Goal: Task Accomplishment & Management: Manage account settings

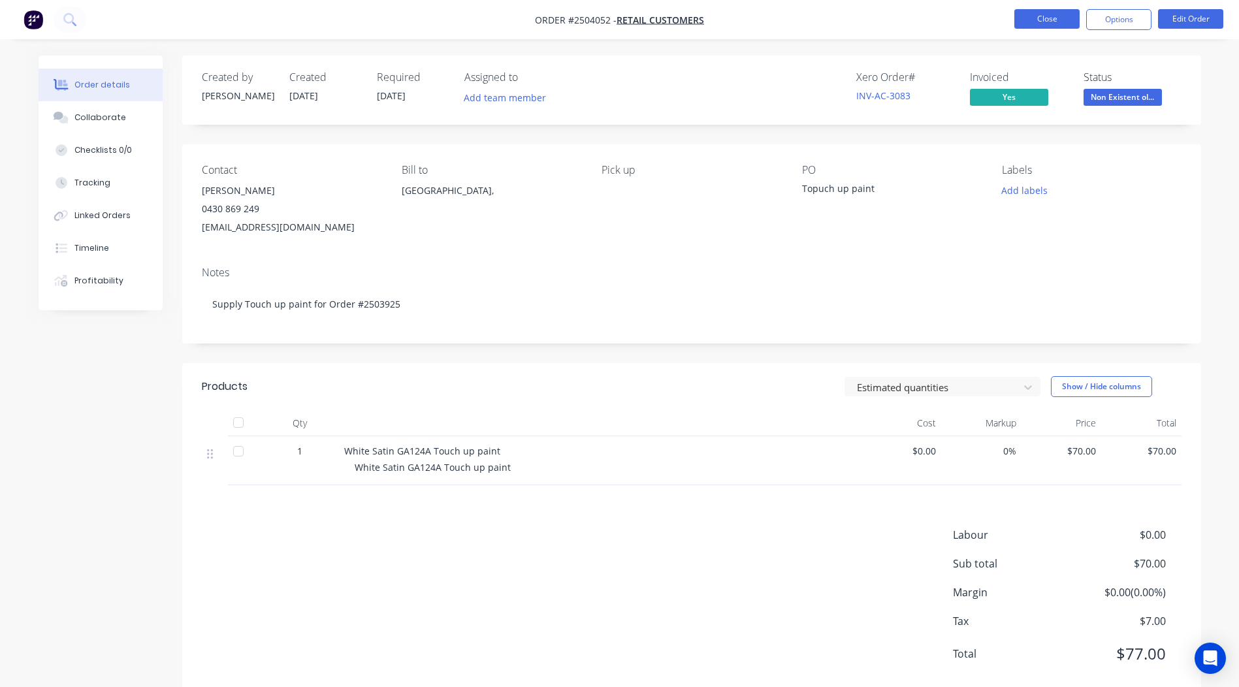
click at [1019, 20] on button "Close" at bounding box center [1046, 19] width 65 height 20
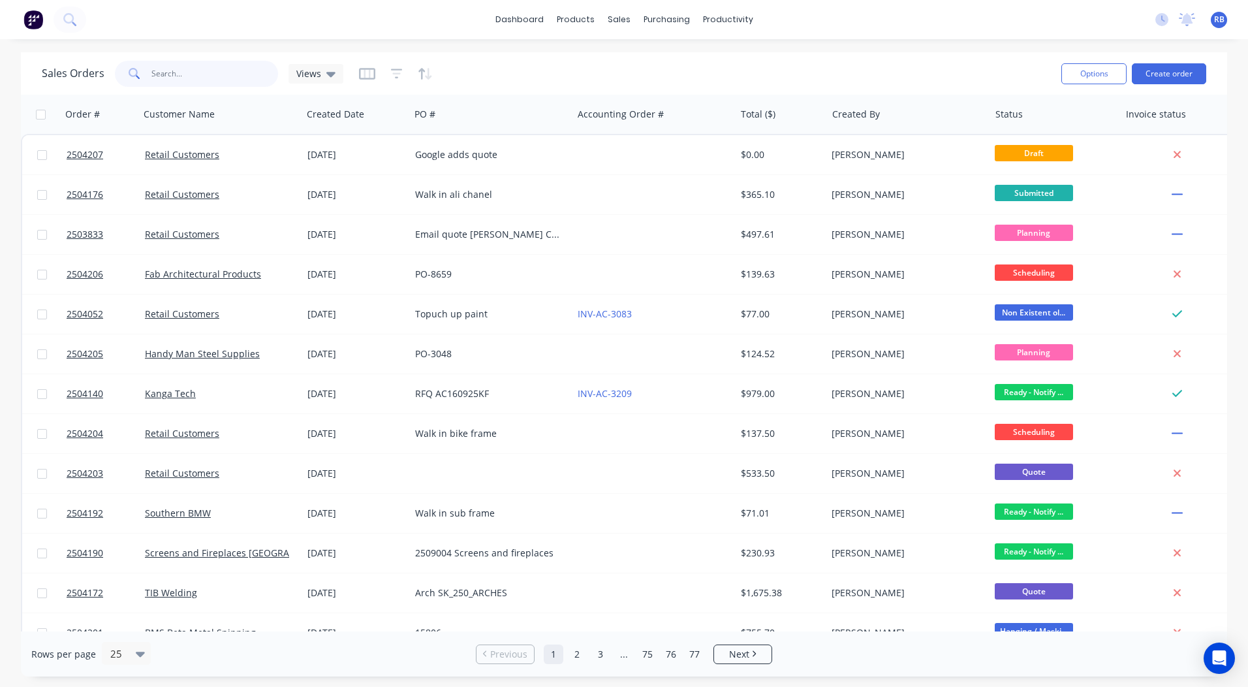
click at [198, 76] on input "text" at bounding box center [214, 74] width 127 height 26
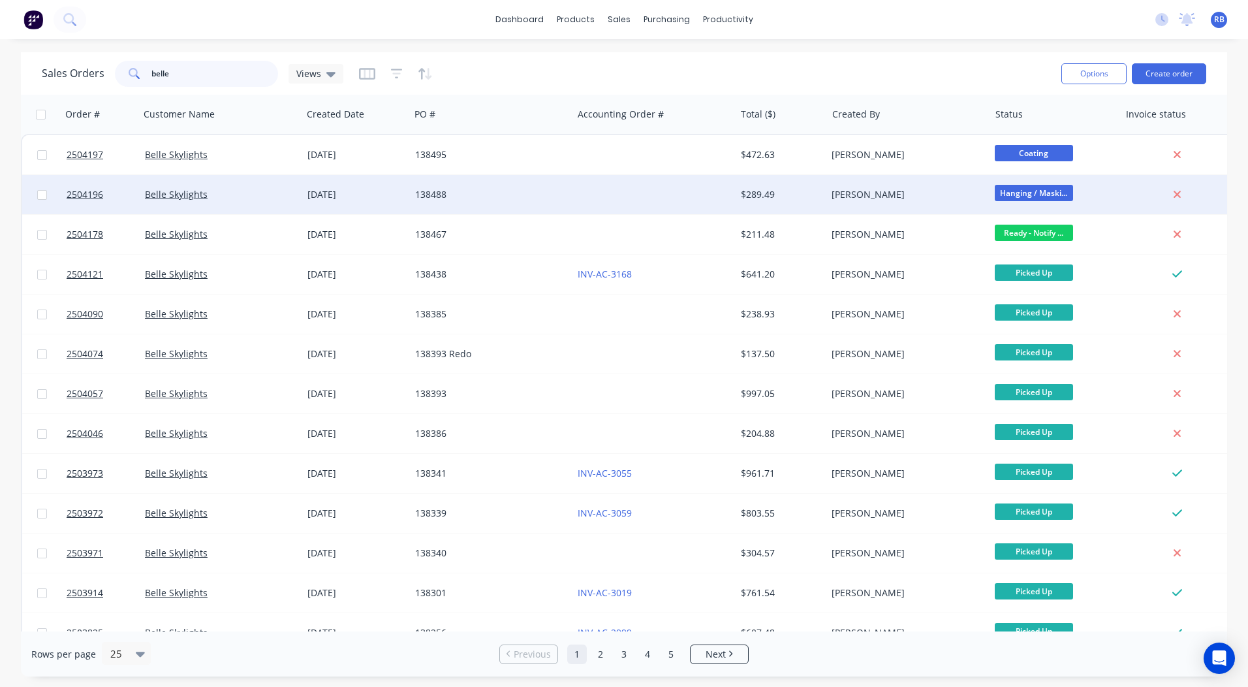
type input "belle"
click at [814, 192] on div "$289.49" at bounding box center [779, 194] width 76 height 13
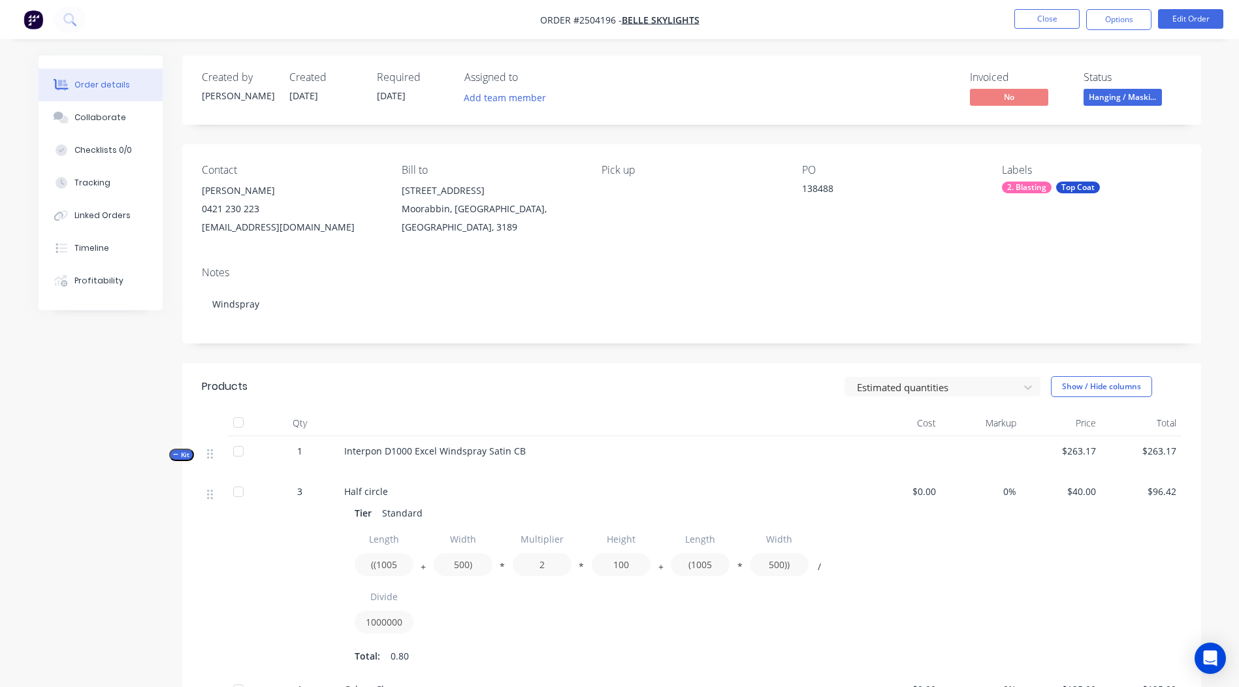
click at [1113, 90] on span "Hanging / Maski..." at bounding box center [1122, 97] width 78 height 16
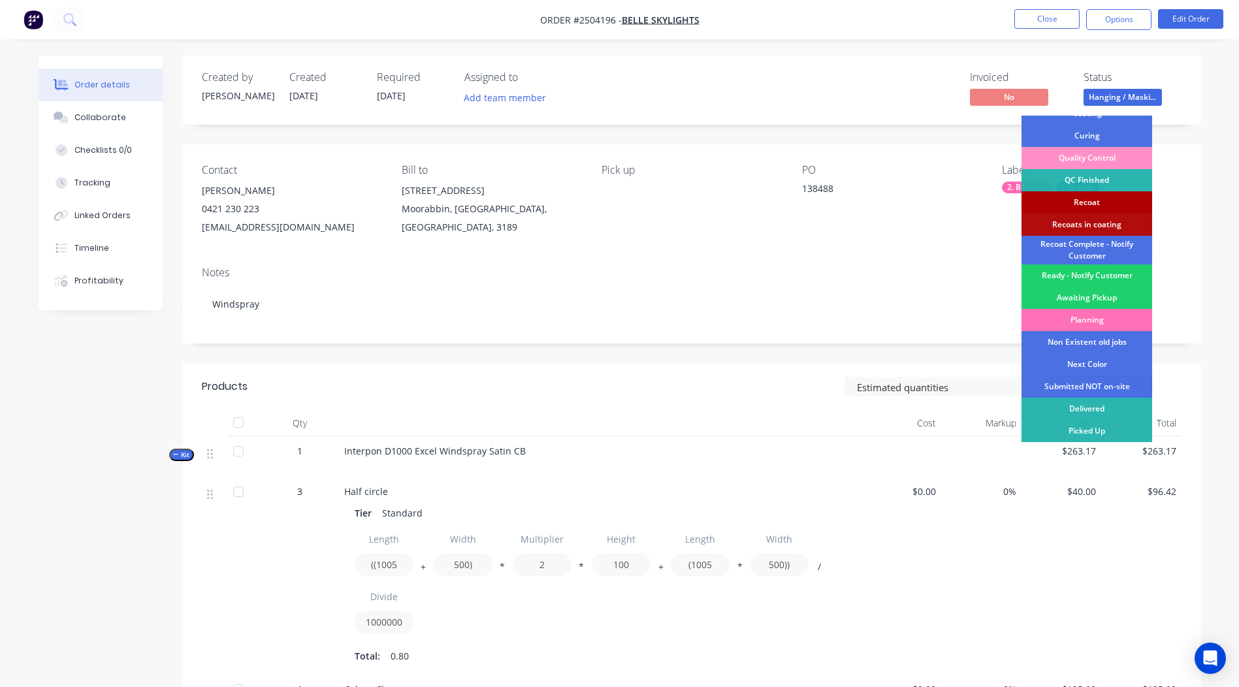
scroll to position [259, 0]
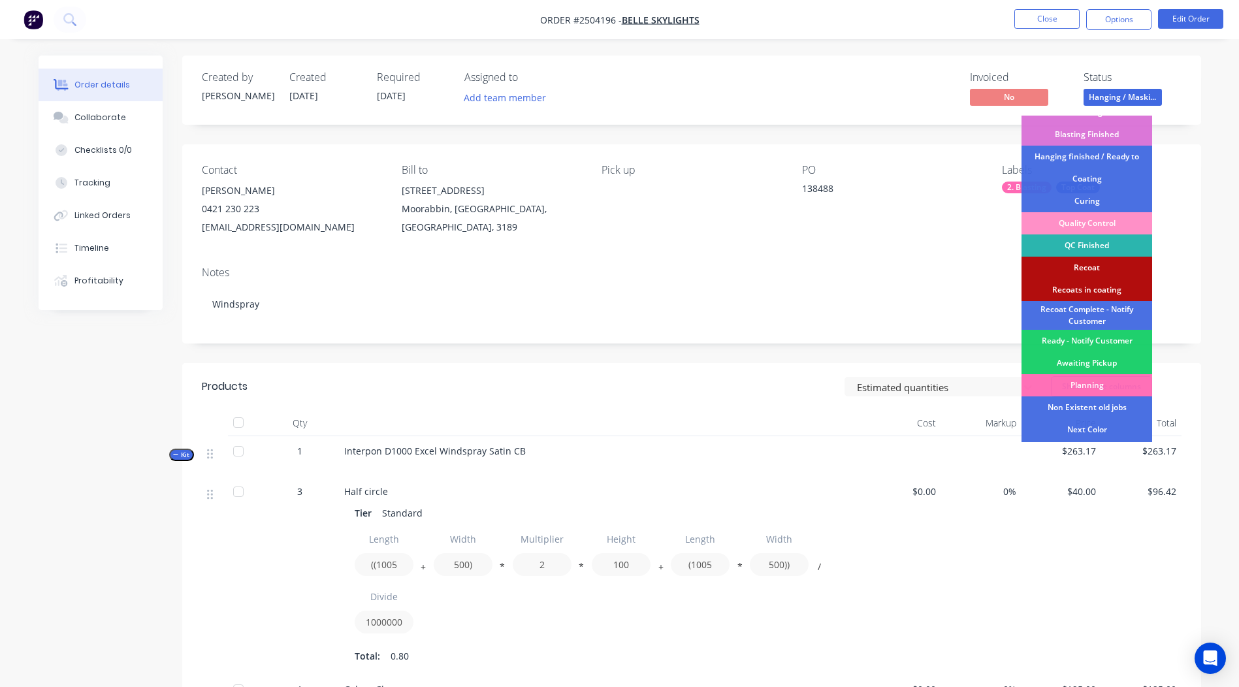
click at [1091, 181] on div "Coating" at bounding box center [1086, 179] width 131 height 22
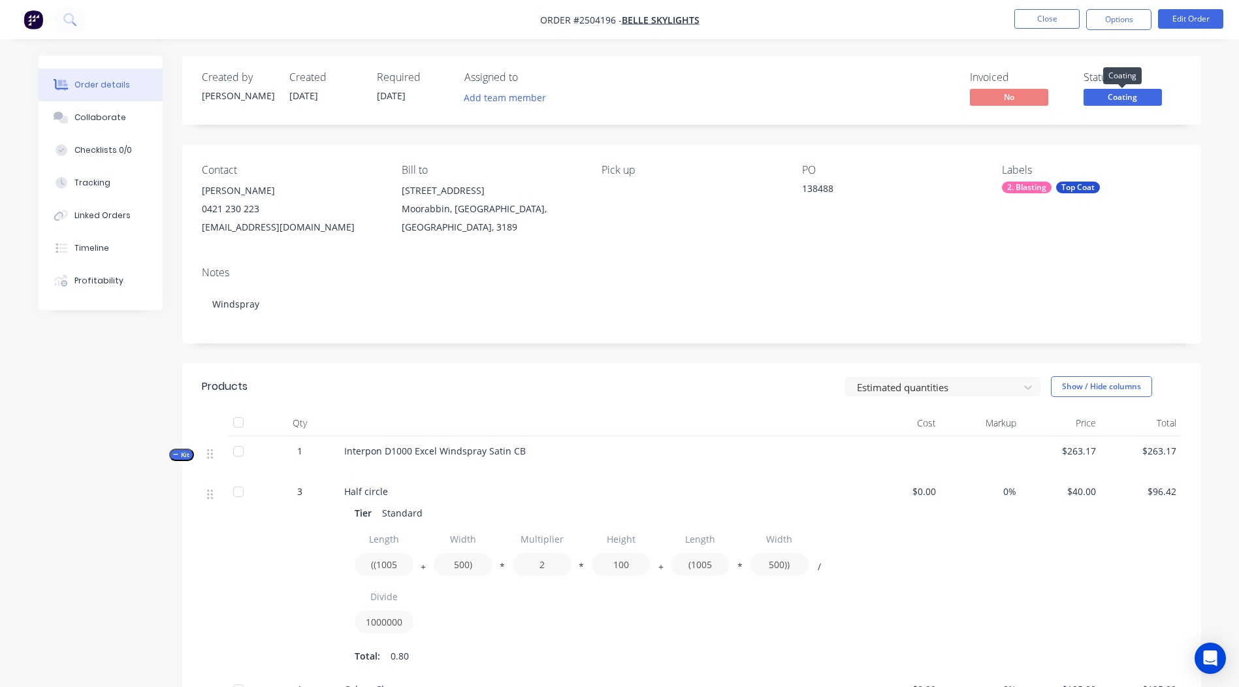
click at [1137, 99] on span "Coating" at bounding box center [1122, 97] width 78 height 16
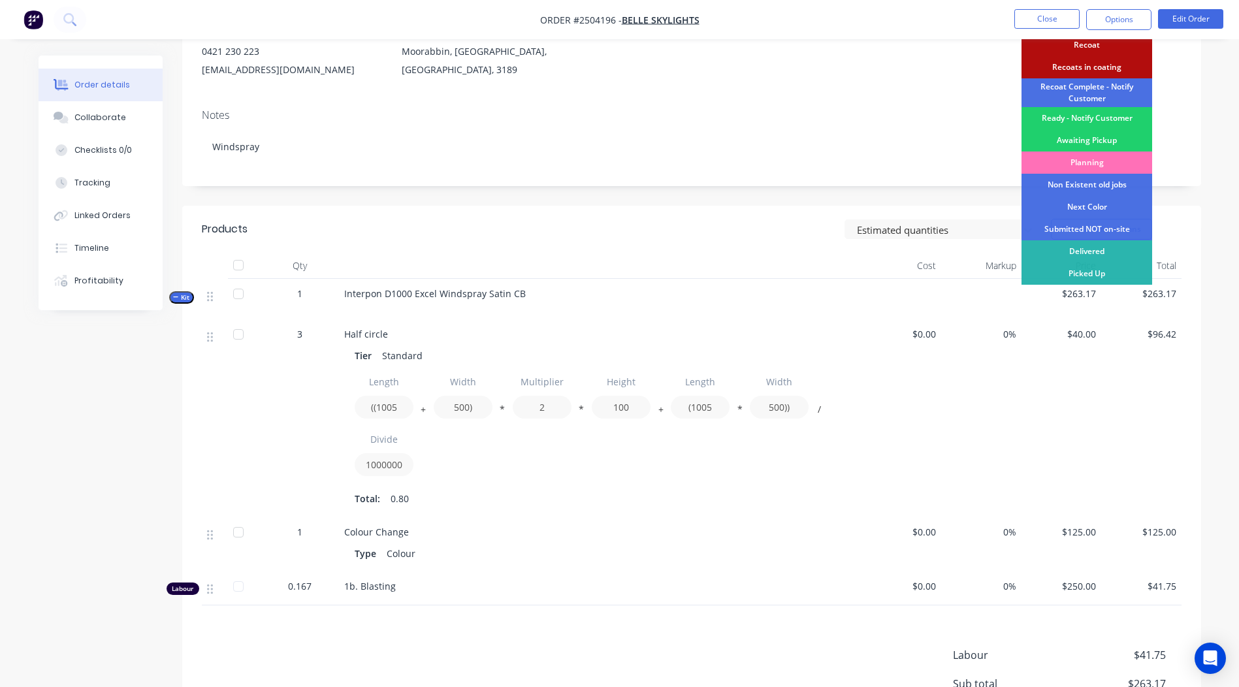
scroll to position [35, 0]
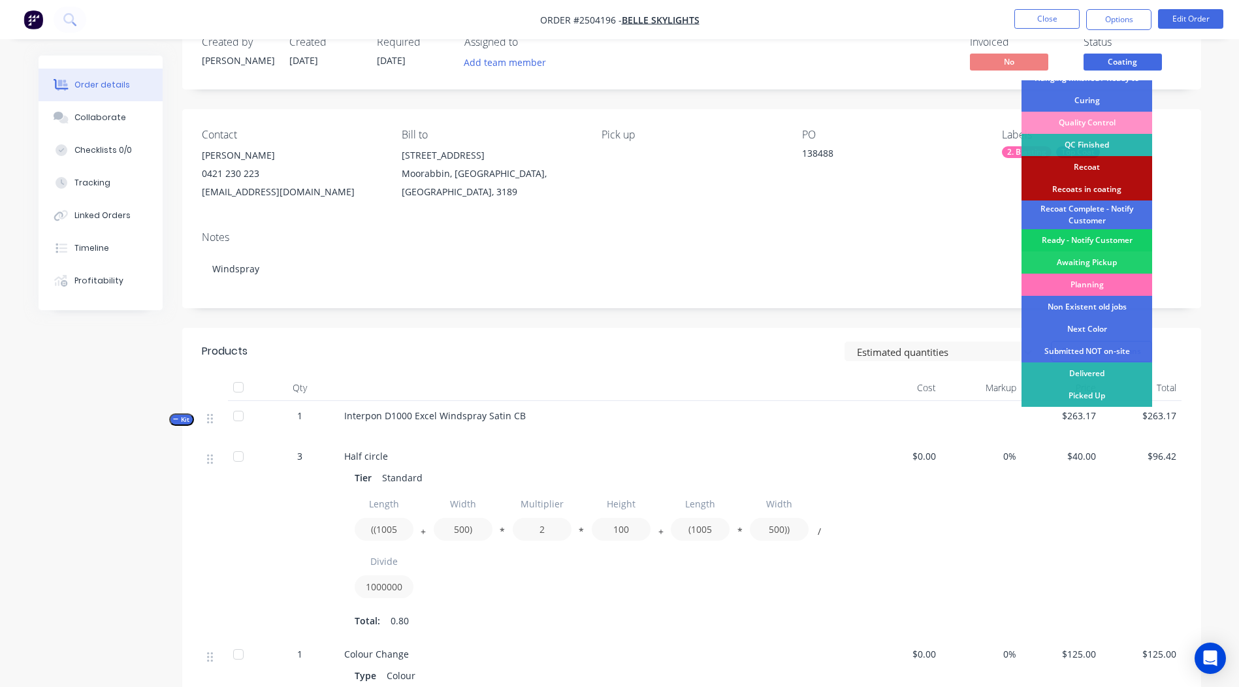
click at [1094, 238] on div "Ready - Notify Customer" at bounding box center [1086, 240] width 131 height 22
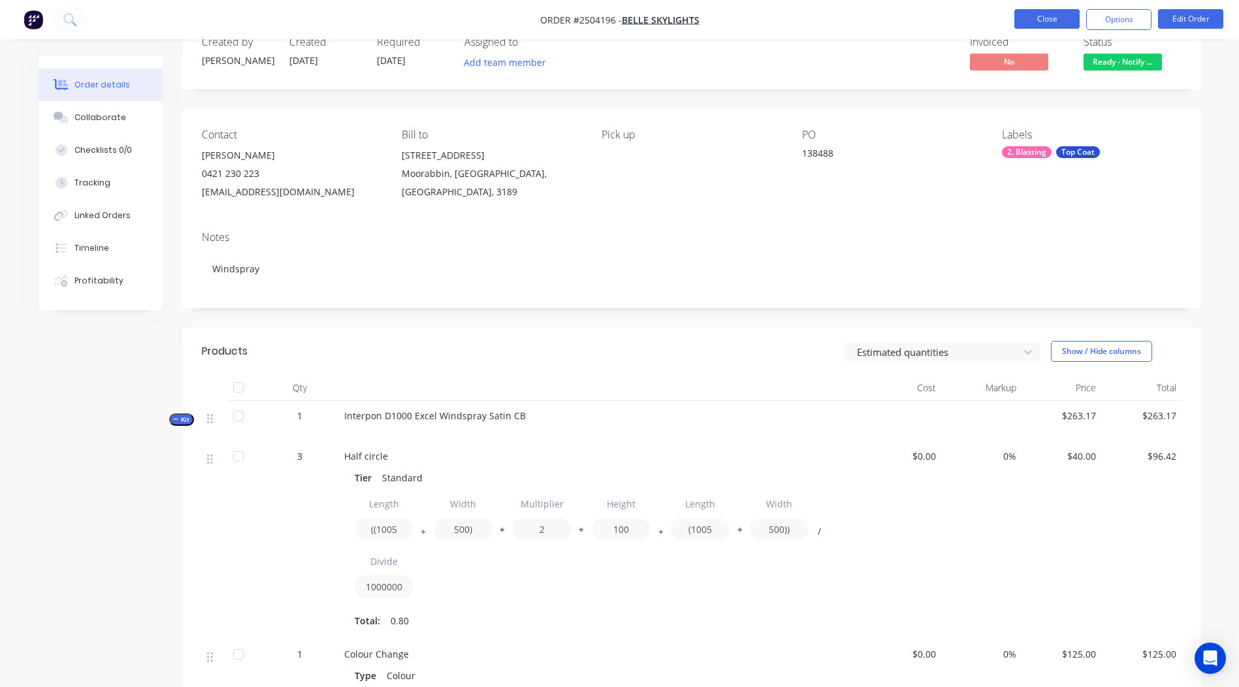
click at [1062, 20] on button "Close" at bounding box center [1046, 19] width 65 height 20
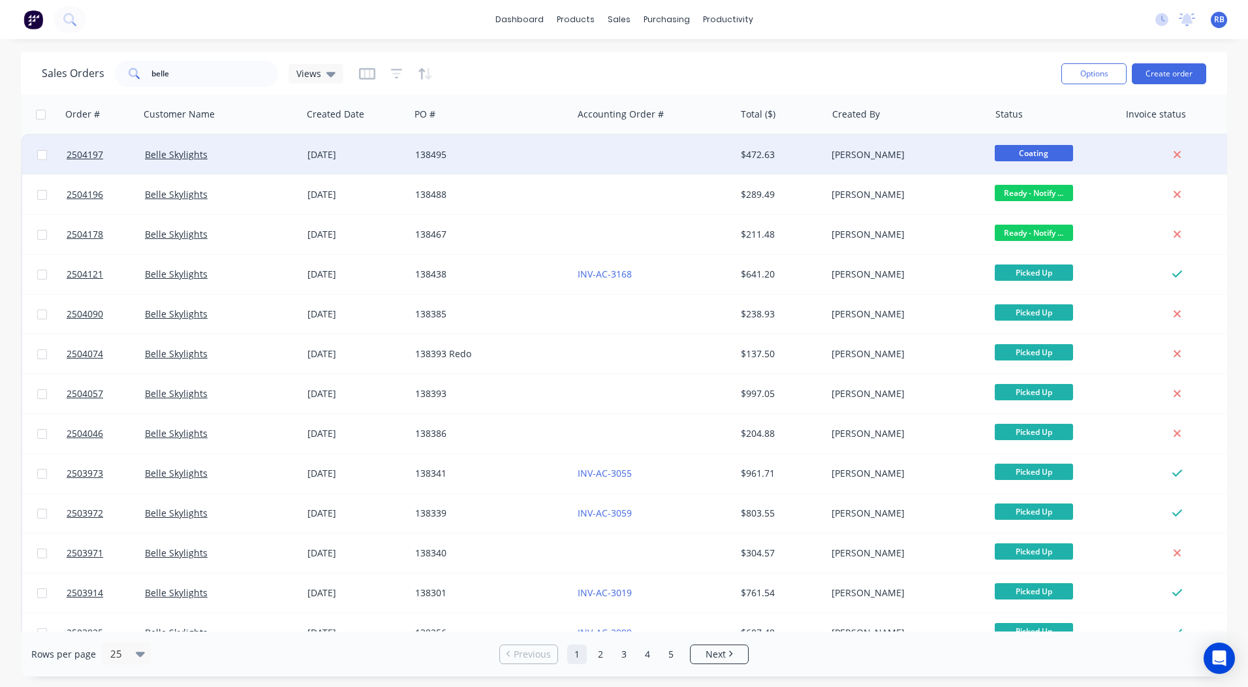
click at [783, 166] on div "$472.63" at bounding box center [781, 154] width 91 height 39
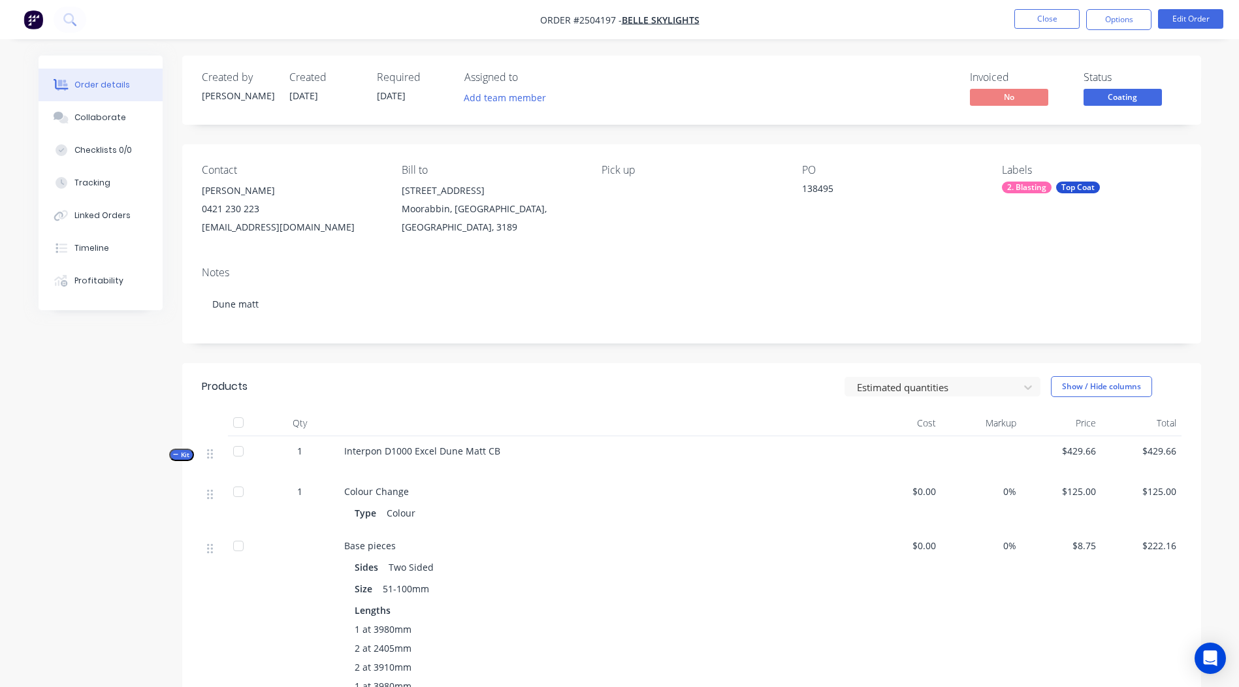
click at [1122, 103] on span "Coating" at bounding box center [1122, 97] width 78 height 16
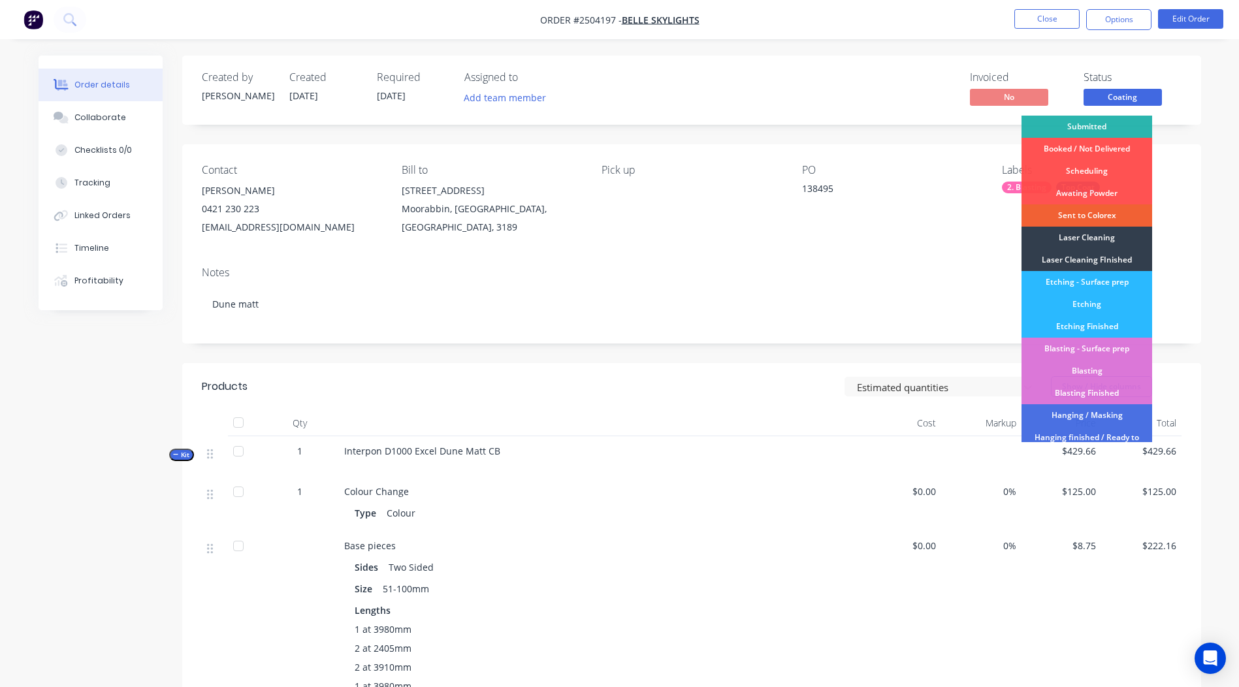
scroll to position [324, 0]
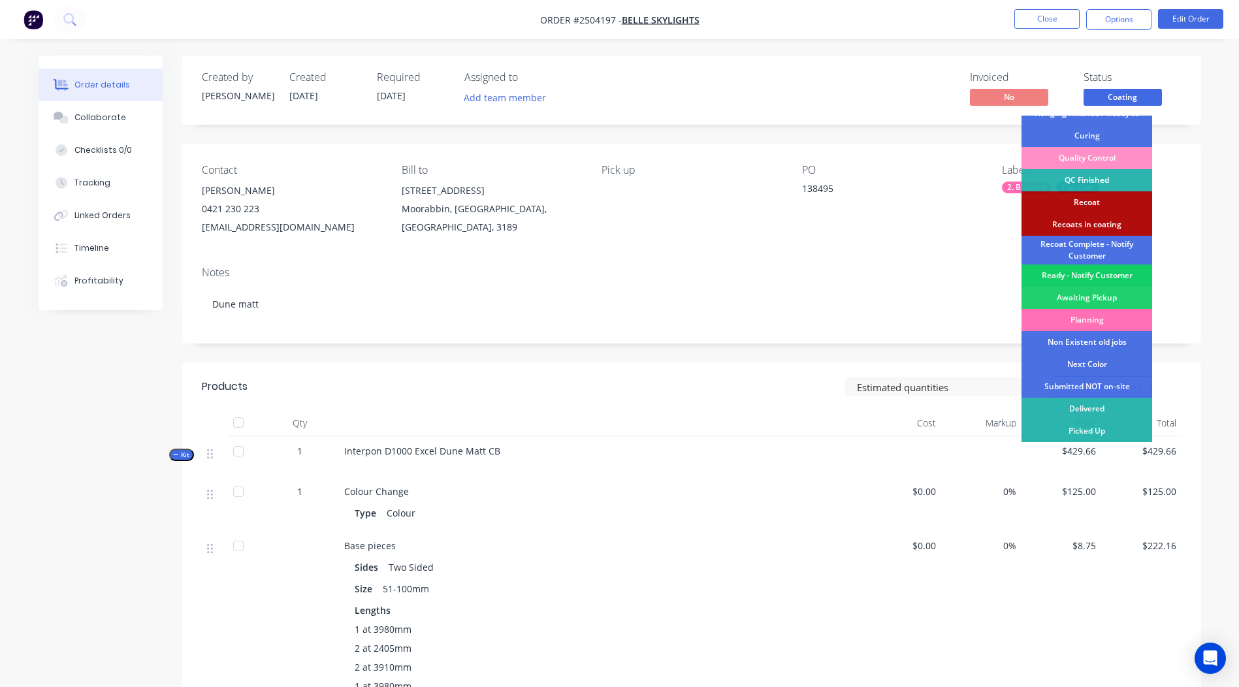
click at [1103, 276] on div "Ready - Notify Customer" at bounding box center [1086, 275] width 131 height 22
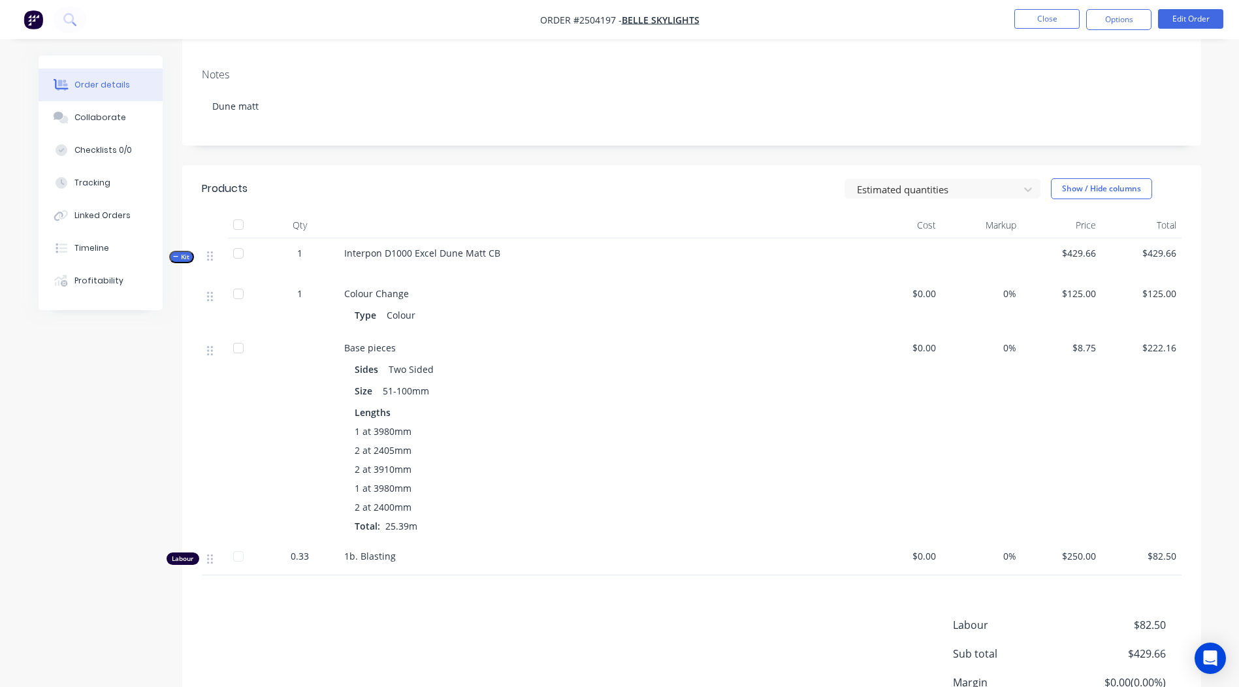
scroll to position [0, 0]
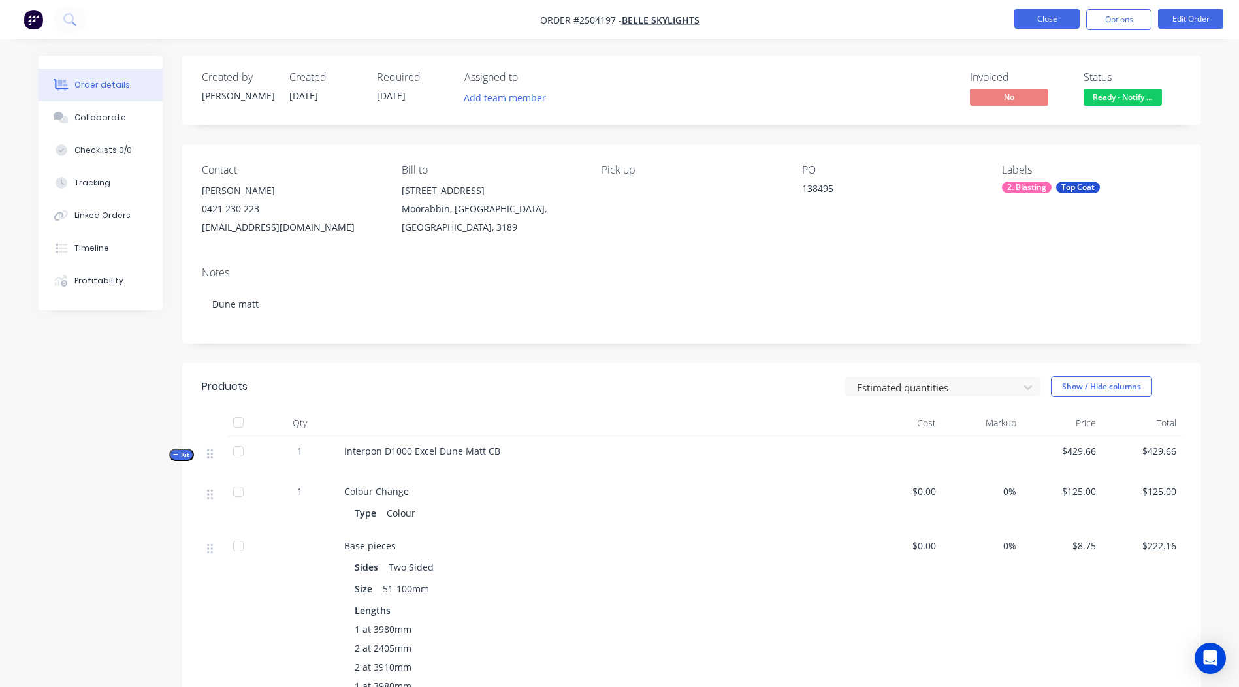
click at [1040, 20] on button "Close" at bounding box center [1046, 19] width 65 height 20
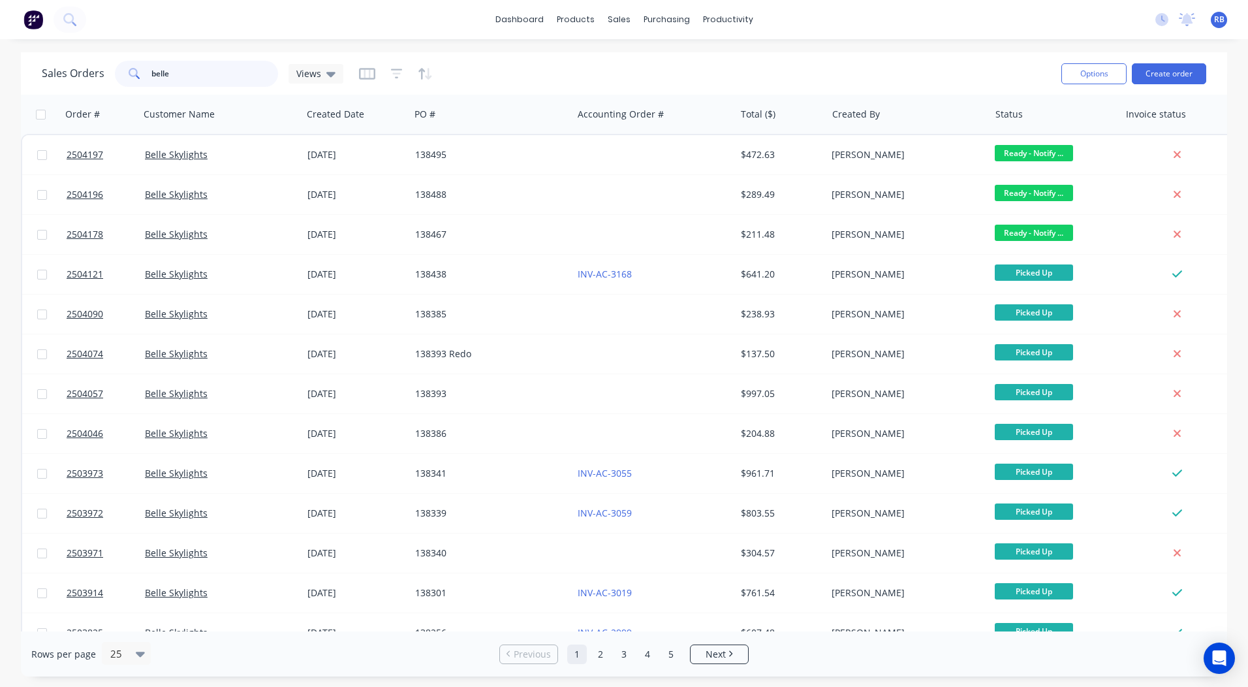
drag, startPoint x: 188, startPoint y: 84, endPoint x: 0, endPoint y: 55, distance: 190.2
click at [0, 85] on html "dashboard products sales purchasing productivity dashboard products Product Cat…" at bounding box center [624, 343] width 1248 height 687
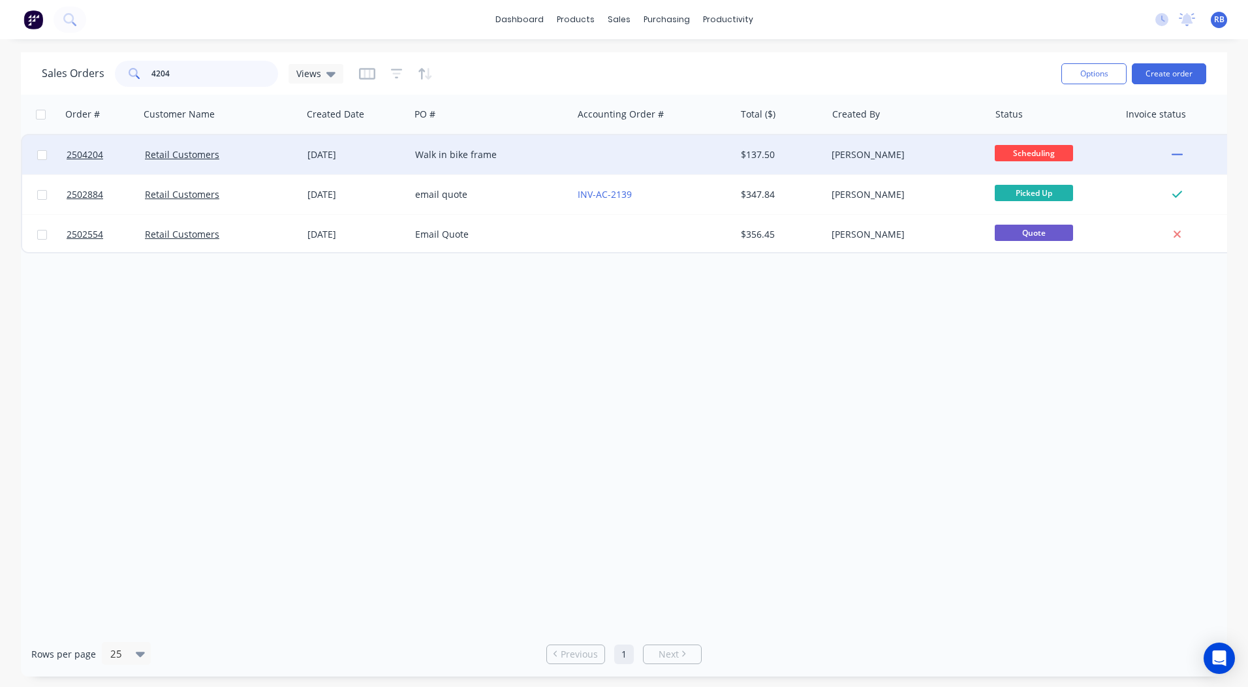
type input "4204"
click at [793, 153] on div "$137.50" at bounding box center [779, 154] width 76 height 13
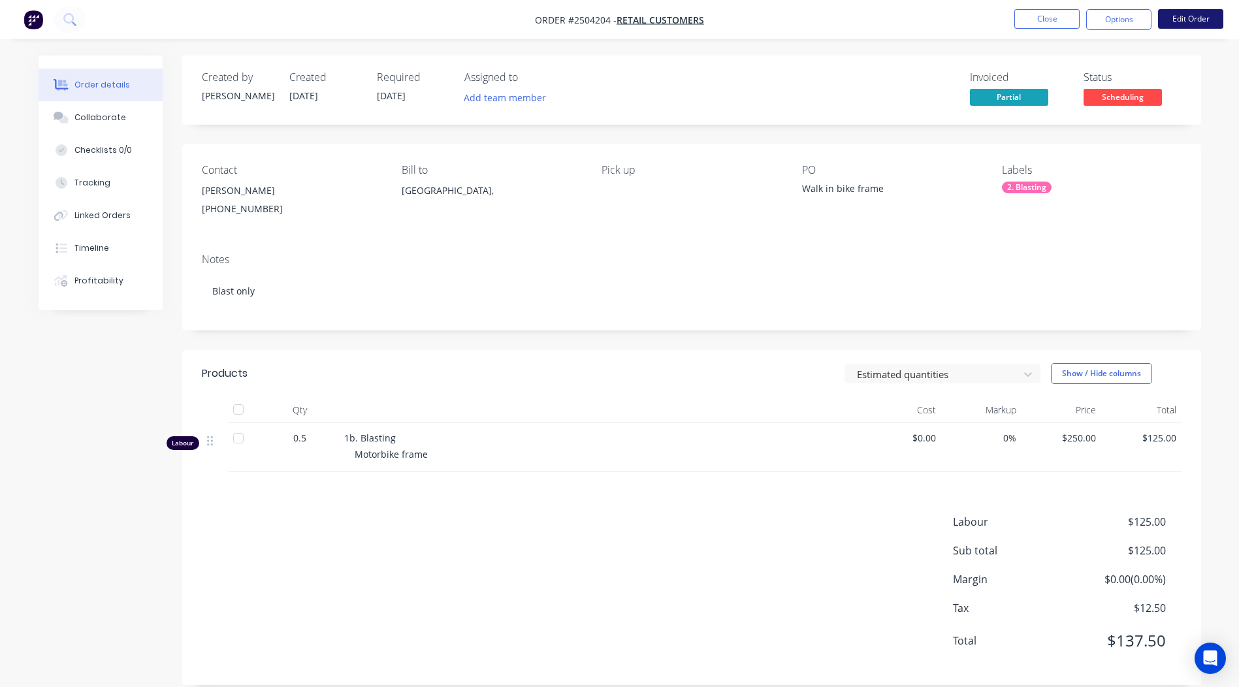
click at [1192, 18] on button "Edit Order" at bounding box center [1190, 19] width 65 height 20
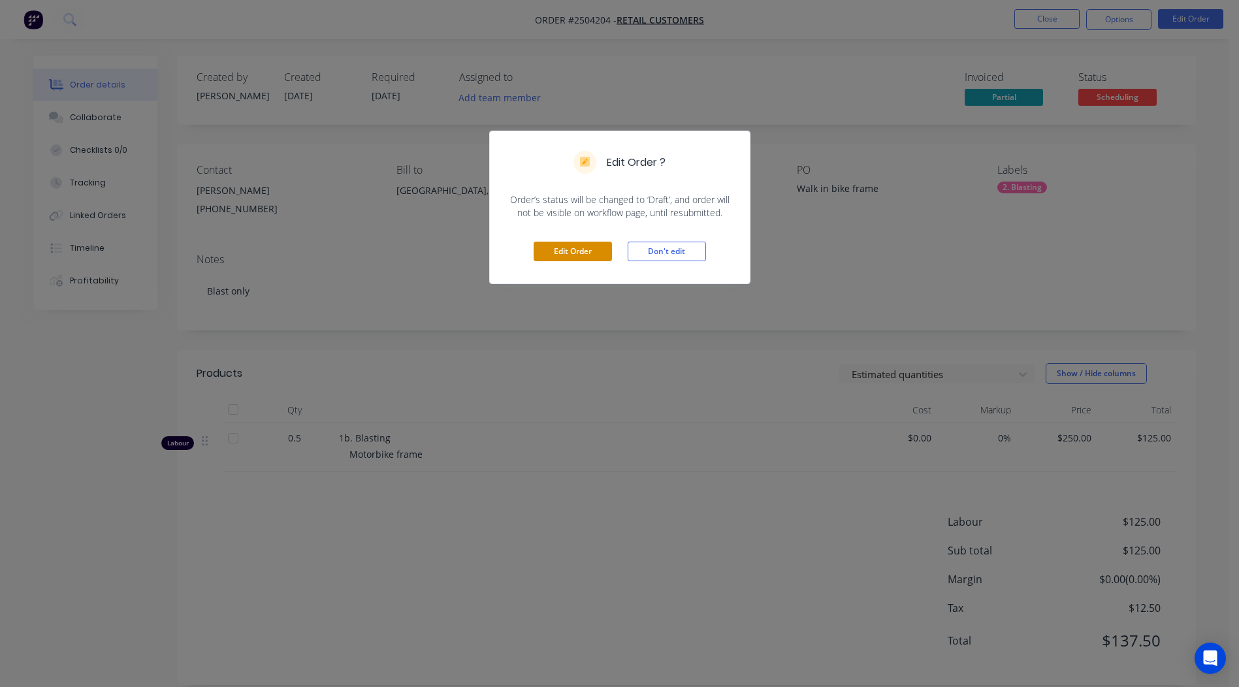
click at [571, 242] on button "Edit Order" at bounding box center [572, 252] width 78 height 20
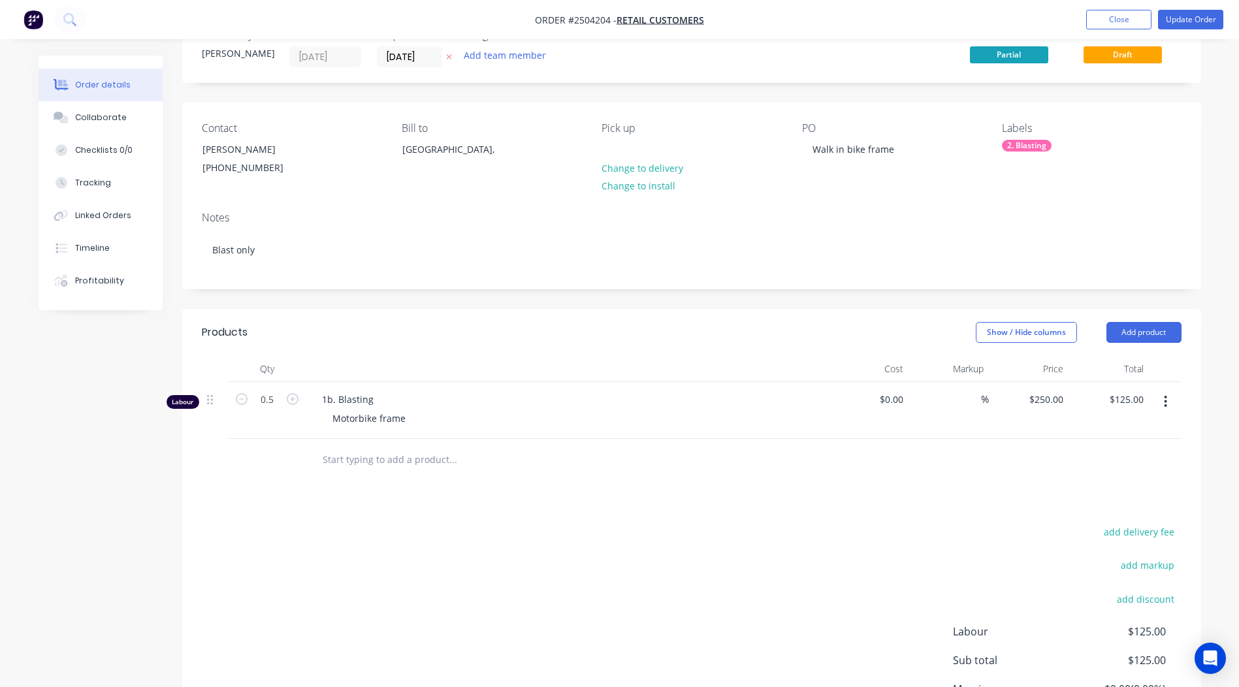
scroll to position [65, 0]
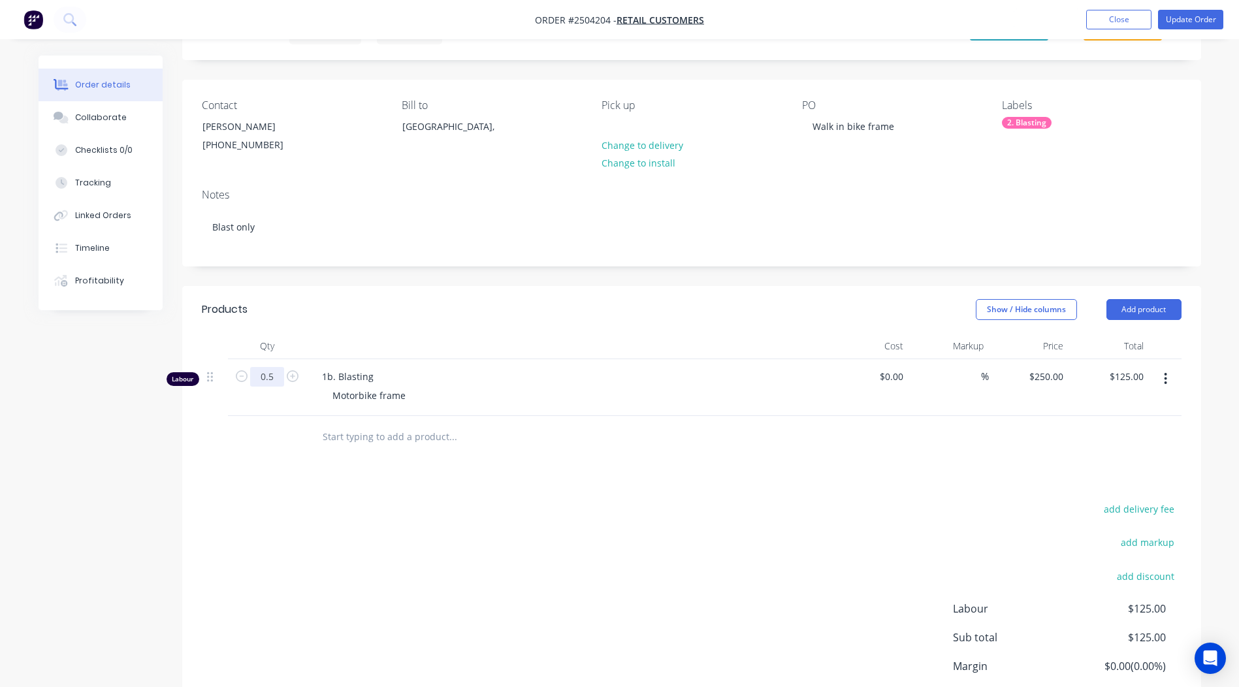
click at [274, 376] on input "0.5" at bounding box center [267, 377] width 34 height 20
type input "0"
type input "$0.00"
type input "0.2"
type input "$50.00"
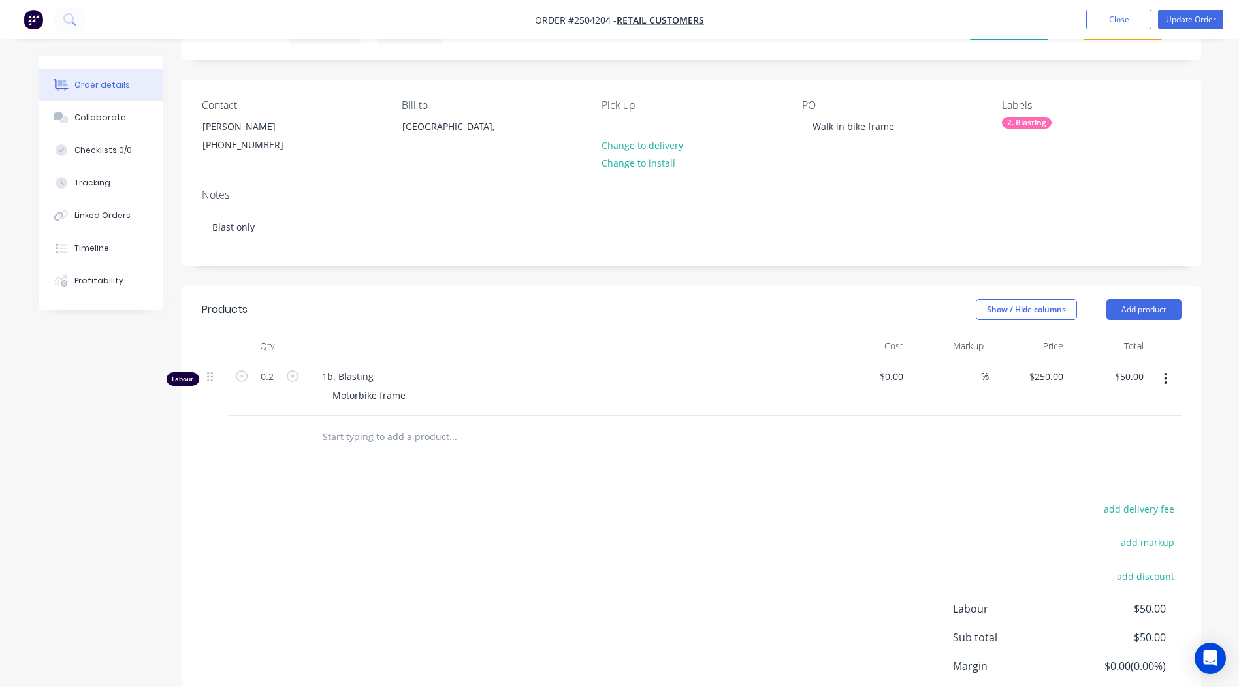
click at [789, 520] on div "add delivery fee add markup add discount Labour $50.00 Sub total $50.00 Margin …" at bounding box center [691, 626] width 979 height 252
click at [1205, 15] on button "Update Order" at bounding box center [1190, 20] width 65 height 20
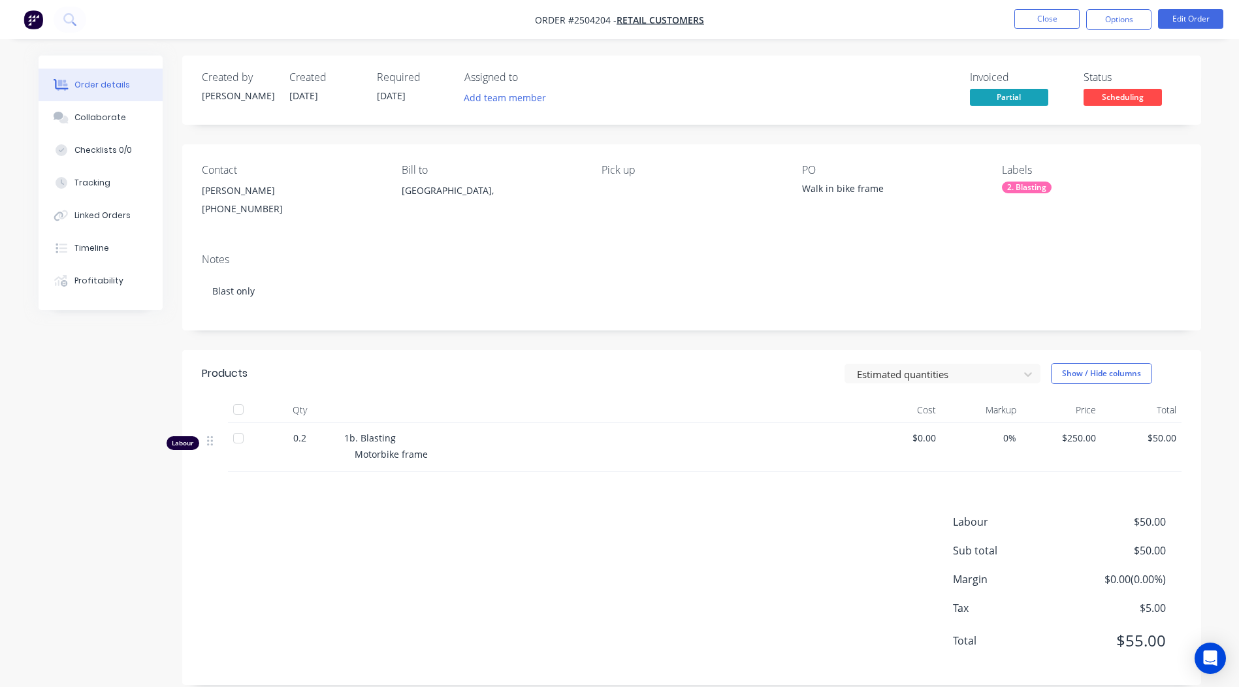
click at [1160, 99] on span "Scheduling" at bounding box center [1122, 97] width 78 height 16
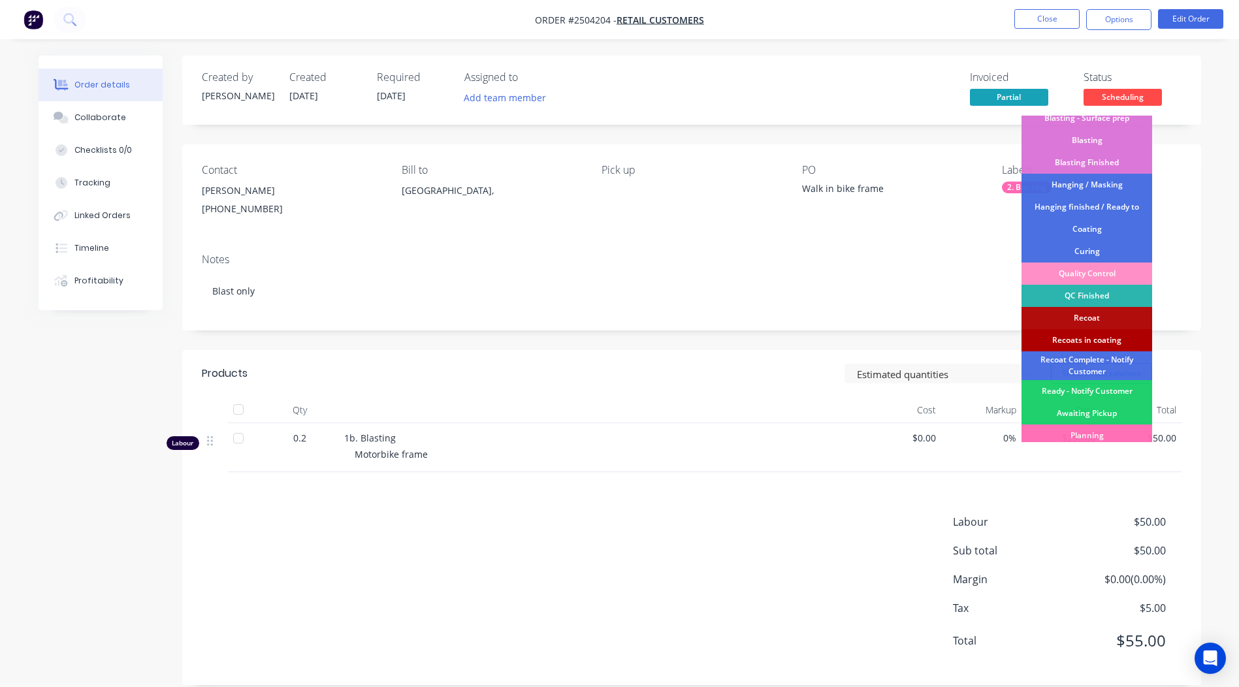
scroll to position [324, 0]
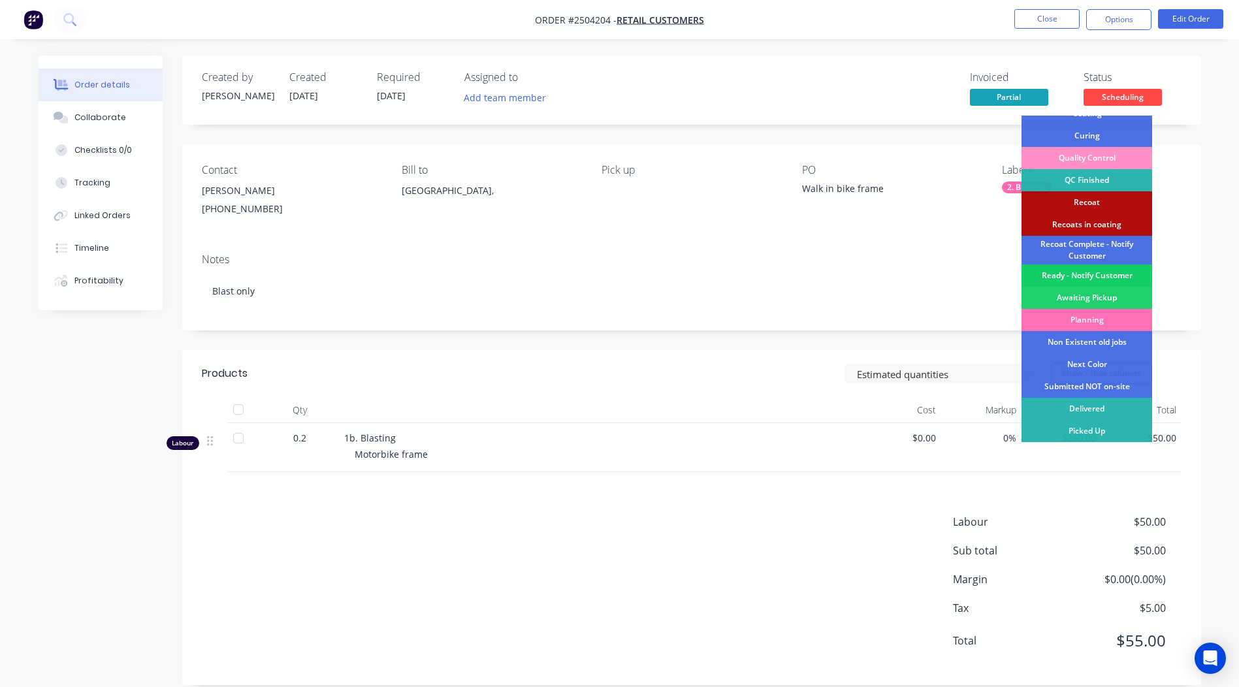
click at [1083, 271] on div "Ready - Notify Customer" at bounding box center [1086, 275] width 131 height 22
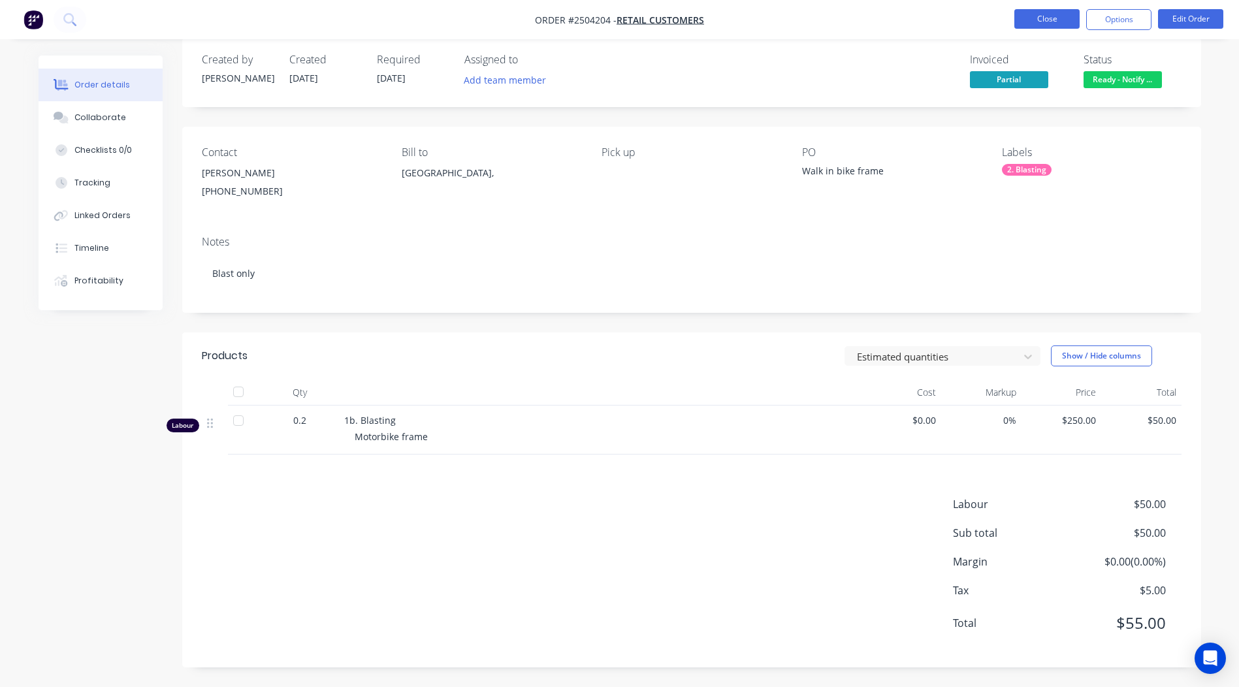
scroll to position [0, 0]
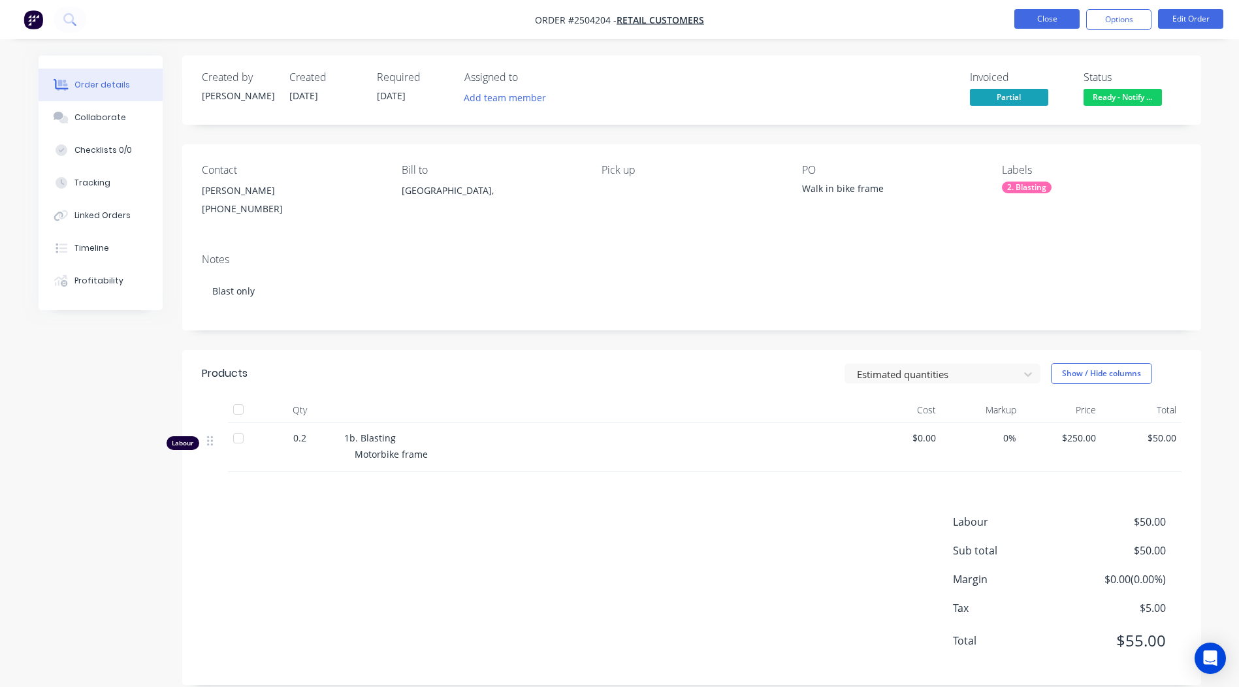
click at [1049, 20] on button "Close" at bounding box center [1046, 19] width 65 height 20
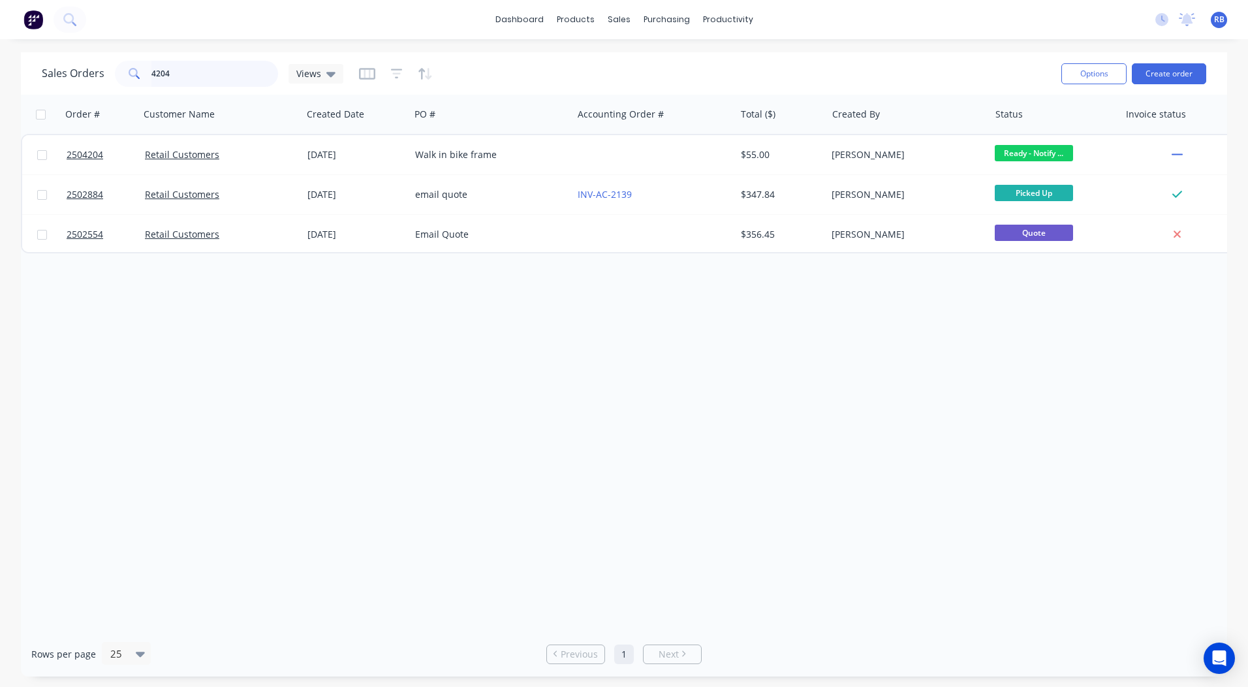
drag, startPoint x: 210, startPoint y: 72, endPoint x: 0, endPoint y: 91, distance: 211.1
click at [62, 94] on div "Sales Orders 4204 Views Options Create order" at bounding box center [624, 73] width 1207 height 42
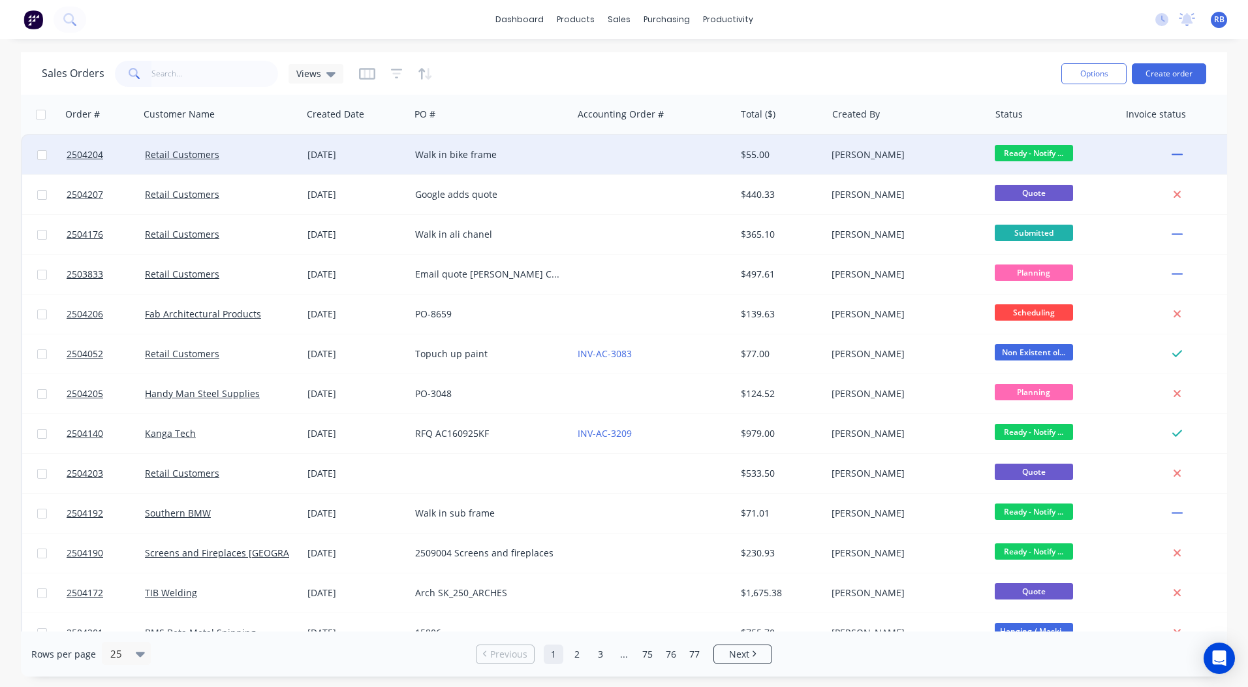
click at [741, 157] on div "$55.00" at bounding box center [779, 154] width 76 height 13
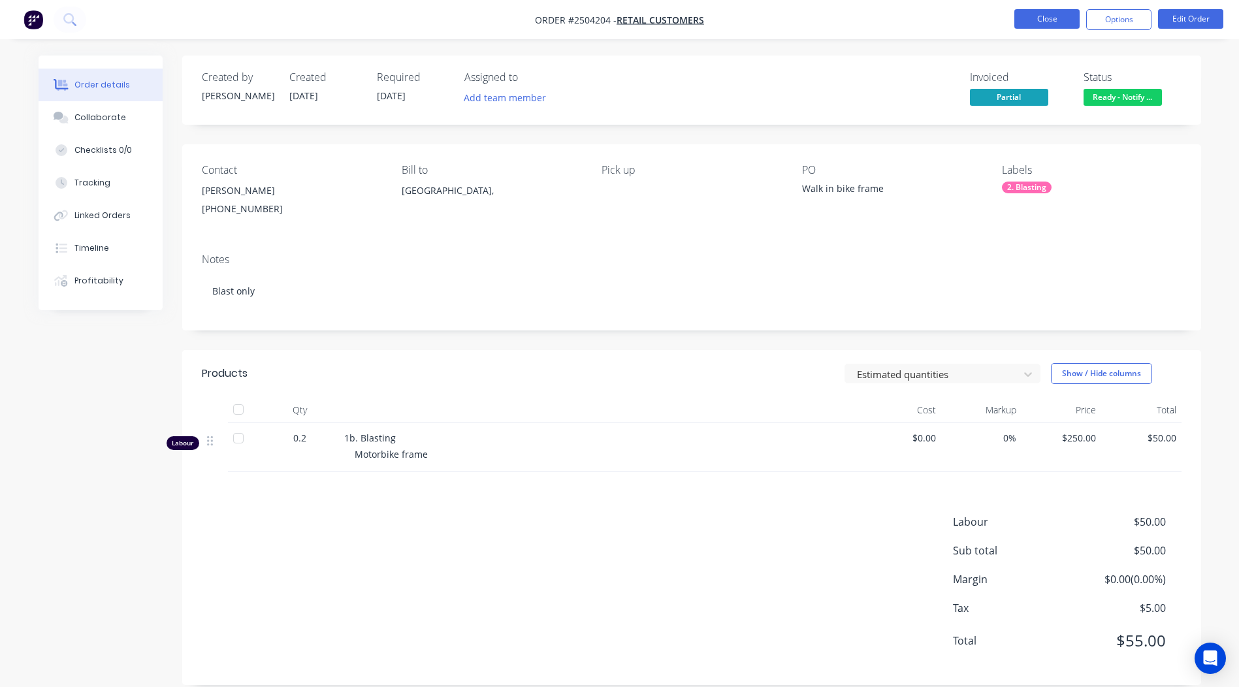
click at [1047, 10] on button "Close" at bounding box center [1046, 19] width 65 height 20
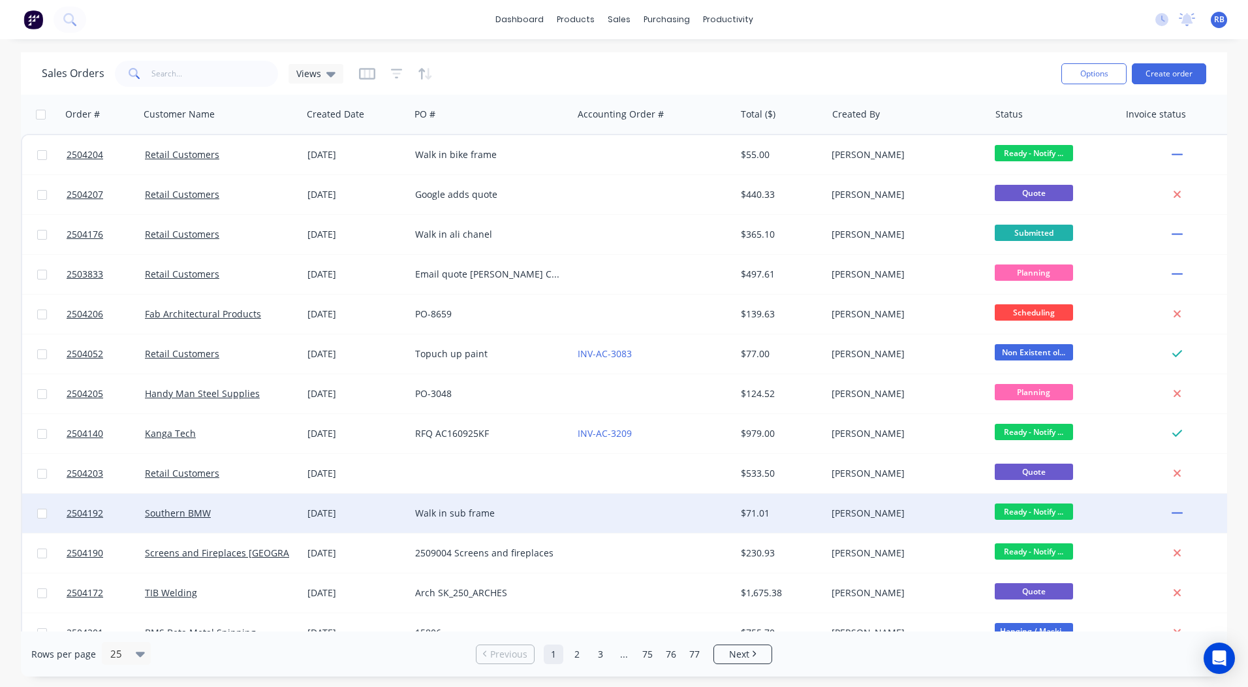
click at [518, 516] on div "Walk in sub frame" at bounding box center [487, 513] width 145 height 13
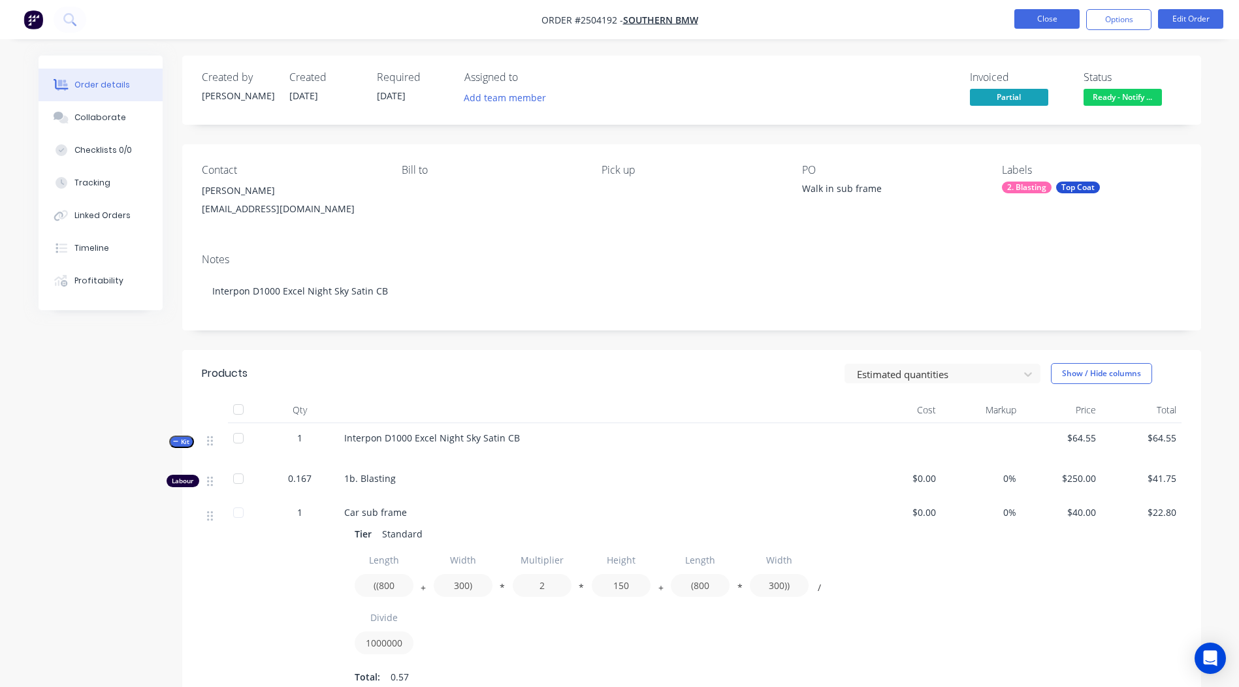
click at [1036, 13] on button "Close" at bounding box center [1046, 19] width 65 height 20
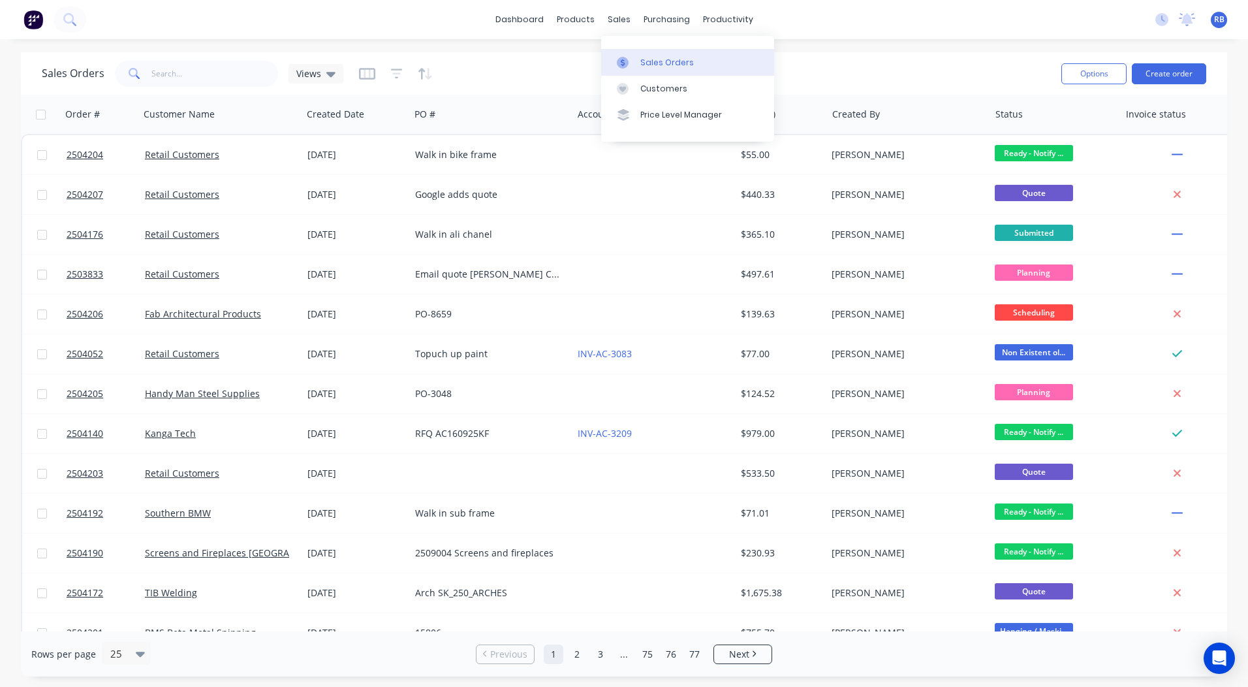
click at [644, 54] on link "Sales Orders" at bounding box center [687, 62] width 173 height 26
click at [181, 9] on div "dashboard products sales purchasing productivity dashboard products Product Cat…" at bounding box center [624, 19] width 1248 height 39
click at [212, 78] on input "text" at bounding box center [214, 74] width 127 height 26
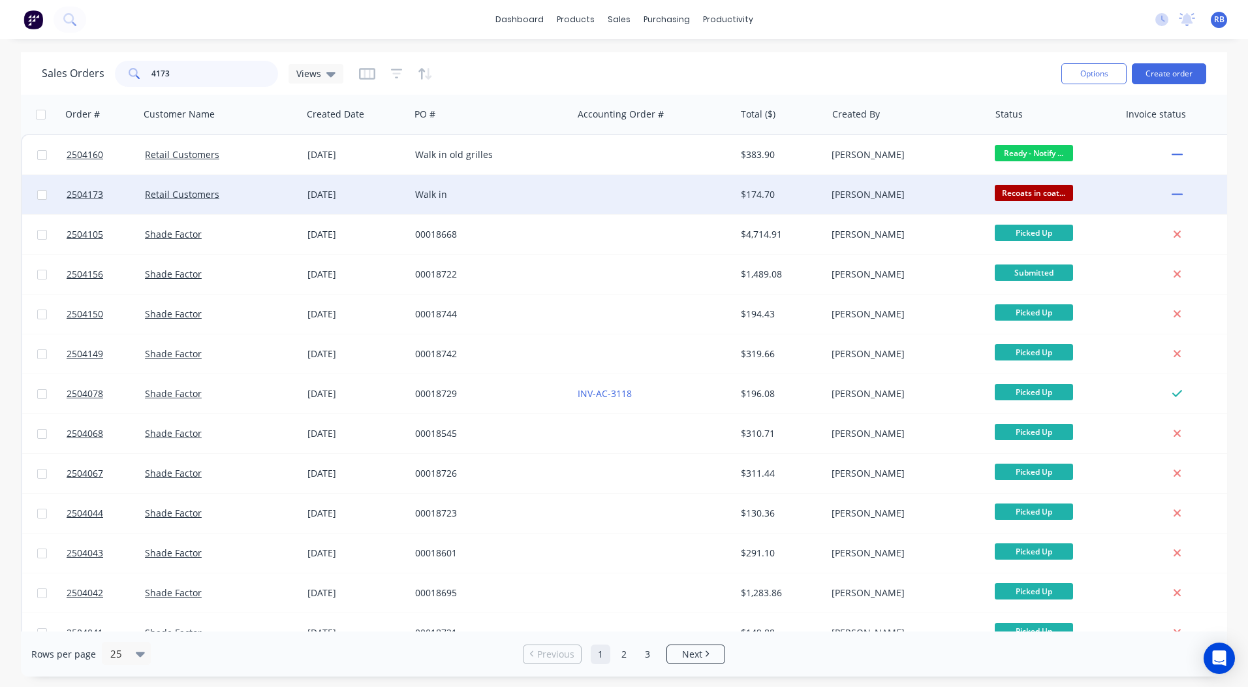
type input "4173"
click at [710, 190] on div at bounding box center [654, 194] width 163 height 39
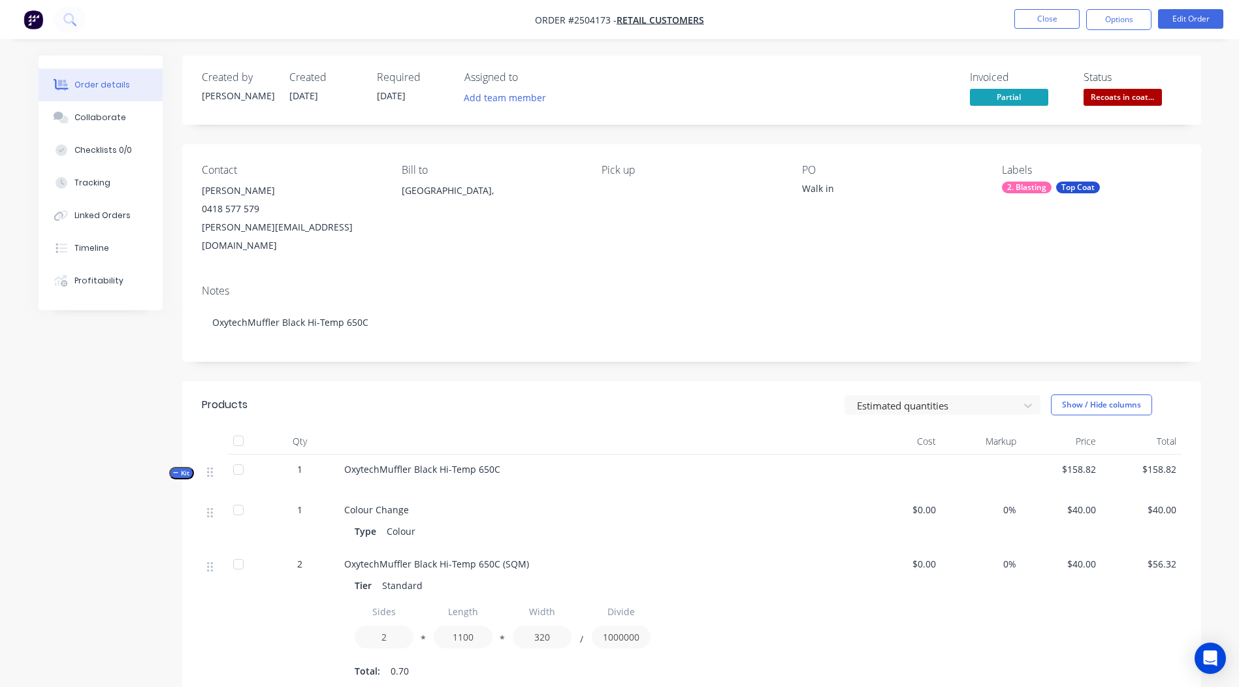
click at [1109, 101] on span "Recoats in coat..." at bounding box center [1122, 97] width 78 height 16
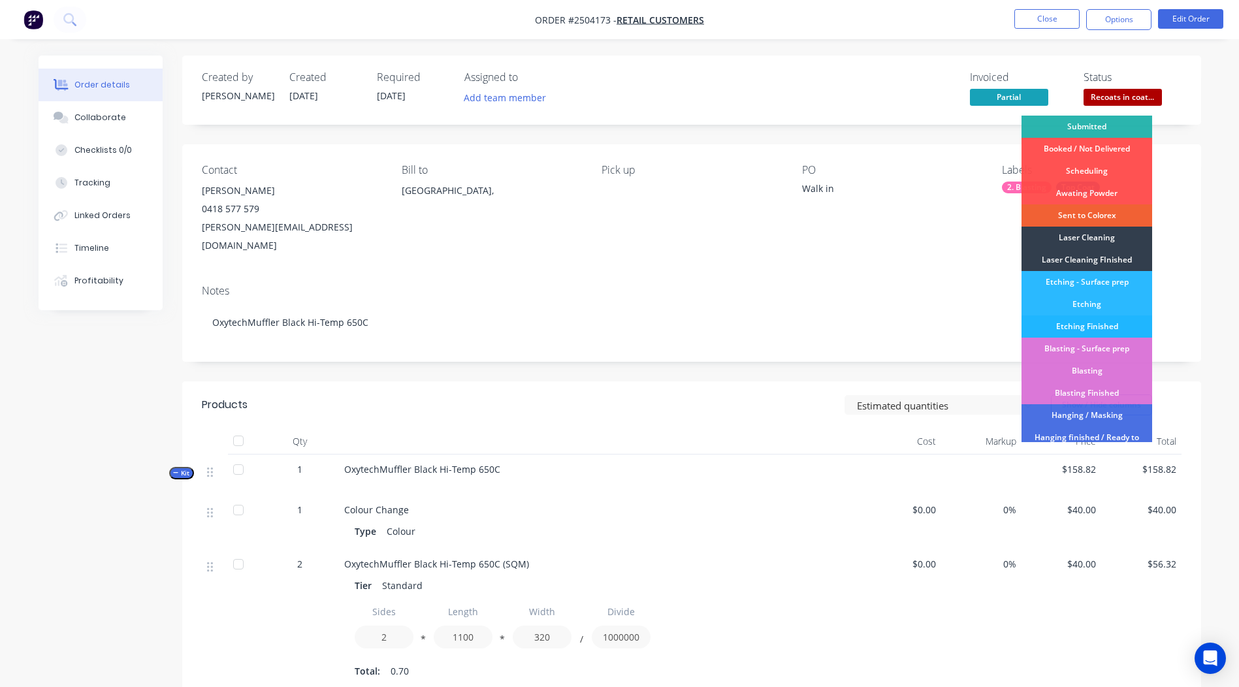
scroll to position [324, 0]
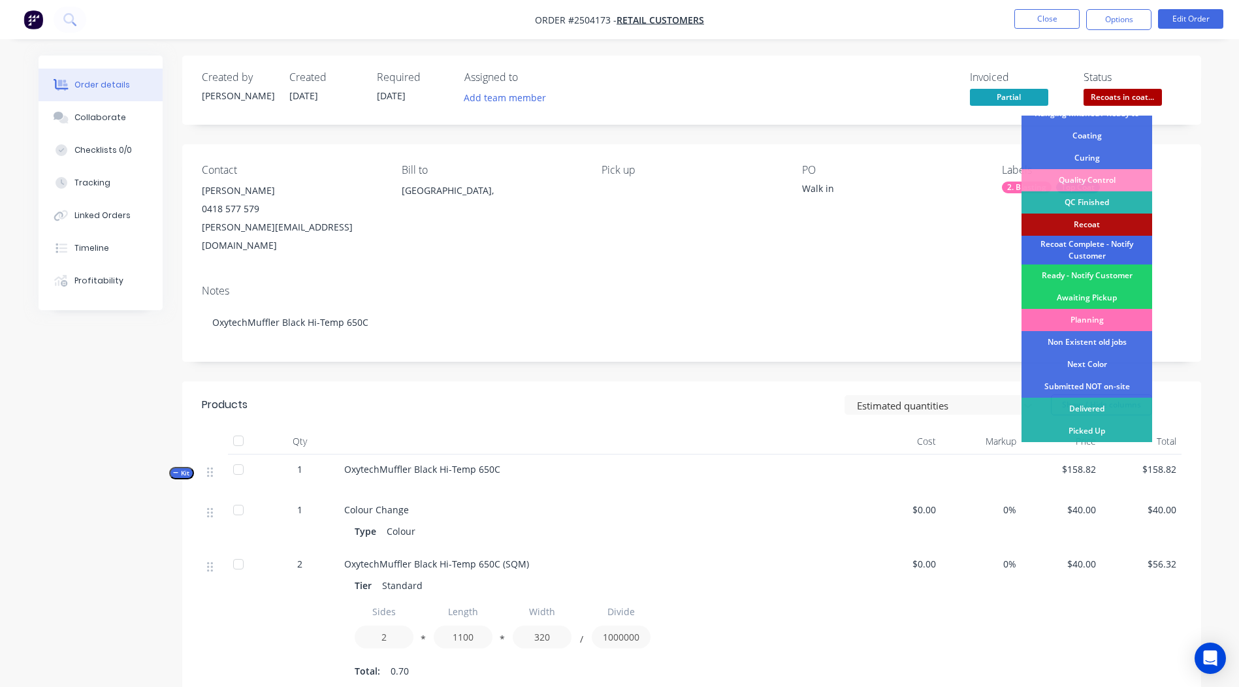
click at [1086, 247] on div "Recoat Complete - Notify Customer" at bounding box center [1086, 250] width 131 height 29
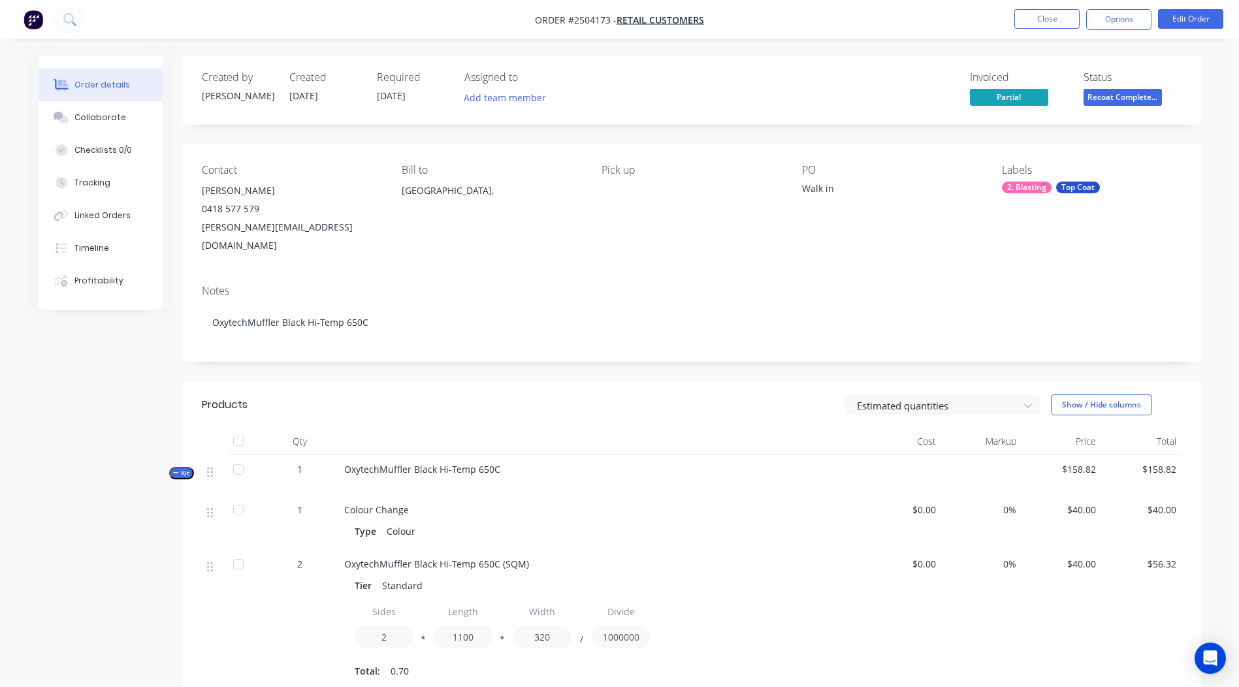
click at [1049, 5] on nav "Order #2504173 - Retail Customers Close Options Edit Order" at bounding box center [619, 19] width 1239 height 39
click at [1044, 12] on button "Close" at bounding box center [1046, 19] width 65 height 20
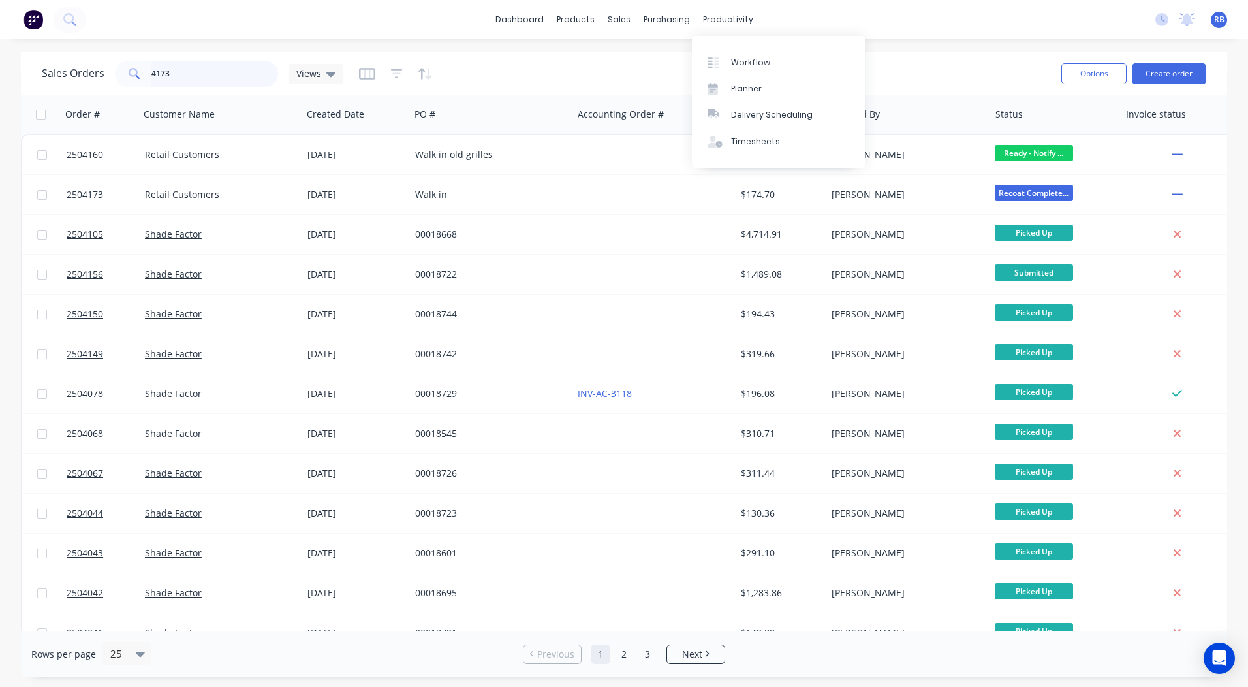
click at [224, 76] on input "4173" at bounding box center [214, 74] width 127 height 26
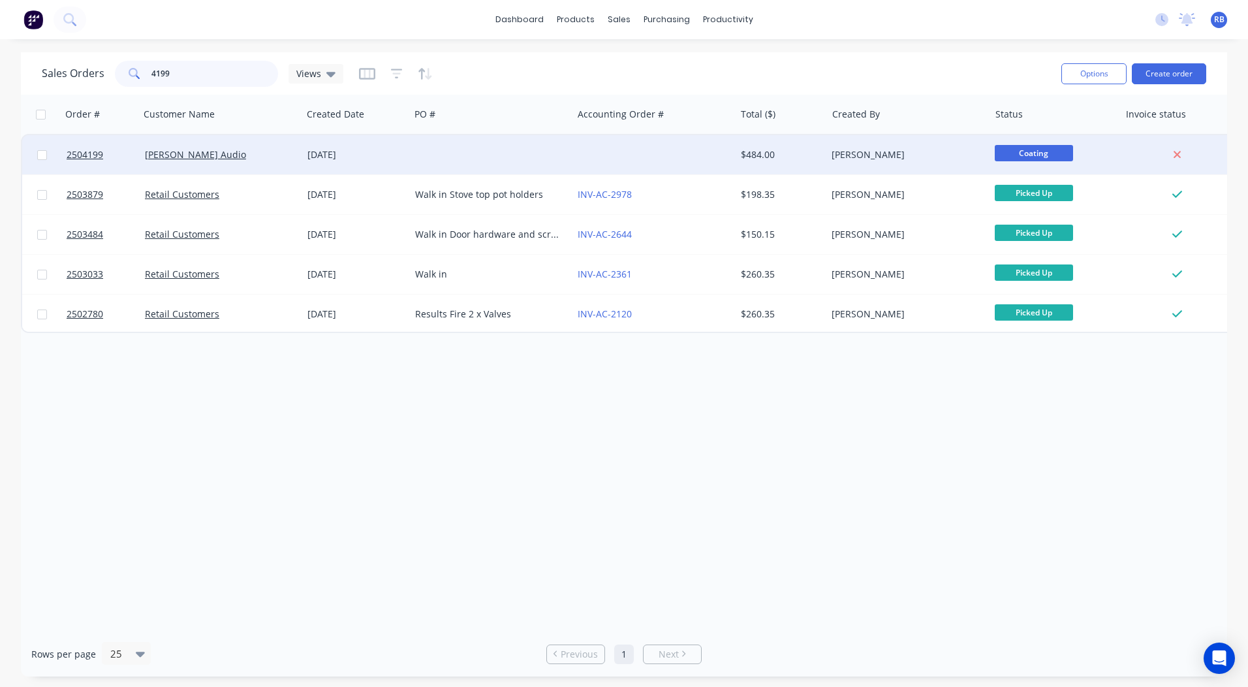
type input "4199"
click at [490, 157] on div at bounding box center [491, 154] width 163 height 39
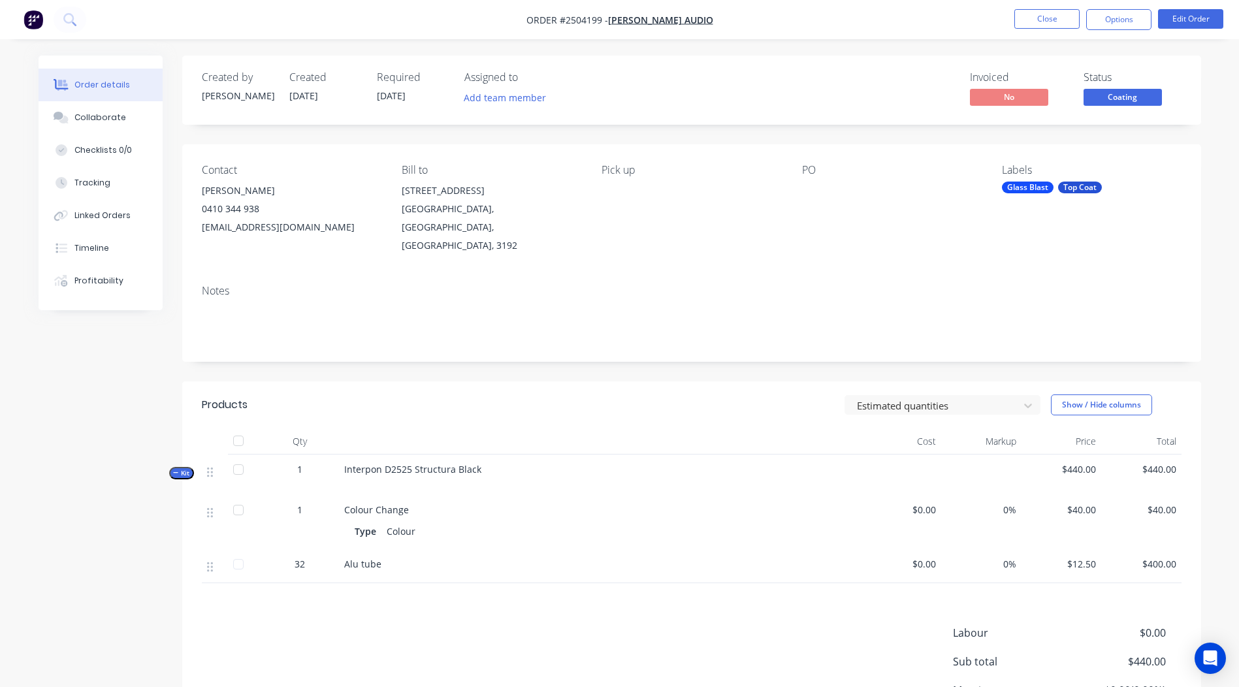
click at [1128, 102] on span "Coating" at bounding box center [1122, 97] width 78 height 16
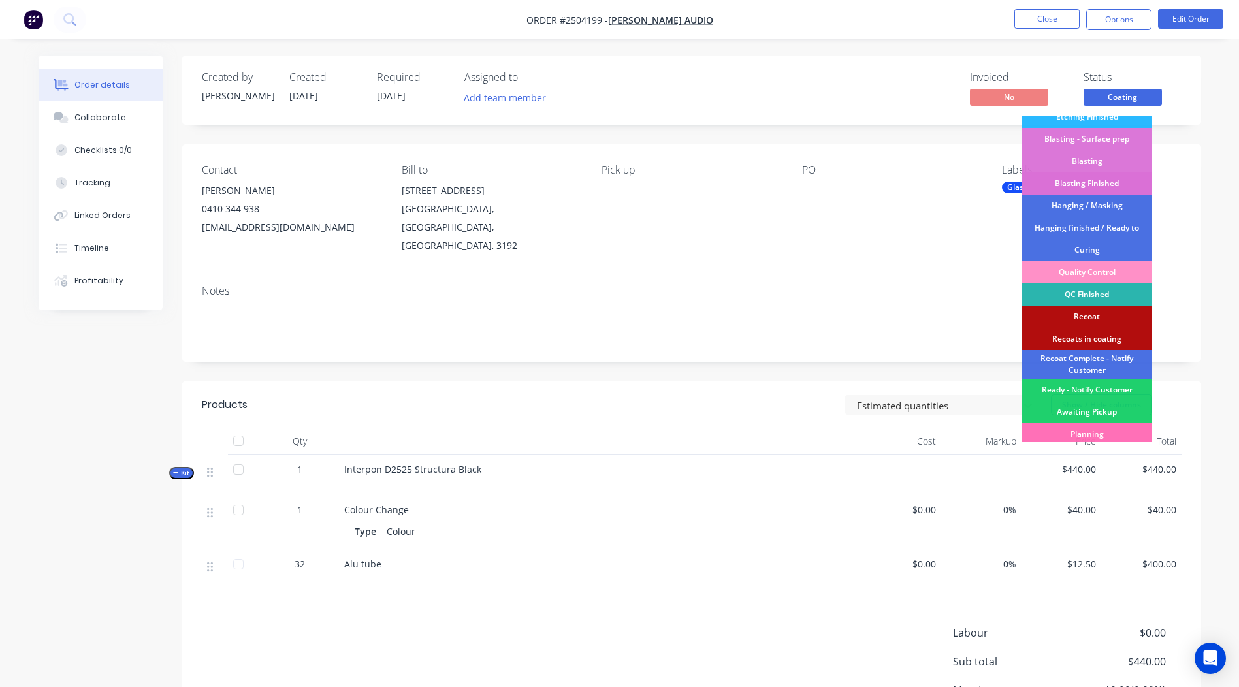
scroll to position [324, 0]
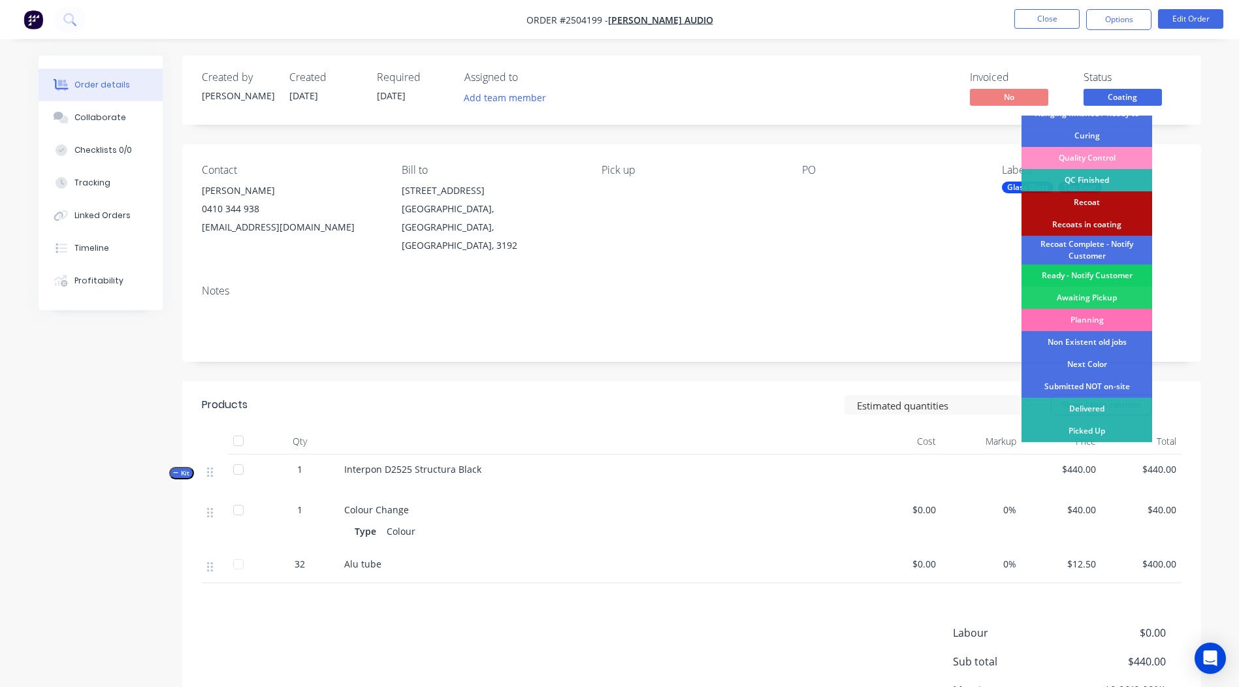
click at [1083, 274] on div "Ready - Notify Customer" at bounding box center [1086, 275] width 131 height 22
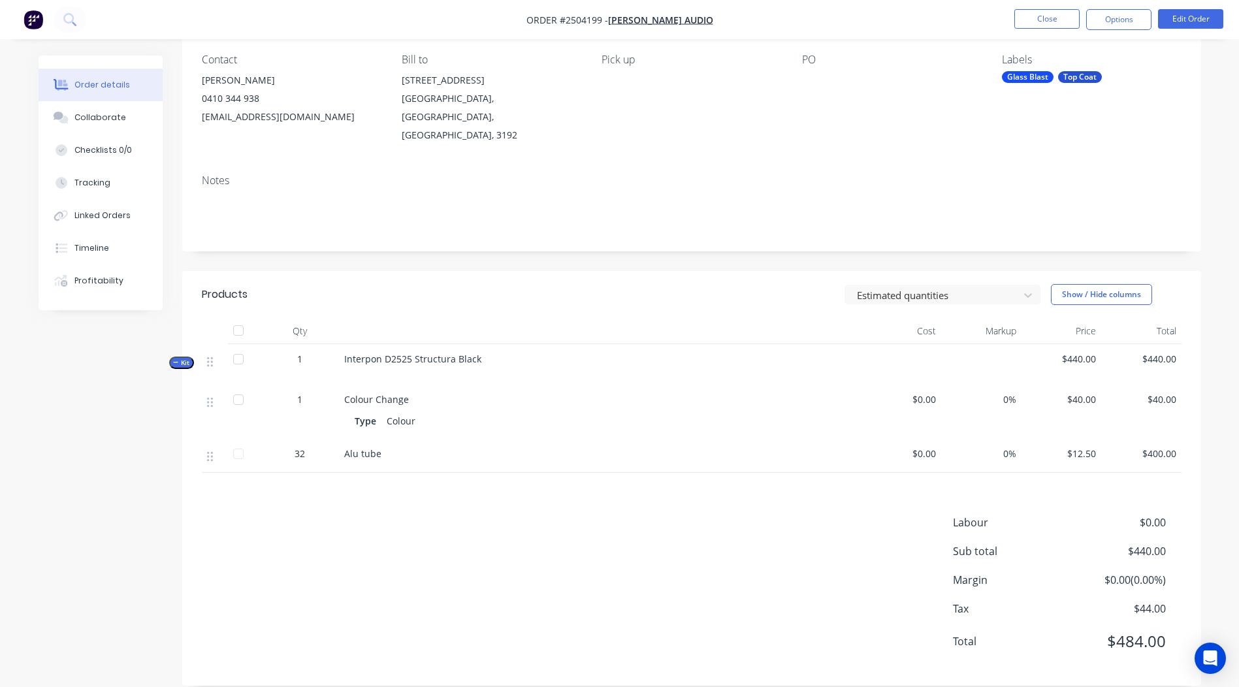
scroll to position [0, 0]
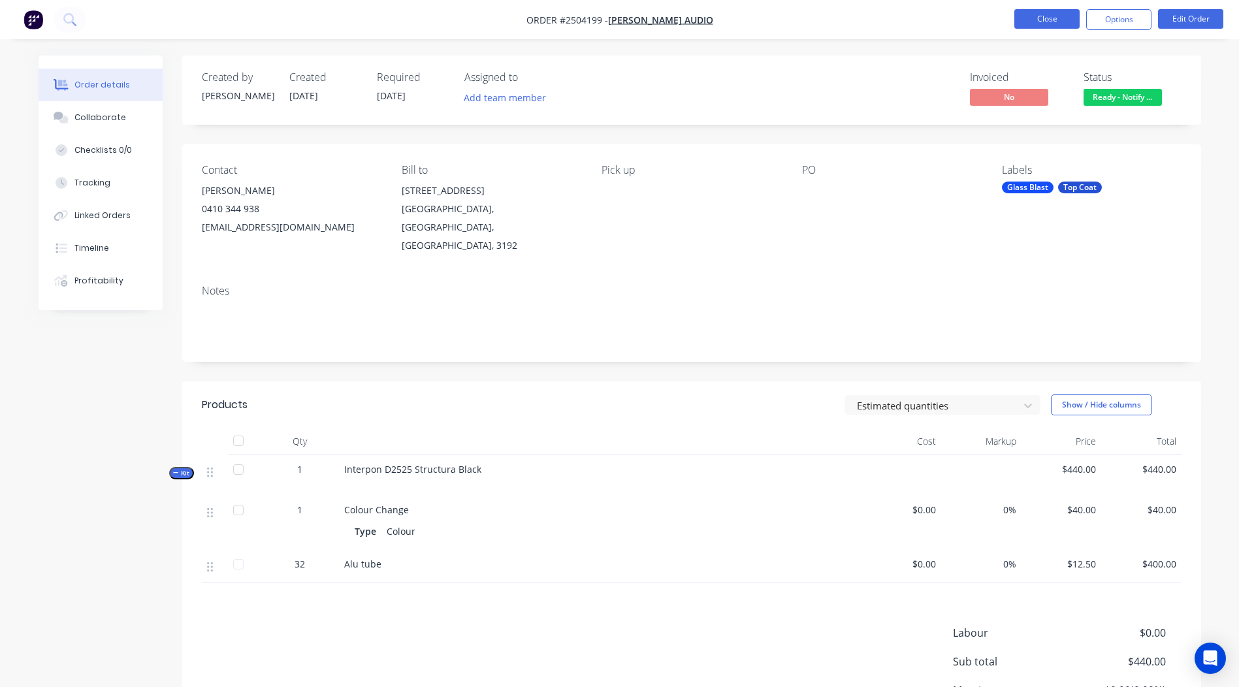
click at [1041, 17] on button "Close" at bounding box center [1046, 19] width 65 height 20
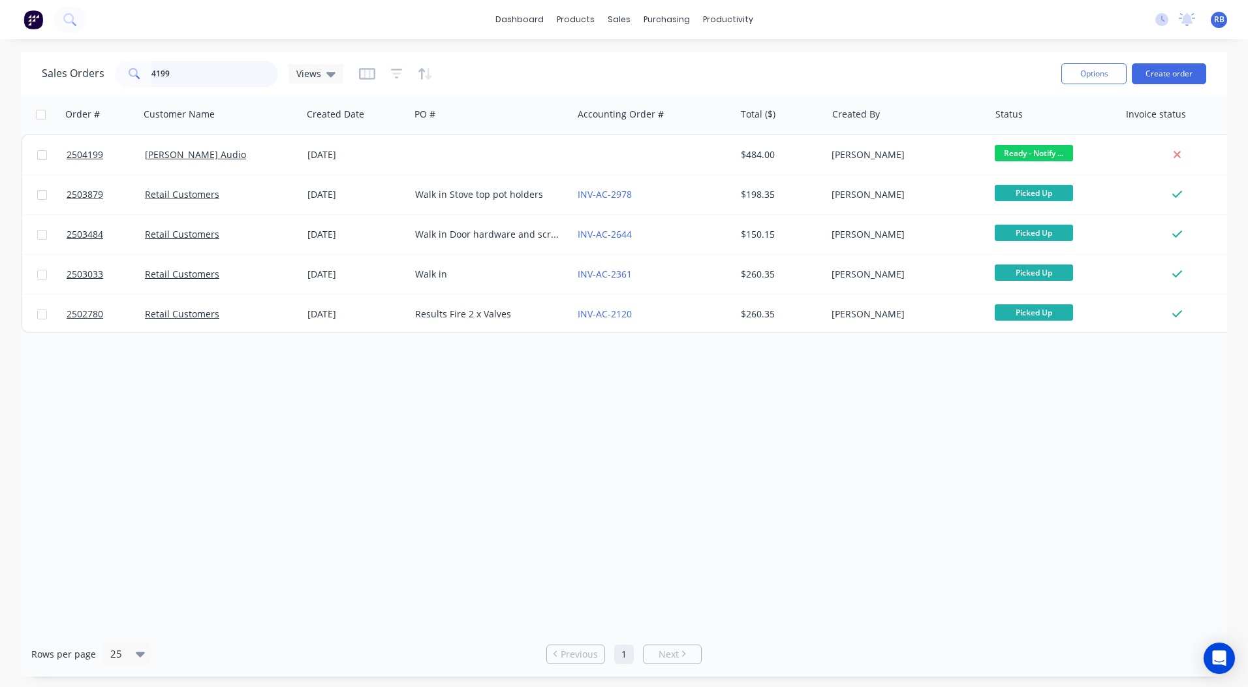
click at [233, 70] on input "4199" at bounding box center [214, 74] width 127 height 26
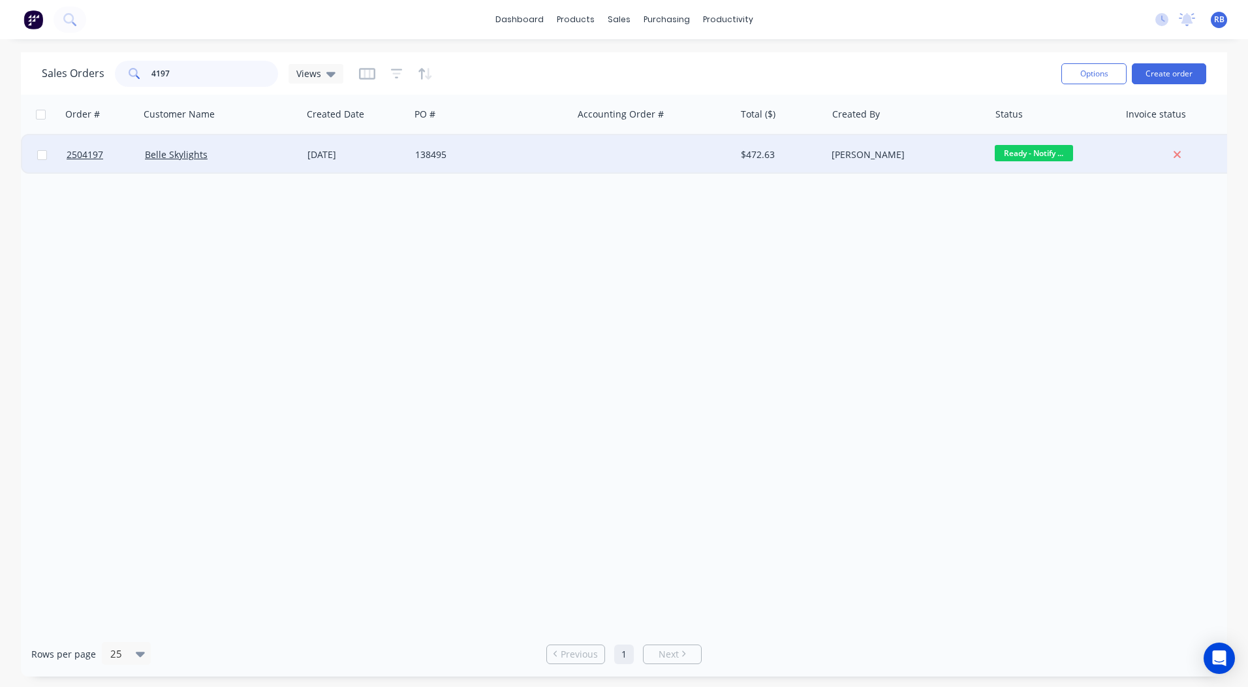
type input "4197"
click at [418, 154] on div "138495" at bounding box center [487, 154] width 145 height 13
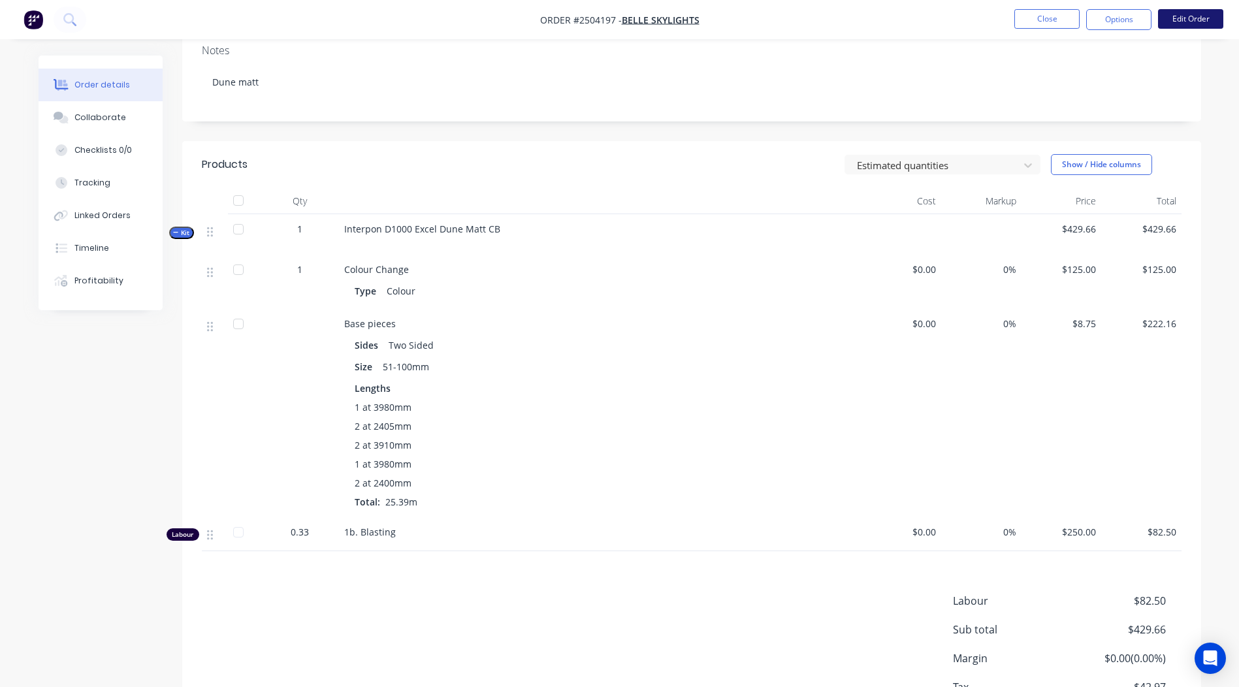
scroll to position [123, 0]
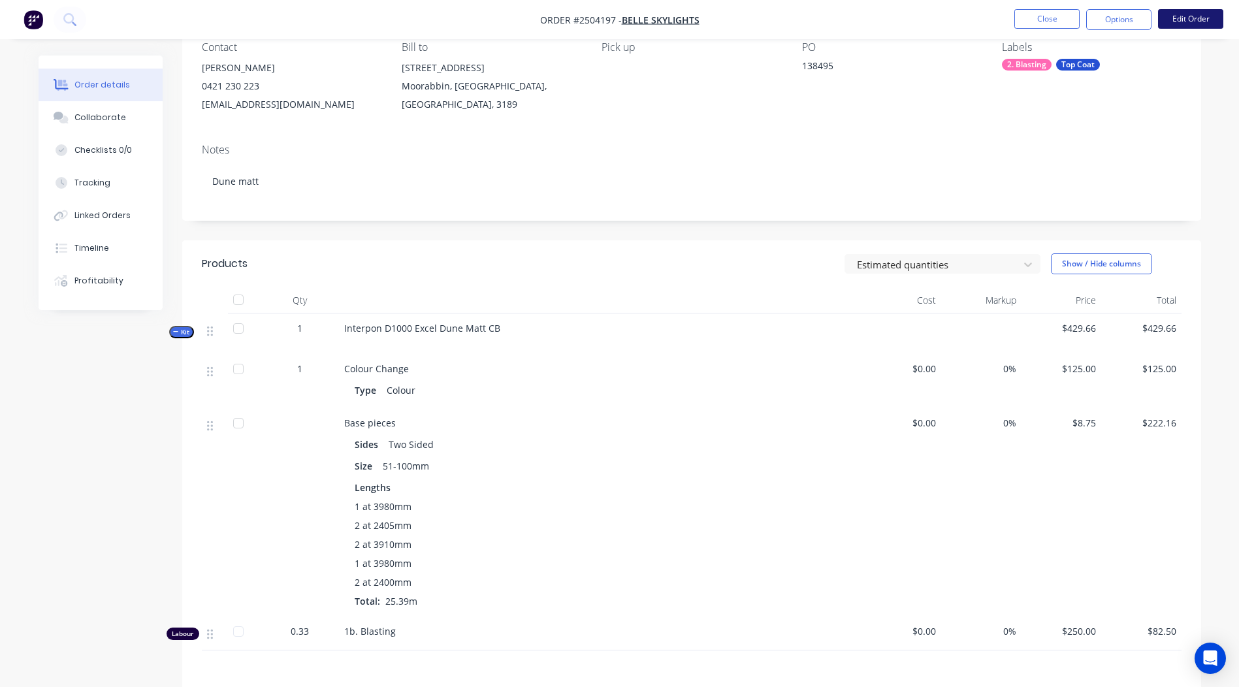
click at [1172, 22] on button "Edit Order" at bounding box center [1190, 19] width 65 height 20
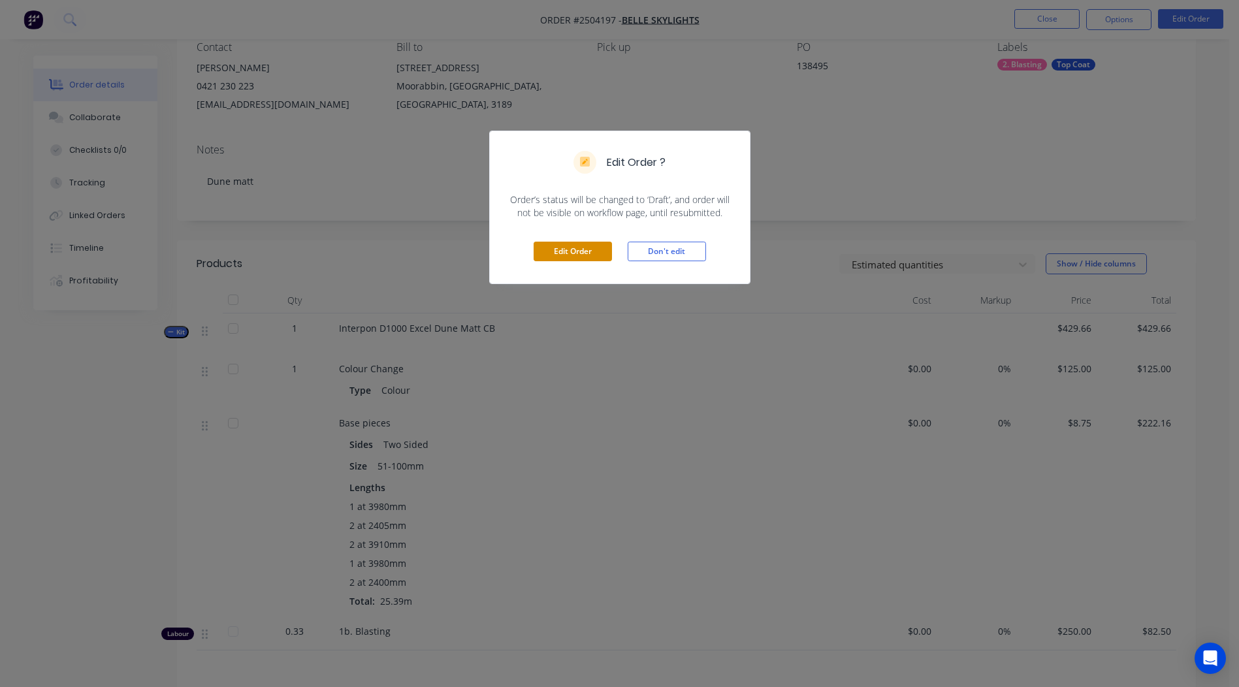
click at [573, 256] on button "Edit Order" at bounding box center [572, 252] width 78 height 20
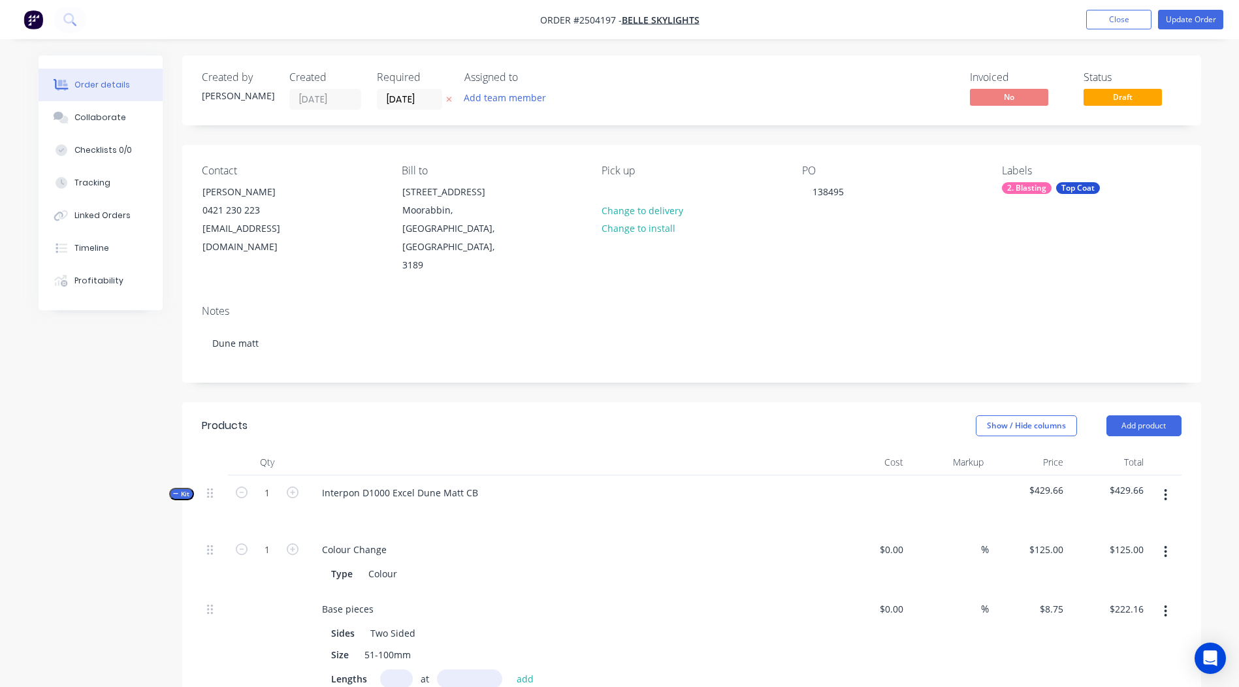
scroll to position [326, 0]
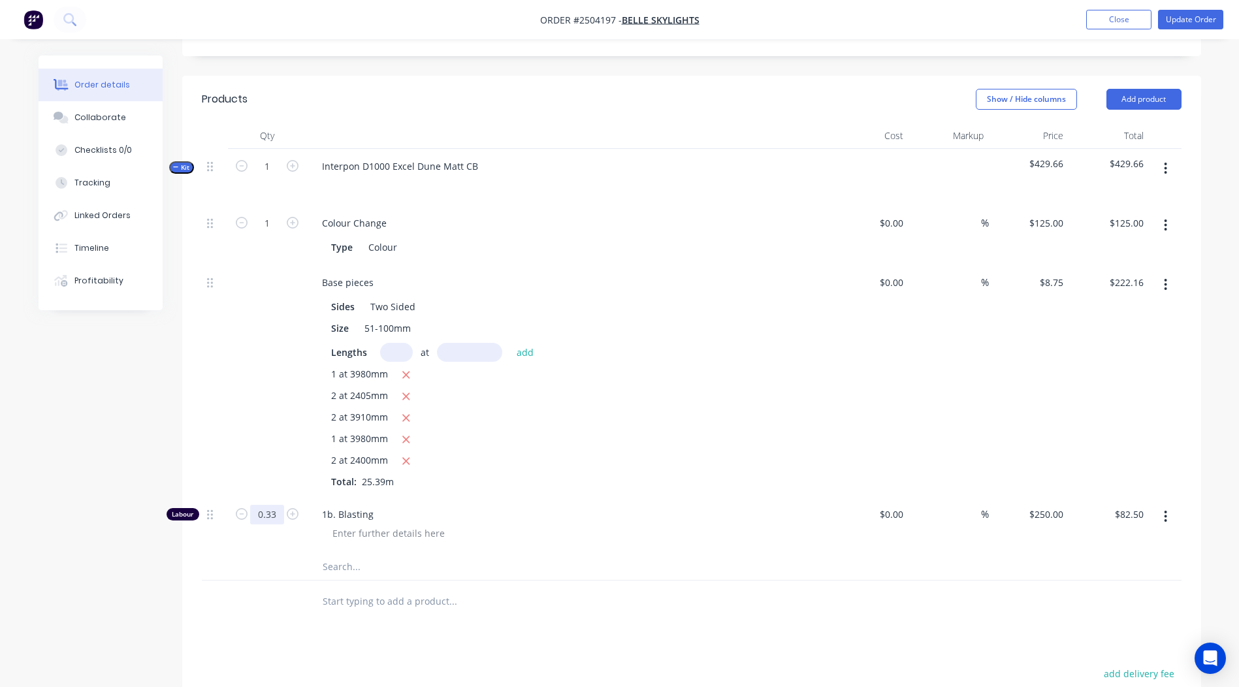
click at [266, 505] on input "0.33" at bounding box center [267, 515] width 34 height 20
type input "0.25"
type input "$62.50"
click at [697, 619] on div "Products Show / Hide columns Add product Qty Cost Markup Price Total Kit 1 Inte…" at bounding box center [691, 506] width 1019 height 861
click at [1181, 14] on button "Update Order" at bounding box center [1190, 20] width 65 height 20
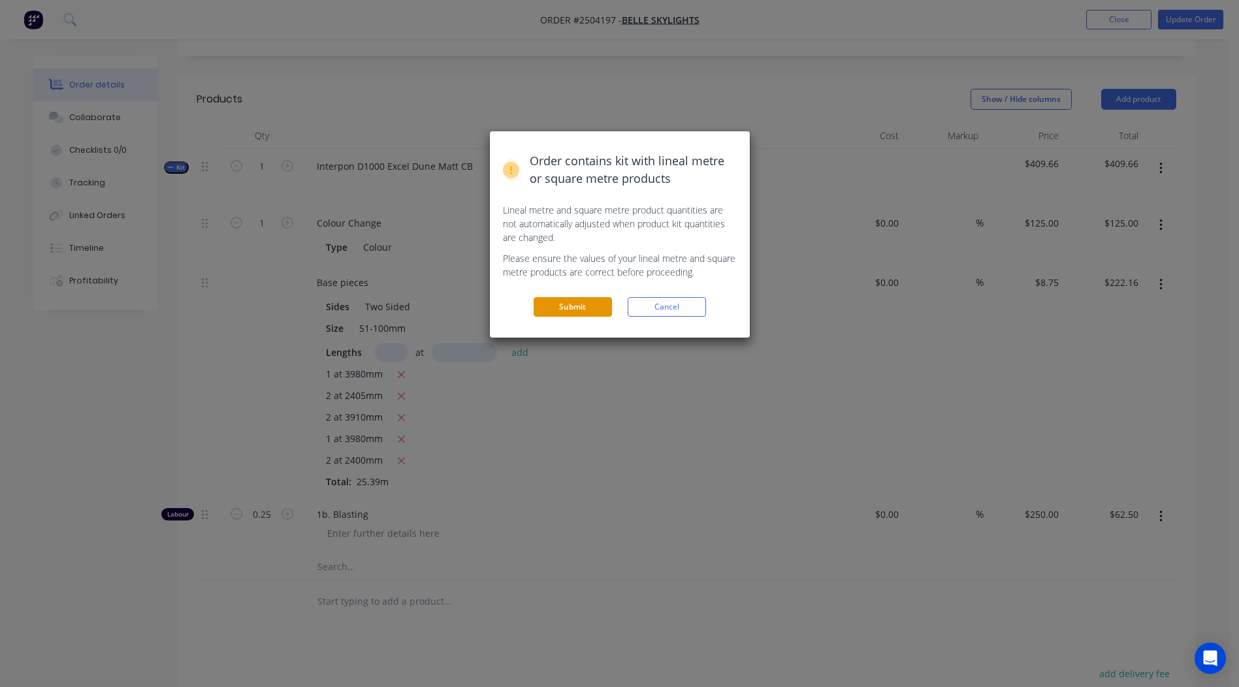
click at [569, 312] on button "Submit" at bounding box center [572, 307] width 78 height 20
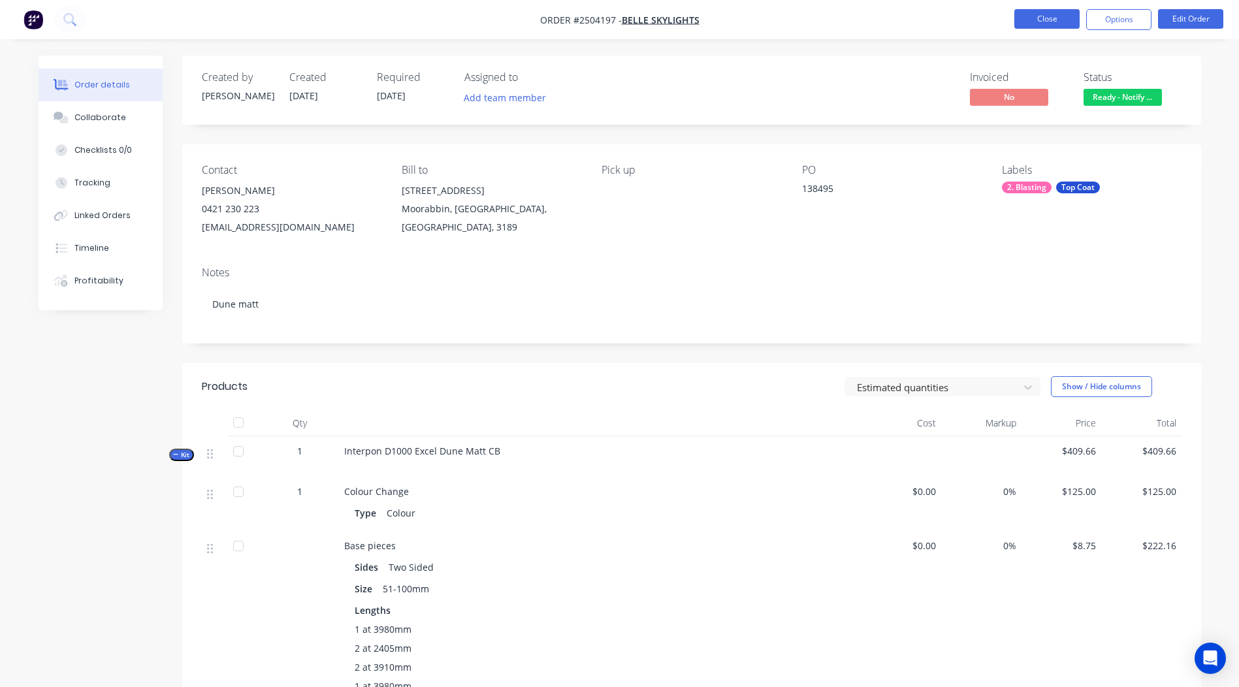
click at [1036, 22] on button "Close" at bounding box center [1046, 19] width 65 height 20
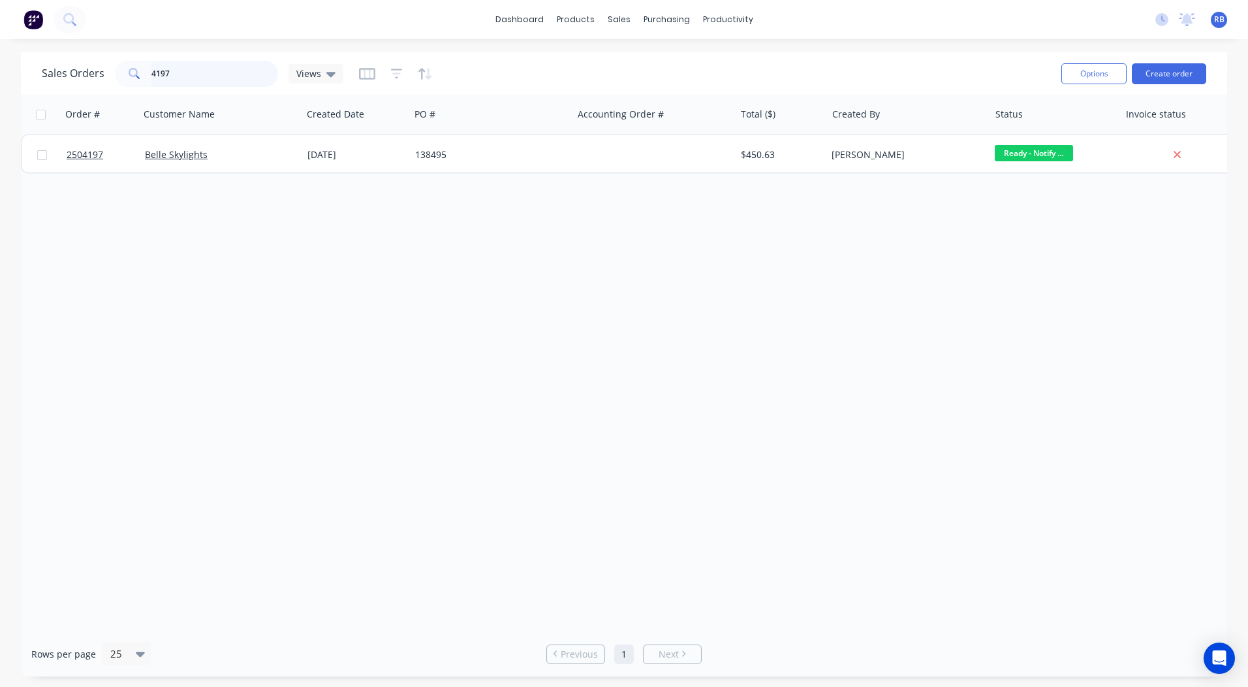
drag, startPoint x: 195, startPoint y: 74, endPoint x: 0, endPoint y: 86, distance: 195.6
click at [39, 95] on div "Sales Orders 4197 Views Options Create order Order # Customer Name Created Date…" at bounding box center [624, 364] width 1207 height 624
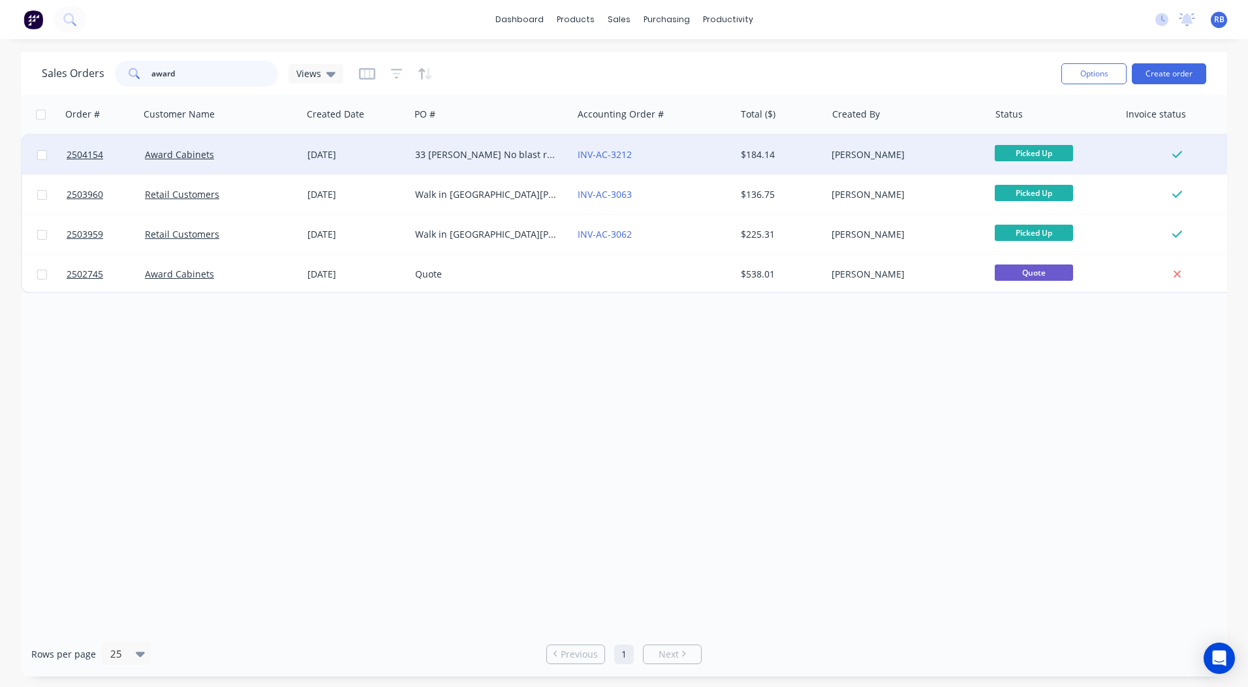
type input "award"
click at [750, 153] on div "$184.14" at bounding box center [779, 154] width 76 height 13
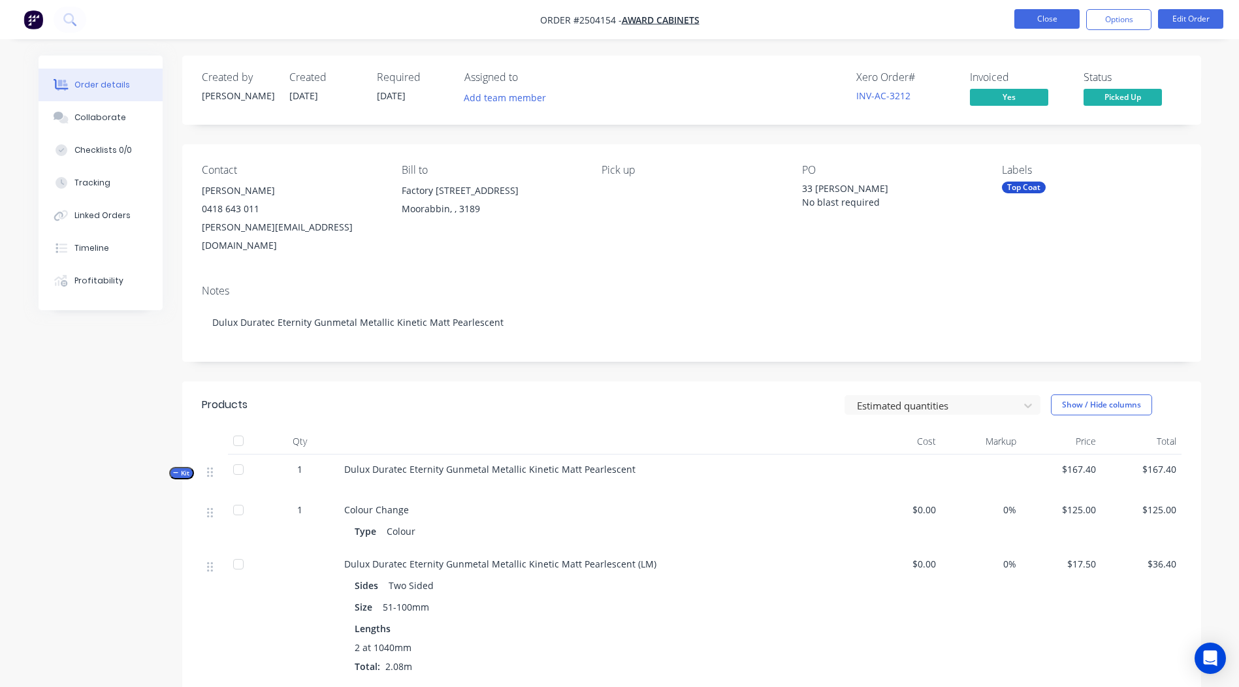
click at [1017, 22] on button "Close" at bounding box center [1046, 19] width 65 height 20
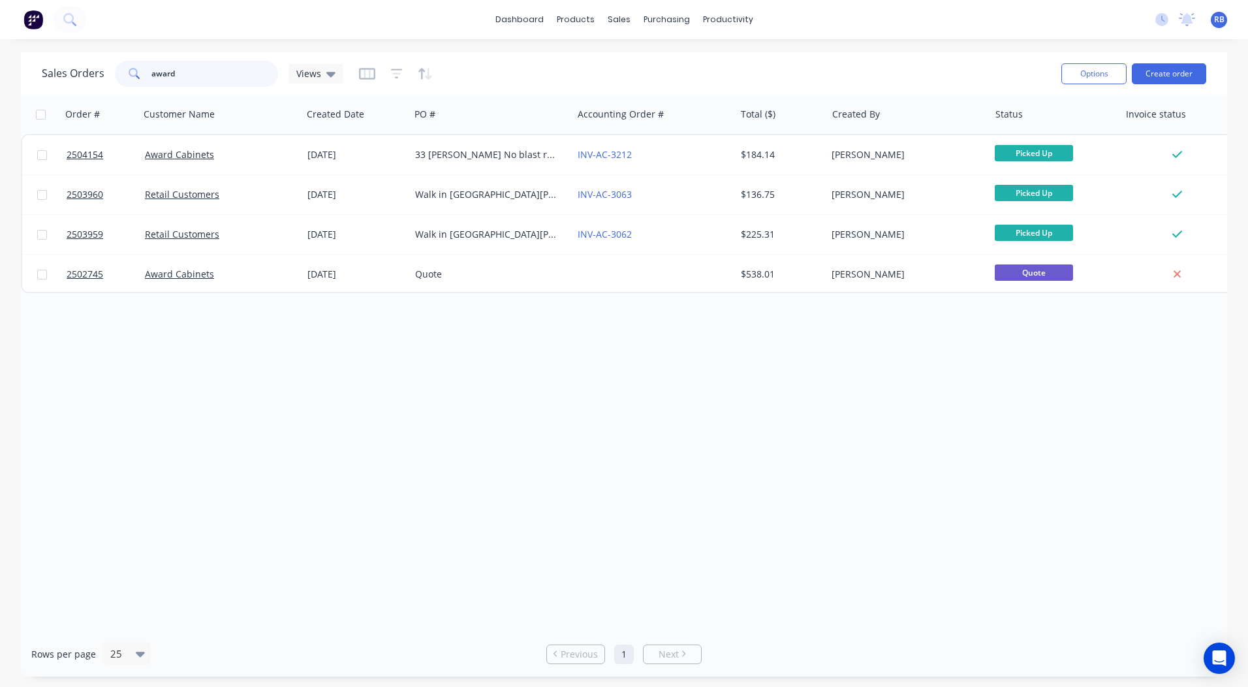
drag, startPoint x: 199, startPoint y: 72, endPoint x: 0, endPoint y: 25, distance: 204.6
click at [0, 68] on html "dashboard products sales purchasing productivity dashboard products Product Cat…" at bounding box center [624, 343] width 1248 height 687
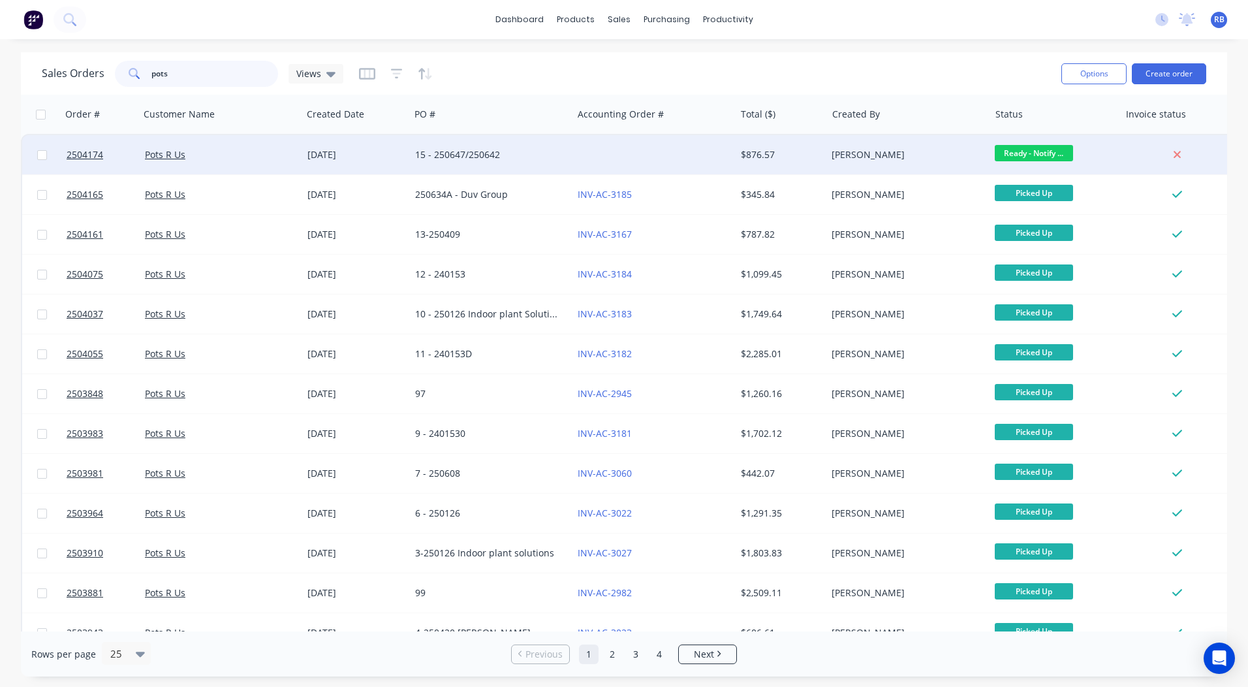
type input "pots"
click at [1038, 150] on span "Ready - Notify ..." at bounding box center [1034, 153] width 78 height 16
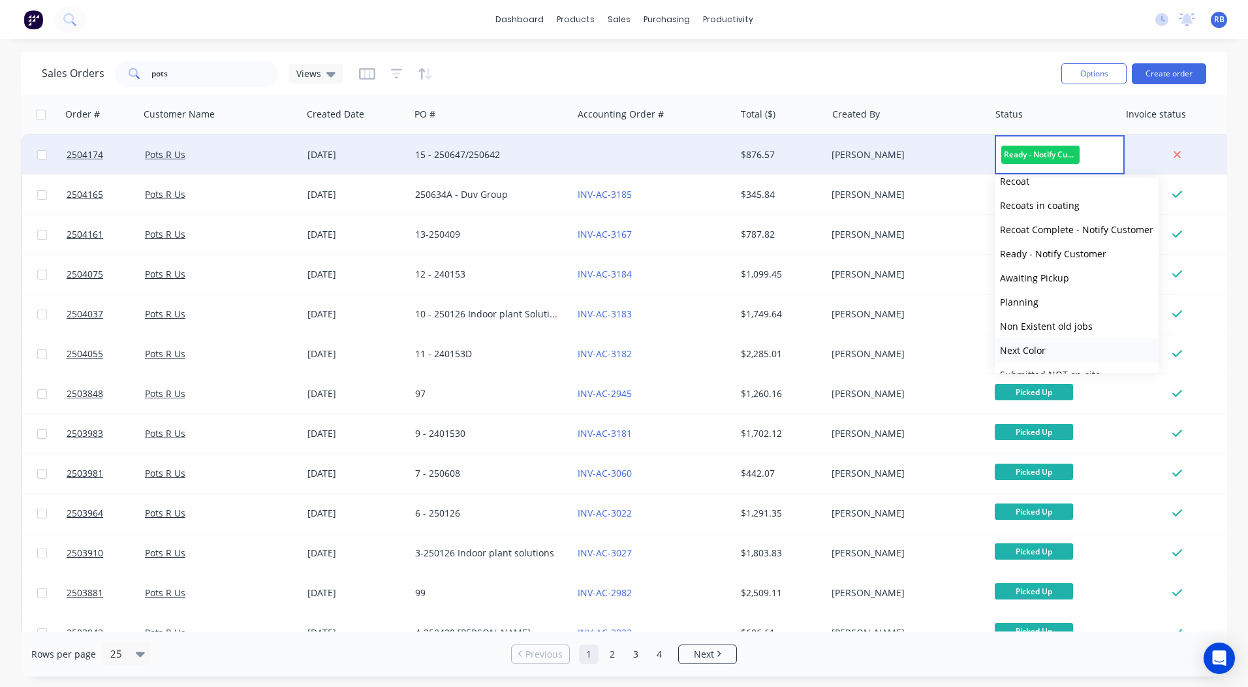
scroll to position [539, 0]
click at [1041, 354] on span "Picked Up" at bounding box center [1021, 356] width 43 height 12
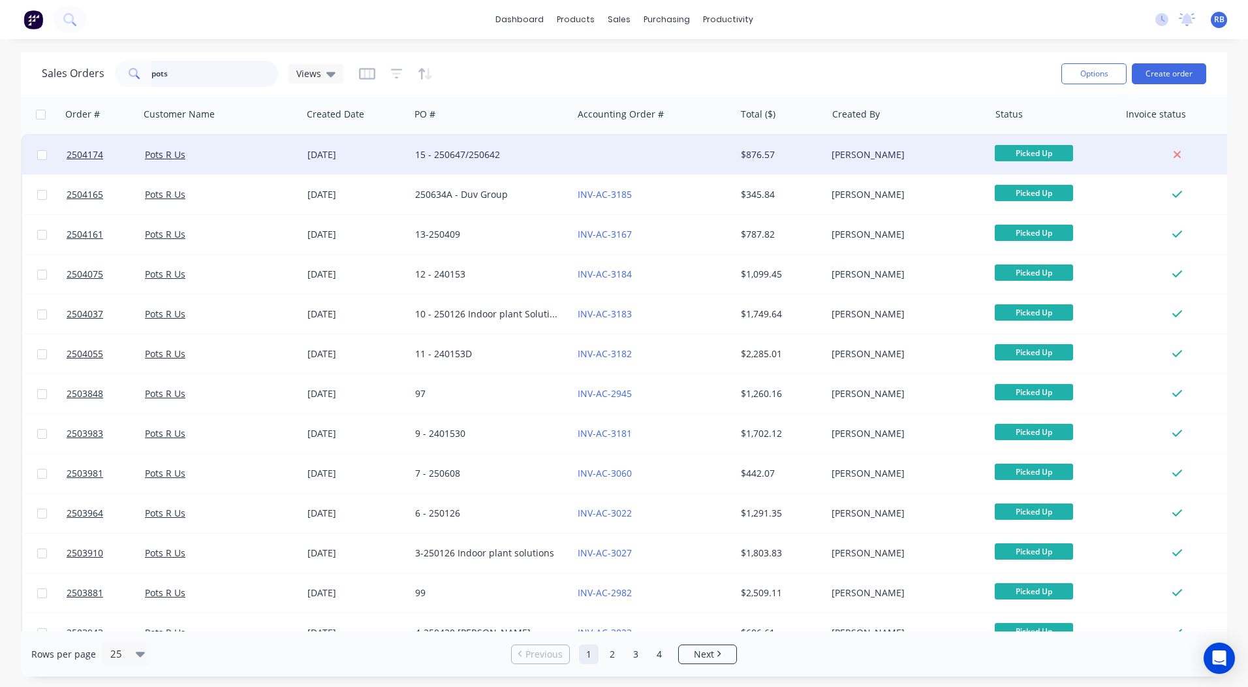
drag, startPoint x: 229, startPoint y: 65, endPoint x: 0, endPoint y: 78, distance: 228.9
click at [79, 78] on div "Sales Orders pots Views" at bounding box center [193, 74] width 302 height 26
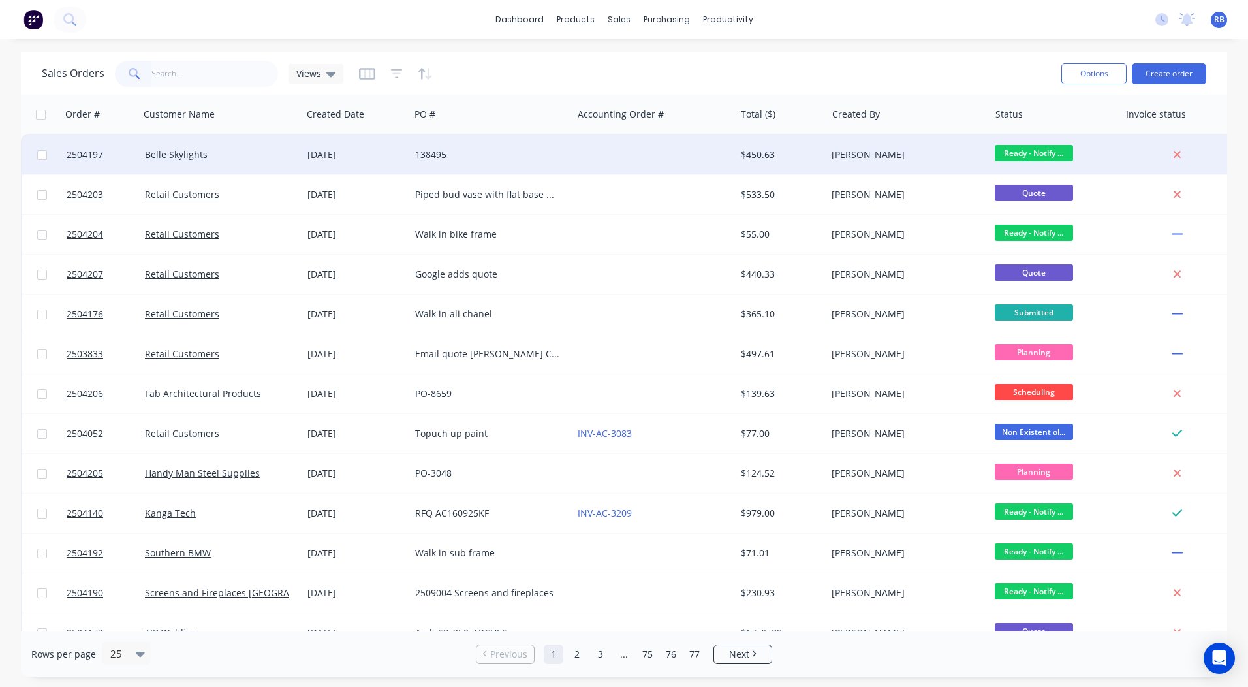
click at [587, 149] on div at bounding box center [654, 154] width 163 height 39
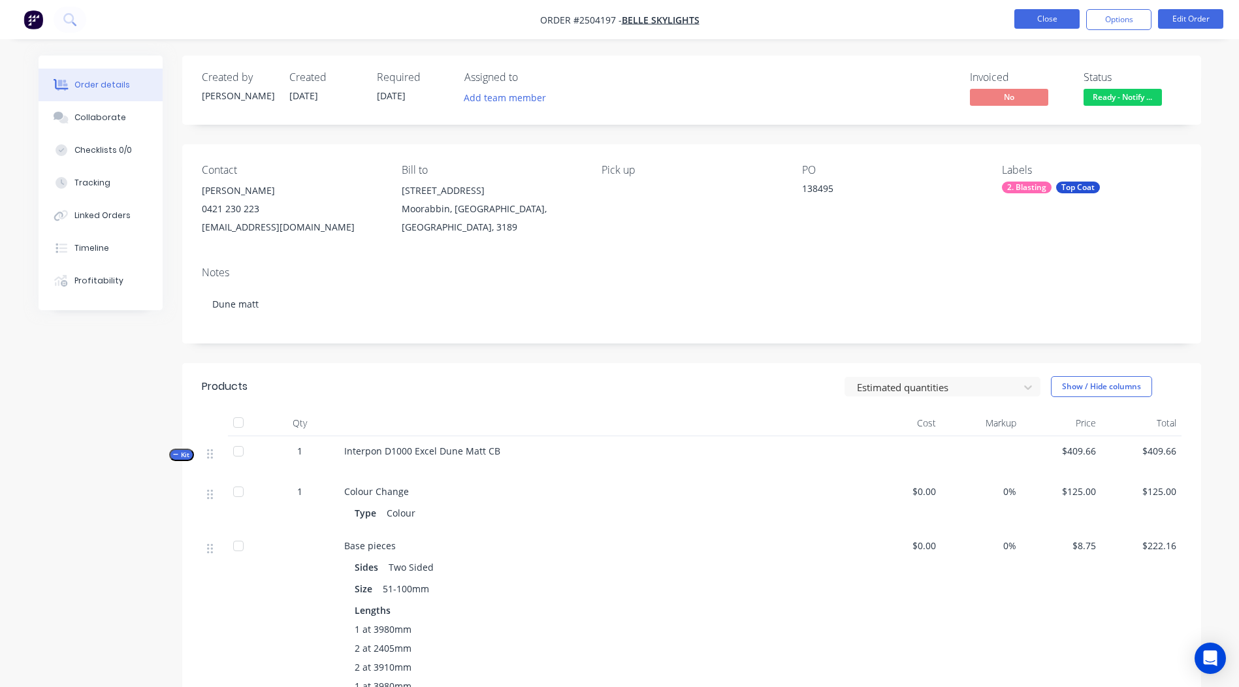
click at [1045, 27] on button "Close" at bounding box center [1046, 19] width 65 height 20
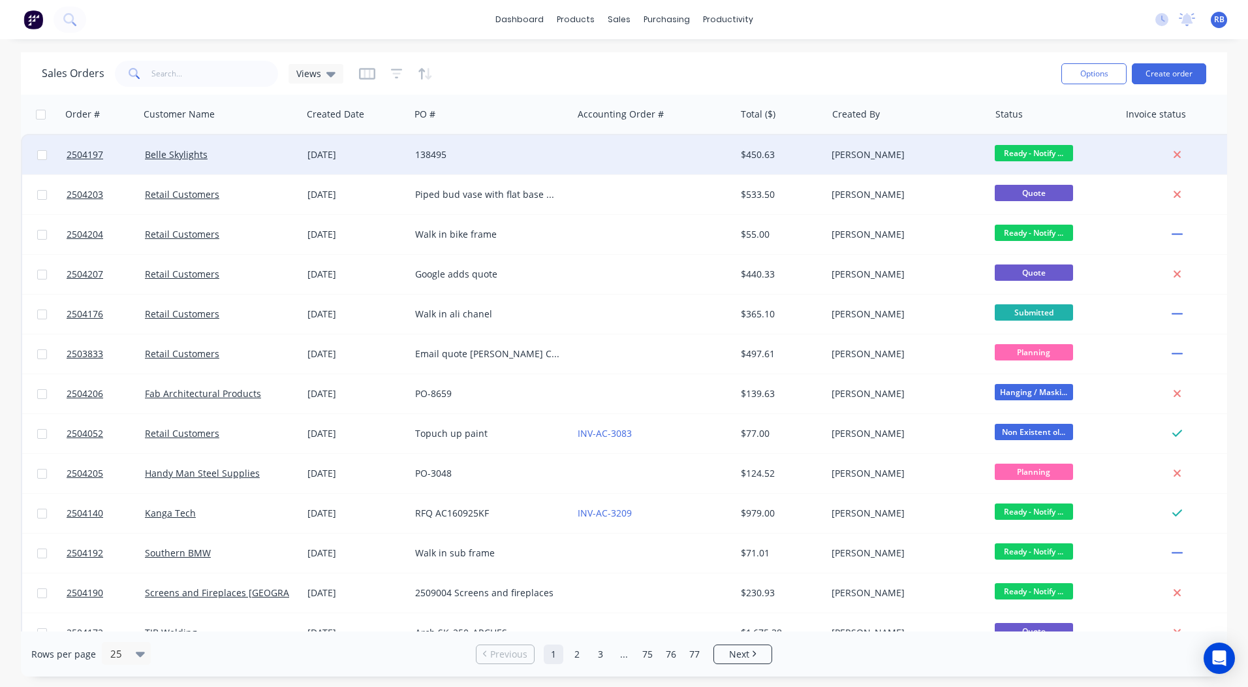
click at [500, 168] on div "138495" at bounding box center [491, 154] width 163 height 39
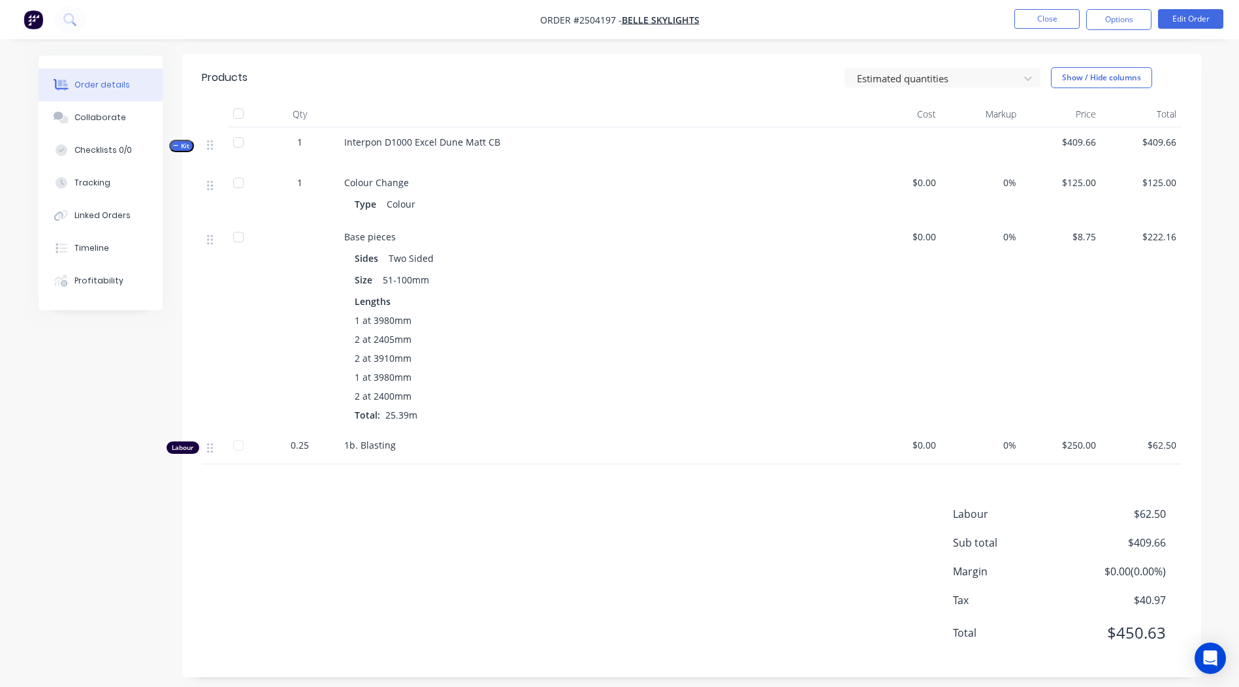
scroll to position [319, 0]
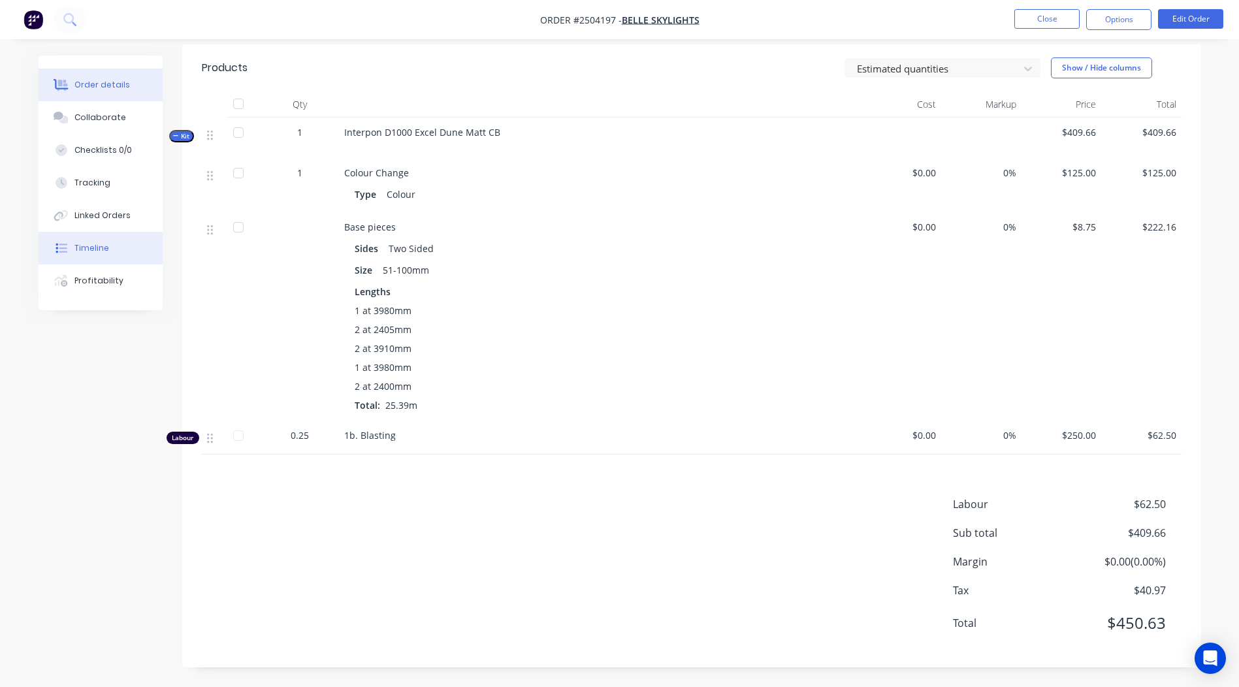
click at [112, 252] on button "Timeline" at bounding box center [101, 248] width 124 height 33
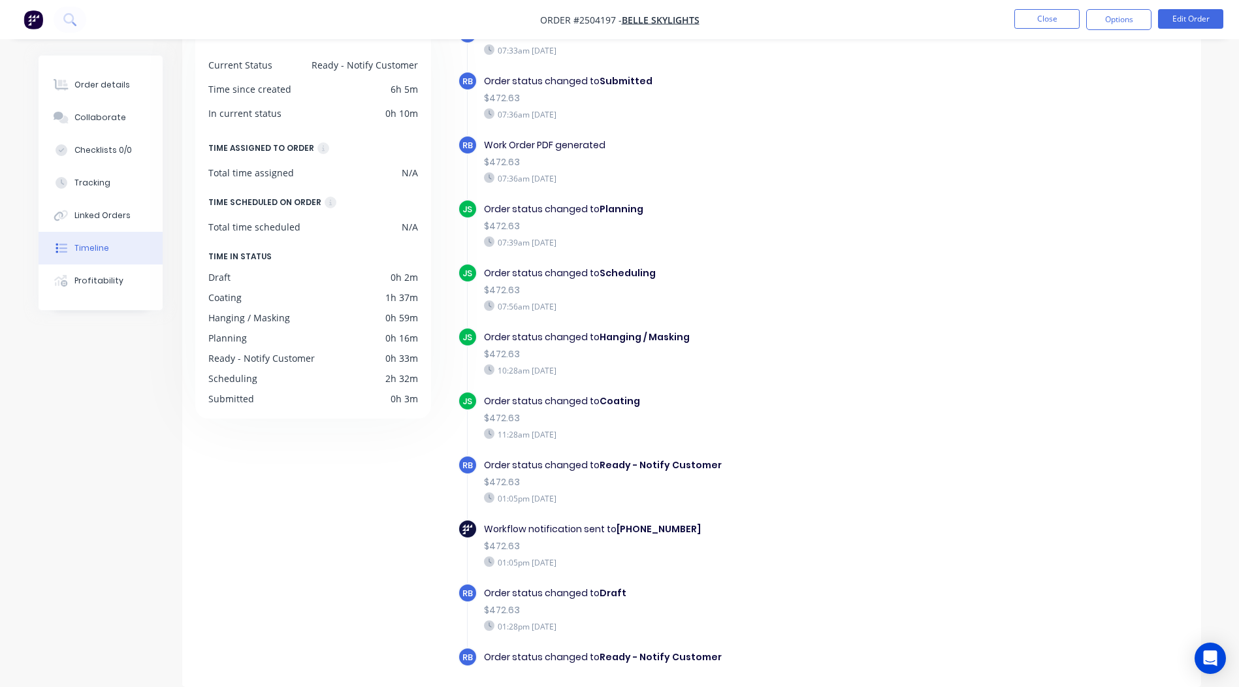
scroll to position [80, 0]
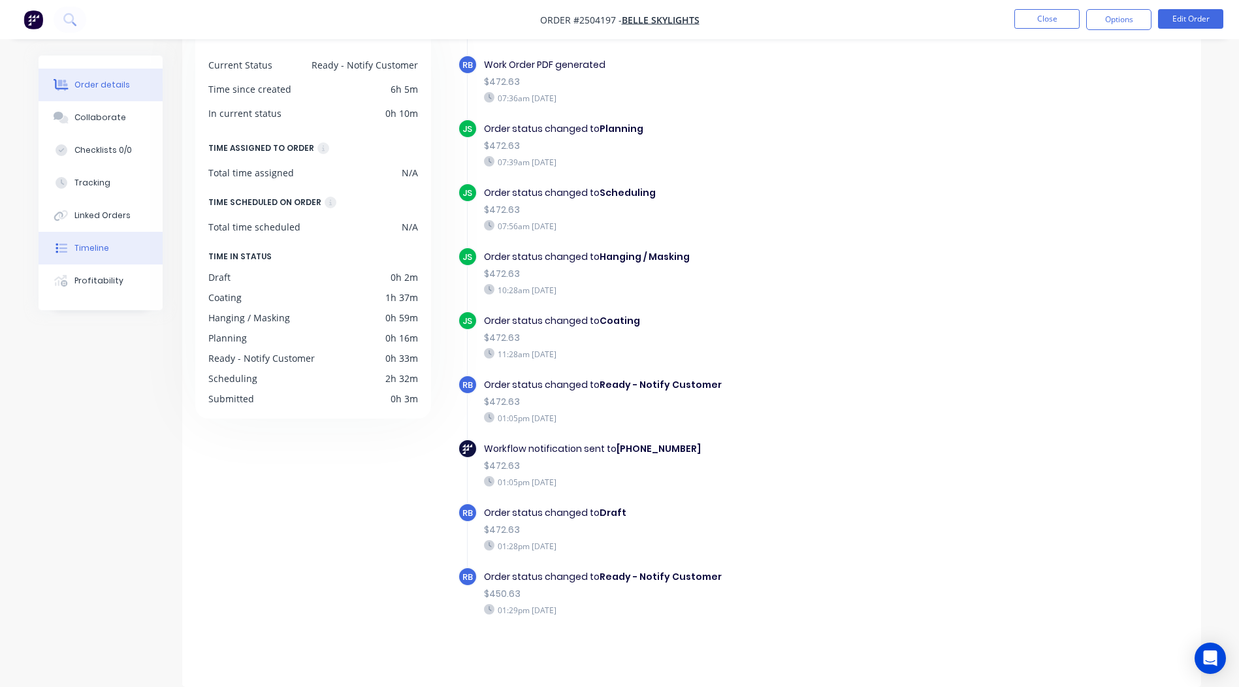
click at [118, 89] on div "Order details" at bounding box center [102, 85] width 56 height 12
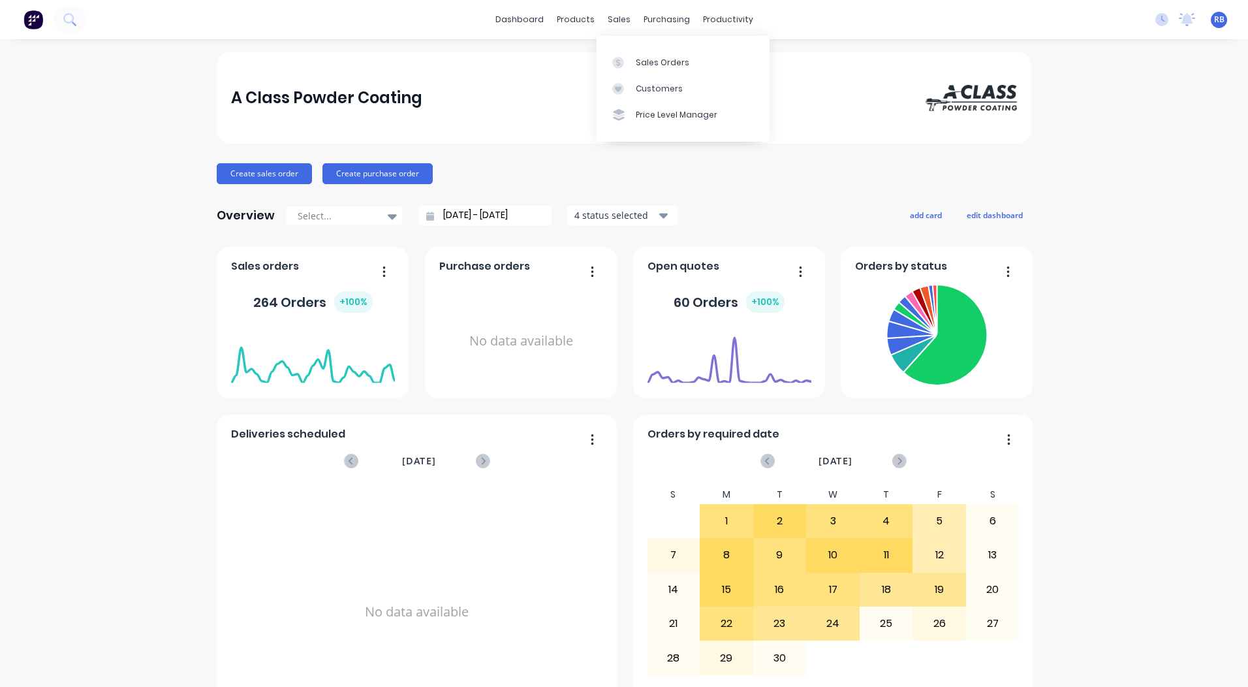
click at [625, 55] on link "Sales Orders" at bounding box center [683, 62] width 173 height 26
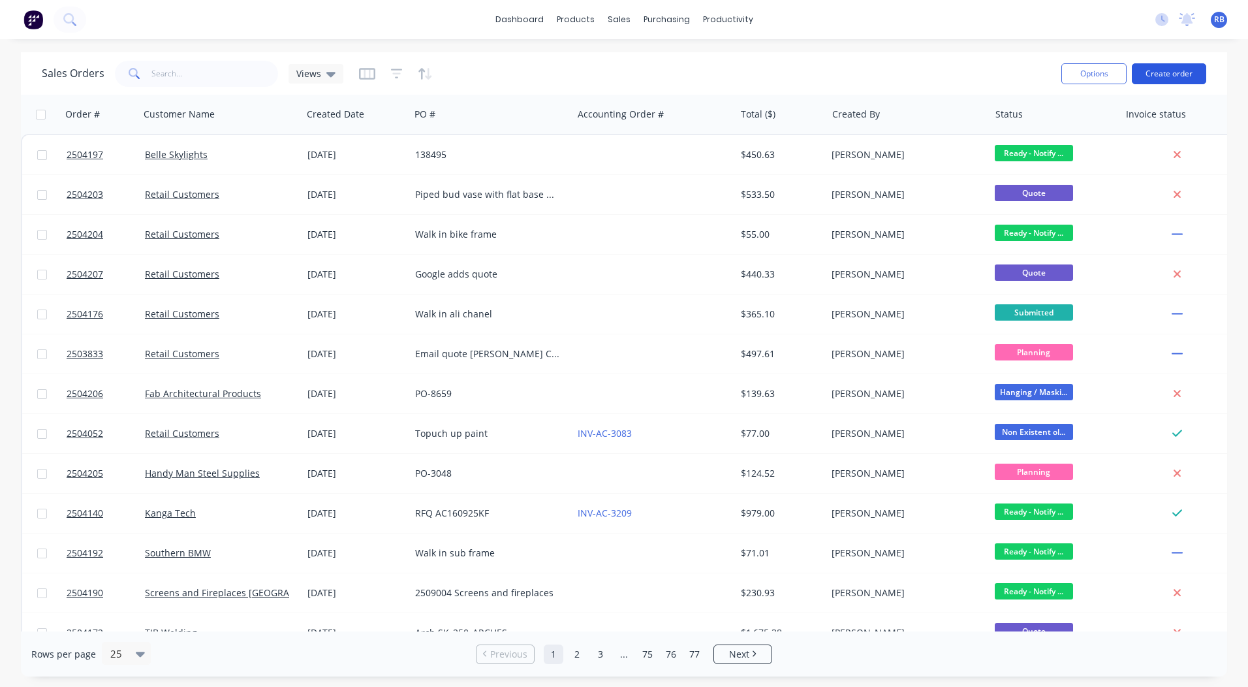
click at [1175, 69] on button "Create order" at bounding box center [1169, 73] width 74 height 21
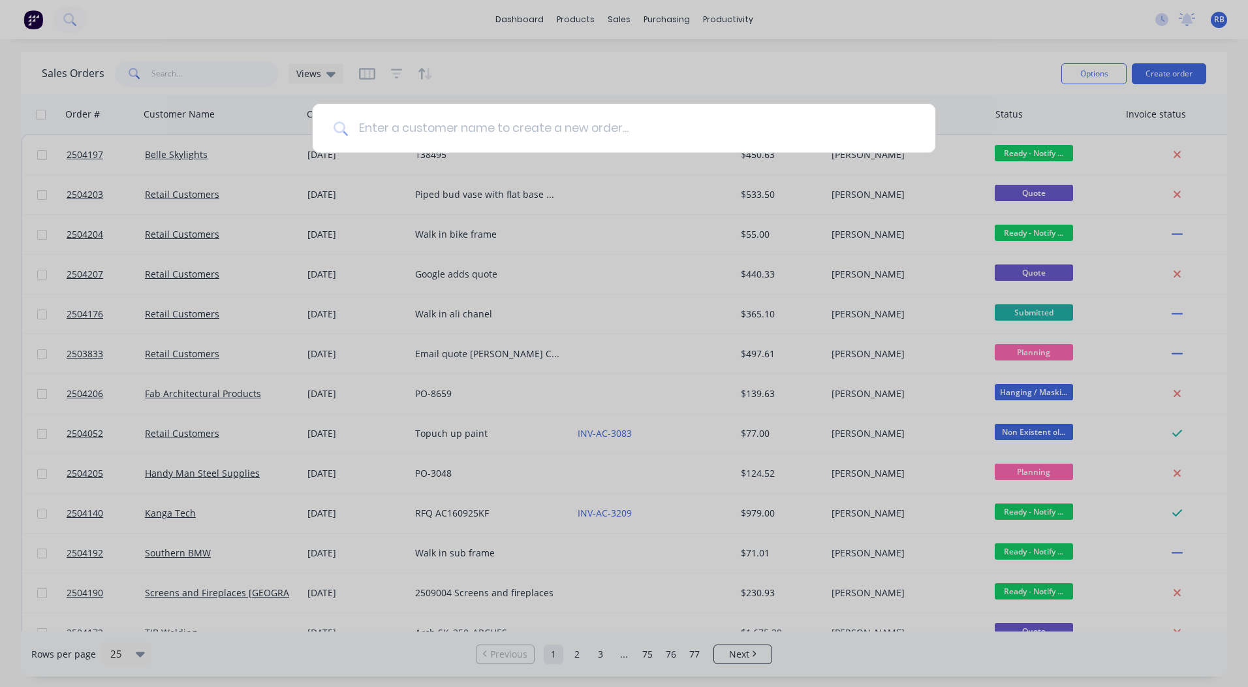
click at [486, 125] on input at bounding box center [631, 128] width 567 height 49
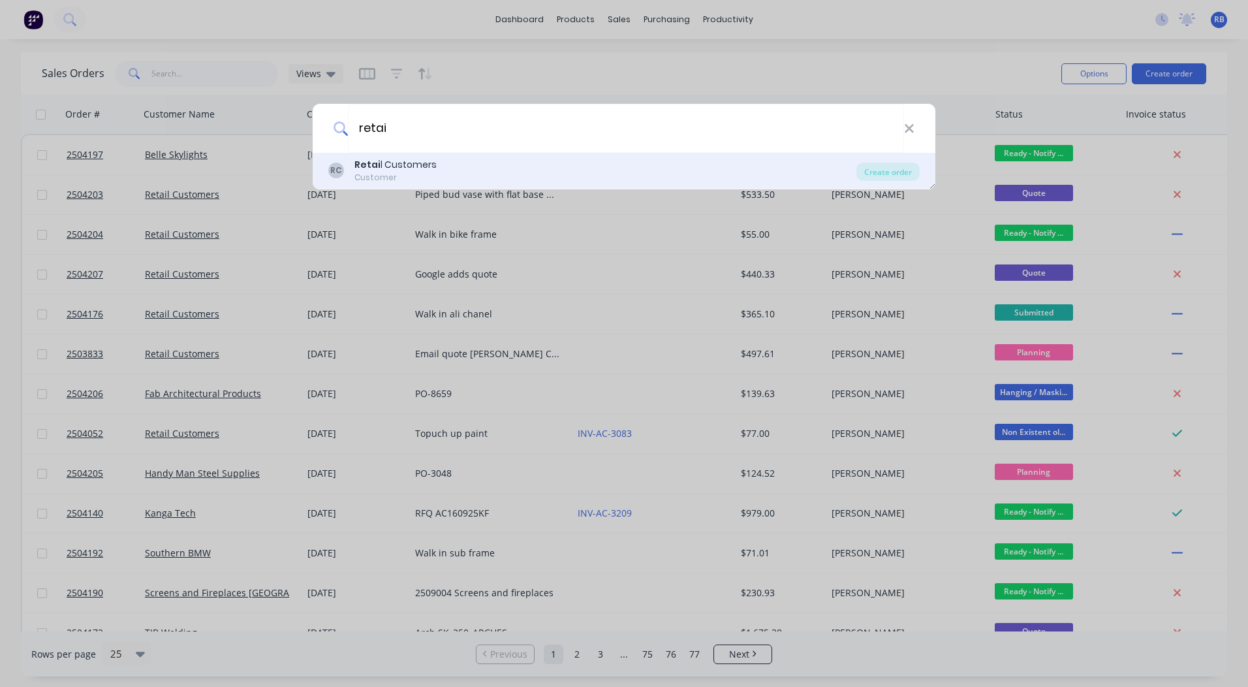
type input "retai"
click at [349, 174] on div "RC Retai l Customers Customer" at bounding box center [592, 170] width 528 height 25
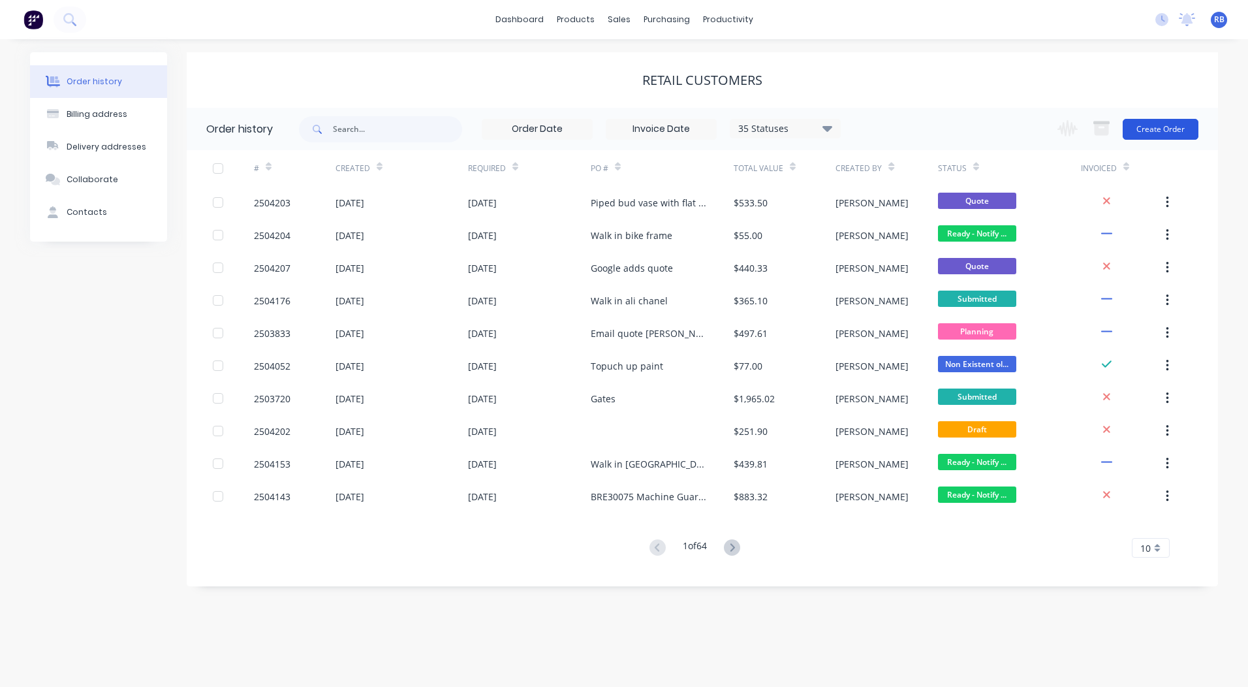
click at [1155, 127] on button "Create Order" at bounding box center [1161, 129] width 76 height 21
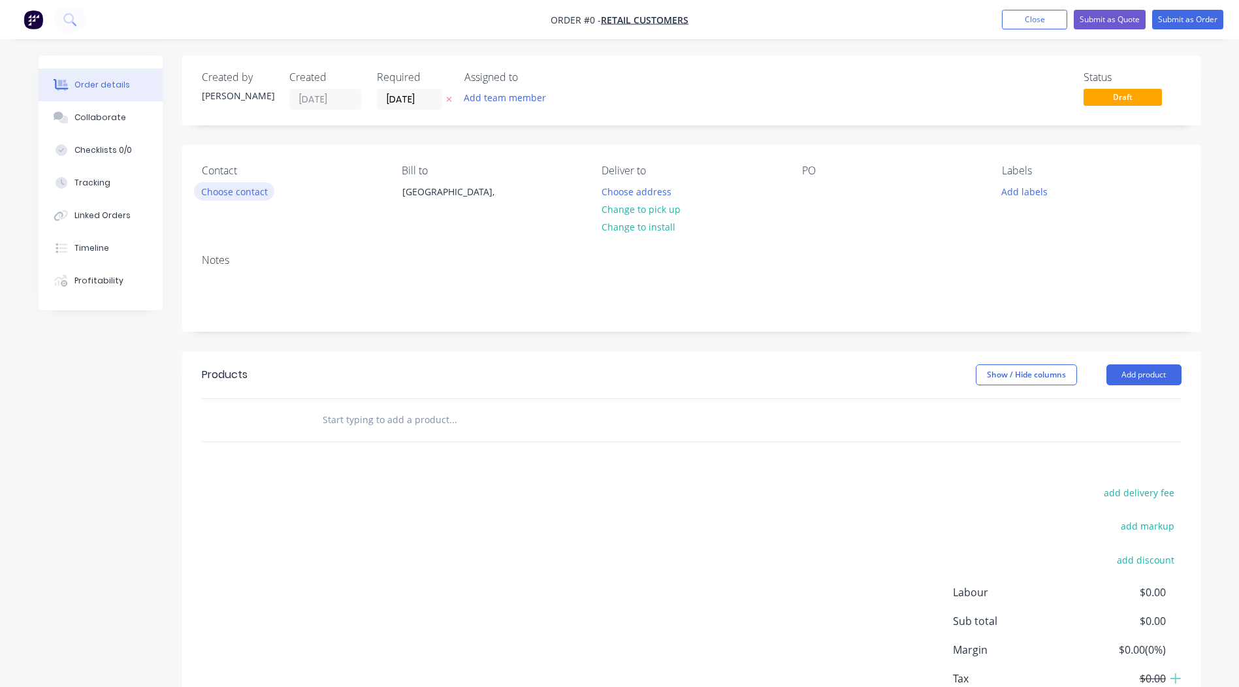
click at [213, 193] on button "Choose contact" at bounding box center [234, 191] width 80 height 18
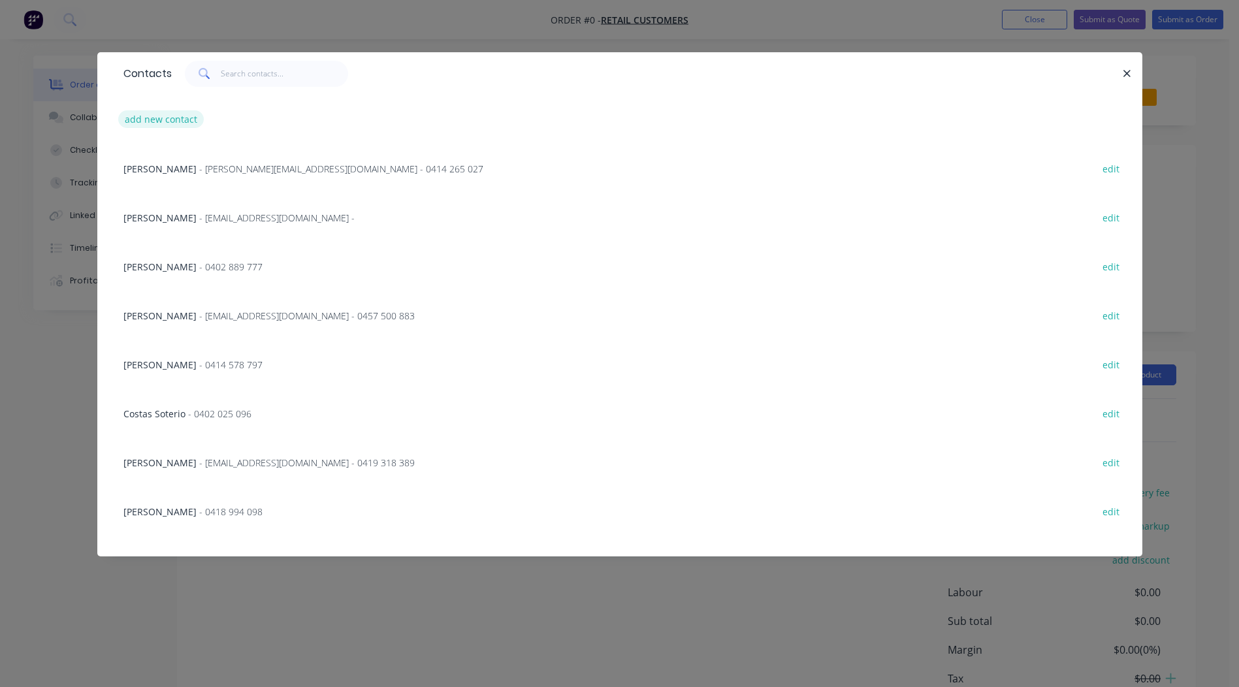
click at [145, 119] on button "add new contact" at bounding box center [161, 119] width 86 height 18
select select "AU"
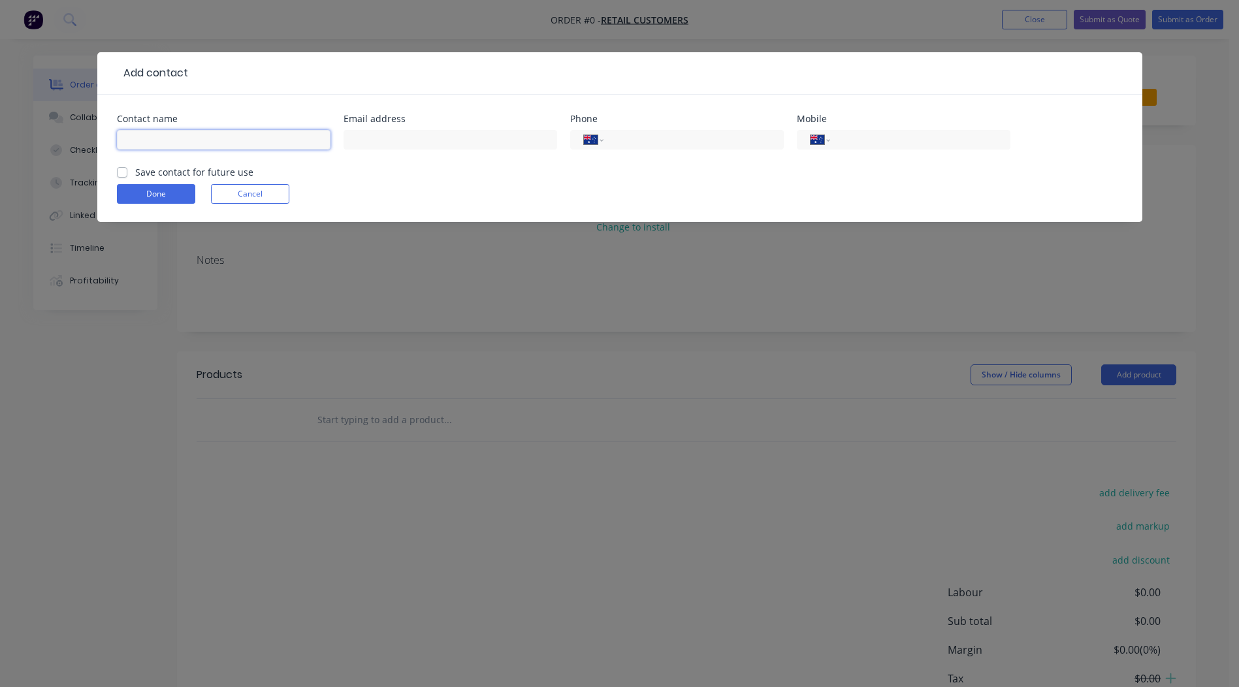
click at [179, 140] on input "text" at bounding box center [224, 140] width 214 height 20
type input "[PERSON_NAME]"
click at [388, 140] on input "text" at bounding box center [450, 140] width 214 height 20
type input "[PERSON_NAME][EMAIL_ADDRESS][PERSON_NAME][DOMAIN_NAME]"
click at [874, 139] on input "tel" at bounding box center [917, 140] width 157 height 15
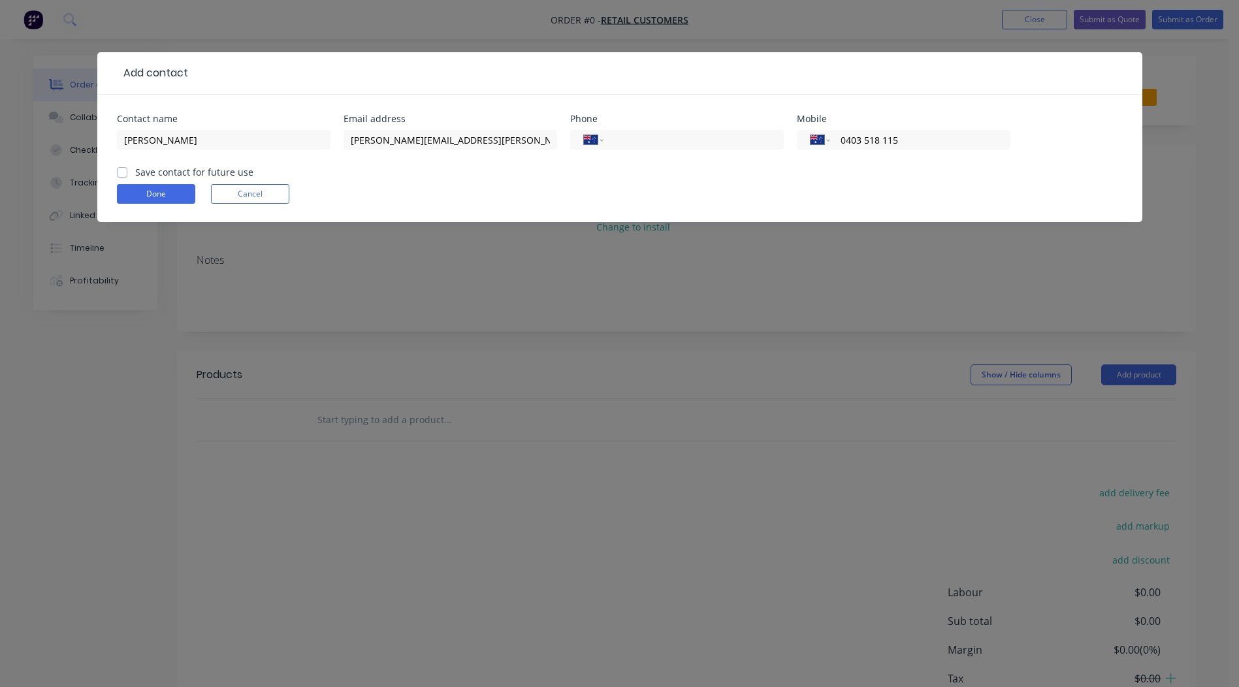
type input "0403 518 115"
click at [135, 168] on label "Save contact for future use" at bounding box center [194, 172] width 118 height 14
click at [124, 168] on input "Save contact for future use" at bounding box center [122, 171] width 10 height 12
checkbox input "true"
drag, startPoint x: 140, startPoint y: 193, endPoint x: 150, endPoint y: 193, distance: 9.1
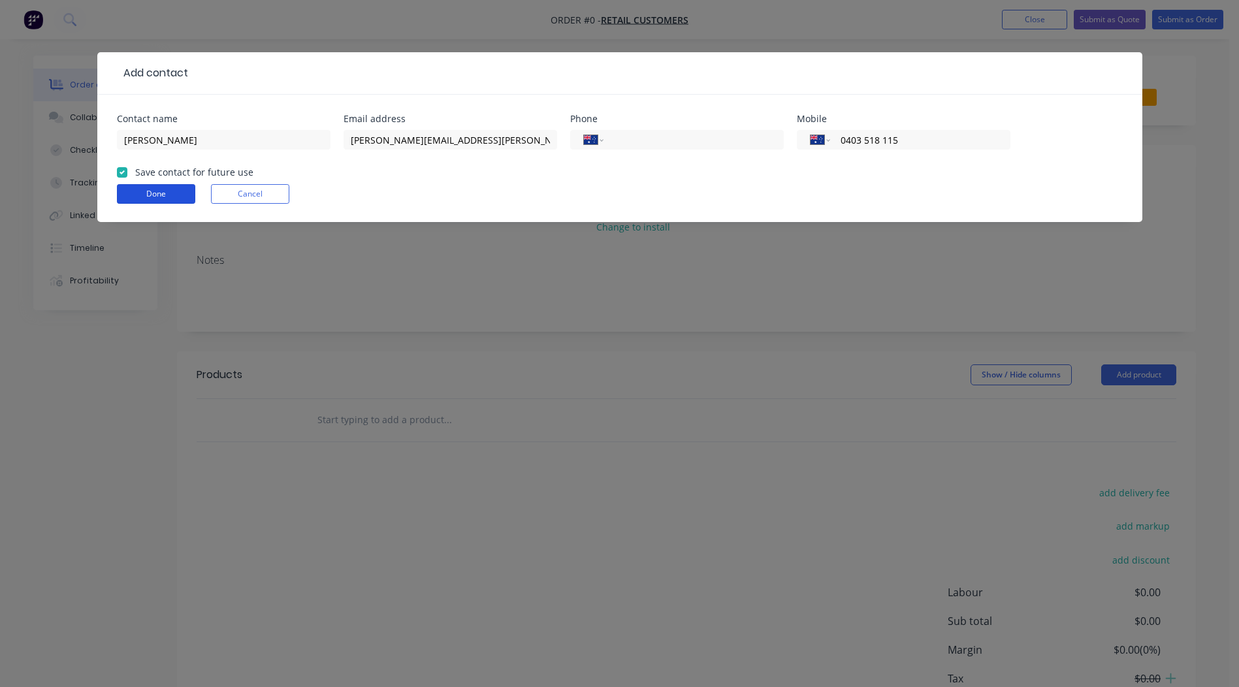
click at [141, 193] on button "Done" at bounding box center [156, 194] width 78 height 20
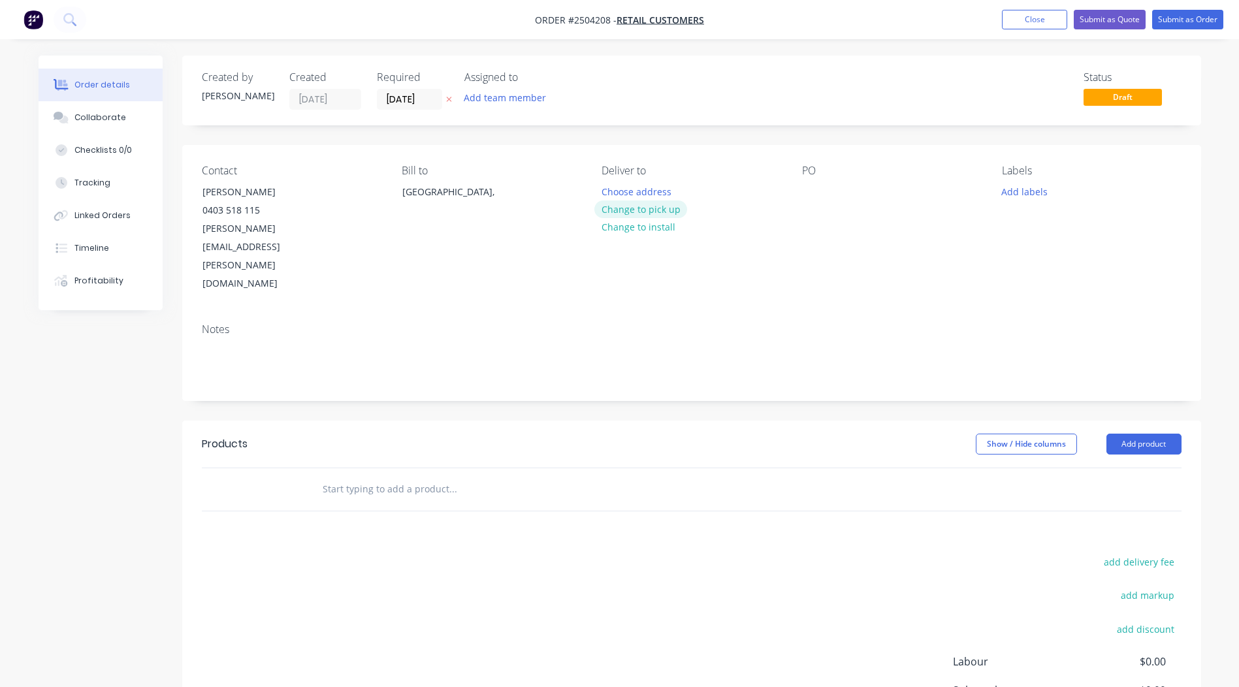
click at [656, 208] on button "Change to pick up" at bounding box center [640, 209] width 93 height 18
click at [823, 189] on div "PO" at bounding box center [891, 229] width 179 height 129
click at [814, 191] on div at bounding box center [812, 191] width 21 height 19
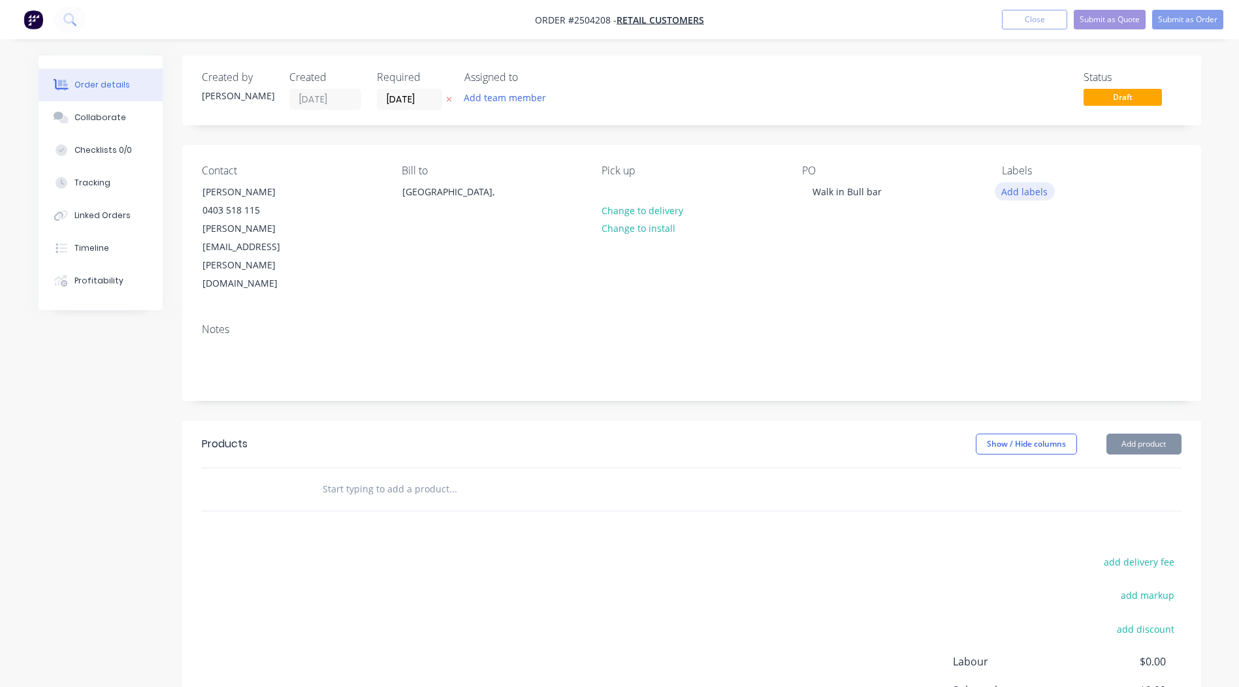
click at [1013, 192] on button "Add labels" at bounding box center [1024, 191] width 60 height 18
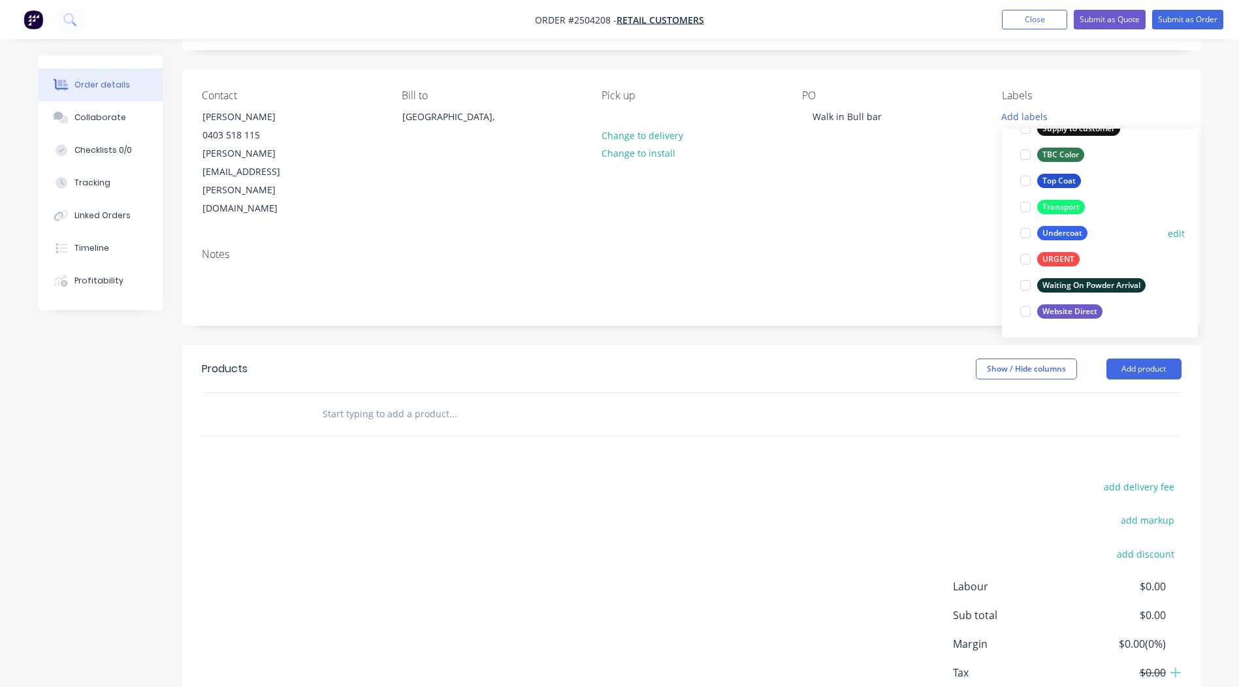
scroll to position [103, 0]
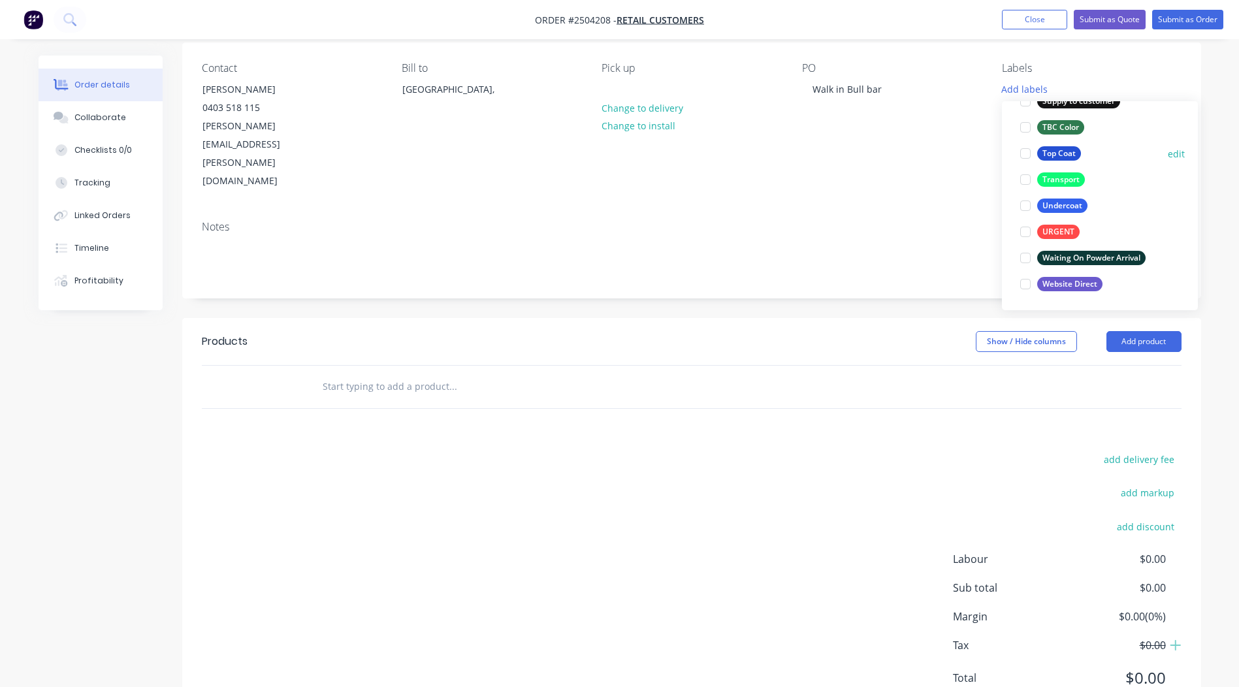
click at [1026, 151] on div at bounding box center [1025, 153] width 26 height 26
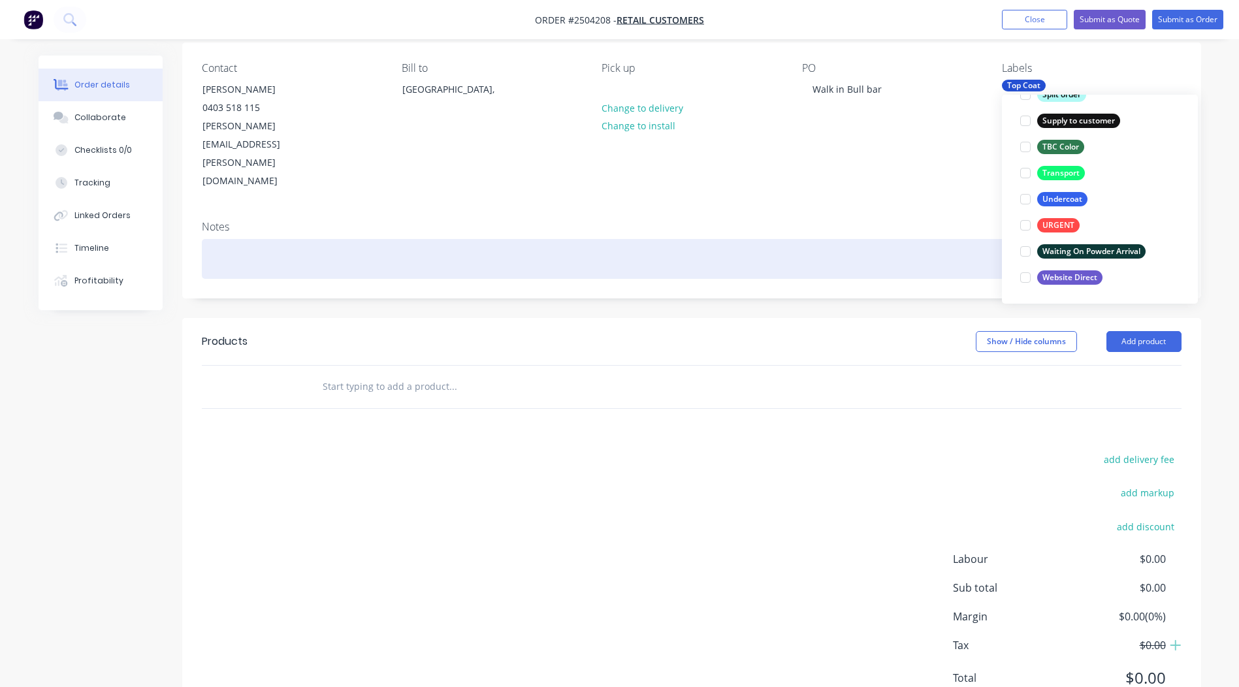
scroll to position [52, 0]
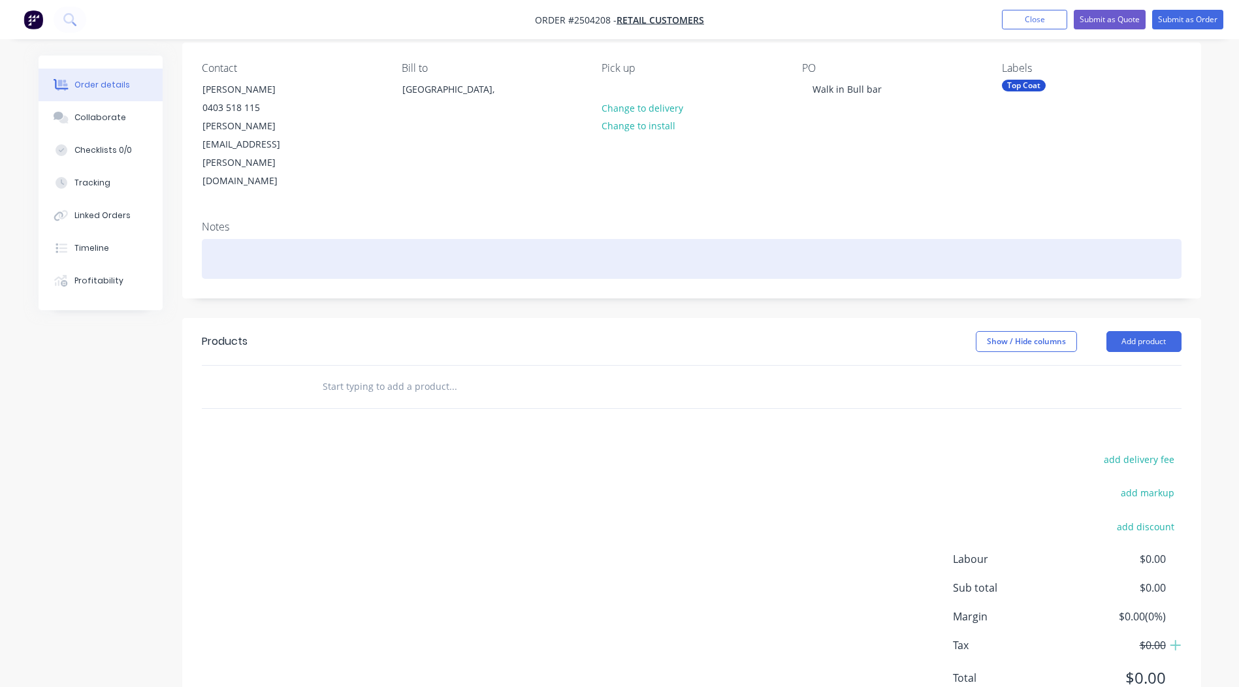
click at [864, 239] on div at bounding box center [691, 259] width 979 height 40
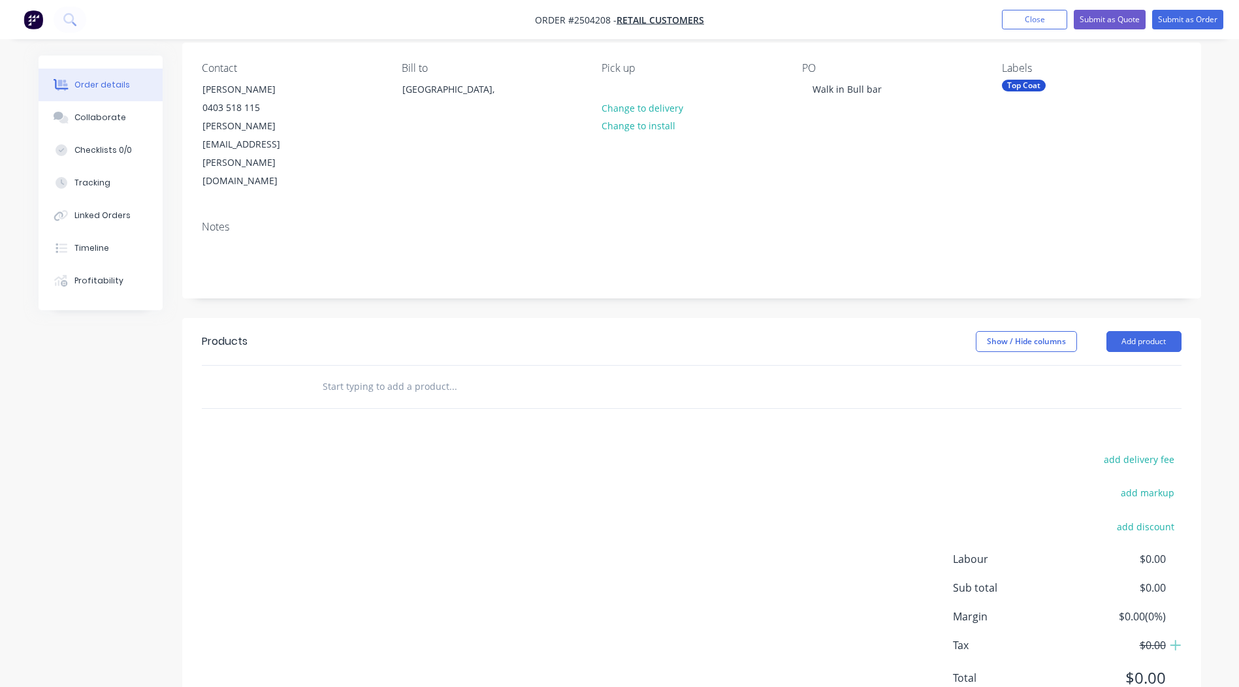
click at [760, 380] on div "Products Show / Hide columns Add product add delivery fee add markup add discou…" at bounding box center [691, 520] width 1019 height 404
click at [1138, 331] on button "Add product" at bounding box center [1143, 341] width 75 height 21
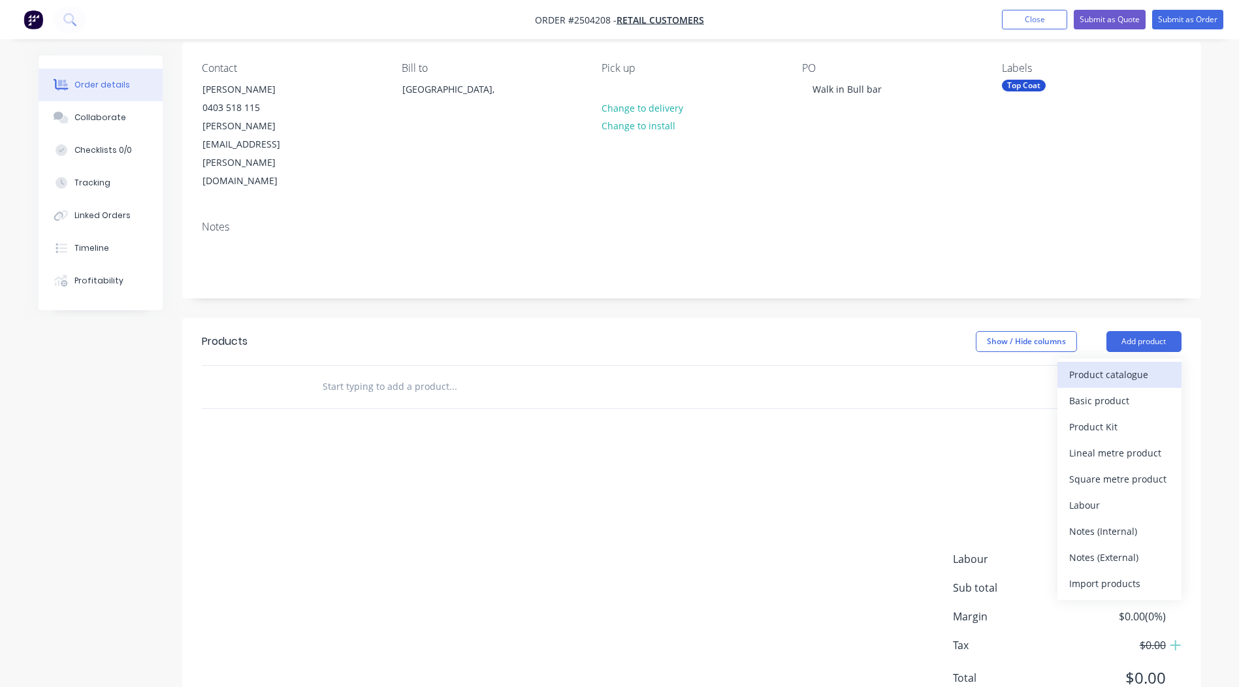
click at [1120, 365] on div "Product catalogue" at bounding box center [1119, 374] width 101 height 19
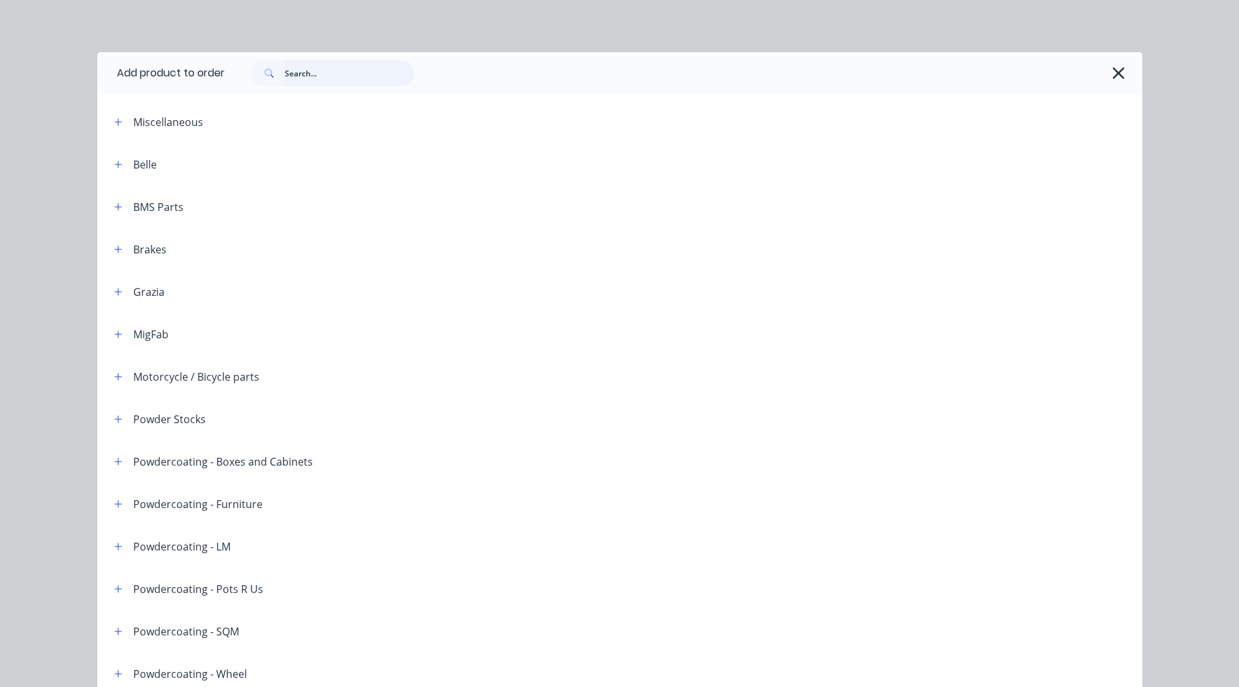
click at [323, 63] on input "text" at bounding box center [349, 73] width 129 height 26
click at [1117, 72] on icon "button" at bounding box center [1118, 73] width 14 height 18
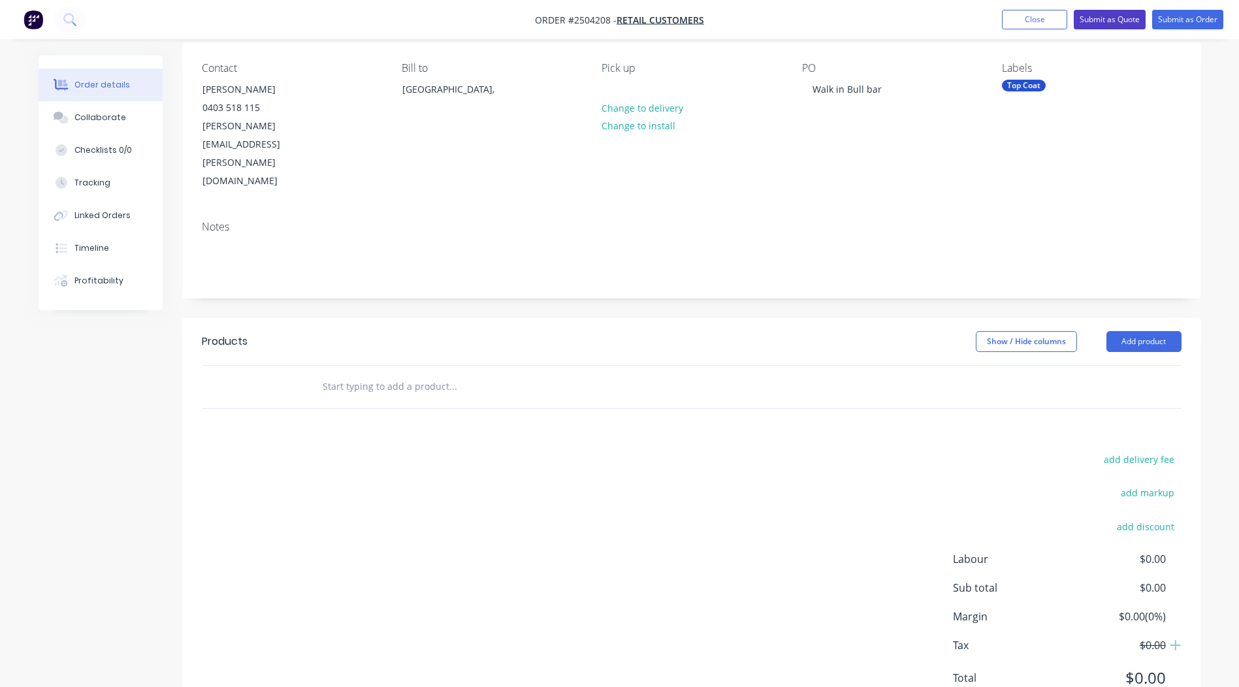
click at [1107, 19] on button "Submit as Quote" at bounding box center [1109, 20] width 72 height 20
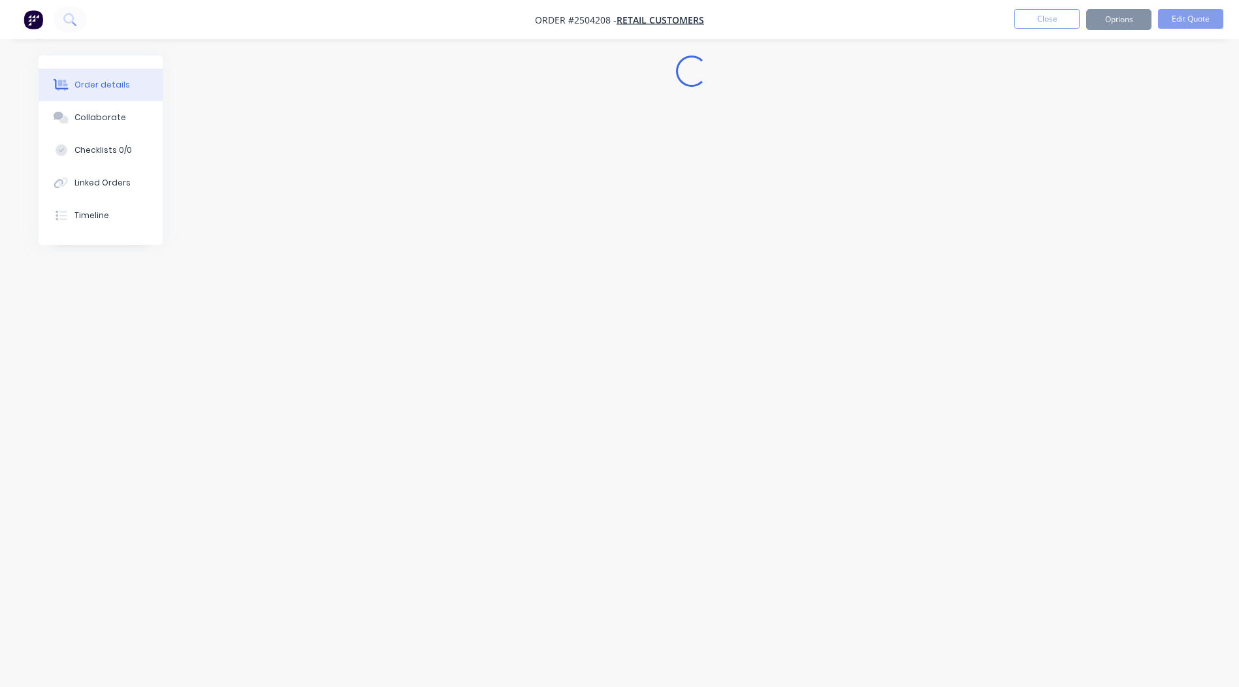
scroll to position [0, 0]
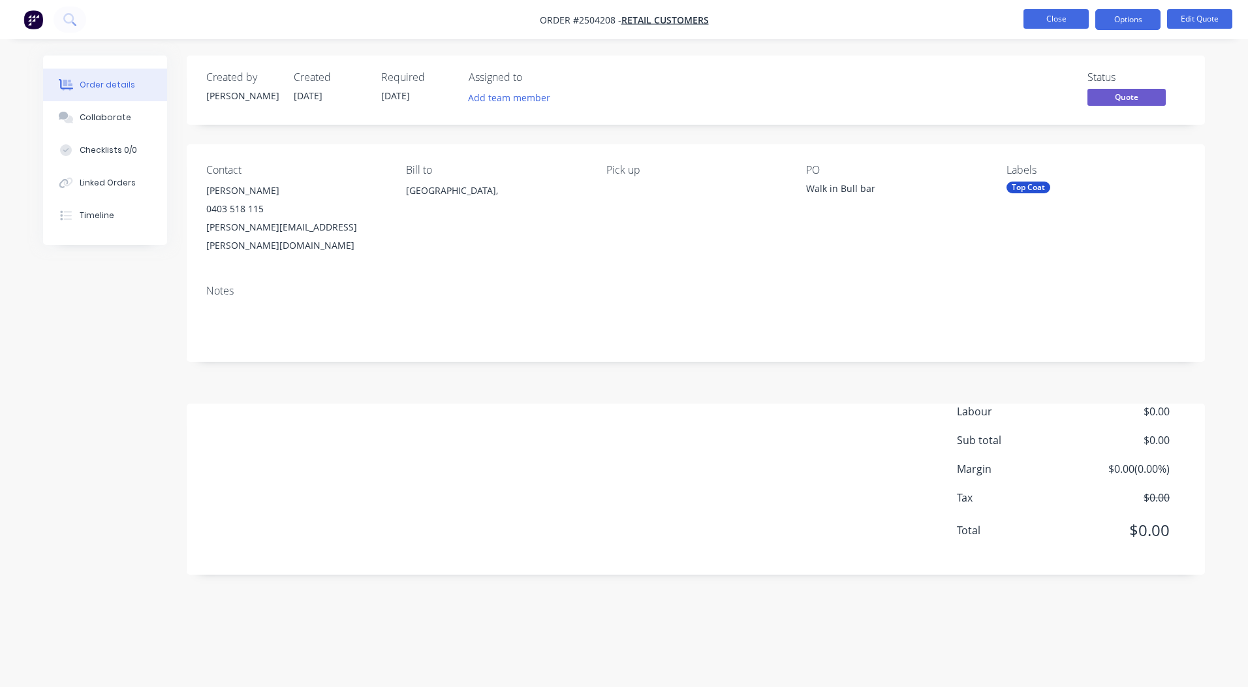
click at [1051, 25] on button "Close" at bounding box center [1056, 19] width 65 height 20
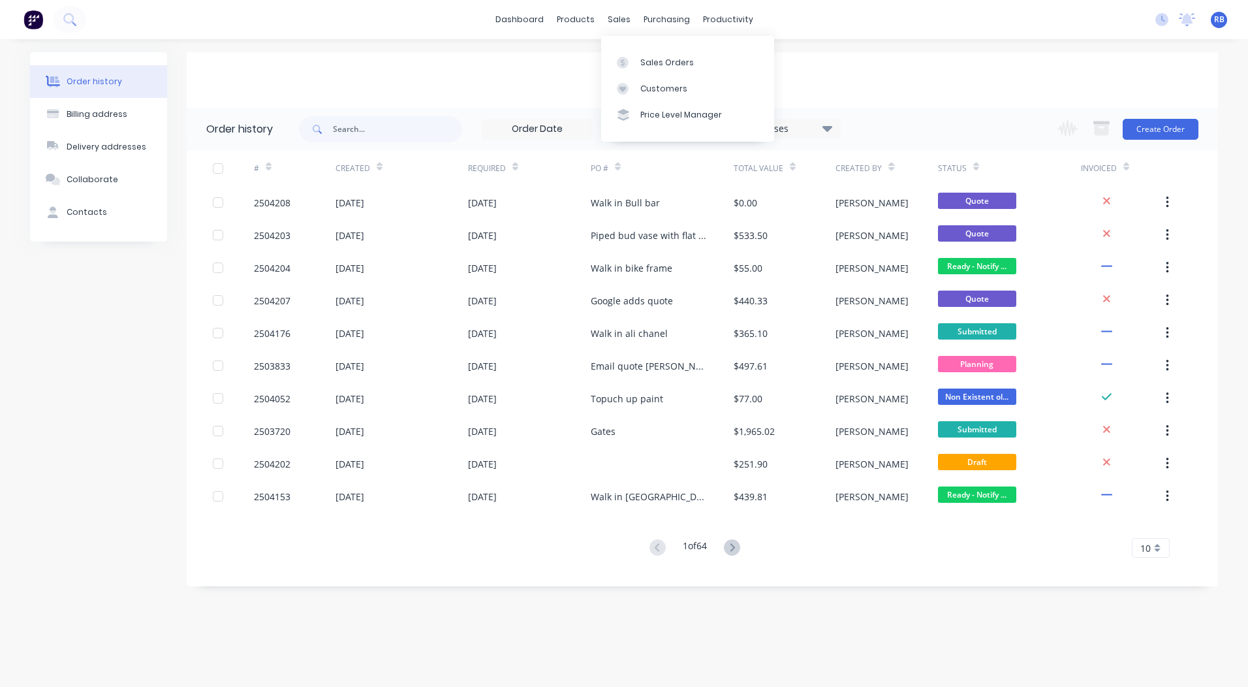
click at [962, 49] on div "Order history Billing address Delivery addresses Collaborate Contacts Retail Cu…" at bounding box center [624, 363] width 1248 height 648
click at [633, 50] on link "Sales Orders" at bounding box center [687, 62] width 173 height 26
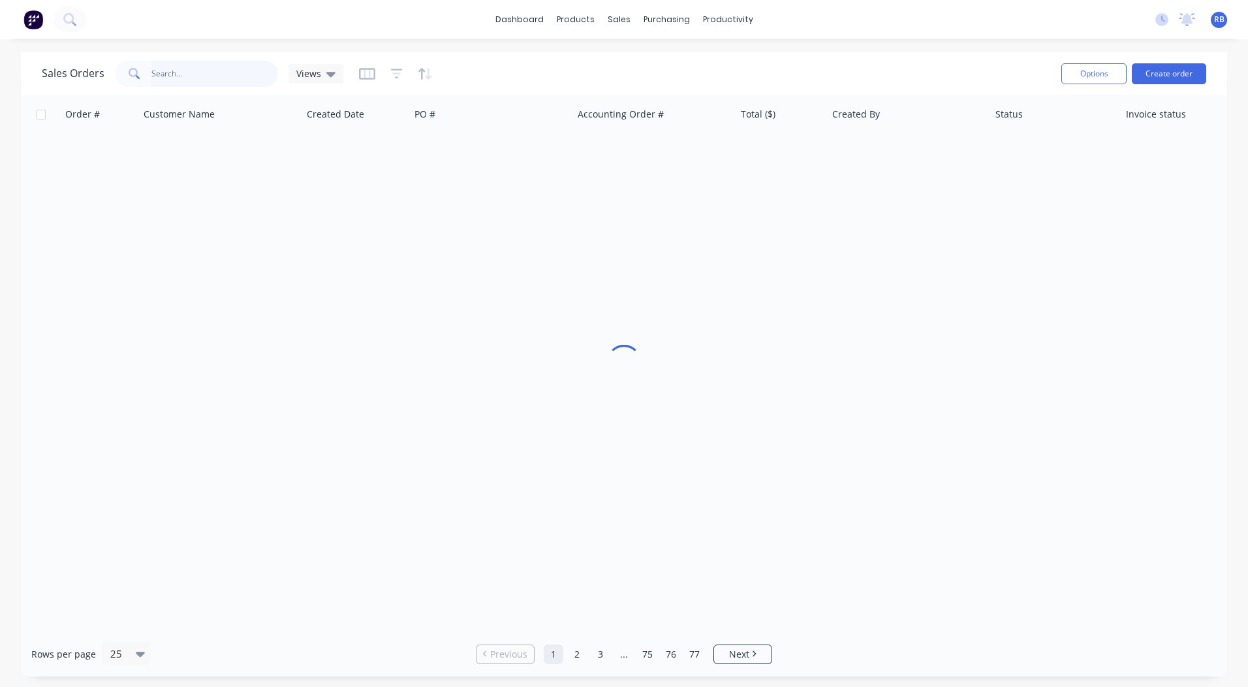
click at [168, 77] on input "text" at bounding box center [214, 74] width 127 height 26
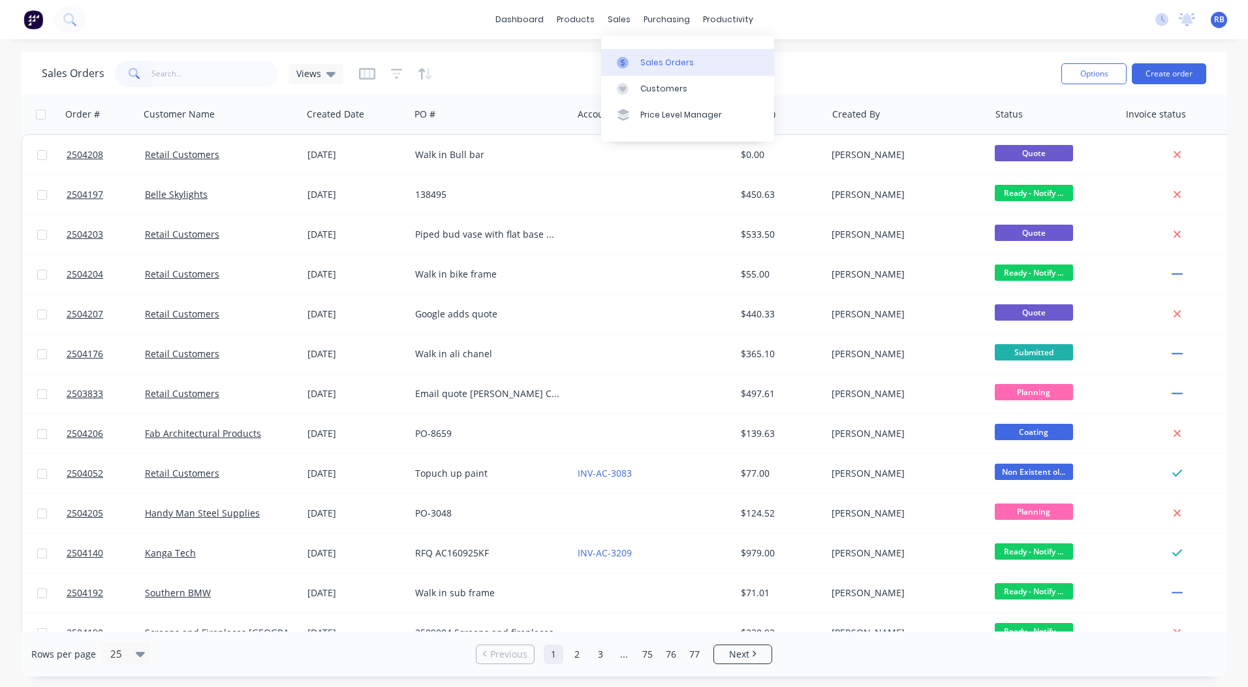
click at [655, 56] on link "Sales Orders" at bounding box center [687, 62] width 173 height 26
click at [520, 56] on div "Sales Orders Views Options Create order" at bounding box center [624, 73] width 1207 height 42
click at [951, 76] on div "Sales Orders Views" at bounding box center [546, 73] width 1009 height 32
click at [523, 20] on link "dashboard" at bounding box center [519, 20] width 61 height 20
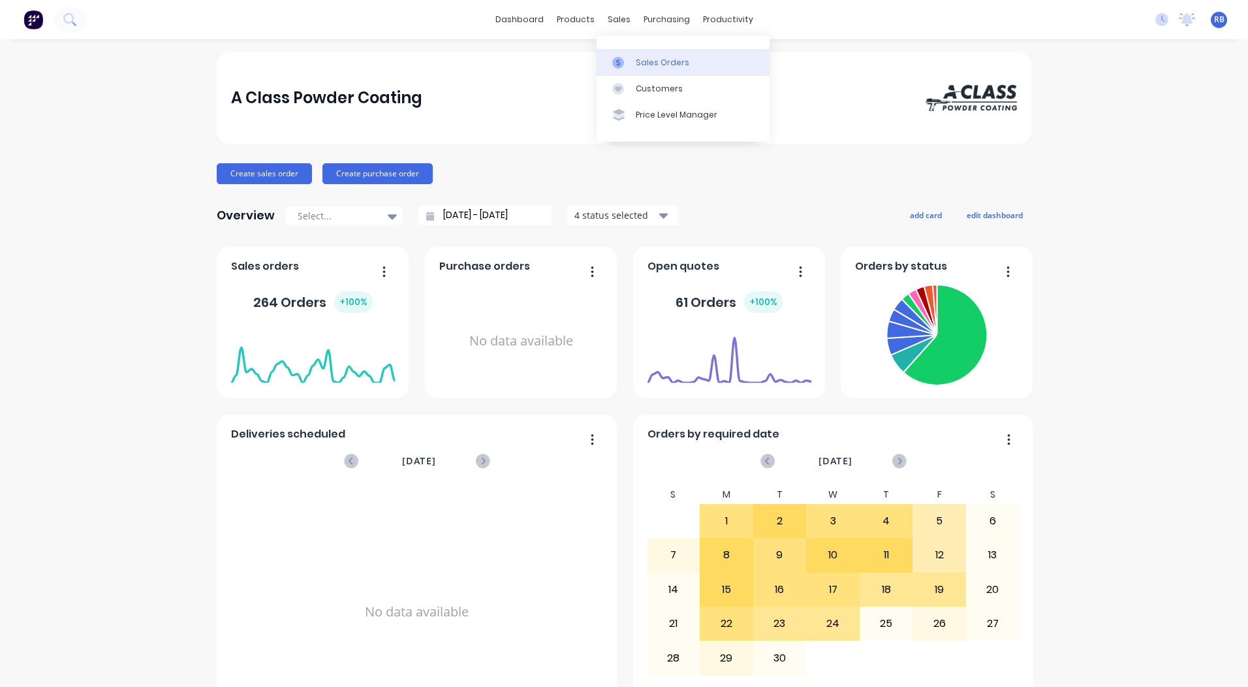
click at [635, 56] on link "Sales Orders" at bounding box center [683, 62] width 173 height 26
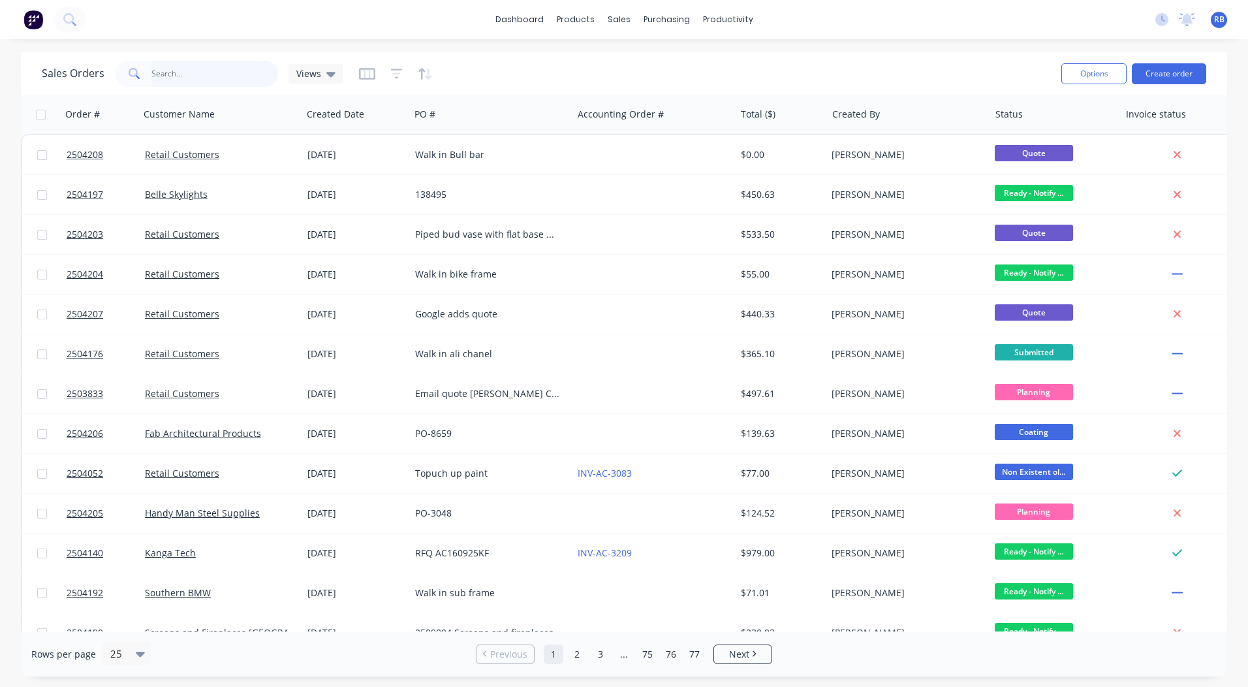
click at [190, 68] on input "text" at bounding box center [214, 74] width 127 height 26
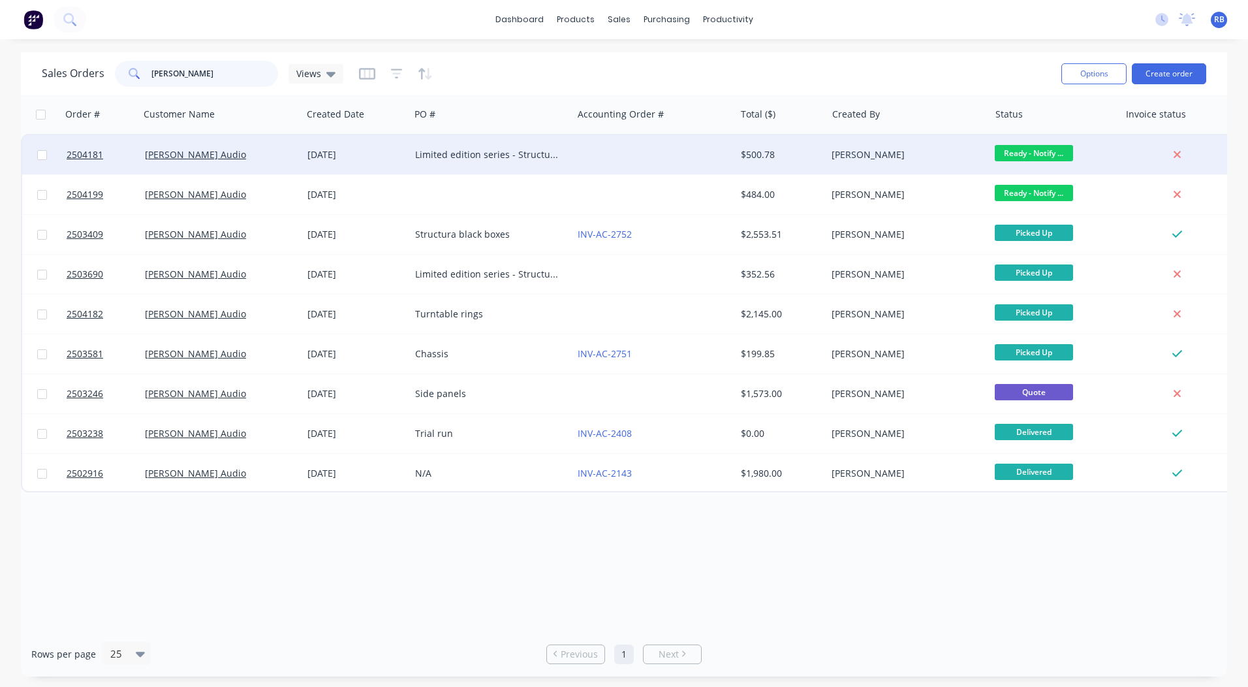
type input "[PERSON_NAME]"
click at [871, 153] on div "[PERSON_NAME]" at bounding box center [904, 154] width 145 height 13
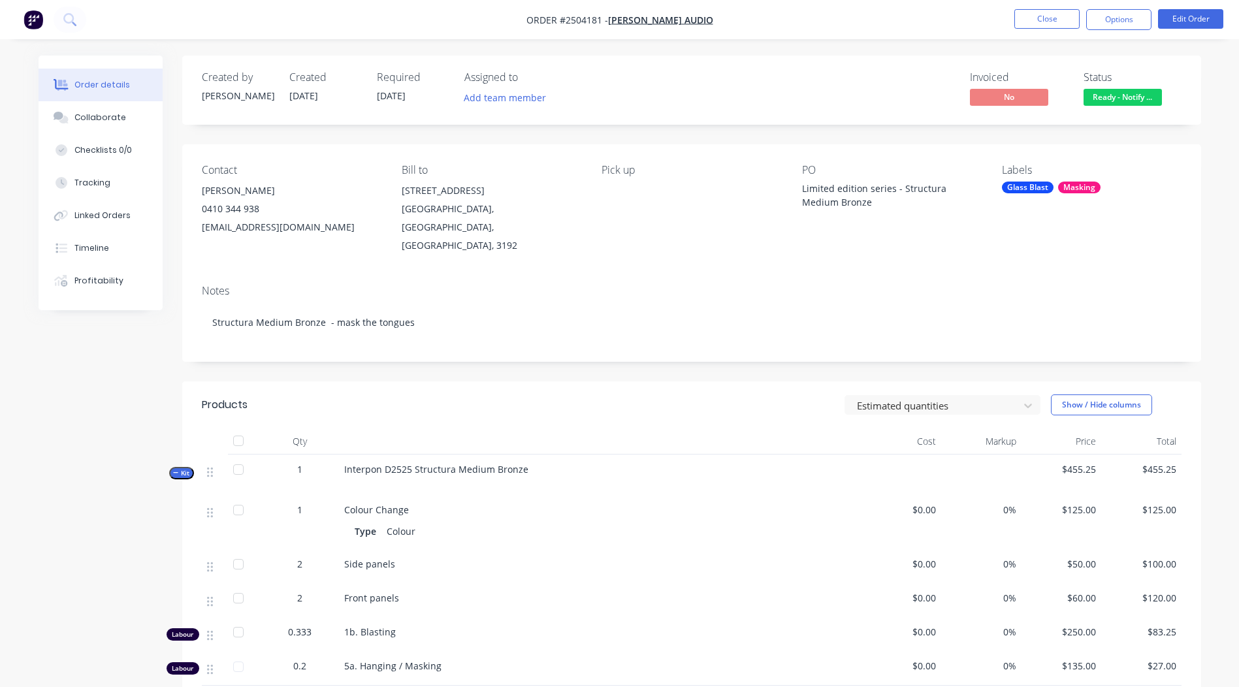
click at [1134, 93] on span "Ready - Notify ..." at bounding box center [1122, 97] width 78 height 16
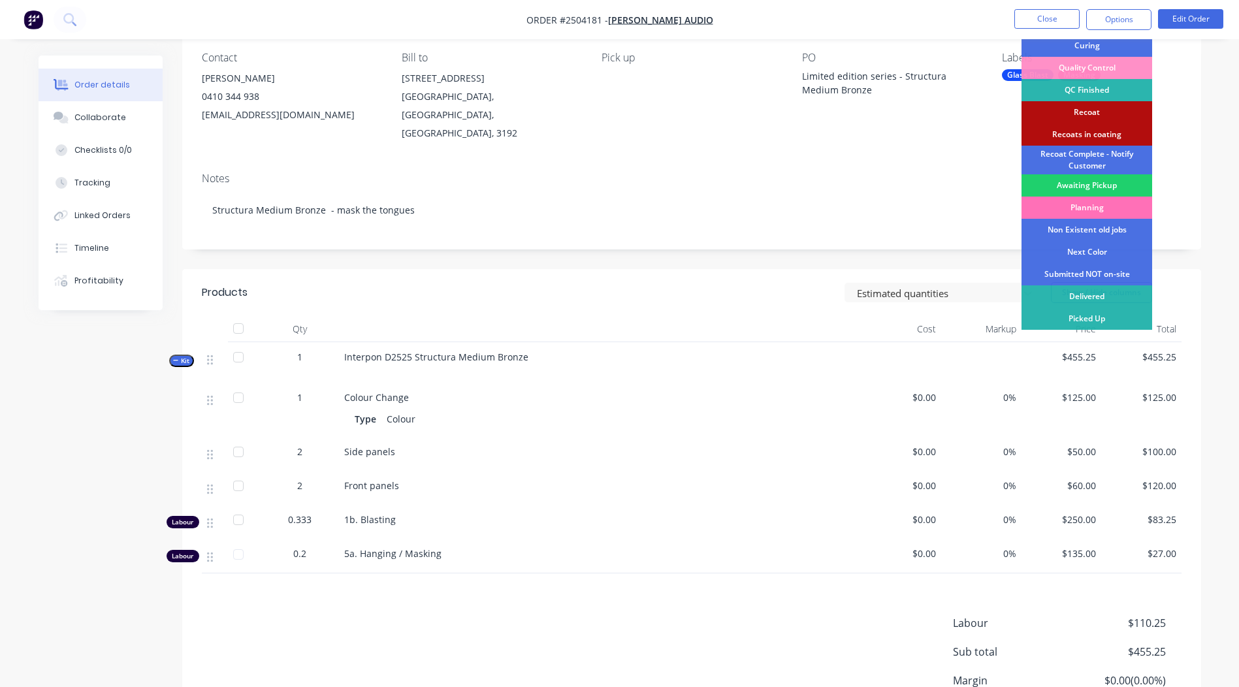
scroll to position [213, 0]
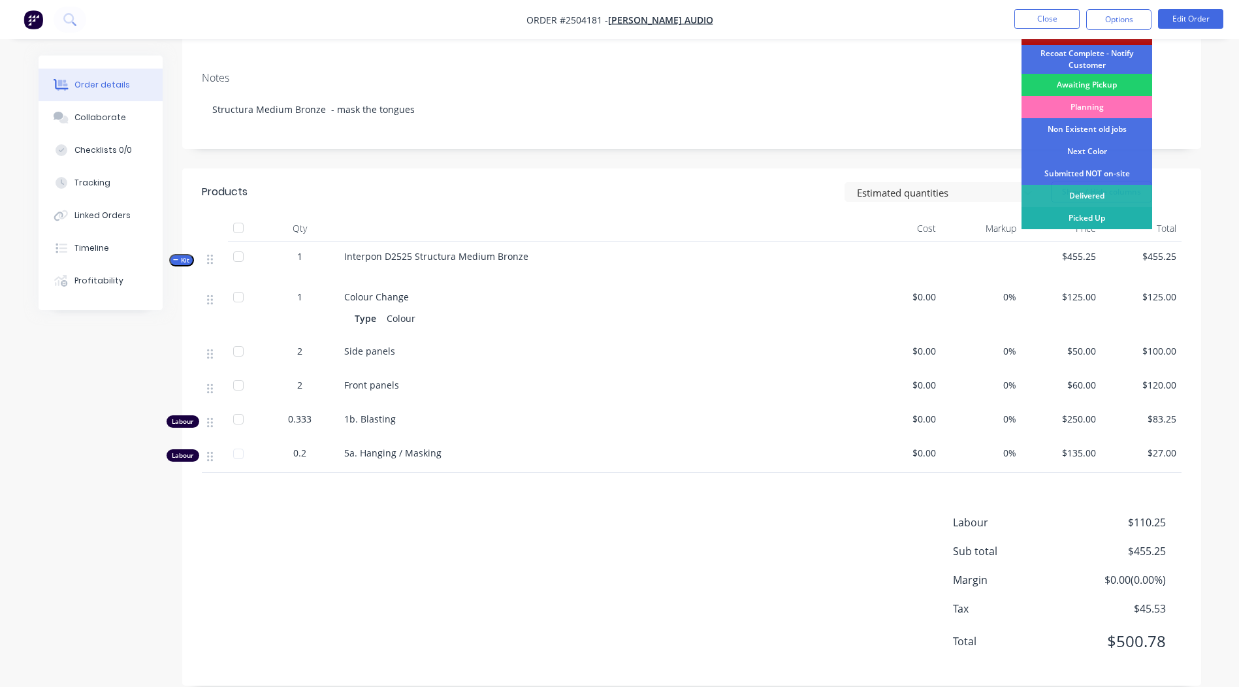
click at [1084, 217] on div "Picked Up" at bounding box center [1086, 218] width 131 height 22
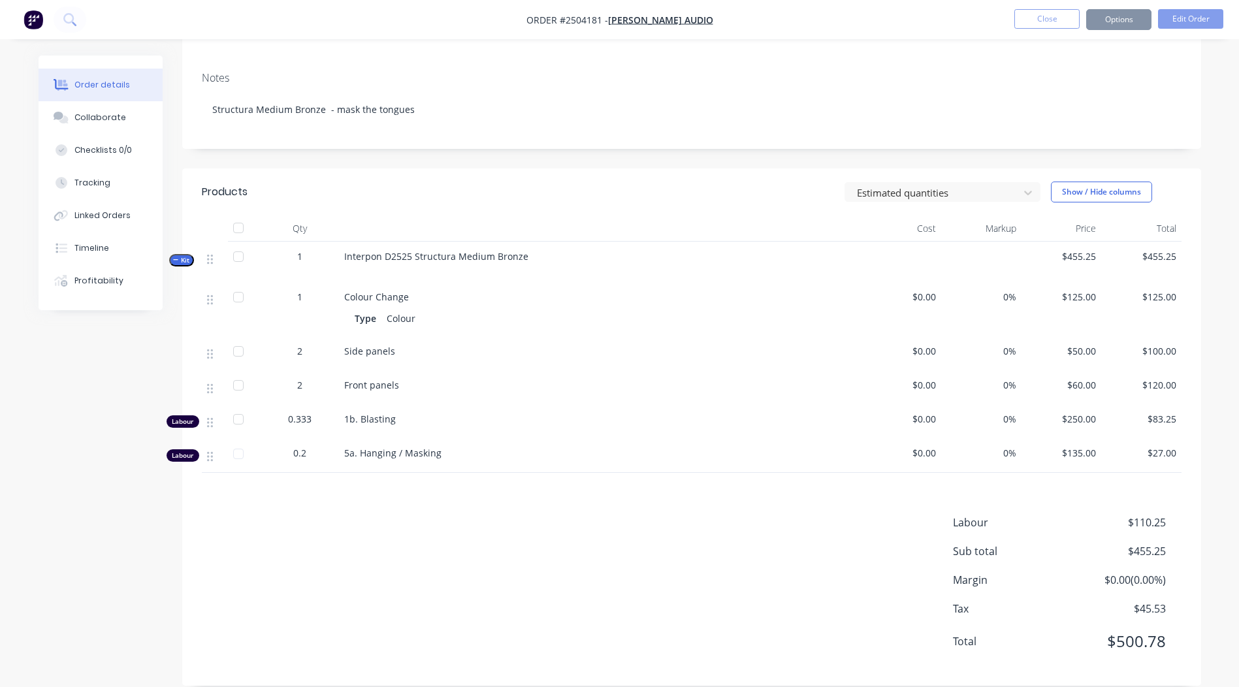
scroll to position [0, 0]
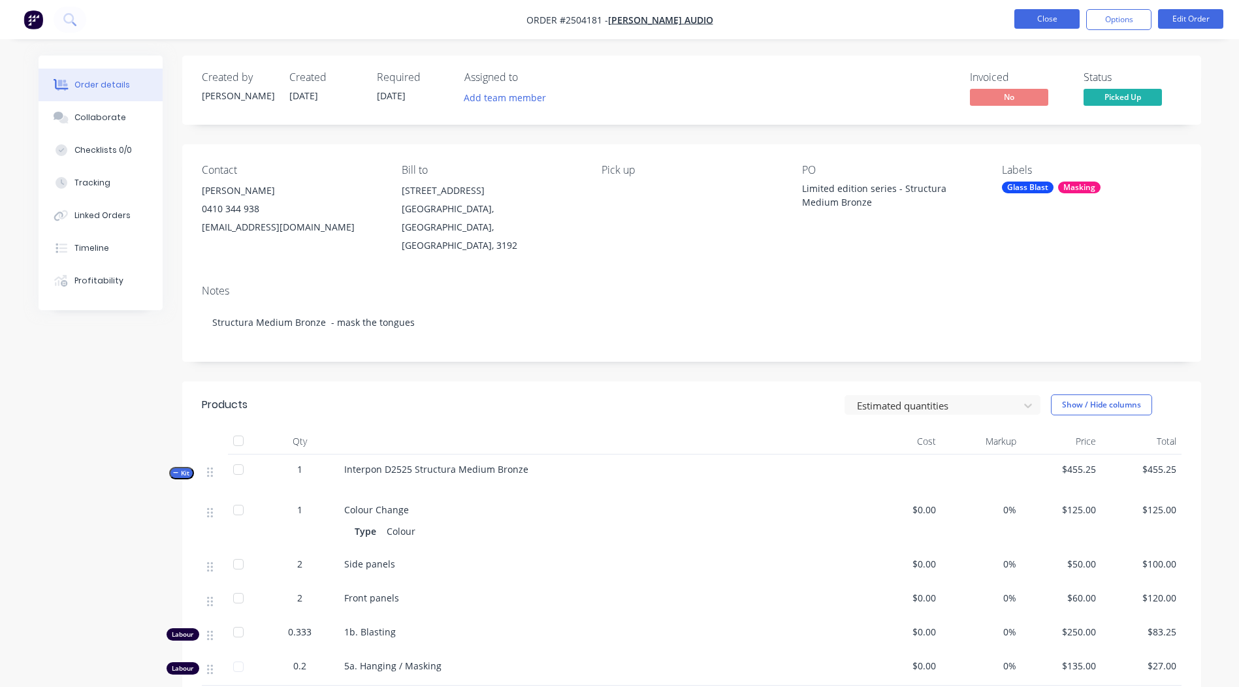
click at [1038, 15] on button "Close" at bounding box center [1046, 19] width 65 height 20
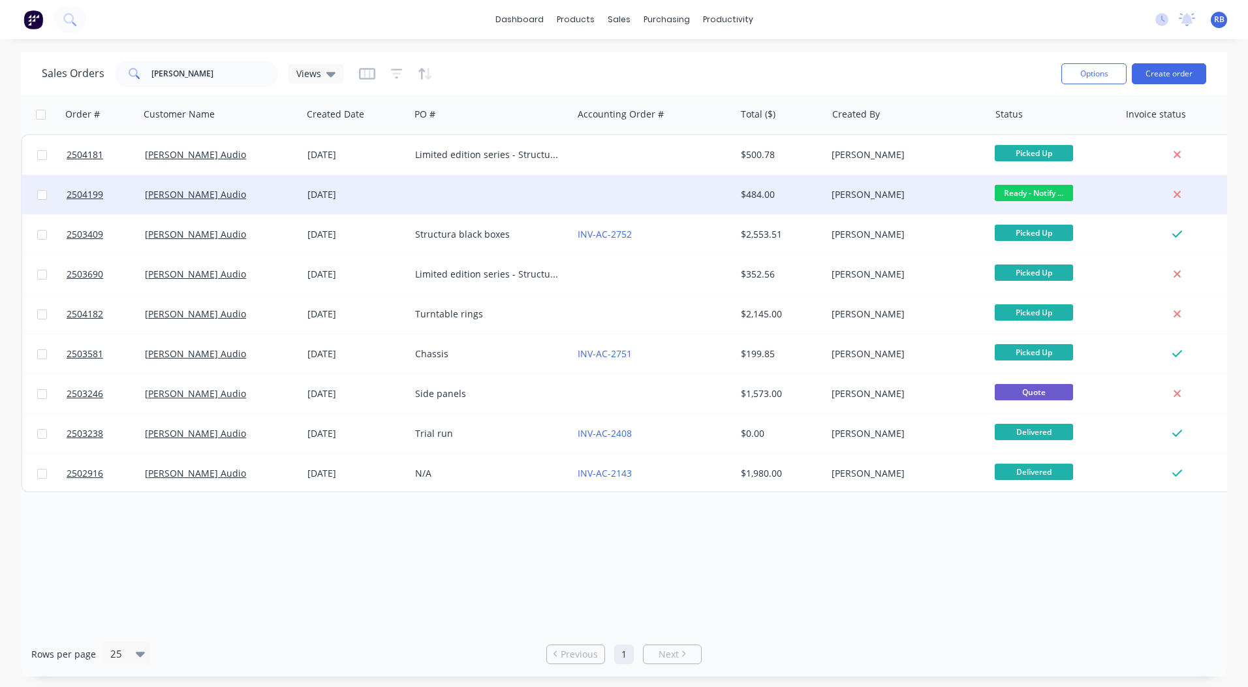
click at [840, 191] on div "[PERSON_NAME]" at bounding box center [904, 194] width 145 height 13
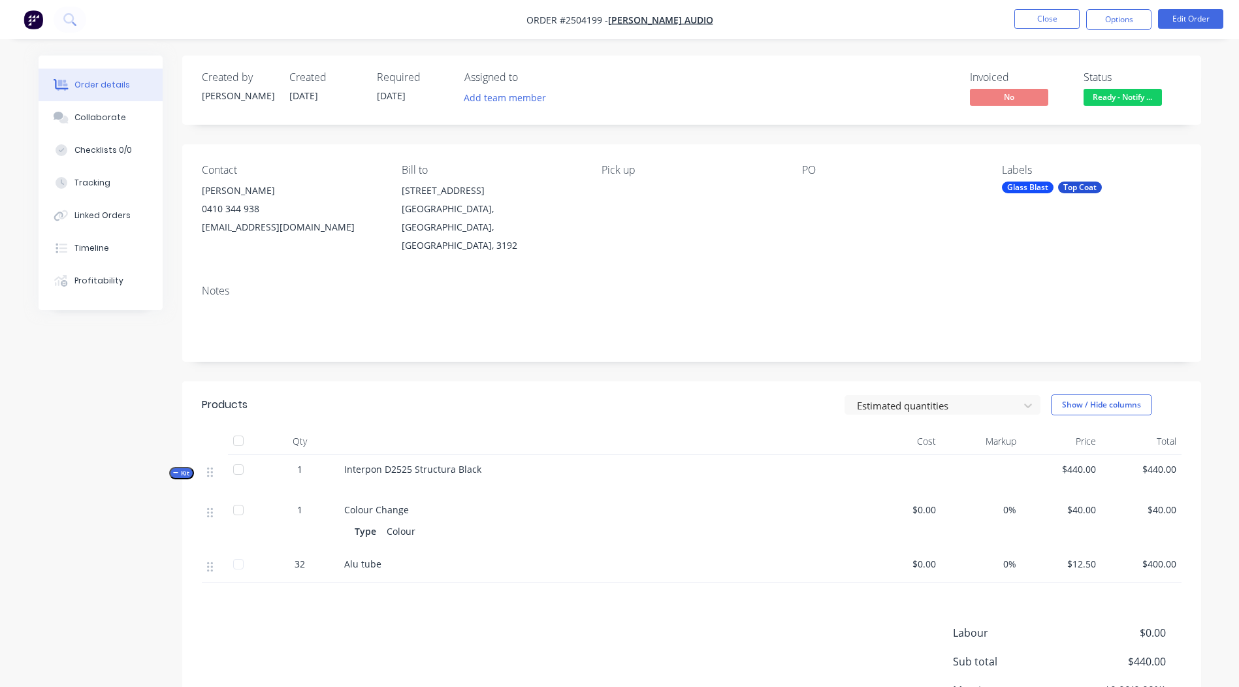
click at [1103, 98] on span "Ready - Notify ..." at bounding box center [1122, 97] width 78 height 16
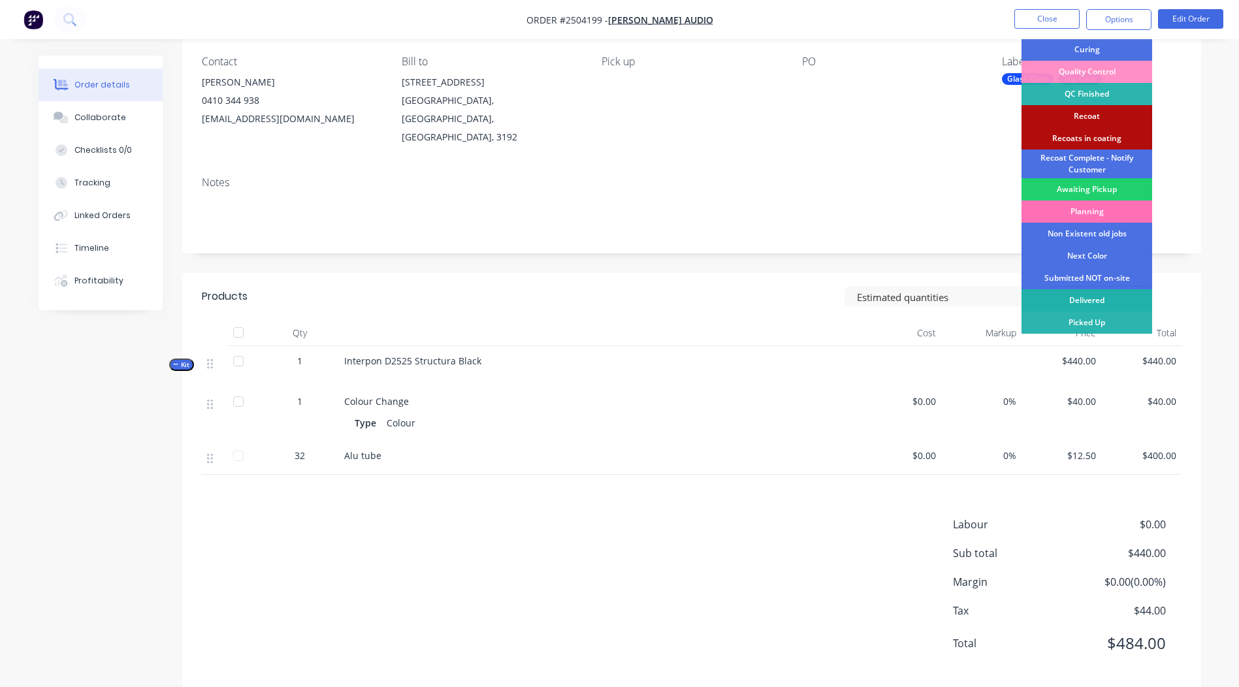
scroll to position [110, 0]
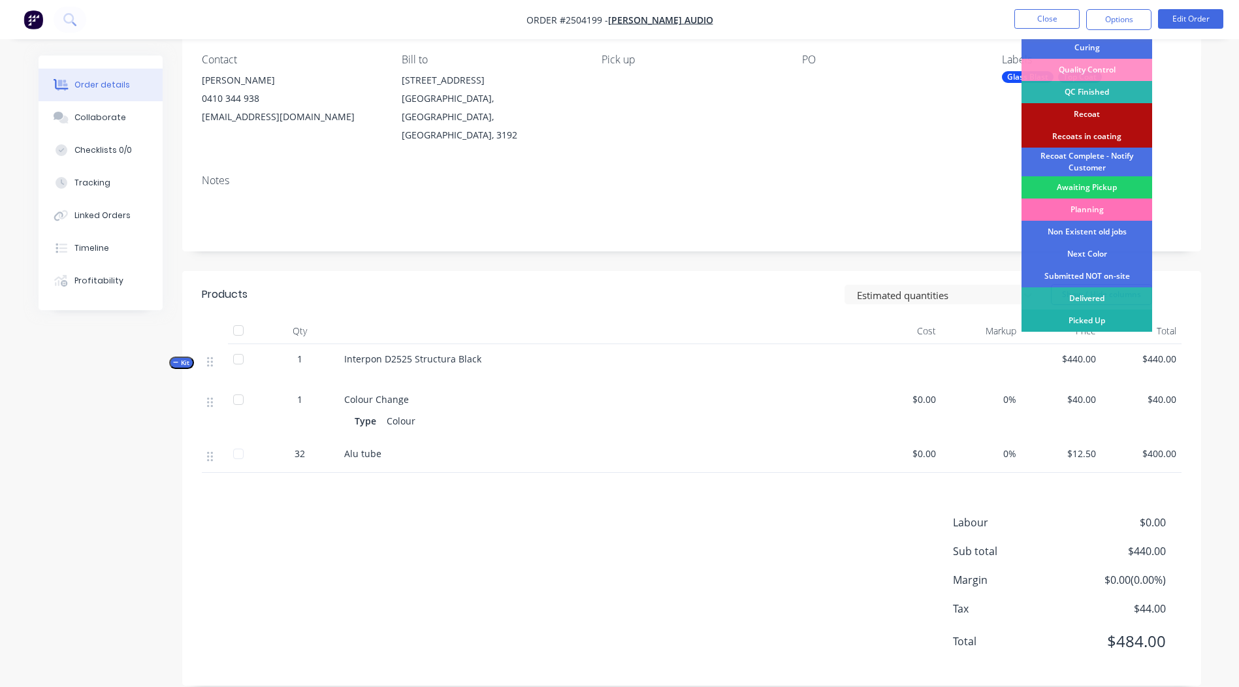
click at [1082, 319] on div "Picked Up" at bounding box center [1086, 321] width 131 height 22
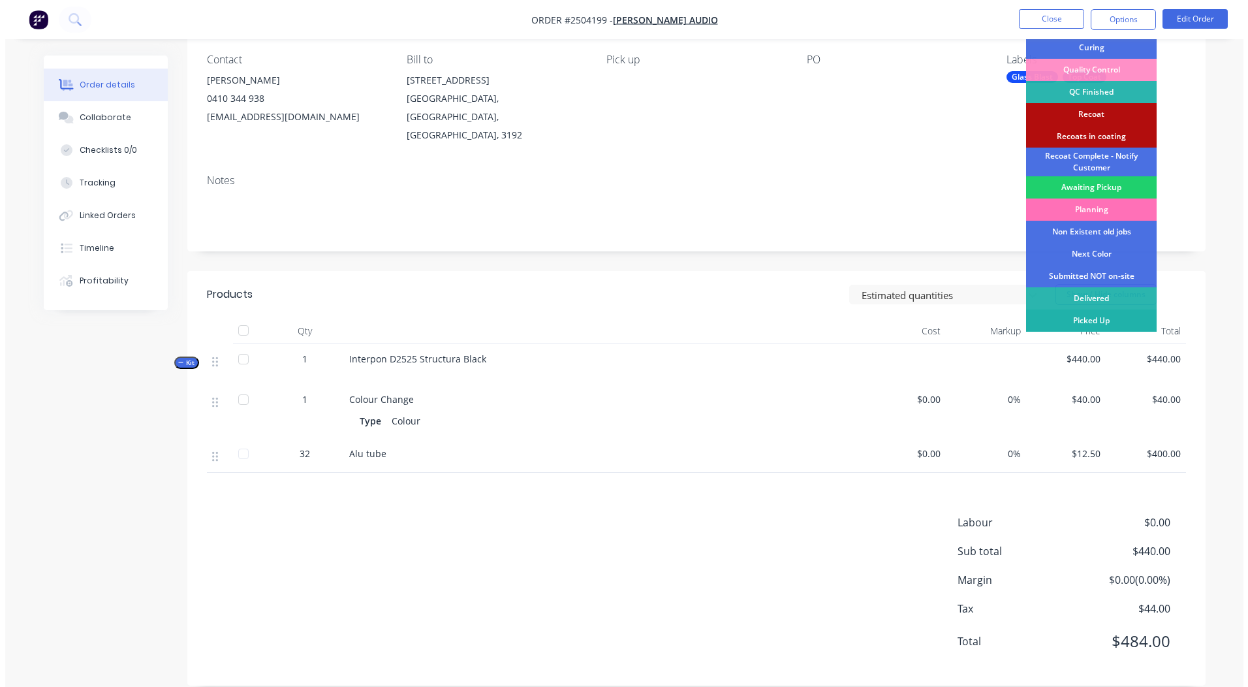
scroll to position [0, 0]
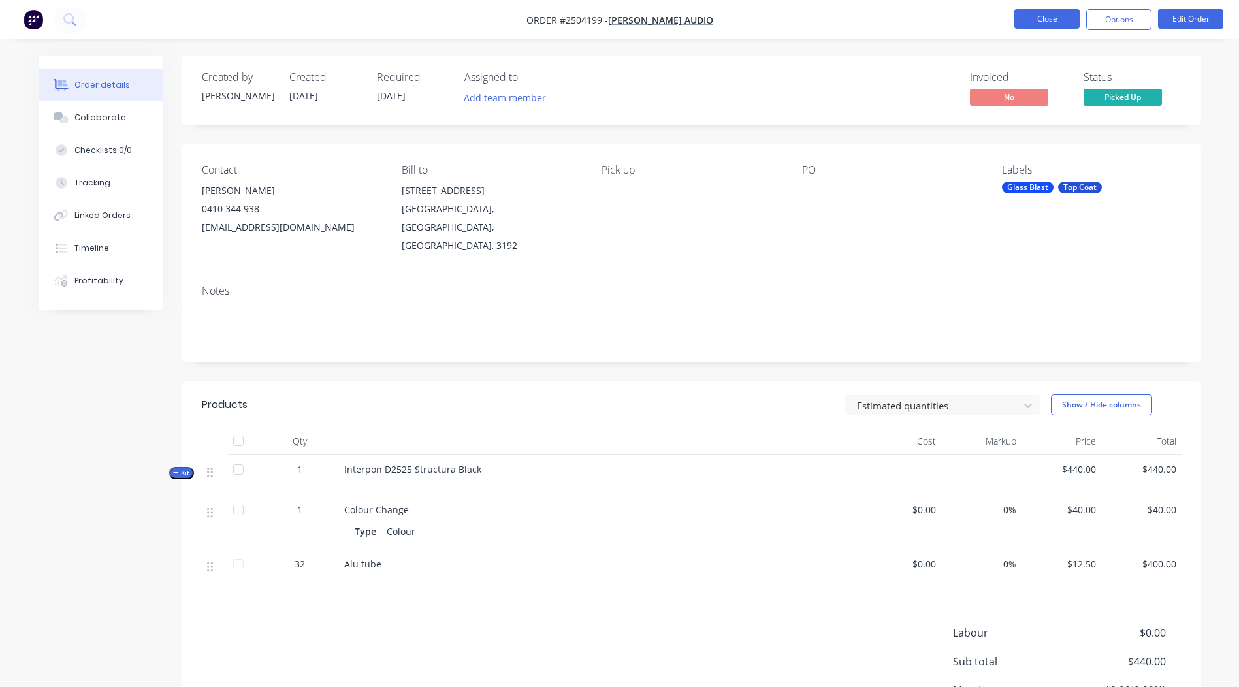
click at [1051, 17] on button "Close" at bounding box center [1046, 19] width 65 height 20
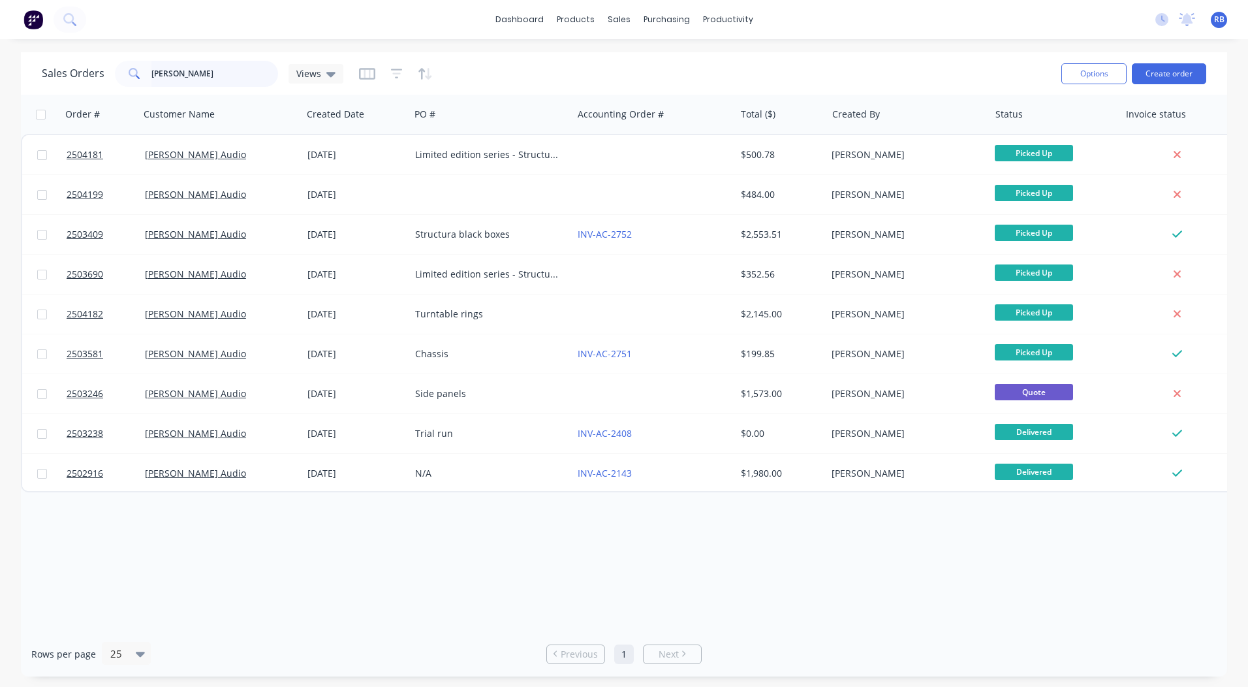
click at [67, 95] on div "Sales Orders [PERSON_NAME] Views Options Create order Order # Customer Name Cre…" at bounding box center [624, 364] width 1207 height 624
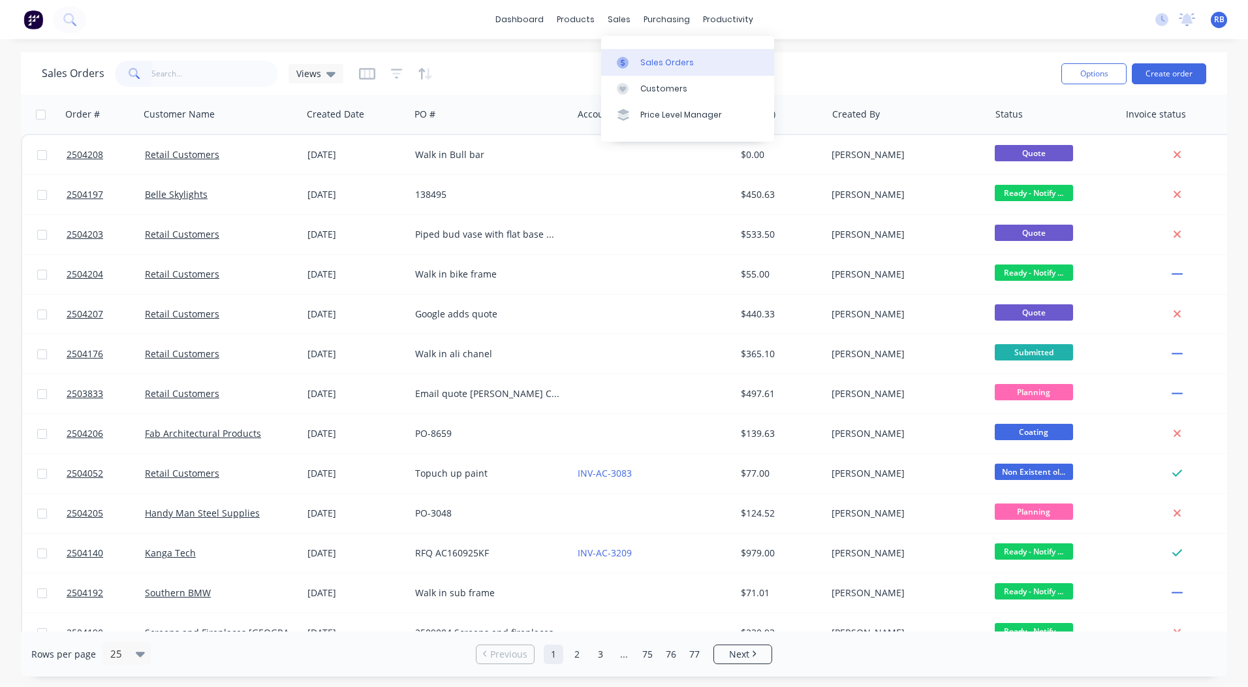
click at [659, 59] on div "Sales Orders" at bounding box center [668, 63] width 54 height 12
click at [871, 44] on div "dashboard products sales purchasing productivity dashboard products Product Cat…" at bounding box center [624, 343] width 1248 height 687
click at [919, 59] on div "Sales Orders Views" at bounding box center [546, 73] width 1009 height 32
click at [515, 15] on link "dashboard" at bounding box center [519, 20] width 61 height 20
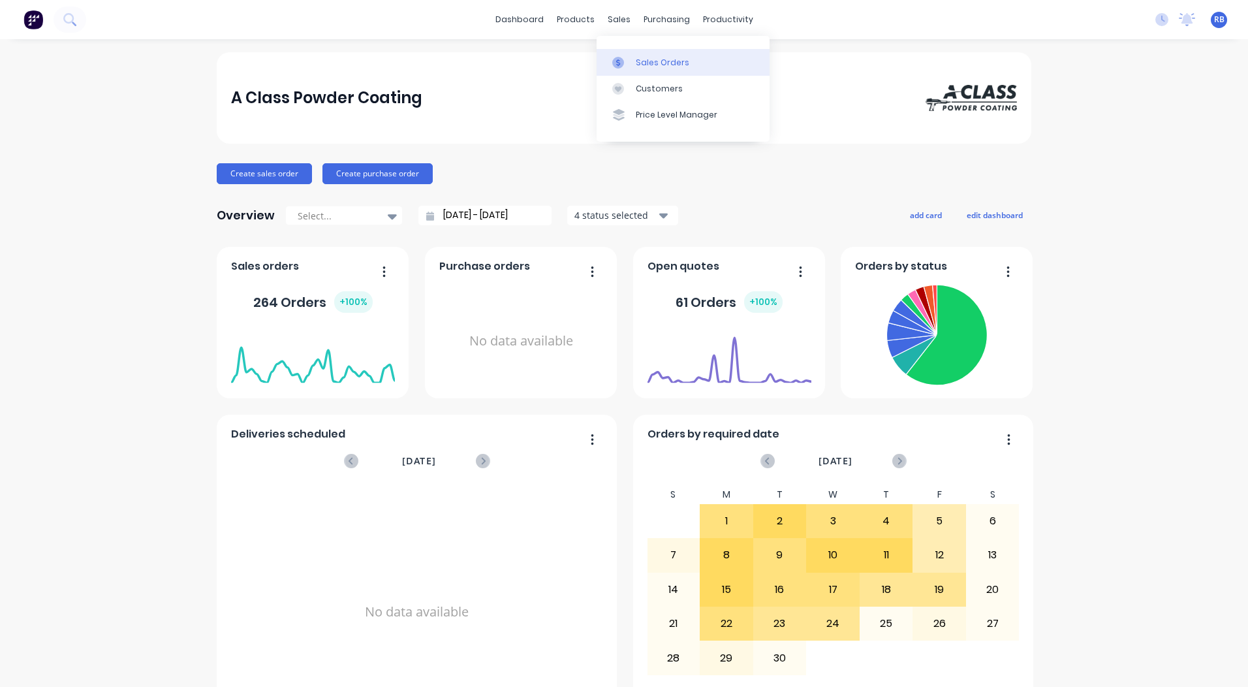
click at [638, 58] on div "Sales Orders" at bounding box center [663, 63] width 54 height 12
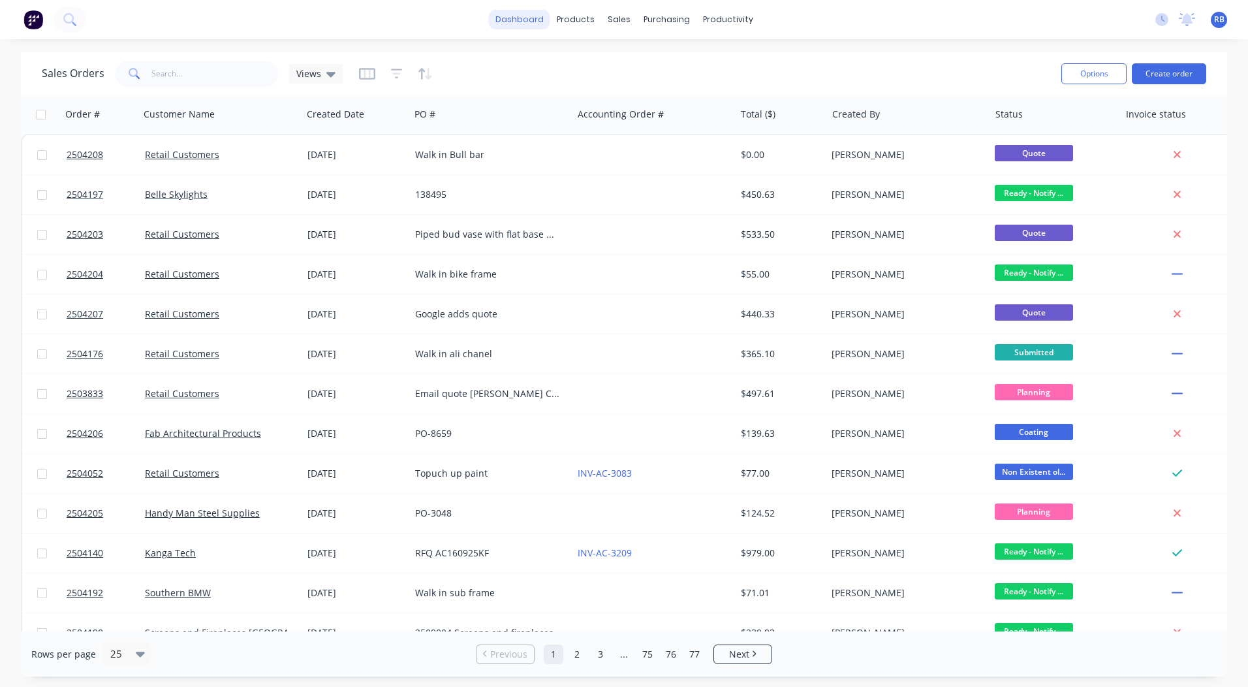
click at [523, 18] on link "dashboard" at bounding box center [519, 20] width 61 height 20
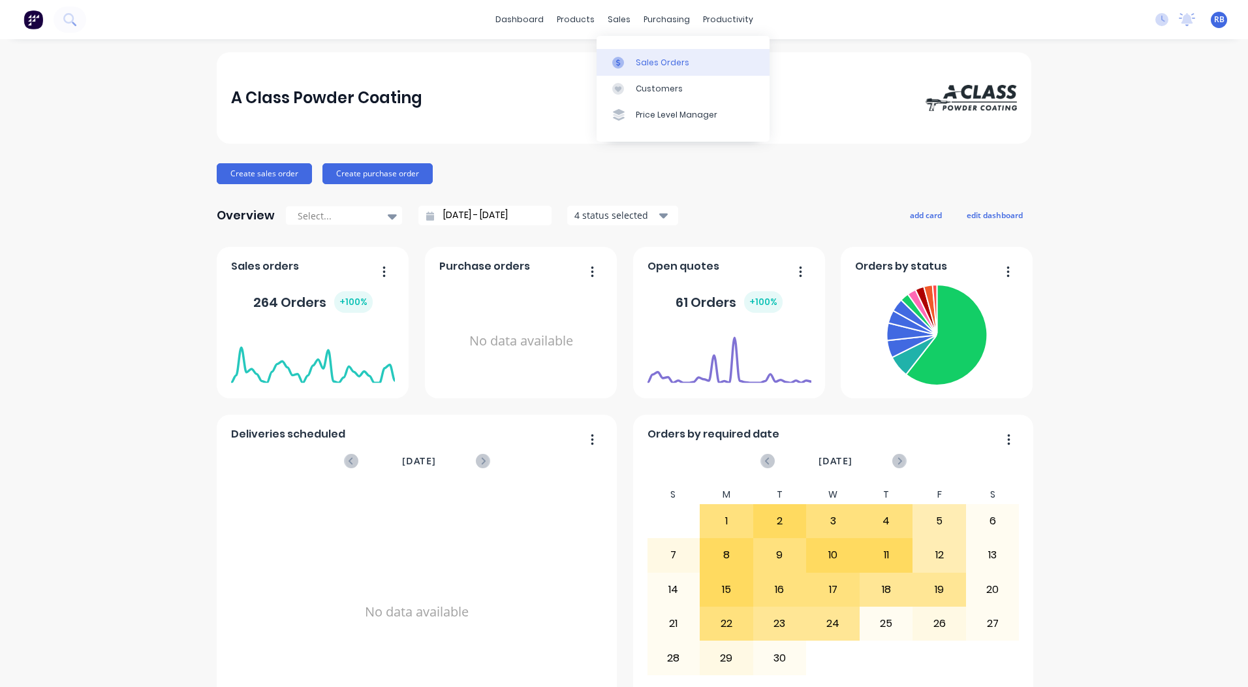
click at [641, 63] on div "Sales Orders" at bounding box center [663, 63] width 54 height 12
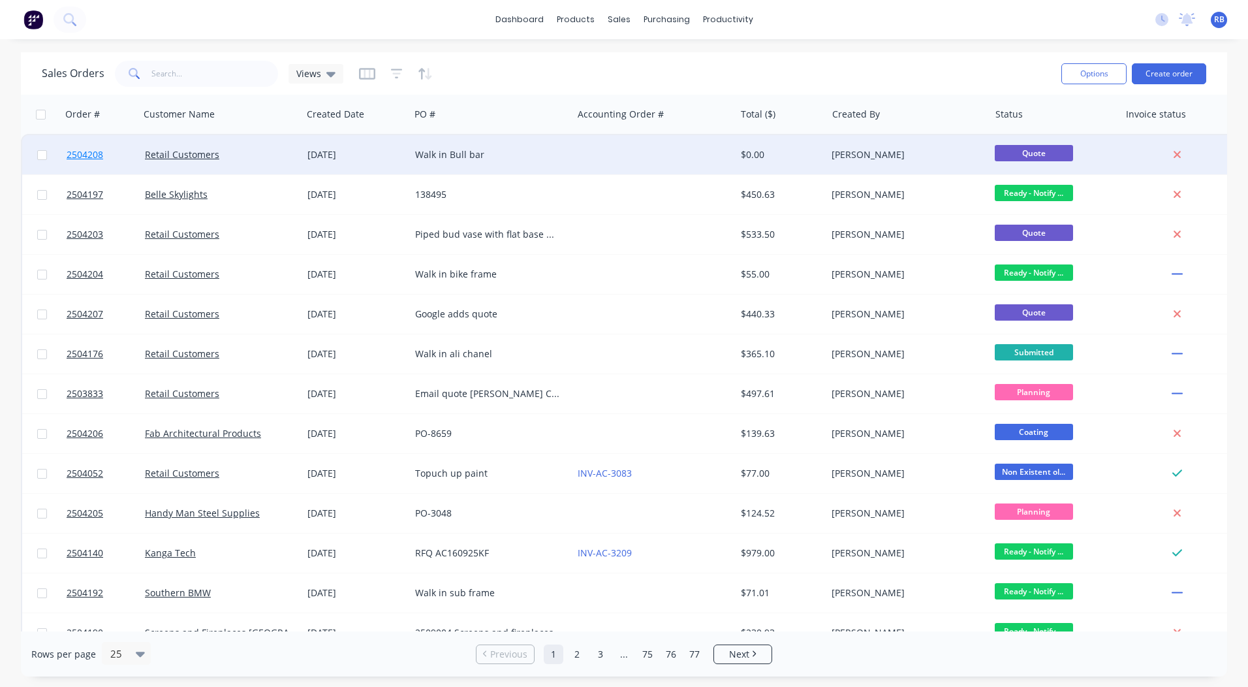
click at [86, 155] on span "2504208" at bounding box center [85, 154] width 37 height 13
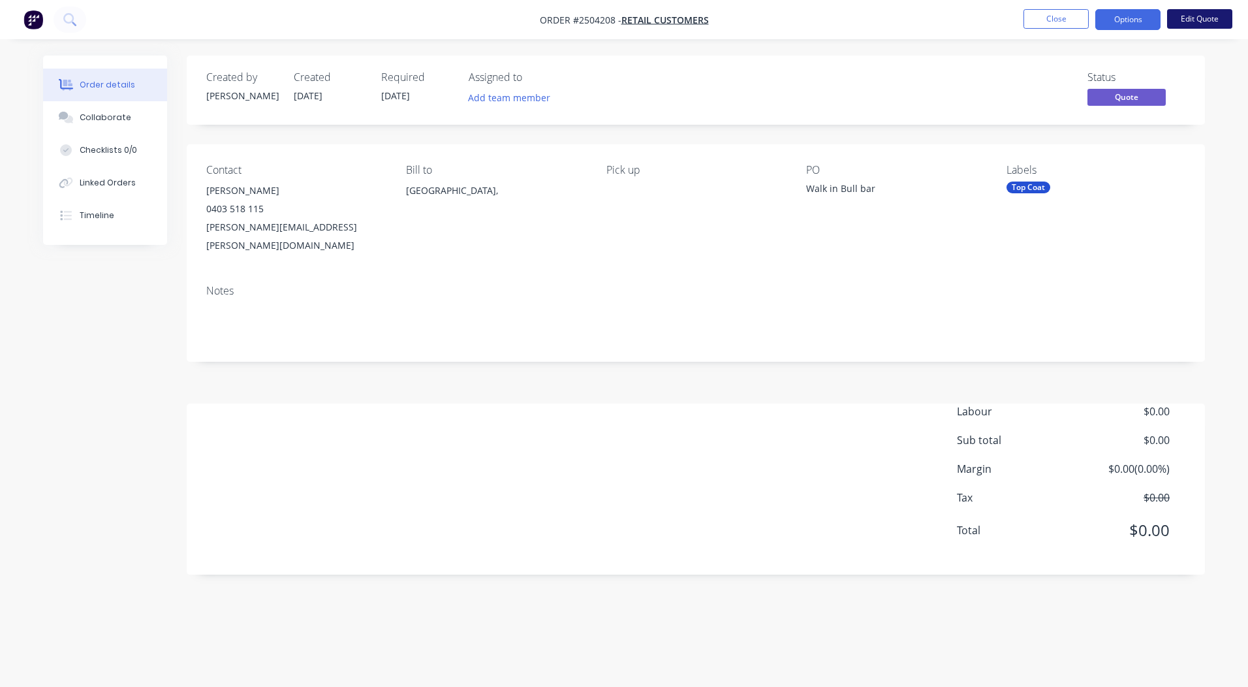
click at [1205, 17] on button "Edit Quote" at bounding box center [1199, 19] width 65 height 20
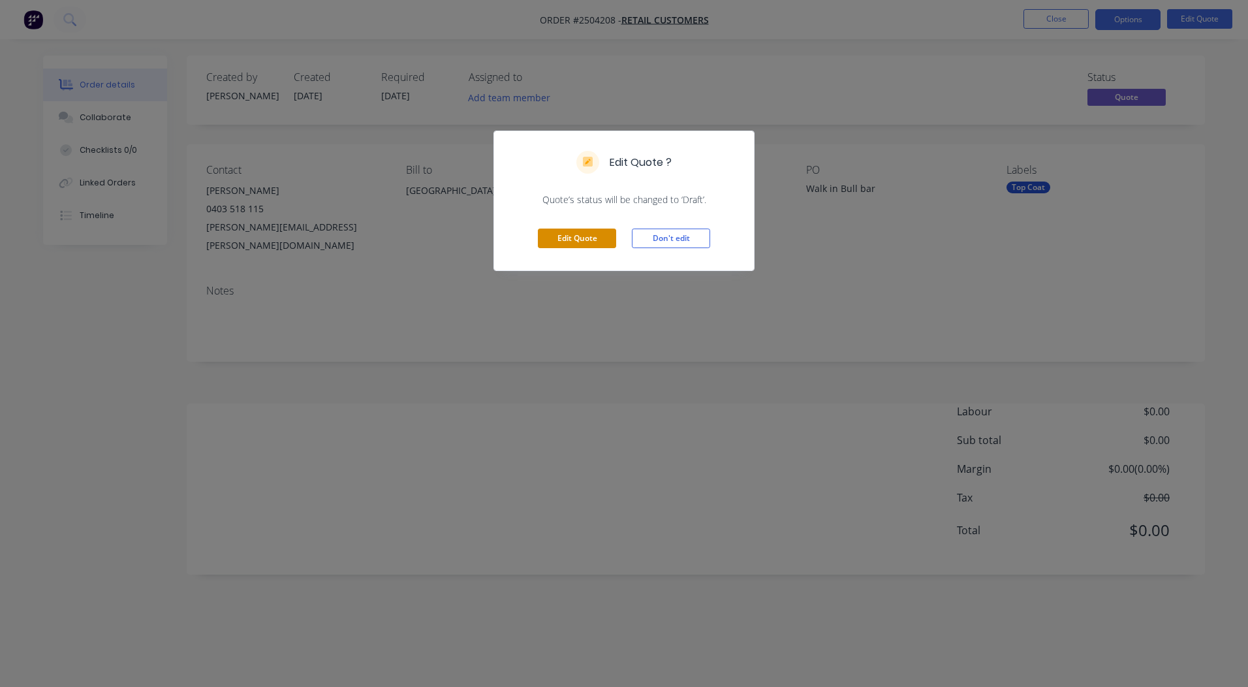
click at [602, 239] on button "Edit Quote" at bounding box center [577, 239] width 78 height 20
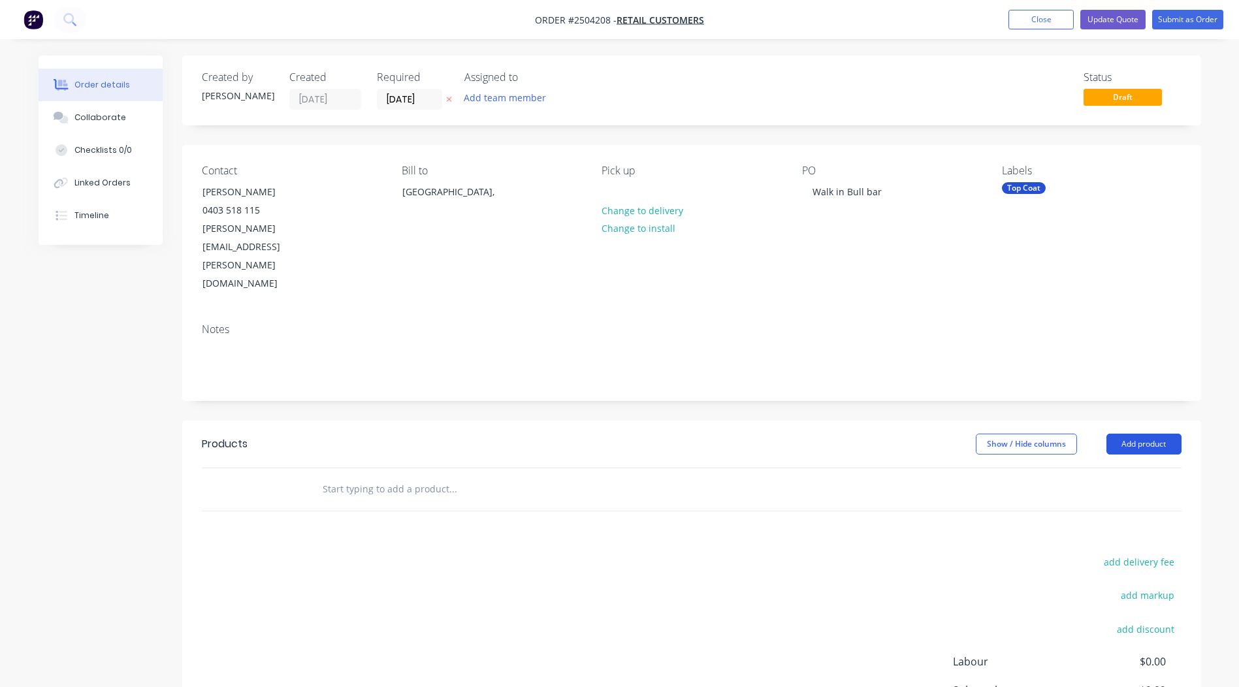
click at [1137, 434] on button "Add product" at bounding box center [1143, 444] width 75 height 21
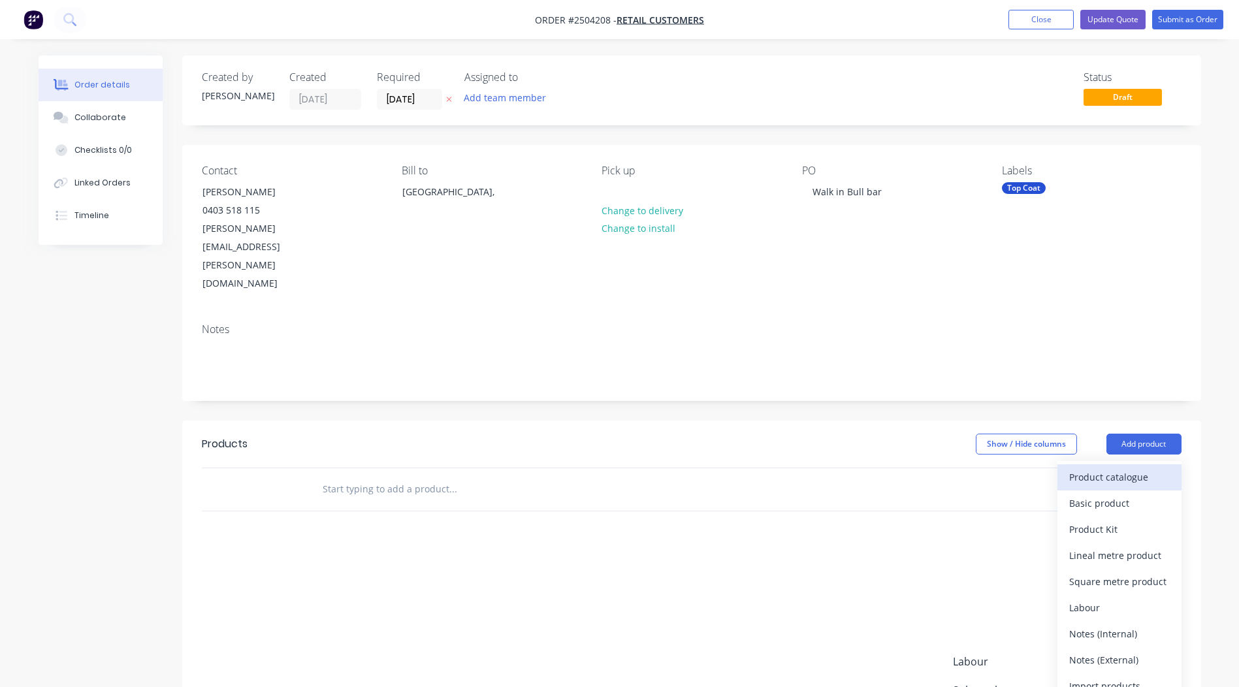
click at [1098, 468] on div "Product catalogue" at bounding box center [1119, 477] width 101 height 19
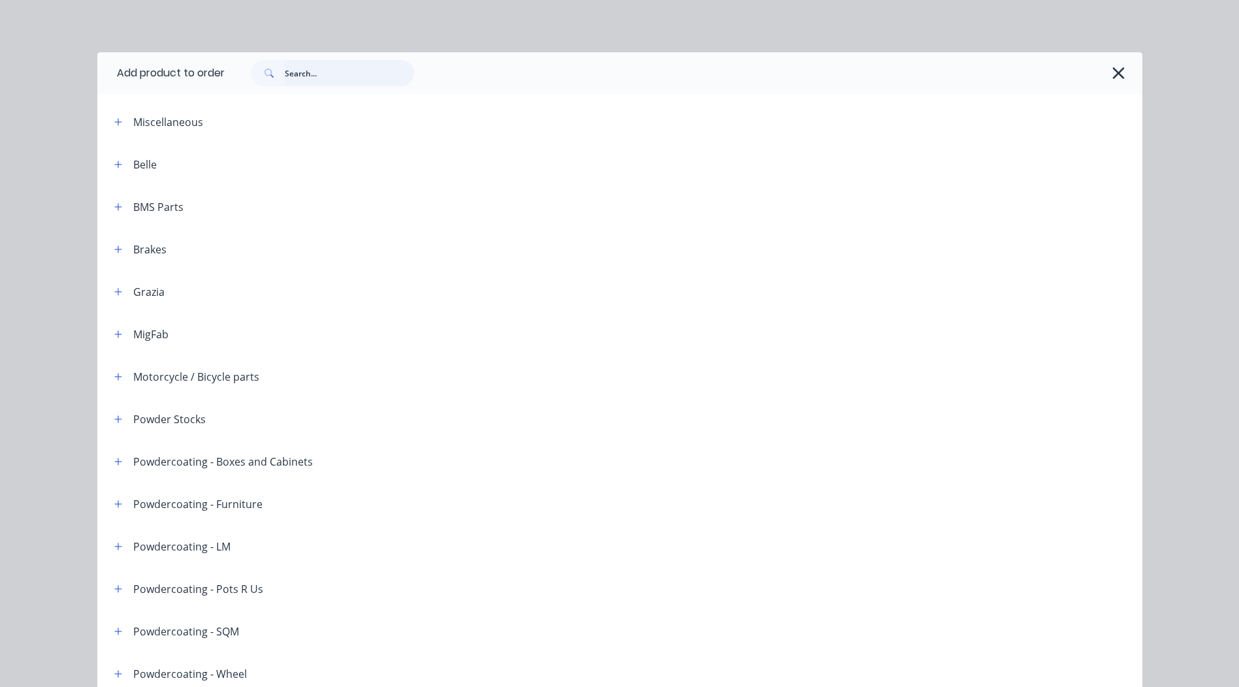
click at [330, 67] on input "text" at bounding box center [349, 73] width 129 height 26
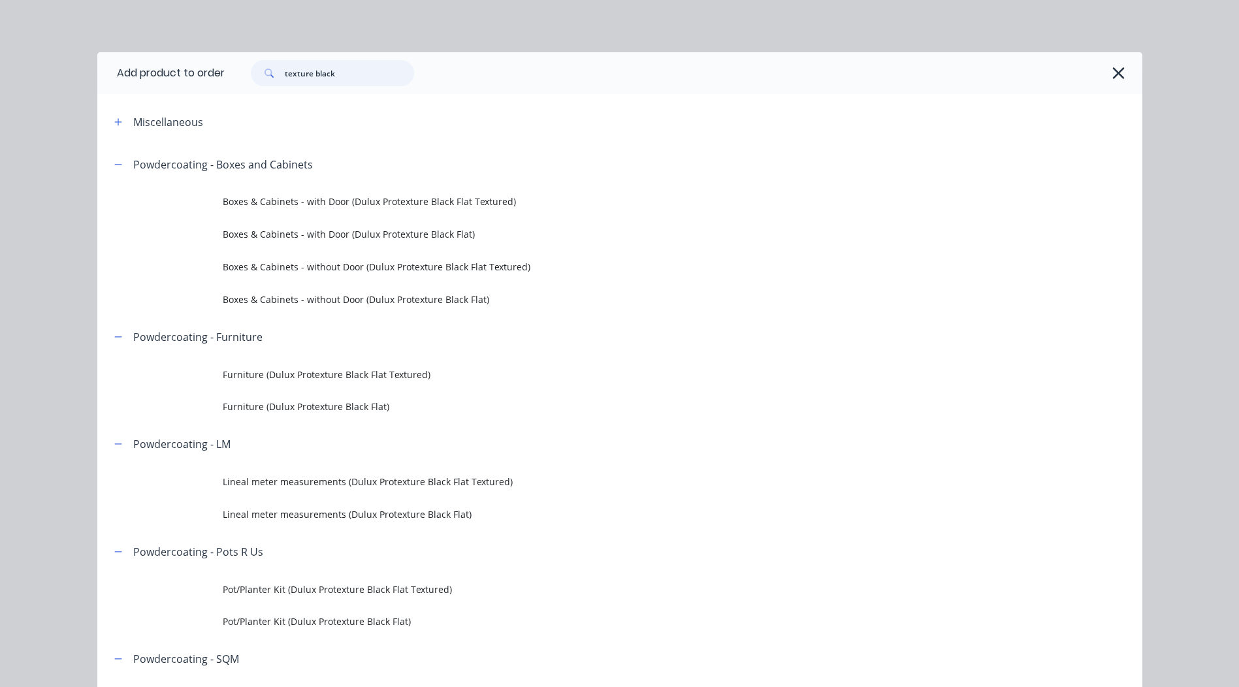
click at [291, 76] on input "texture black" at bounding box center [349, 73] width 129 height 26
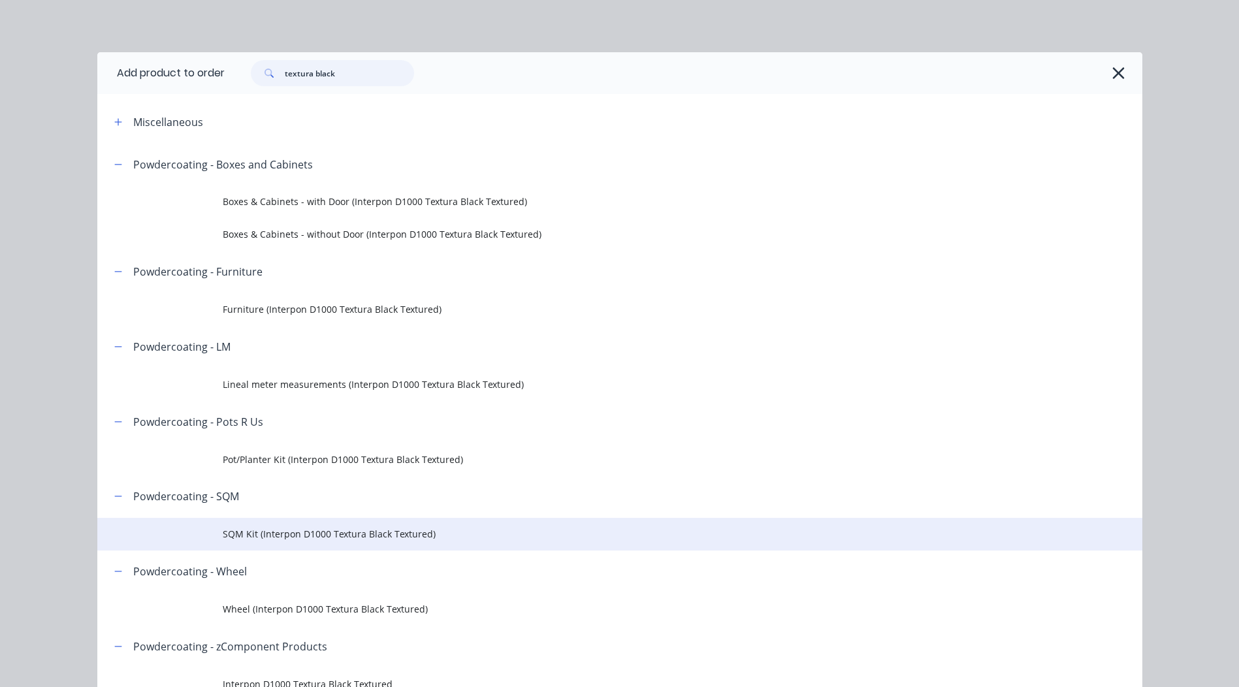
type input "textura black"
click at [344, 533] on span "SQM Kit (Interpon D1000 Textura Black Textured)" at bounding box center [590, 534] width 735 height 14
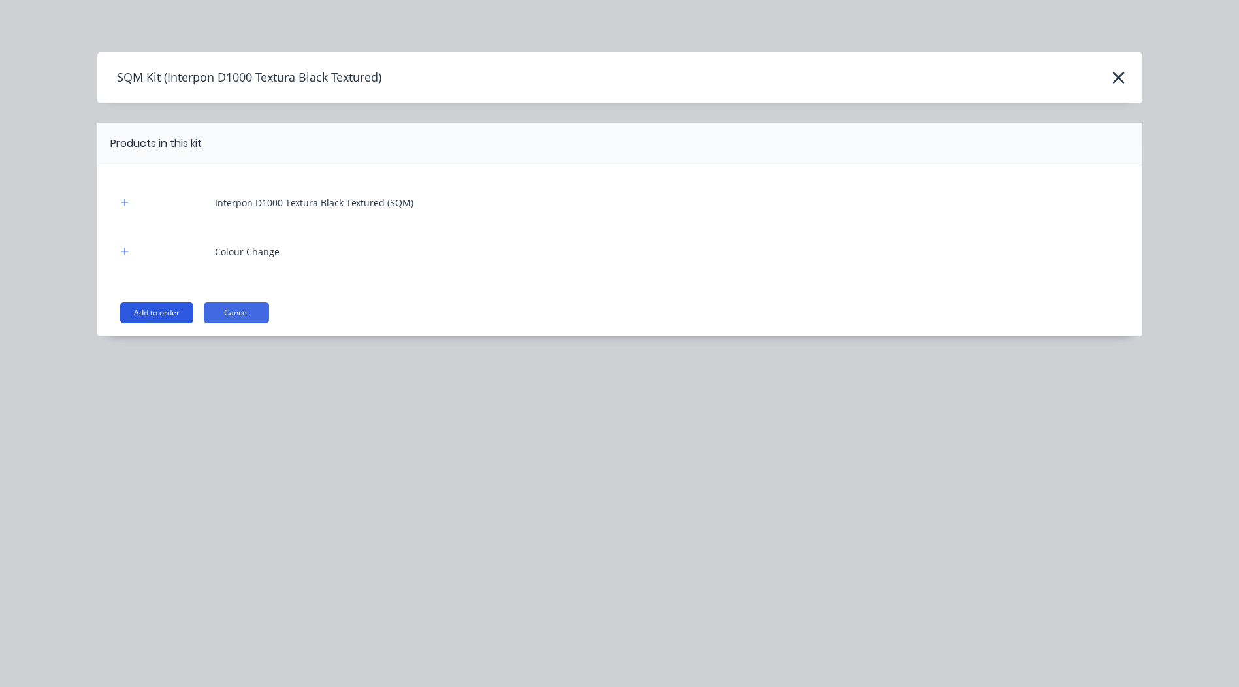
click at [161, 308] on button "Add to order" at bounding box center [156, 312] width 73 height 21
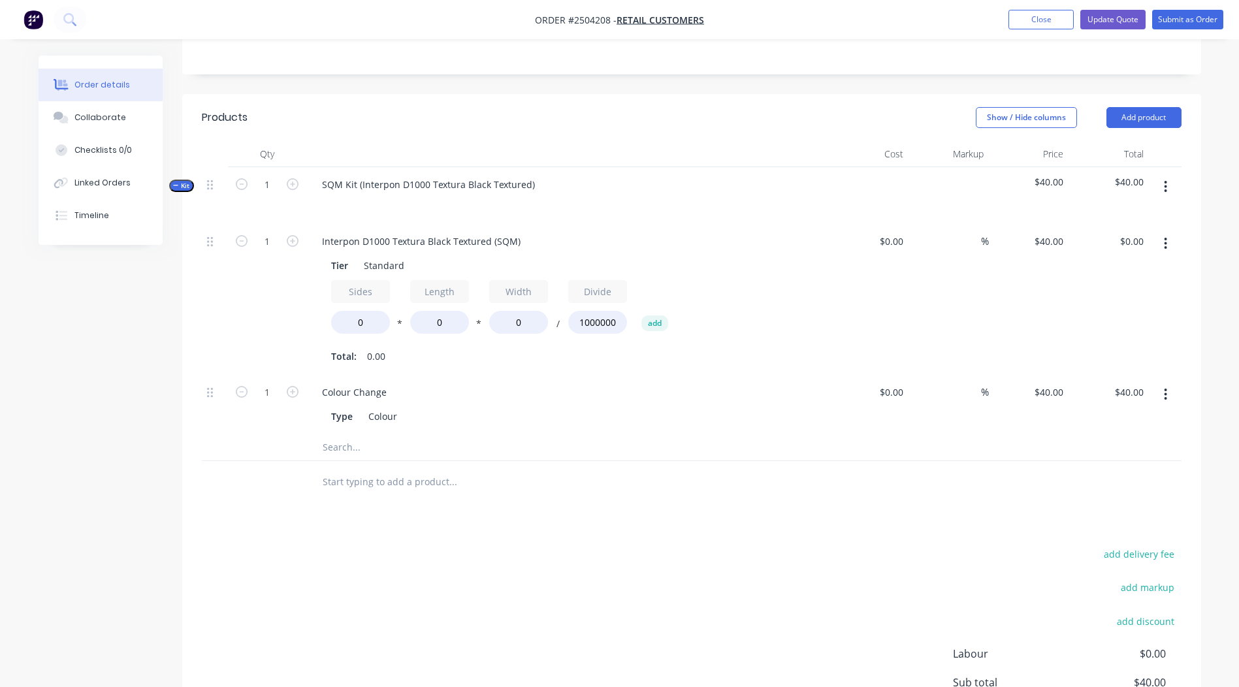
scroll to position [131, 0]
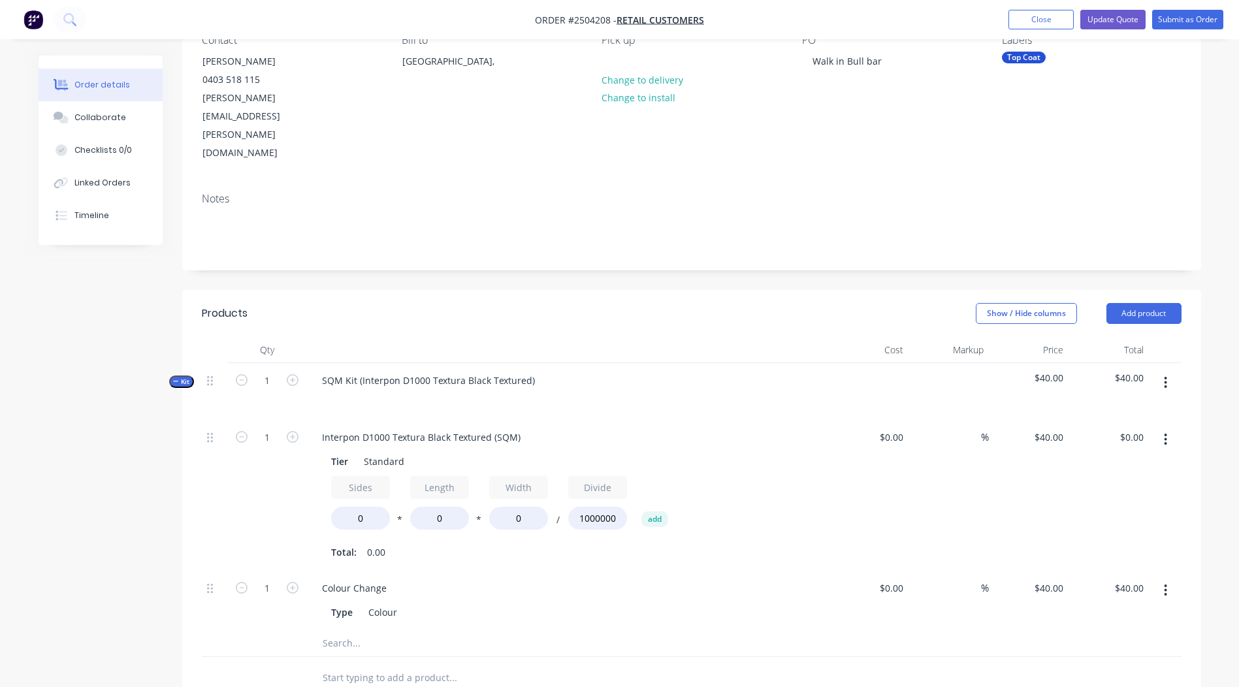
click at [1164, 432] on icon "button" at bounding box center [1165, 439] width 3 height 14
click at [1111, 516] on div "Delete" at bounding box center [1119, 525] width 101 height 19
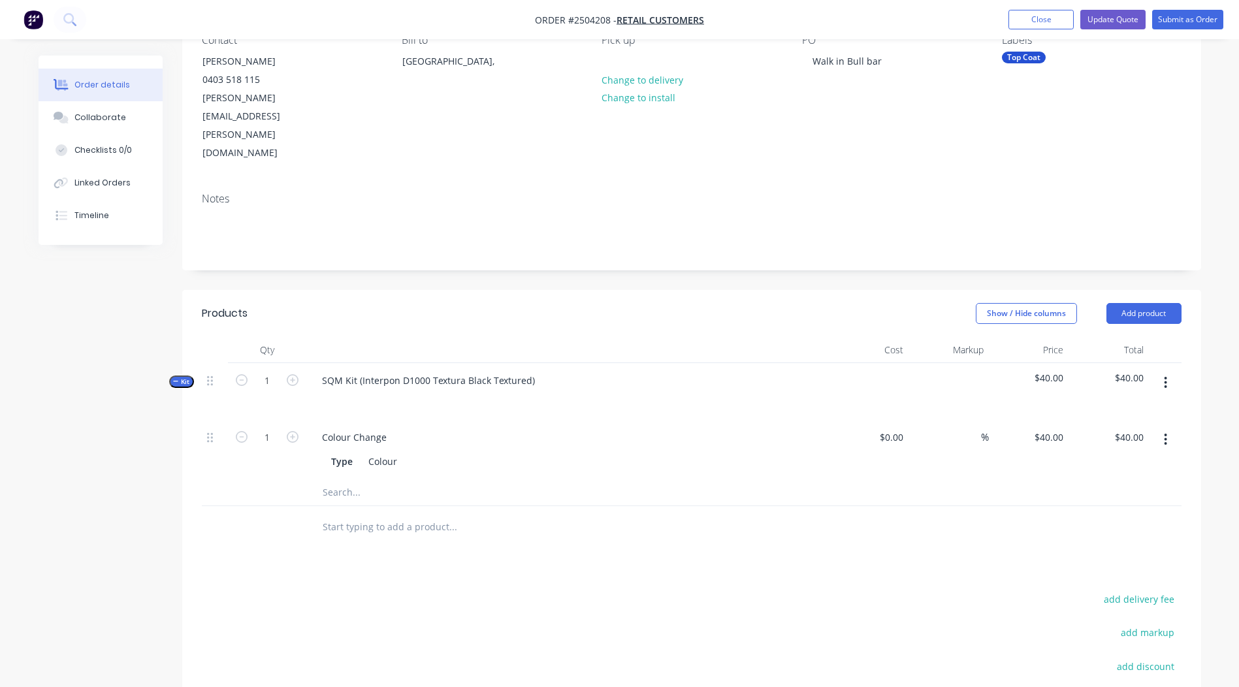
click at [1165, 375] on icon "button" at bounding box center [1165, 382] width 3 height 14
click at [1121, 407] on div "Add product to kit" at bounding box center [1119, 416] width 101 height 19
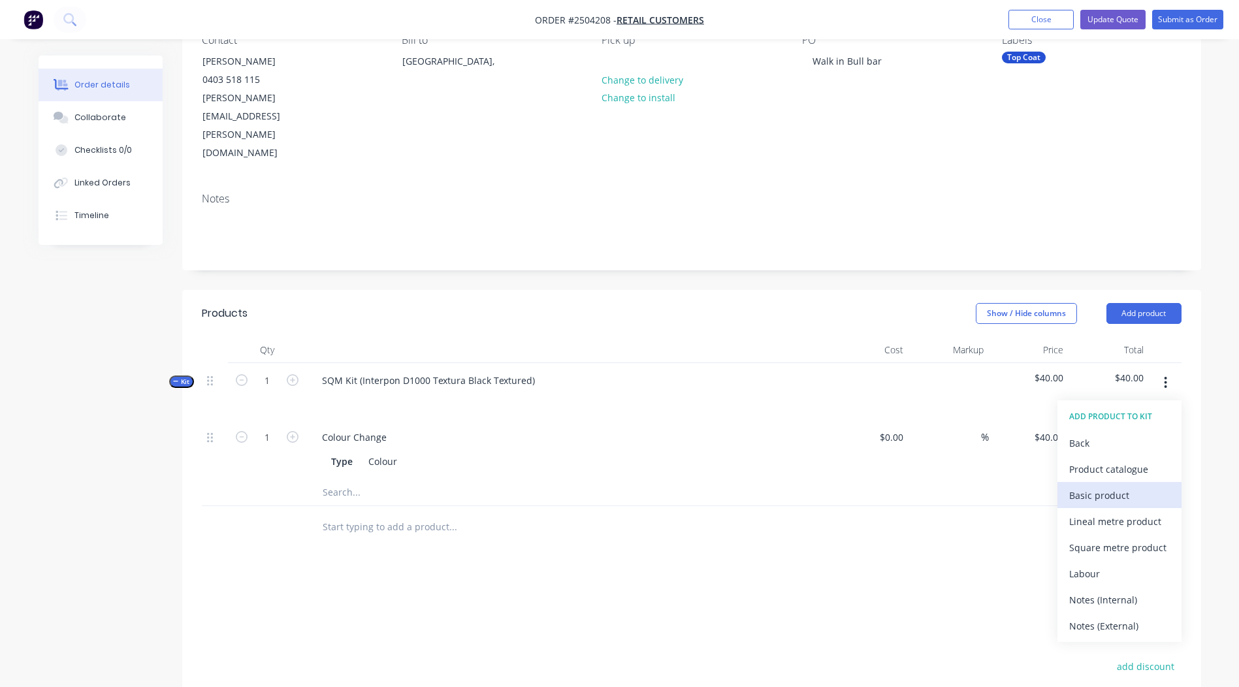
click at [1091, 486] on div "Basic product" at bounding box center [1119, 495] width 101 height 19
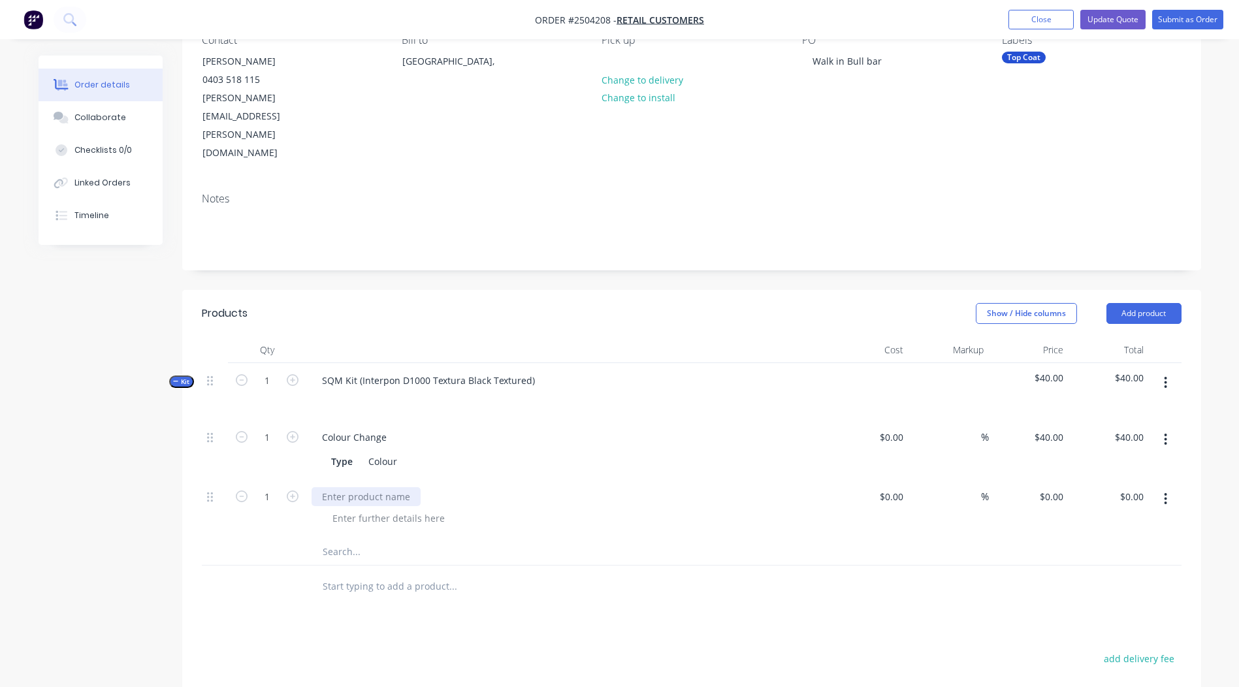
click at [369, 487] on div at bounding box center [365, 496] width 109 height 19
click at [342, 509] on div at bounding box center [388, 518] width 133 height 19
click at [520, 487] on div "Bull Bar" at bounding box center [567, 496] width 512 height 19
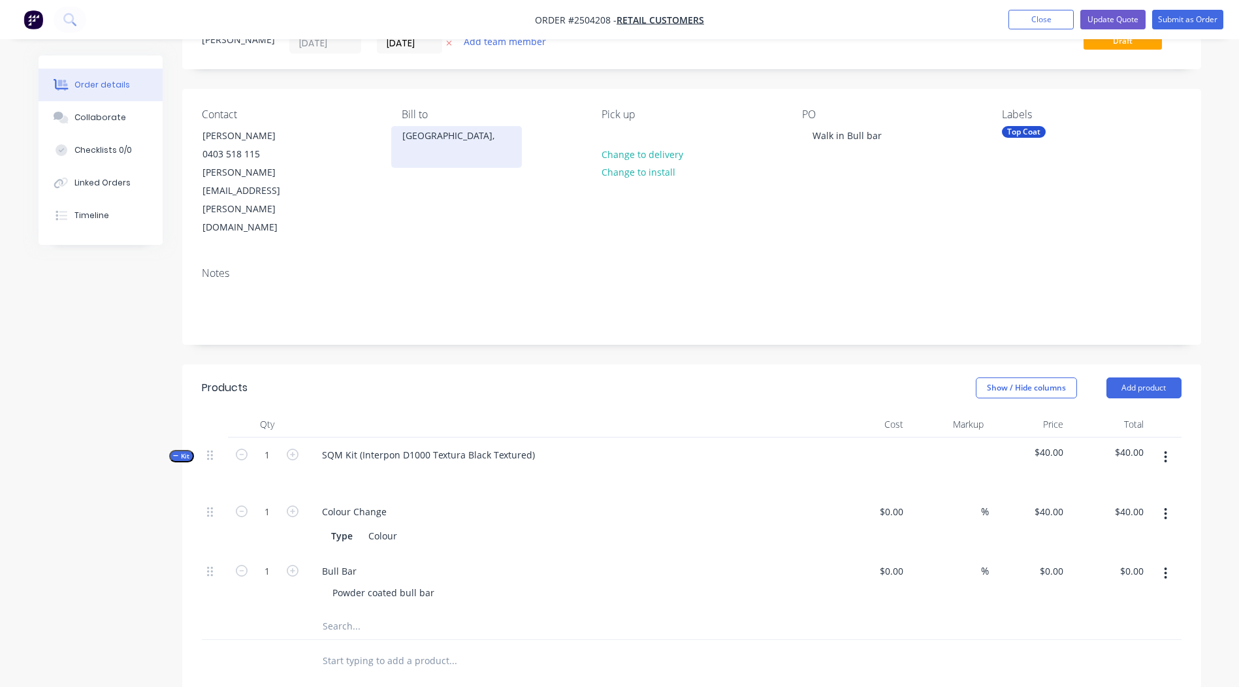
scroll to position [0, 0]
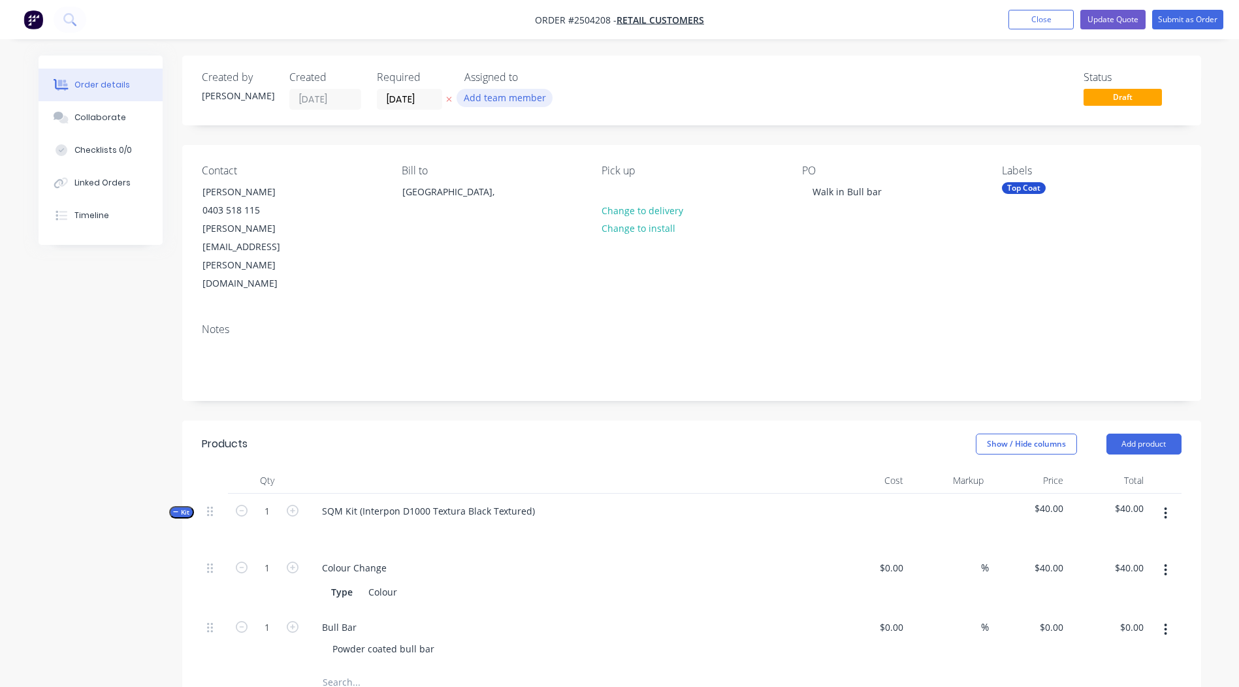
click at [517, 96] on button "Add team member" at bounding box center [504, 98] width 96 height 18
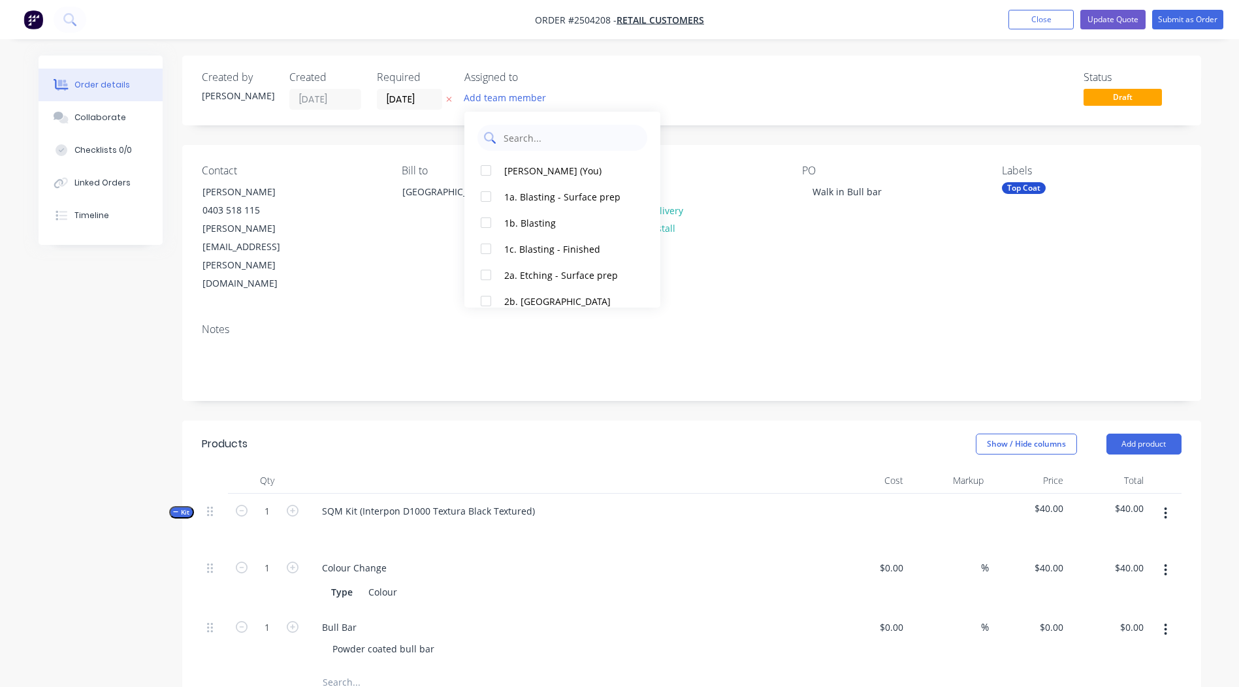
click at [529, 133] on input "text" at bounding box center [571, 138] width 138 height 26
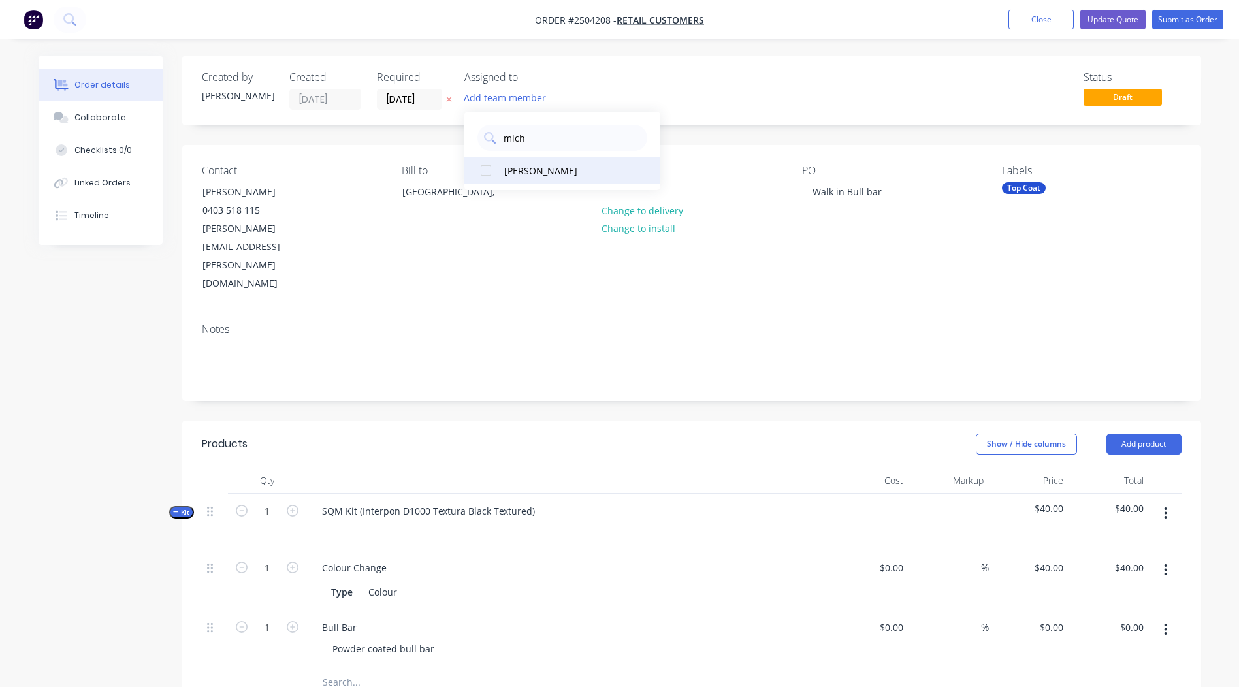
type input "mich"
click at [527, 172] on div "[PERSON_NAME]" at bounding box center [569, 171] width 131 height 14
click at [667, 92] on div "Status Draft" at bounding box center [888, 90] width 586 height 39
click at [402, 93] on input "[DATE]" at bounding box center [409, 99] width 64 height 20
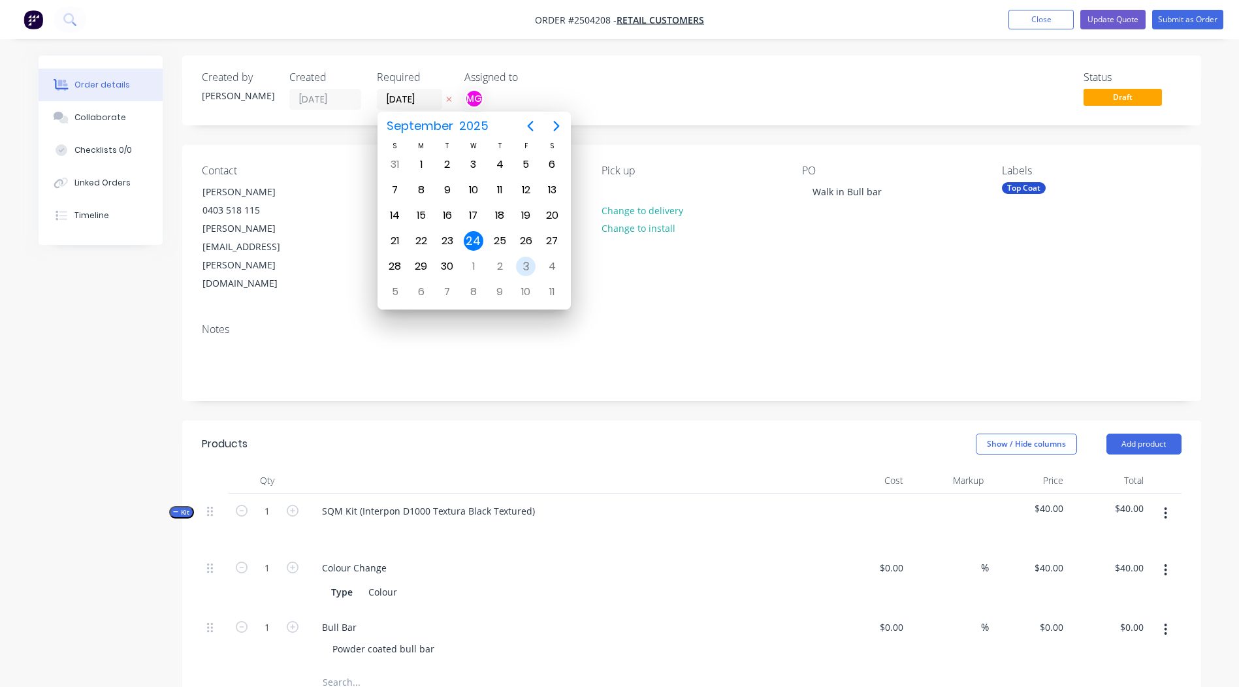
click at [526, 268] on div "3" at bounding box center [526, 267] width 20 height 20
type input "[DATE]"
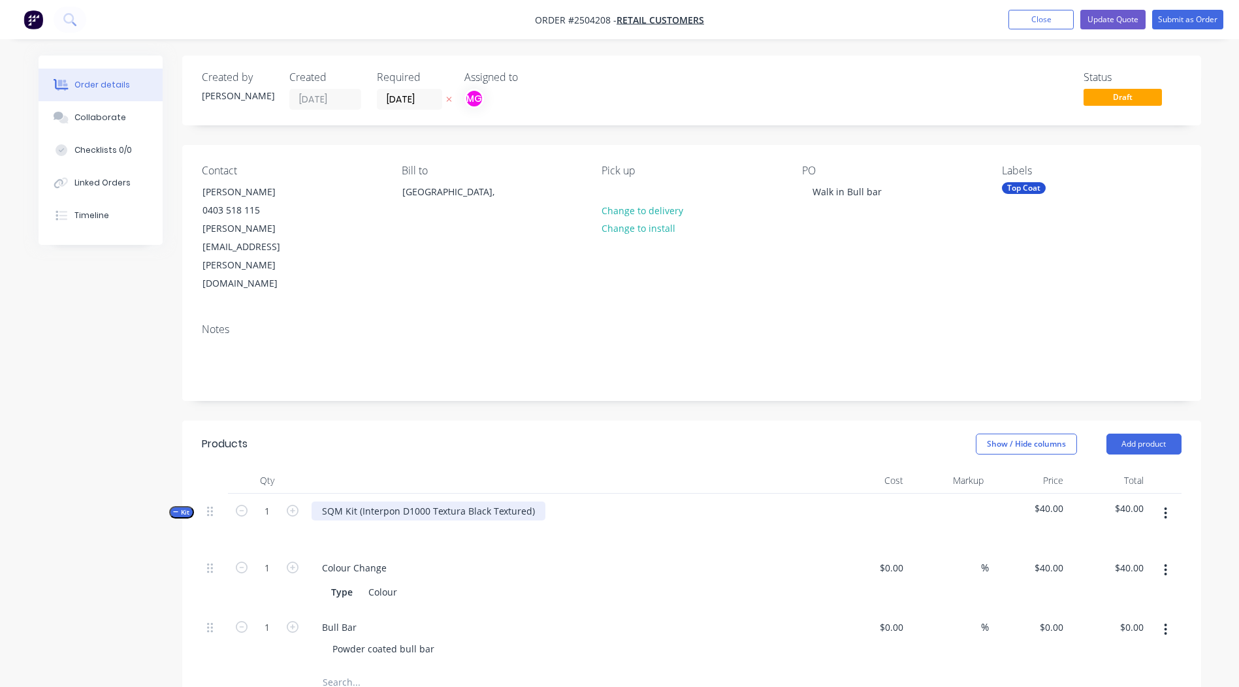
click at [530, 501] on div "SQM Kit (Interpon D1000 Textura Black Textured)" at bounding box center [428, 510] width 234 height 19
click at [448, 501] on div "Interpon D1000 Textura Black Textured" at bounding box center [406, 510] width 191 height 19
click at [447, 501] on div "Interpon D1000 Textura Black Textured" at bounding box center [406, 510] width 191 height 19
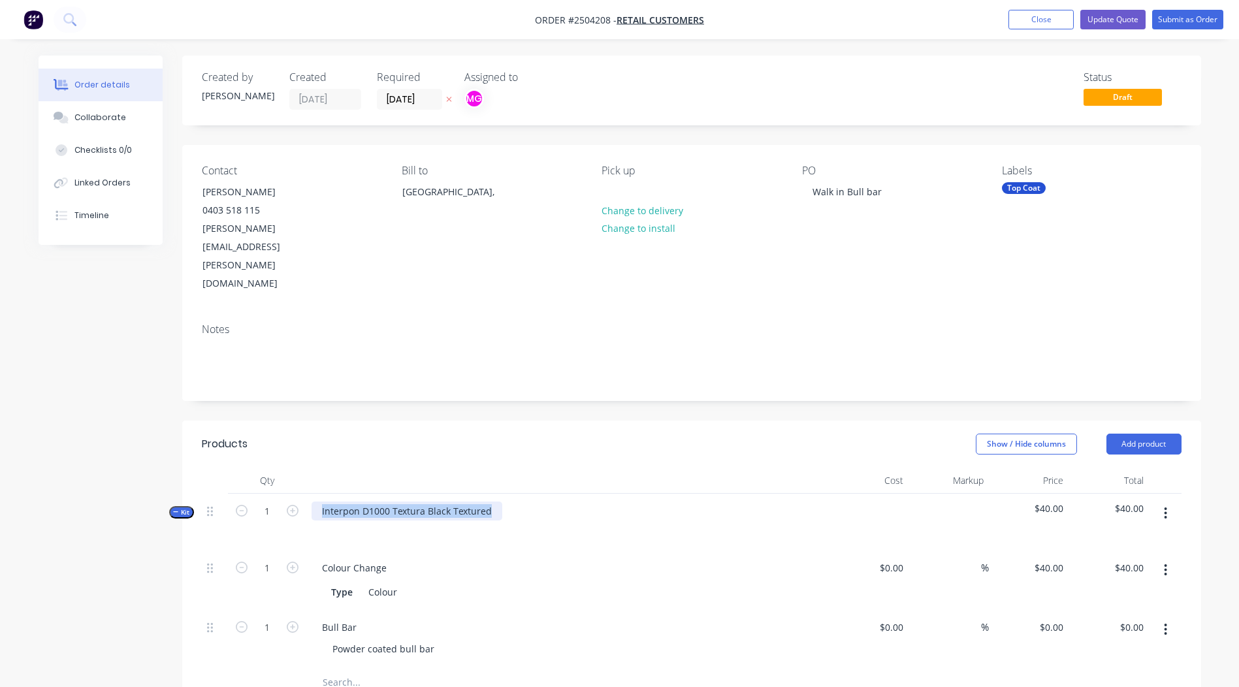
copy div "Interpon D1000 Textura Black Textured"
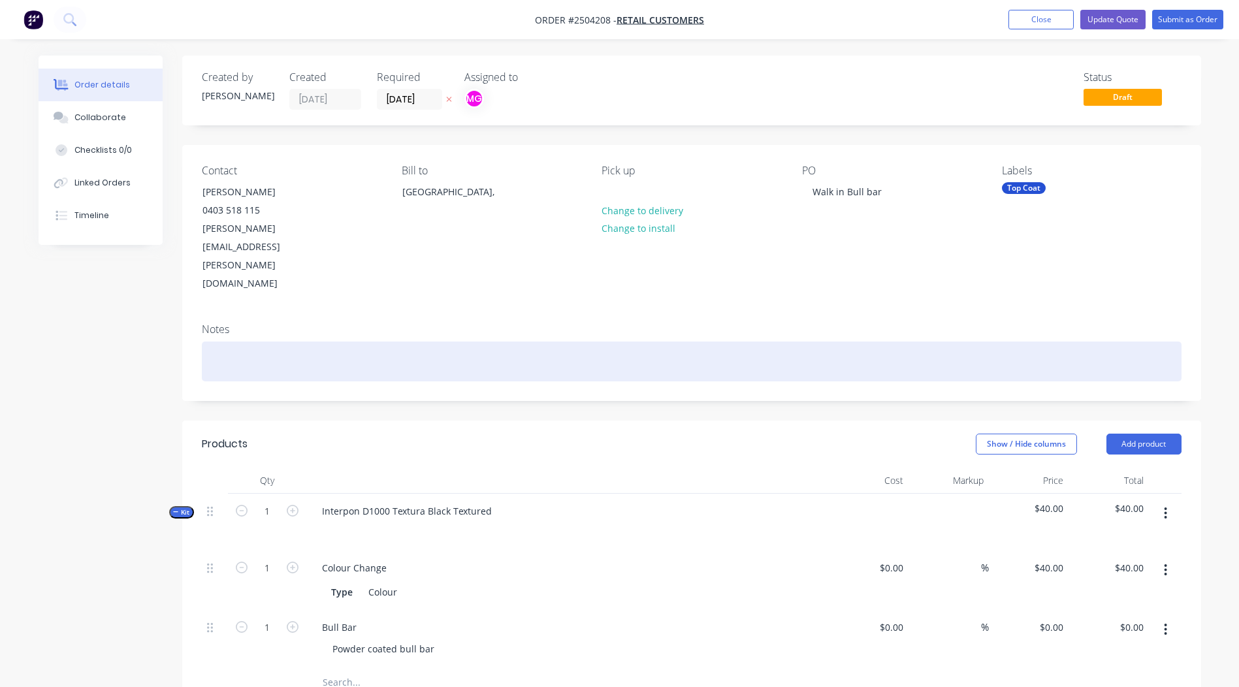
paste div
click at [784, 341] on div "Interpon D1000 Textura Black Textured" at bounding box center [691, 361] width 979 height 40
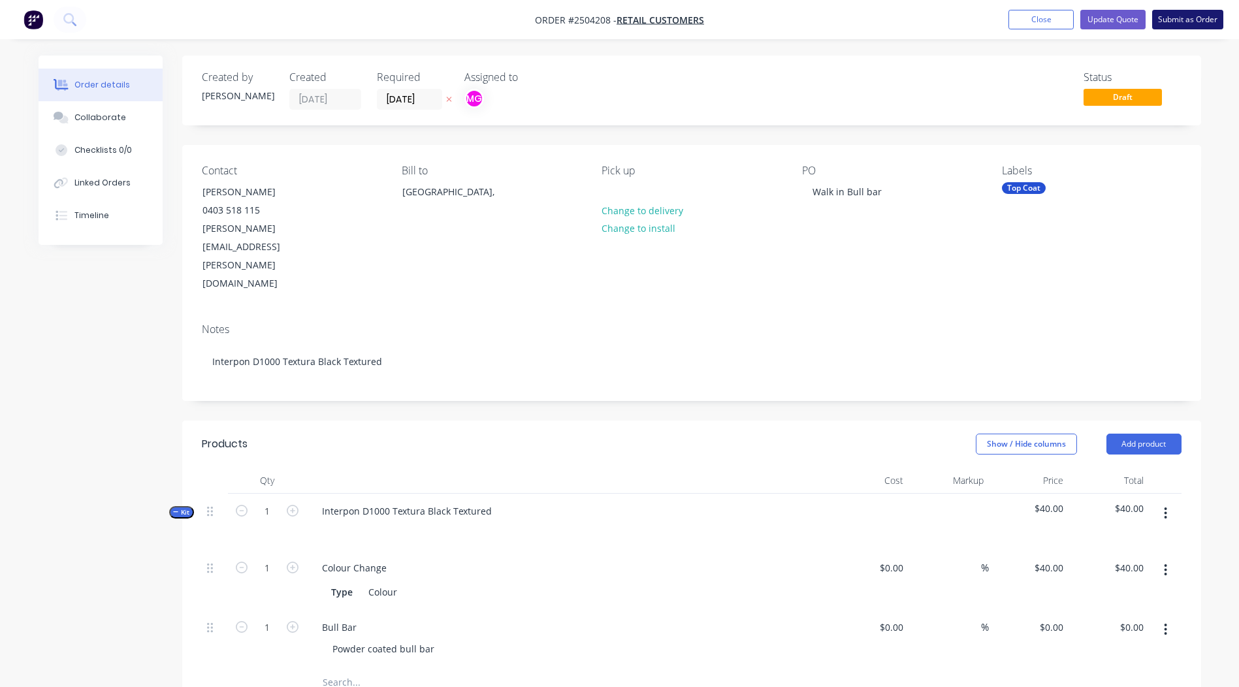
click at [1177, 10] on button "Submit as Order" at bounding box center [1187, 20] width 71 height 20
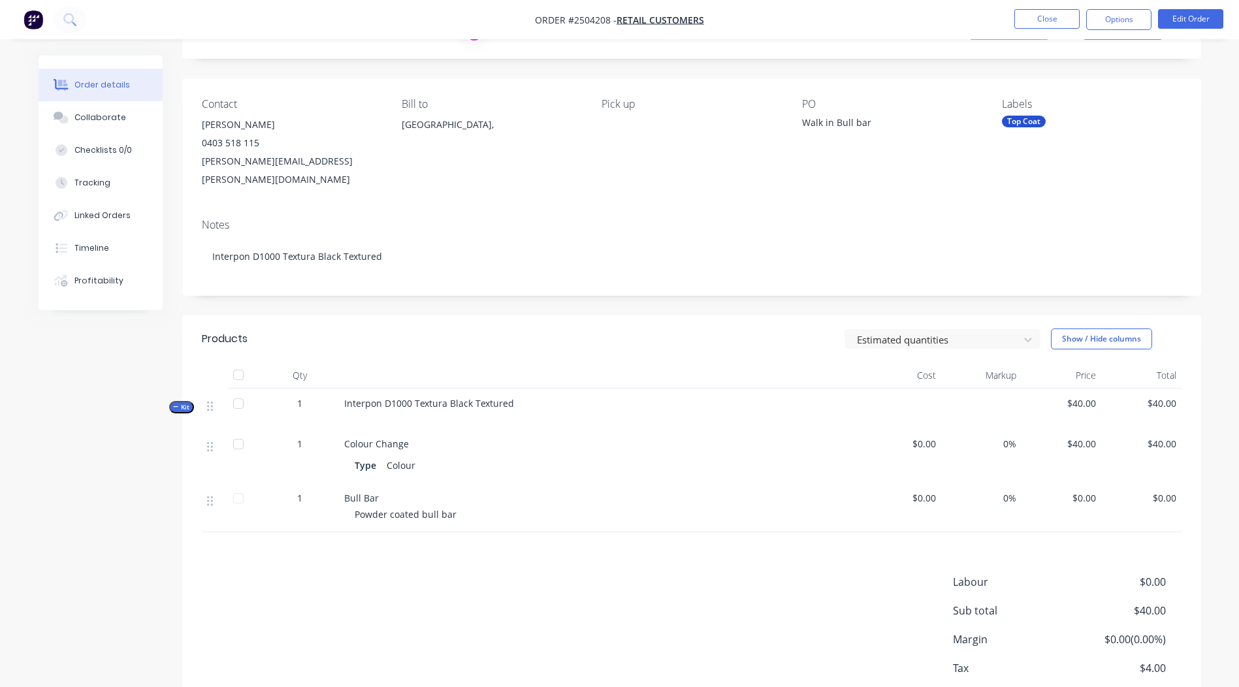
scroll to position [125, 0]
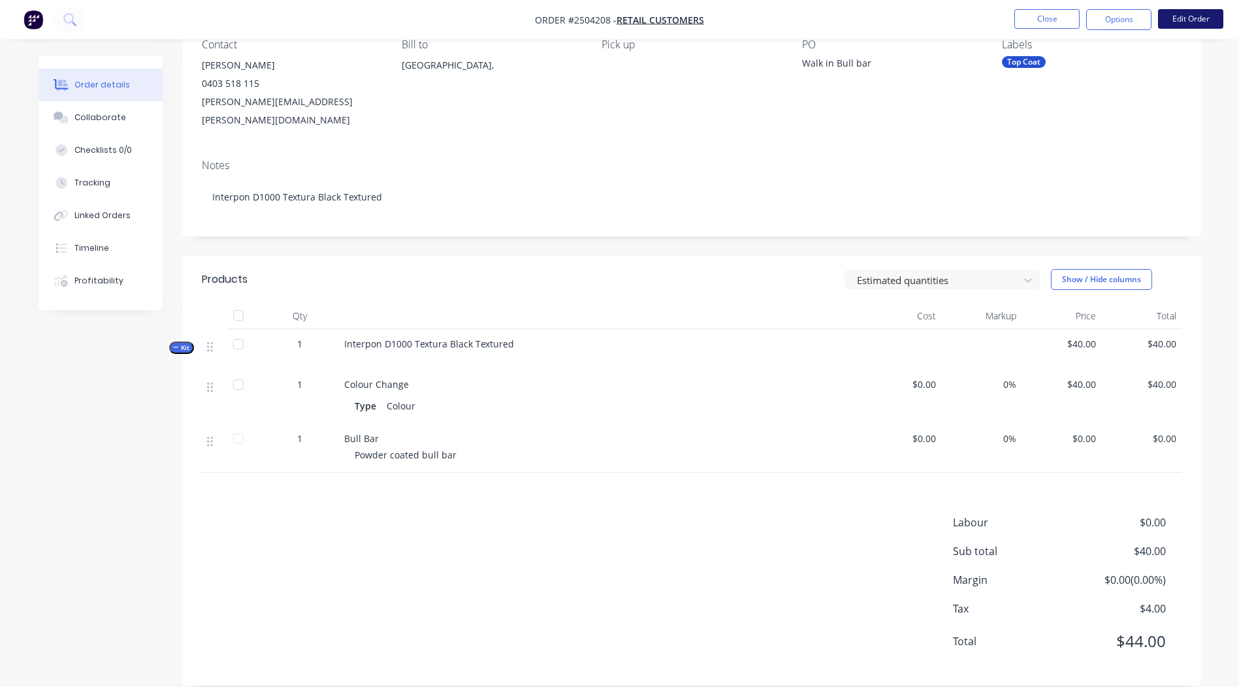
click at [1182, 19] on button "Edit Order" at bounding box center [1190, 19] width 65 height 20
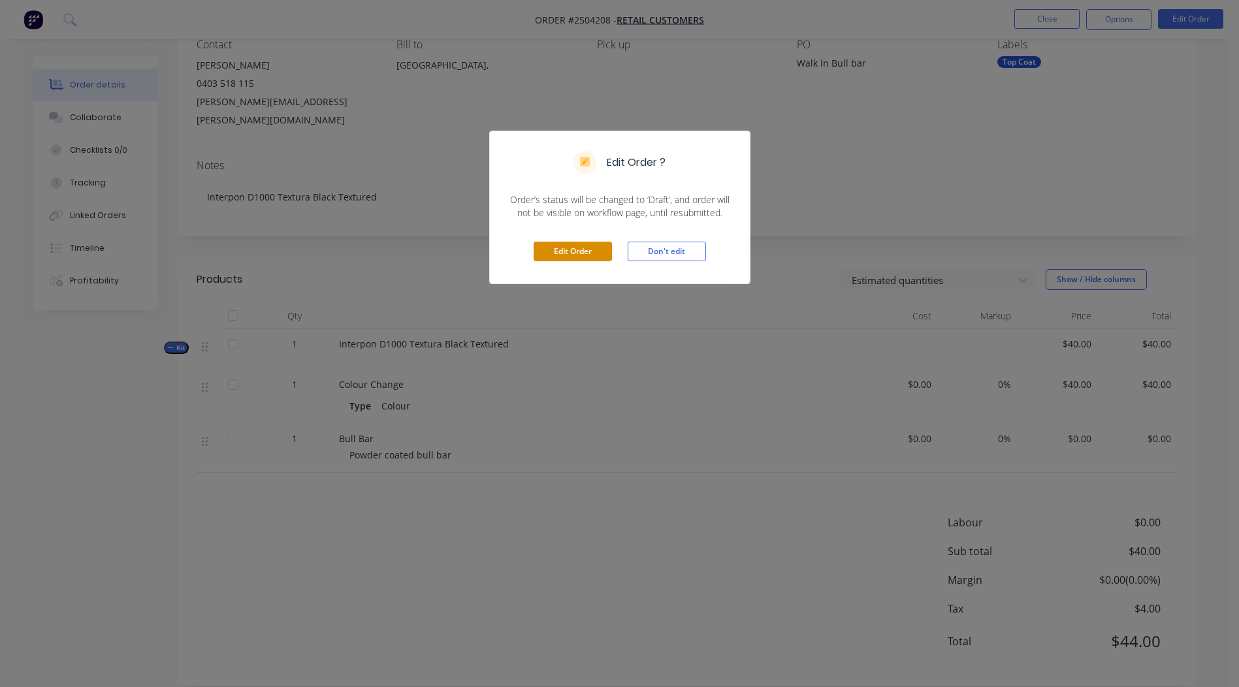
click at [555, 253] on button "Edit Order" at bounding box center [572, 252] width 78 height 20
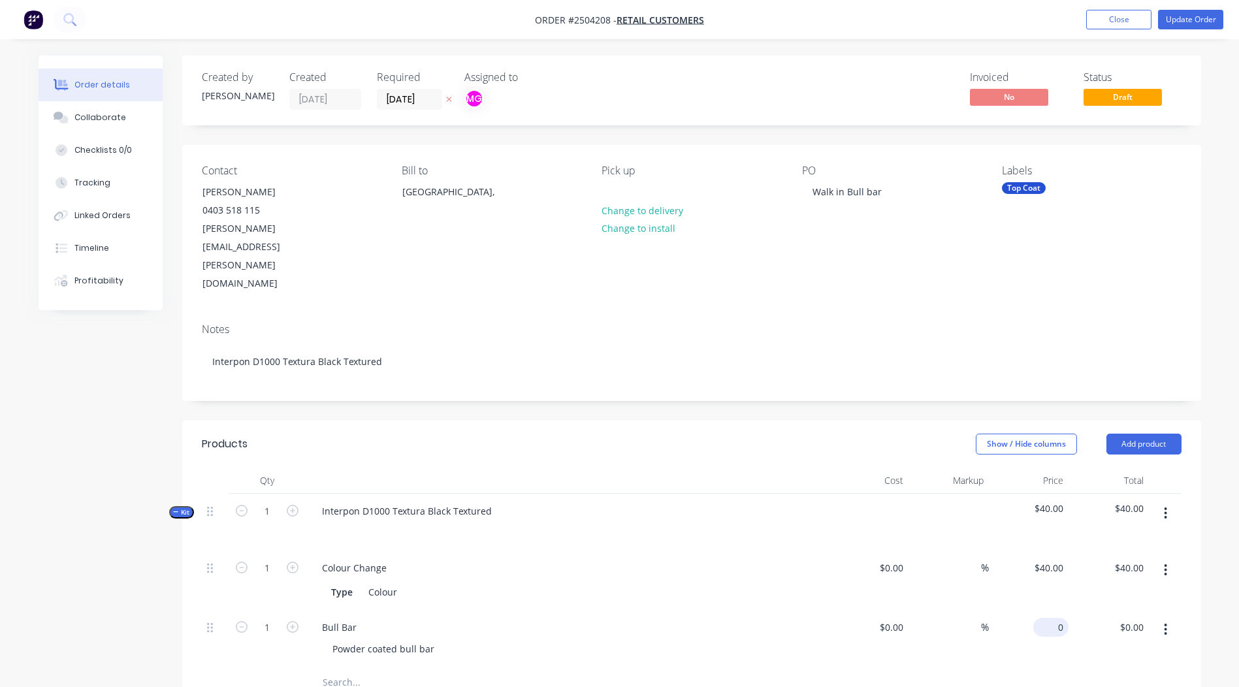
click at [1052, 618] on div "0 $0.00" at bounding box center [1050, 627] width 35 height 19
type input "$350.00"
click at [904, 669] on div at bounding box center [691, 682] width 979 height 27
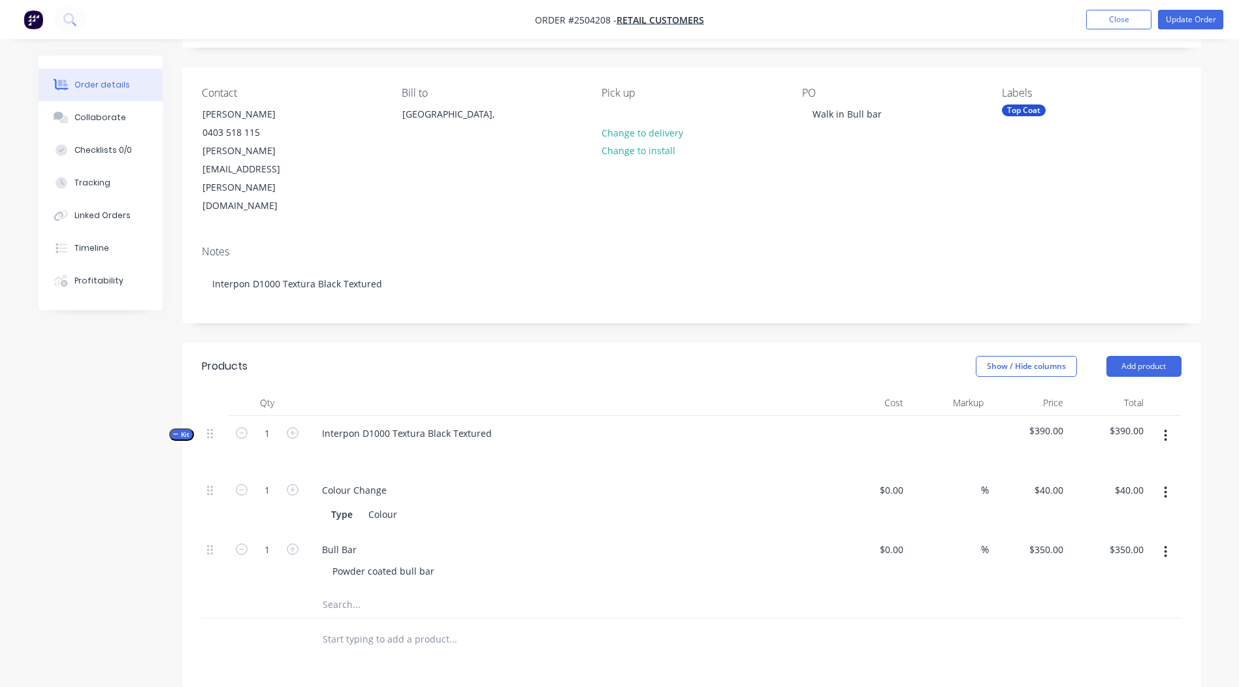
scroll to position [330, 0]
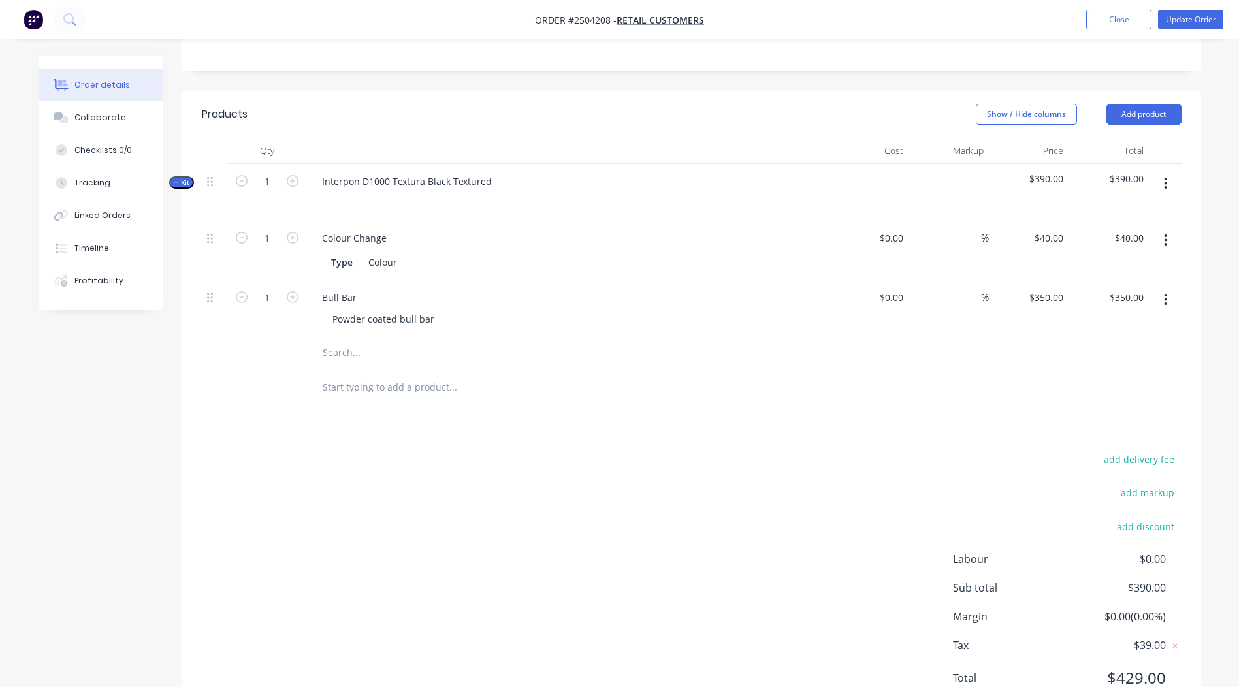
click at [629, 513] on div "add delivery fee add markup add discount Labour $0.00 Sub total $390.00 Margin …" at bounding box center [691, 577] width 979 height 252
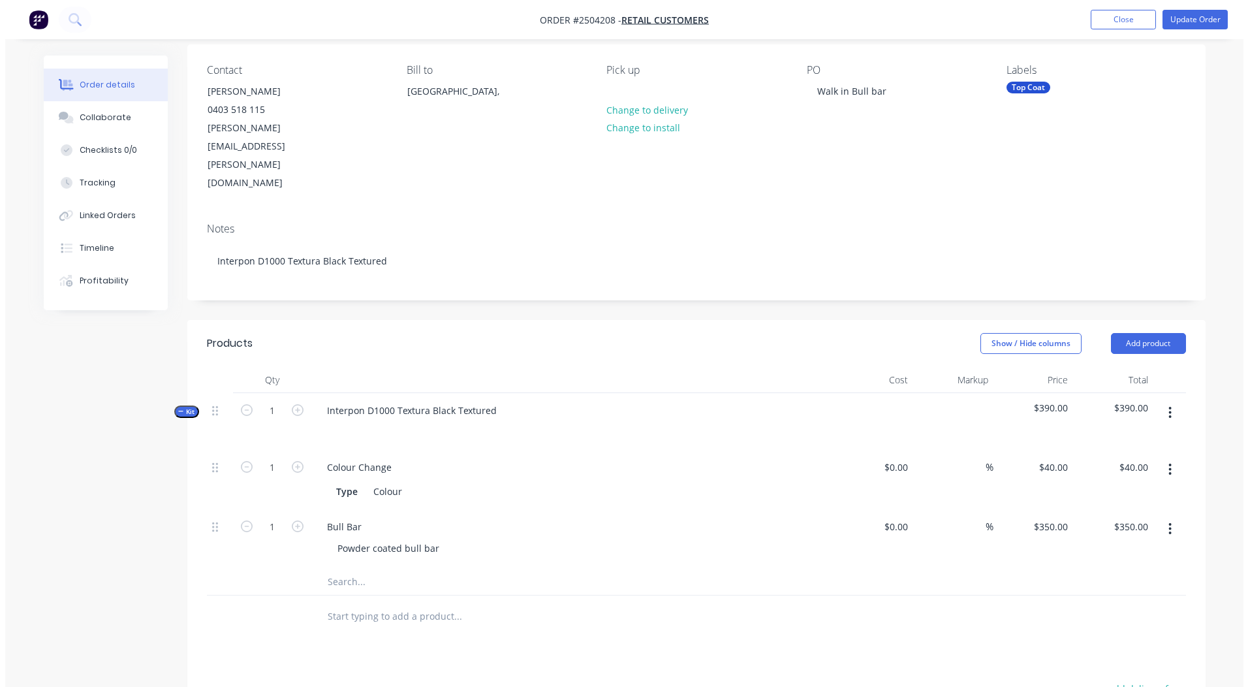
scroll to position [0, 0]
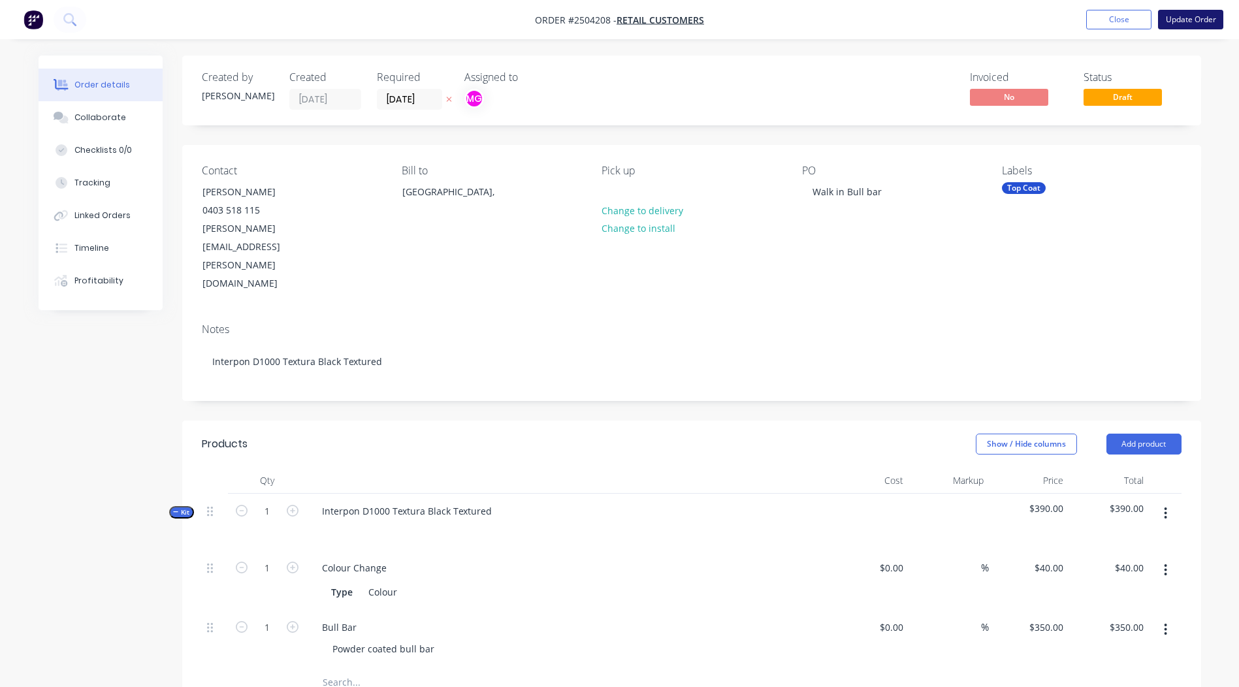
click at [1183, 20] on button "Update Order" at bounding box center [1190, 20] width 65 height 20
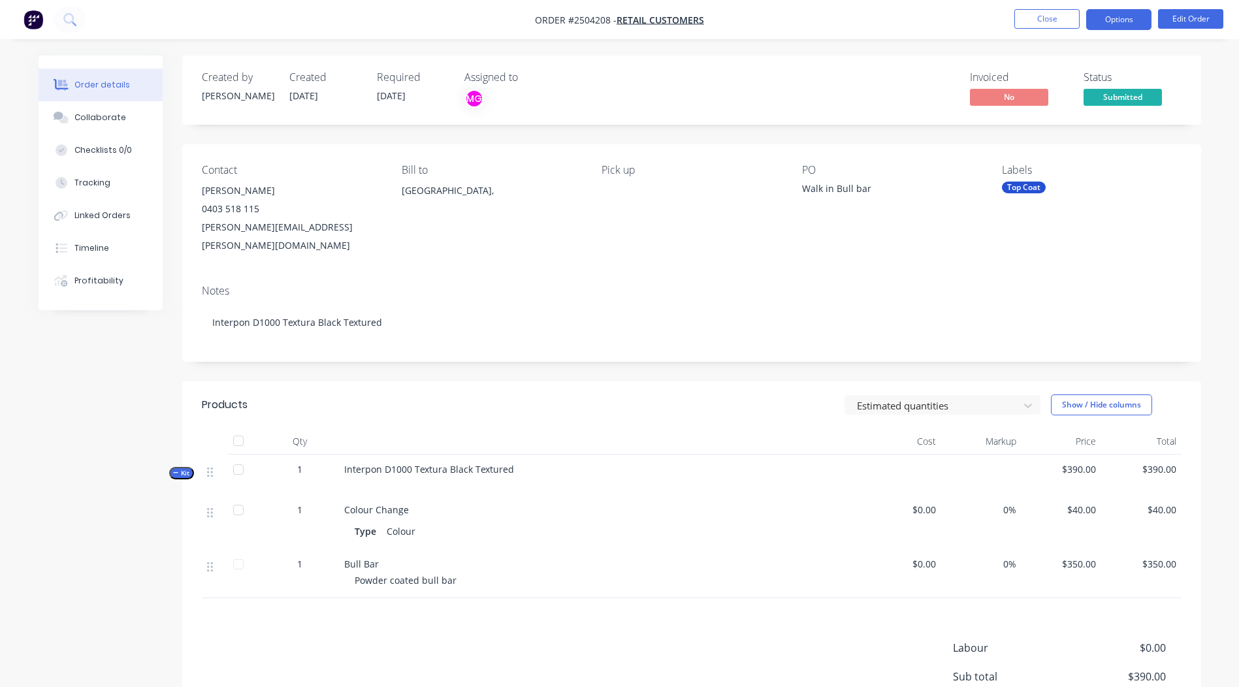
click at [1137, 16] on button "Options" at bounding box center [1118, 19] width 65 height 21
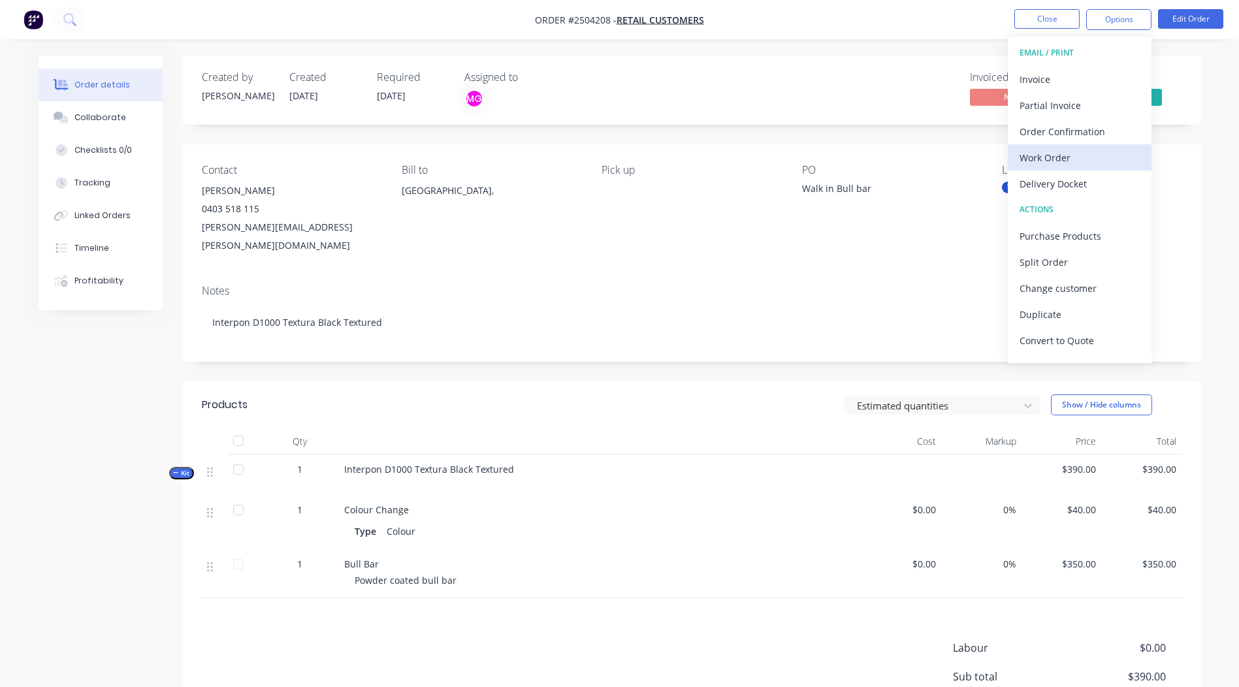
click at [1075, 157] on div "Work Order" at bounding box center [1079, 157] width 120 height 19
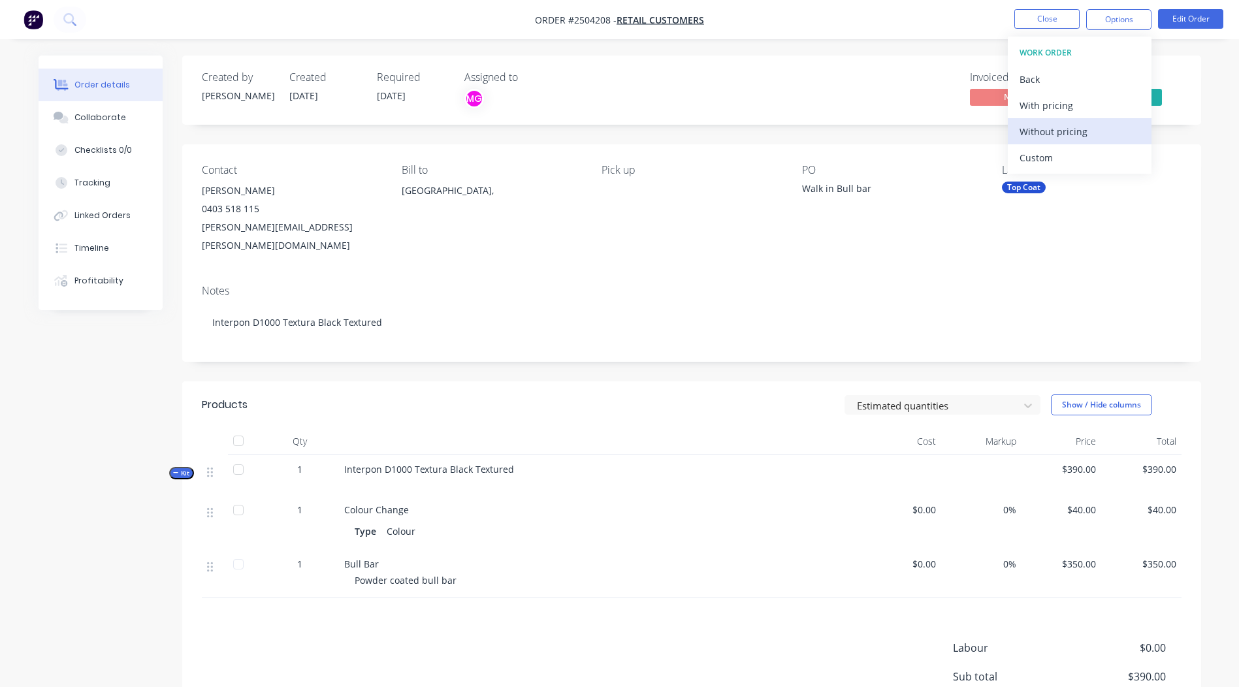
click at [1067, 138] on div "Without pricing" at bounding box center [1079, 131] width 120 height 19
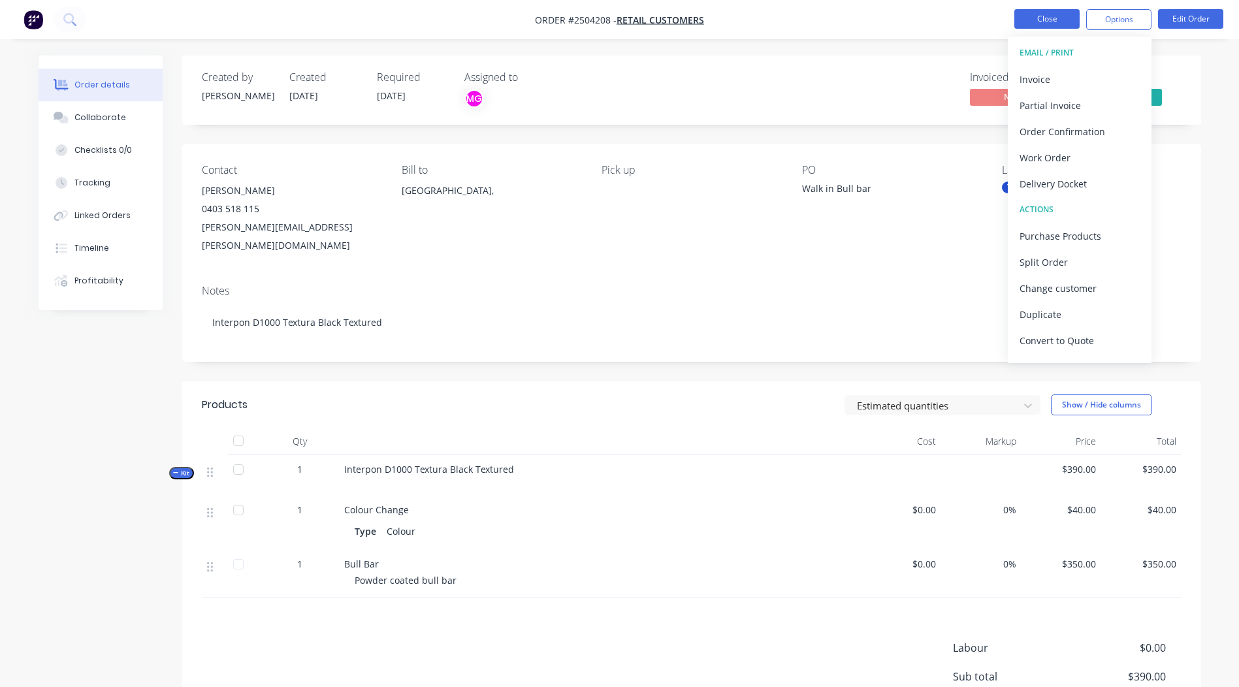
click at [1062, 12] on button "Close" at bounding box center [1046, 19] width 65 height 20
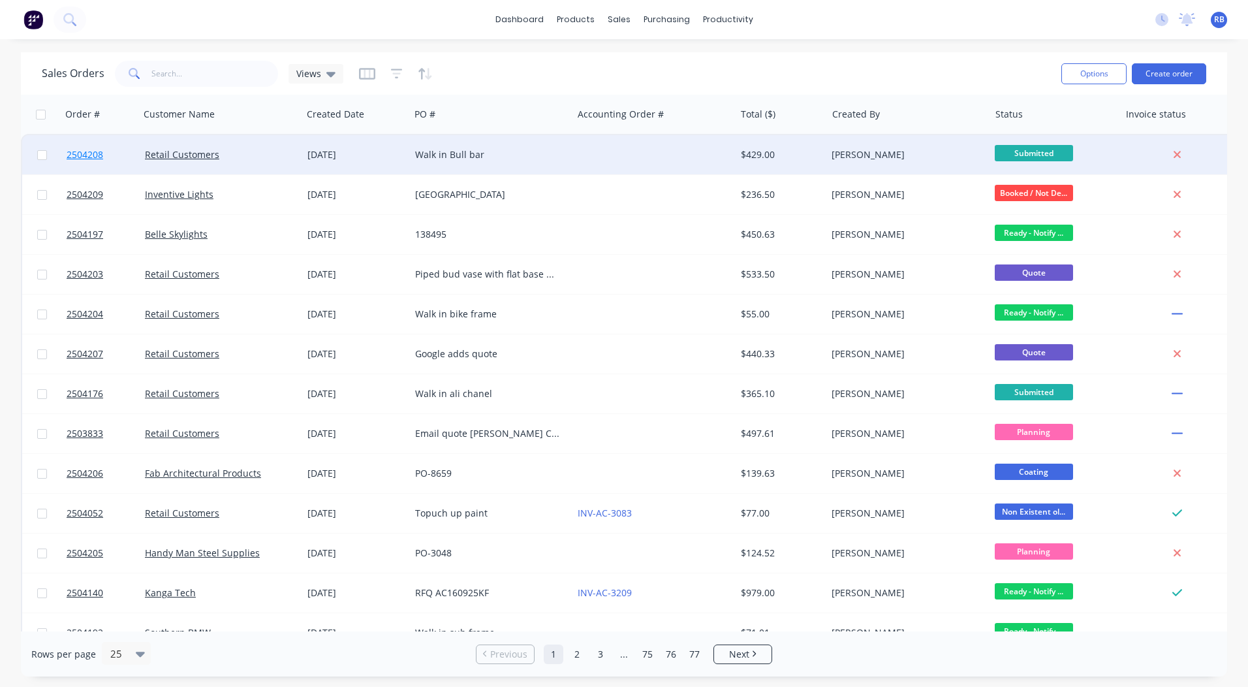
click at [89, 150] on span "2504208" at bounding box center [85, 154] width 37 height 13
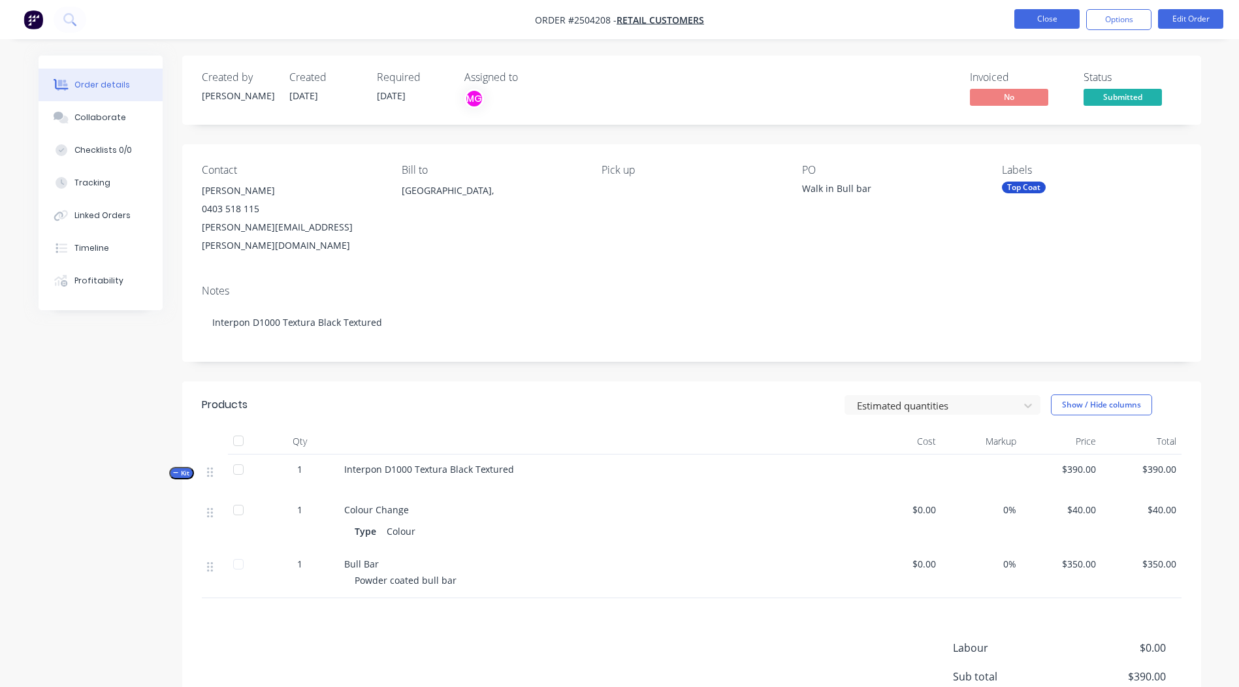
click at [1051, 18] on button "Close" at bounding box center [1046, 19] width 65 height 20
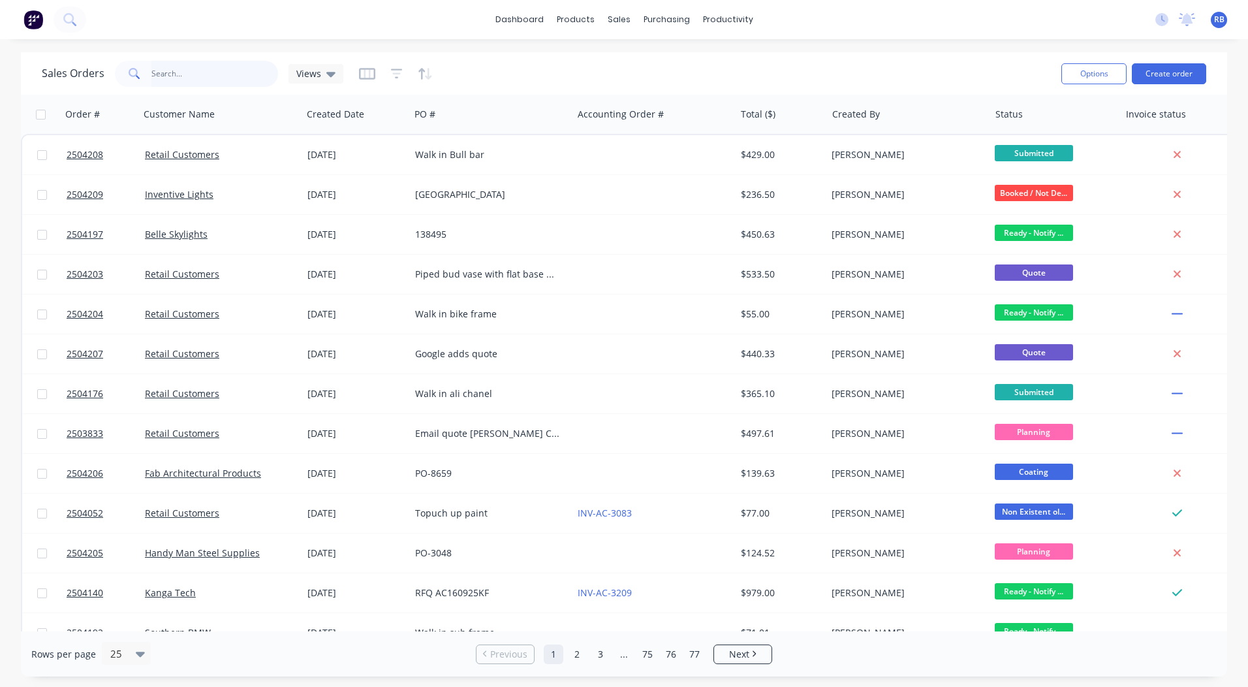
click at [206, 81] on input "text" at bounding box center [214, 74] width 127 height 26
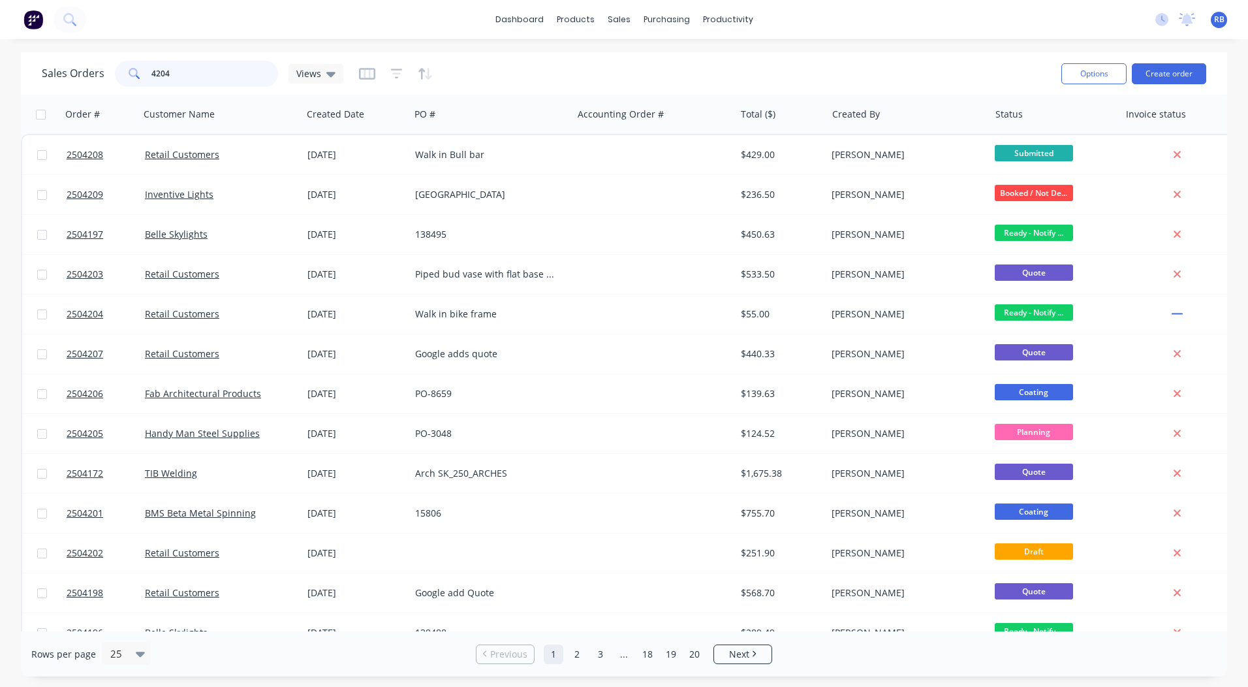
type input "4204"
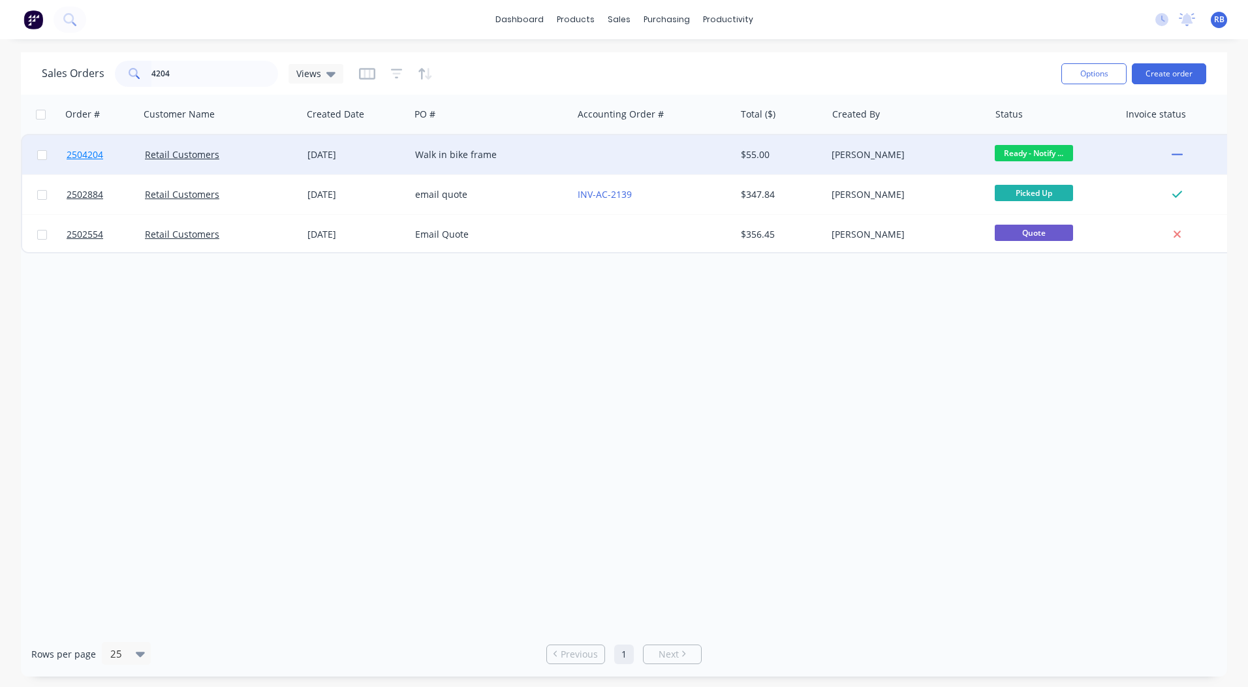
click at [91, 154] on span "2504204" at bounding box center [85, 154] width 37 height 13
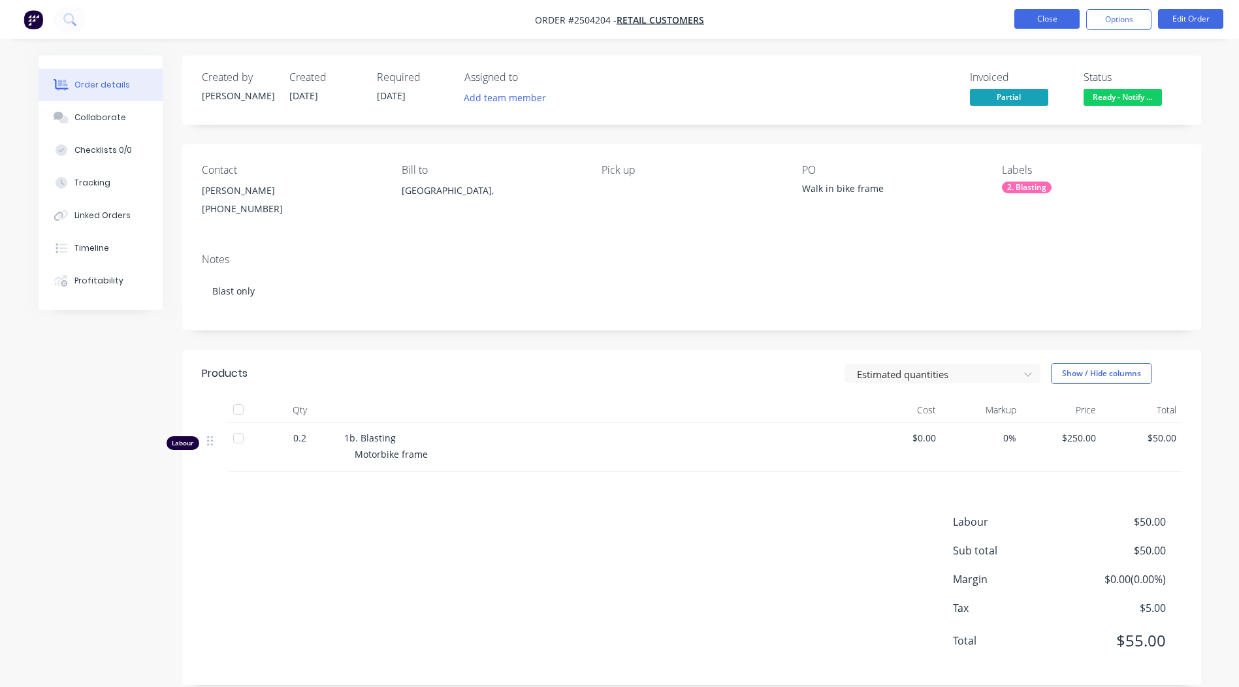
click at [1041, 22] on button "Close" at bounding box center [1046, 19] width 65 height 20
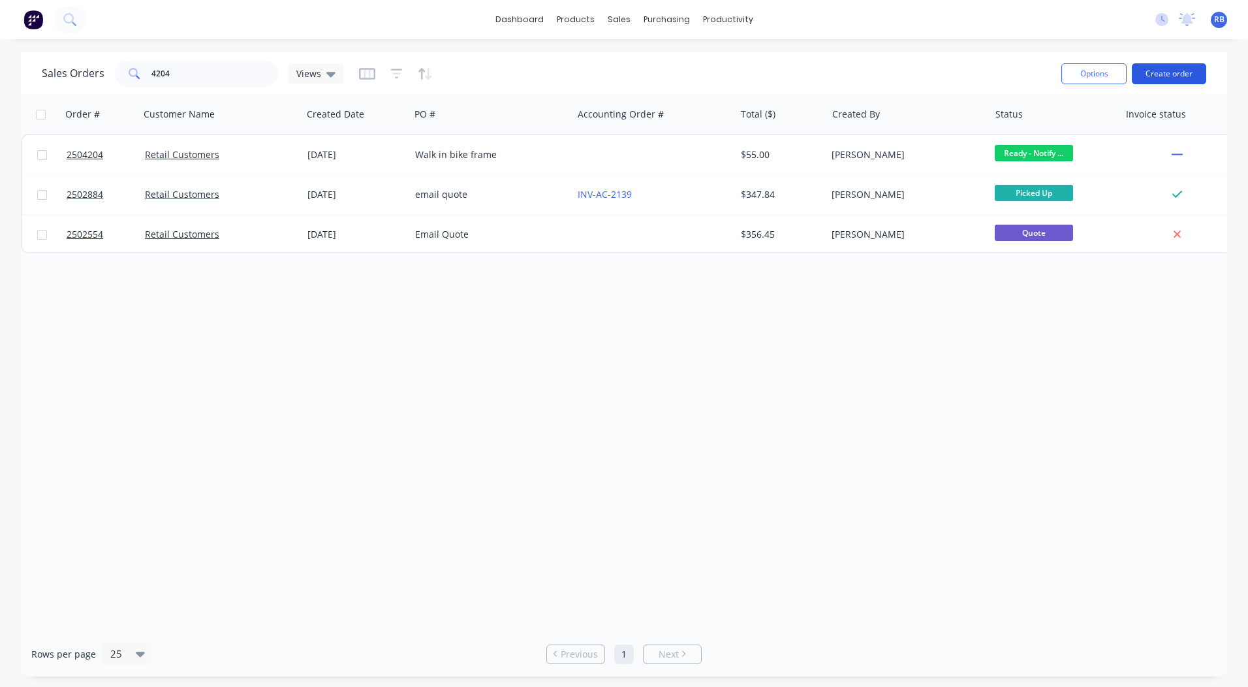
click at [1169, 68] on button "Create order" at bounding box center [1169, 73] width 74 height 21
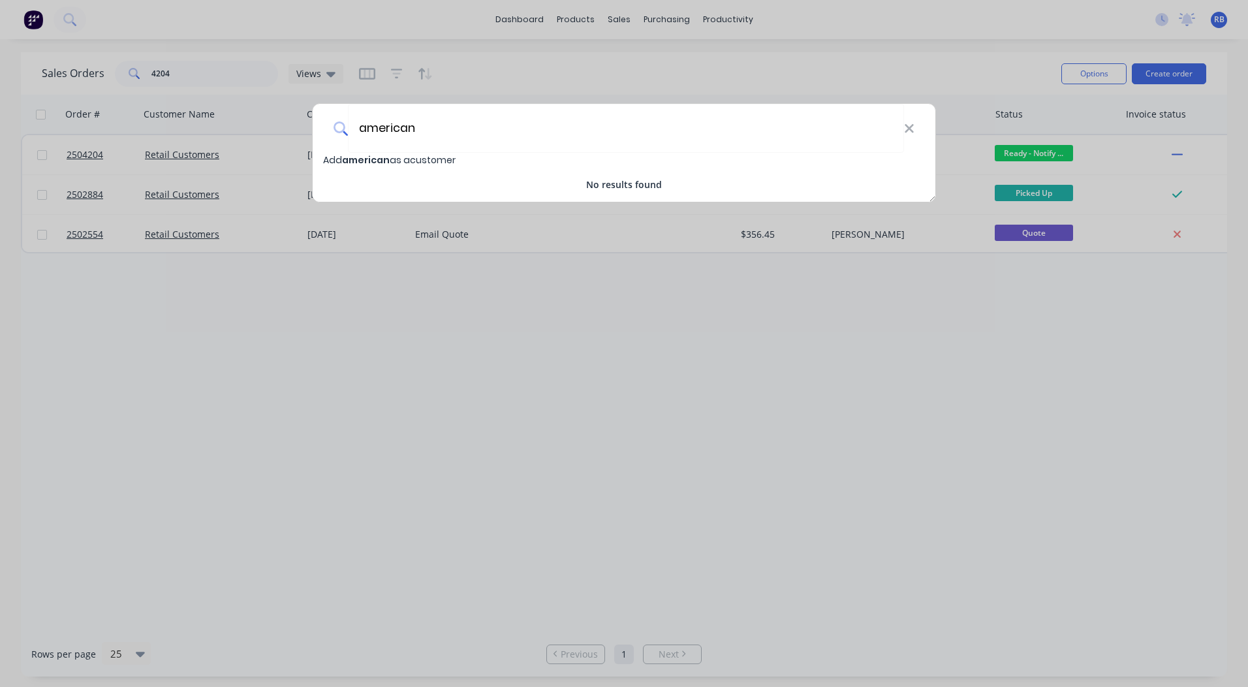
type input "american"
click at [459, 153] on div "Add american as a customer" at bounding box center [624, 160] width 623 height 14
select select "AU"
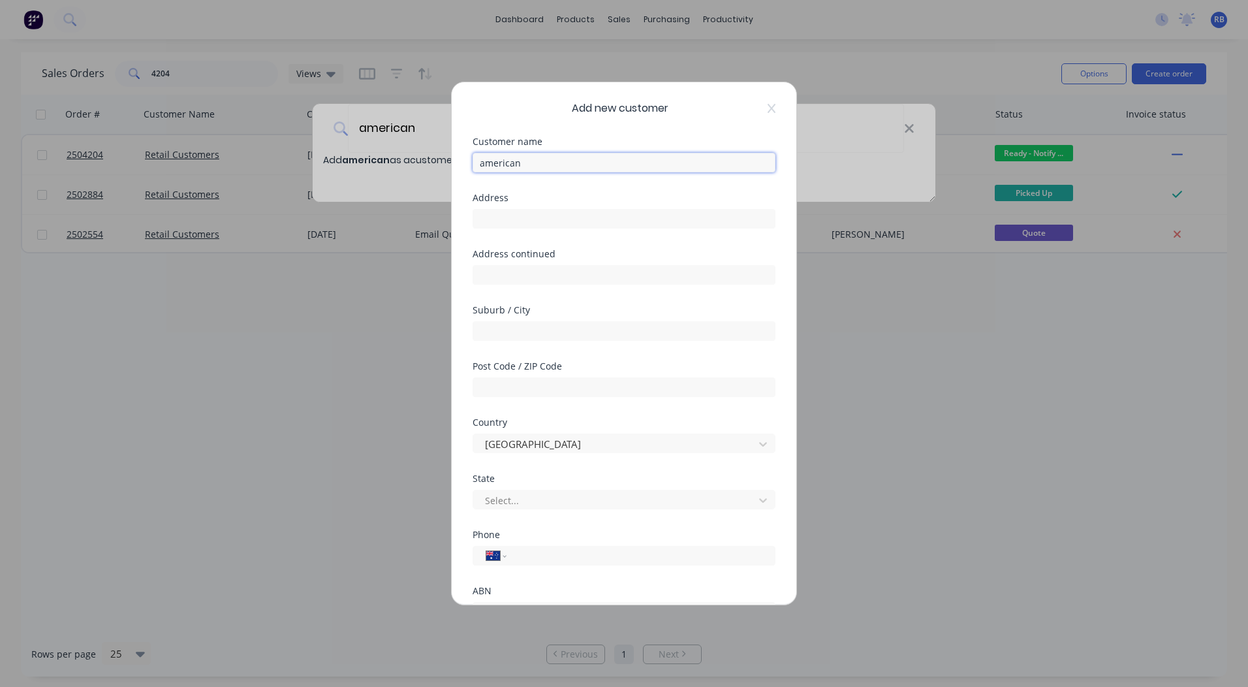
drag, startPoint x: 526, startPoint y: 163, endPoint x: 328, endPoint y: 157, distance: 198.0
click at [329, 155] on div "Add new customer Customer name american Address Address continued Suburb / City…" at bounding box center [624, 343] width 1248 height 687
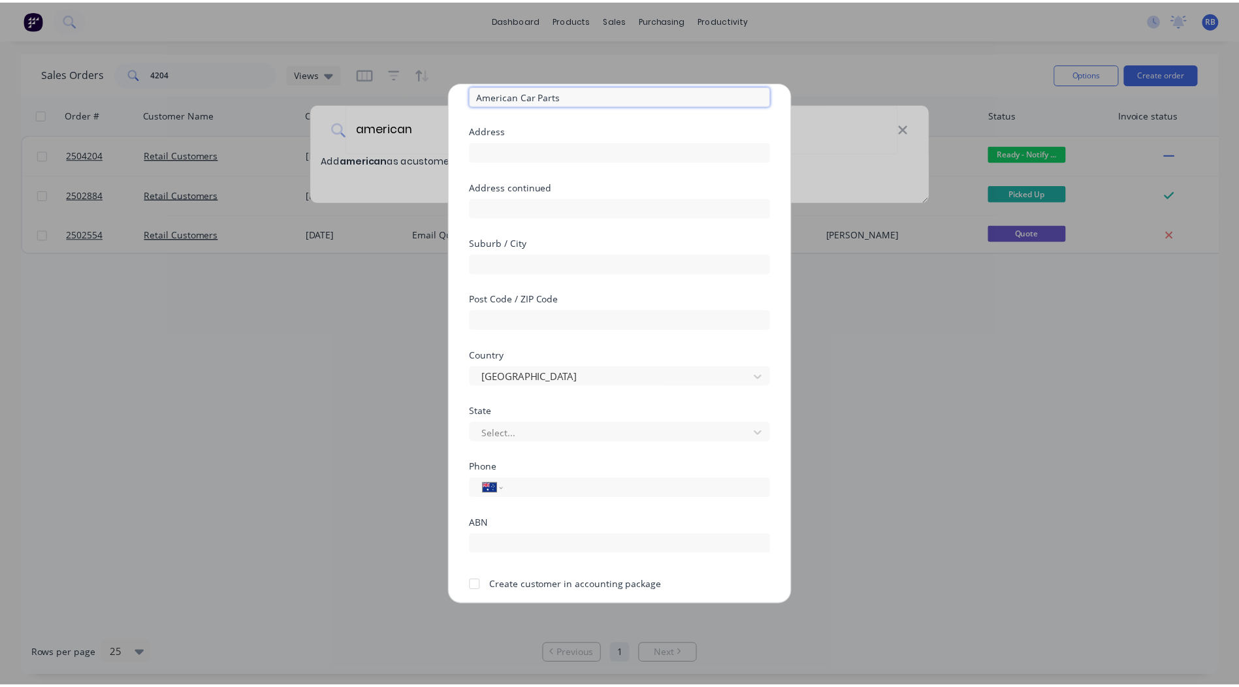
scroll to position [115, 0]
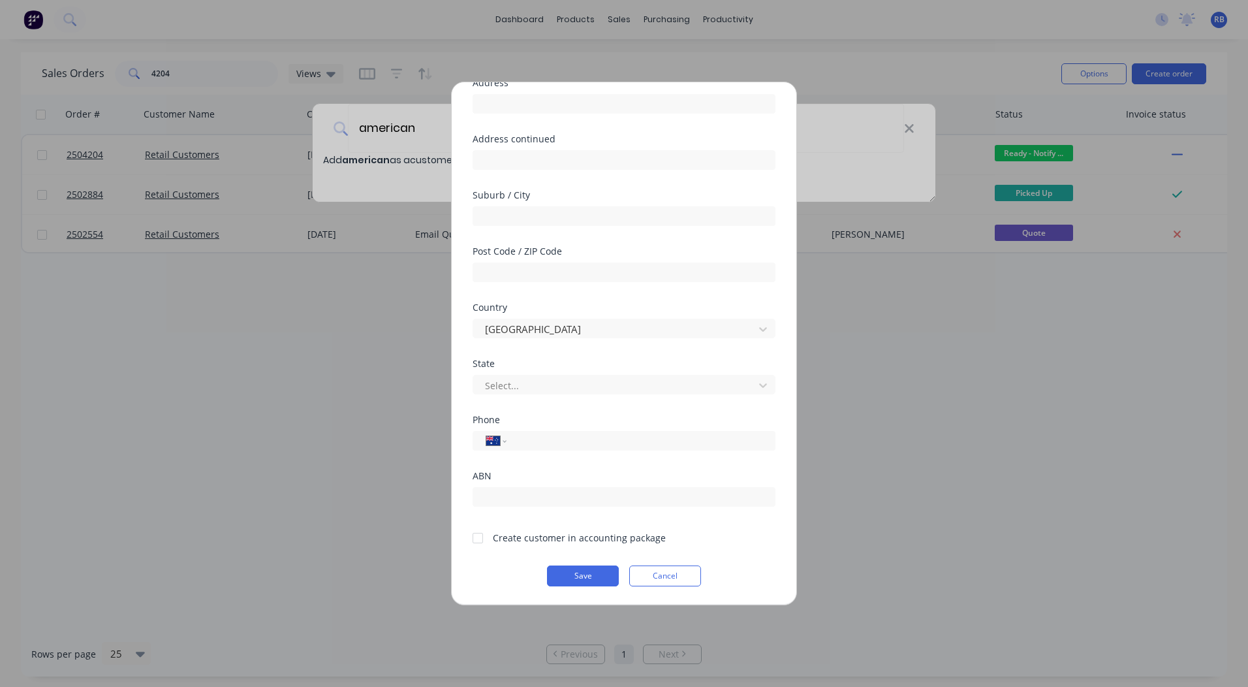
type input "American Car Parts"
click at [477, 537] on div at bounding box center [478, 538] width 26 height 26
click at [556, 573] on button "Save" at bounding box center [583, 575] width 72 height 21
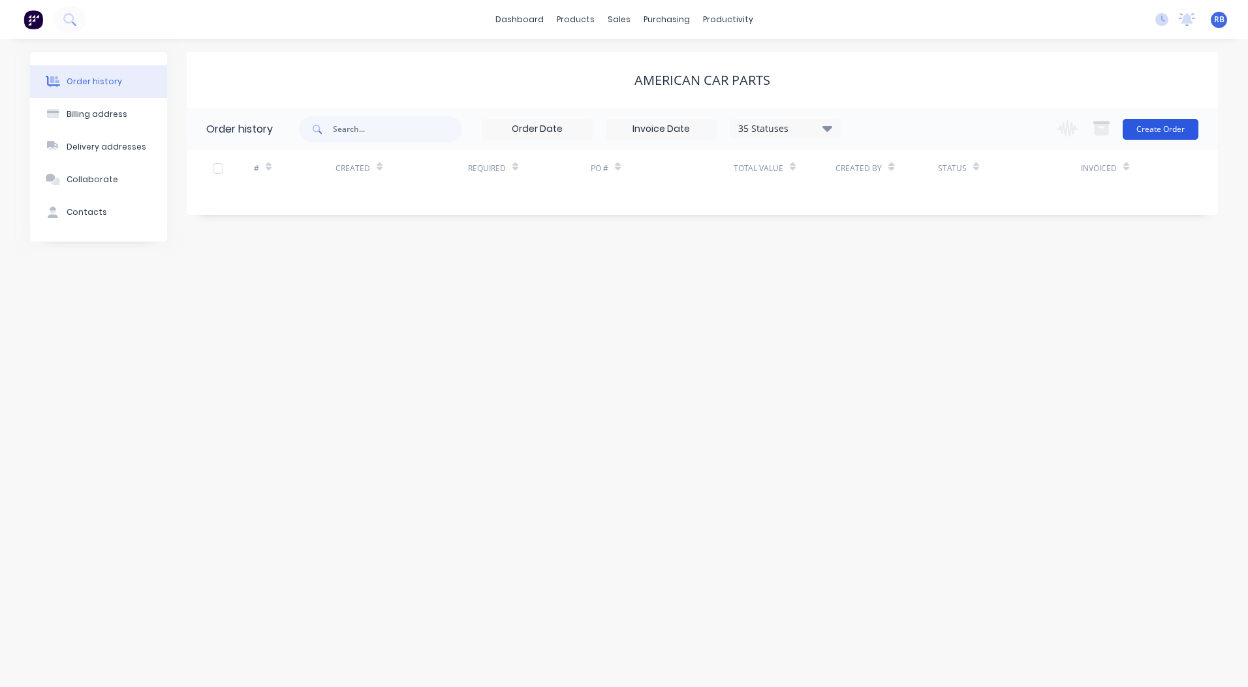
click at [1158, 128] on button "Create Order" at bounding box center [1161, 129] width 76 height 21
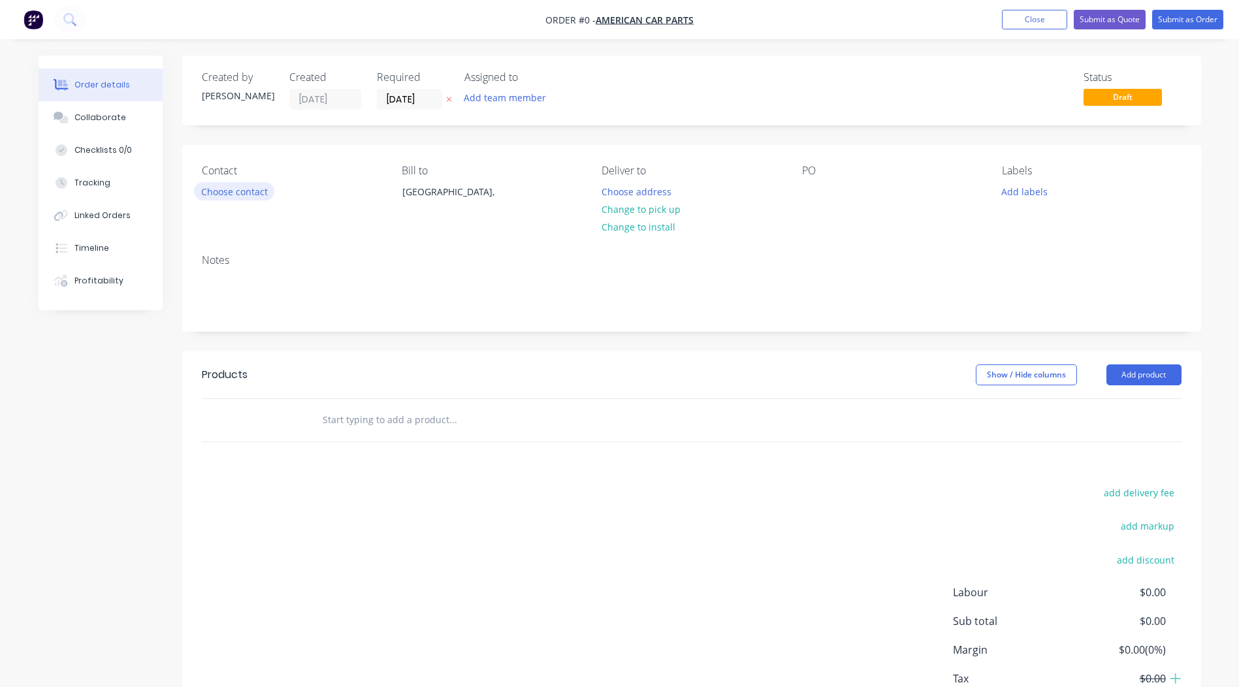
click at [240, 196] on button "Choose contact" at bounding box center [234, 191] width 80 height 18
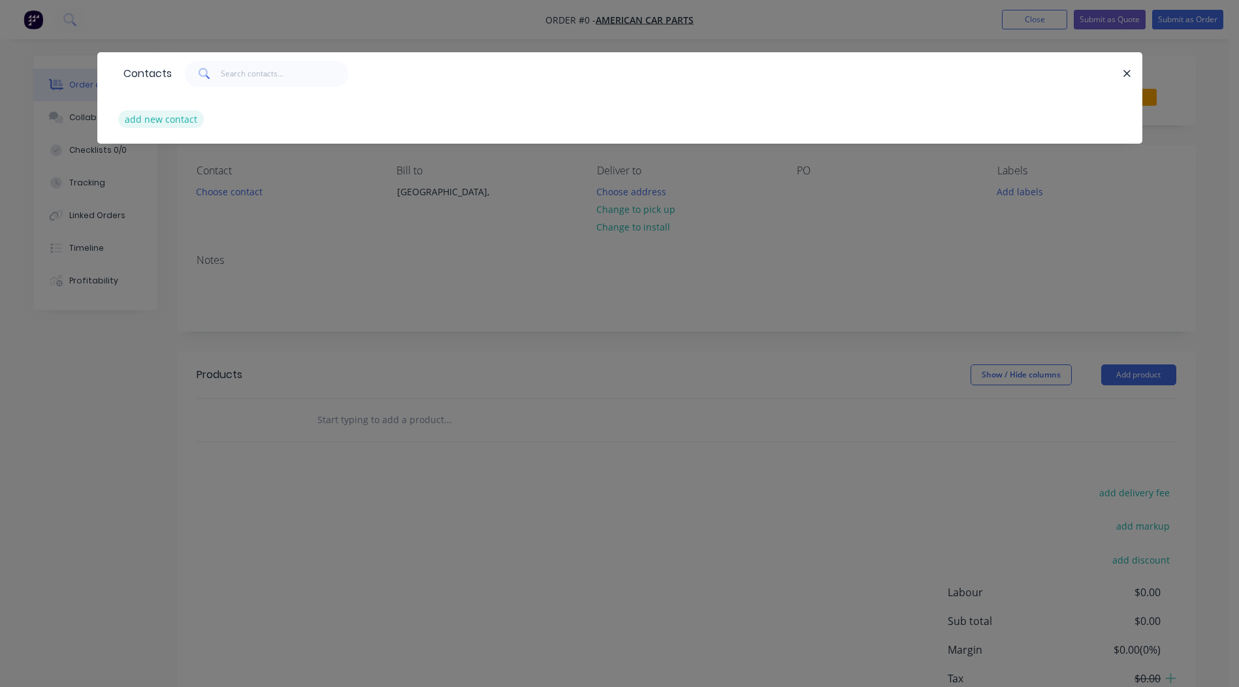
click at [163, 121] on button "add new contact" at bounding box center [161, 119] width 86 height 18
select select "AU"
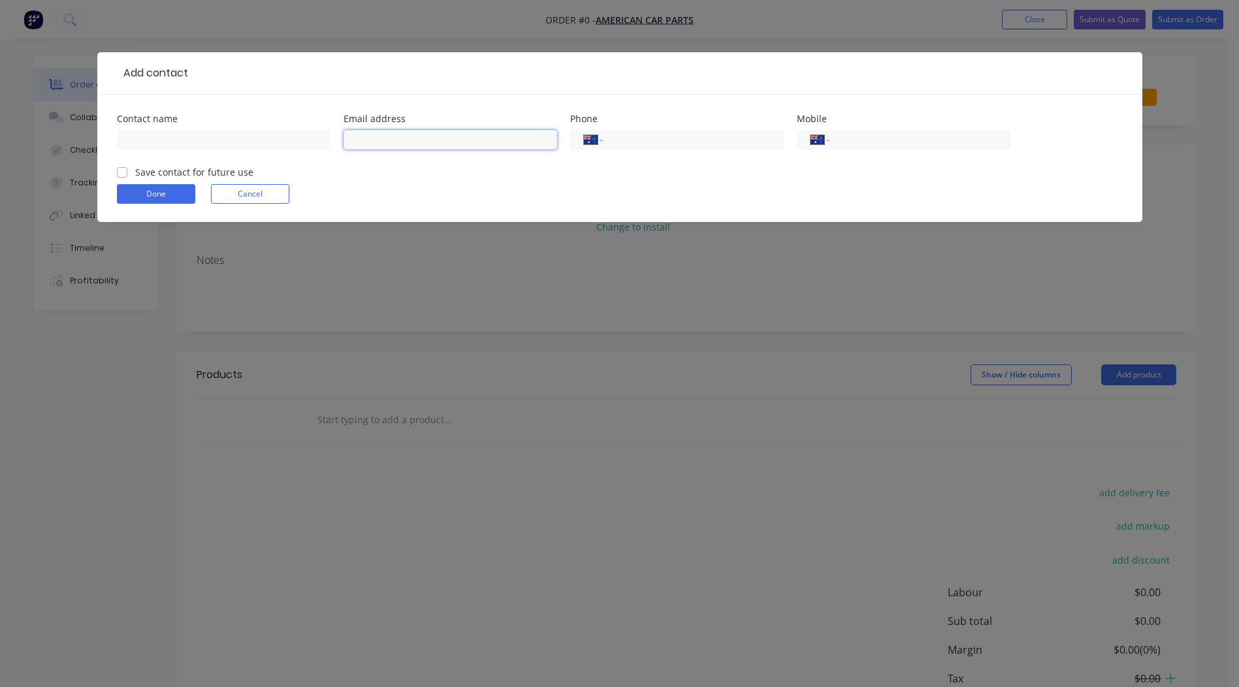
click at [384, 142] on input "text" at bounding box center [450, 140] width 214 height 20
type input "[EMAIL_ADDRESS][DOMAIN_NAME]"
click at [844, 136] on input "tel" at bounding box center [917, 140] width 157 height 15
type input "61 3 9592 6111"
click at [135, 168] on label "Save contact for future use" at bounding box center [194, 172] width 118 height 14
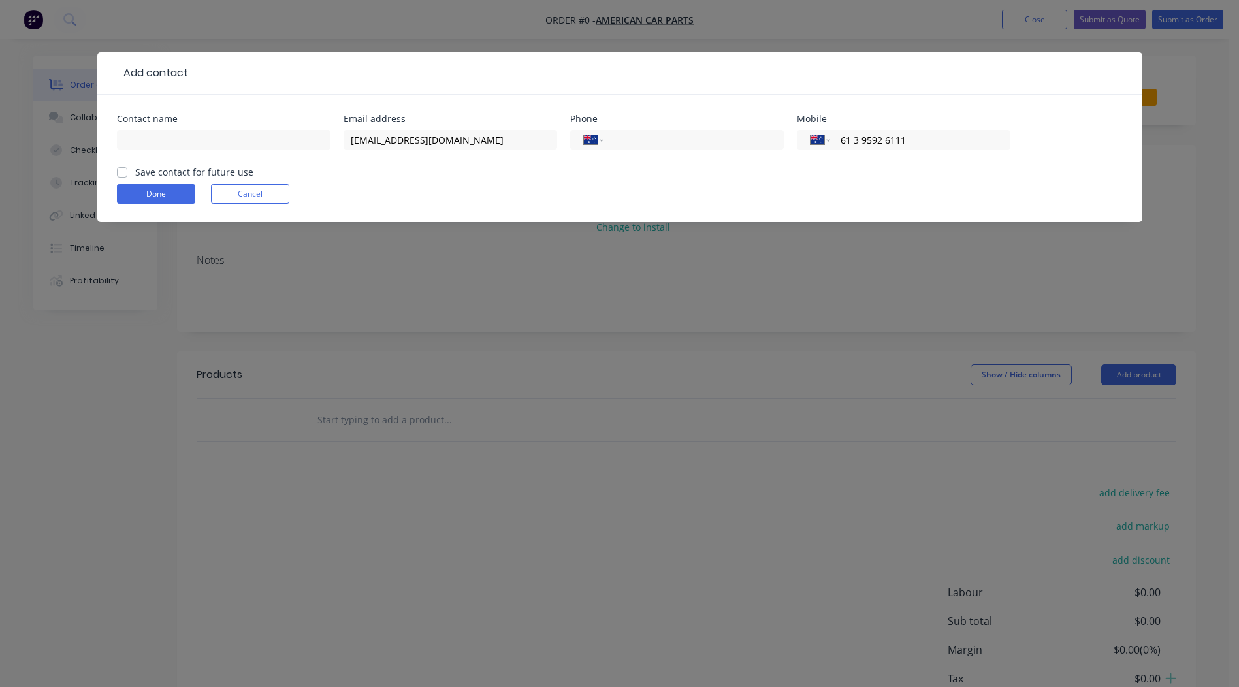
click at [118, 168] on input "Save contact for future use" at bounding box center [122, 171] width 10 height 12
checkbox input "true"
click at [141, 192] on button "Done" at bounding box center [156, 194] width 78 height 20
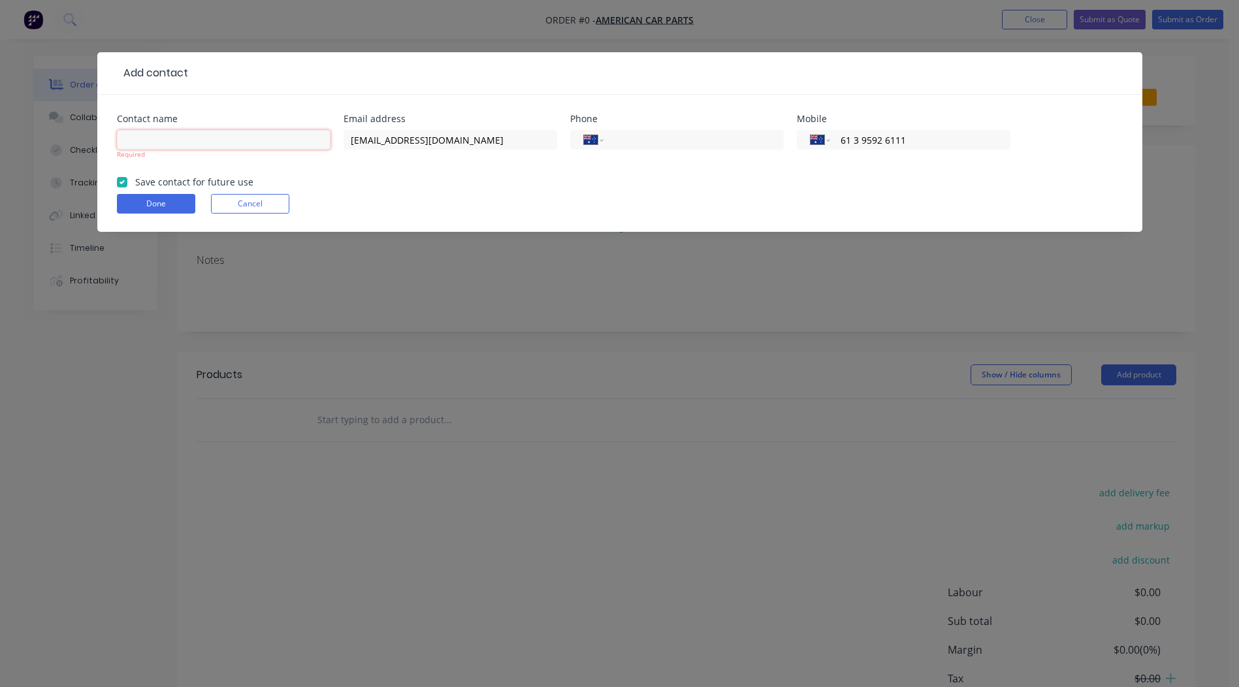
click at [187, 144] on input "text" at bounding box center [224, 140] width 214 height 20
click at [180, 142] on input "text" at bounding box center [224, 140] width 214 height 20
type input "[PERSON_NAME]"
click at [139, 203] on button "Done" at bounding box center [156, 204] width 78 height 20
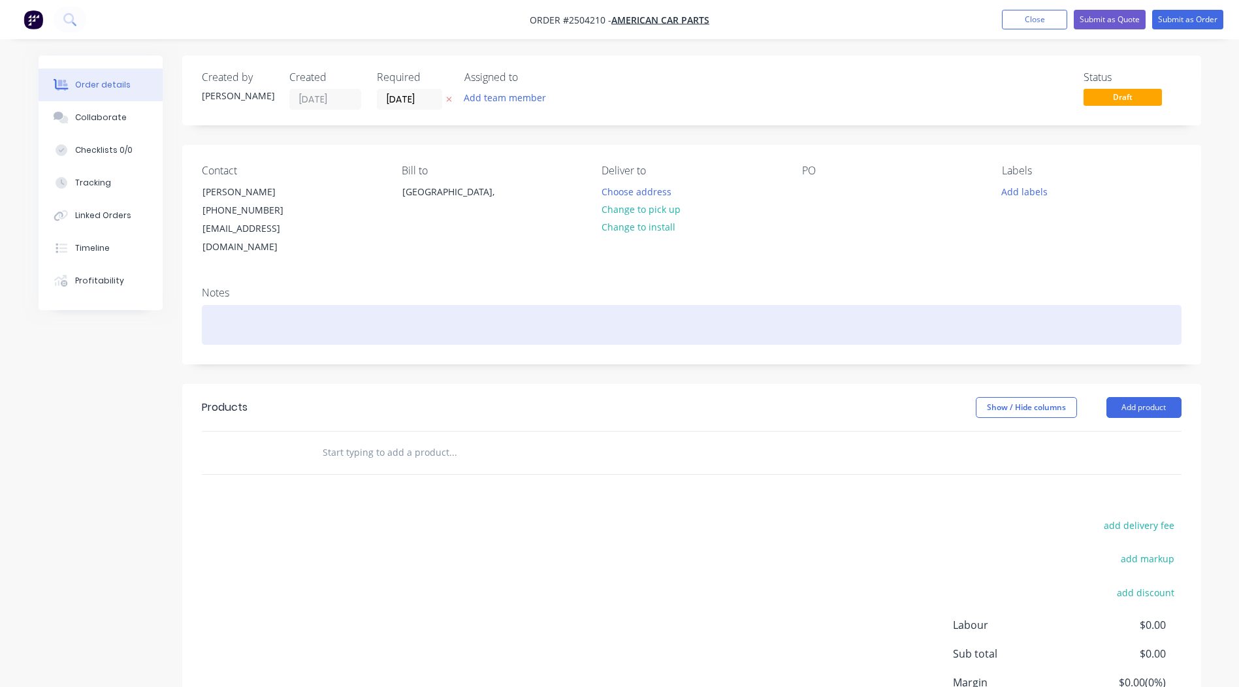
click at [281, 305] on div at bounding box center [691, 325] width 979 height 40
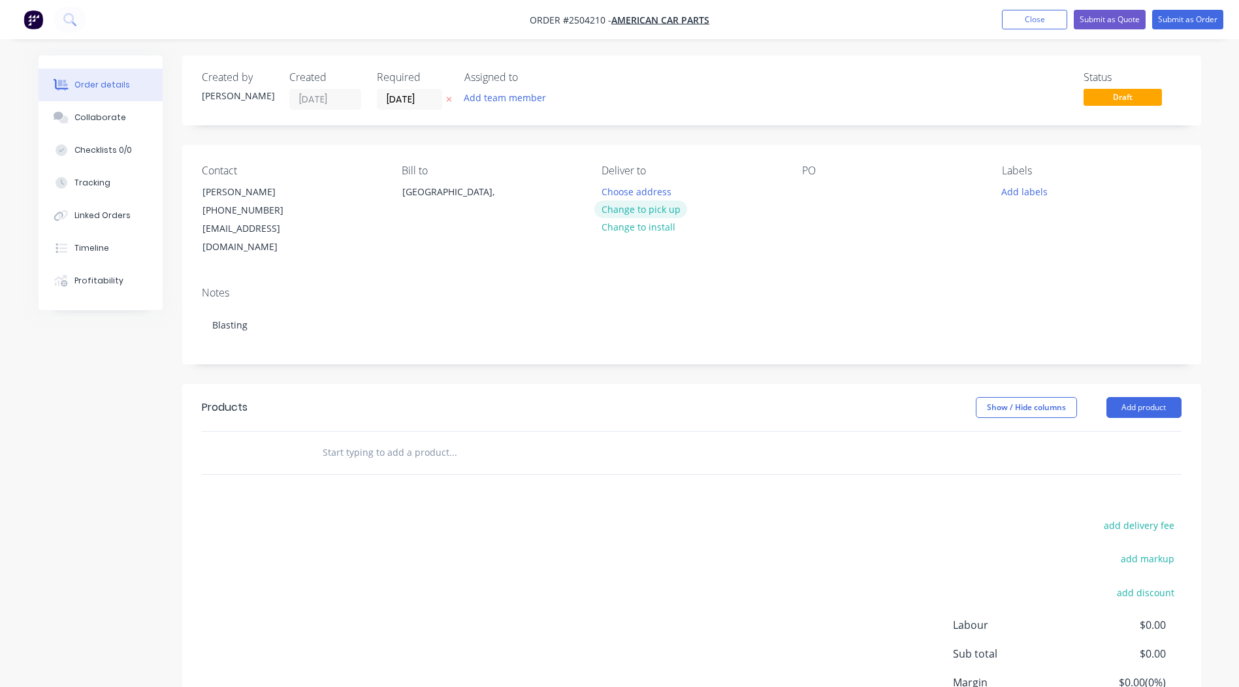
click at [641, 214] on button "Change to pick up" at bounding box center [640, 209] width 93 height 18
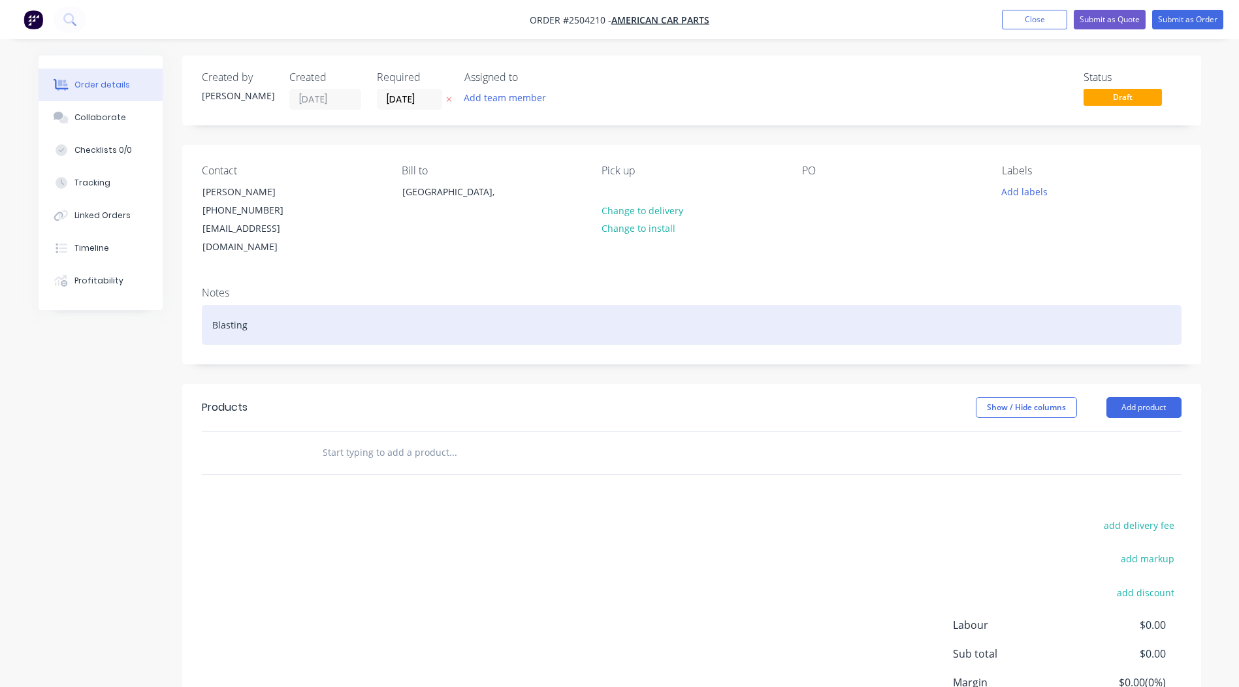
click at [283, 305] on div "Blasting" at bounding box center [691, 325] width 979 height 40
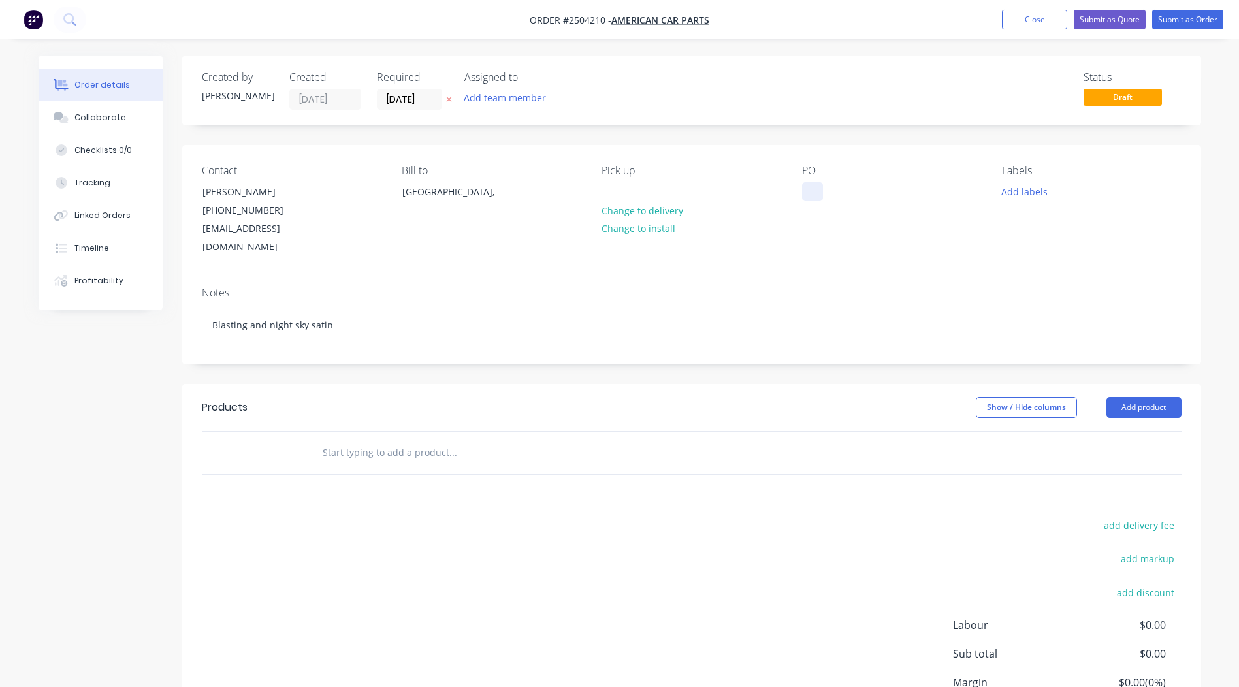
click at [817, 189] on div at bounding box center [812, 191] width 21 height 19
click at [1019, 187] on button "Add labels" at bounding box center [1024, 191] width 60 height 18
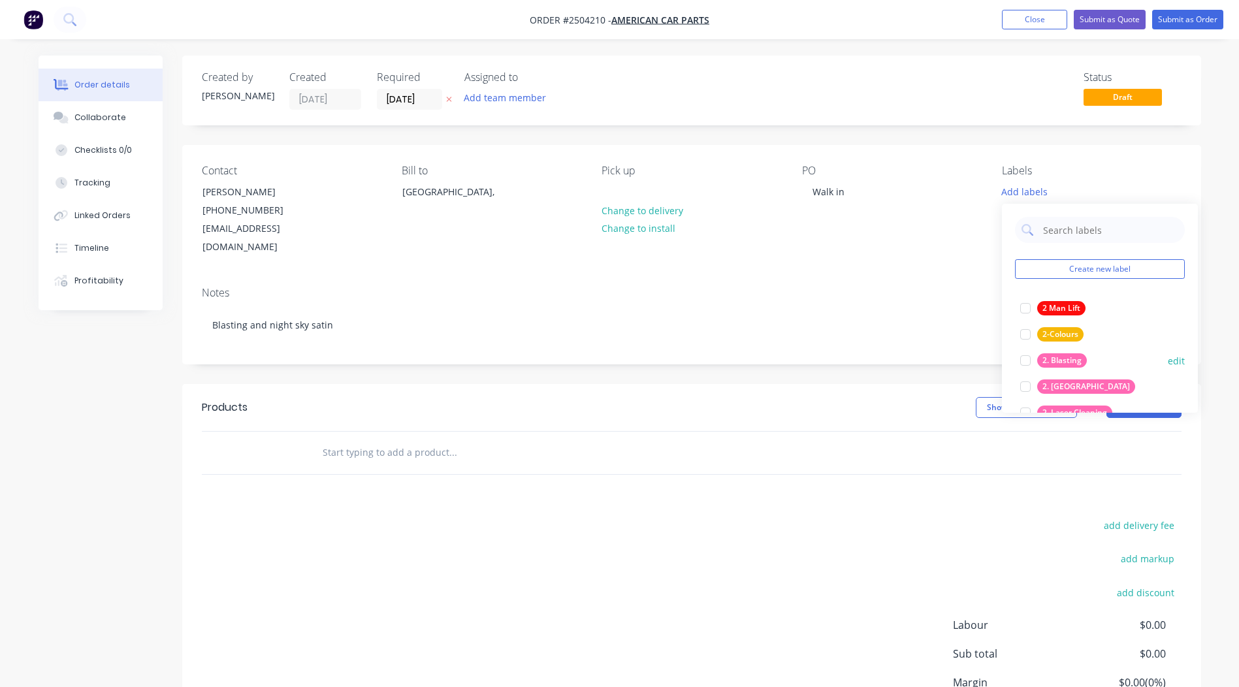
click at [1068, 361] on div "2. Blasting" at bounding box center [1062, 360] width 50 height 14
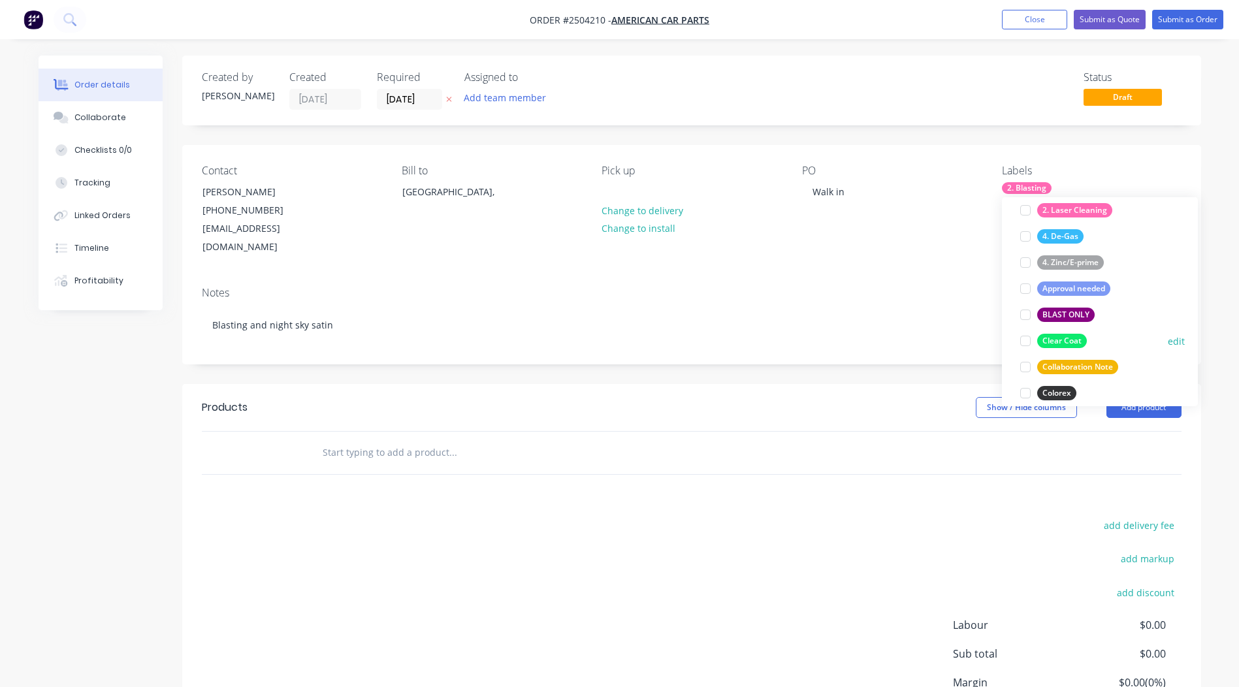
scroll to position [131, 0]
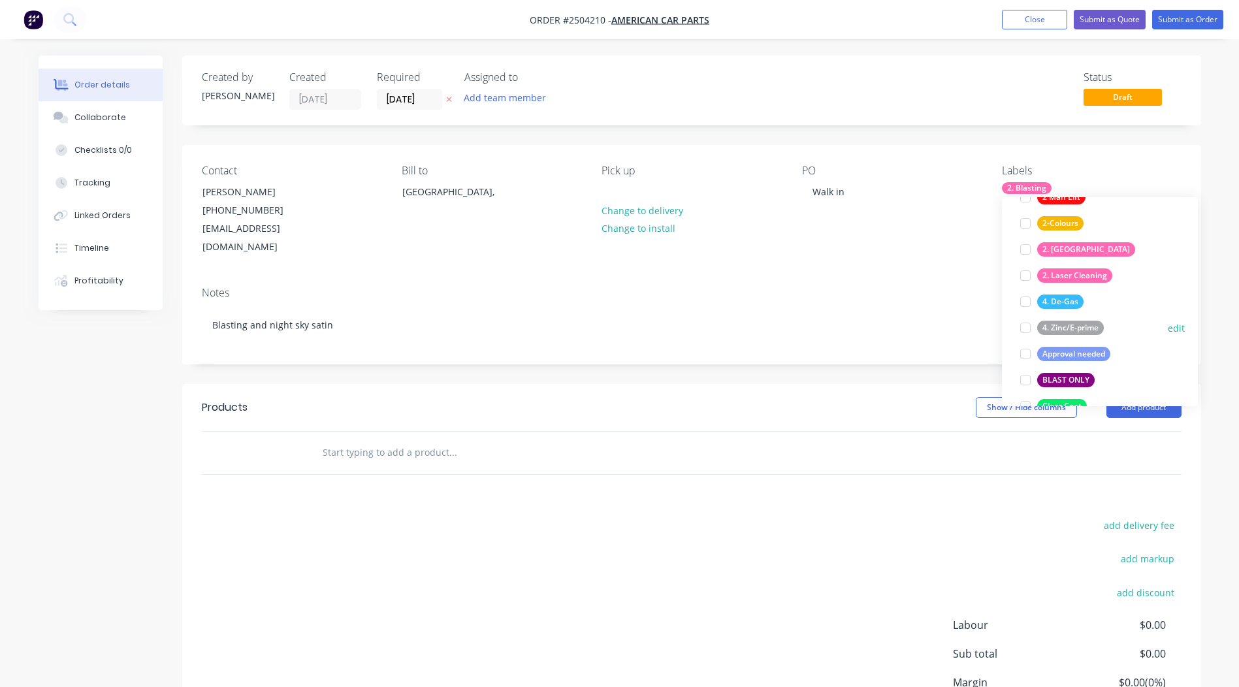
click at [1085, 330] on div "4. Zinc/E-prime" at bounding box center [1070, 328] width 67 height 14
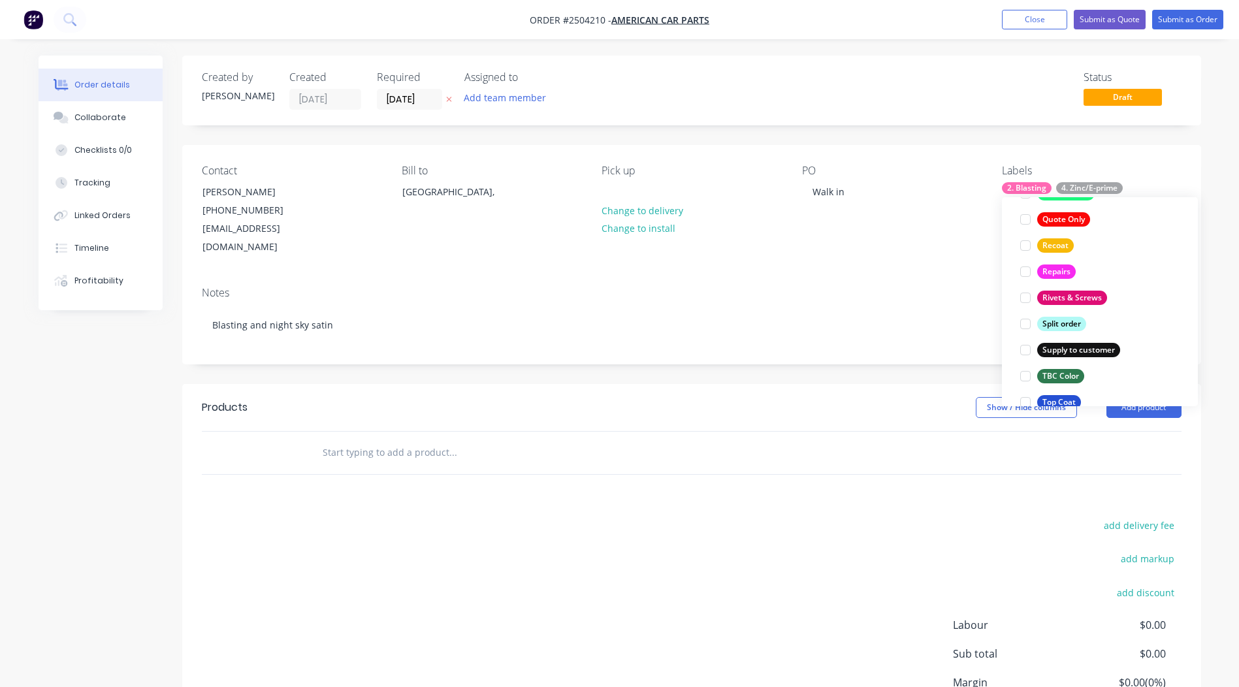
scroll to position [1019, 0]
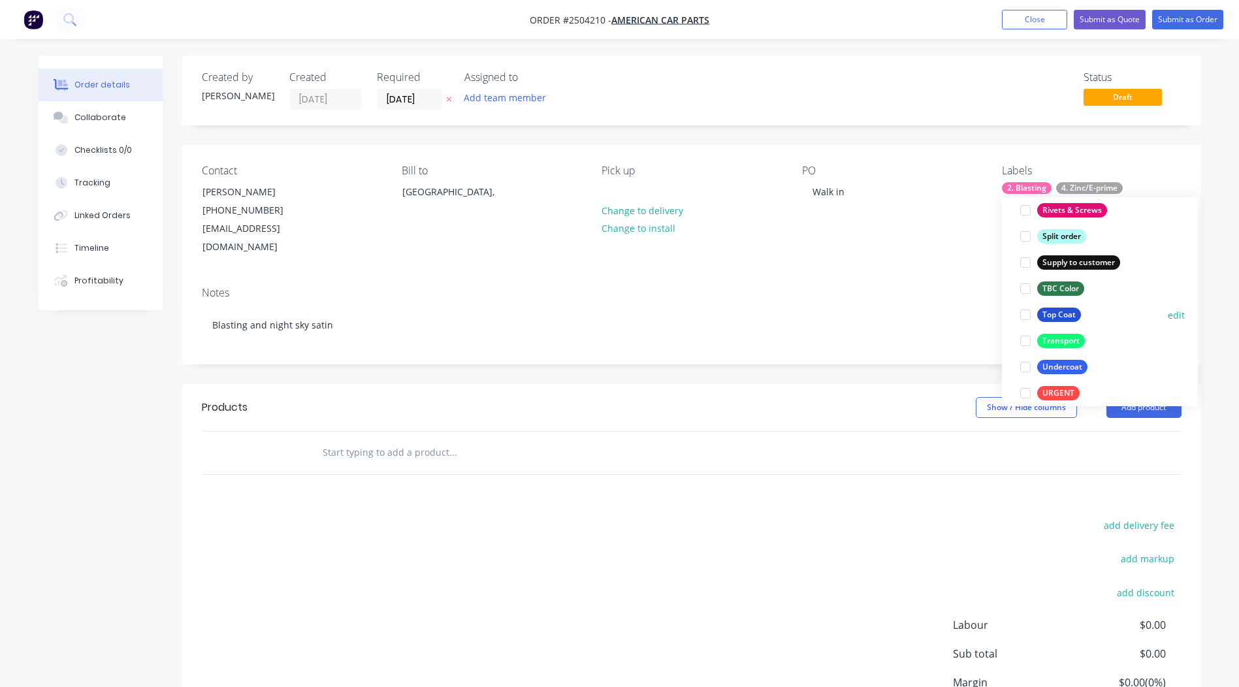
click at [1072, 315] on div "Top Coat" at bounding box center [1059, 315] width 44 height 14
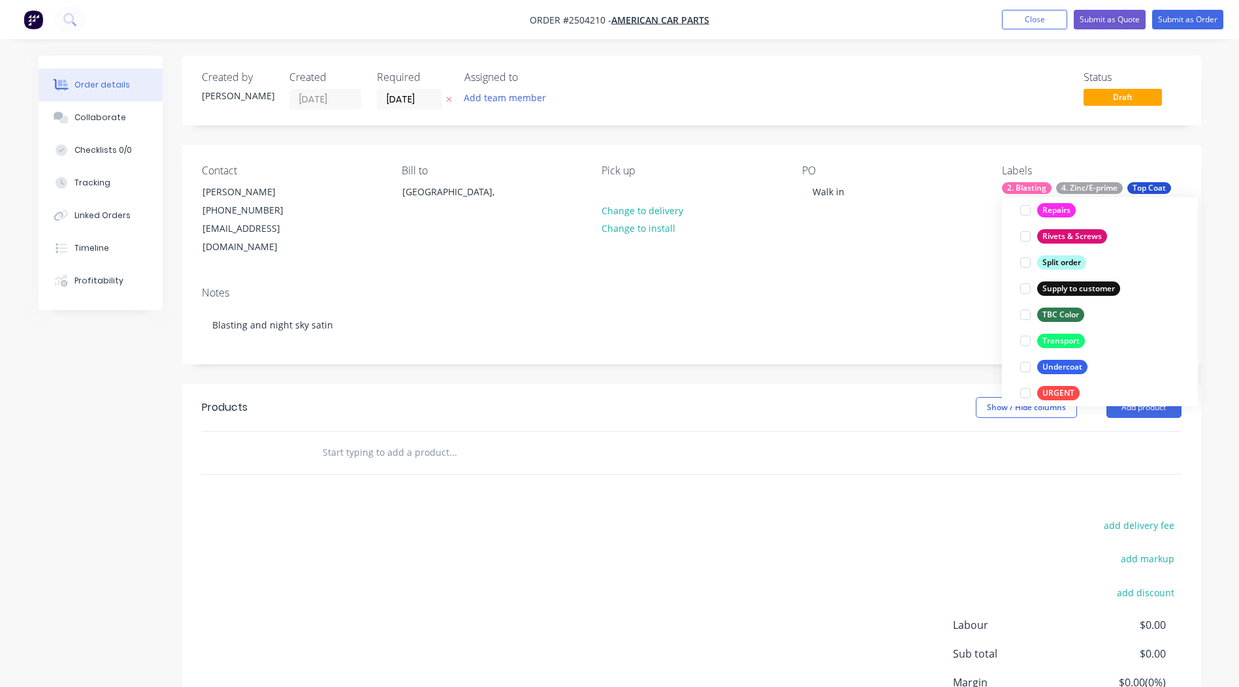
scroll to position [39, 0]
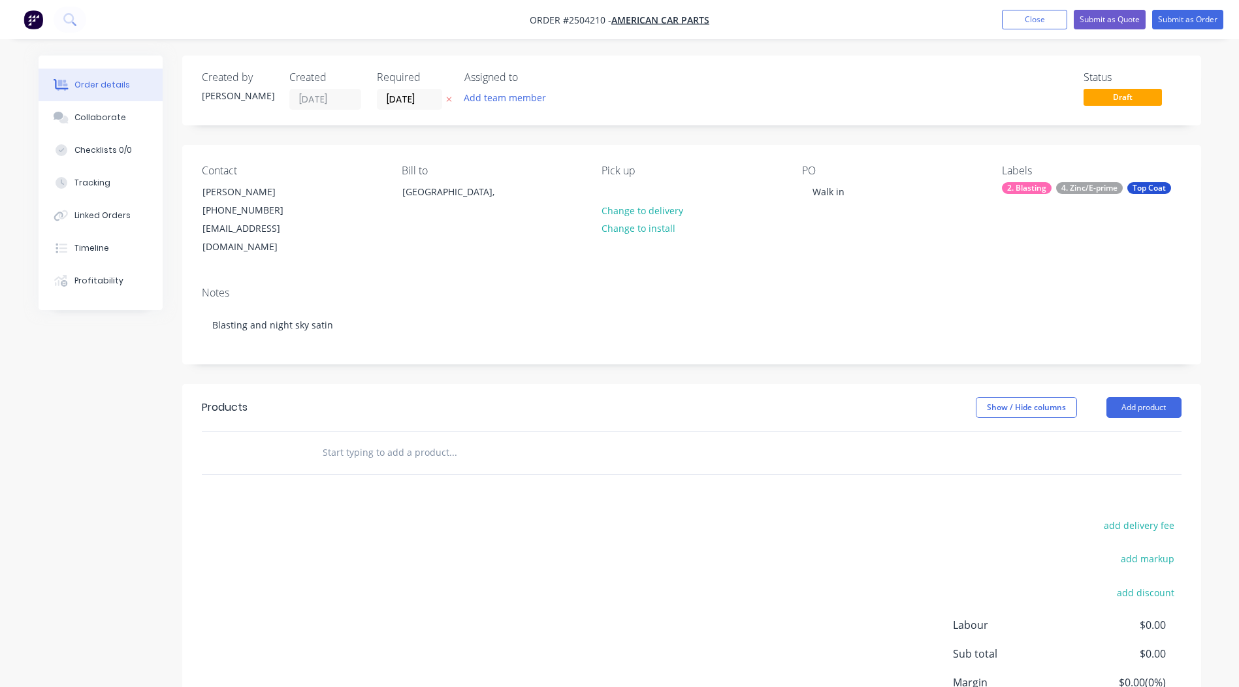
click at [895, 146] on div "Contact [PERSON_NAME] [PHONE_NUMBER] [EMAIL_ADDRESS][DOMAIN_NAME] Bill to [GEOG…" at bounding box center [691, 210] width 1019 height 131
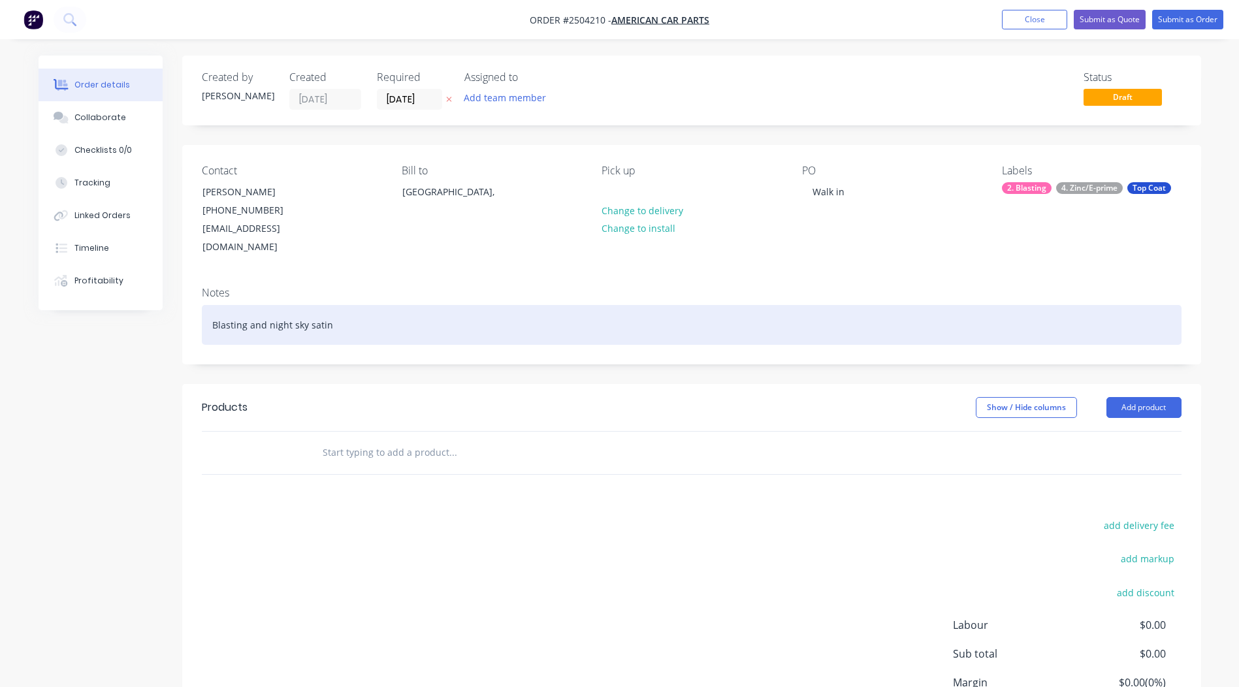
click at [383, 306] on div "Blasting and night sky satin" at bounding box center [691, 325] width 979 height 40
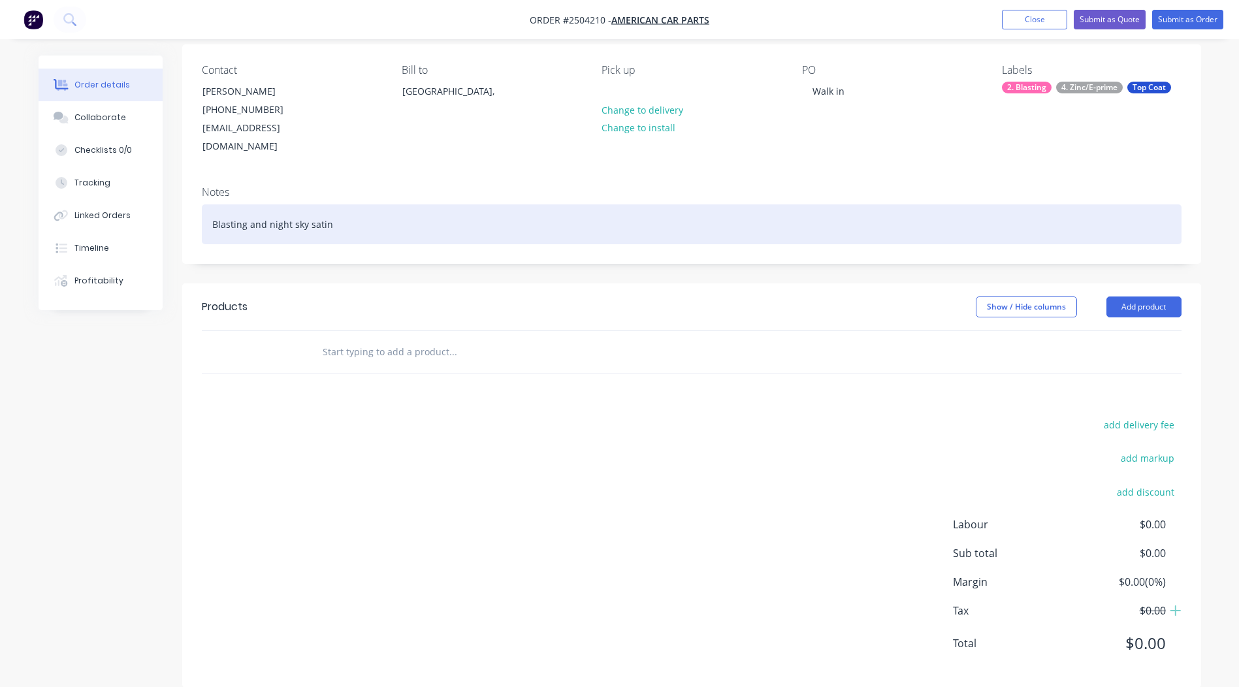
scroll to position [103, 0]
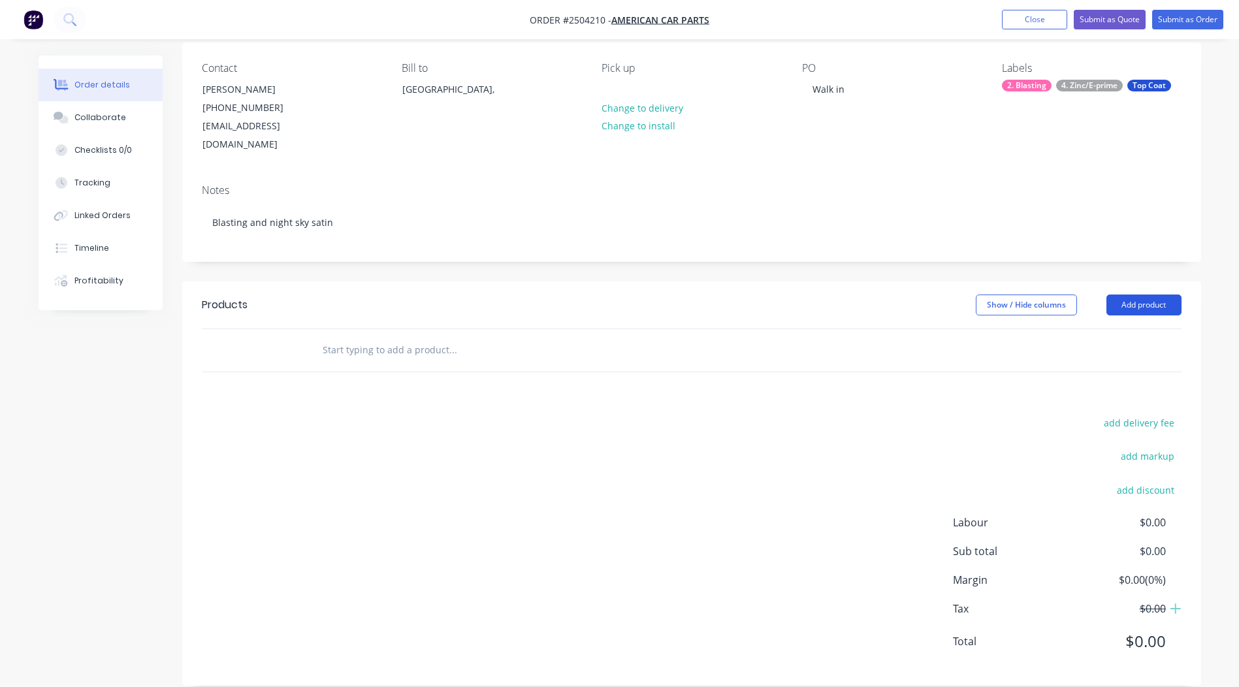
click at [1139, 294] on button "Add product" at bounding box center [1143, 304] width 75 height 21
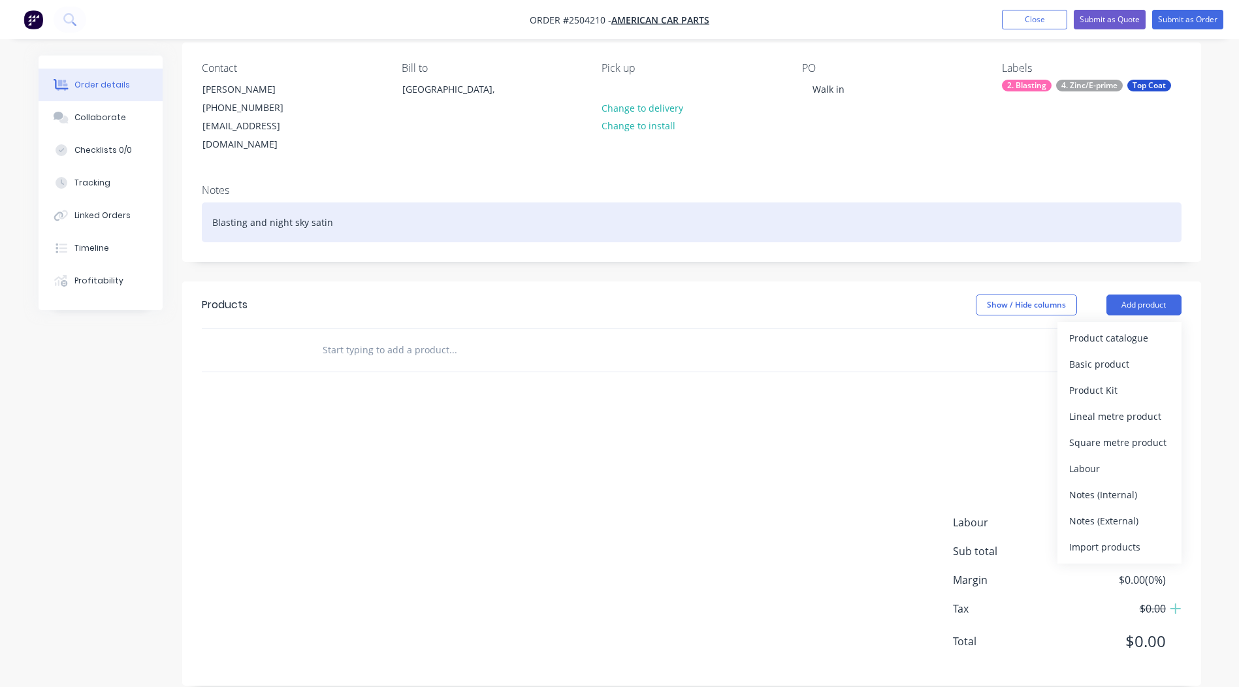
click at [324, 202] on div "Blasting and night sky satin" at bounding box center [691, 222] width 979 height 40
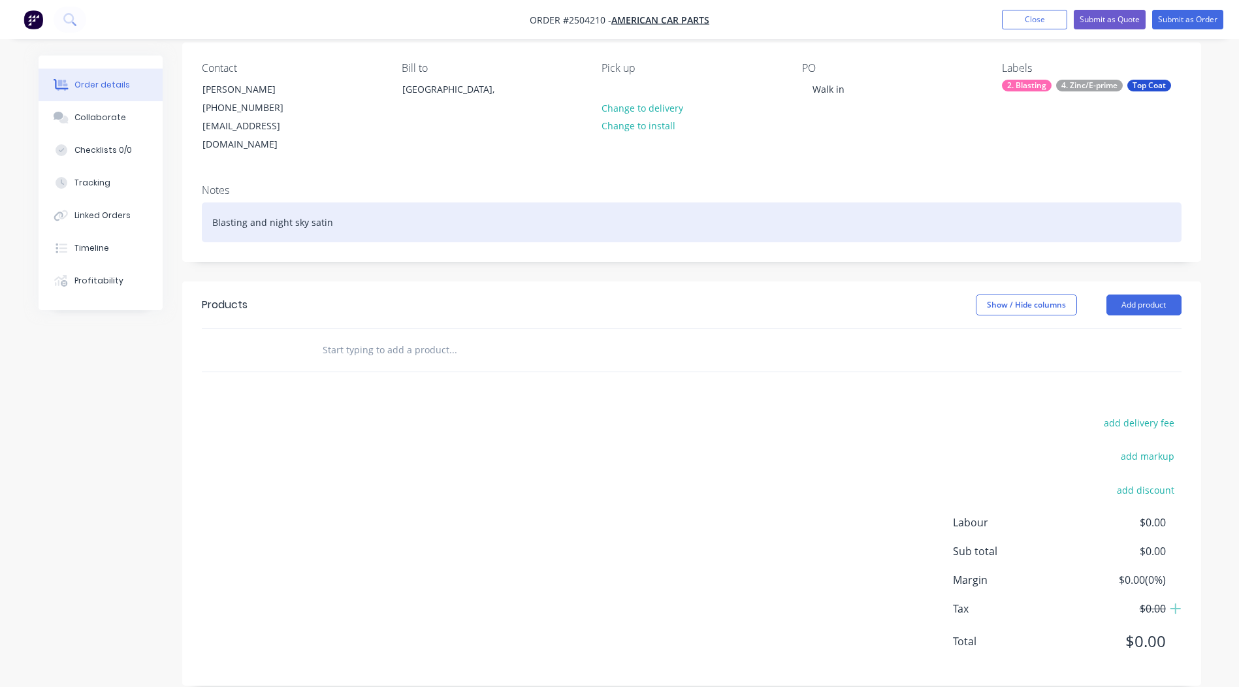
click at [270, 202] on div "Blasting and night sky satin" at bounding box center [691, 222] width 979 height 40
click at [264, 206] on div "Blasting and night sky satin" at bounding box center [691, 222] width 979 height 40
click at [249, 202] on div "Blasting and night sky satin" at bounding box center [691, 222] width 979 height 40
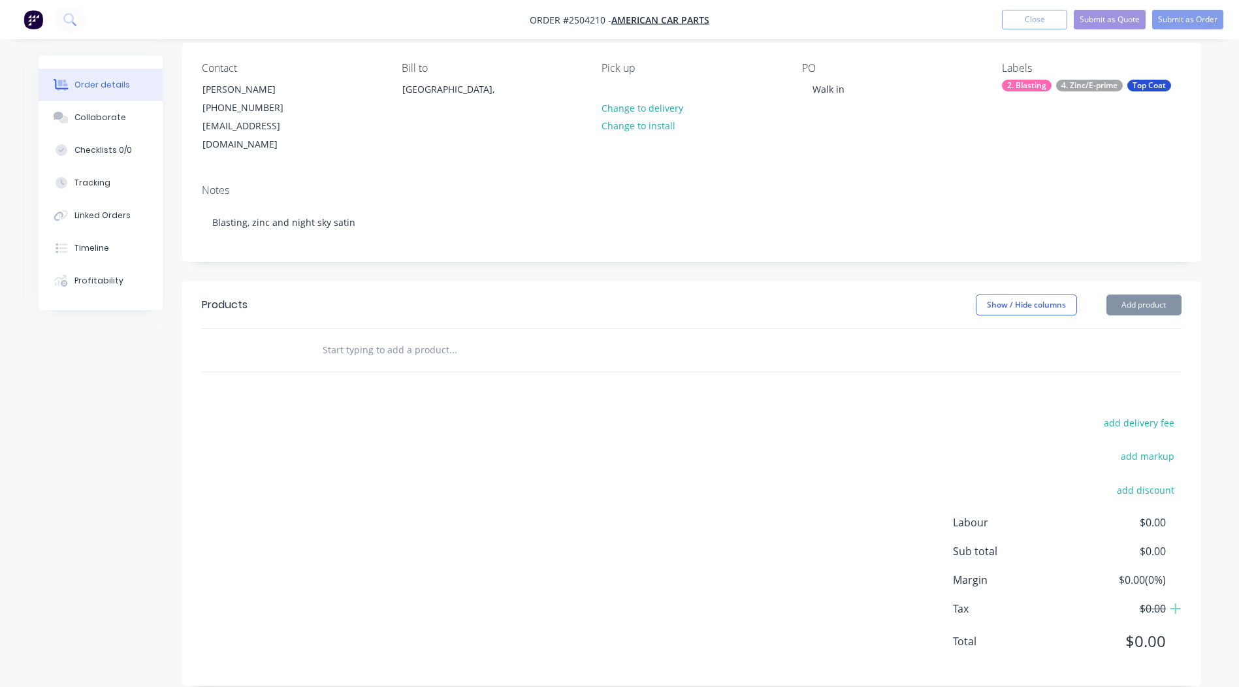
click at [408, 236] on div "Notes Blasting, zinc and night sky satin" at bounding box center [691, 217] width 1019 height 87
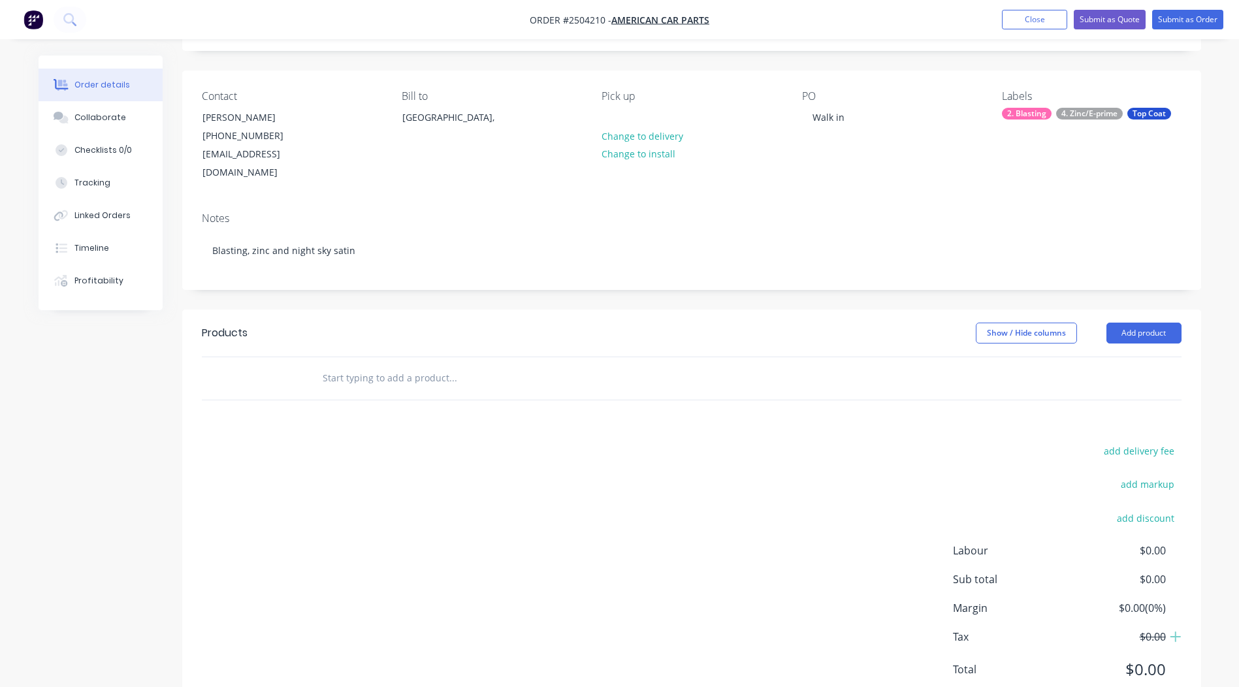
scroll to position [59, 0]
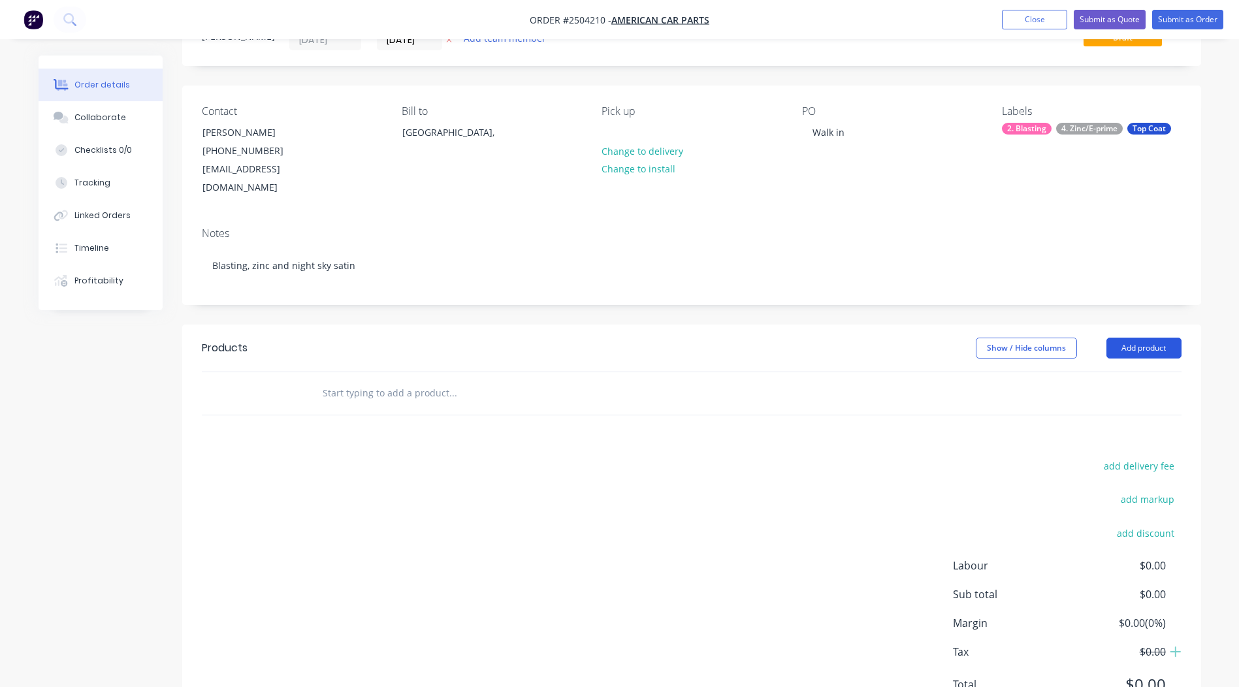
click at [1122, 338] on button "Add product" at bounding box center [1143, 348] width 75 height 21
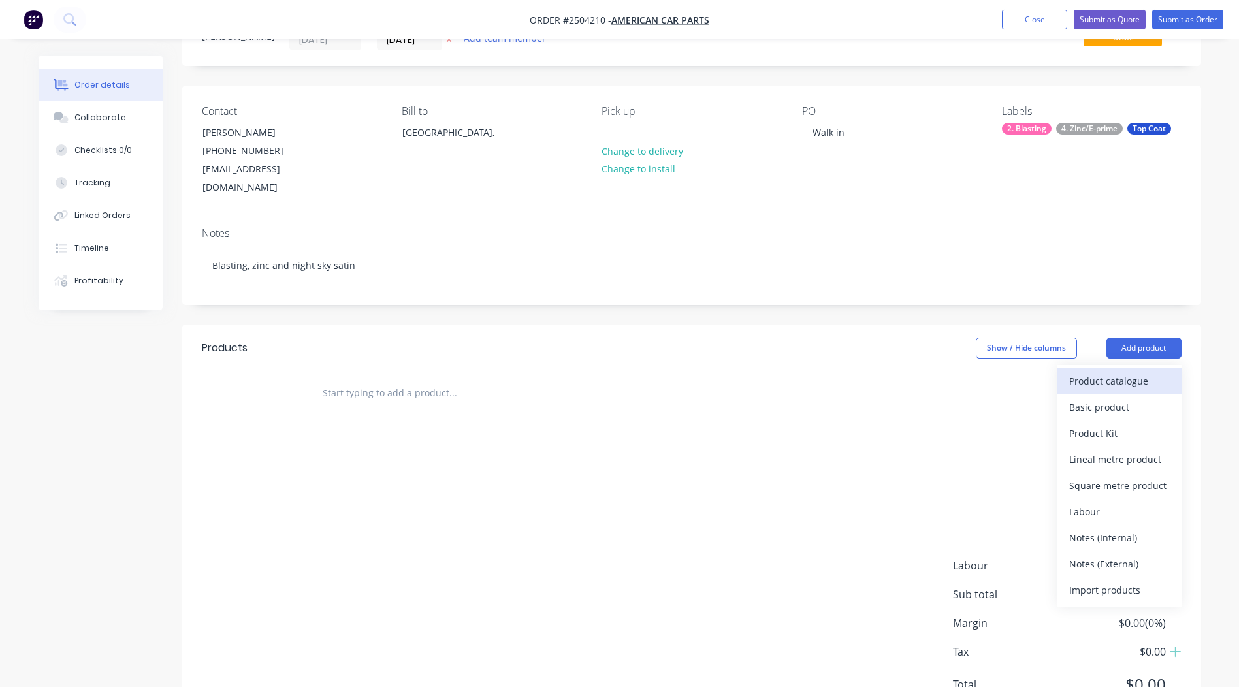
click at [1107, 372] on div "Product catalogue" at bounding box center [1119, 381] width 101 height 19
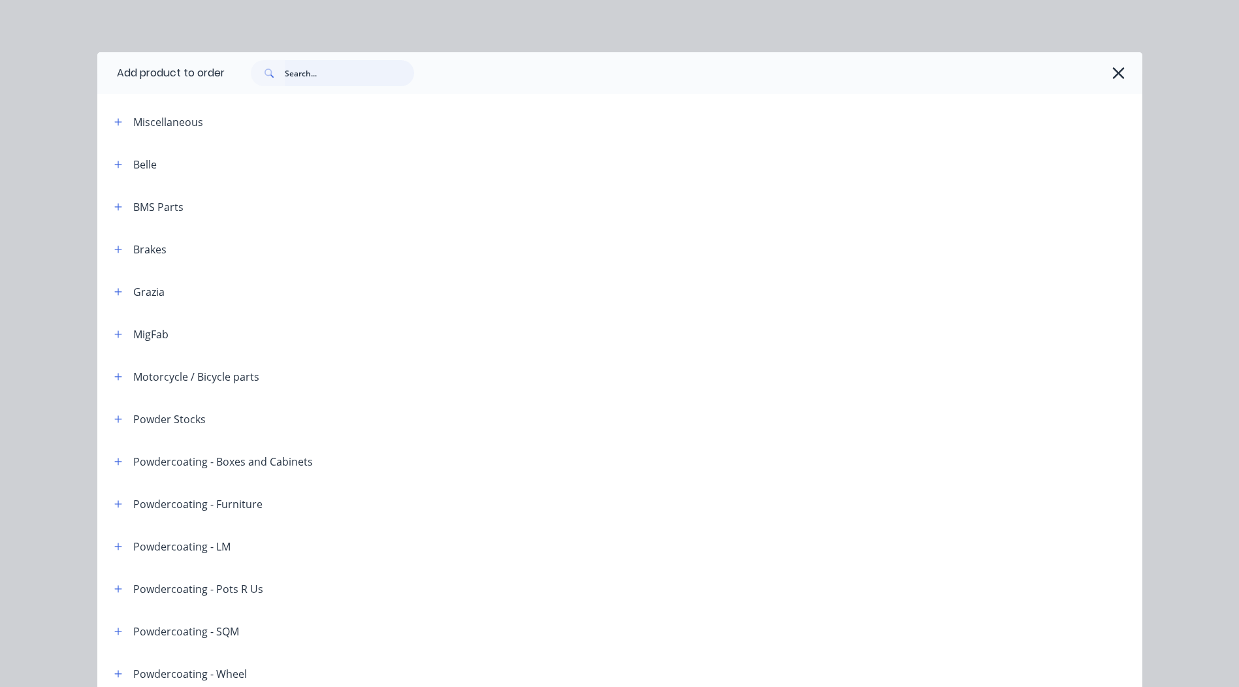
click at [328, 75] on input "text" at bounding box center [349, 73] width 129 height 26
click at [1090, 71] on div at bounding box center [677, 73] width 904 height 26
click at [1108, 66] on button "button" at bounding box center [1118, 73] width 21 height 21
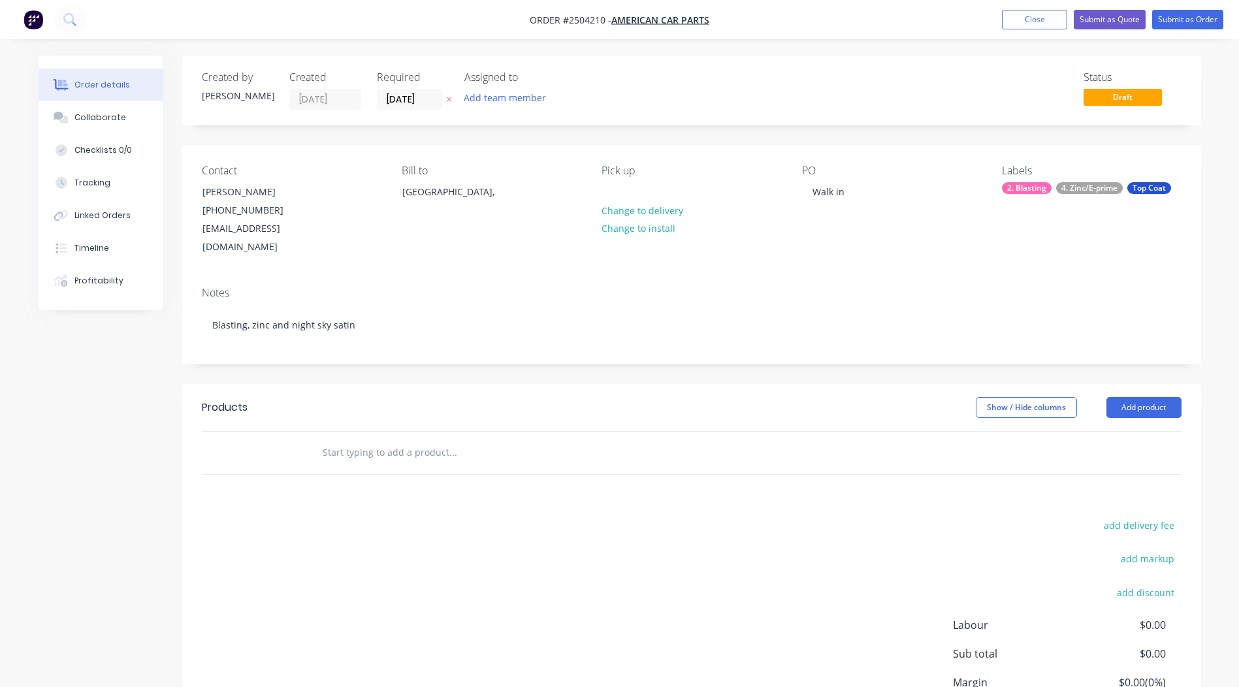
scroll to position [27, 0]
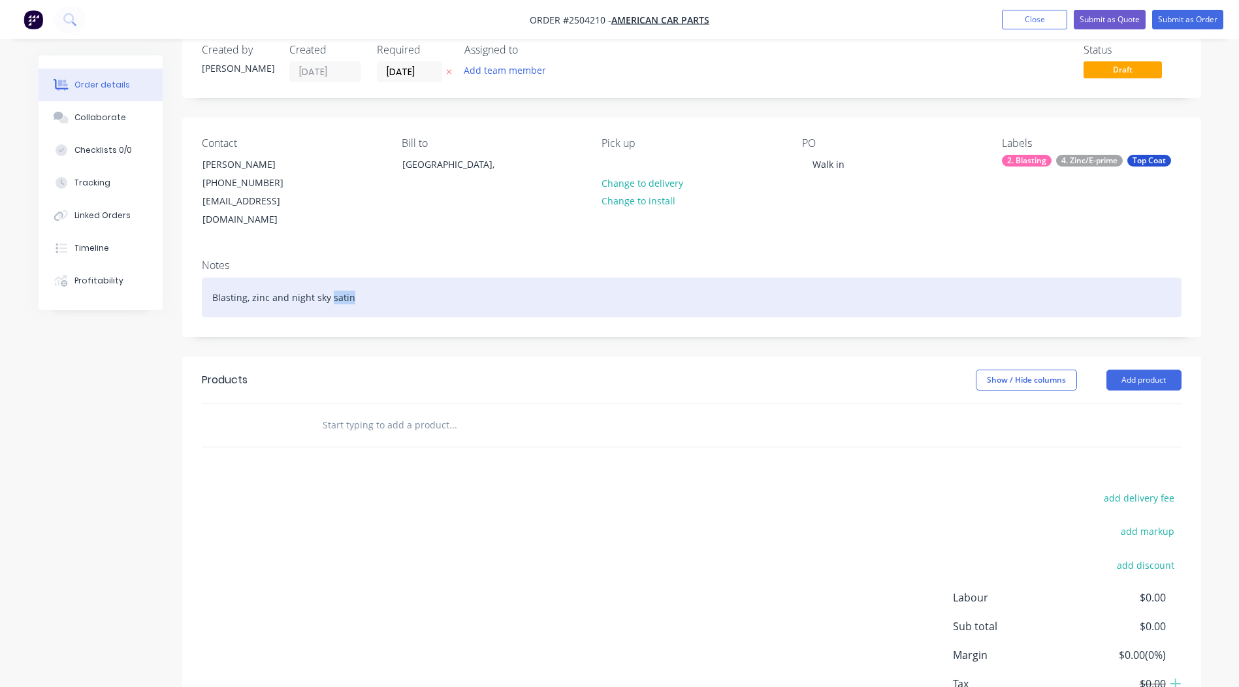
drag, startPoint x: 351, startPoint y: 274, endPoint x: 327, endPoint y: 288, distance: 27.2
click at [327, 288] on div "Blasting, zinc and night sky satin" at bounding box center [691, 298] width 979 height 40
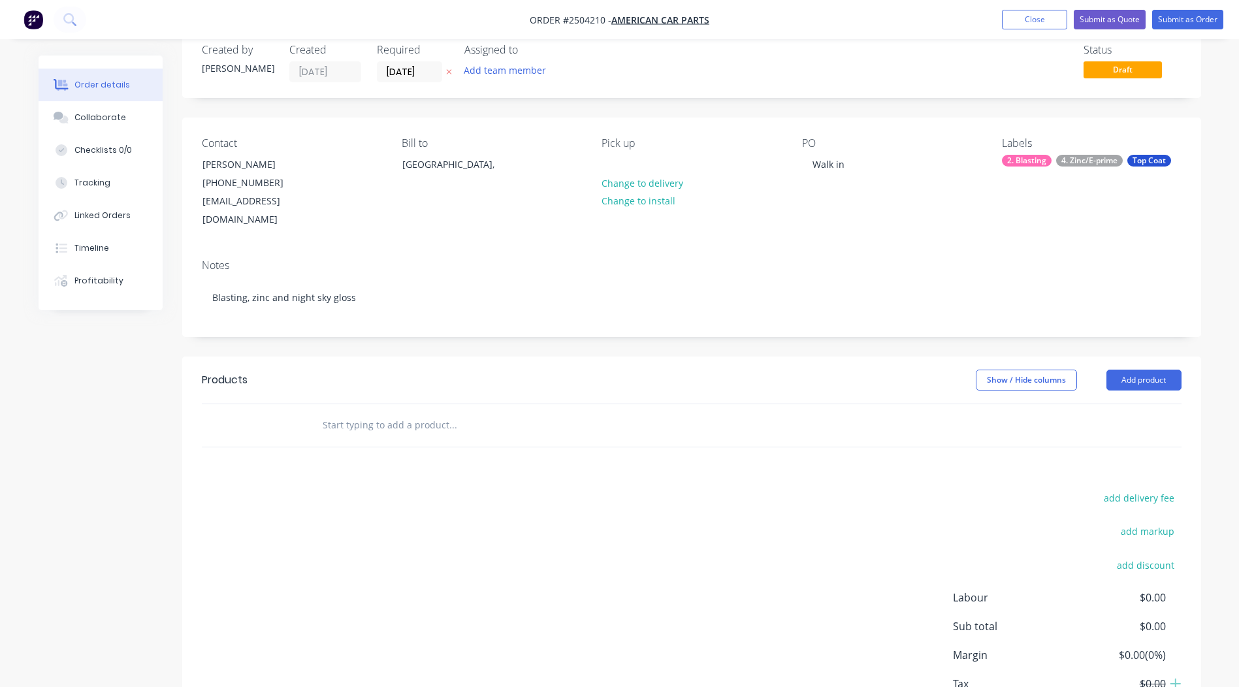
click at [857, 332] on div "Created by [PERSON_NAME] Created [DATE] Required [DATE] Assigned to Add team me…" at bounding box center [691, 394] width 1019 height 733
click at [291, 187] on div "[PHONE_NUMBER]" at bounding box center [256, 183] width 108 height 18
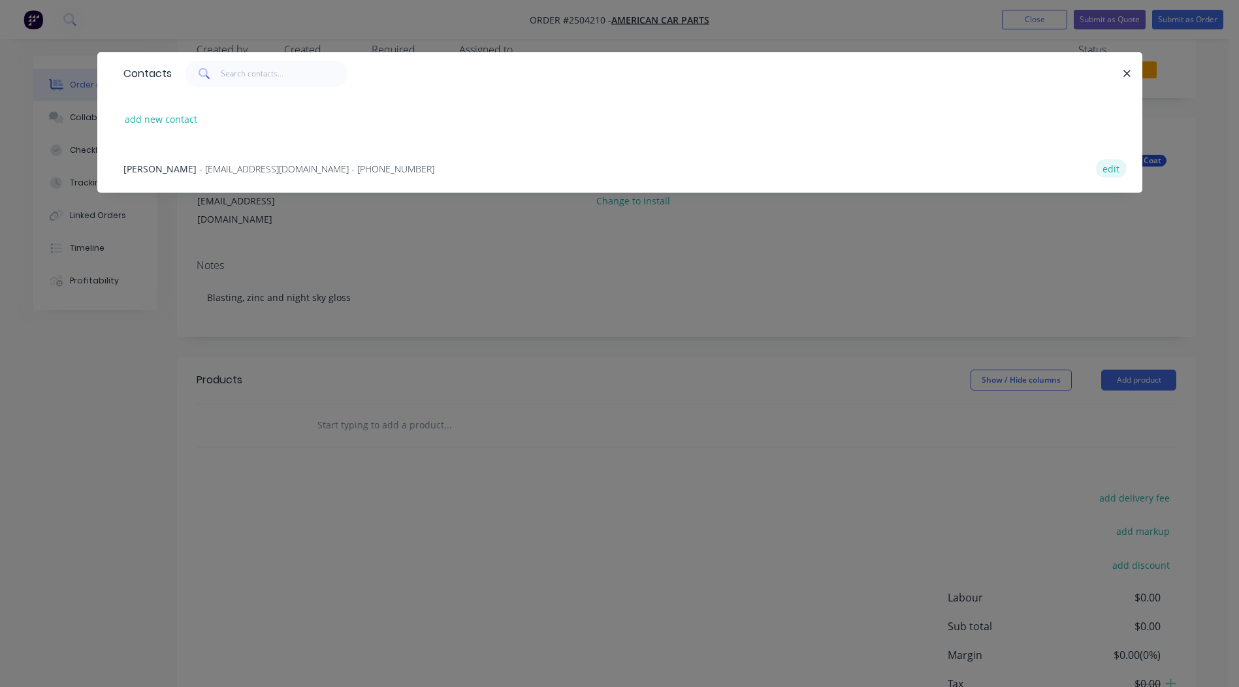
click at [1121, 166] on button "edit" at bounding box center [1111, 168] width 31 height 18
select select "AU"
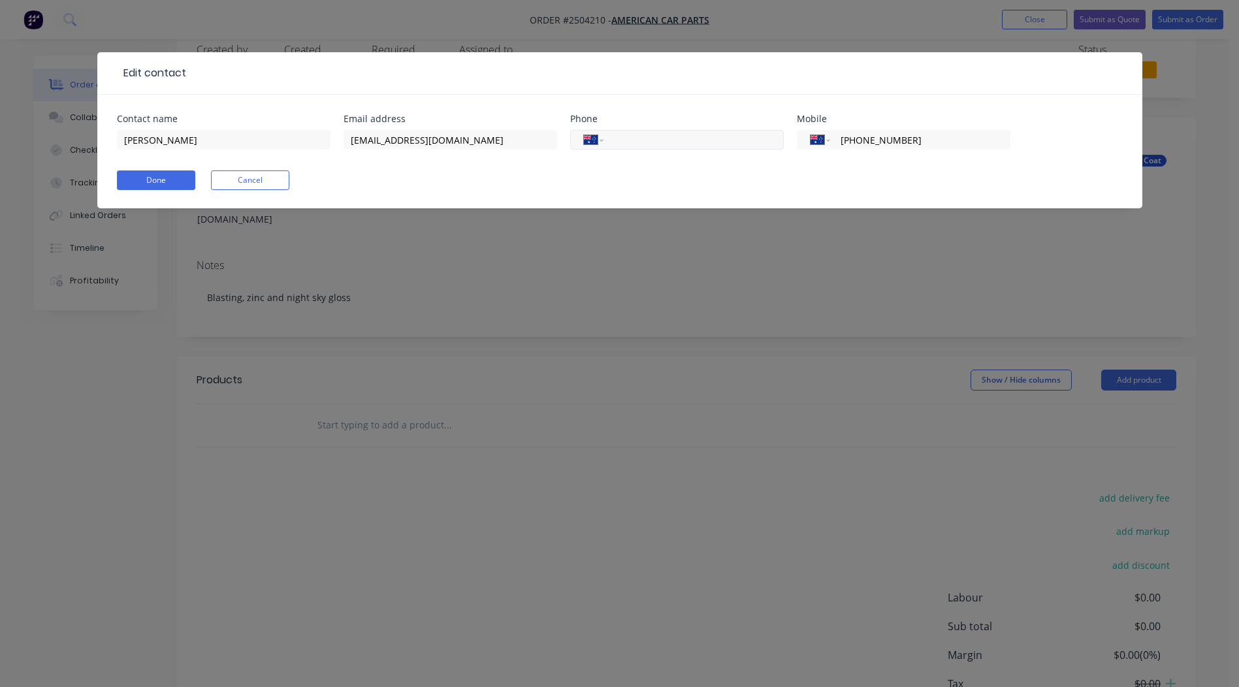
drag, startPoint x: 939, startPoint y: 132, endPoint x: 750, endPoint y: 146, distance: 189.3
click at [750, 146] on div "Contact name [PERSON_NAME] address [EMAIL_ADDRESS][DOMAIN_NAME] Phone Internati…" at bounding box center [620, 139] width 1006 height 51
click at [648, 140] on input "tel" at bounding box center [690, 140] width 157 height 15
paste input "[PHONE_NUMBER]"
type input "[PHONE_NUMBER]"
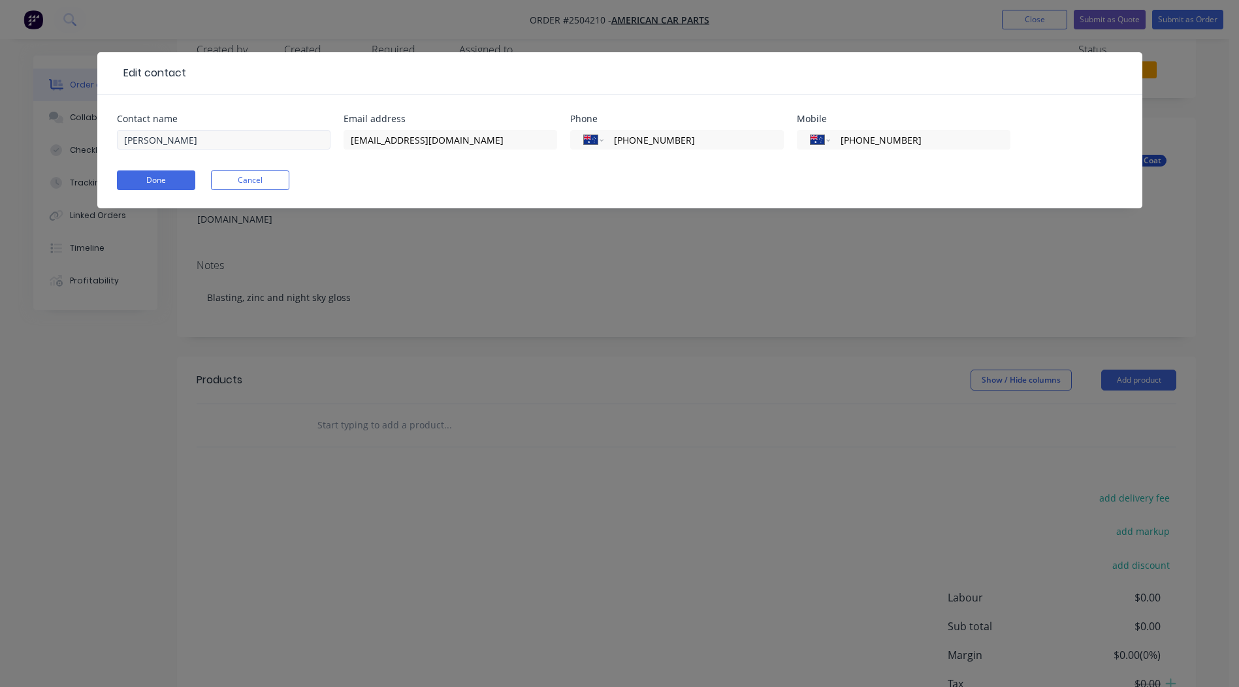
click at [377, 142] on div "Contact name [PERSON_NAME] address [EMAIL_ADDRESS][DOMAIN_NAME] Phone Internati…" at bounding box center [620, 139] width 1006 height 51
type input "0418 319 323"
click at [152, 176] on button "Done" at bounding box center [156, 180] width 78 height 20
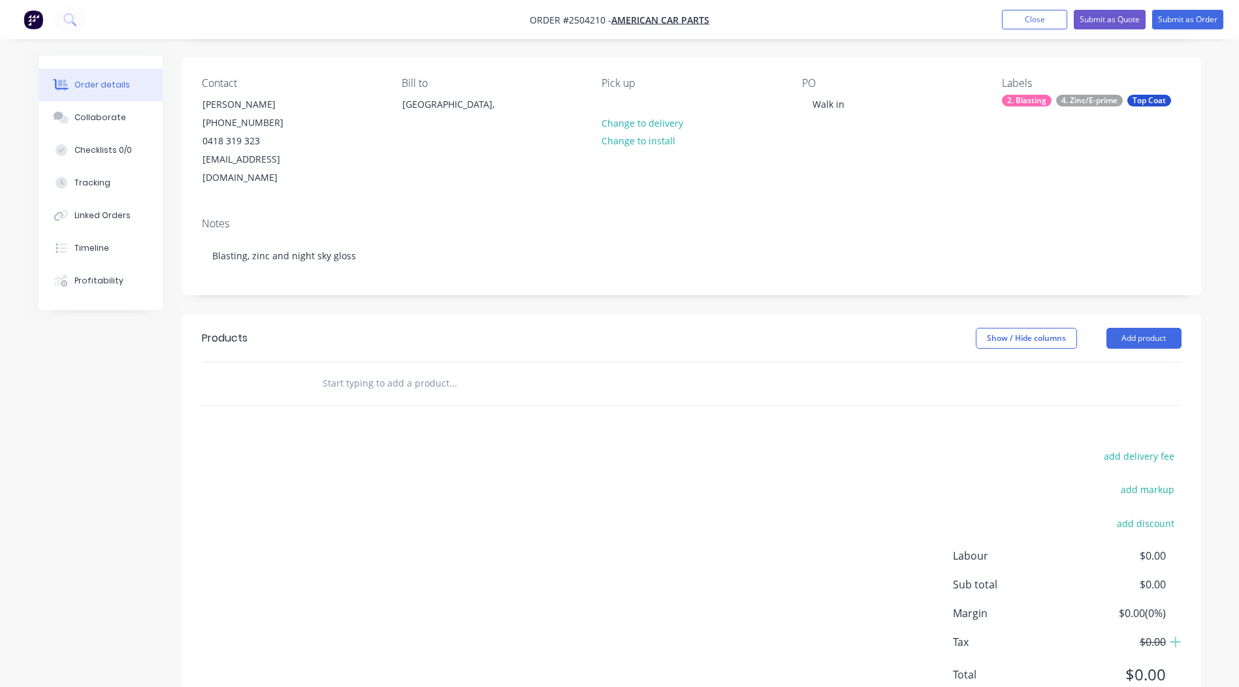
scroll to position [56, 0]
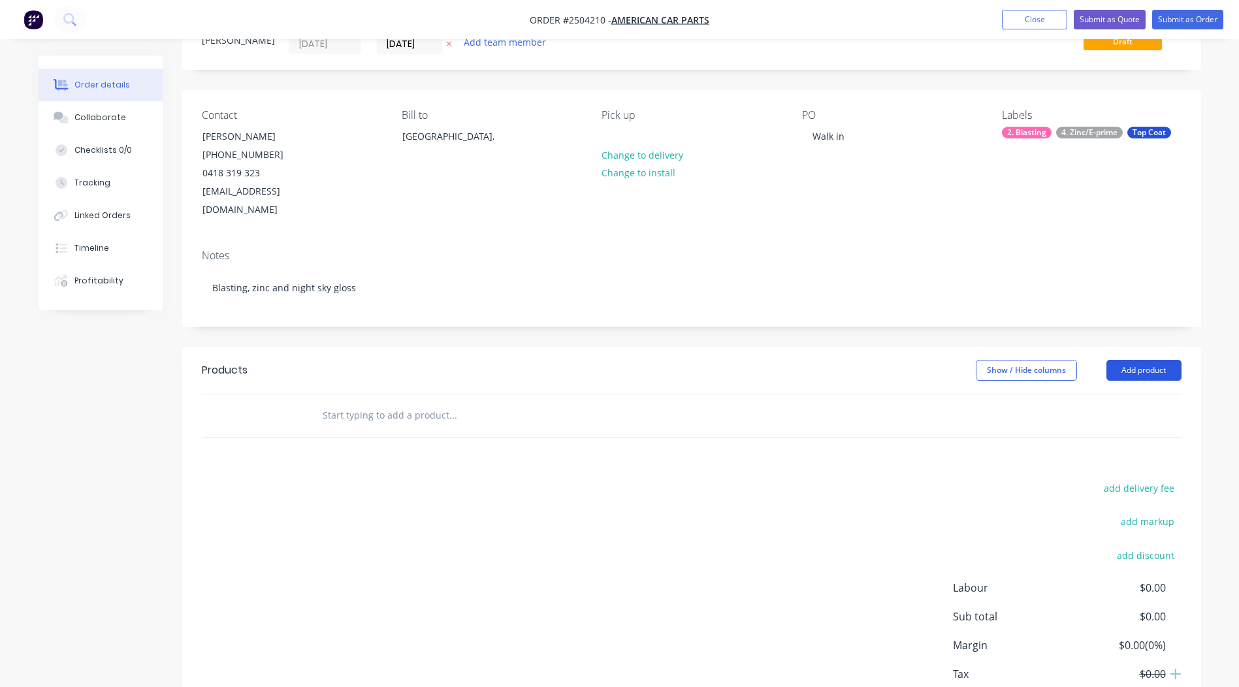
click at [1128, 360] on button "Add product" at bounding box center [1143, 370] width 75 height 21
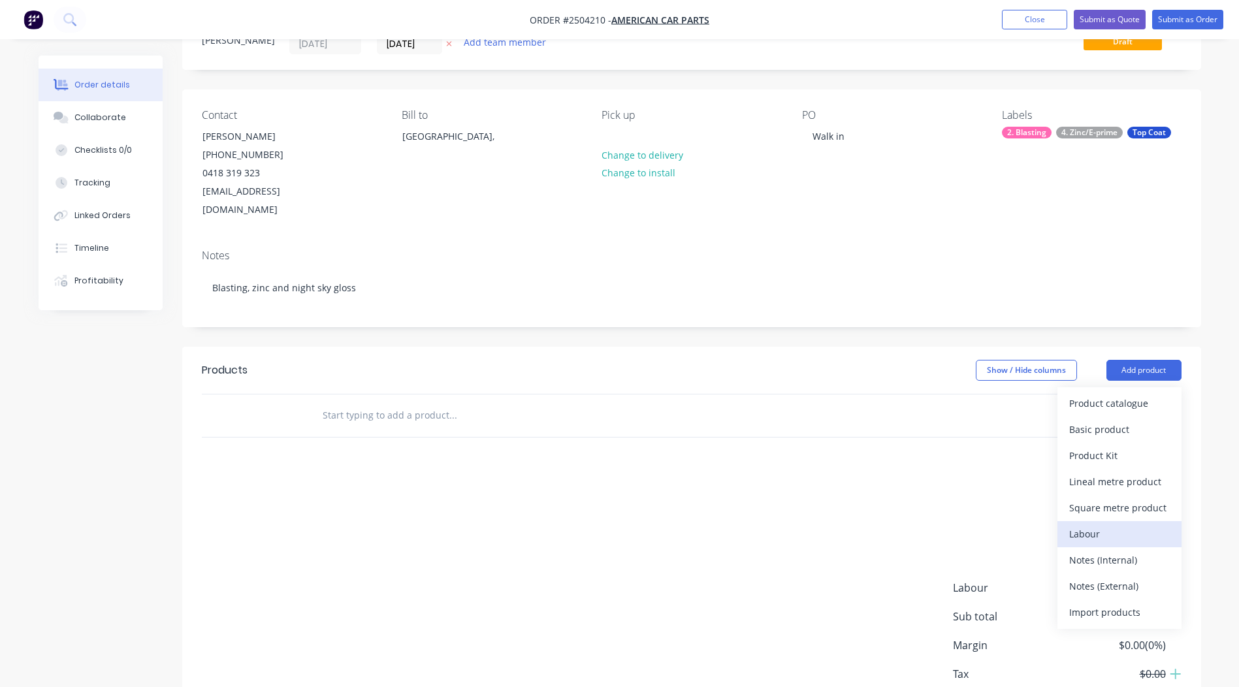
click at [1107, 524] on div "Labour" at bounding box center [1119, 533] width 101 height 19
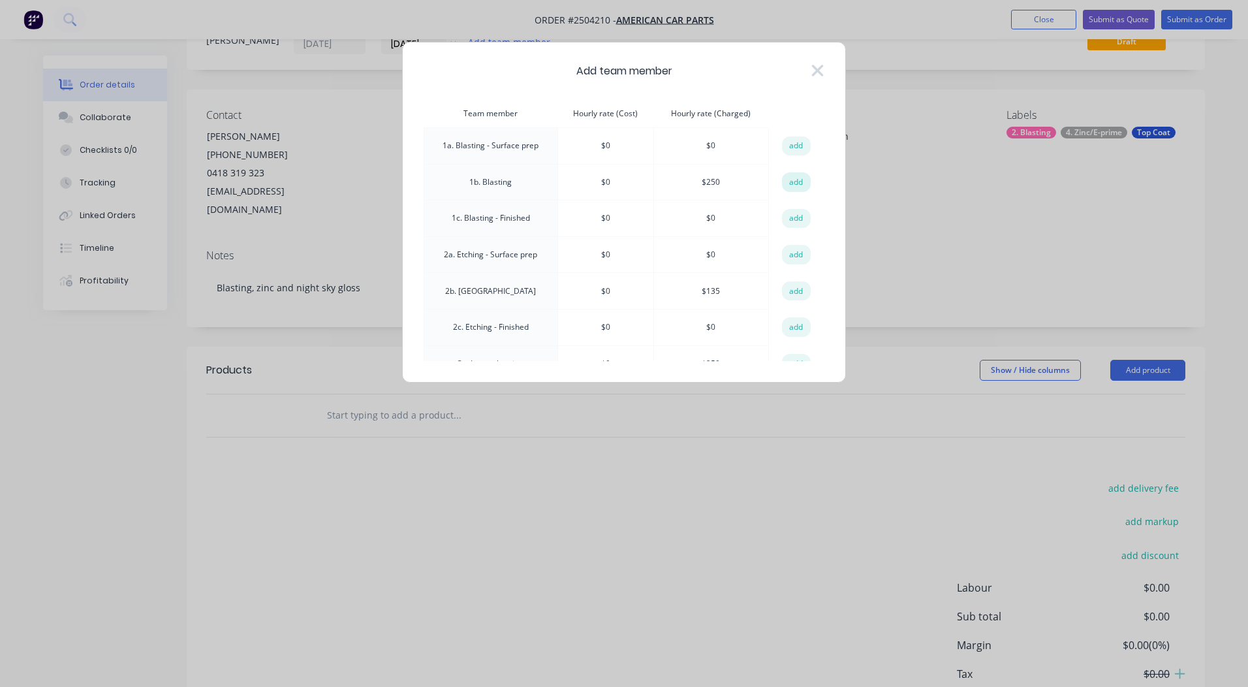
click at [782, 178] on button "add" at bounding box center [796, 182] width 29 height 20
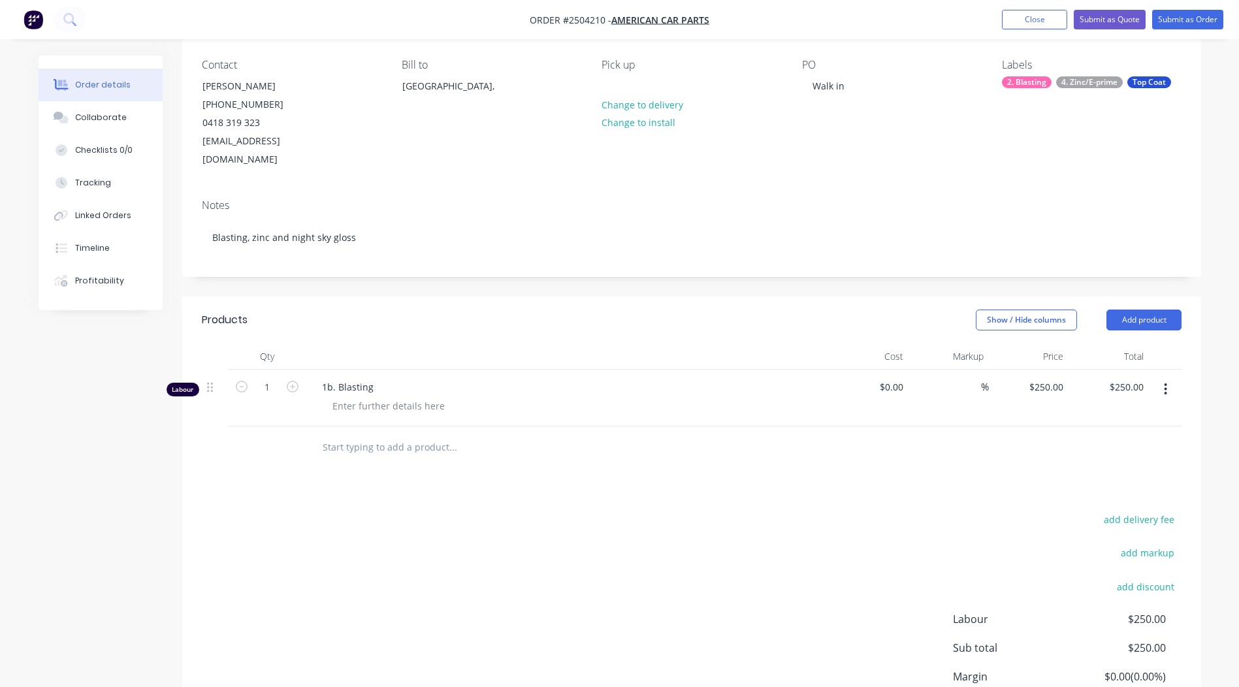
scroll to position [121, 0]
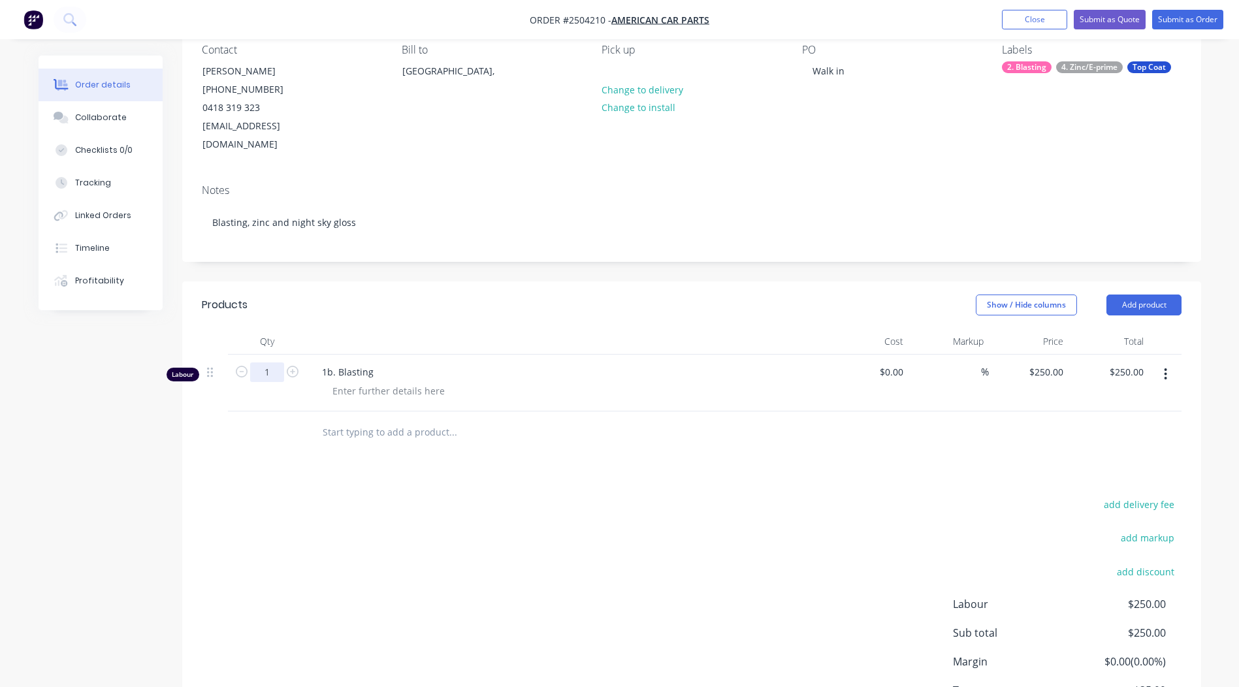
click at [269, 362] on input "1" at bounding box center [267, 372] width 34 height 20
type input "0.33"
type input "$82.50"
click at [345, 496] on div "add delivery fee add markup add discount Labour $250.00 Sub total $250.00 Margi…" at bounding box center [691, 622] width 979 height 252
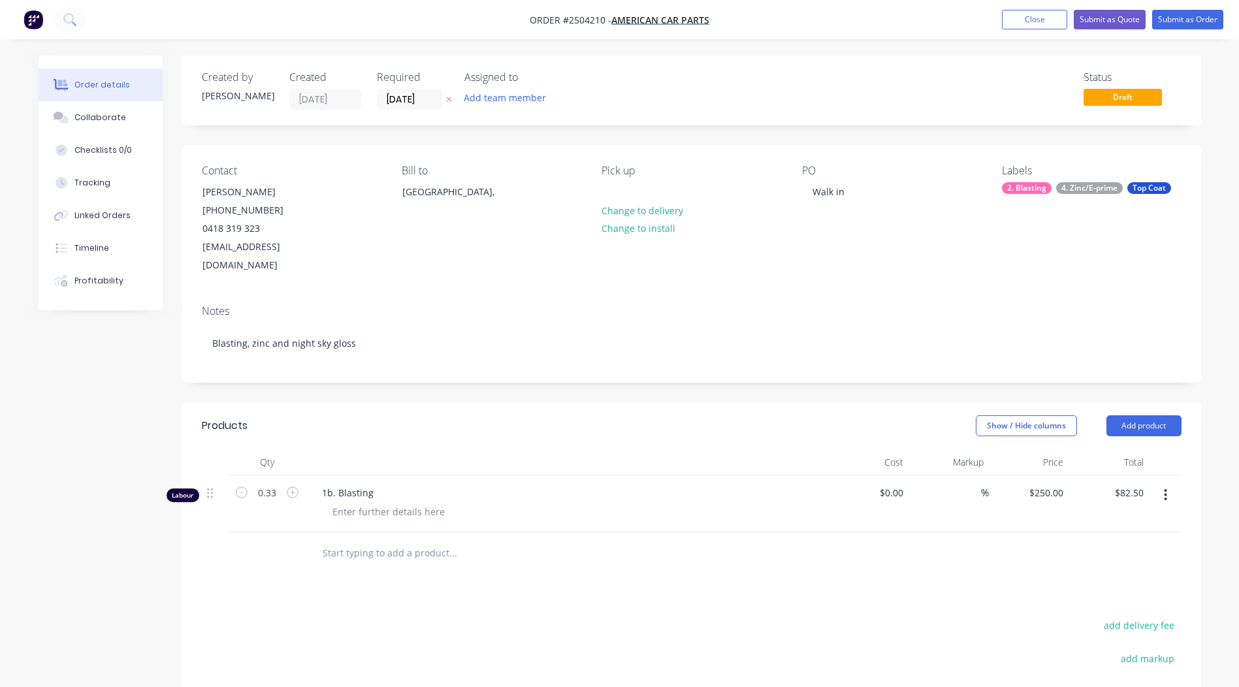
scroll to position [72, 0]
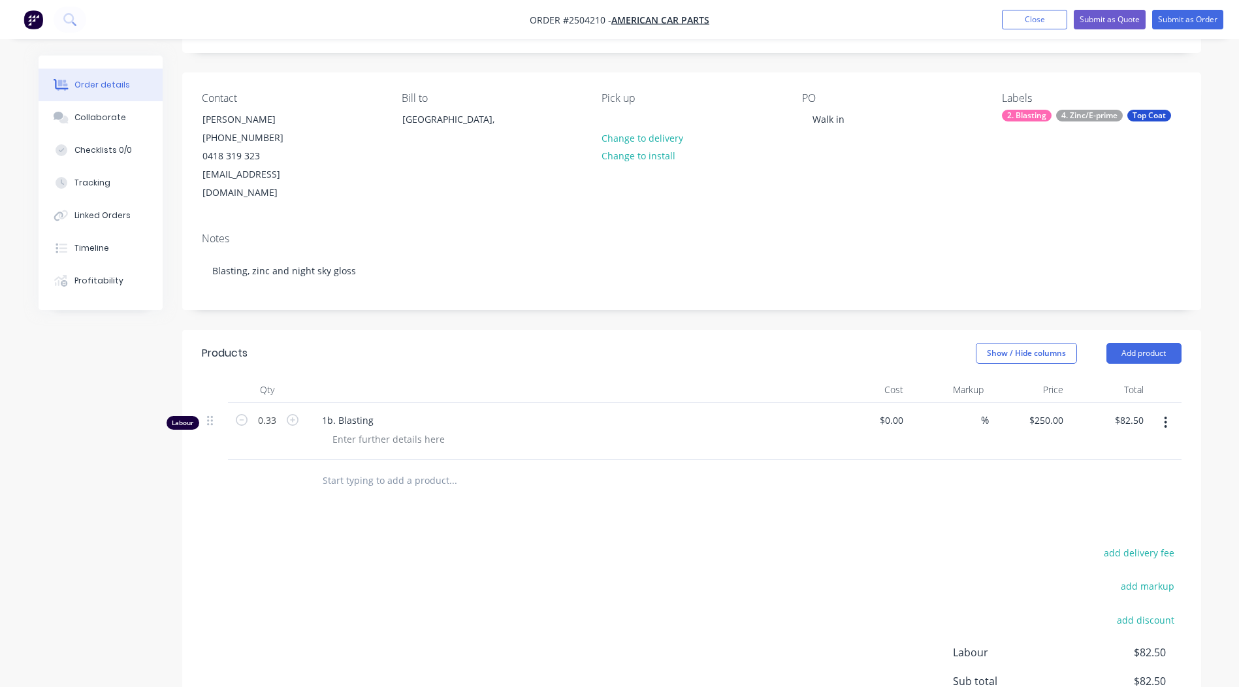
click at [1162, 411] on button "button" at bounding box center [1165, 423] width 31 height 24
click at [757, 544] on div "add delivery fee add markup add discount Labour $82.50 Sub total $82.50 Margin …" at bounding box center [691, 670] width 979 height 252
click at [1130, 343] on button "Add product" at bounding box center [1143, 353] width 75 height 21
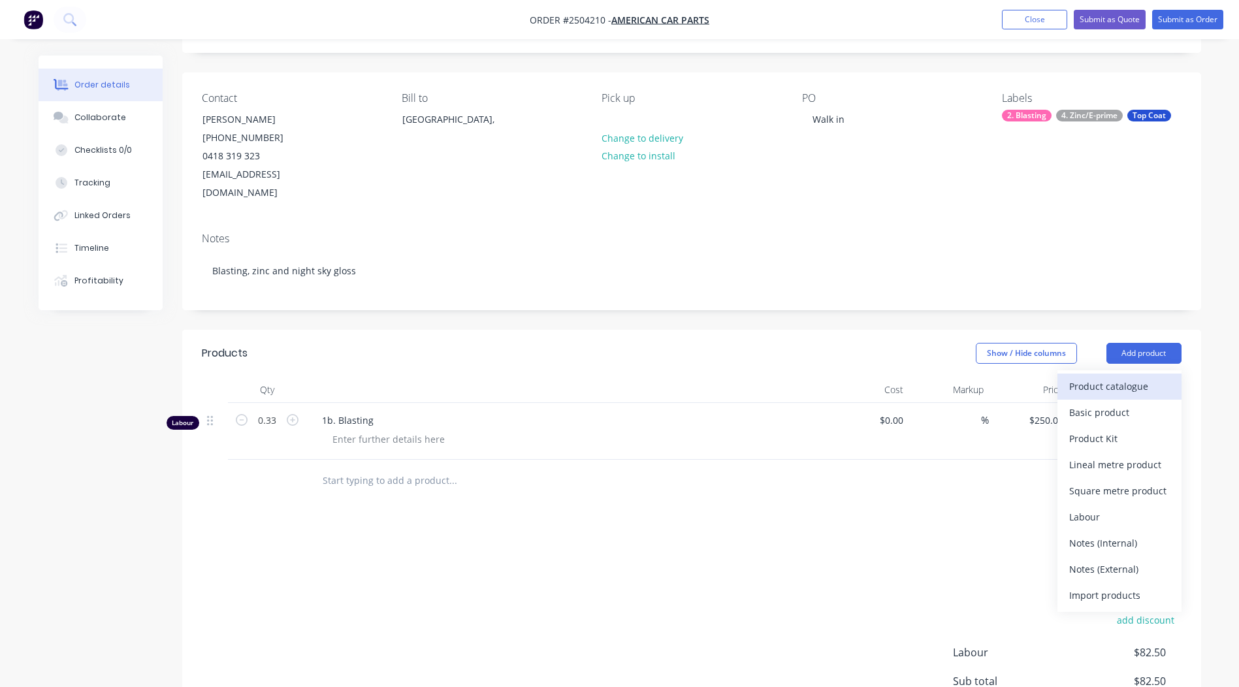
click at [1110, 377] on div "Product catalogue" at bounding box center [1119, 386] width 101 height 19
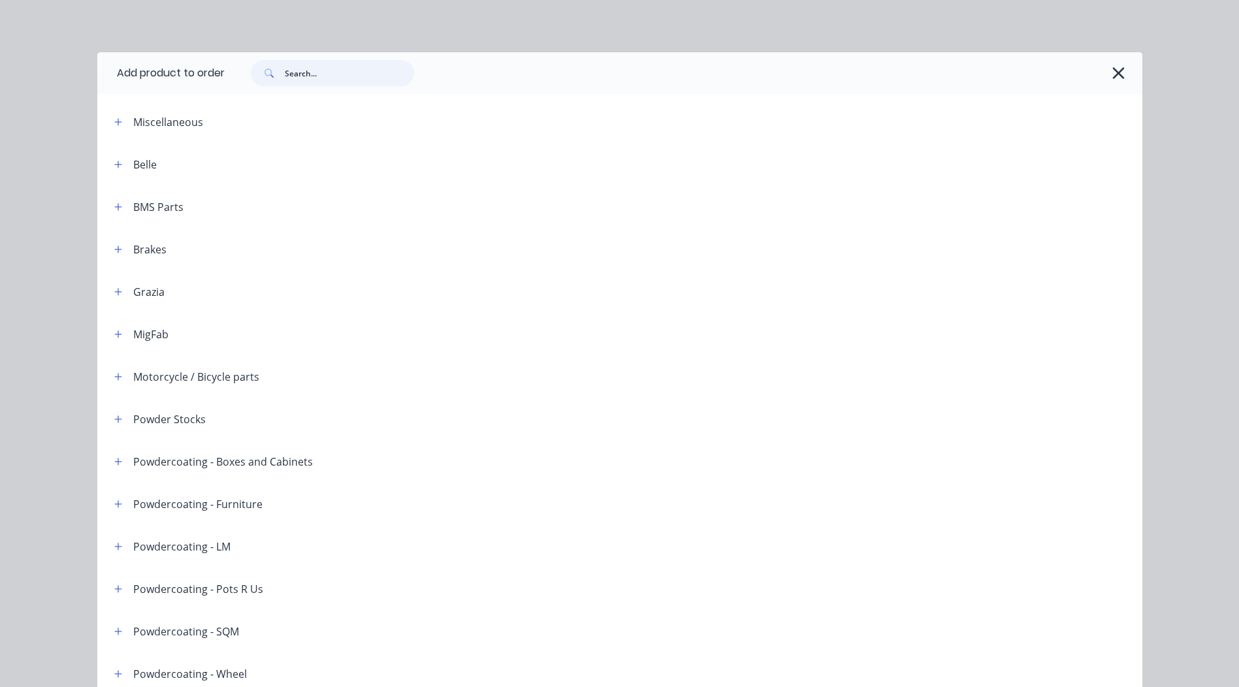
click at [335, 82] on input "text" at bounding box center [349, 73] width 129 height 26
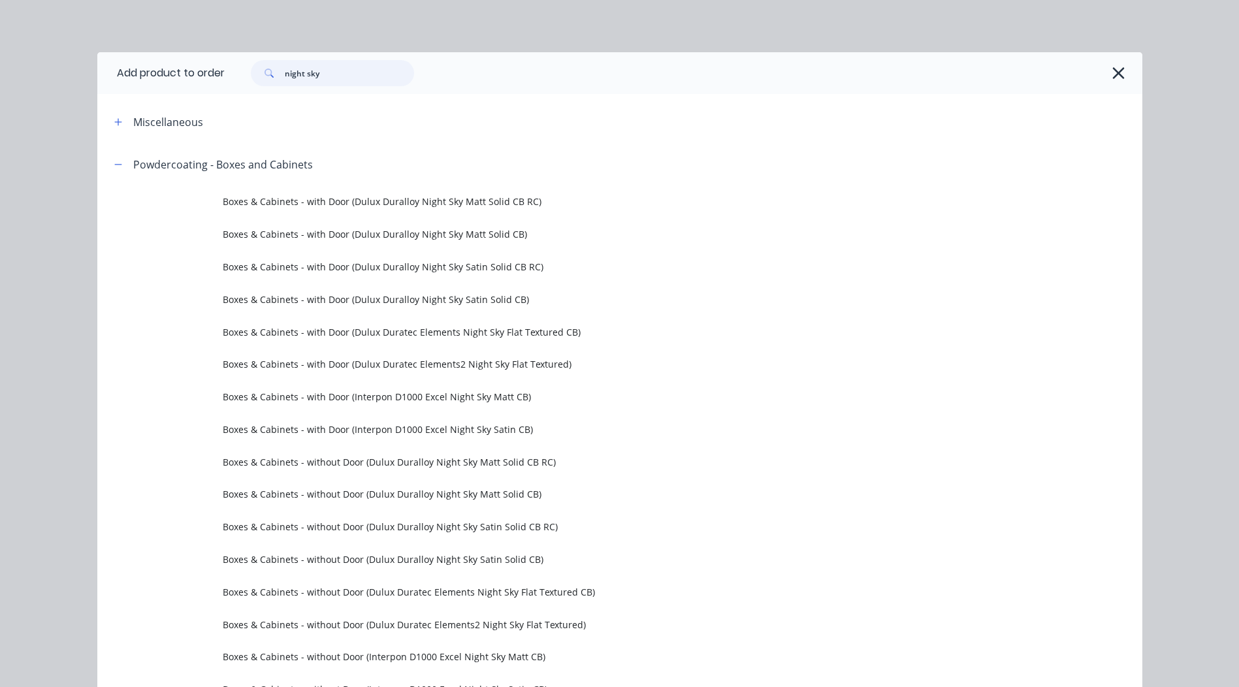
scroll to position [0, 0]
type input "night sky"
click at [1111, 73] on icon "button" at bounding box center [1118, 73] width 14 height 18
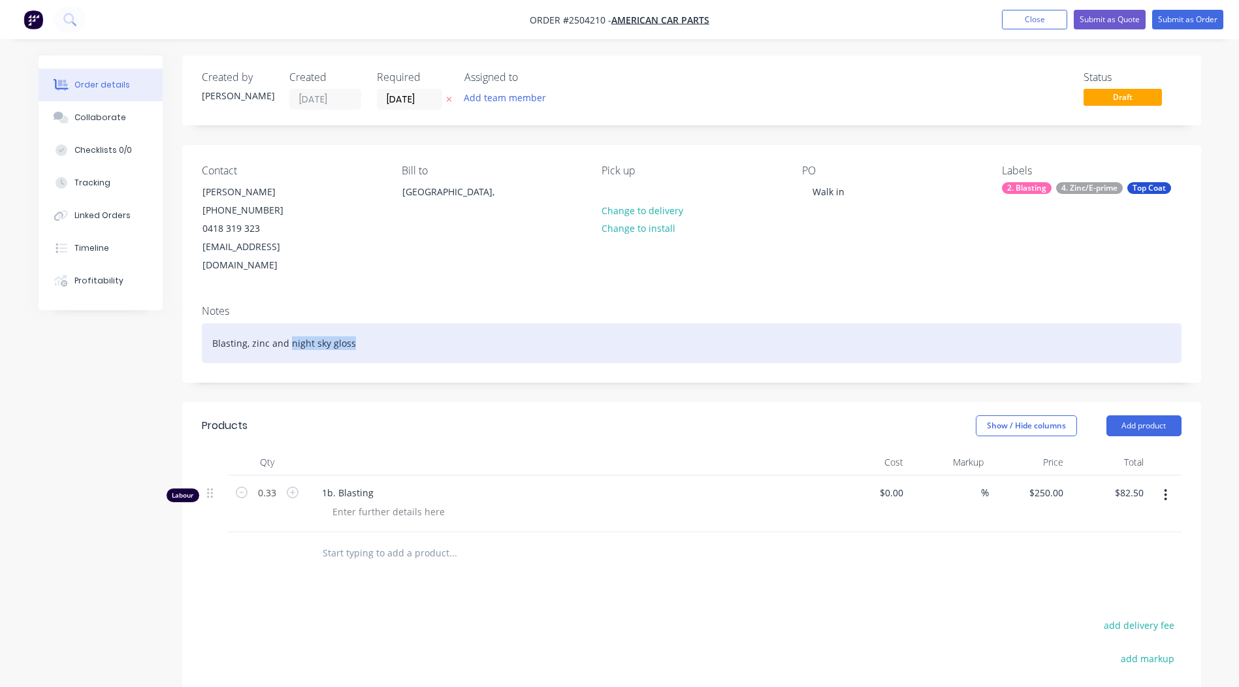
drag, startPoint x: 353, startPoint y: 330, endPoint x: 289, endPoint y: 338, distance: 63.8
click at [289, 338] on div "Blasting, zinc and night sky gloss" at bounding box center [691, 343] width 979 height 40
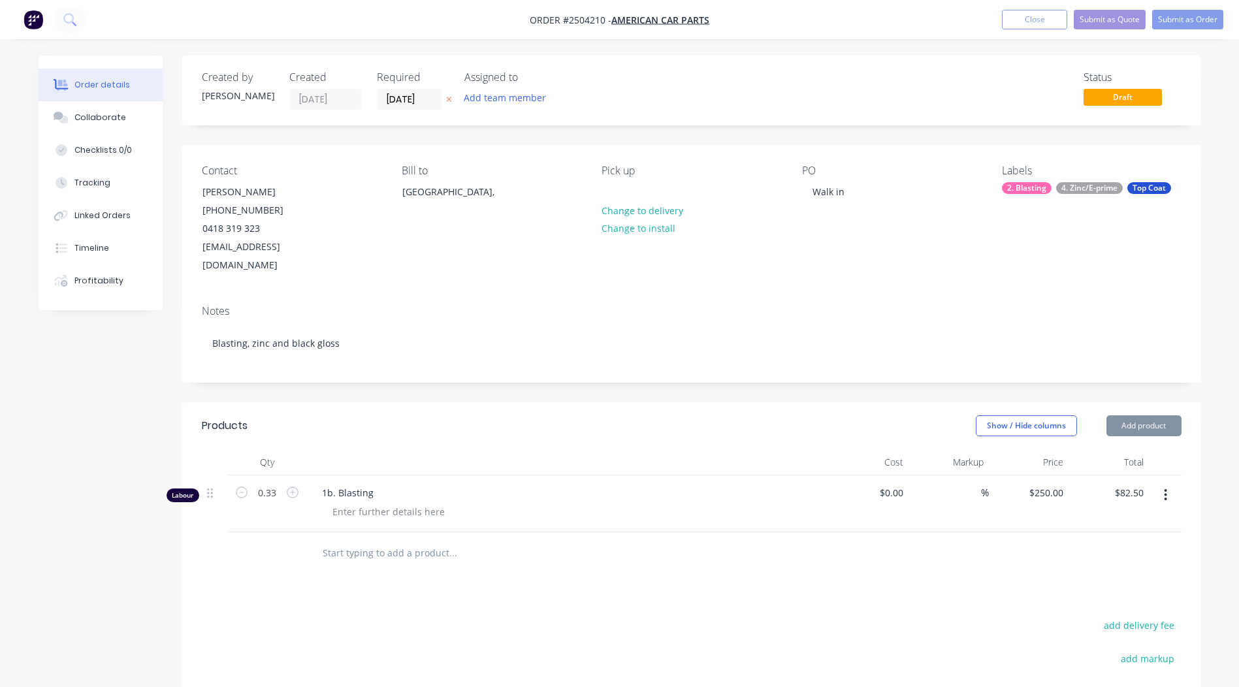
click at [1167, 261] on div "Contact [PERSON_NAME] [PHONE_NUMBER] [EMAIL_ADDRESS][DOMAIN_NAME] Bill to [GEOG…" at bounding box center [691, 220] width 1019 height 150
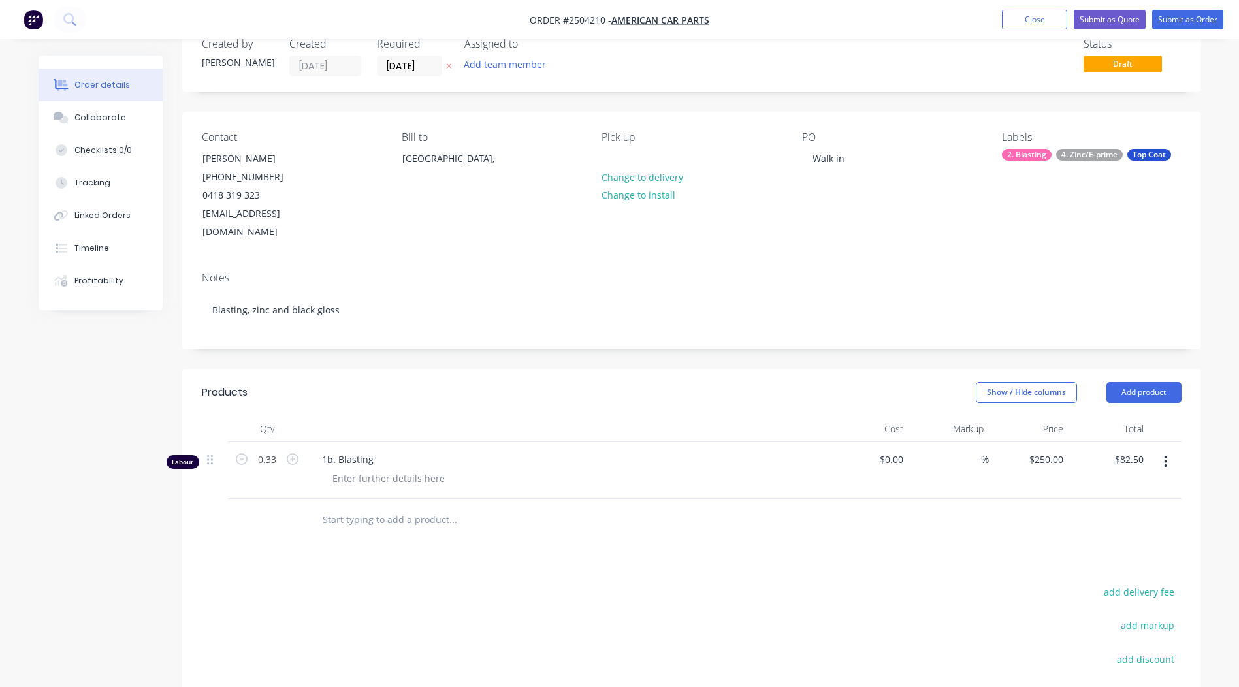
scroll to position [65, 0]
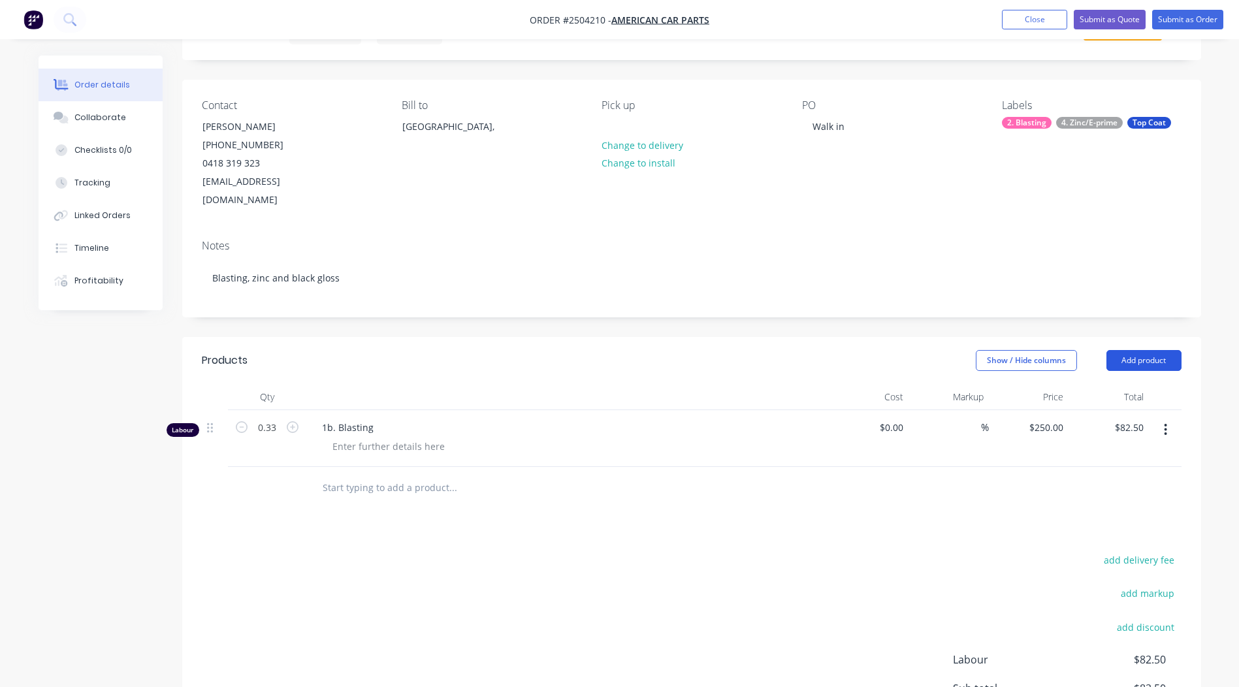
click at [1158, 350] on button "Add product" at bounding box center [1143, 360] width 75 height 21
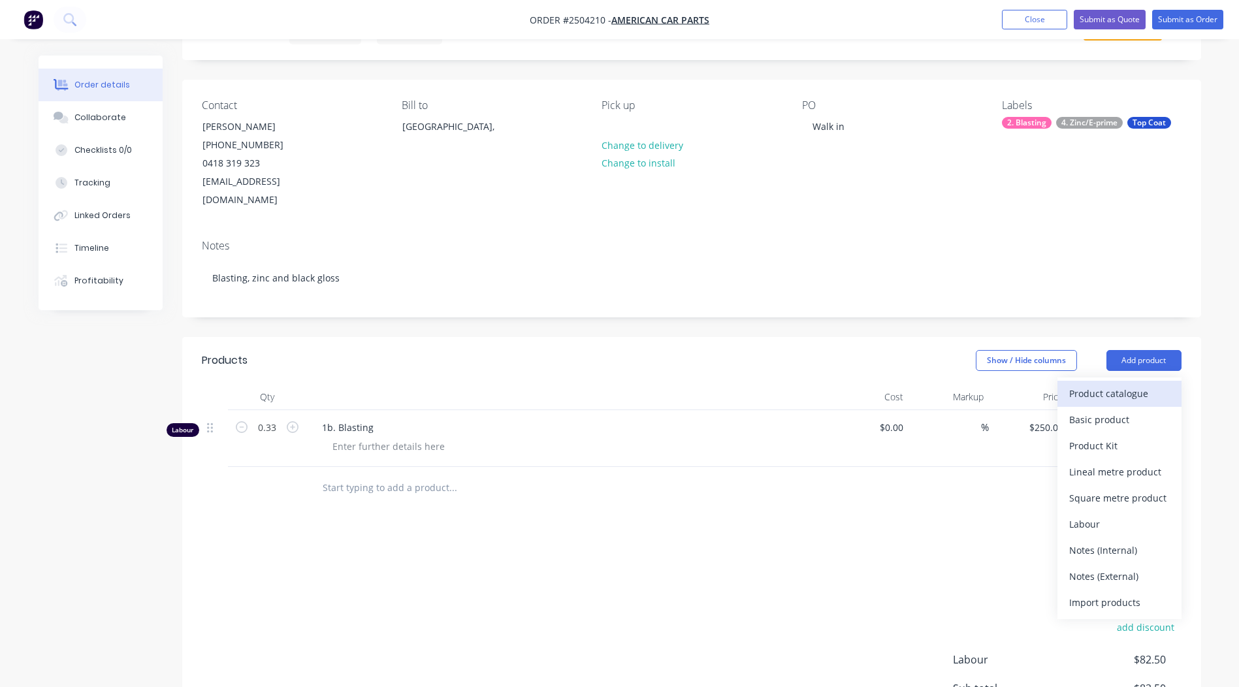
click at [1117, 384] on div "Product catalogue" at bounding box center [1119, 393] width 101 height 19
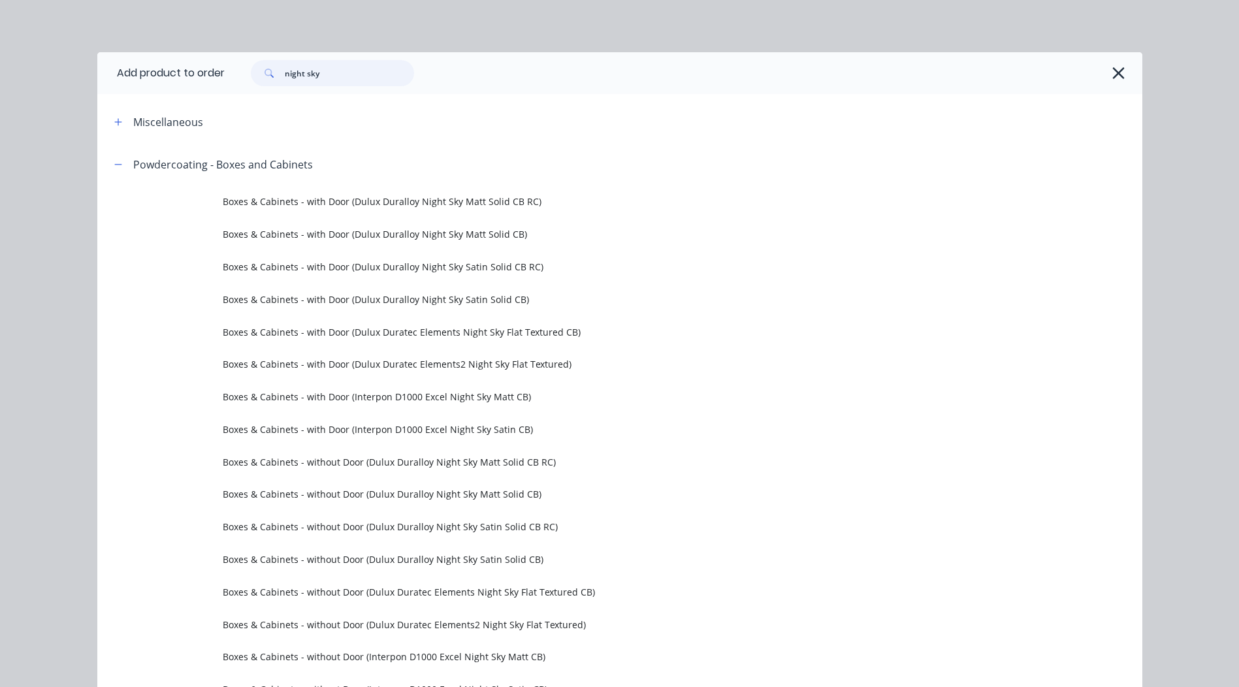
drag, startPoint x: 344, startPoint y: 80, endPoint x: 33, endPoint y: 99, distance: 312.0
click at [33, 98] on div "Add product to order night sky Miscellaneous Powdercoating - Boxes and Cabinets…" at bounding box center [619, 343] width 1239 height 687
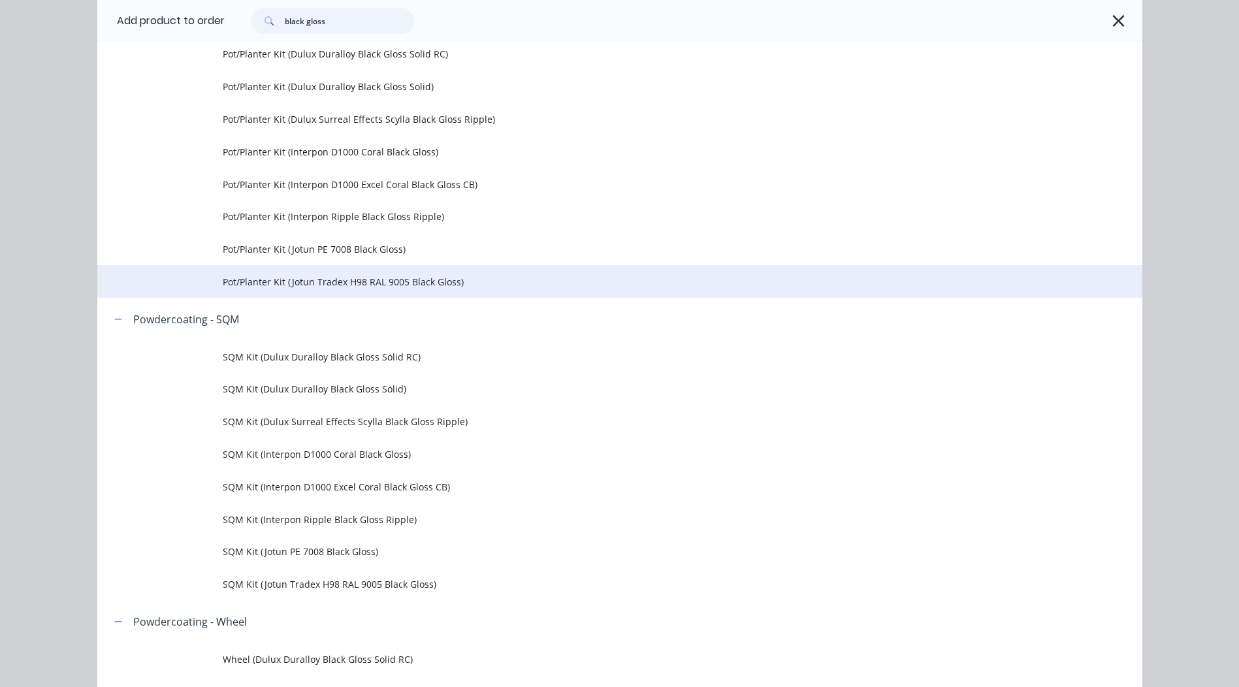
scroll to position [1437, 0]
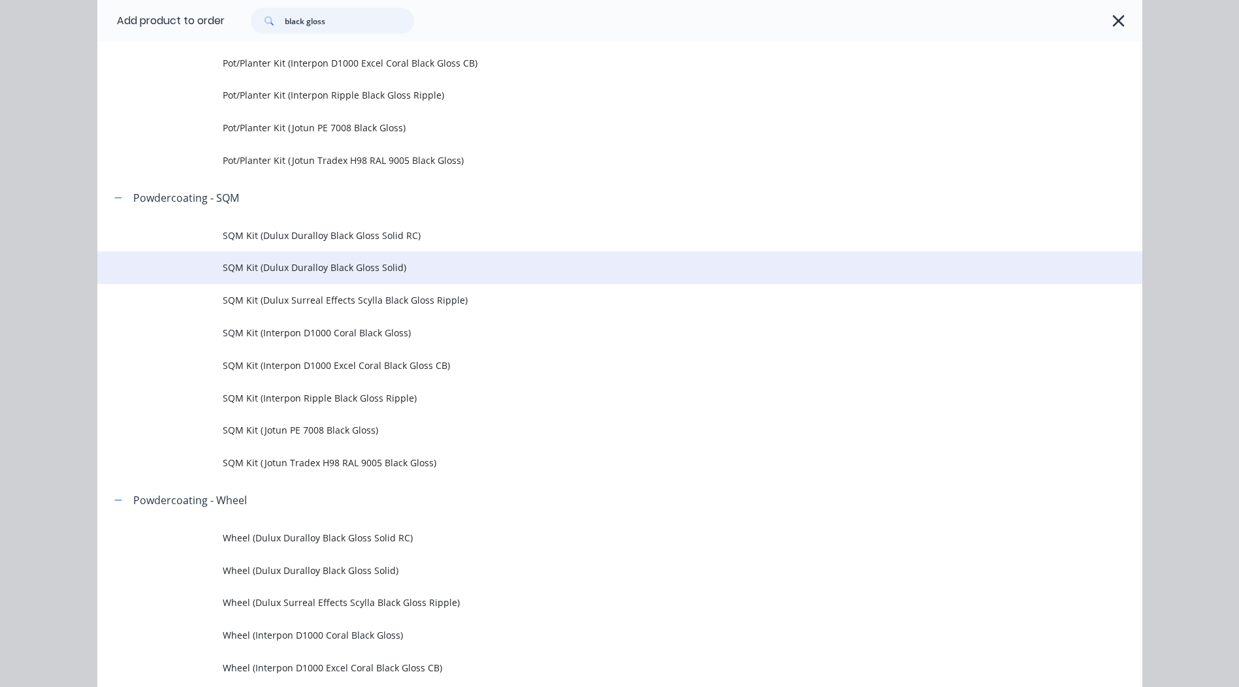
type input "black gloss"
click at [399, 263] on span "SQM Kit (Dulux Duralloy Black Gloss Solid)" at bounding box center [590, 268] width 735 height 14
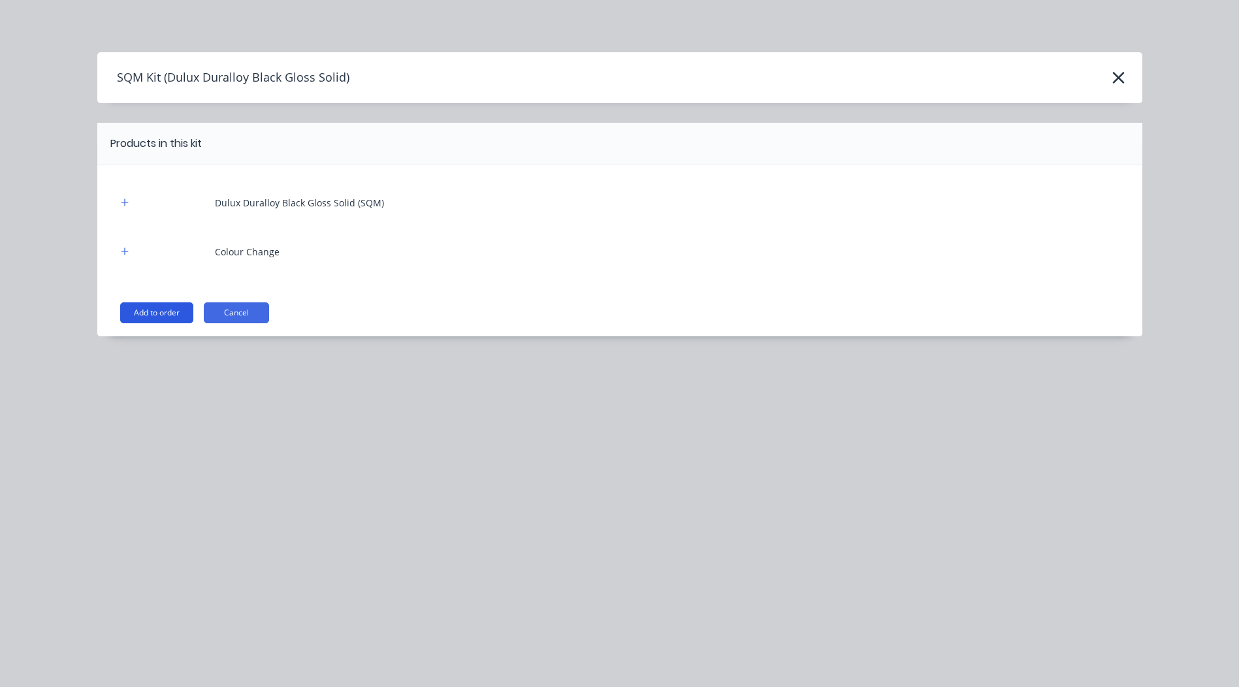
click at [150, 313] on button "Add to order" at bounding box center [156, 312] width 73 height 21
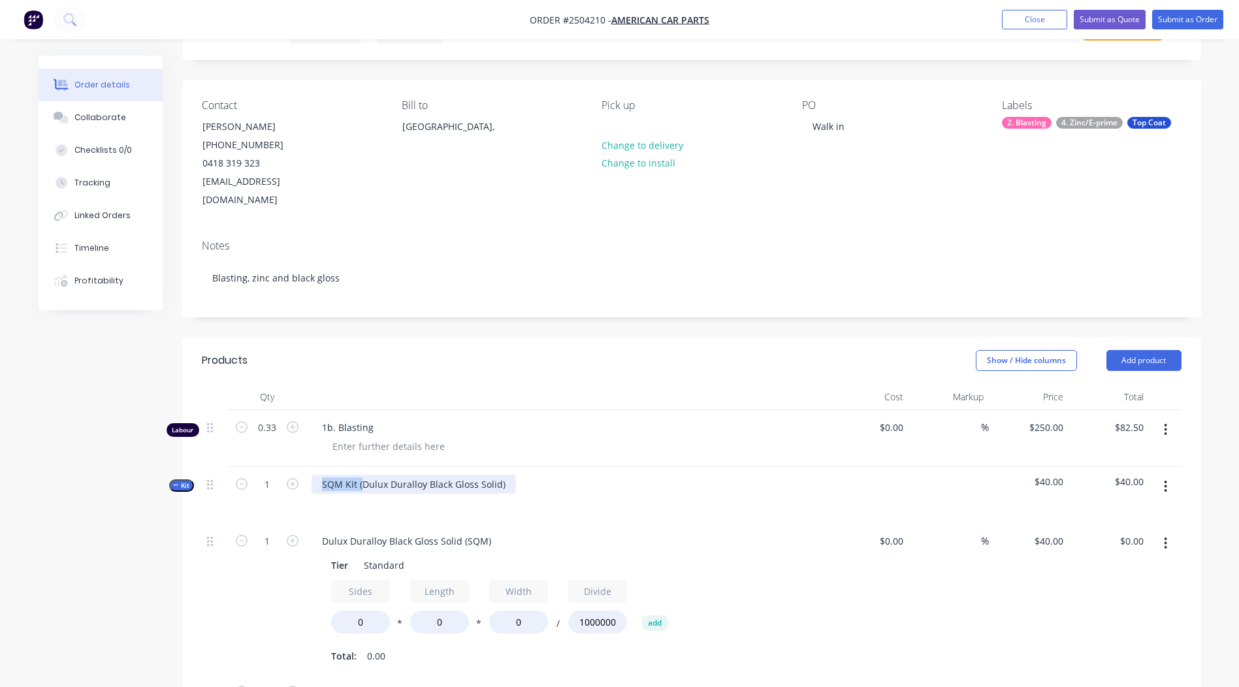
drag, startPoint x: 363, startPoint y: 466, endPoint x: 204, endPoint y: 495, distance: 161.9
click at [204, 495] on div "Kit 1 SQM Kit (Dulux Duralloy Black Gloss Solid) $40.00 $40.00" at bounding box center [691, 495] width 979 height 57
click at [468, 475] on div "Dulux Duralloy Black Gloss Solid" at bounding box center [391, 484] width 161 height 19
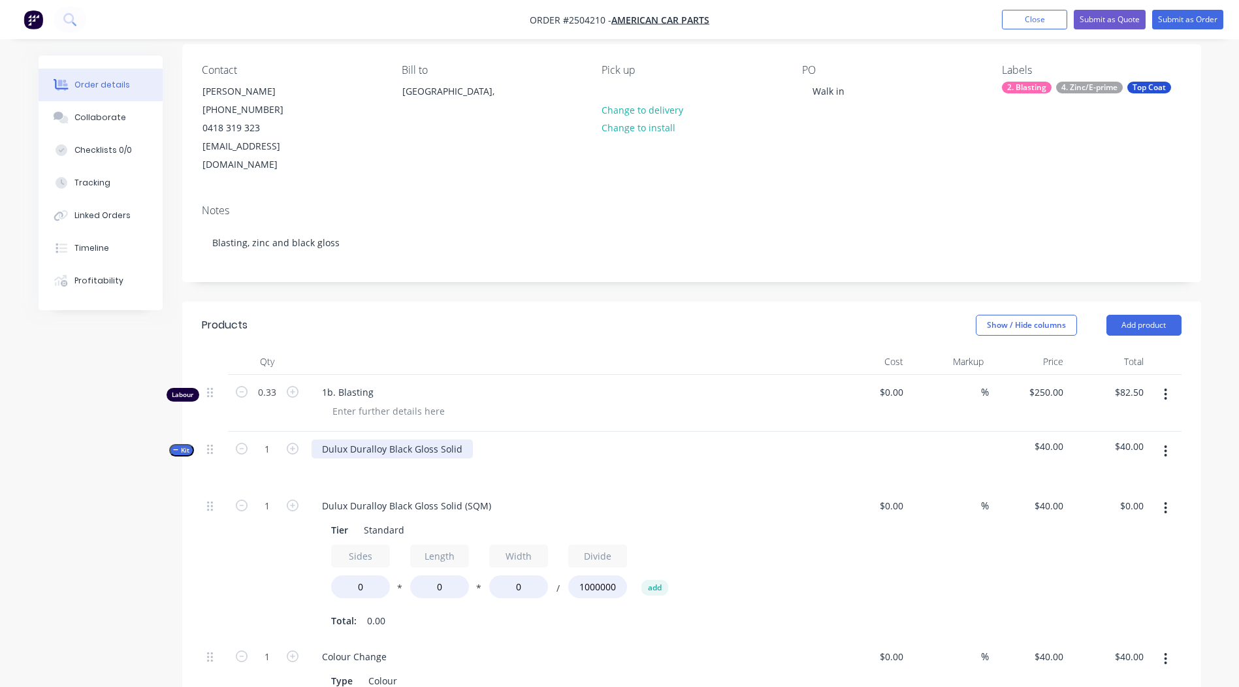
scroll to position [131, 0]
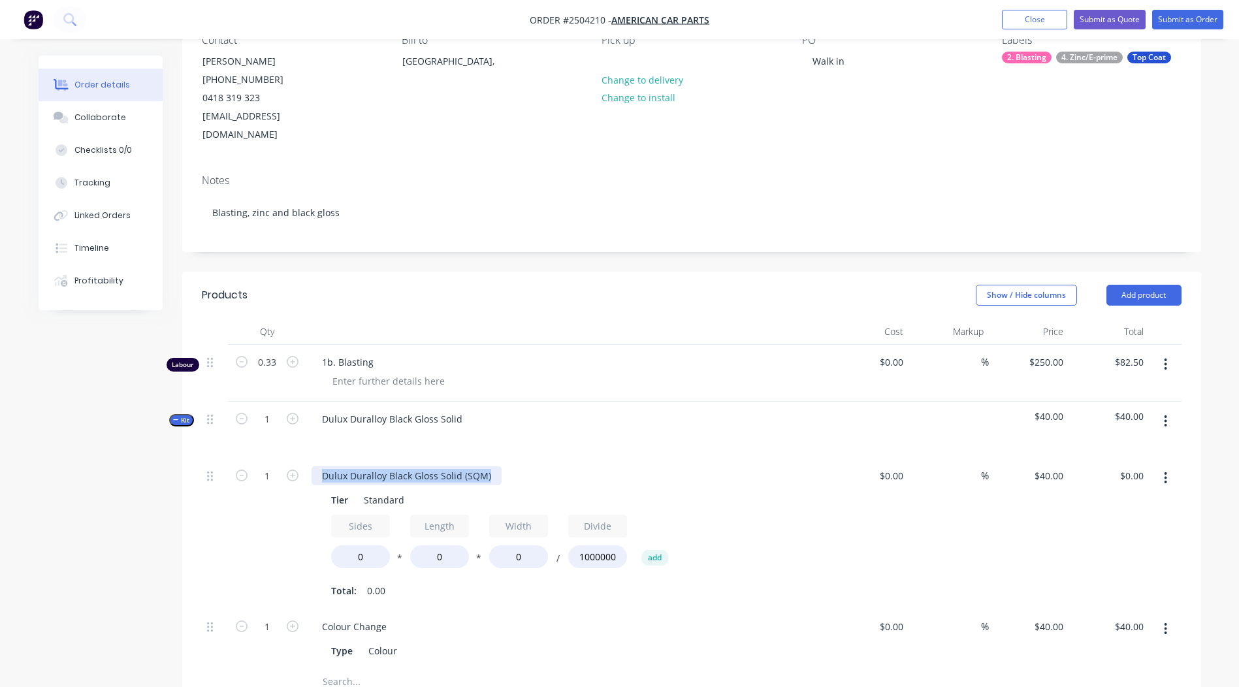
drag, startPoint x: 493, startPoint y: 455, endPoint x: 0, endPoint y: 438, distance: 493.3
click at [0, 438] on html "Order #2504210 - American Car Parts Add product Close Submit as Quote Submit as…" at bounding box center [619, 469] width 1239 height 1201
drag, startPoint x: 374, startPoint y: 537, endPoint x: 1, endPoint y: 545, distance: 372.9
click at [34, 548] on div "Order details Collaborate Checklists 0/0 Tracking Linked Orders Timeline Profit…" at bounding box center [619, 498] width 1188 height 1146
type input "2"
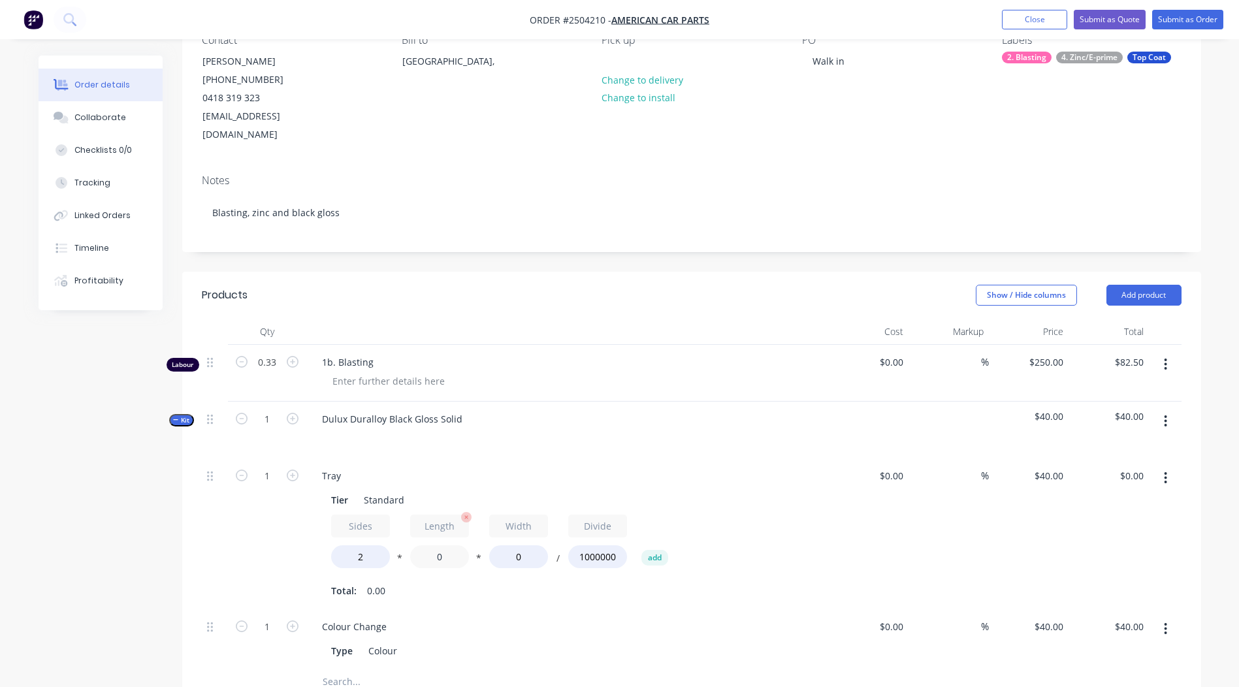
click at [468, 545] on input "0" at bounding box center [439, 556] width 59 height 23
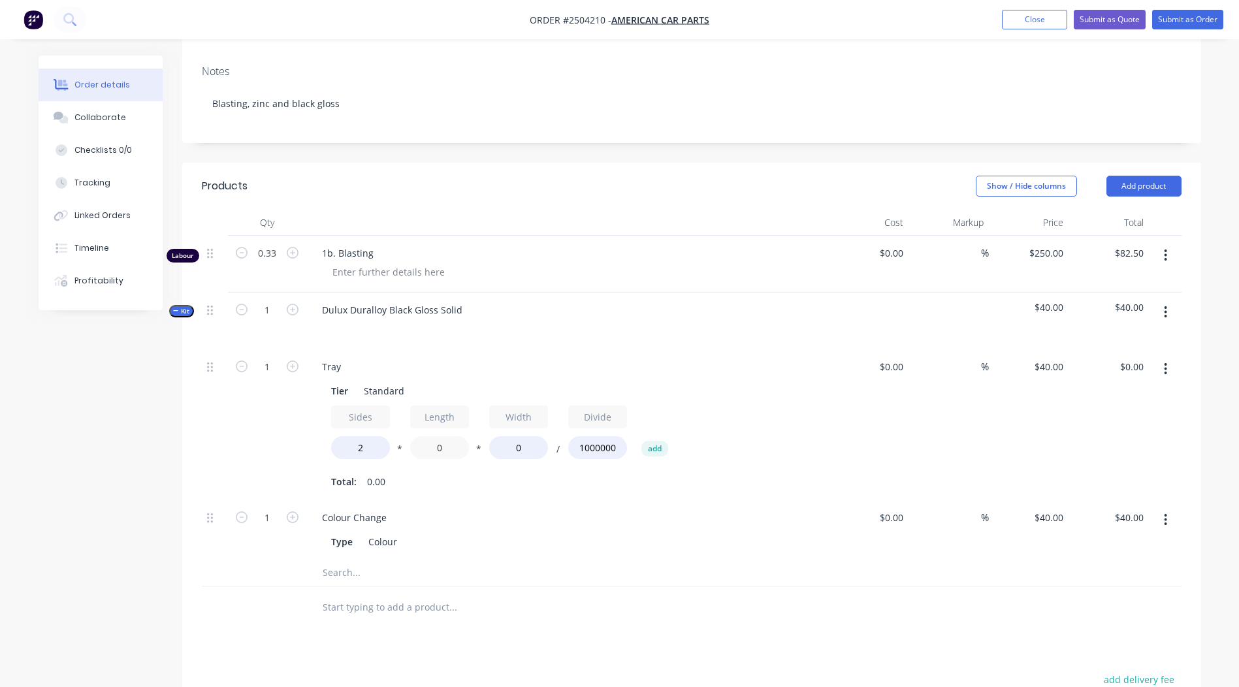
scroll to position [326, 0]
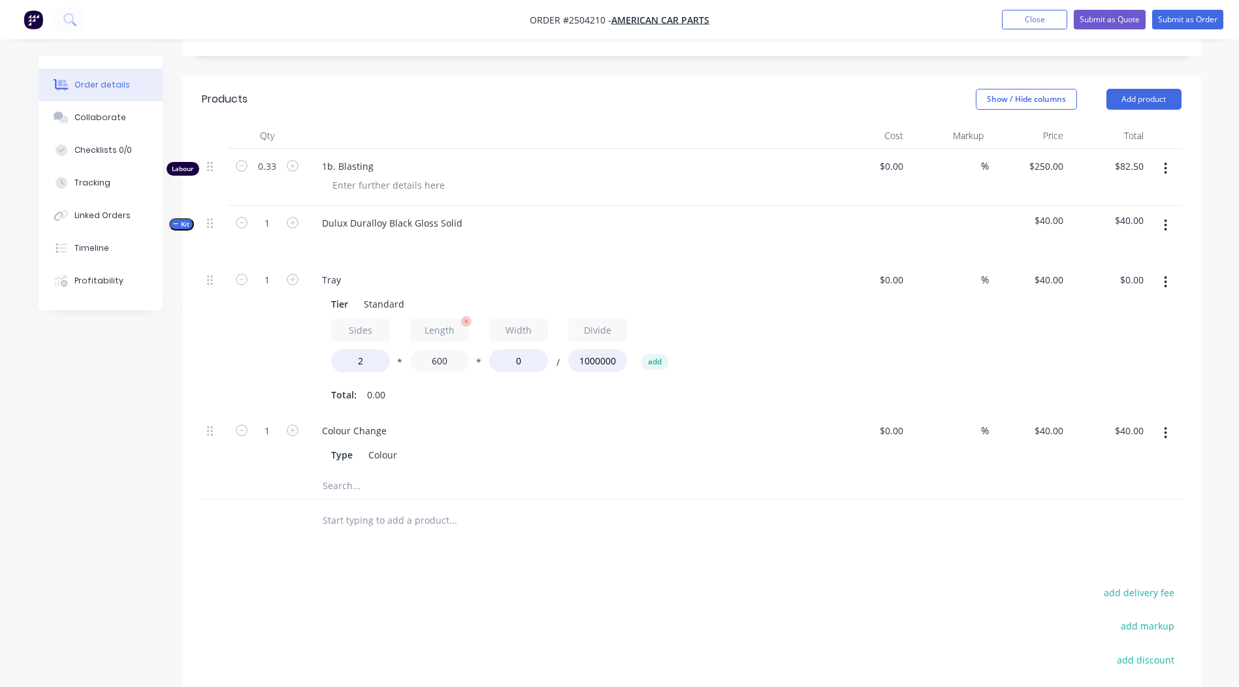
type input "600"
click at [464, 345] on div "Sides 2 * Length 600 * Width 0 / Divide 1000000 add" at bounding box center [567, 348] width 473 height 59
type input "600"
type input "$28.80"
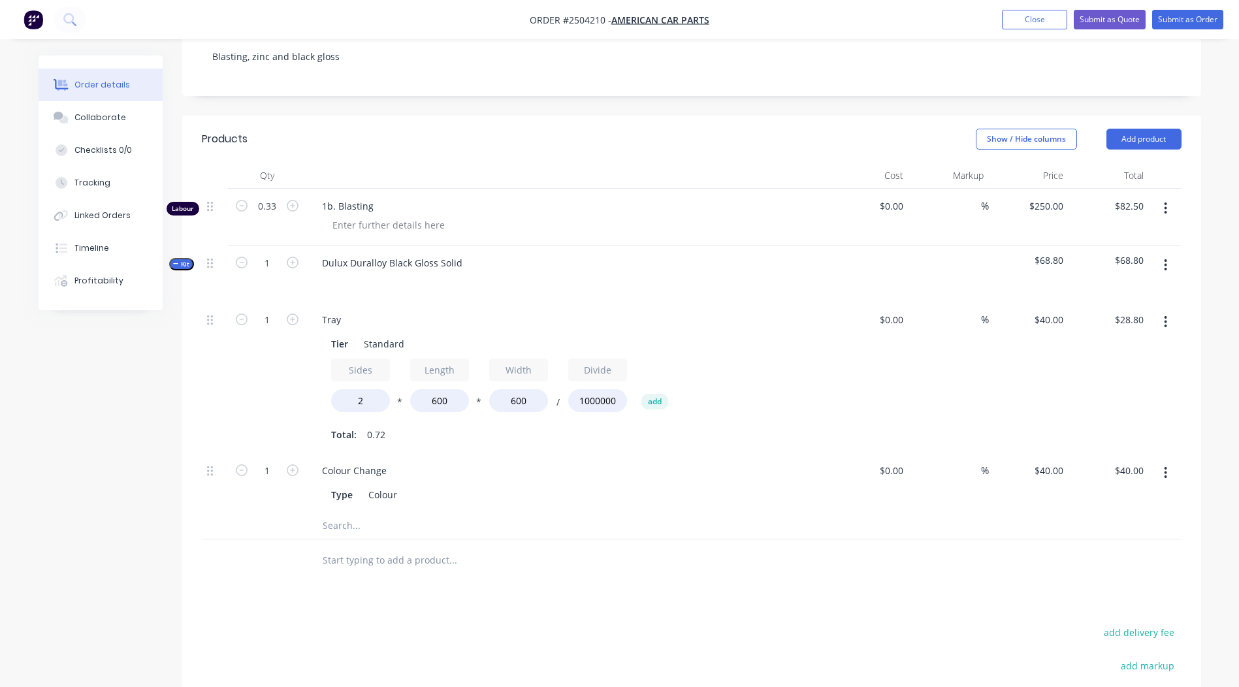
scroll to position [283, 0]
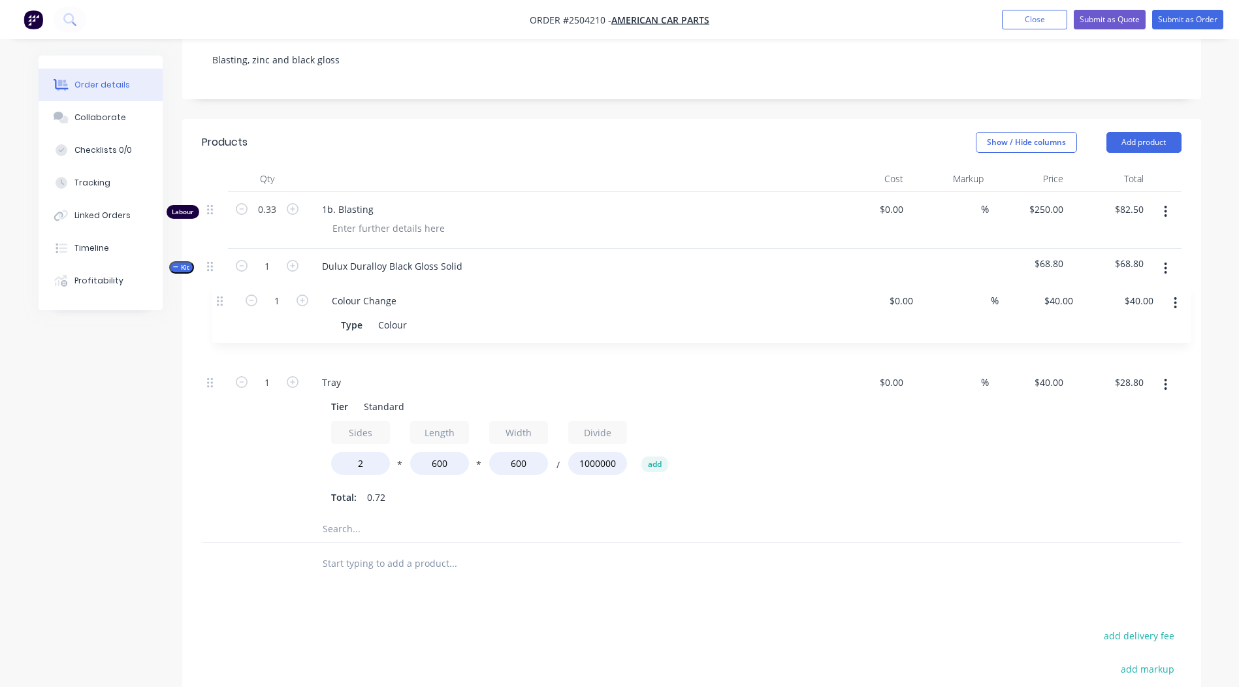
drag, startPoint x: 210, startPoint y: 458, endPoint x: 220, endPoint y: 296, distance: 161.6
click at [220, 306] on div "1 Tray Tier Standard Sides 2 * Length 600 * Width 600 / Divide 1000000 add Tota…" at bounding box center [691, 411] width 979 height 210
click at [1168, 257] on button "button" at bounding box center [1165, 269] width 31 height 24
click at [1102, 345] on div "Duplicate" at bounding box center [1119, 354] width 101 height 19
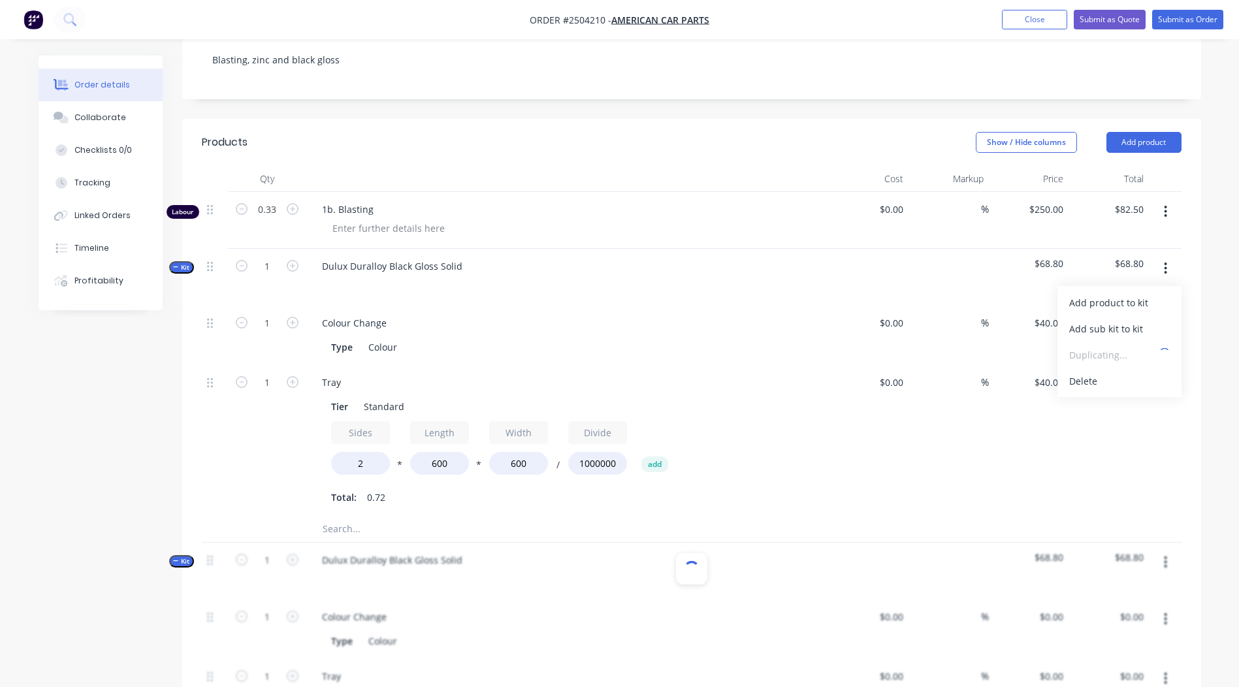
type input "$40.00"
type input "$28.80"
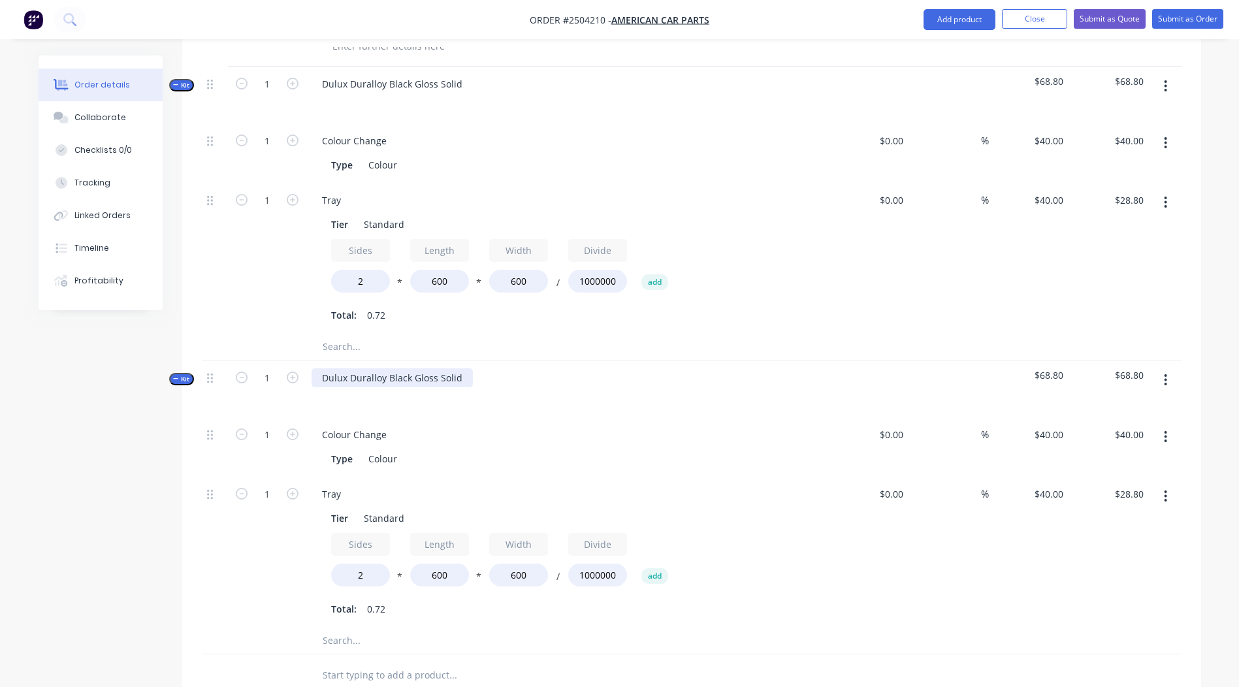
scroll to position [479, 0]
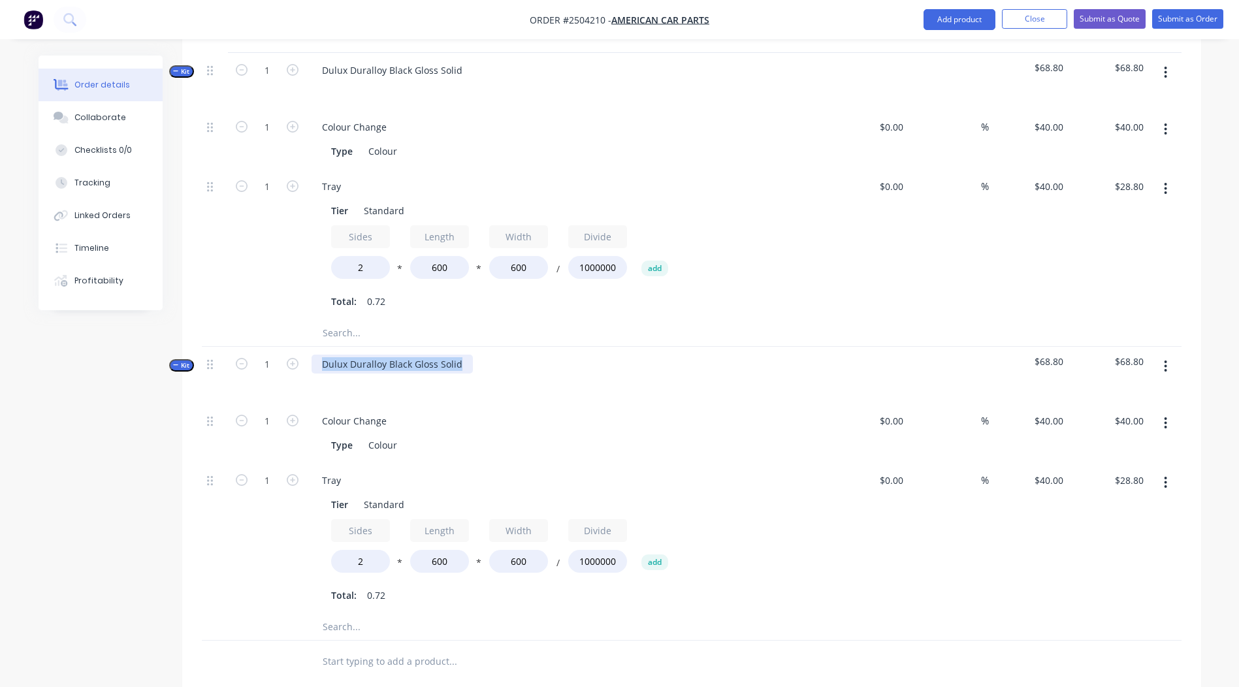
drag, startPoint x: 465, startPoint y: 347, endPoint x: 0, endPoint y: 349, distance: 464.9
click at [0, 347] on html "Order #2504210 - American Car Parts Add product Close Submit as Quote Submit as…" at bounding box center [619, 268] width 1239 height 1495
click at [65, 423] on div "Created by [PERSON_NAME] Created [DATE] Required [DATE] Assigned to Add team me…" at bounding box center [620, 296] width 1162 height 1440
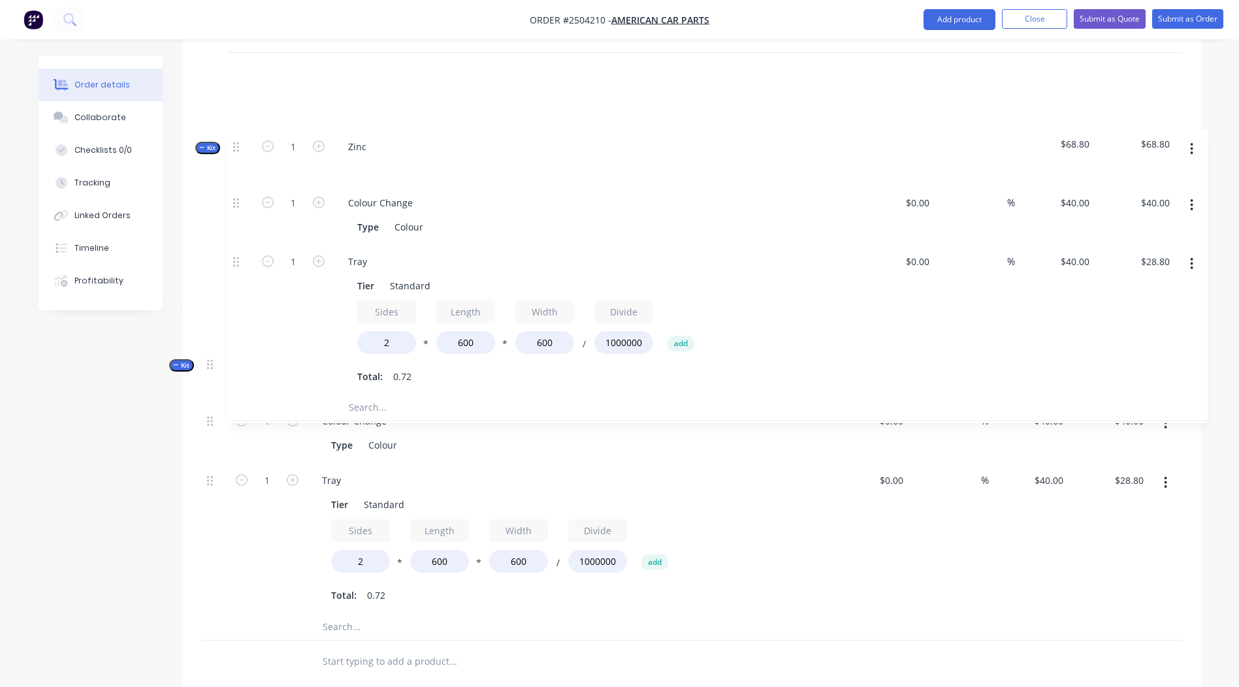
drag, startPoint x: 214, startPoint y: 348, endPoint x: 240, endPoint y: 139, distance: 210.5
click at [240, 139] on div "Labour 0.33 1b. Blasting $0.00 $0.00 % $250.00 $250.00 $82.50 $82.50 Kit 1 Dulu…" at bounding box center [691, 318] width 979 height 644
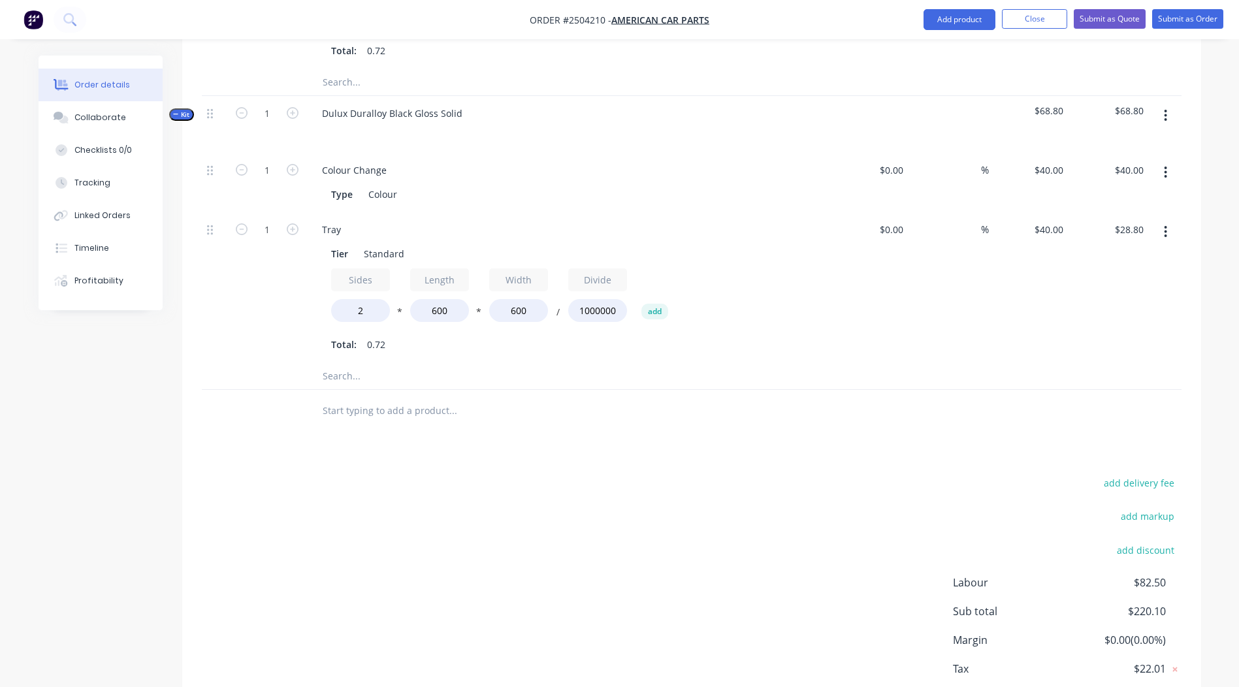
scroll to position [0, 0]
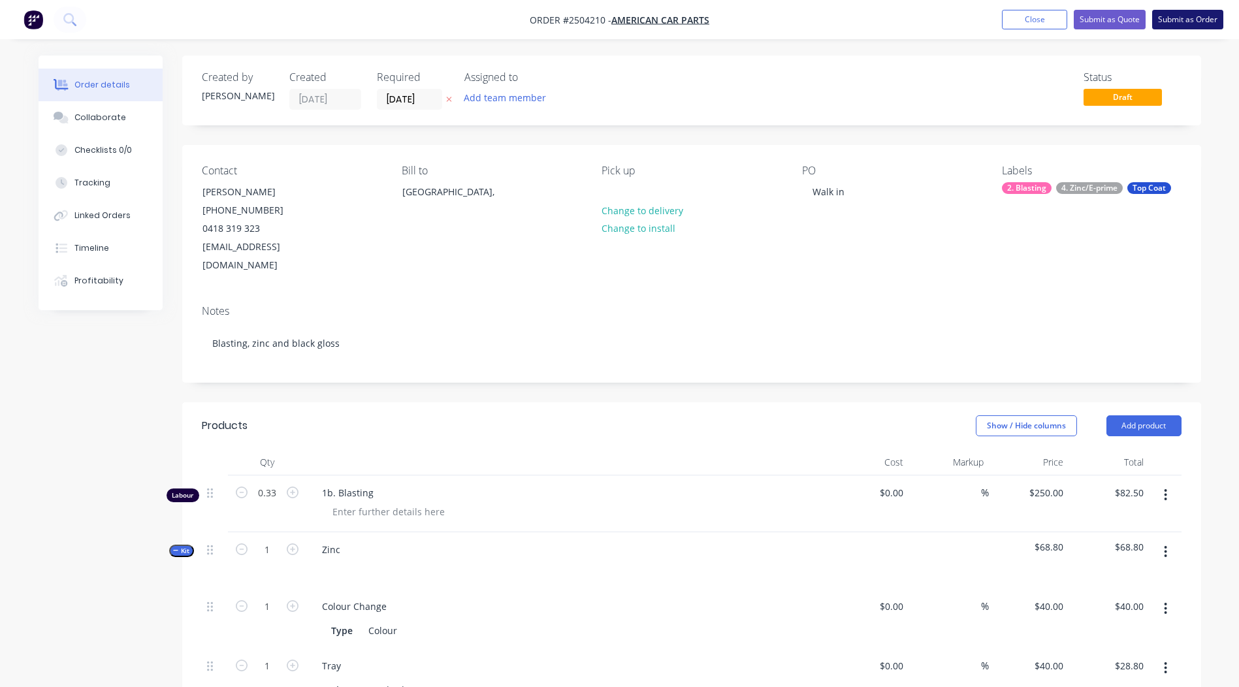
click at [1178, 18] on button "Submit as Order" at bounding box center [1187, 20] width 71 height 20
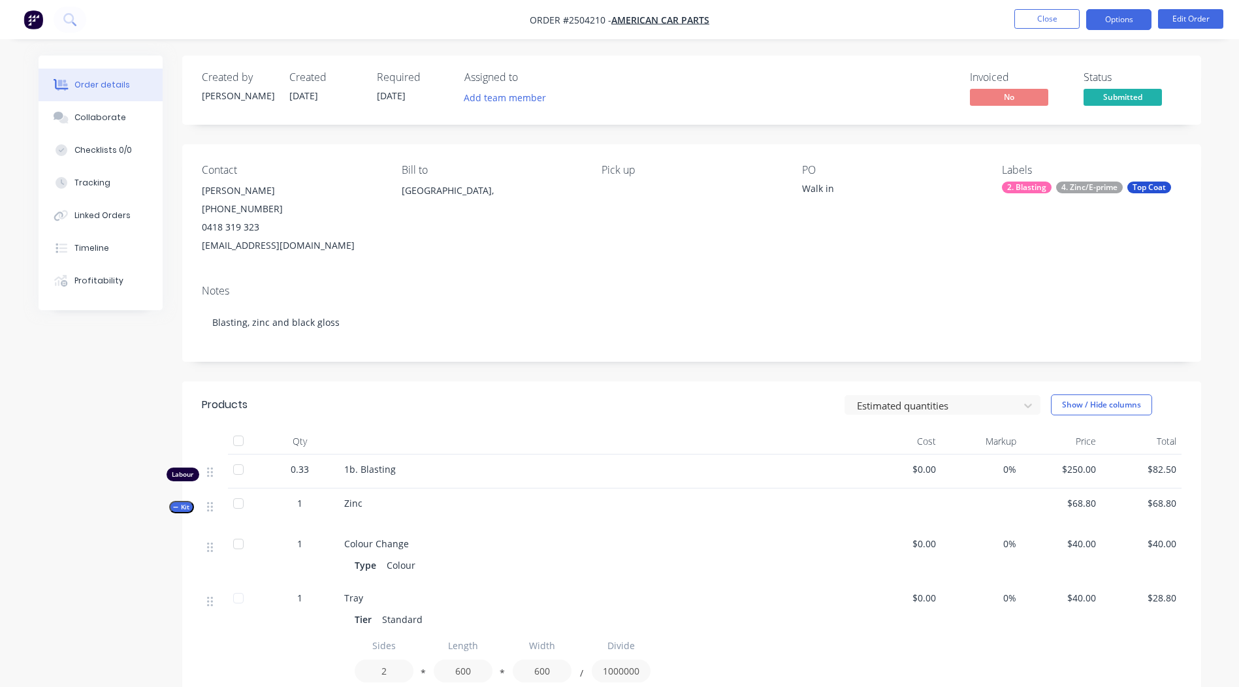
click at [1109, 26] on button "Options" at bounding box center [1118, 19] width 65 height 21
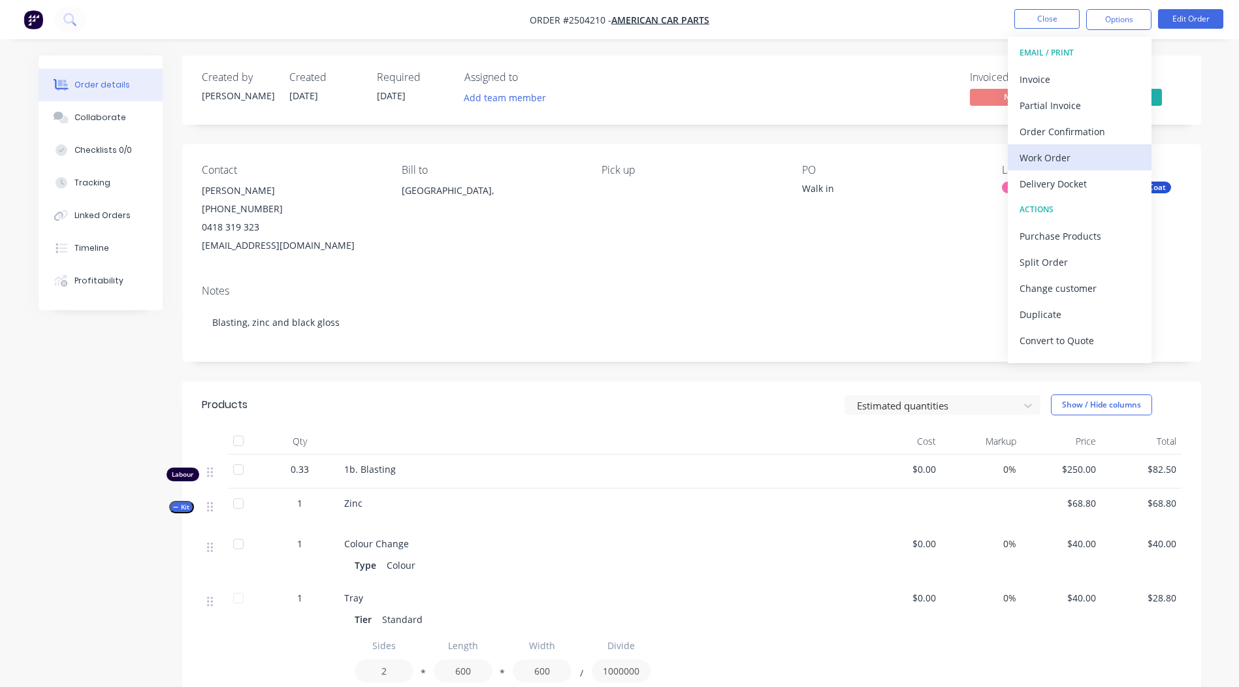
click at [1055, 149] on div "Work Order" at bounding box center [1079, 157] width 120 height 19
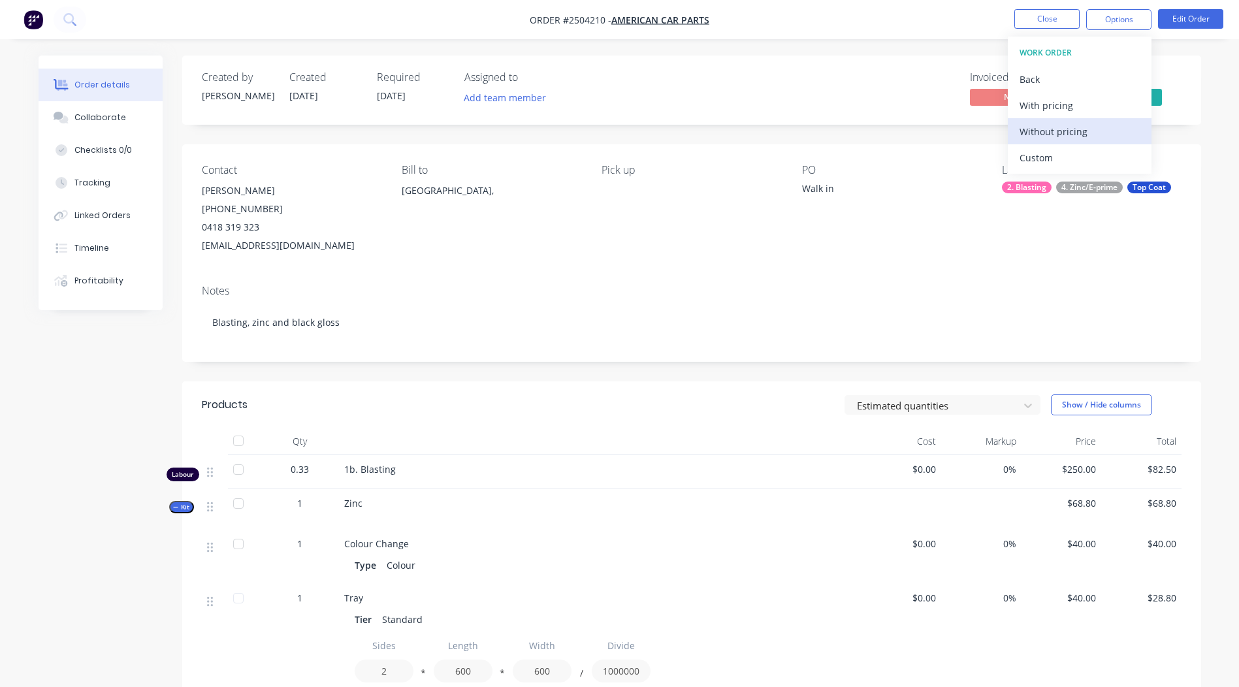
click at [1073, 132] on div "Without pricing" at bounding box center [1079, 131] width 120 height 19
click at [894, 131] on div "Created by [PERSON_NAME] Created [DATE] Required [DATE] Assigned to Add team me…" at bounding box center [691, 614] width 1019 height 1116
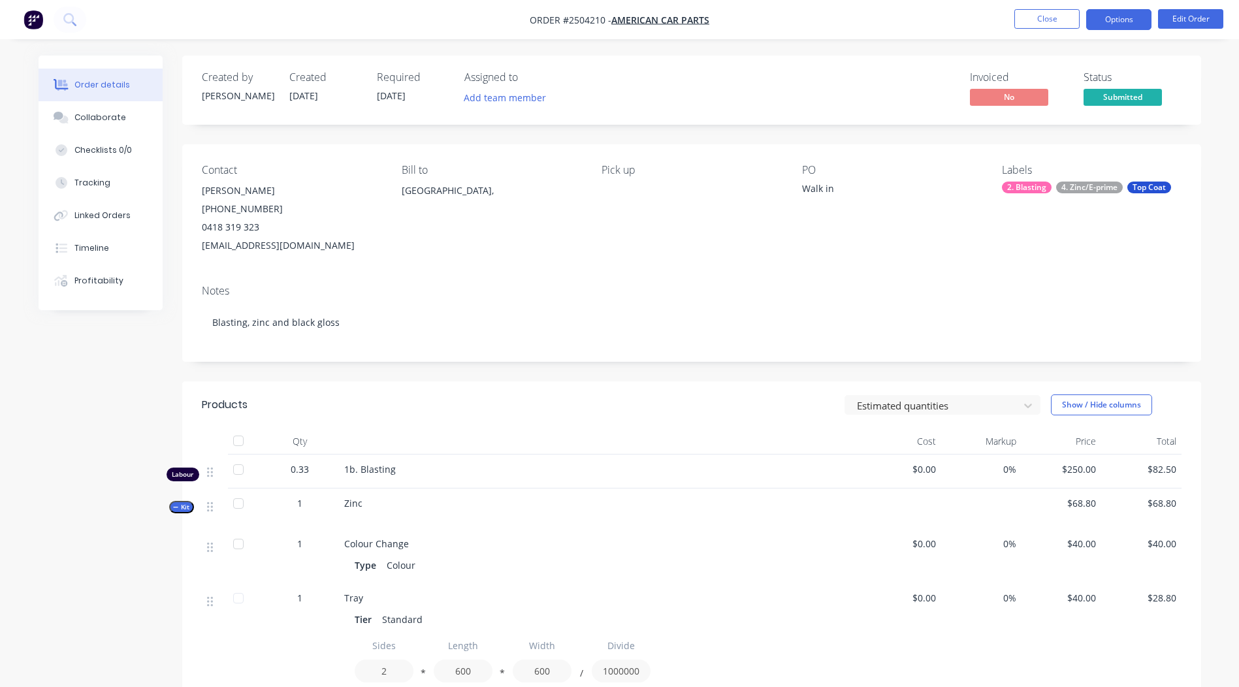
click at [1139, 26] on button "Options" at bounding box center [1118, 19] width 65 height 21
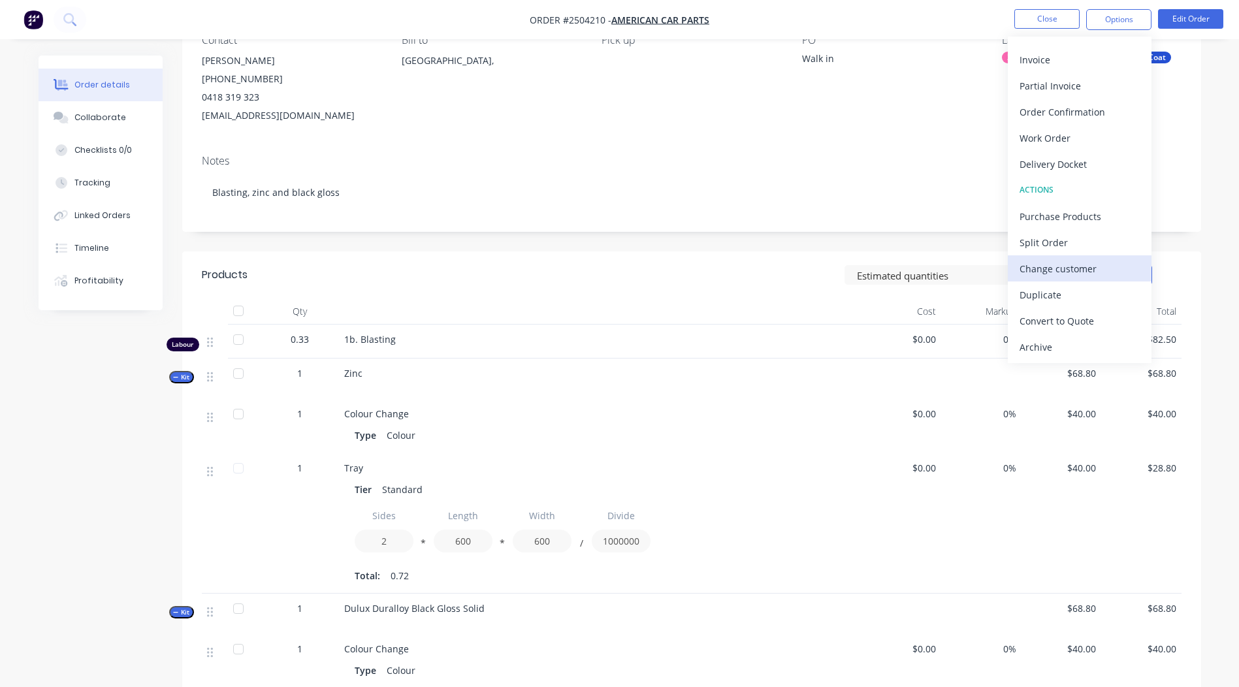
scroll to position [131, 0]
click at [1038, 295] on div "Duplicate" at bounding box center [1079, 294] width 120 height 19
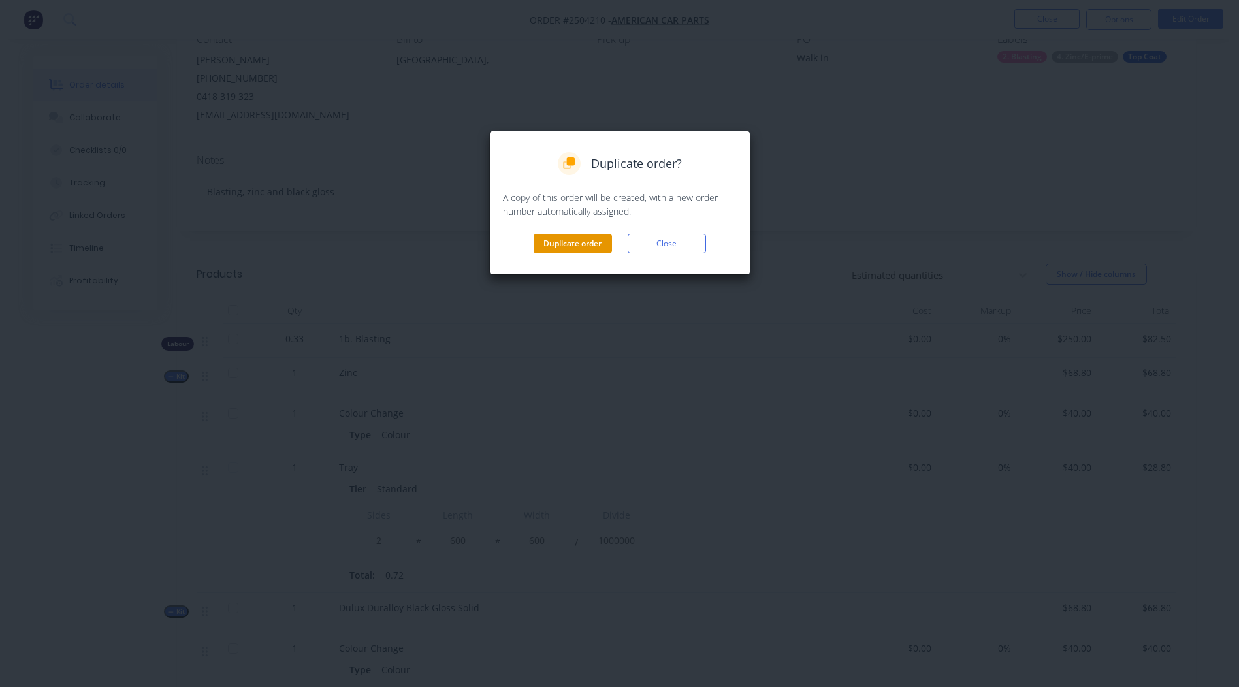
click at [563, 243] on button "Duplicate order" at bounding box center [572, 244] width 78 height 20
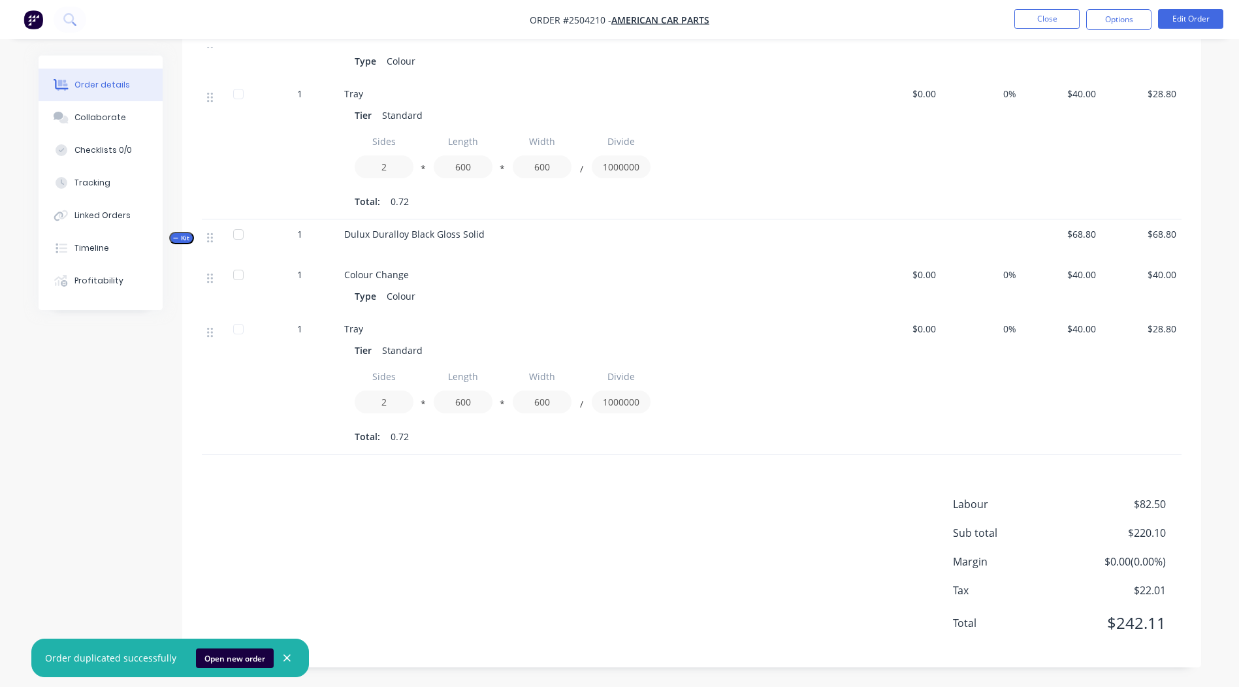
scroll to position [0, 0]
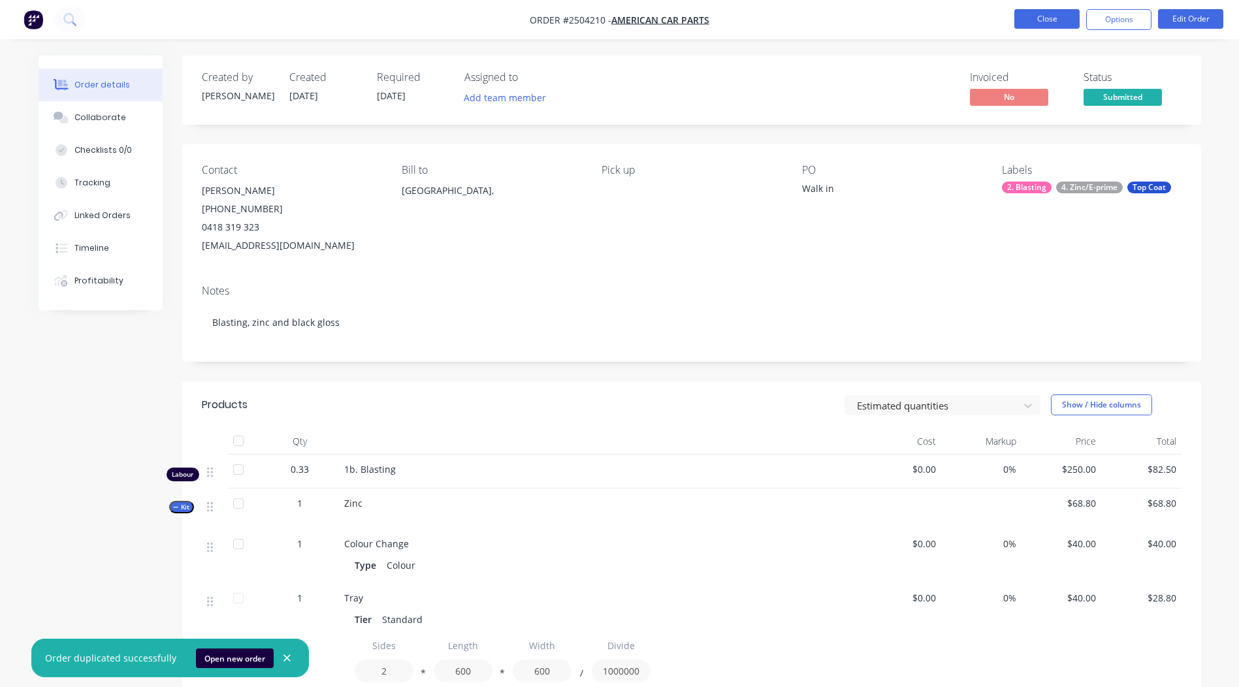
click at [1037, 25] on button "Close" at bounding box center [1046, 19] width 65 height 20
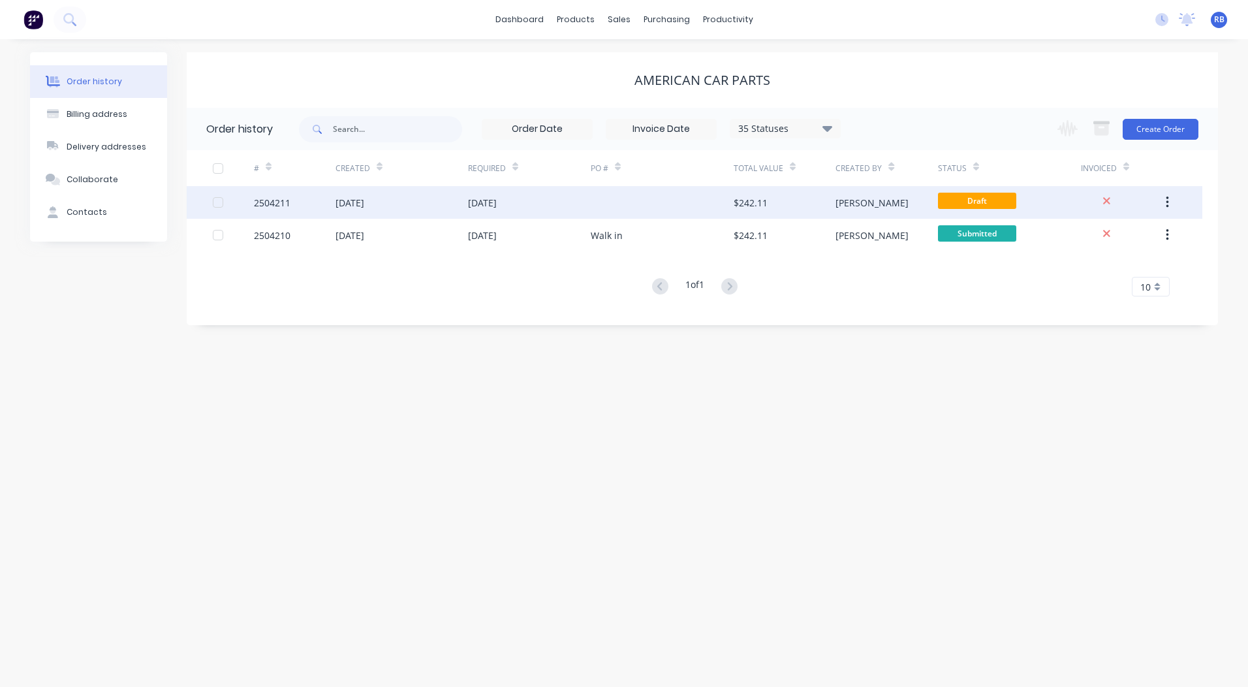
click at [671, 194] on div at bounding box center [662, 202] width 143 height 33
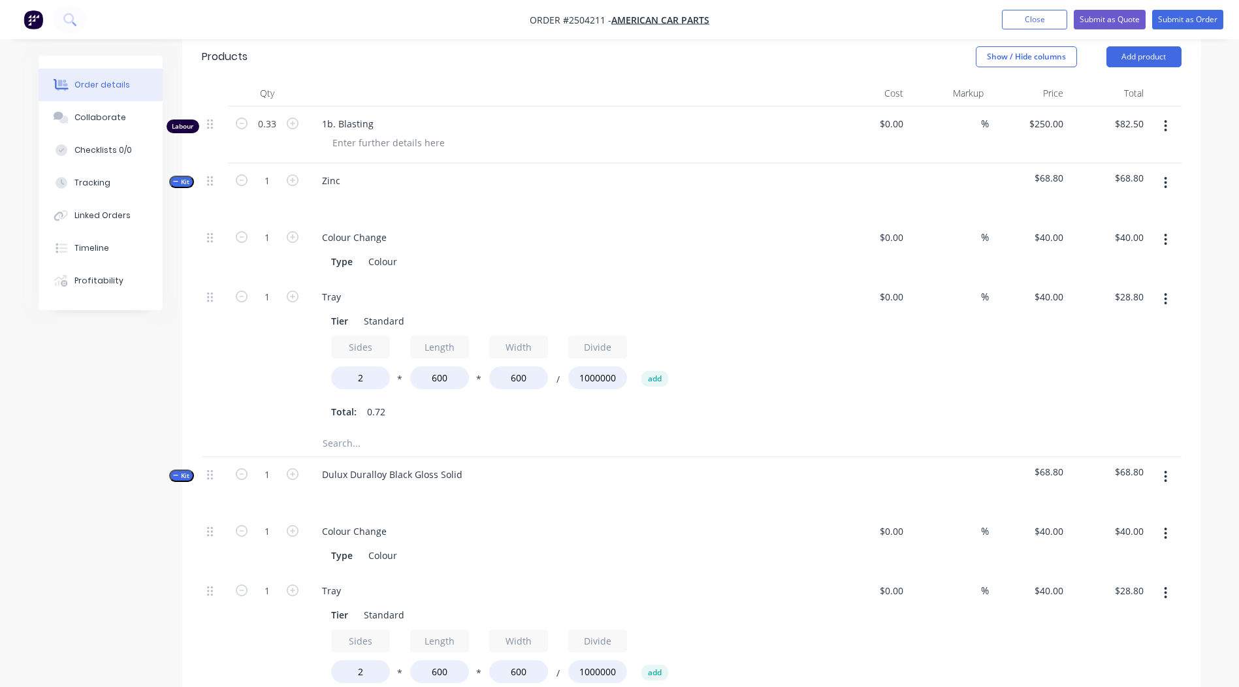
scroll to position [392, 0]
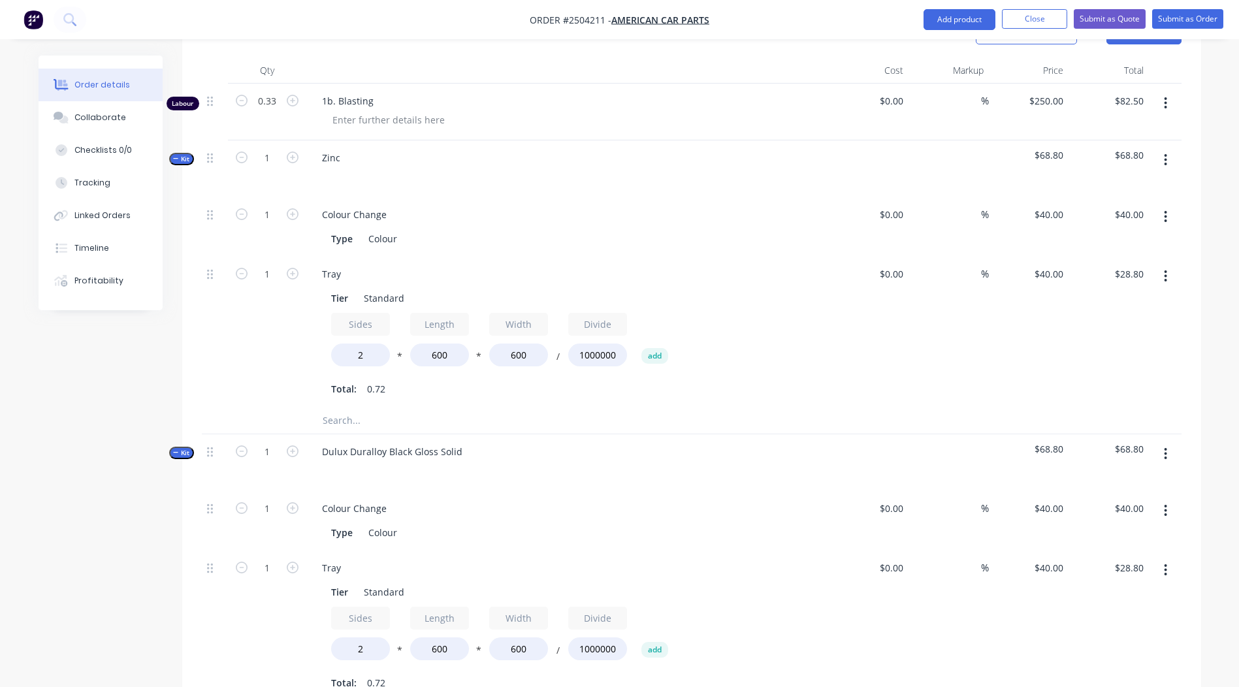
click at [1175, 442] on button "button" at bounding box center [1165, 454] width 31 height 24
click at [1112, 557] on div "Delete" at bounding box center [1119, 566] width 101 height 19
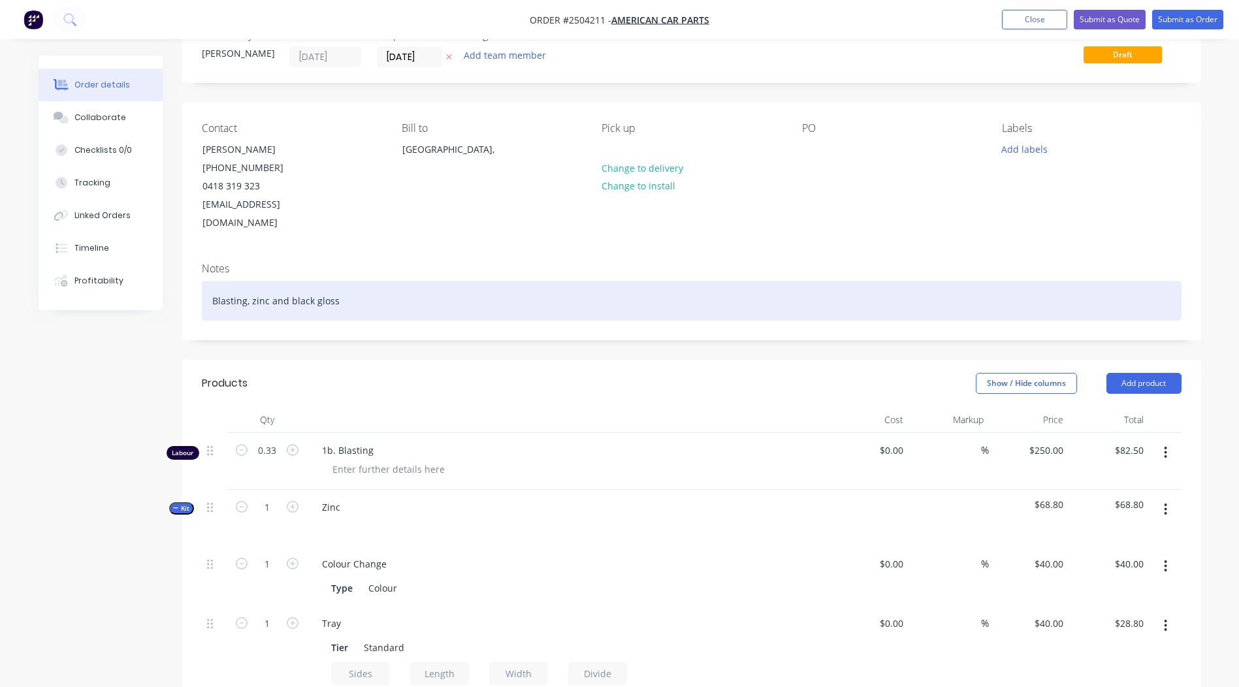
scroll to position [65, 0]
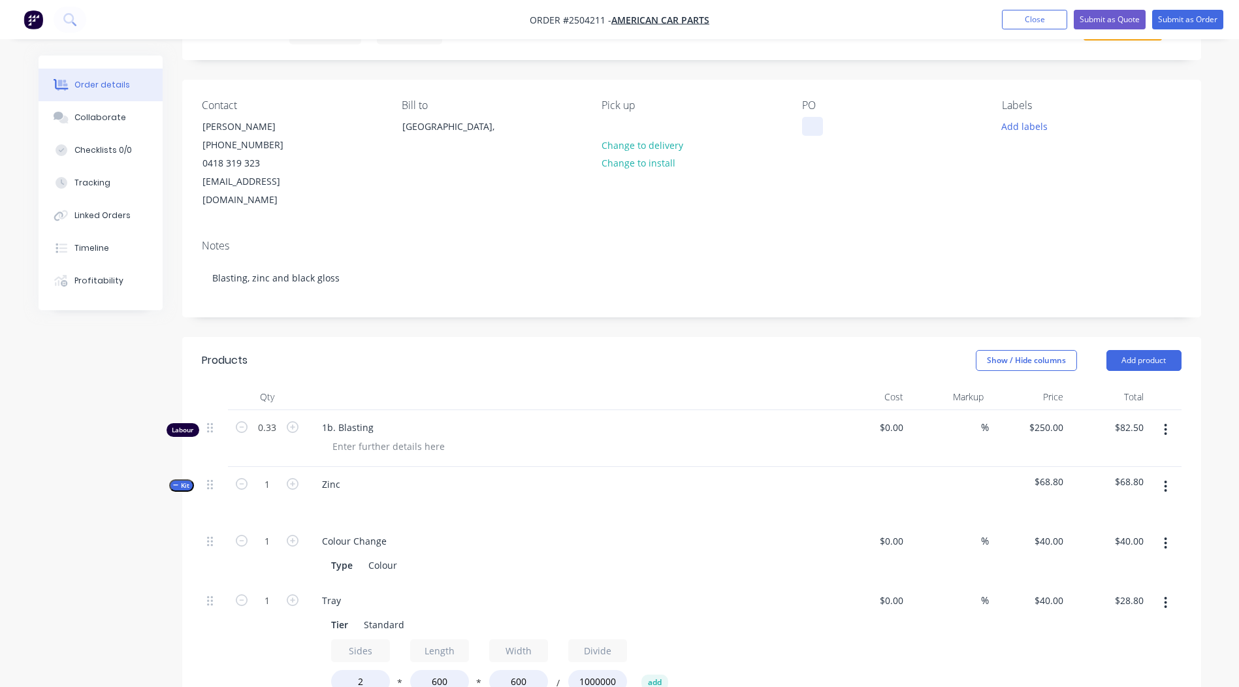
click at [808, 122] on div at bounding box center [812, 126] width 21 height 19
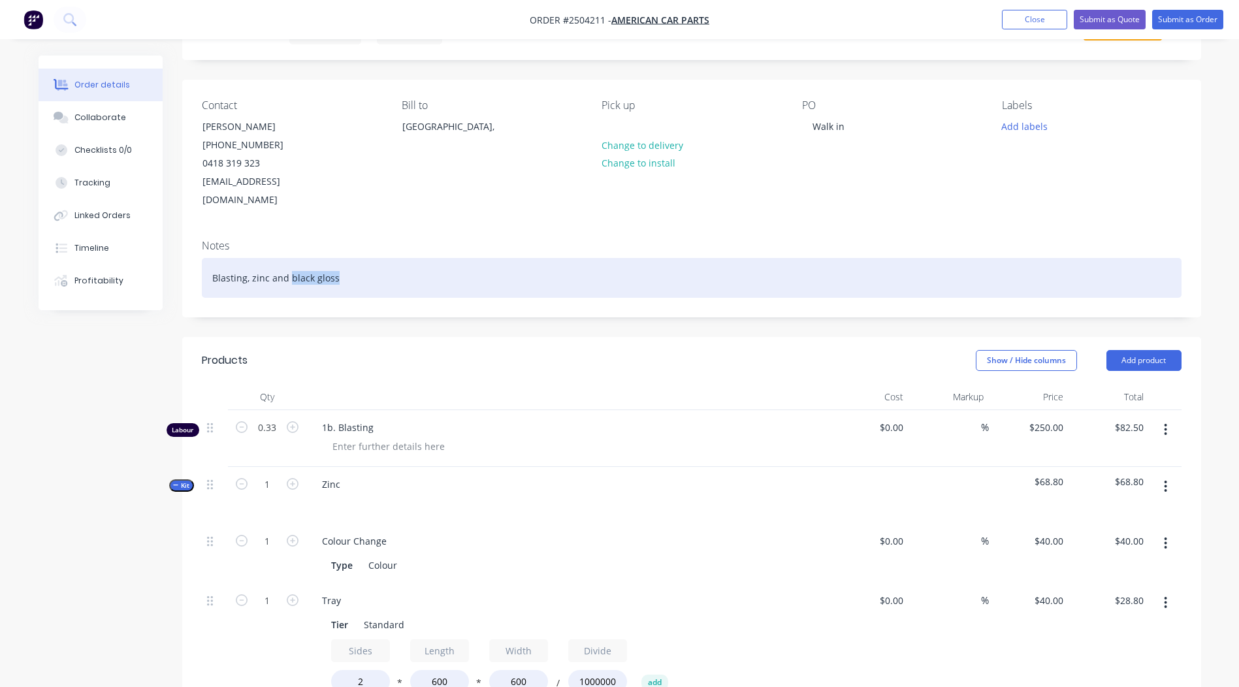
drag, startPoint x: 340, startPoint y: 259, endPoint x: 288, endPoint y: 264, distance: 52.4
click at [288, 264] on div "Blasting, zinc and black gloss" at bounding box center [691, 278] width 979 height 40
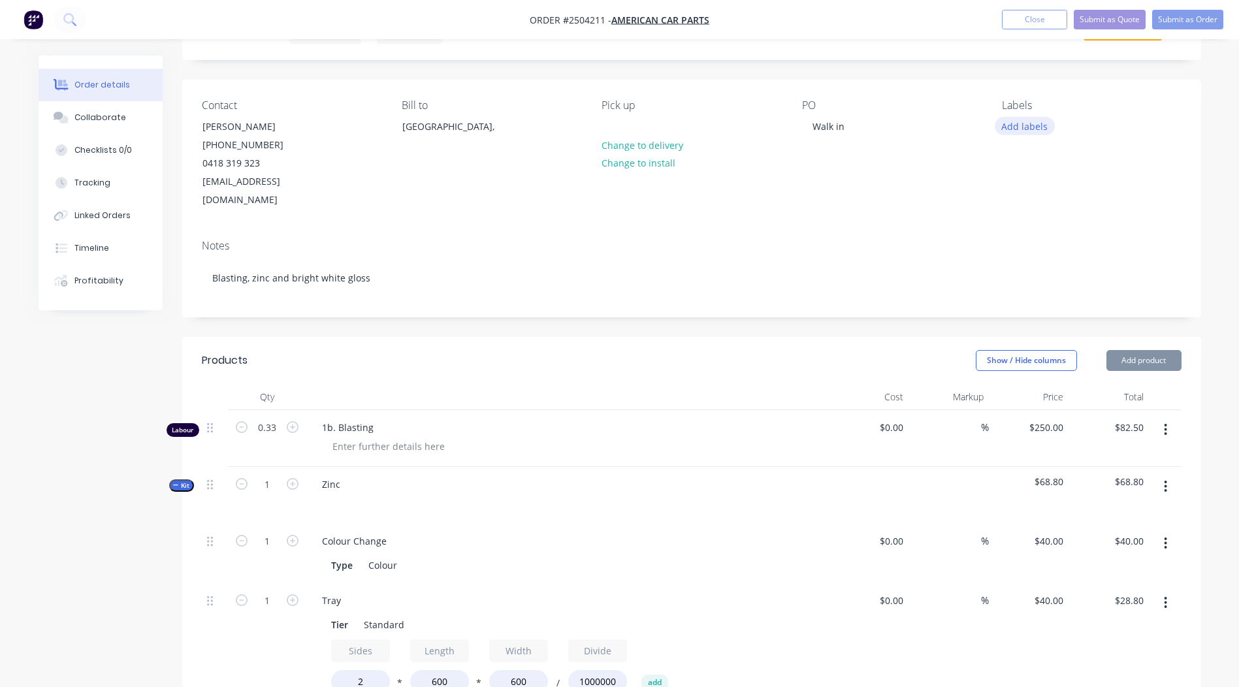
click at [1021, 128] on button "Add labels" at bounding box center [1024, 126] width 60 height 18
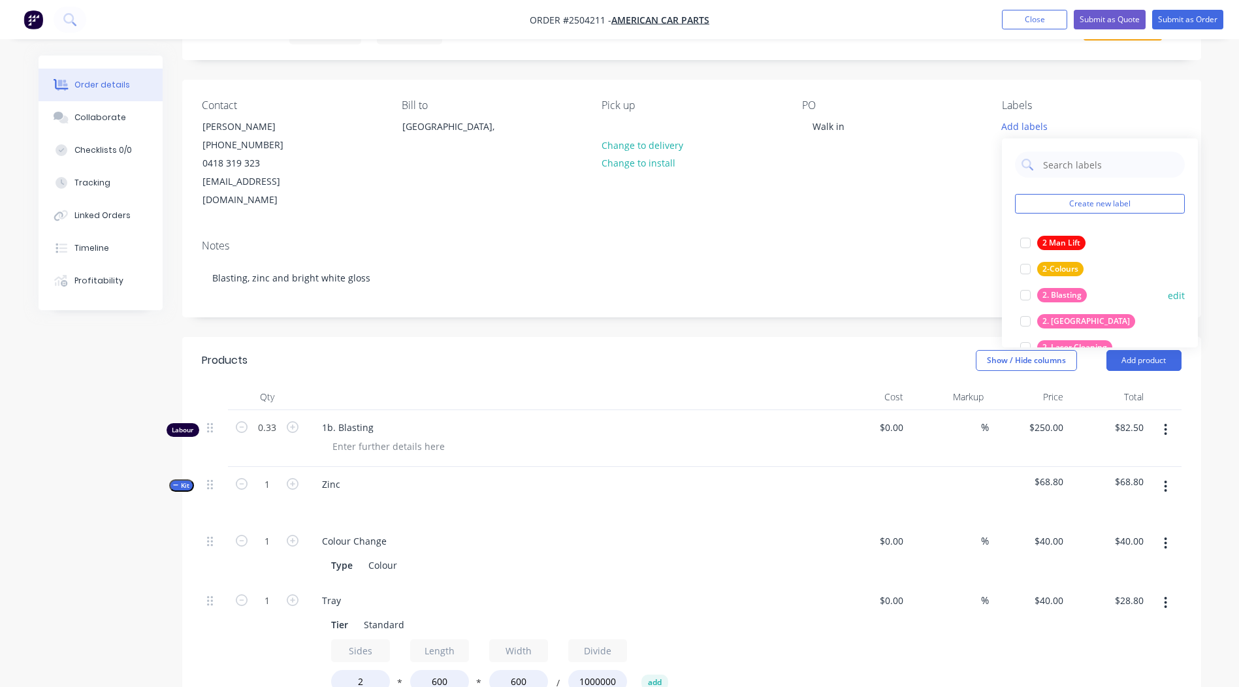
click at [1075, 294] on div "2. Blasting" at bounding box center [1062, 295] width 50 height 14
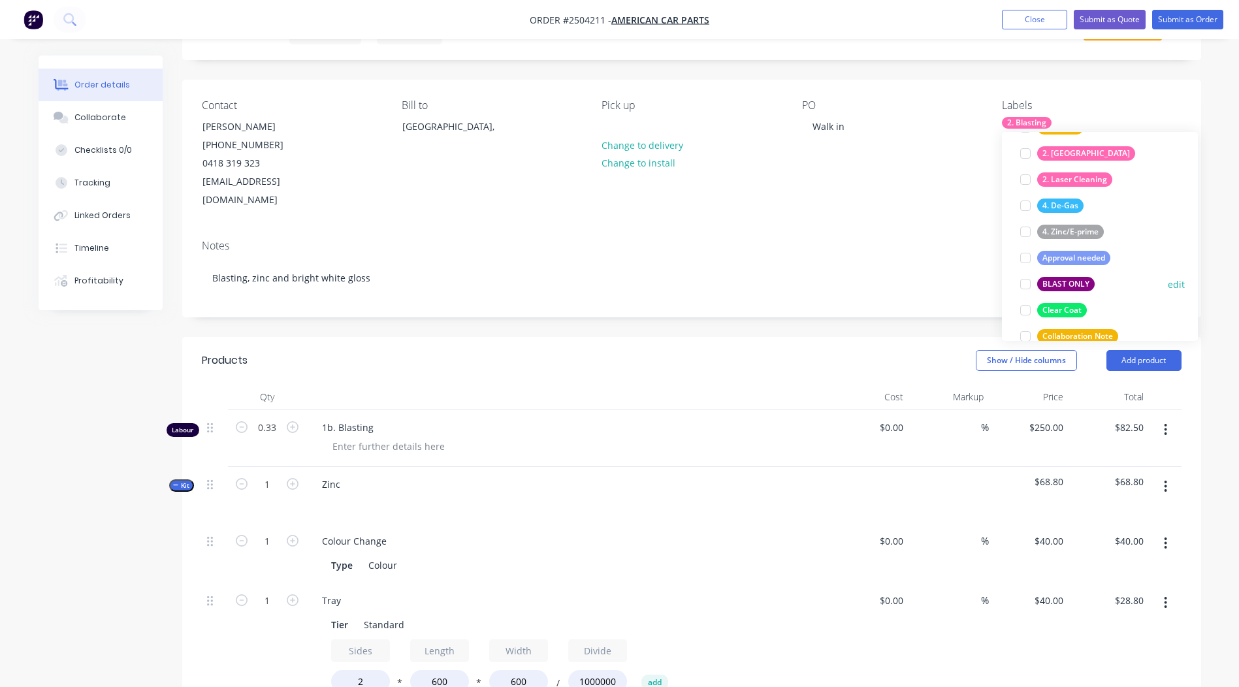
scroll to position [131, 0]
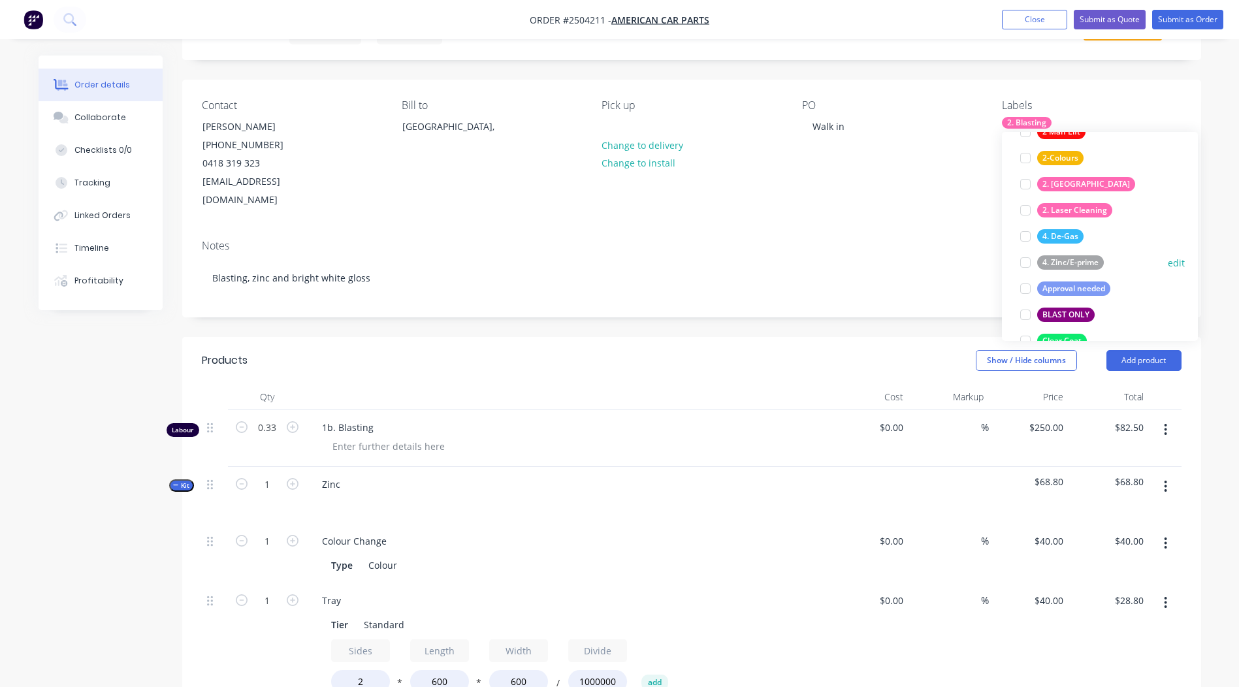
click at [1077, 259] on div "4. Zinc/E-prime" at bounding box center [1070, 262] width 67 height 14
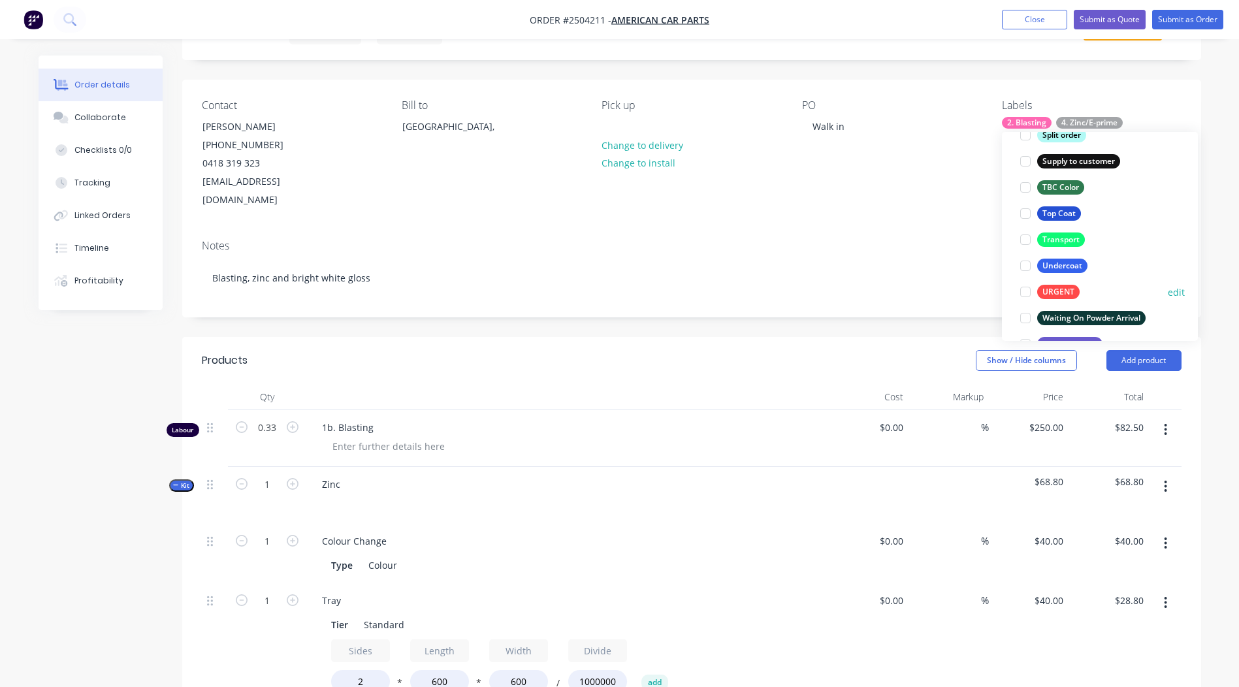
scroll to position [1019, 0]
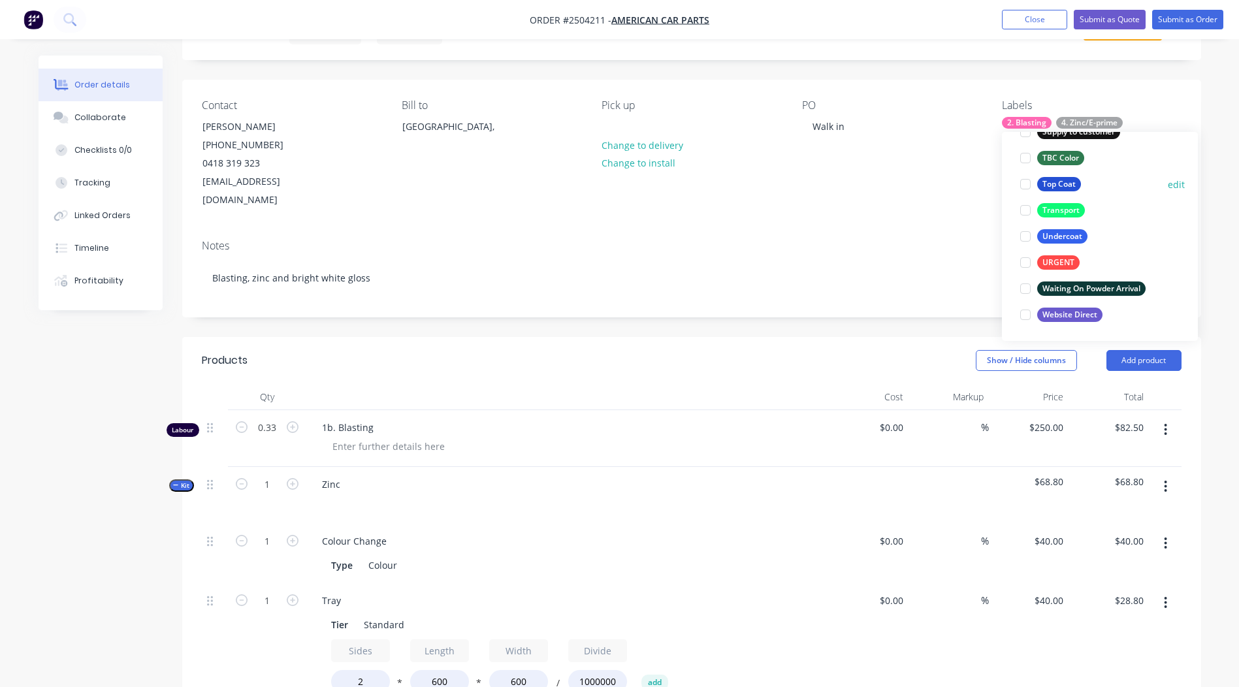
click at [1052, 184] on div "Top Coat" at bounding box center [1059, 184] width 44 height 14
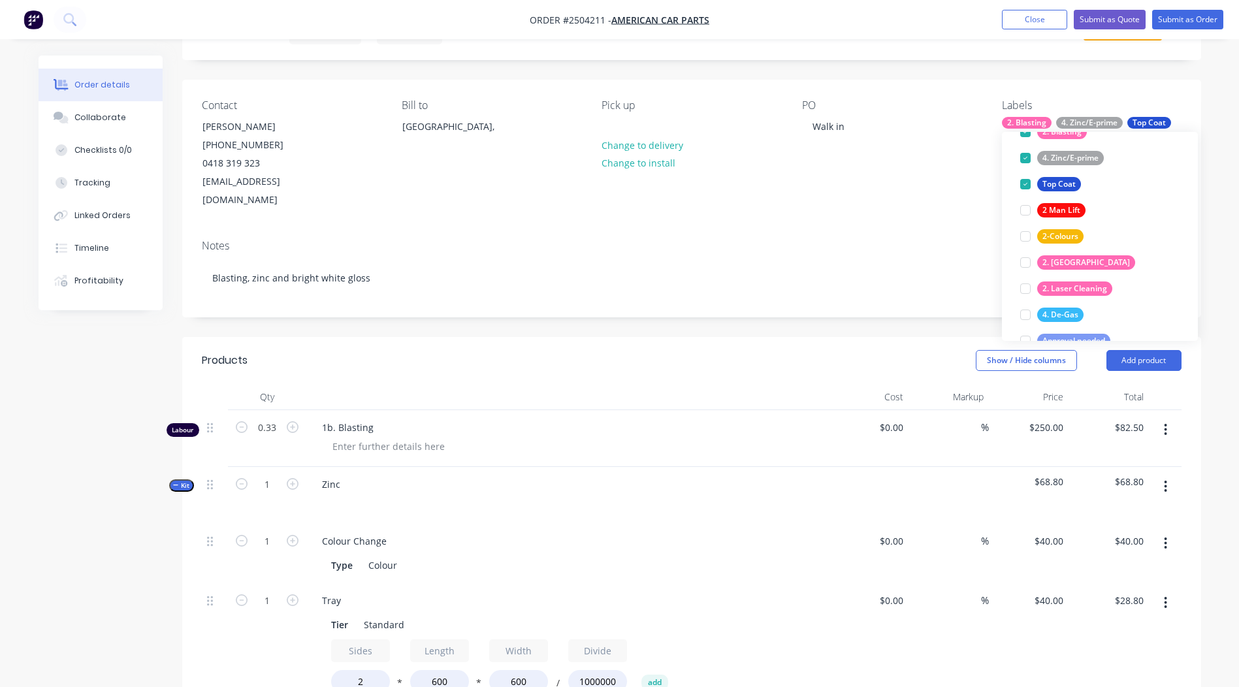
click at [1138, 76] on div "Created by [PERSON_NAME] Created [DATE] Required [DATE] Assigned to Add team me…" at bounding box center [691, 553] width 1019 height 1126
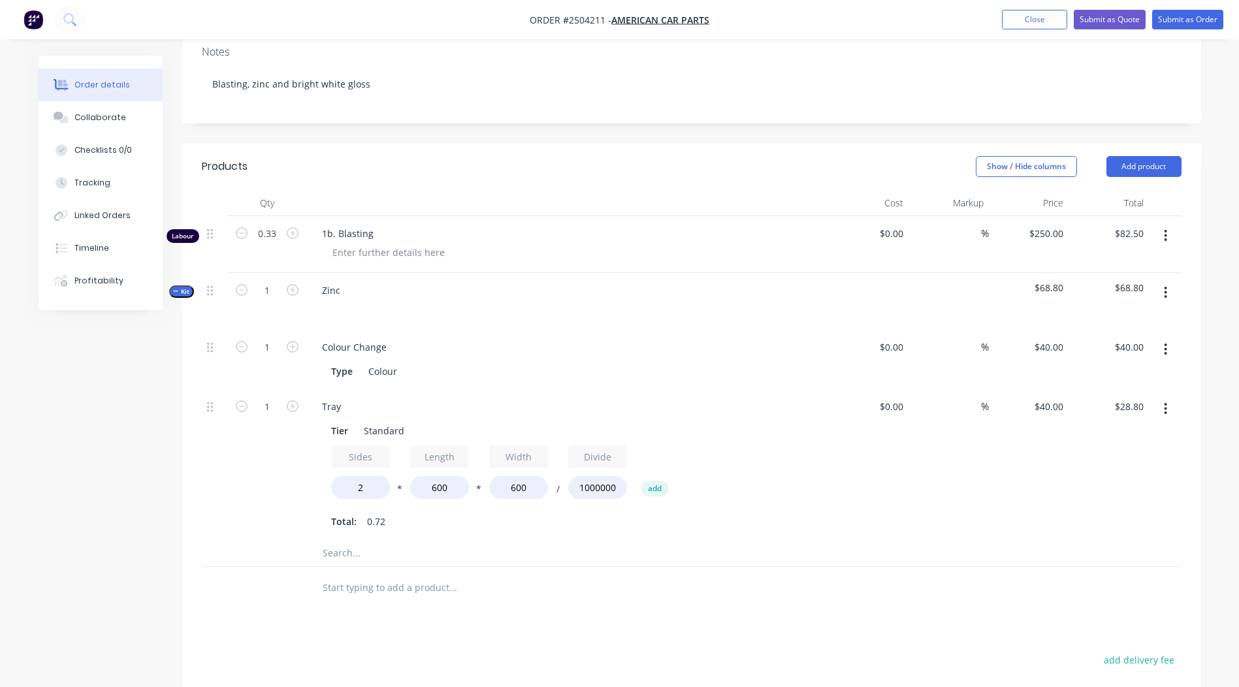
scroll to position [274, 0]
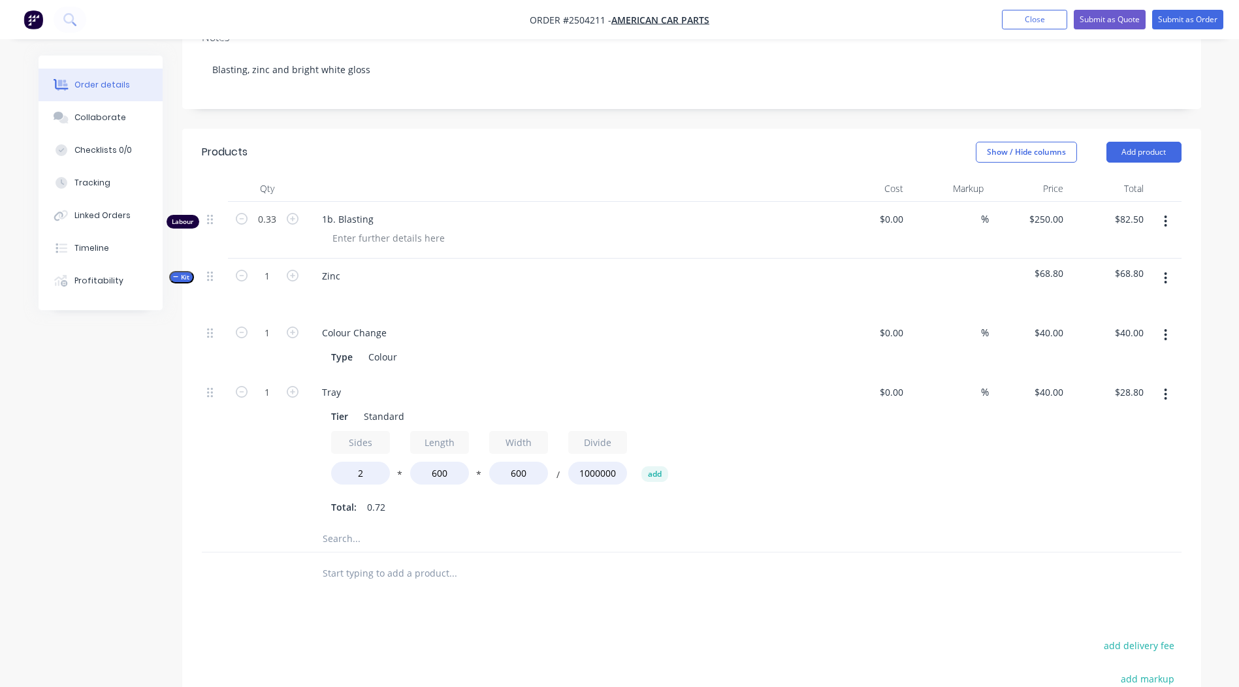
click at [1174, 266] on button "button" at bounding box center [1165, 278] width 31 height 24
click at [1120, 381] on div "Delete" at bounding box center [1119, 390] width 101 height 19
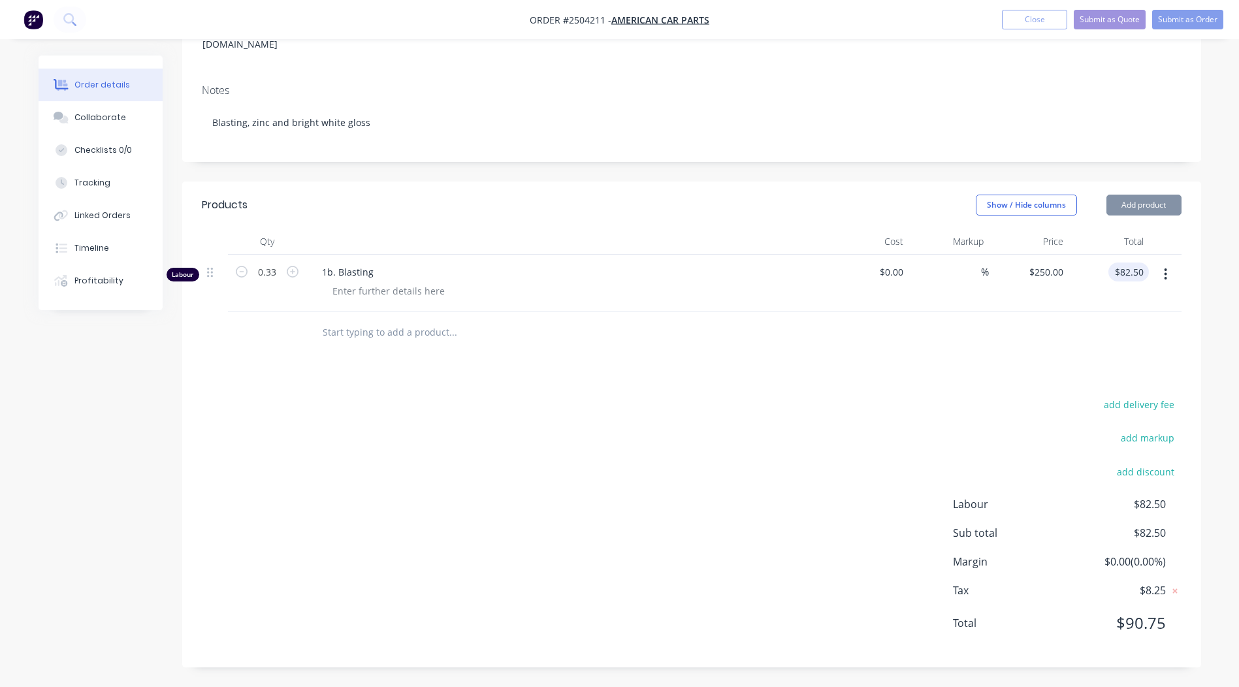
scroll to position [202, 0]
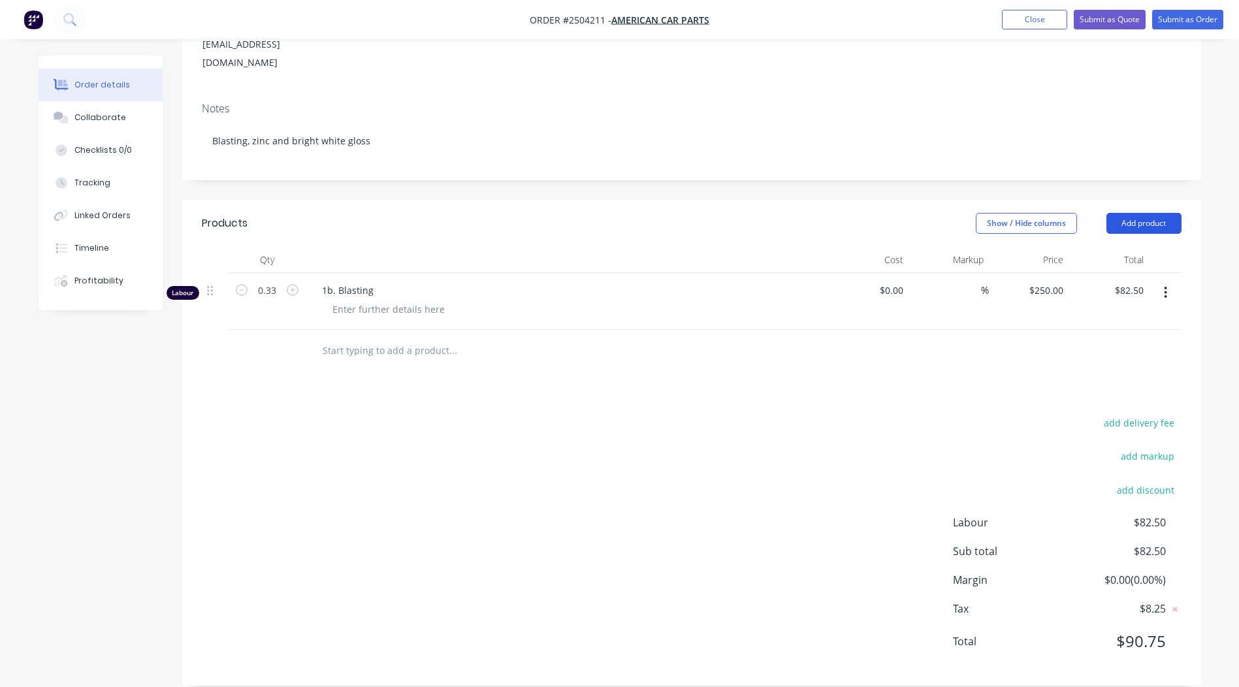
click at [1132, 213] on button "Add product" at bounding box center [1143, 223] width 75 height 21
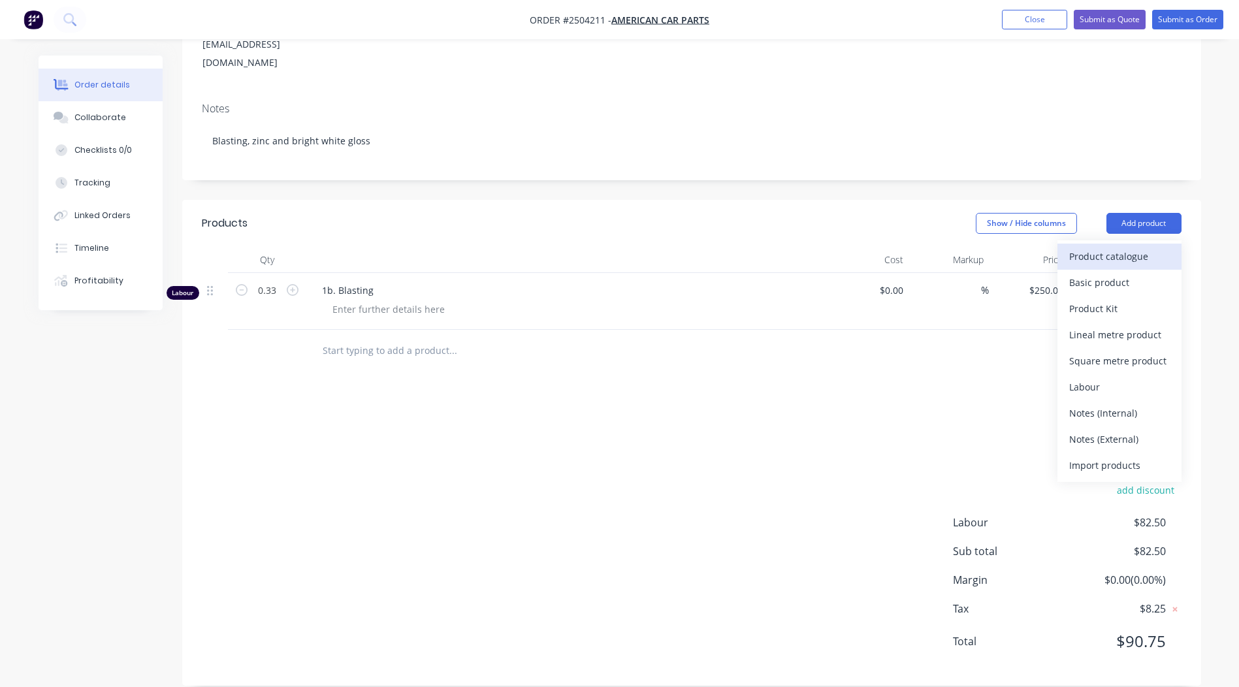
click at [1109, 247] on div "Product catalogue" at bounding box center [1119, 256] width 101 height 19
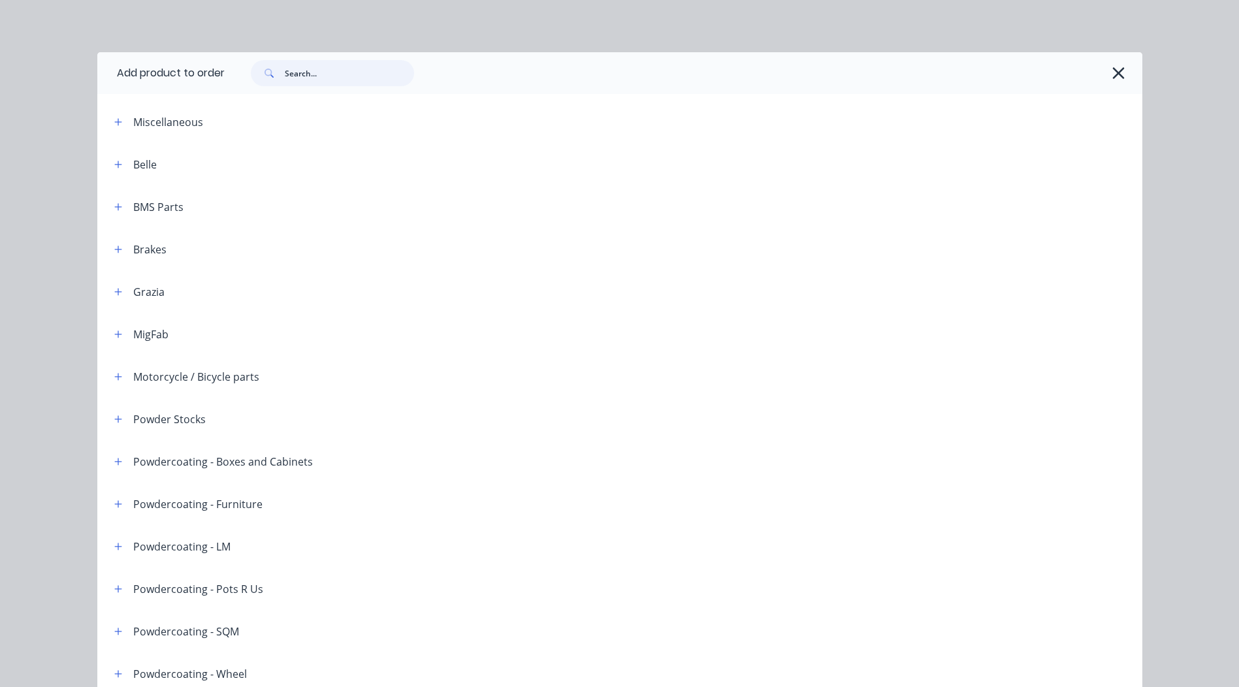
click at [296, 82] on input "text" at bounding box center [349, 73] width 129 height 26
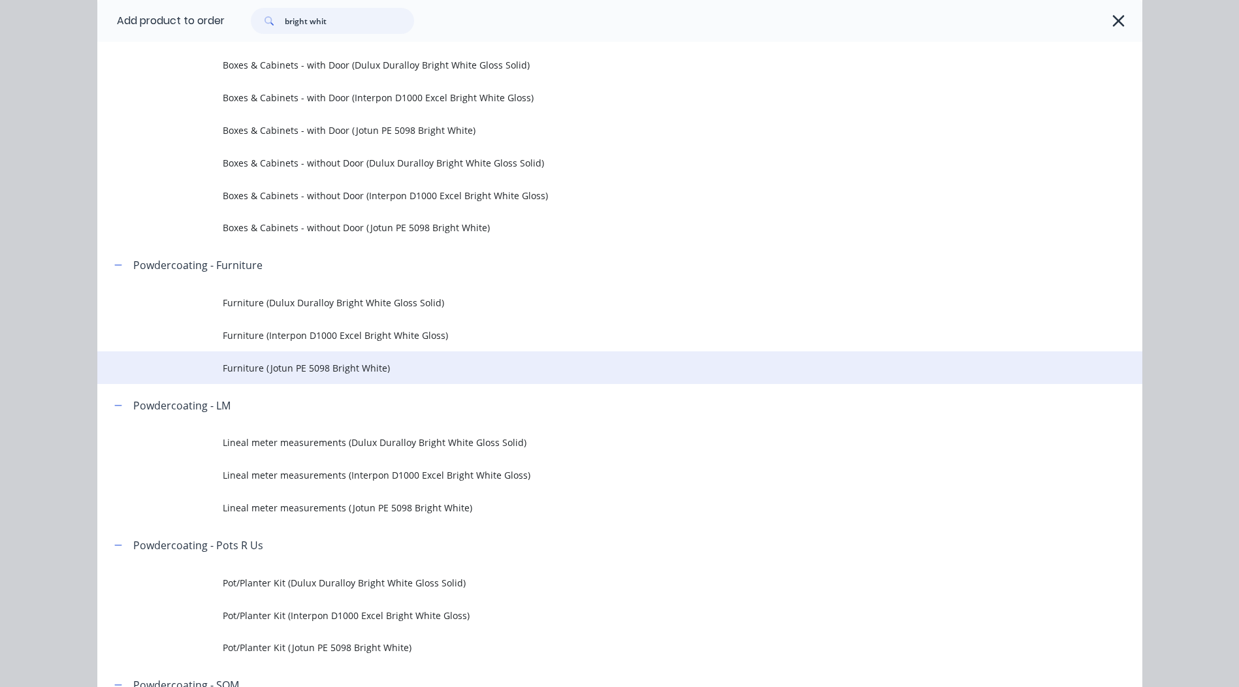
scroll to position [65, 0]
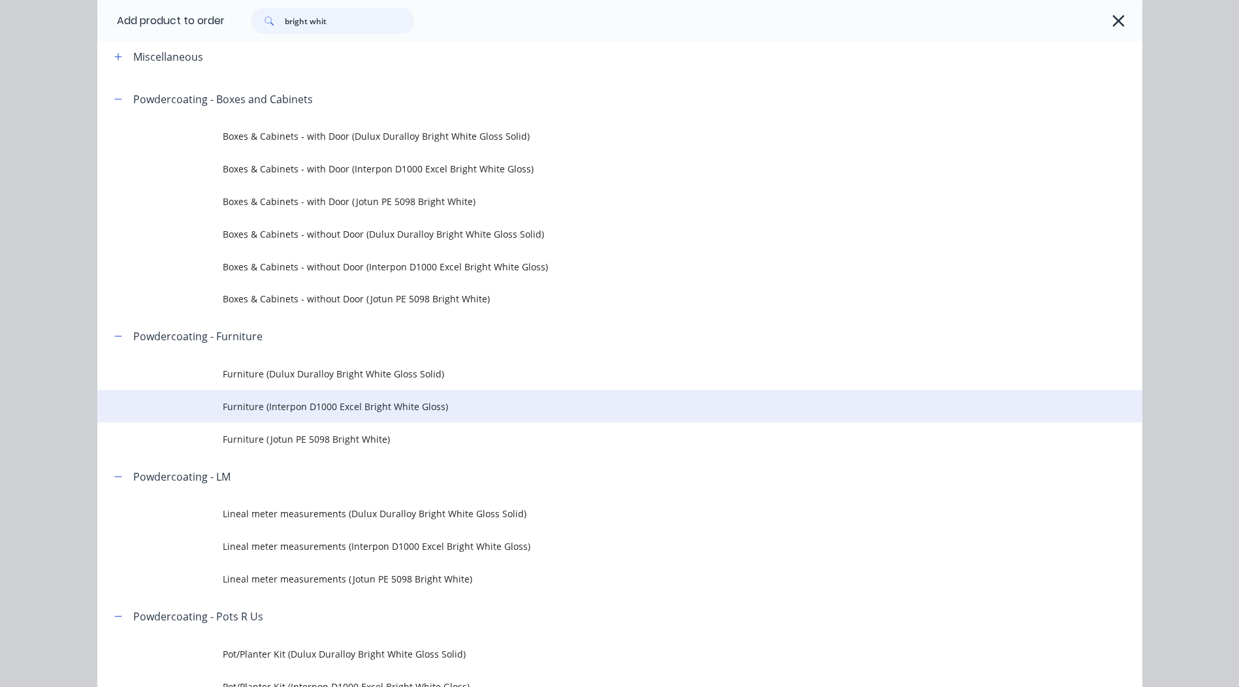
type input "bright whit"
click at [431, 405] on span "Furniture (Interpon D1000 Excel Bright White Gloss)" at bounding box center [590, 407] width 735 height 14
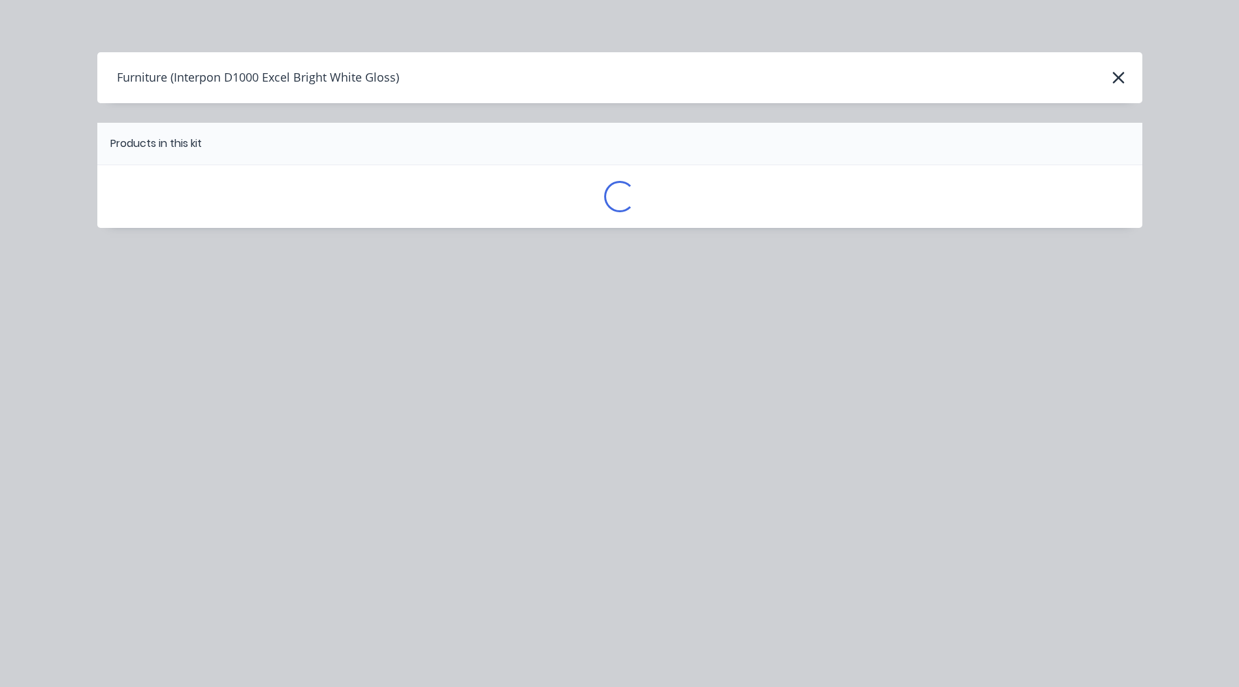
scroll to position [0, 0]
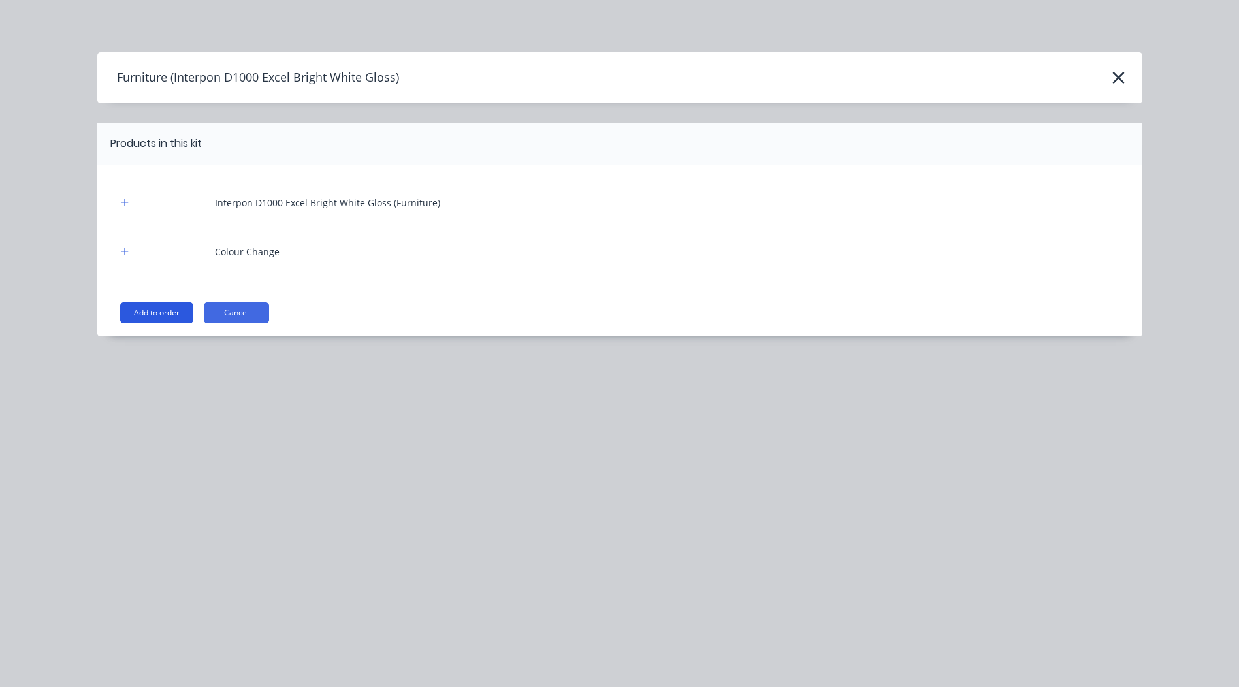
click at [163, 321] on button "Add to order" at bounding box center [156, 312] width 73 height 21
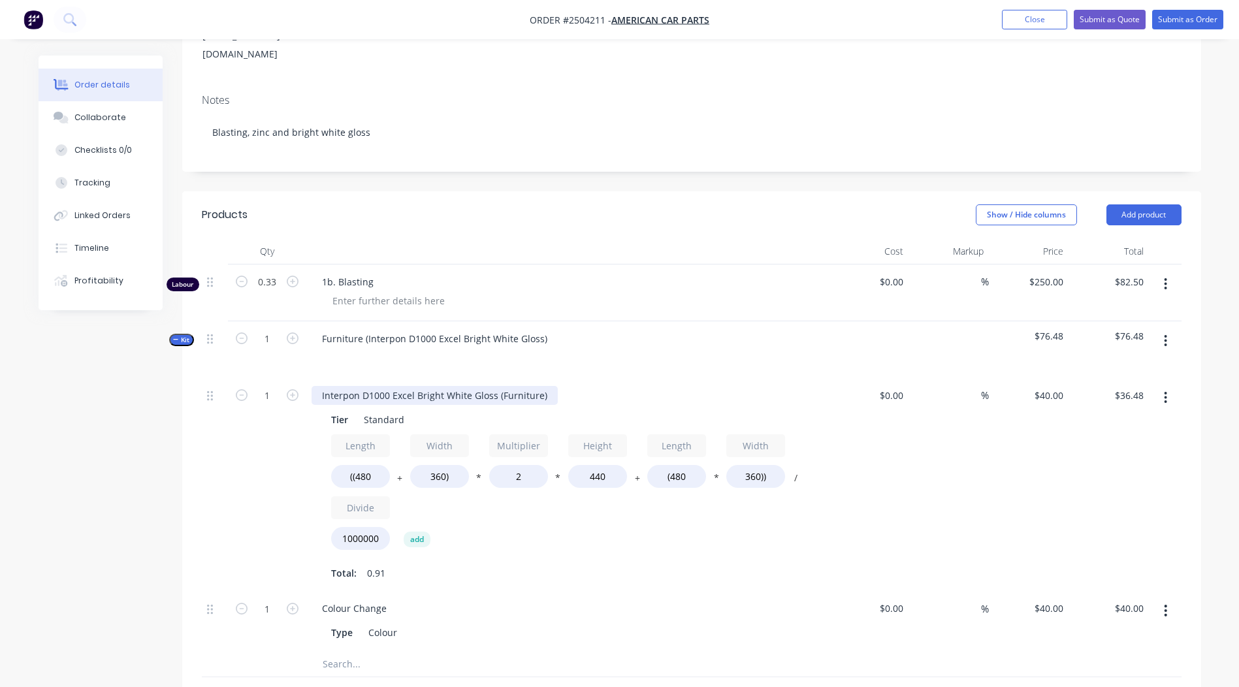
scroll to position [268, 0]
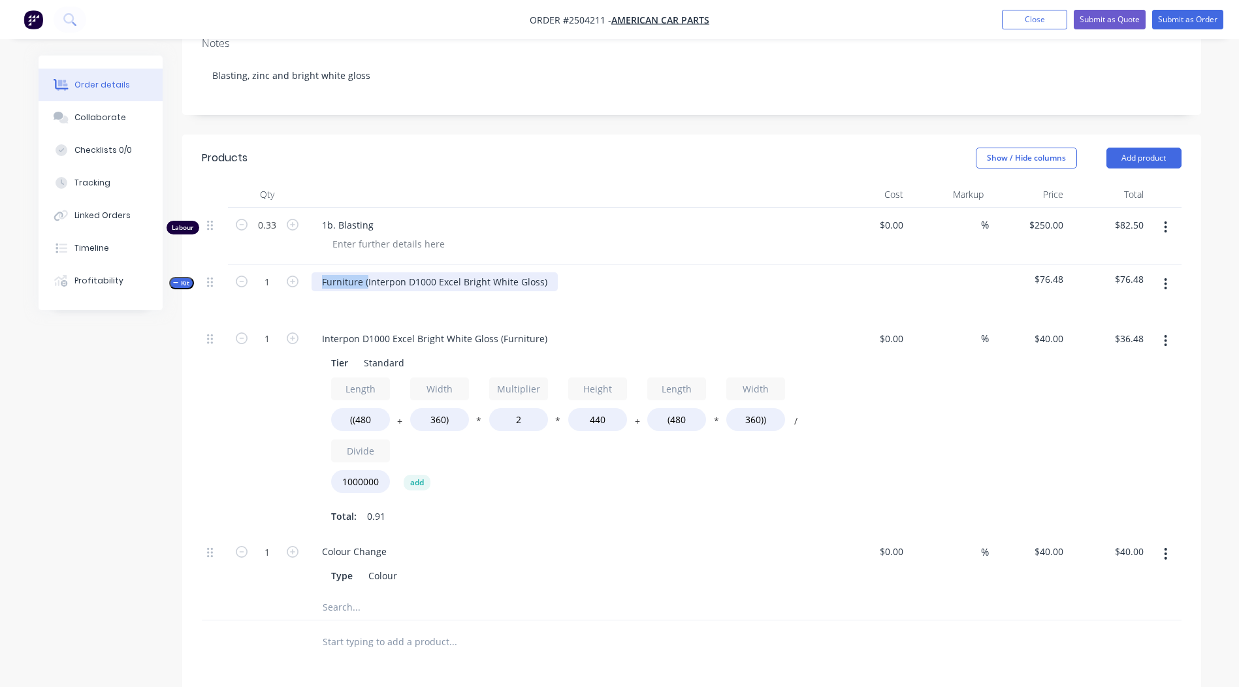
drag, startPoint x: 366, startPoint y: 261, endPoint x: 0, endPoint y: 383, distance: 386.1
click at [0, 383] on html "Order #2504211 - American Car Parts Add product Close Submit as Quote Submit as…" at bounding box center [619, 363] width 1239 height 1263
click at [500, 272] on div "Interpon D1000 Excel Bright White Gloss)" at bounding box center [411, 281] width 200 height 19
click at [262, 215] on input "0.33" at bounding box center [267, 225] width 34 height 20
type input "1.5"
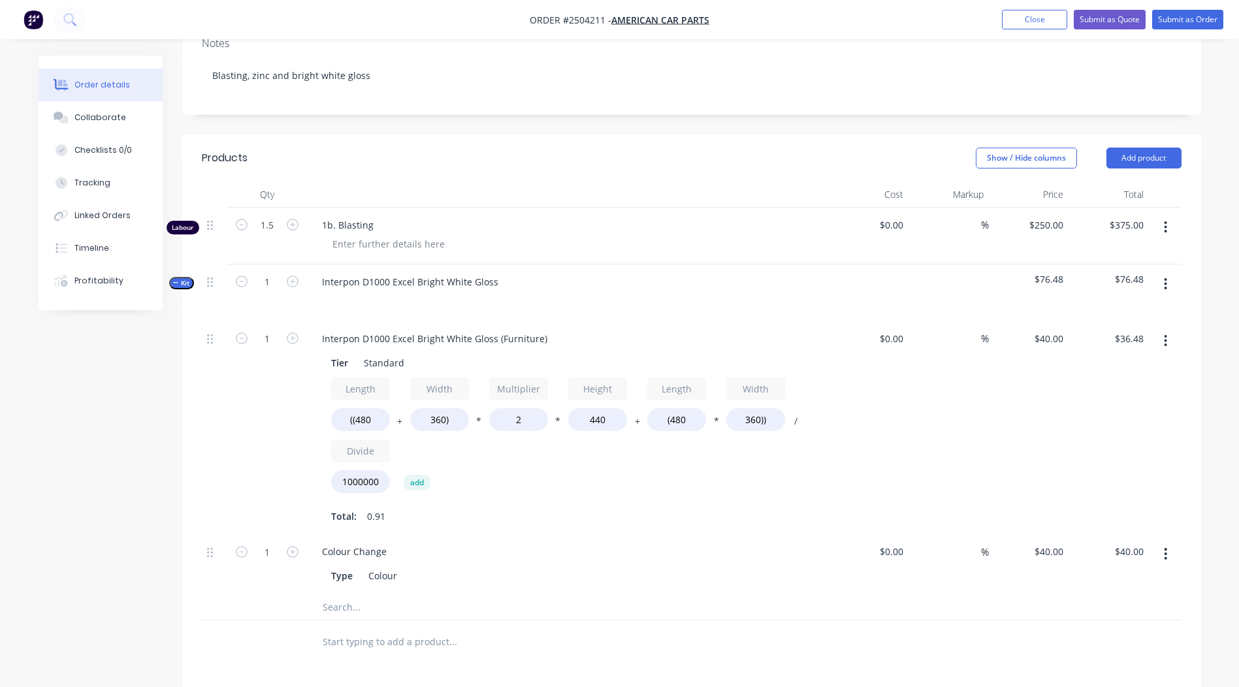
type input "$375.00"
click at [500, 148] on div "Show / Hide columns Add product" at bounding box center [794, 158] width 771 height 21
click at [279, 218] on input "1.5" at bounding box center [267, 228] width 34 height 20
click at [678, 150] on div "Show / Hide columns Add product" at bounding box center [794, 160] width 771 height 21
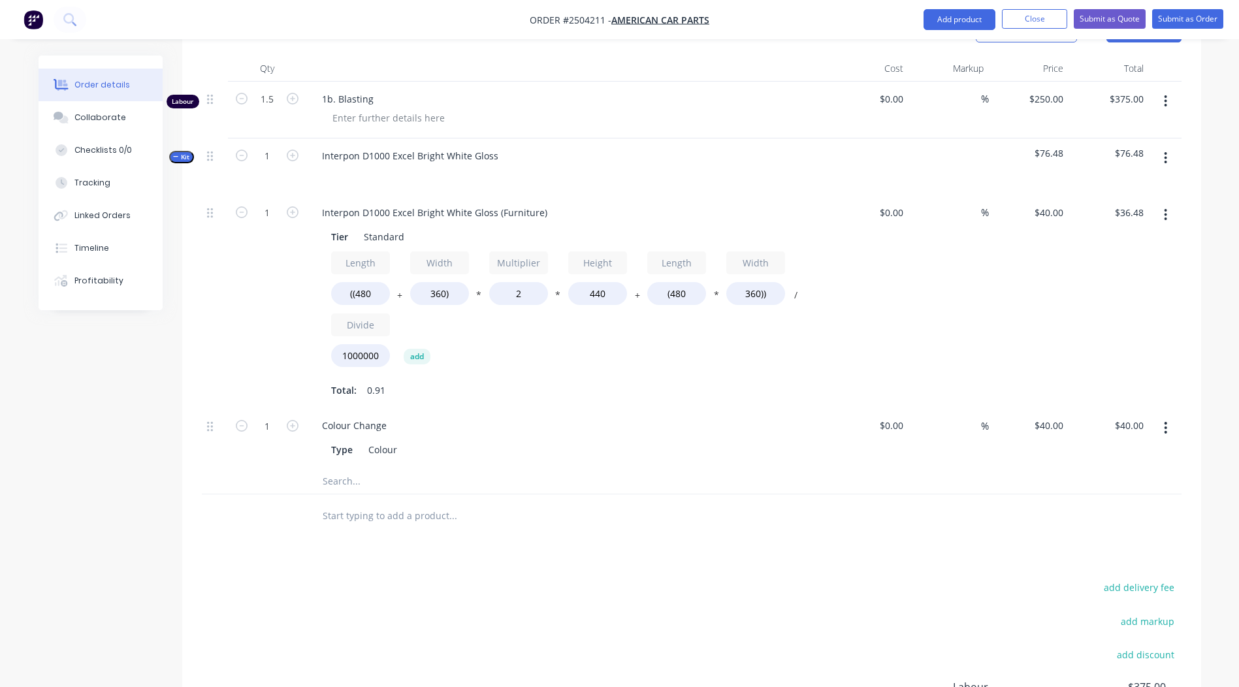
scroll to position [383, 0]
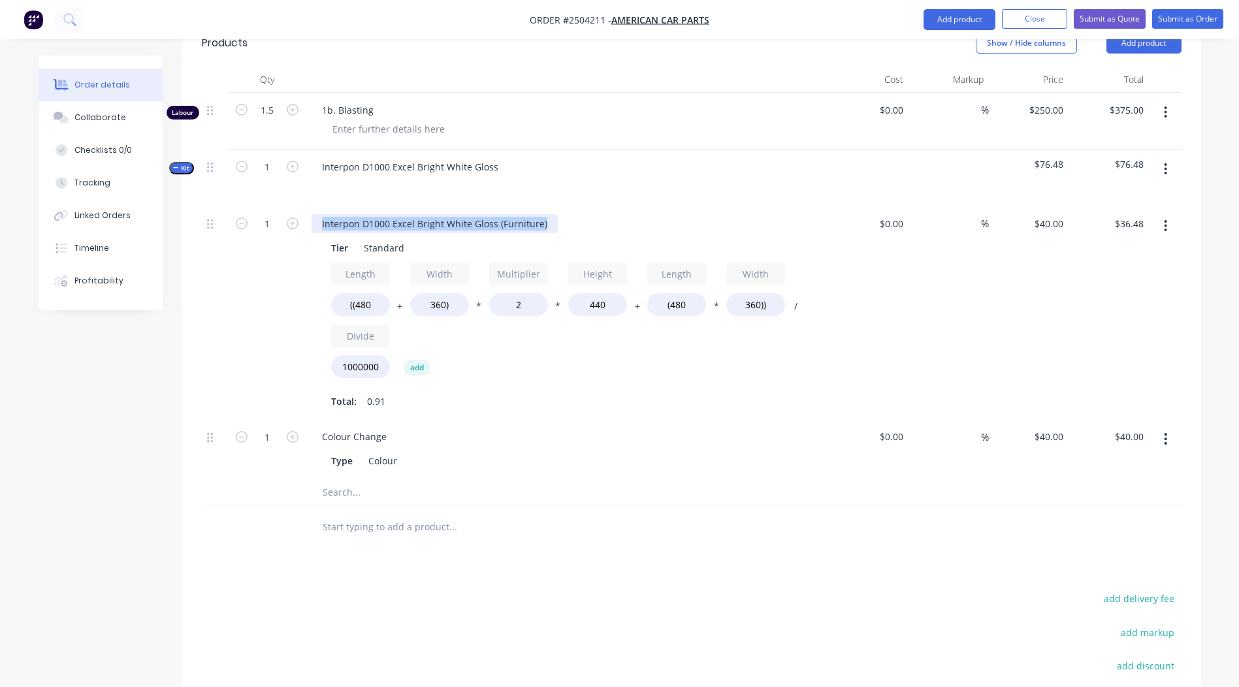
drag, startPoint x: 543, startPoint y: 204, endPoint x: 0, endPoint y: 234, distance: 543.4
click at [0, 233] on html "Order #2504211 - American Car Parts Add product Close Submit as Quote Submit as…" at bounding box center [619, 248] width 1239 height 1263
click at [701, 565] on div "Products Show / Hide columns Add product Qty Cost Markup Price Total Labour 1.5…" at bounding box center [691, 441] width 1019 height 842
click at [1173, 214] on button "button" at bounding box center [1165, 226] width 31 height 24
click at [760, 550] on div "Products Show / Hide columns Add product Qty Cost Markup Price Total Labour 1.5…" at bounding box center [691, 441] width 1019 height 842
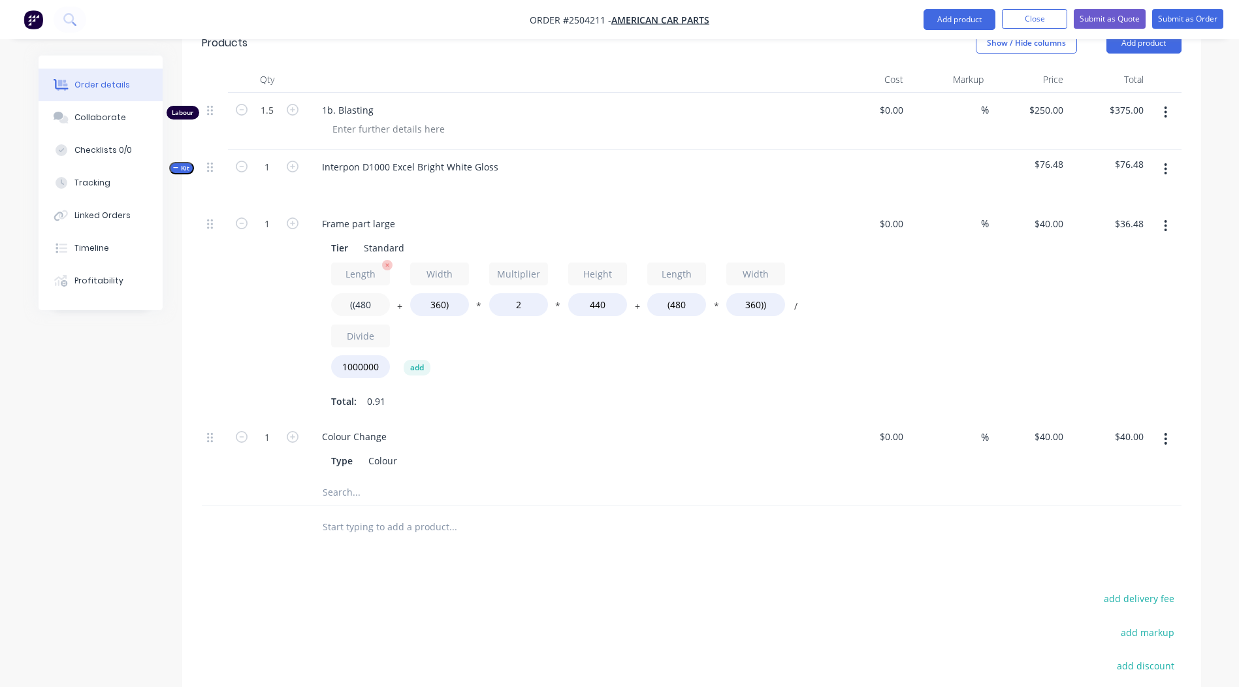
click at [371, 293] on input "((480" at bounding box center [360, 304] width 59 height 23
type input "((900"
type input "$51.26"
click at [441, 293] on input "360)" at bounding box center [439, 304] width 59 height 23
type input "1100)"
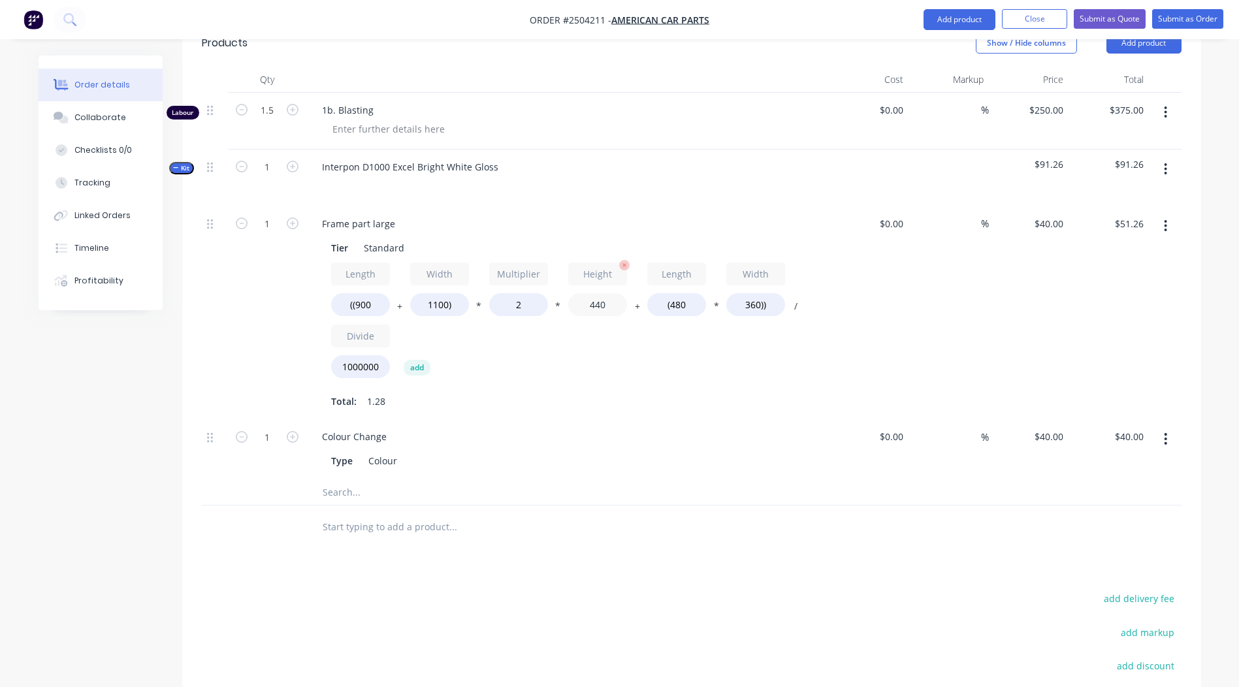
type input "$77.31"
drag, startPoint x: 588, startPoint y: 290, endPoint x: 381, endPoint y: 294, distance: 206.4
click at [385, 294] on div "Length ((900 + Width 1100) * Multiplier 2 * Height 440 + Length (480 * Width 36…" at bounding box center [567, 322] width 473 height 121
type input "800"
type input "$134.91"
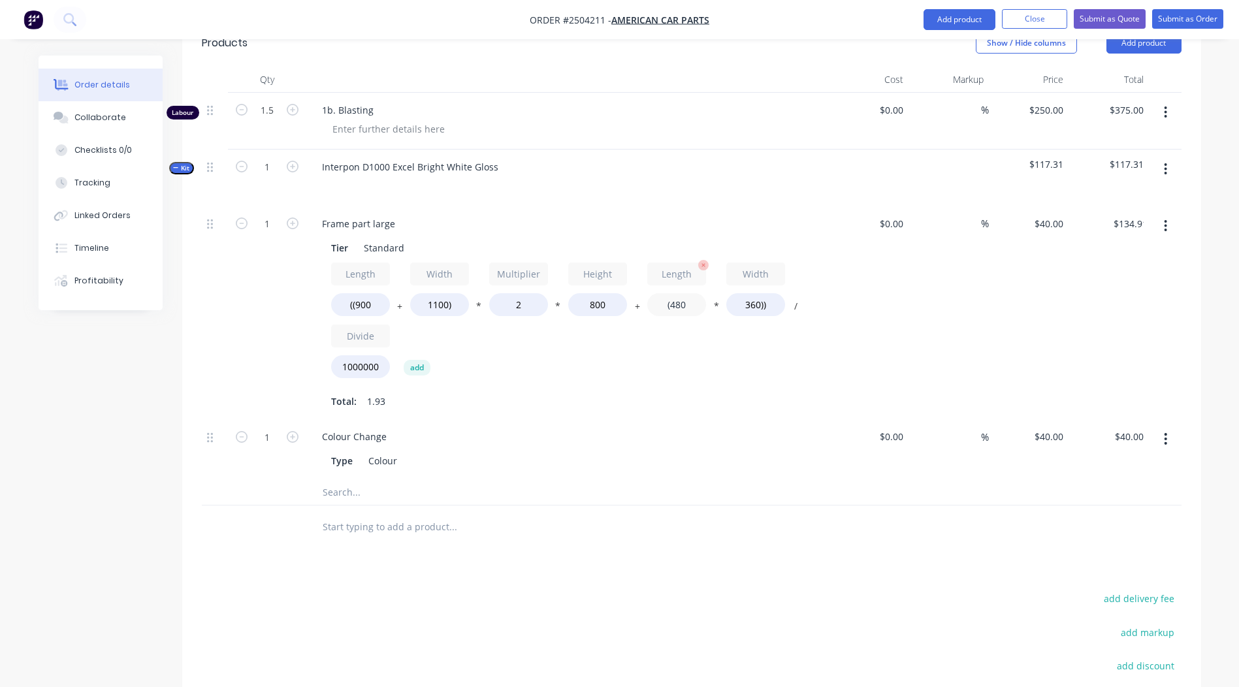
click at [691, 293] on input "(480" at bounding box center [676, 304] width 59 height 23
type input "(900"
type input "$140.96"
click at [756, 293] on input "360))" at bounding box center [755, 304] width 59 height 23
type input "1100))"
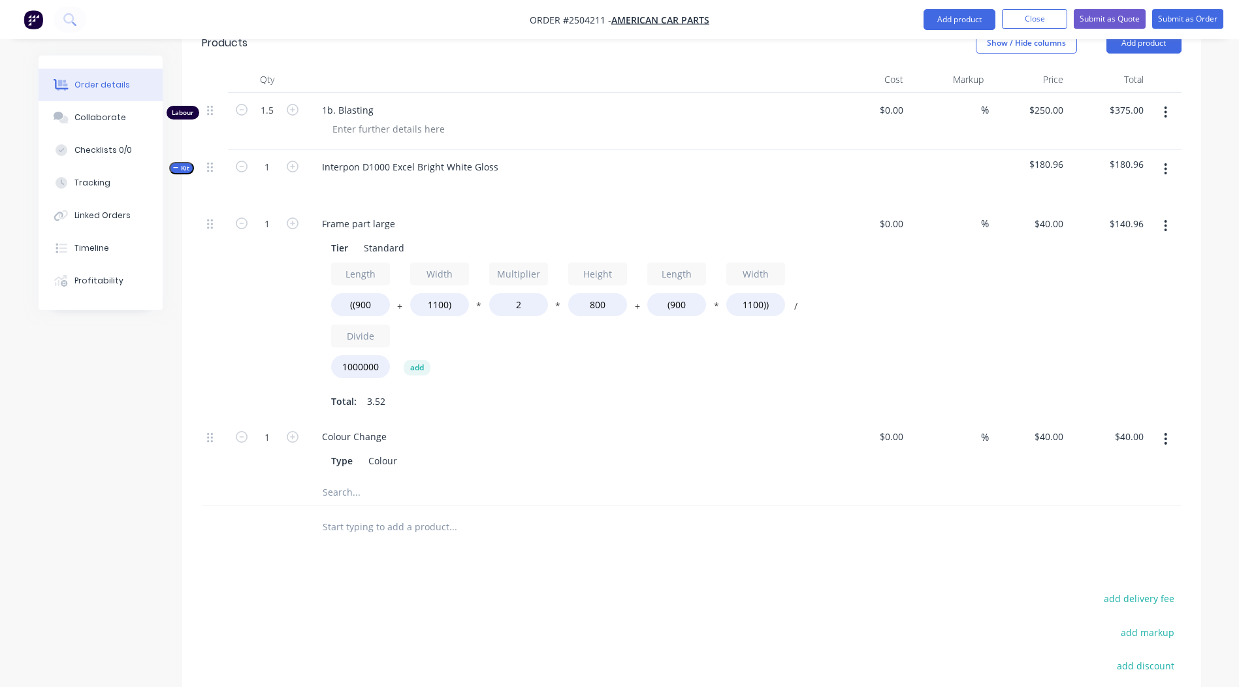
type input "$167.60"
click at [1200, 273] on div "Qty Cost Markup Price Total Labour 1.5 1b. Blasting $0.00 $0.00 % $250.00 $250.…" at bounding box center [691, 308] width 1019 height 482
drag, startPoint x: 370, startPoint y: 202, endPoint x: 353, endPoint y: 211, distance: 18.7
click at [353, 214] on div "Frame part large" at bounding box center [358, 223] width 94 height 19
click at [1170, 325] on div at bounding box center [1165, 313] width 33 height 214
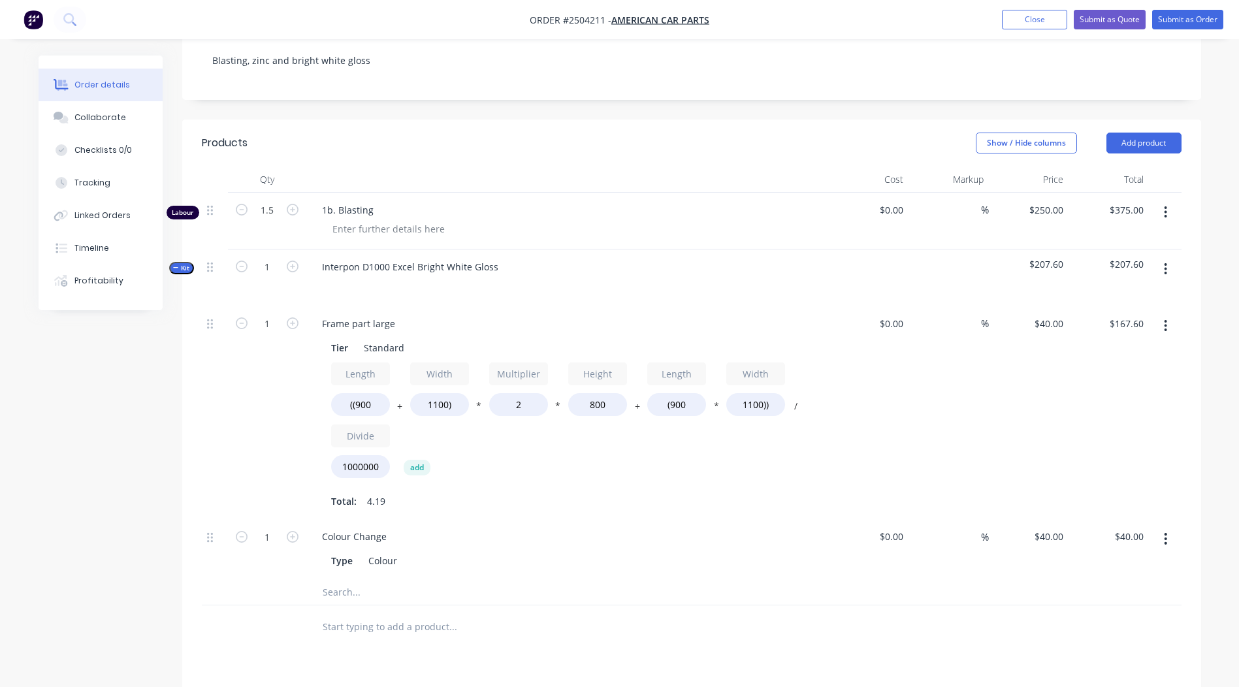
scroll to position [348, 0]
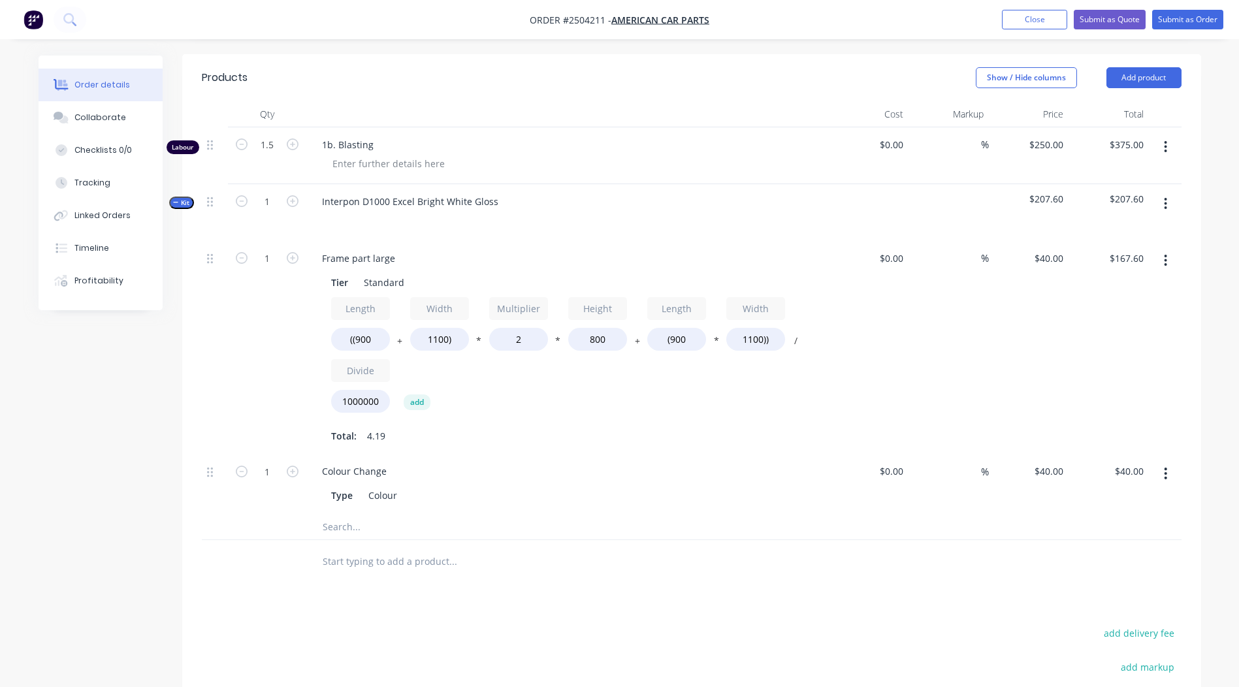
click at [1167, 249] on button "button" at bounding box center [1165, 261] width 31 height 24
click at [1122, 285] on div "Duplicate" at bounding box center [1119, 294] width 101 height 19
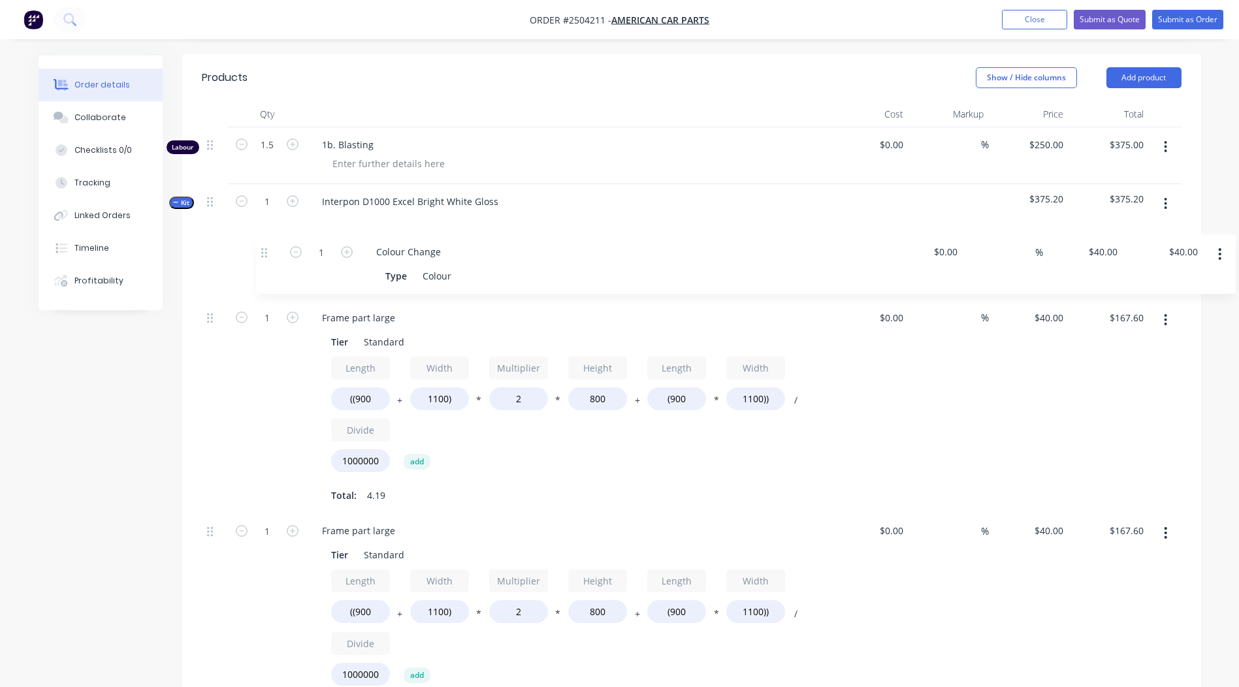
drag, startPoint x: 208, startPoint y: 454, endPoint x: 244, endPoint y: 242, distance: 215.1
click at [244, 242] on div "1 Frame part large Tier Standard Length ((900 + Width 1100) * Multiplier 2 * He…" at bounding box center [691, 484] width 979 height 486
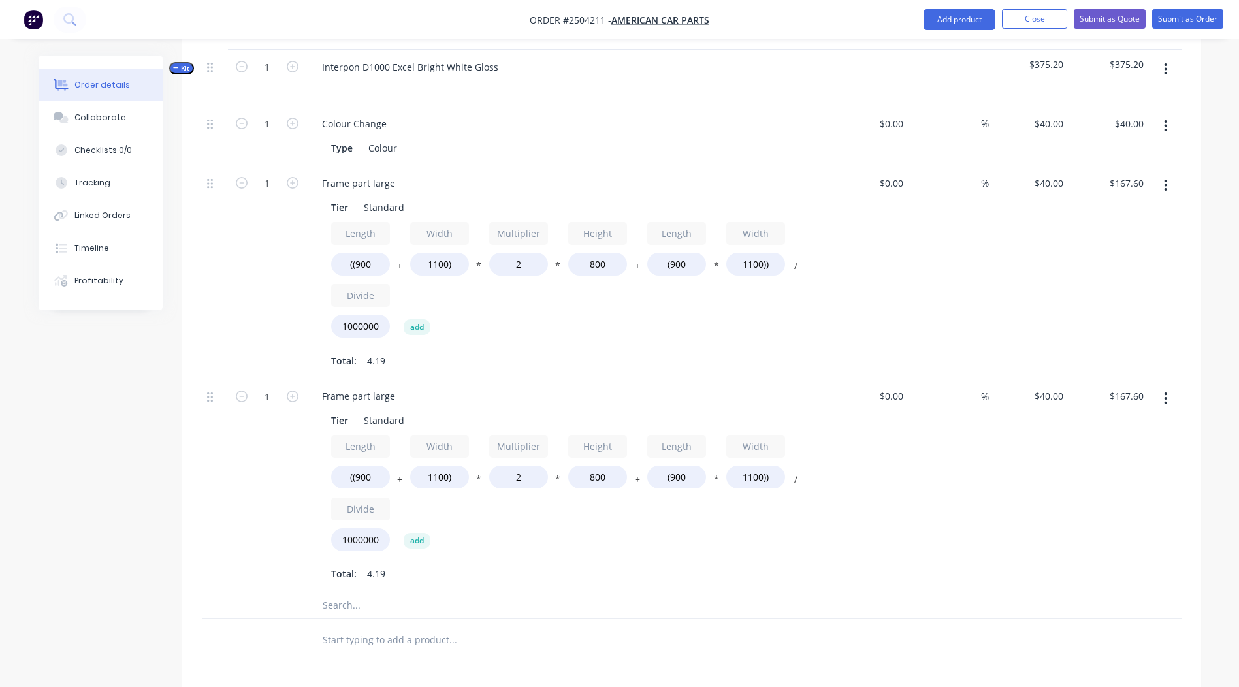
scroll to position [473, 0]
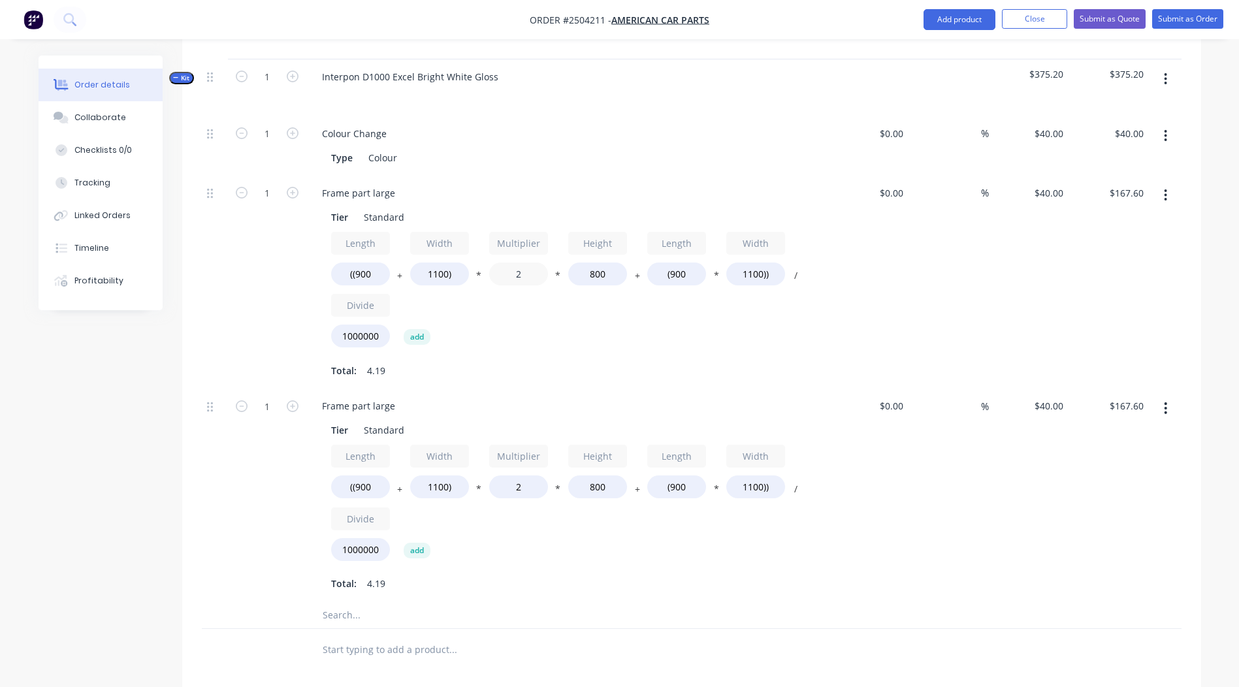
drag, startPoint x: 516, startPoint y: 253, endPoint x: 312, endPoint y: 260, distance: 204.5
click at [357, 260] on div "Length ((900 + Width 1100) * Multiplier 2 * Height 800 + Length (900 * Width 11…" at bounding box center [567, 292] width 473 height 121
drag, startPoint x: 534, startPoint y: 256, endPoint x: 251, endPoint y: 261, distance: 283.4
click at [251, 261] on div "1 Frame part large Tier Standard Length ((900 + Width 1100) * Multiplier 2 * He…" at bounding box center [691, 283] width 979 height 214
type input "1.3"
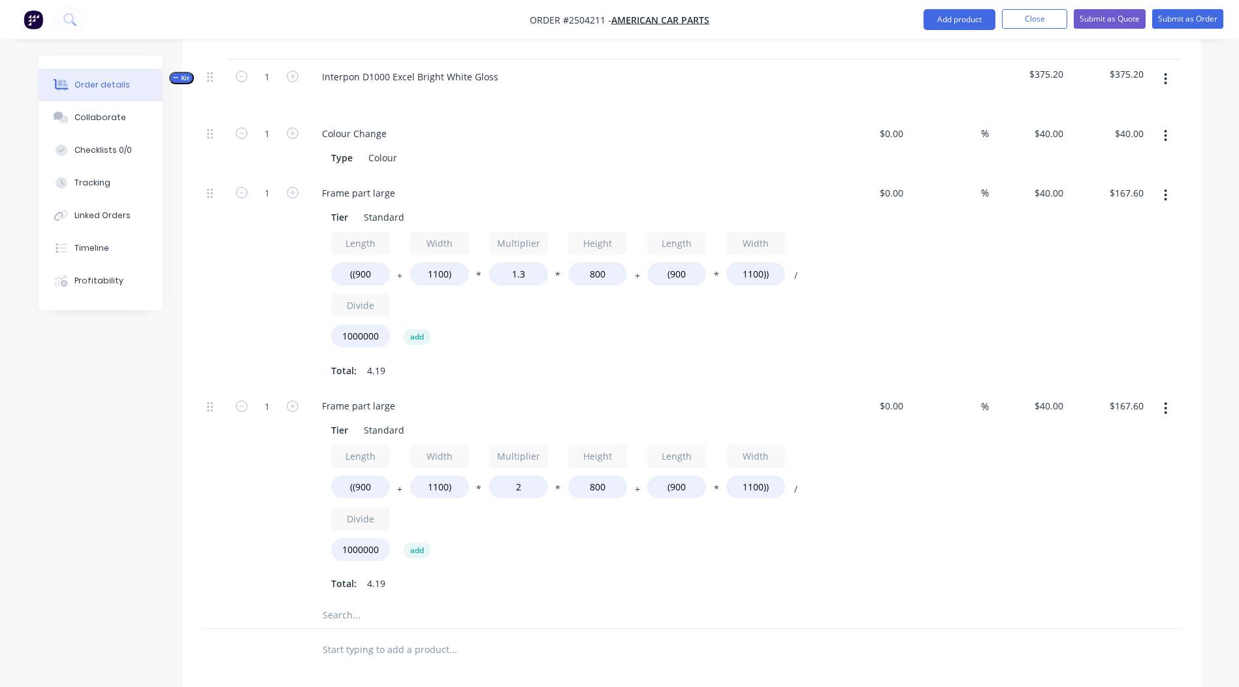
type input "$122.80"
click at [1196, 238] on div "Qty Cost Markup Price Total Labour 1.5 1b. Blasting $0.00 $0.00 % $250.00 $250.…" at bounding box center [691, 323] width 1019 height 695
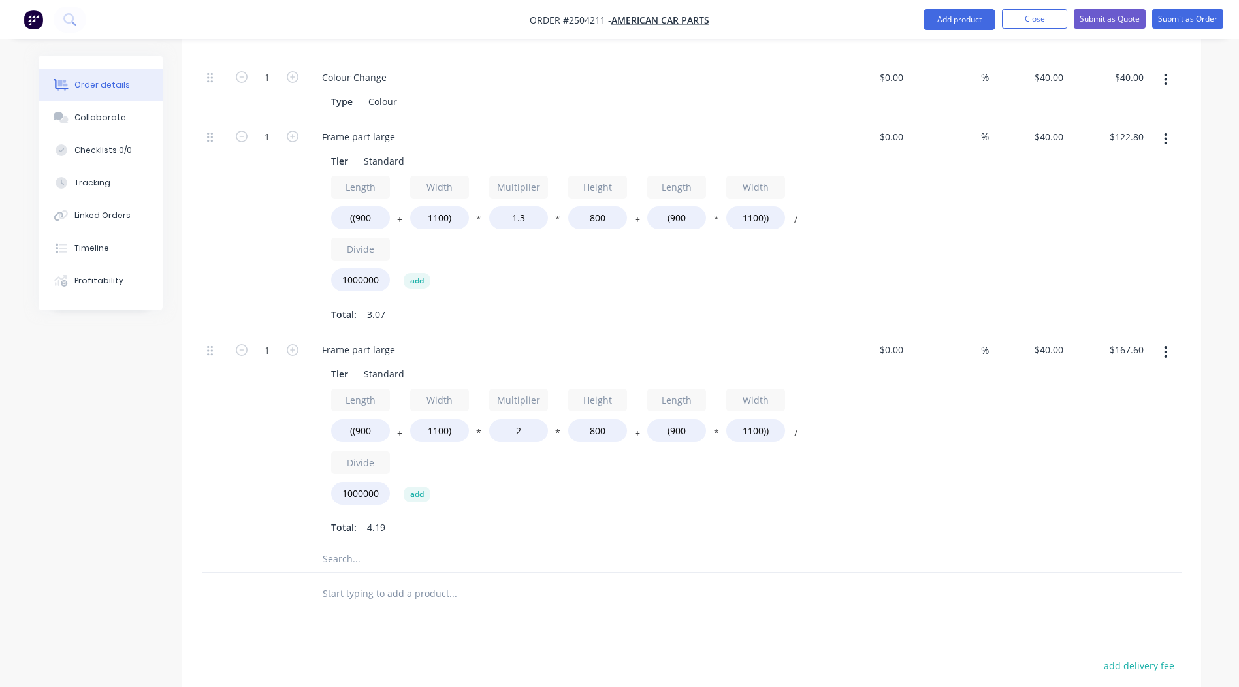
scroll to position [522, 0]
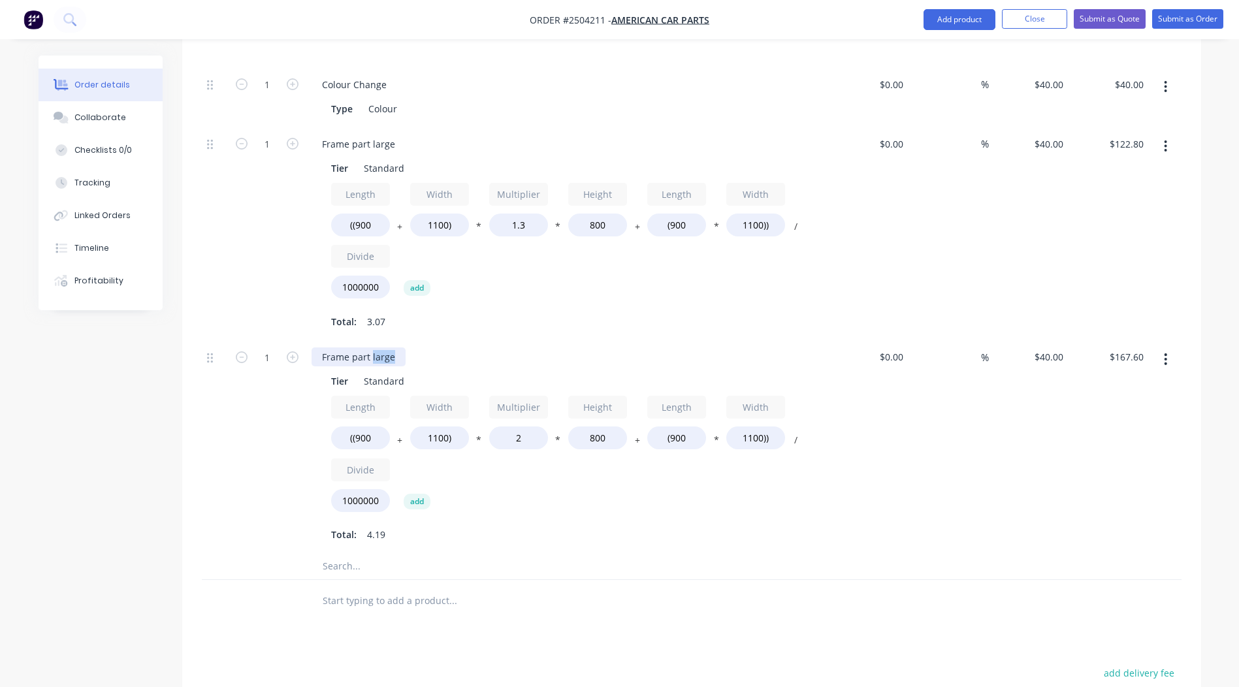
drag, startPoint x: 392, startPoint y: 337, endPoint x: 371, endPoint y: 341, distance: 21.3
click at [371, 347] on div "Frame part large" at bounding box center [358, 356] width 94 height 19
click at [384, 426] on input "((900" at bounding box center [360, 437] width 59 height 23
type input "((1400"
type input "$199.60"
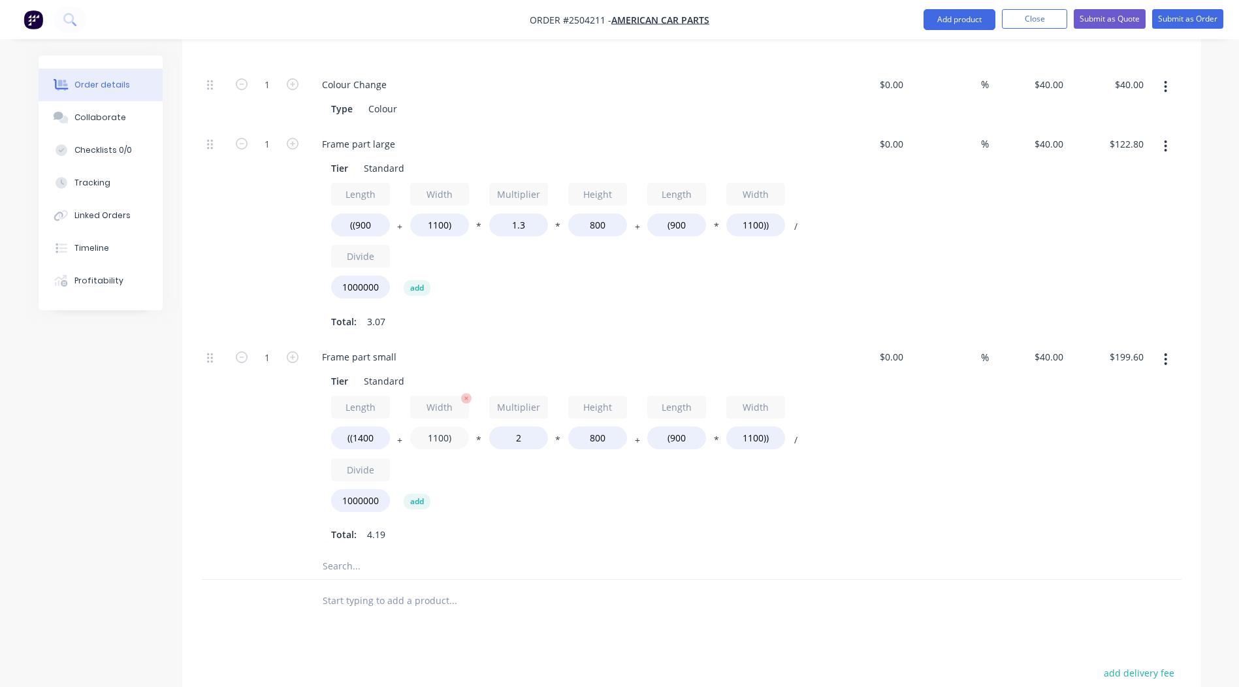
click at [436, 426] on input "1100)" at bounding box center [439, 437] width 59 height 23
type input "600)"
type input "$167.60"
drag, startPoint x: 611, startPoint y: 423, endPoint x: 369, endPoint y: 414, distance: 242.4
click at [406, 419] on div "Length ((1400 + Width 600) * Multiplier 2 * Height 800 + Length (900 * Width 11…" at bounding box center [567, 456] width 473 height 121
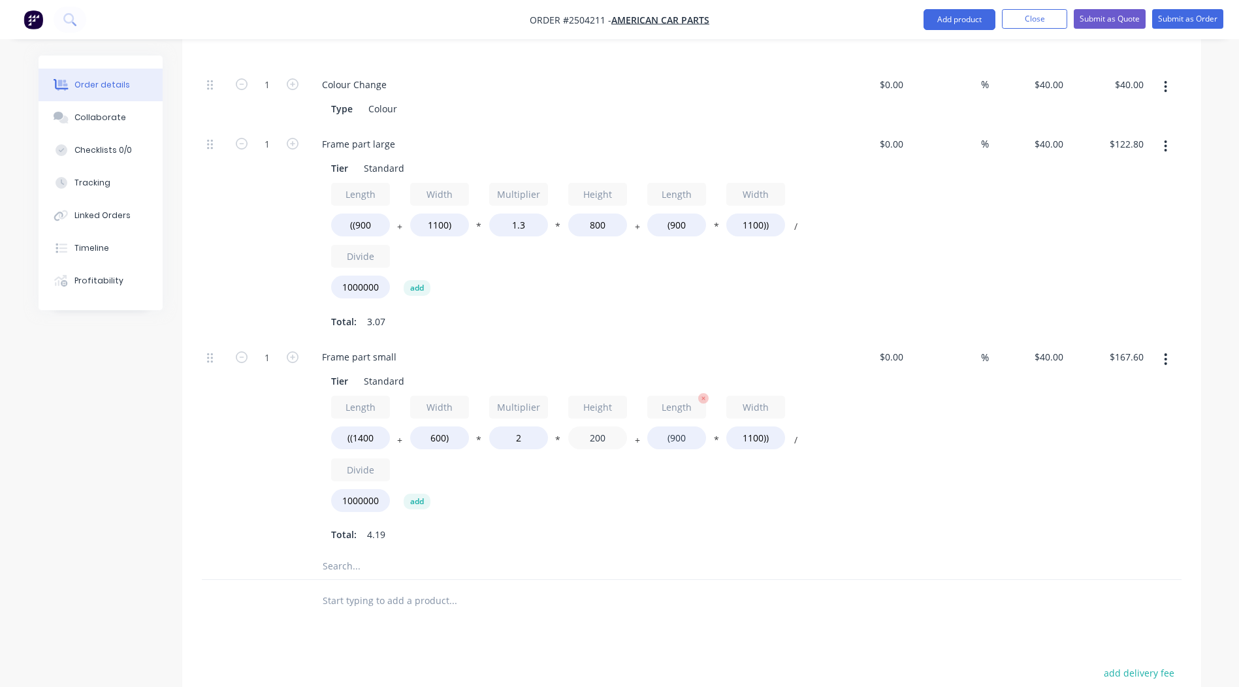
type input "200"
type input "$71.60"
click at [695, 426] on input "(900" at bounding box center [676, 437] width 59 height 23
type input "(1400"
type input "$93.60"
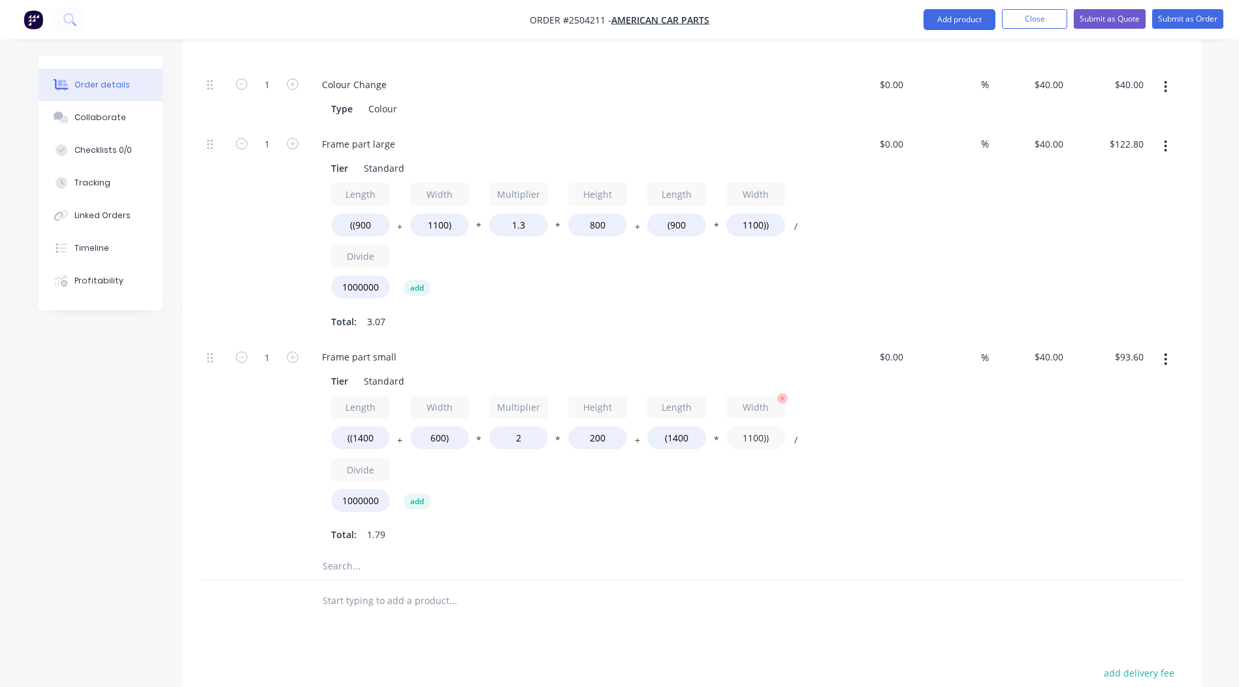
click at [762, 426] on input "1100))" at bounding box center [755, 437] width 59 height 23
type input "600))"
click at [1011, 491] on div "$40.00 $40.00" at bounding box center [1029, 447] width 80 height 214
type input "$65.60"
drag, startPoint x: 528, startPoint y: 418, endPoint x: 411, endPoint y: 424, distance: 117.7
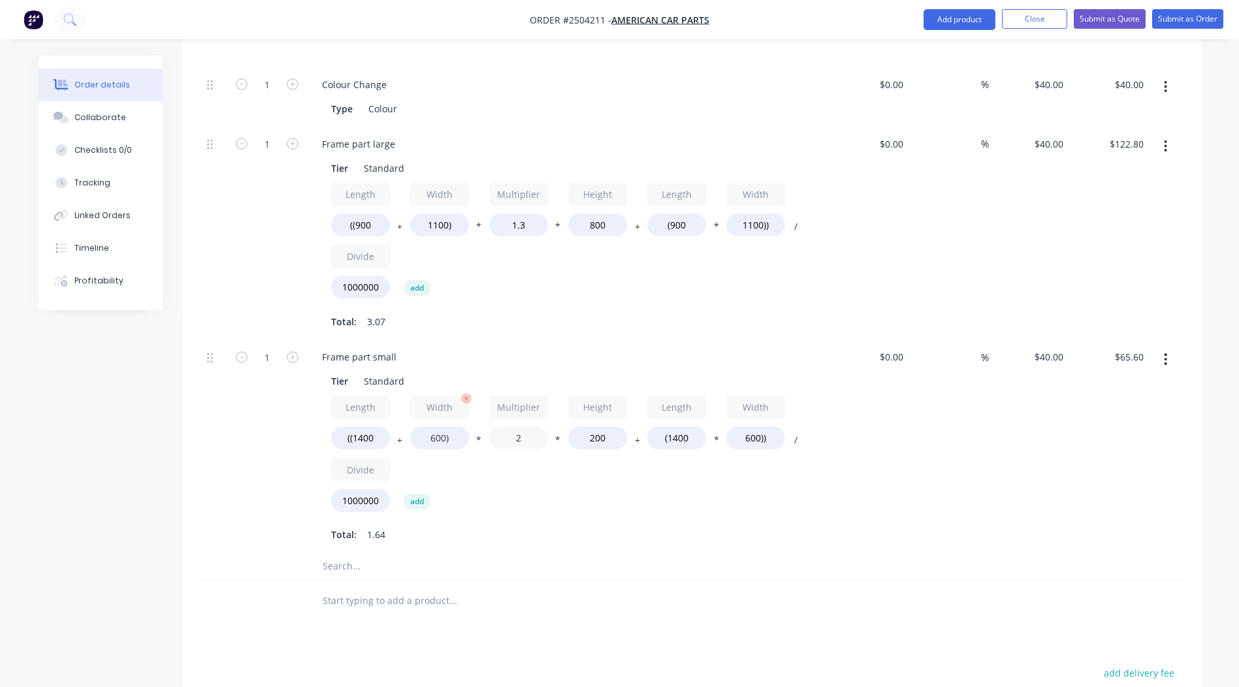
click at [419, 424] on div "Length ((1400 + Width 600) * Multiplier 2 * Height 200 + Length (1400 * Width 6…" at bounding box center [567, 456] width 473 height 121
type input "1.8"
type input "$62.40"
click at [976, 434] on div "%" at bounding box center [948, 447] width 80 height 214
click at [1173, 347] on button "button" at bounding box center [1165, 359] width 31 height 24
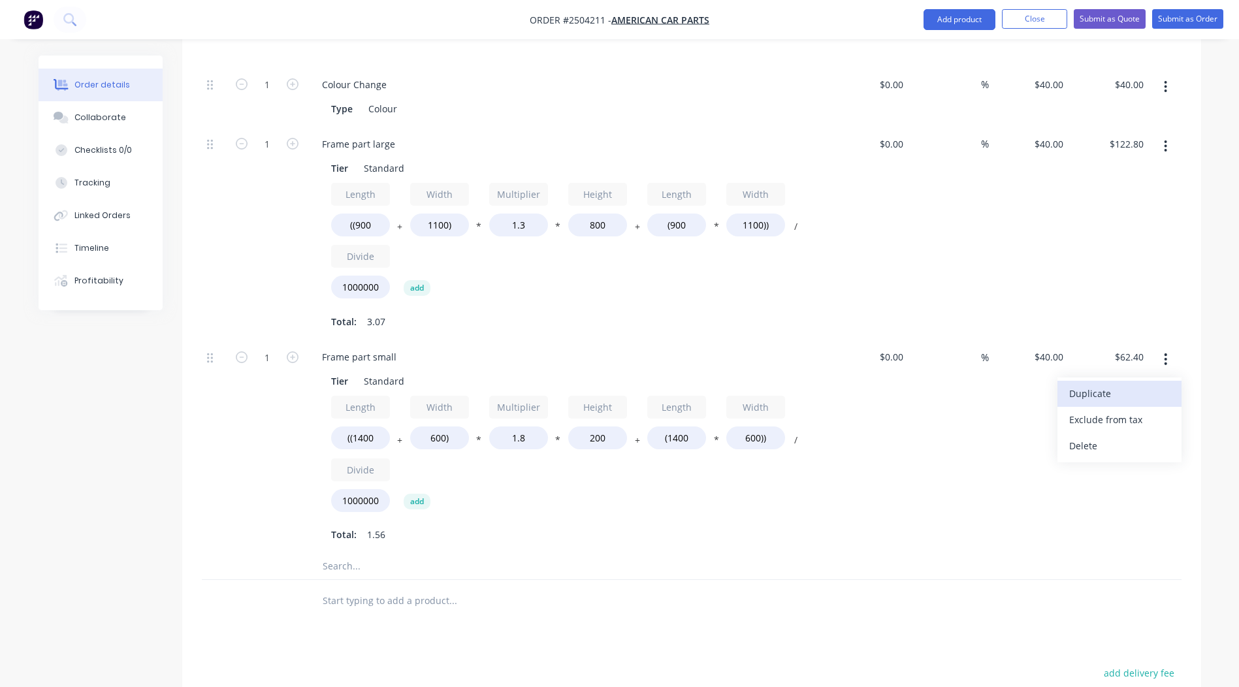
click at [1100, 381] on button "Duplicate" at bounding box center [1119, 394] width 124 height 26
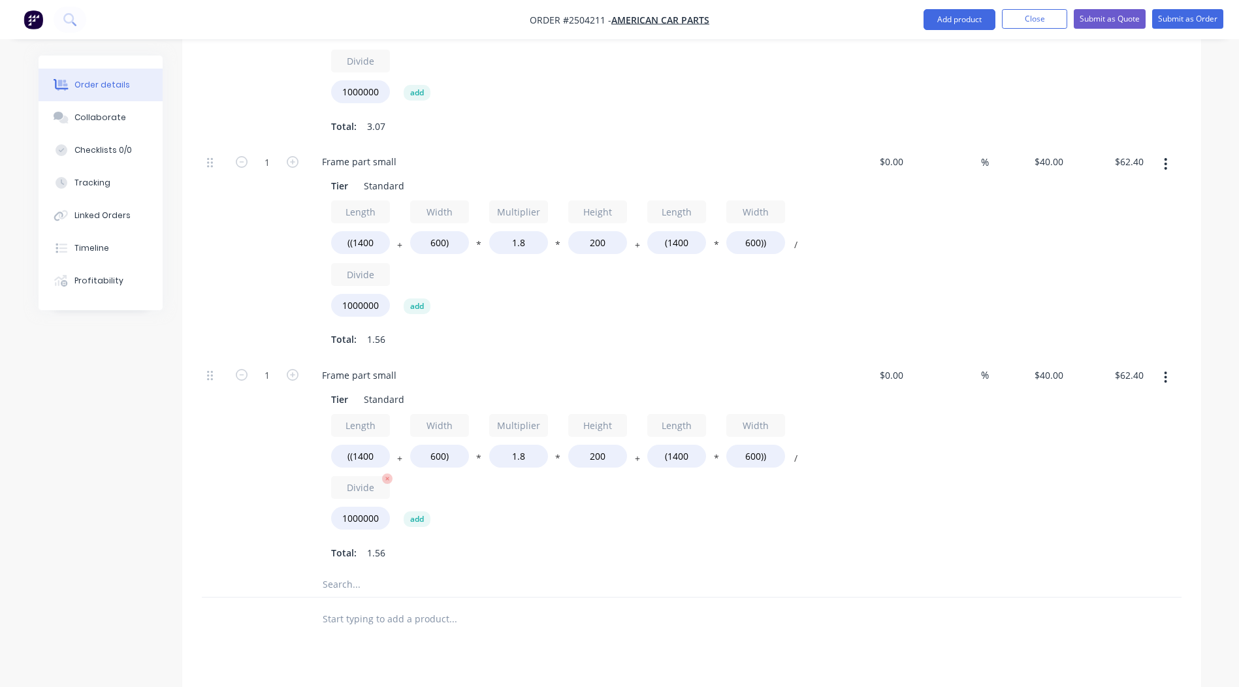
scroll to position [718, 0]
click at [381, 444] on input "((1400" at bounding box center [360, 455] width 59 height 23
click at [438, 444] on input "600)" at bounding box center [439, 455] width 59 height 23
click at [436, 444] on input "600)" at bounding box center [439, 455] width 59 height 23
type input "400)"
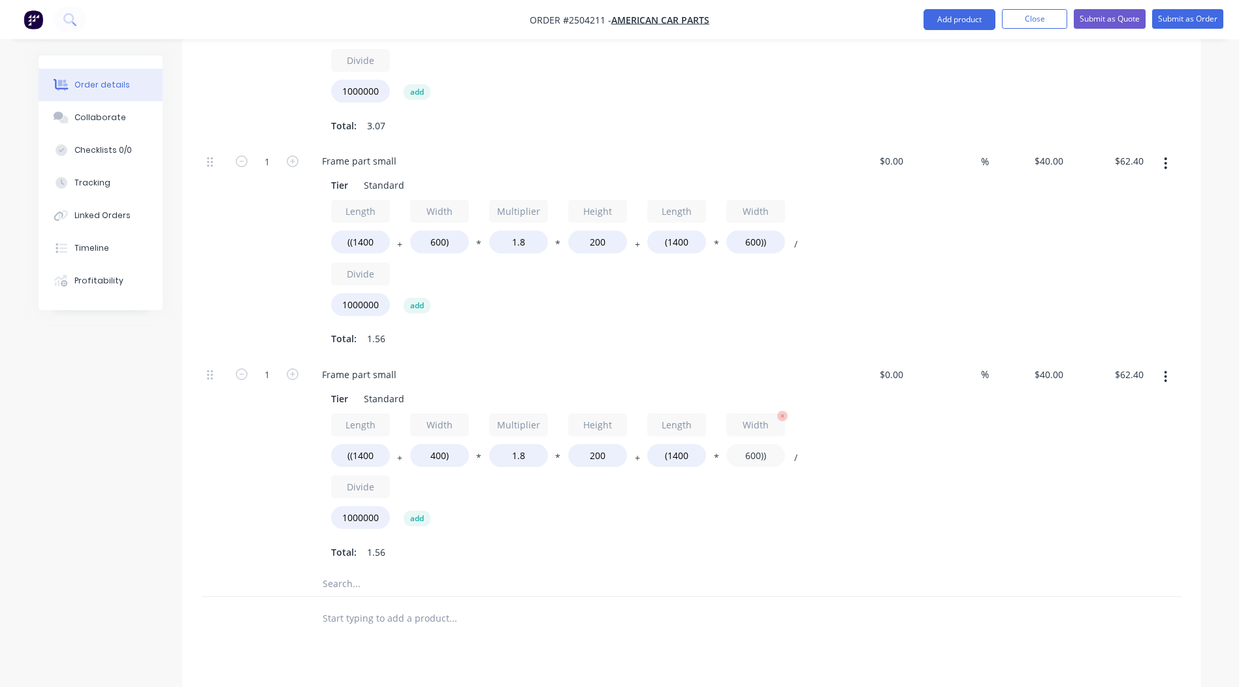
type input "$59.52"
click at [752, 444] on input "600))" at bounding box center [755, 455] width 59 height 23
type input "400))"
type input "$48.32"
click at [999, 464] on div "$40.00 $40.00" at bounding box center [1029, 464] width 80 height 214
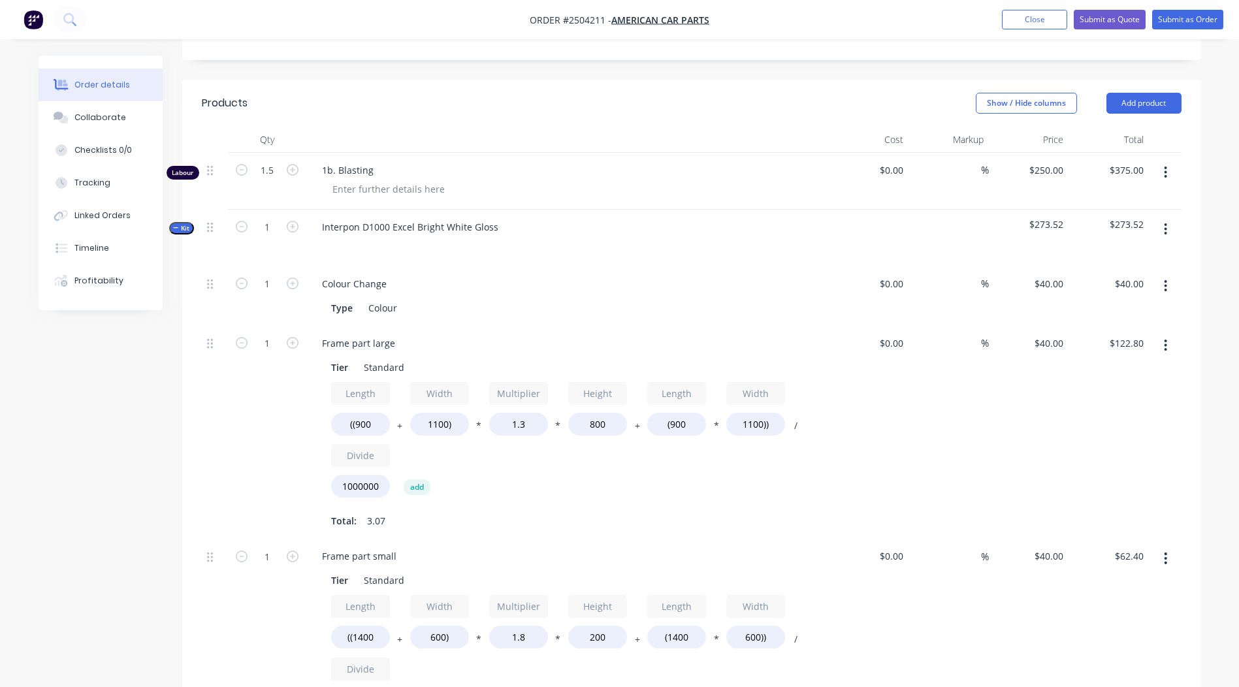
scroll to position [342, 0]
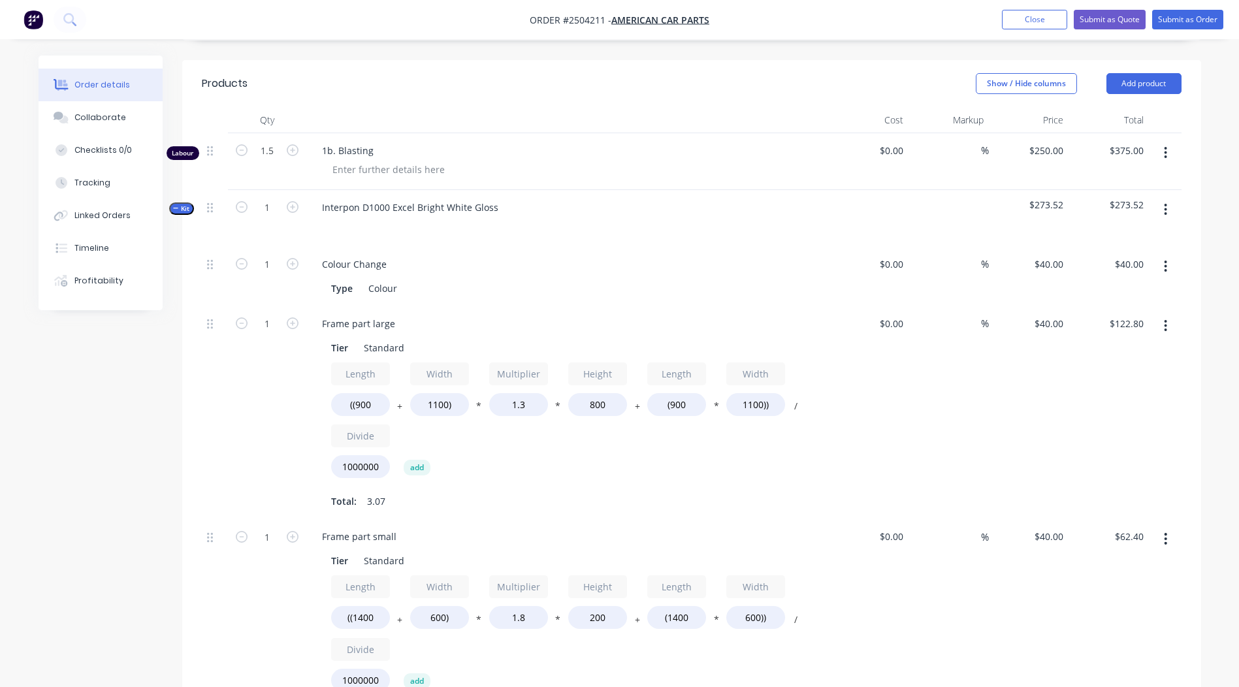
click at [1166, 202] on icon "button" at bounding box center [1165, 209] width 3 height 14
click at [1097, 287] on div "Duplicate" at bounding box center [1119, 296] width 101 height 19
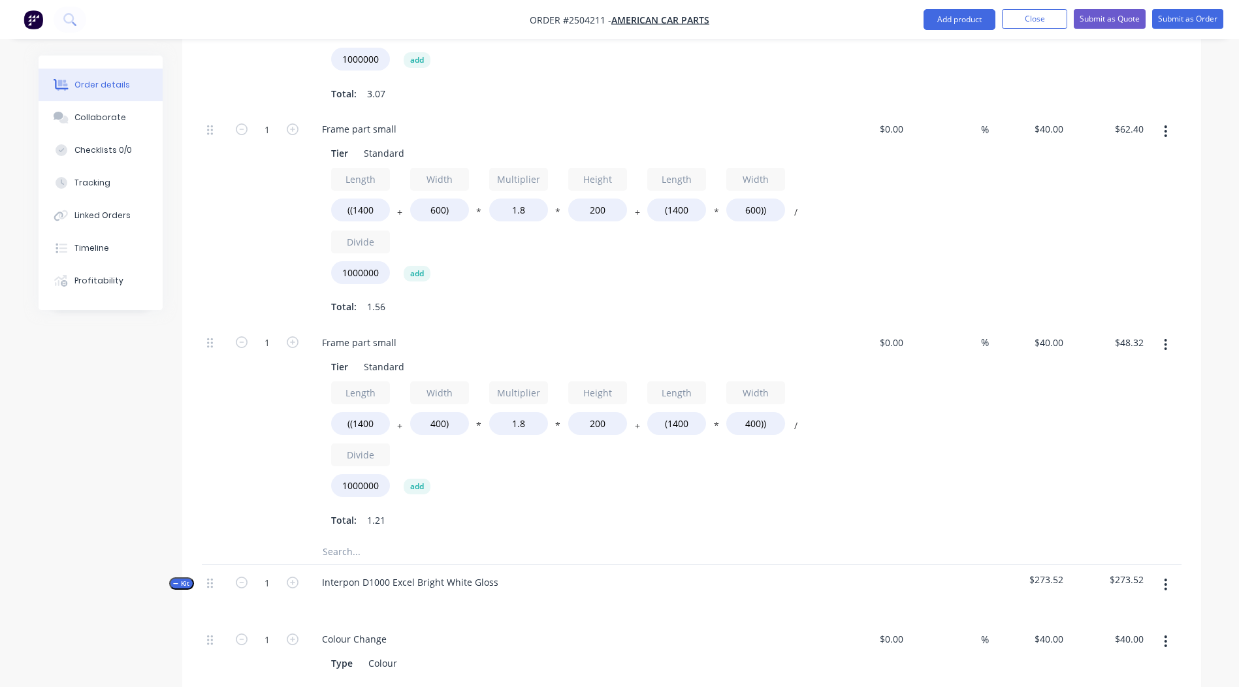
scroll to position [865, 0]
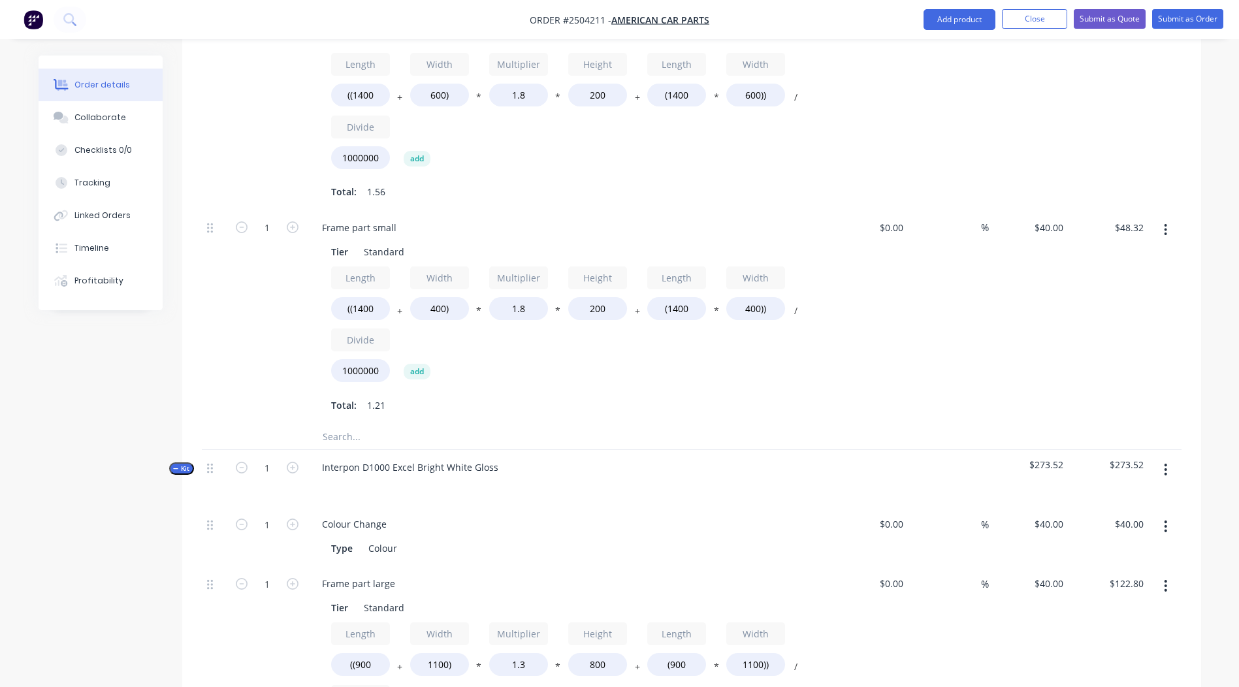
click at [198, 449] on div "Qty Cost Markup Price Total Labour 1.5 1b. Blasting $0.00 $0.00 % $250.00 $250.…" at bounding box center [691, 430] width 1019 height 1691
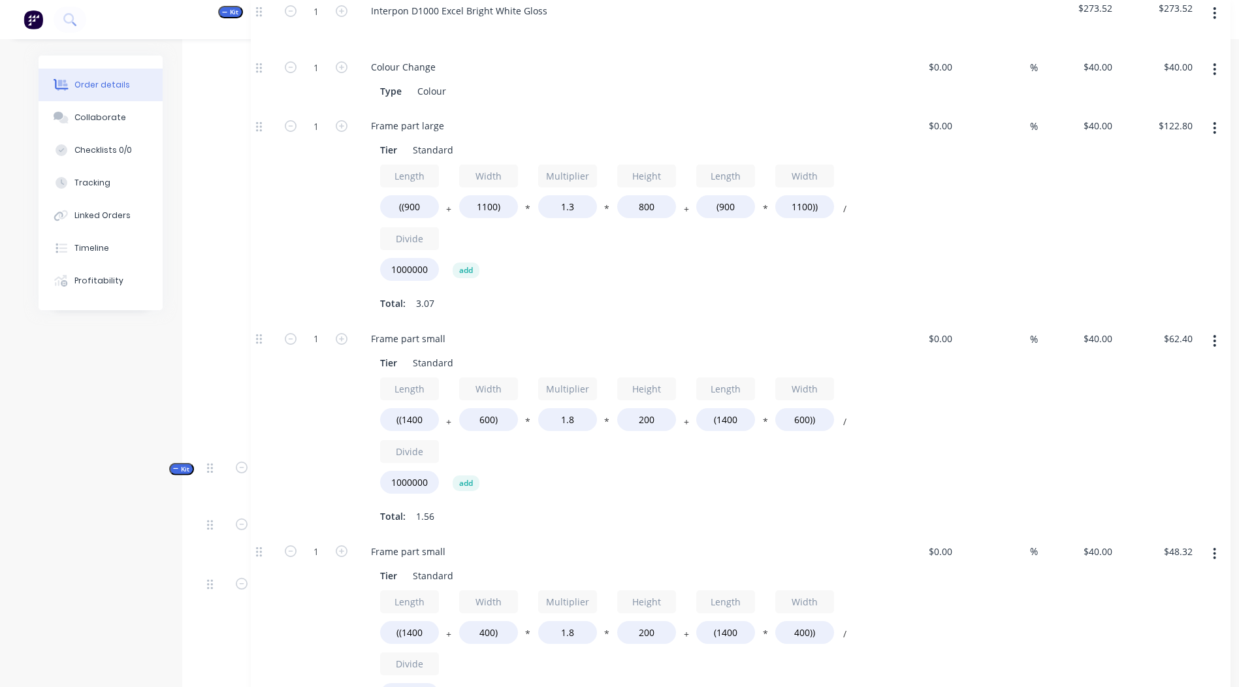
drag, startPoint x: 206, startPoint y: 449, endPoint x: 256, endPoint y: 0, distance: 451.3
click at [256, 0] on div "Order #2504211 - American Car Parts Add product Close Submit as Quote Submit as…" at bounding box center [619, 371] width 1239 height 2473
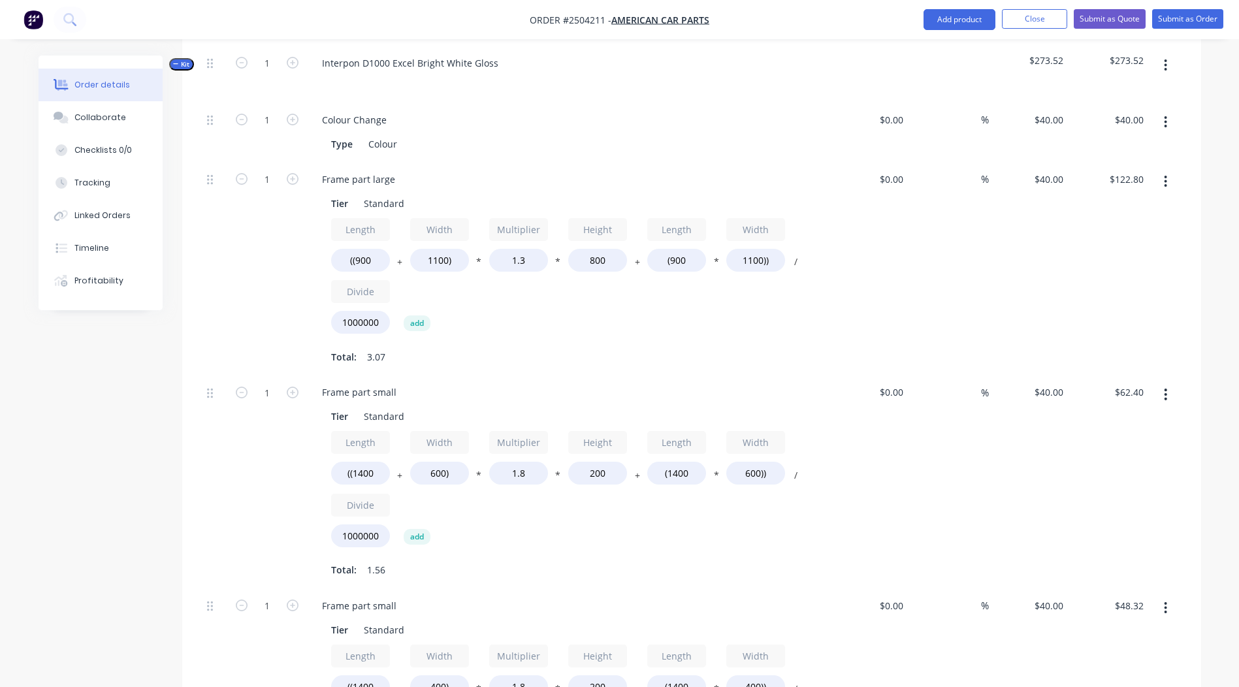
scroll to position [391, 0]
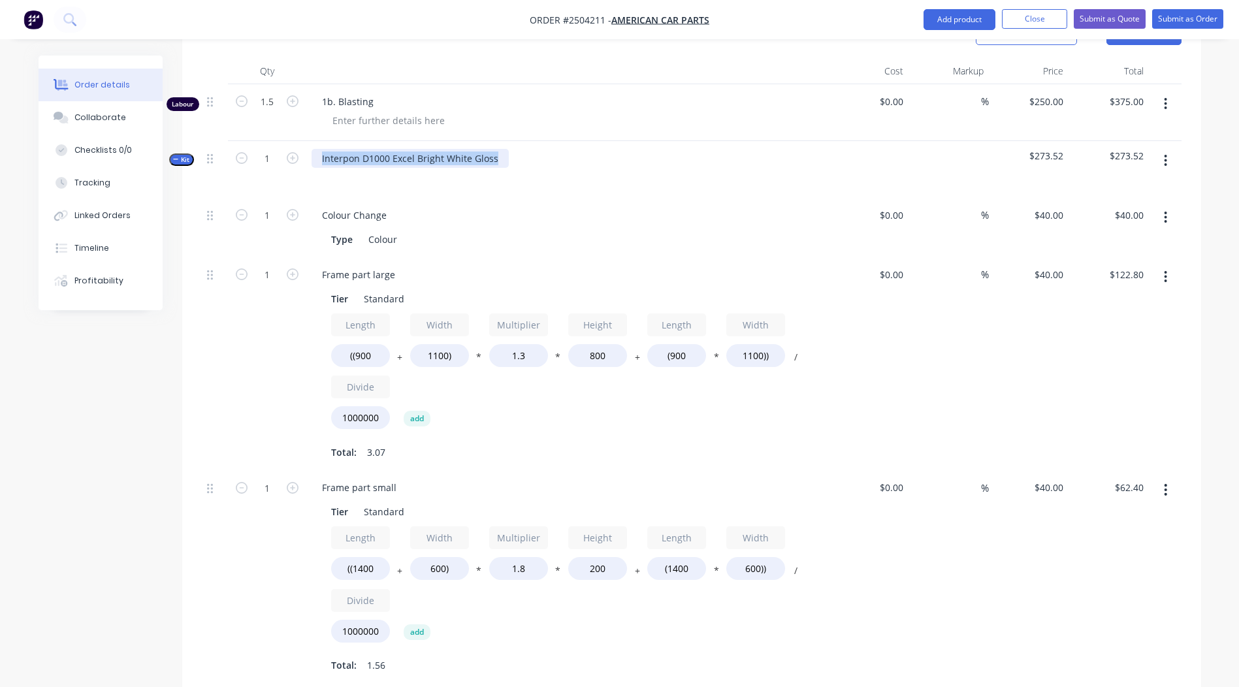
drag, startPoint x: 359, startPoint y: 163, endPoint x: 0, endPoint y: 178, distance: 359.4
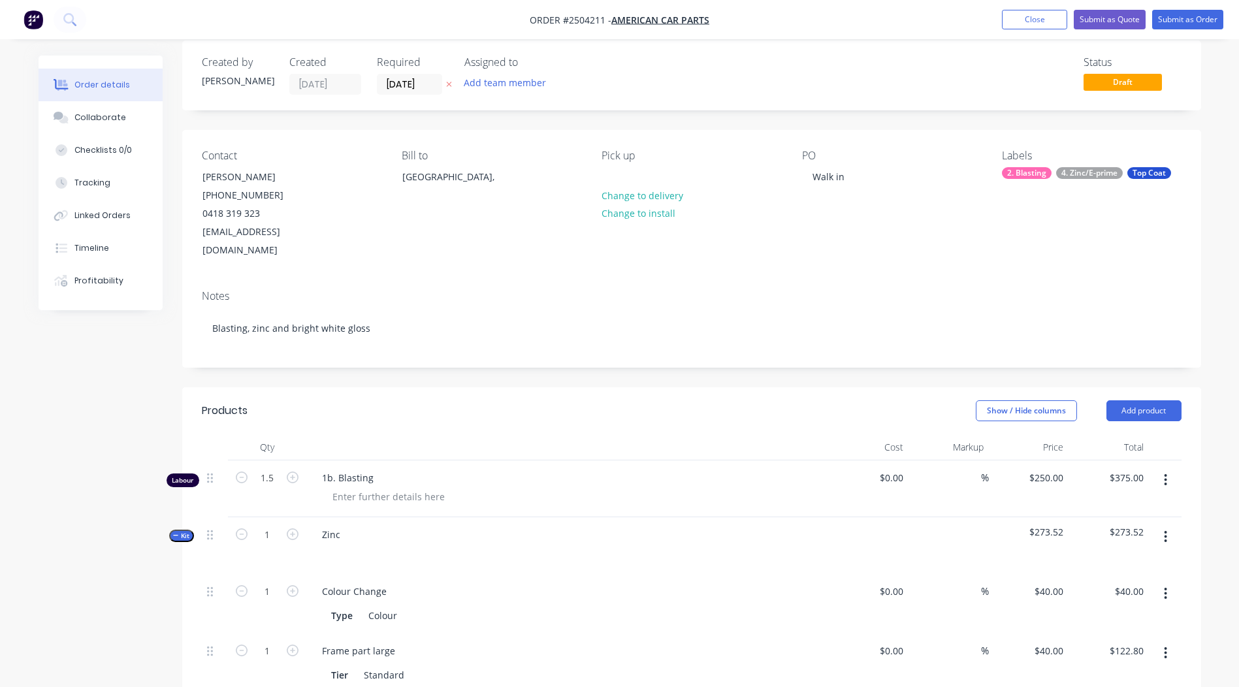
scroll to position [0, 0]
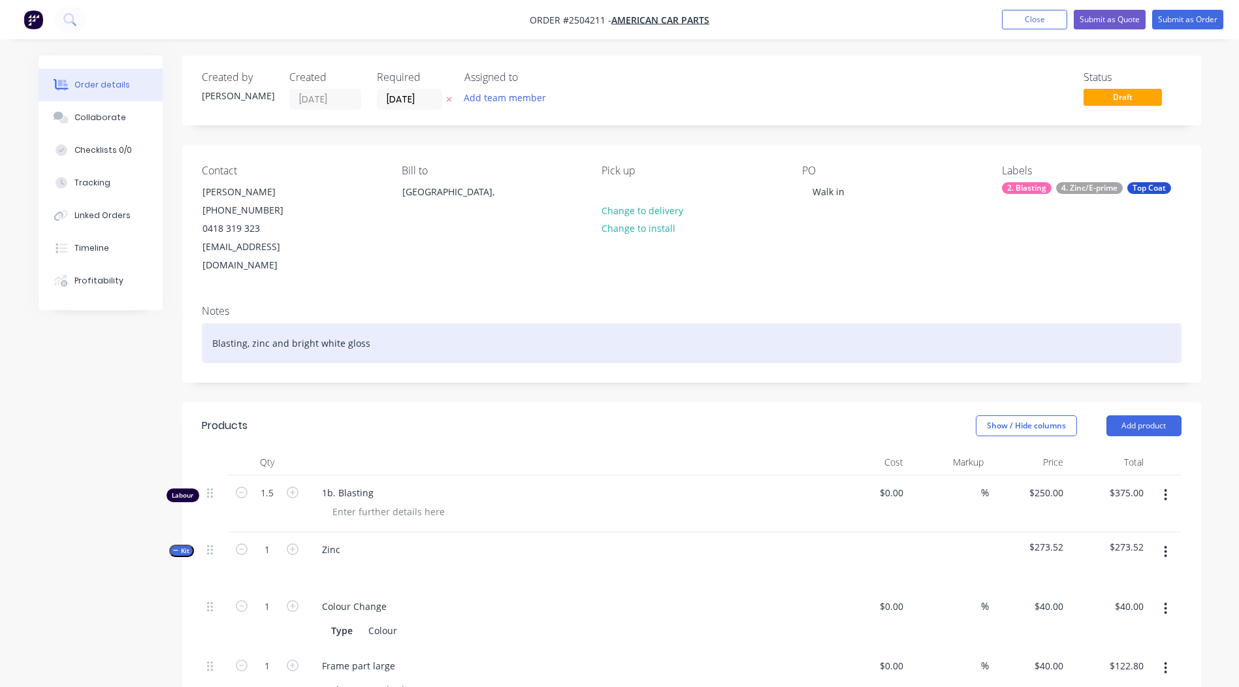
click at [445, 323] on div "Blasting, zinc and bright white gloss" at bounding box center [691, 343] width 979 height 40
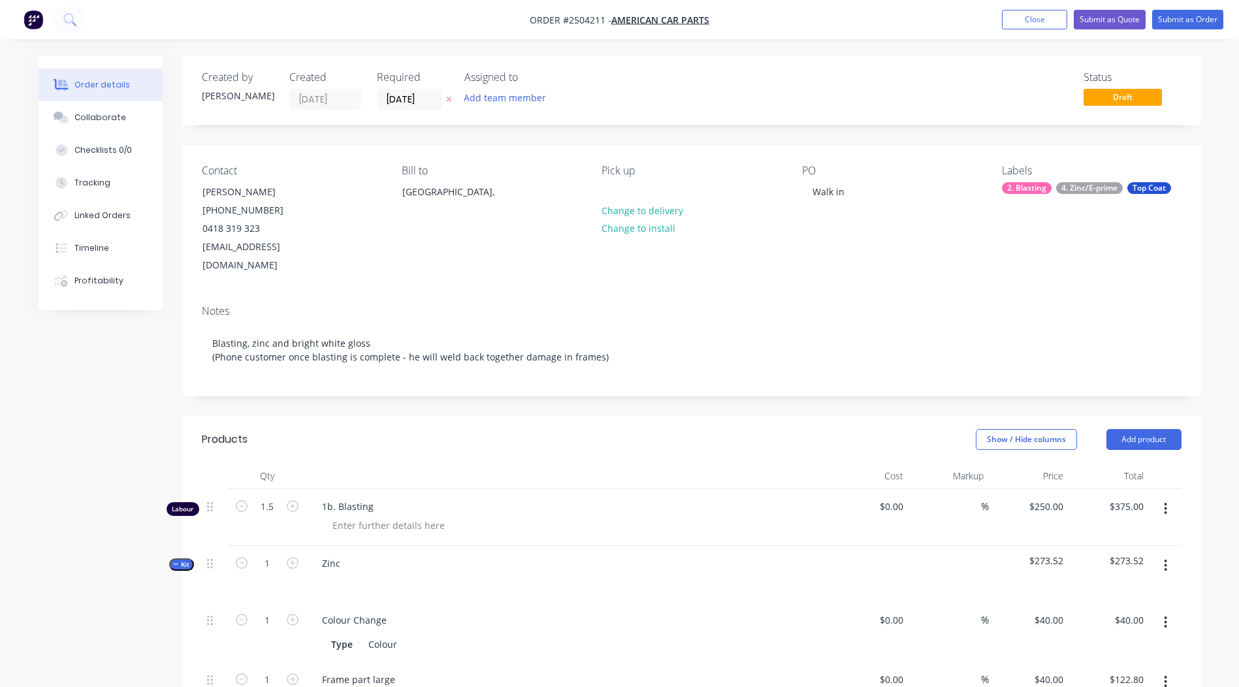
click at [731, 305] on div "Notes" at bounding box center [691, 311] width 979 height 12
click at [1194, 23] on button "Submit as Order" at bounding box center [1187, 20] width 71 height 20
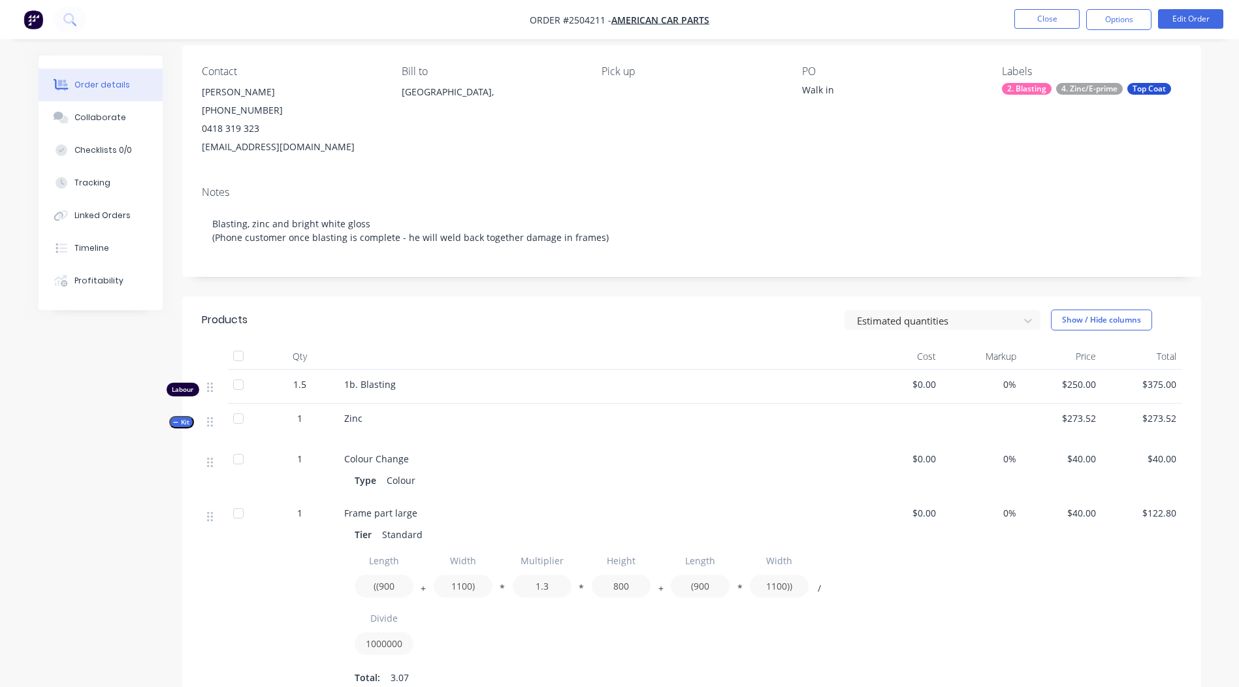
scroll to position [44, 0]
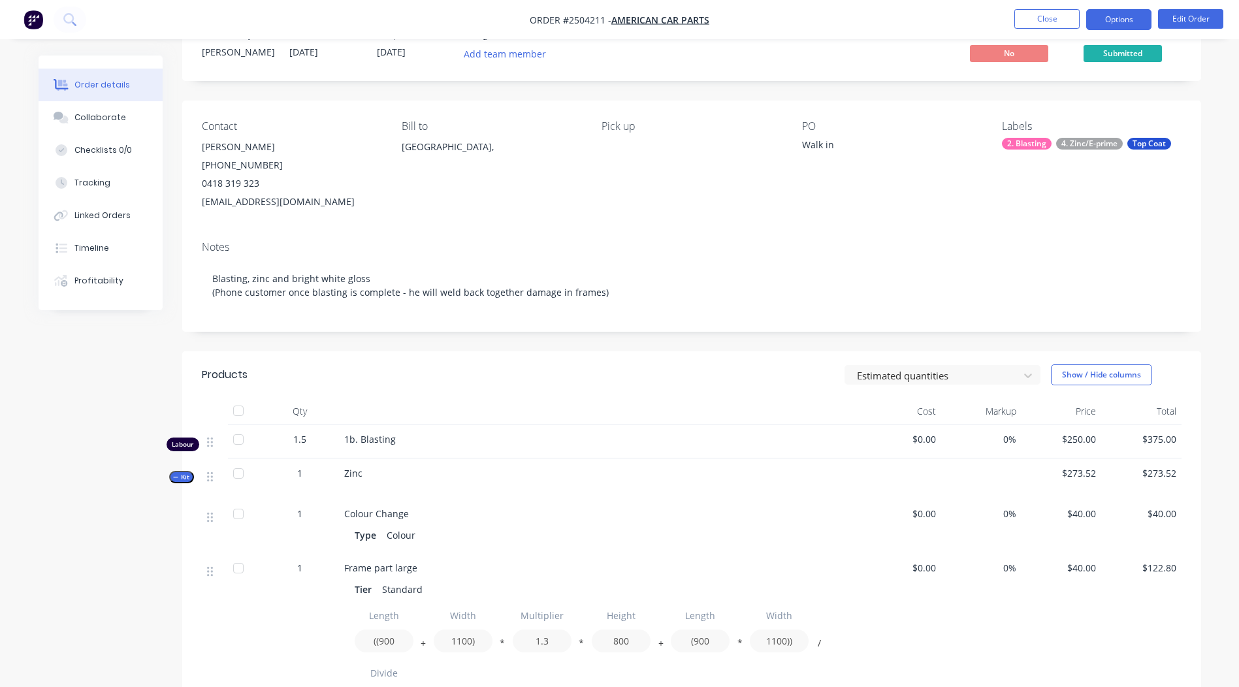
click at [1092, 18] on button "Options" at bounding box center [1118, 19] width 65 height 21
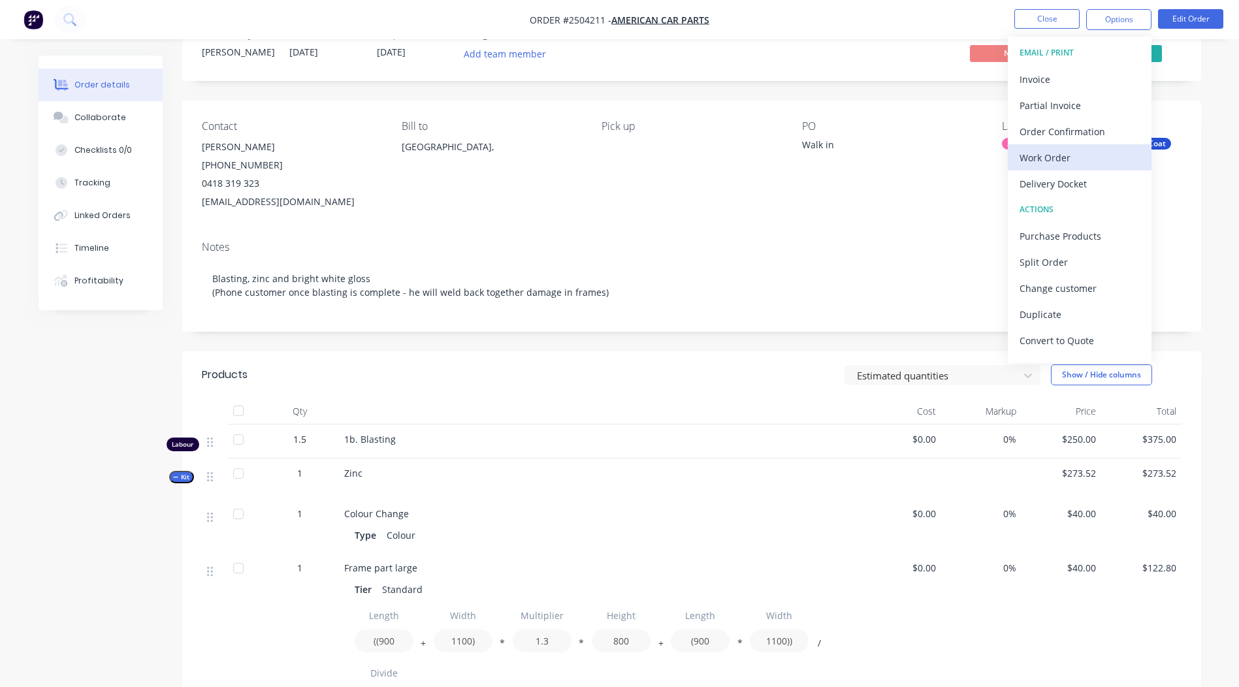
click at [1048, 150] on div "Work Order" at bounding box center [1079, 157] width 120 height 19
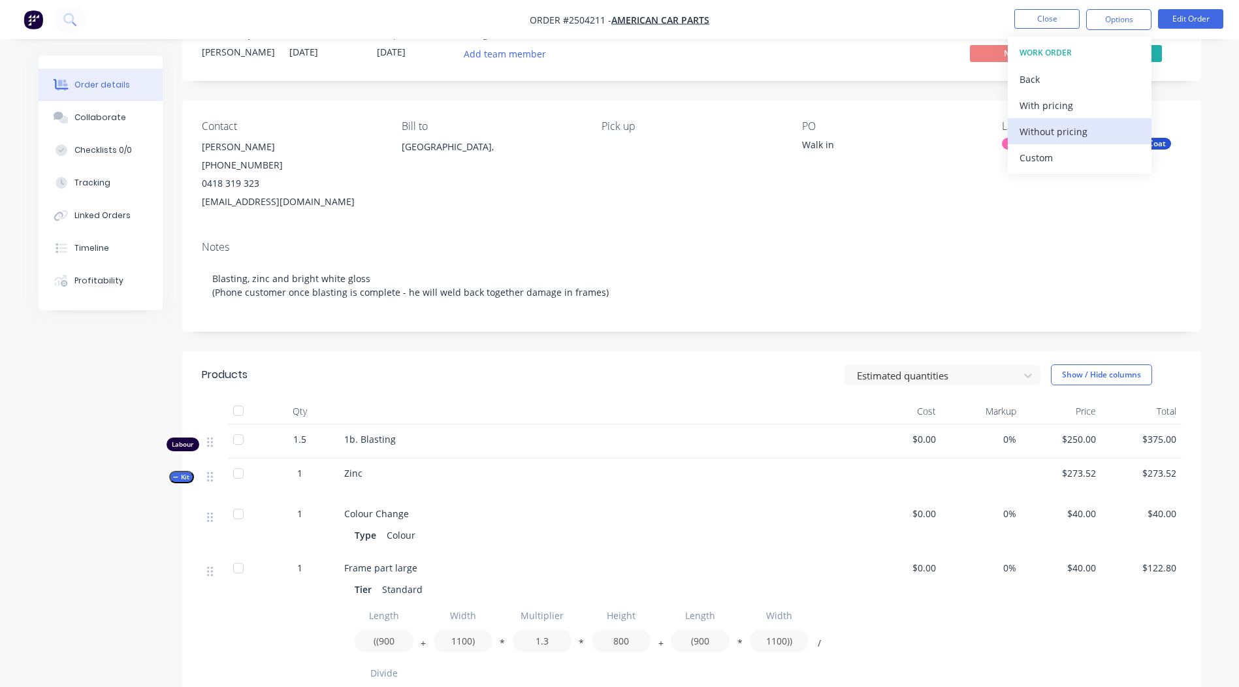
click at [1055, 127] on div "Without pricing" at bounding box center [1079, 131] width 120 height 19
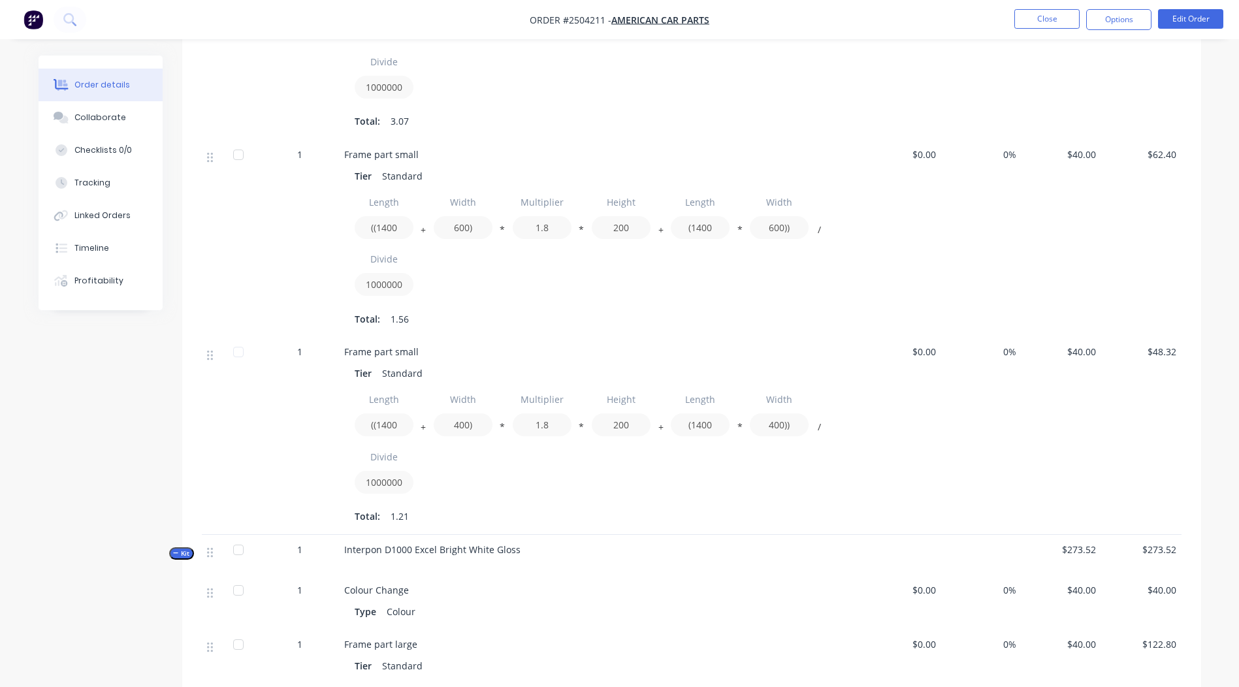
scroll to position [0, 0]
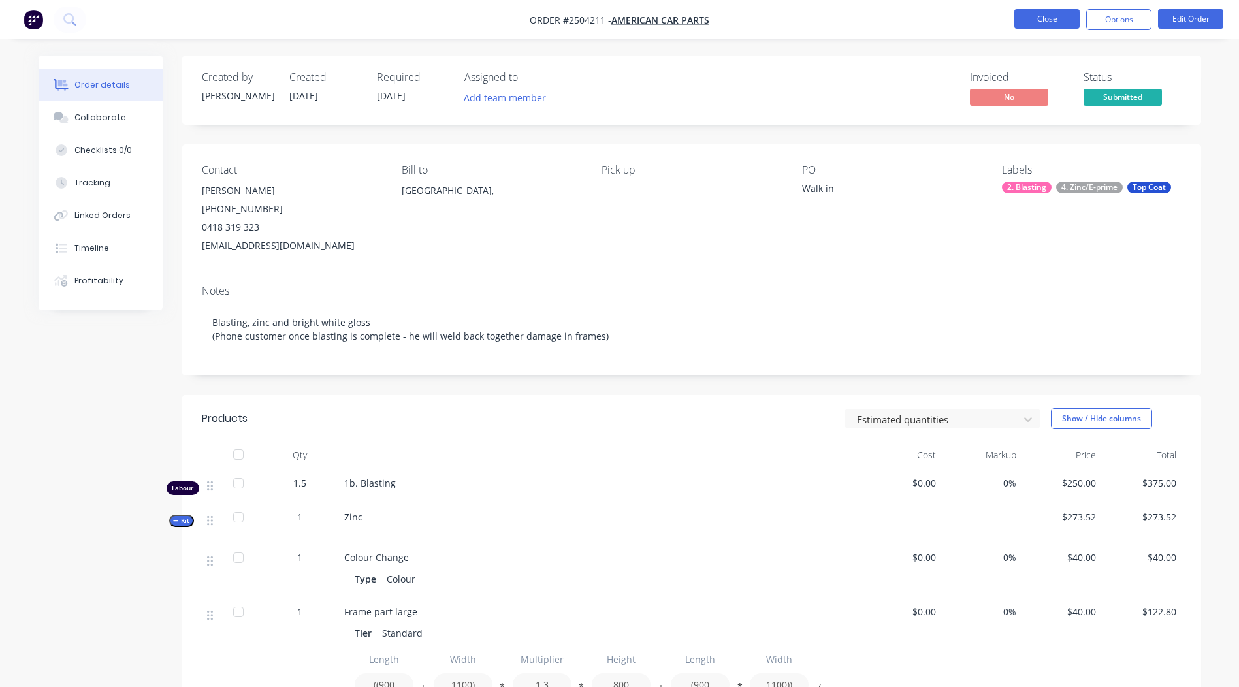
click at [1058, 15] on button "Close" at bounding box center [1046, 19] width 65 height 20
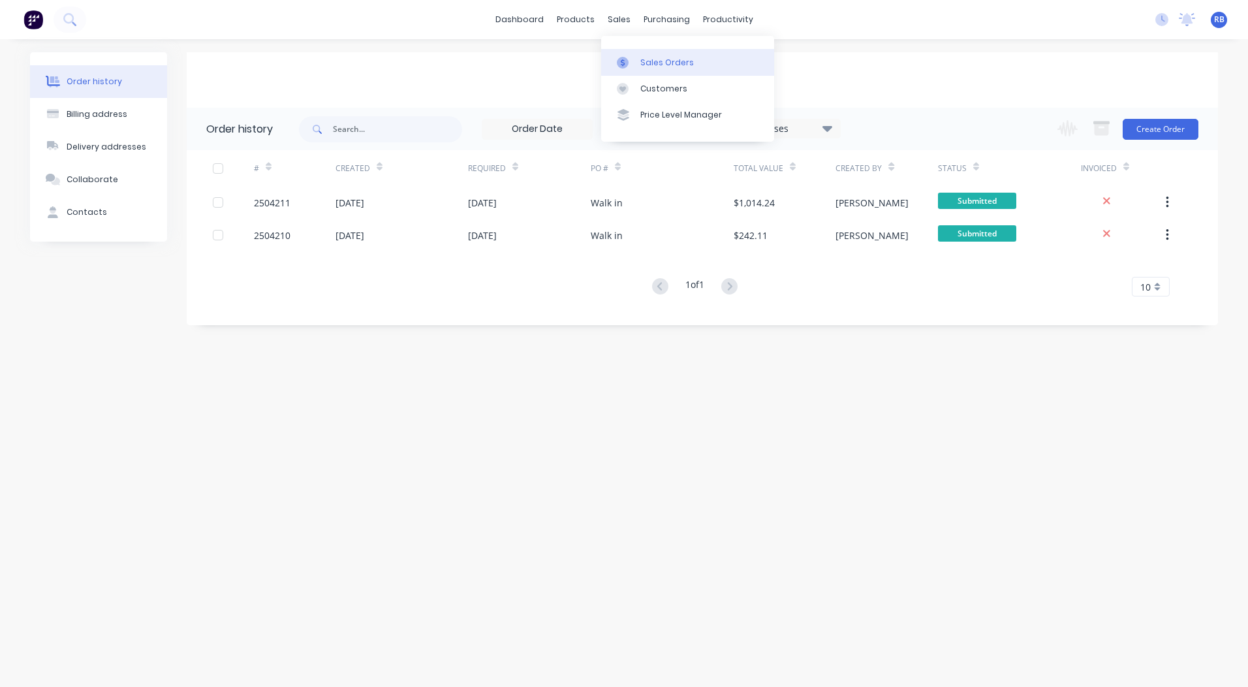
drag, startPoint x: 626, startPoint y: 20, endPoint x: 650, endPoint y: 57, distance: 44.9
click at [650, 57] on div "Sales Orders" at bounding box center [668, 63] width 54 height 12
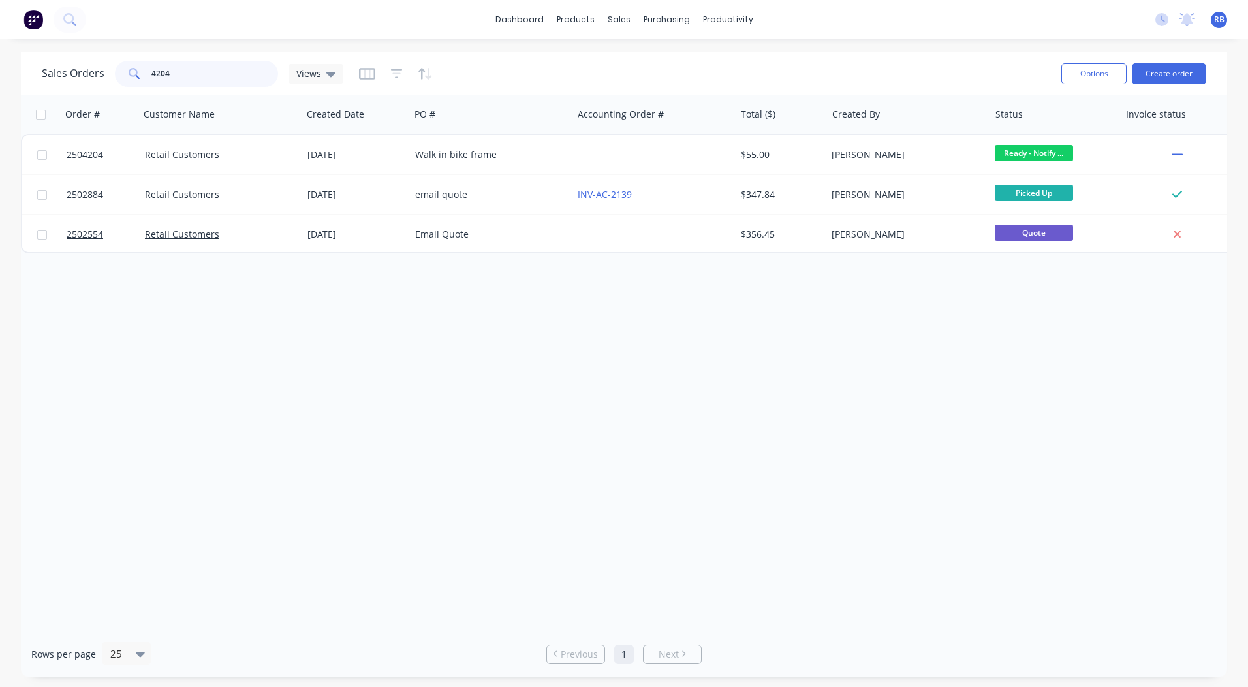
drag, startPoint x: 223, startPoint y: 72, endPoint x: 0, endPoint y: 20, distance: 228.7
click at [0, 69] on html "dashboard products sales purchasing productivity dashboard products Product Cat…" at bounding box center [624, 343] width 1248 height 687
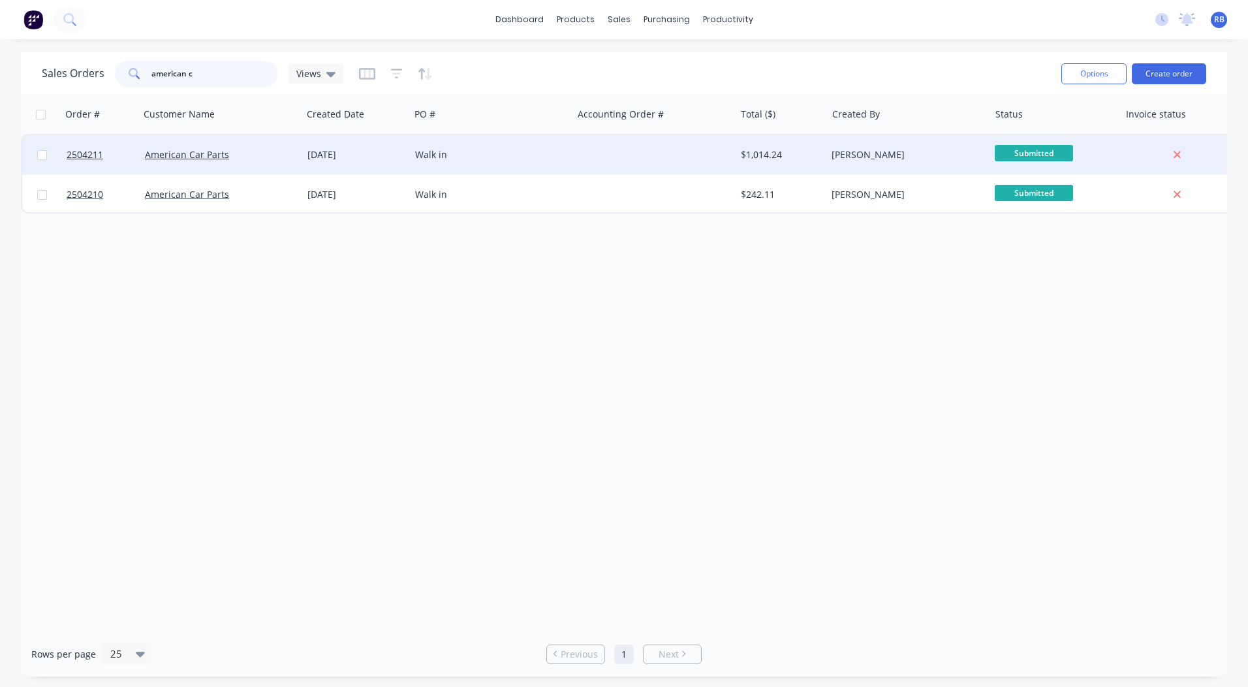
type input "american c"
click at [691, 144] on div at bounding box center [654, 154] width 163 height 39
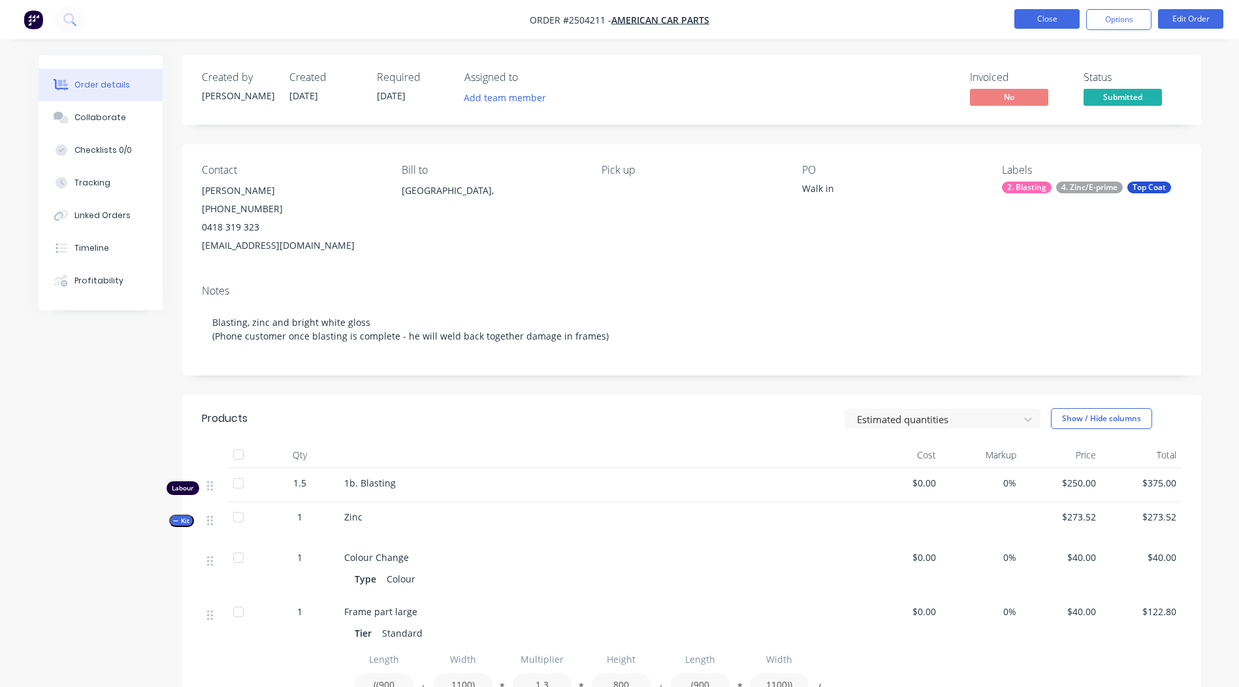
click at [1024, 24] on button "Close" at bounding box center [1046, 19] width 65 height 20
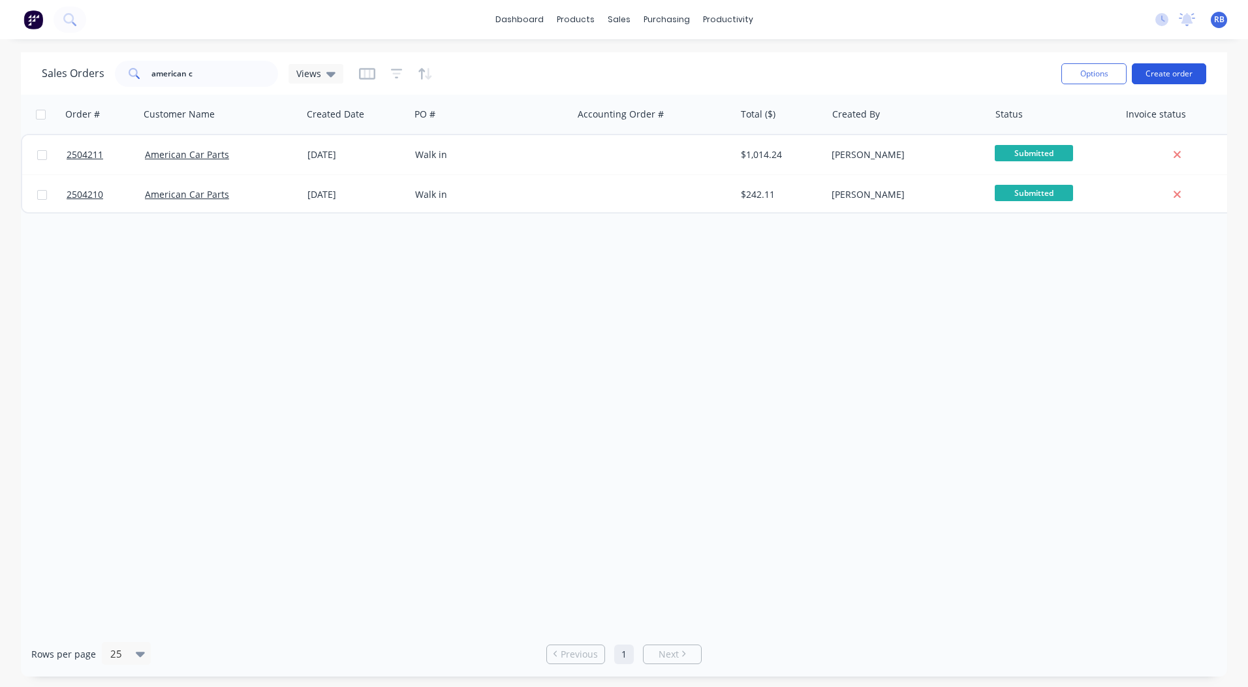
click at [1164, 72] on button "Create order" at bounding box center [1169, 73] width 74 height 21
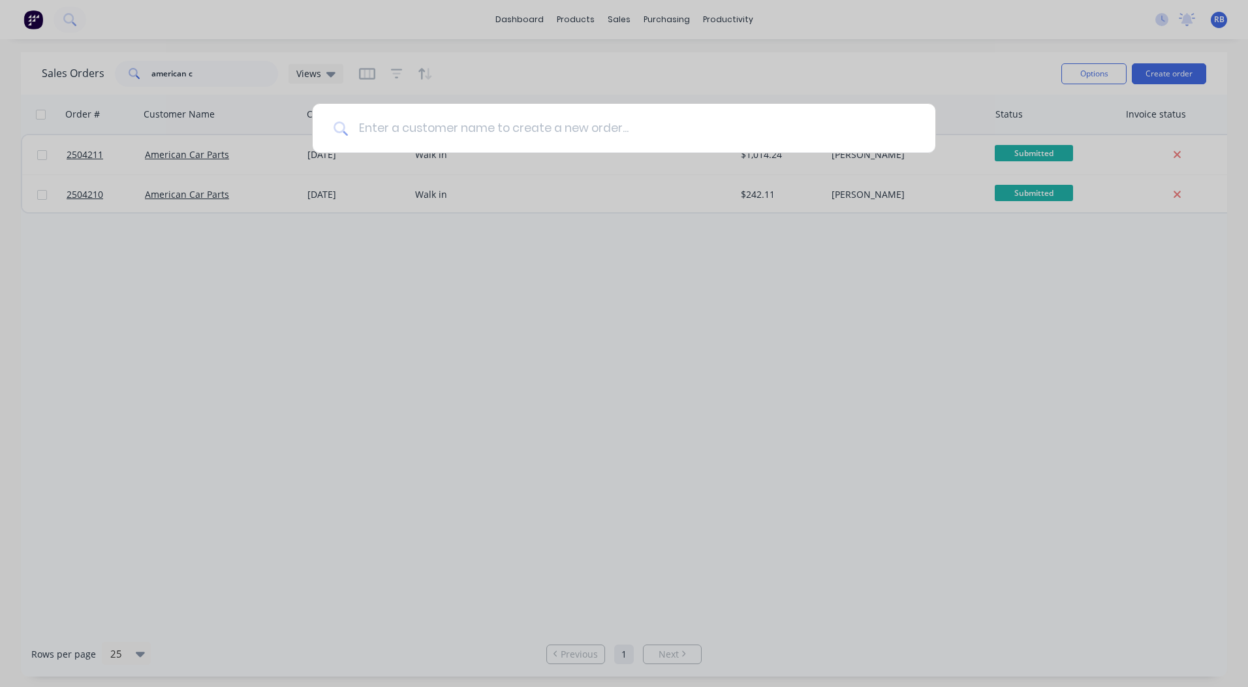
click at [445, 114] on input at bounding box center [631, 128] width 567 height 49
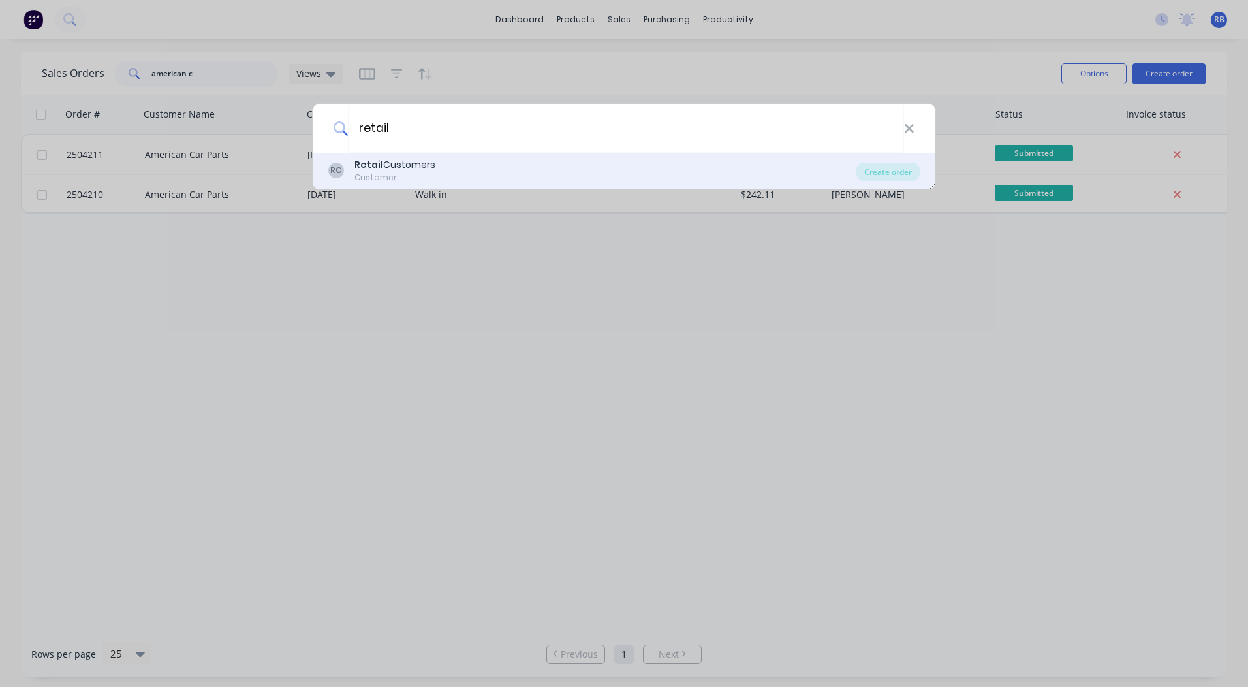
type input "retail"
click at [426, 167] on div "Retail Customers" at bounding box center [395, 165] width 81 height 14
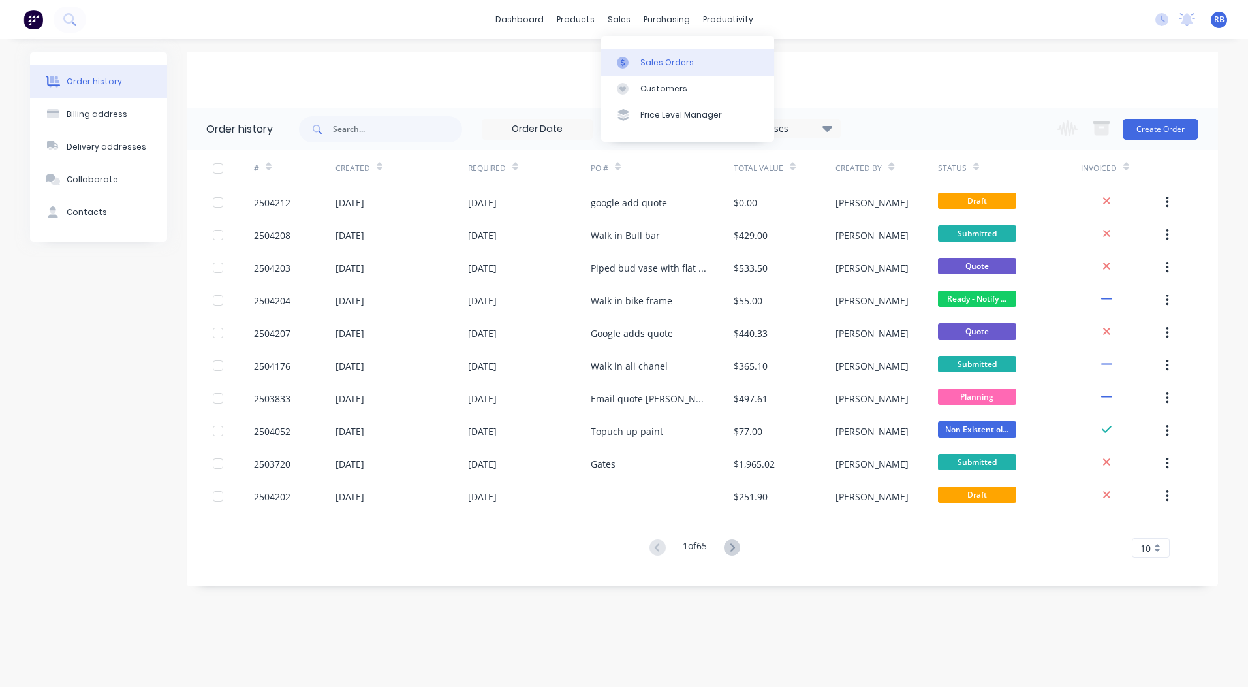
click at [650, 65] on div "Sales Orders" at bounding box center [668, 63] width 54 height 12
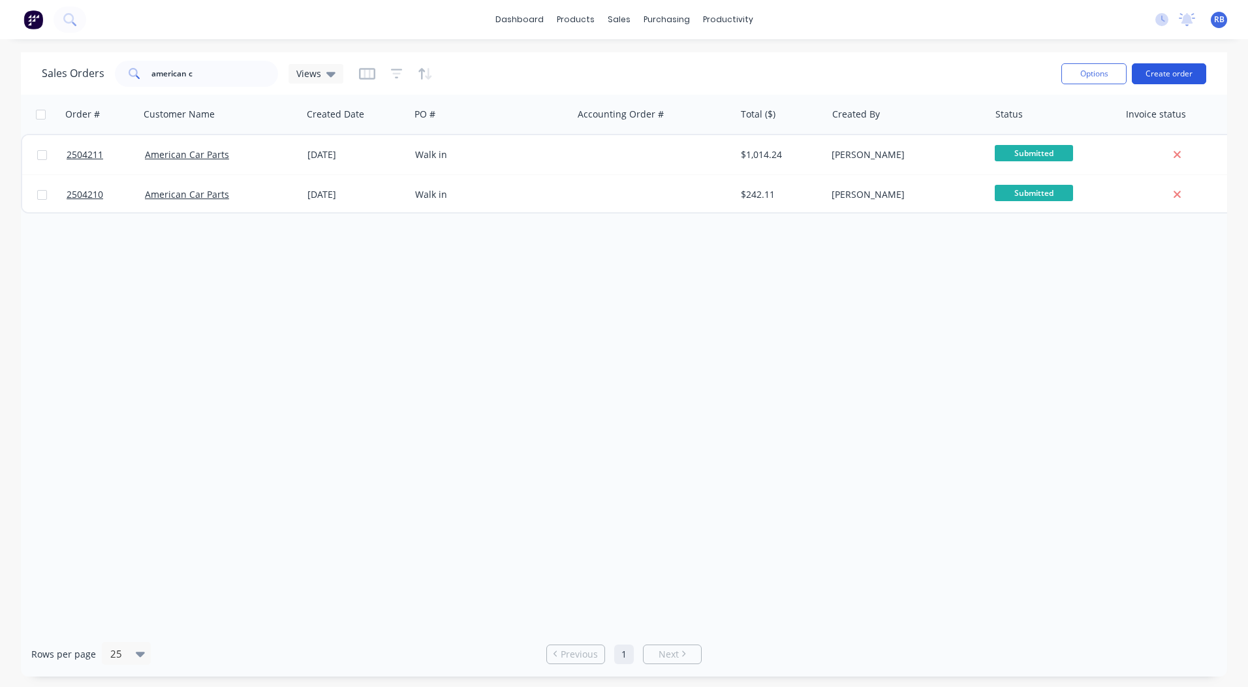
click at [1156, 71] on button "Create order" at bounding box center [1169, 73] width 74 height 21
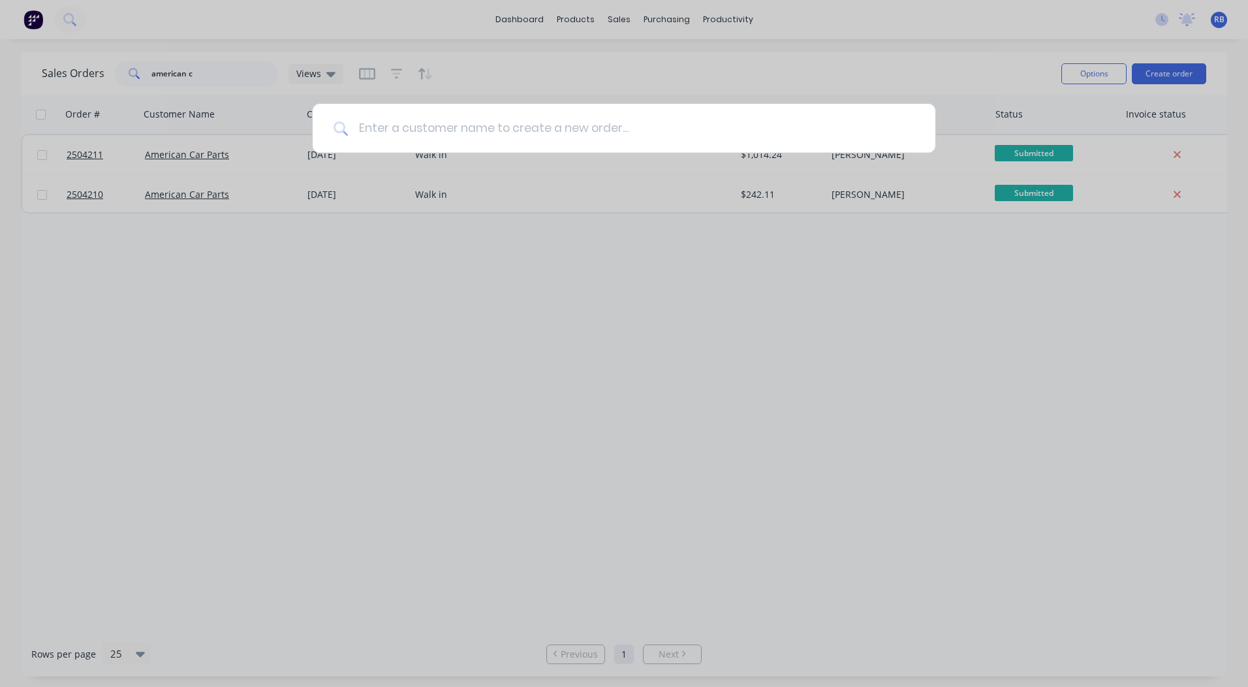
type input "L"
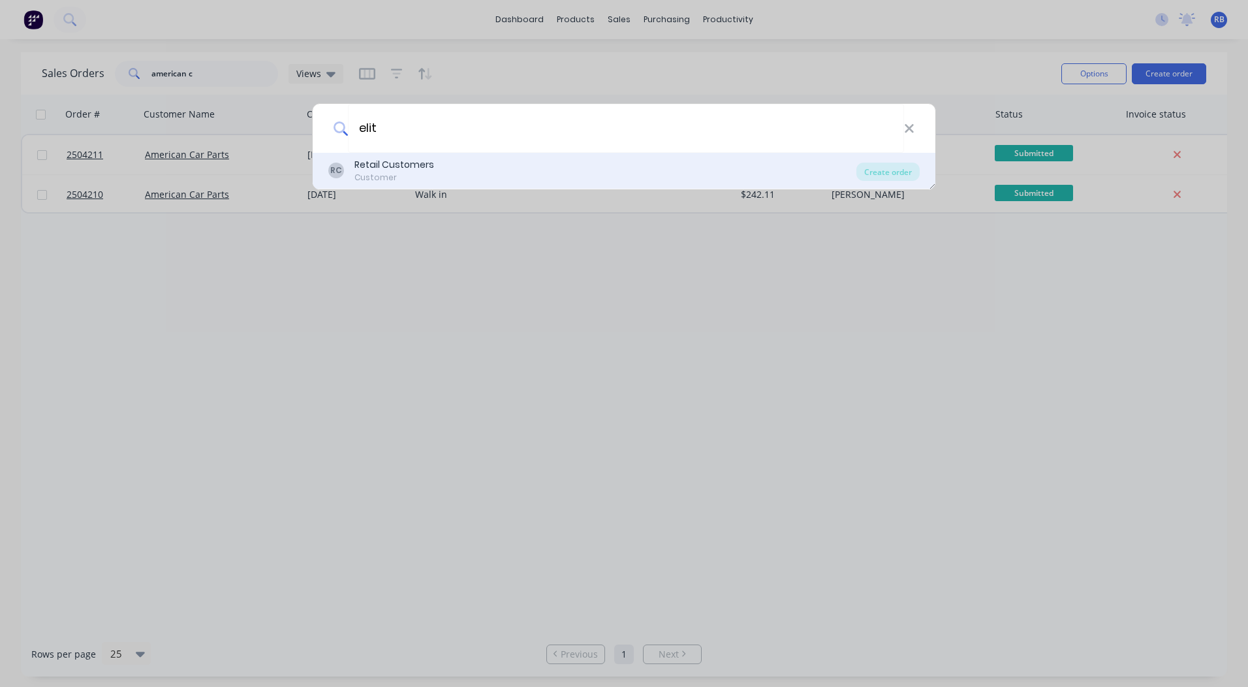
type input "elit"
click at [429, 168] on div "Retail Customers" at bounding box center [395, 165] width 80 height 14
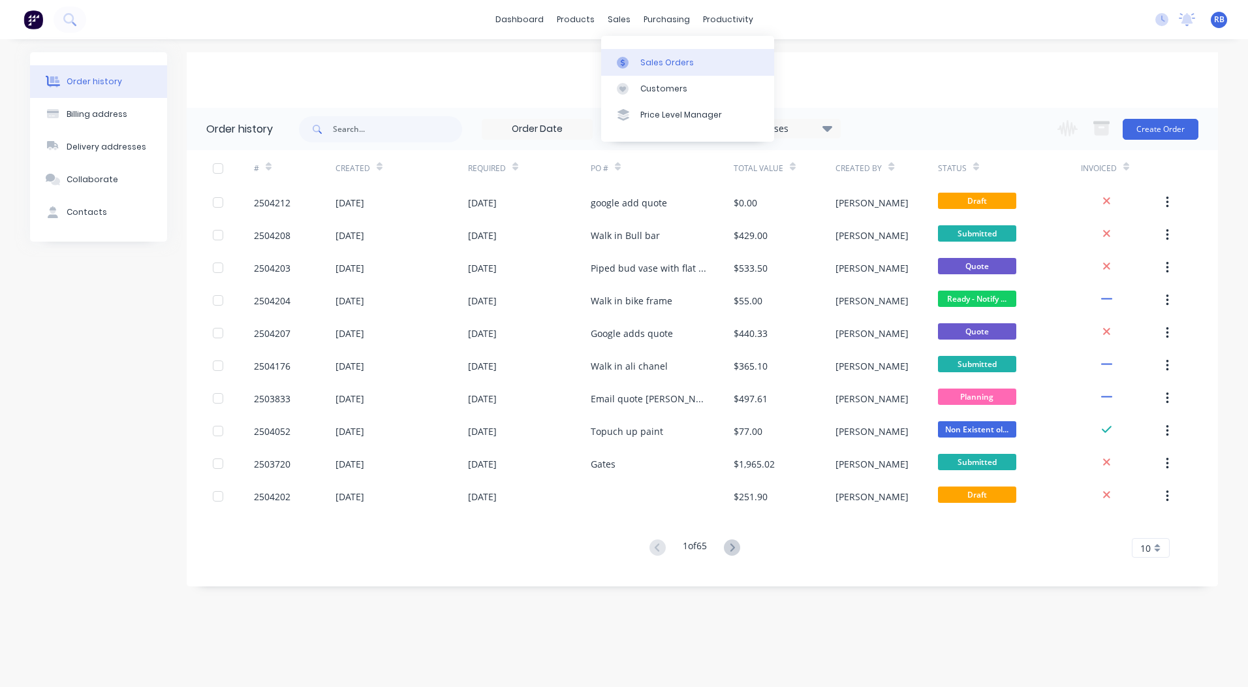
click at [627, 55] on link "Sales Orders" at bounding box center [687, 62] width 173 height 26
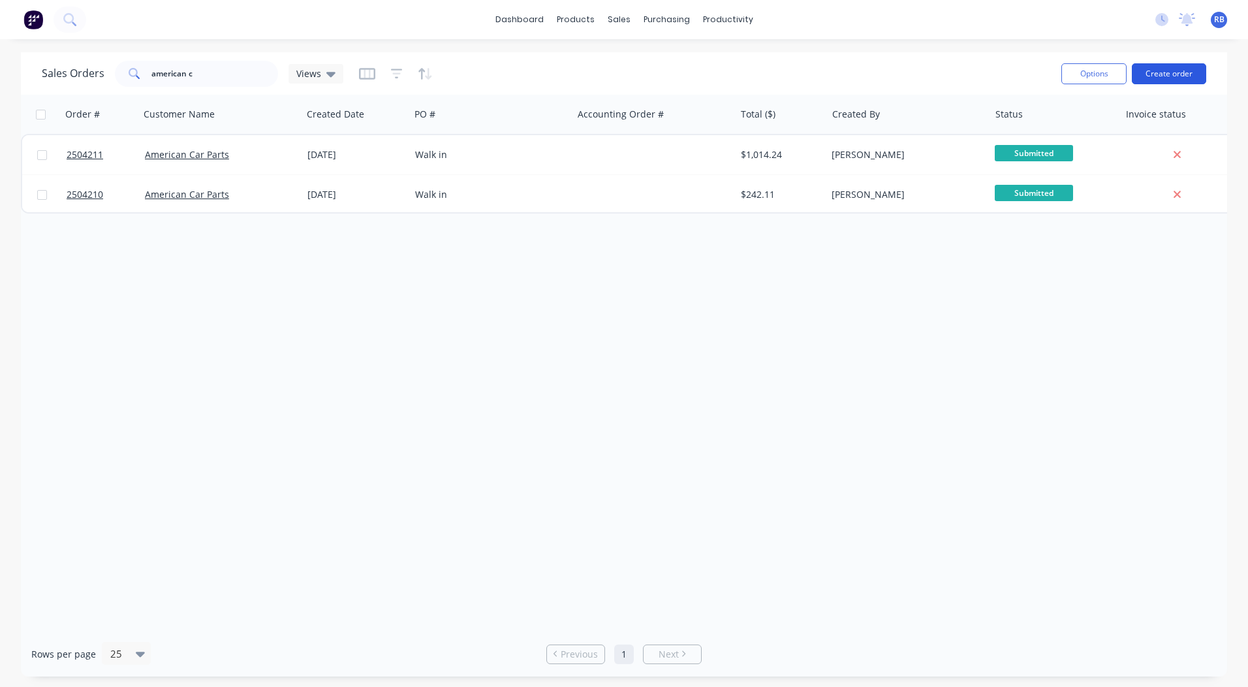
click at [1189, 77] on button "Create order" at bounding box center [1169, 73] width 74 height 21
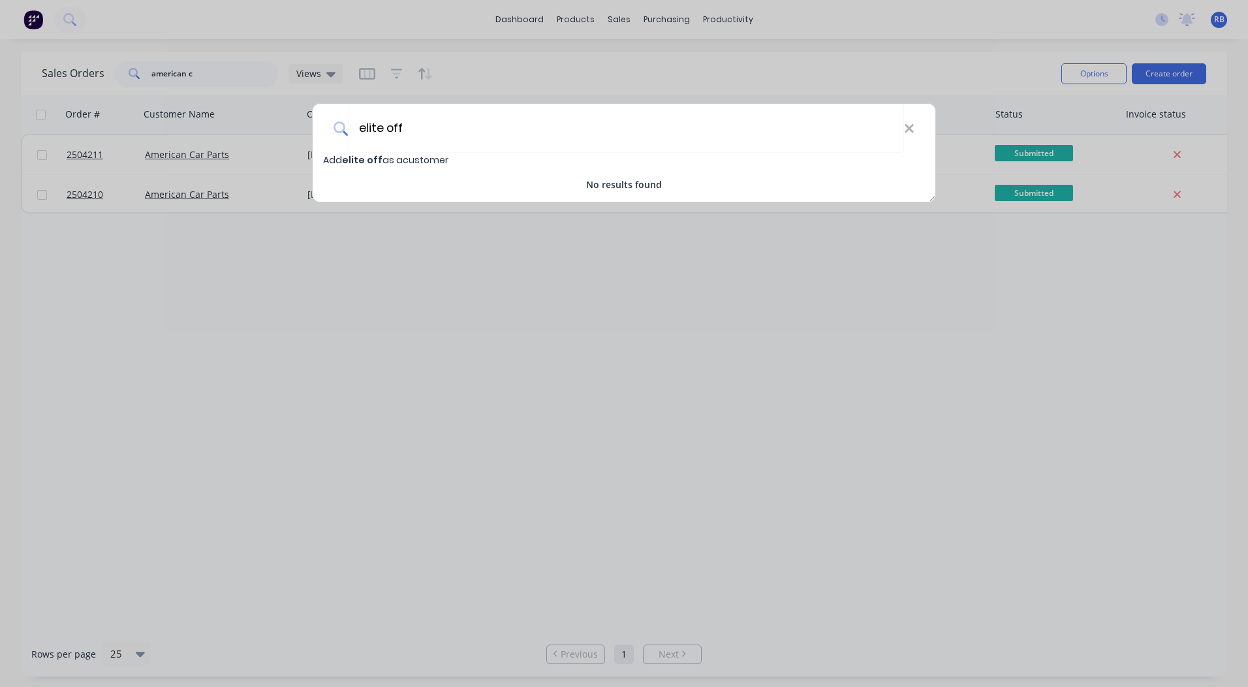
type input "elite off"
click at [395, 167] on div "Add elite off as a customer No results found" at bounding box center [624, 172] width 623 height 39
click at [392, 160] on span "Add elite off as a customer" at bounding box center [385, 159] width 125 height 13
select select "AU"
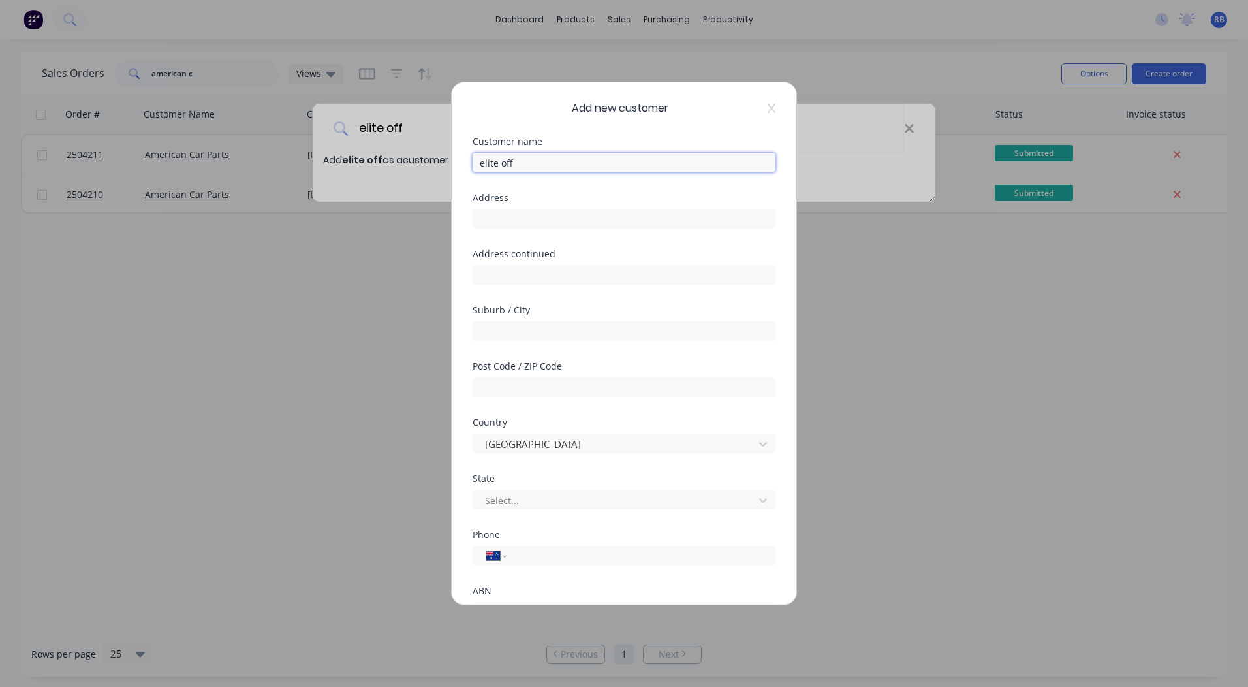
click at [485, 163] on input "elite off" at bounding box center [624, 163] width 303 height 20
click at [503, 161] on input "Elite off" at bounding box center [624, 163] width 303 height 20
click at [533, 164] on input "Elite Off" at bounding box center [624, 163] width 303 height 20
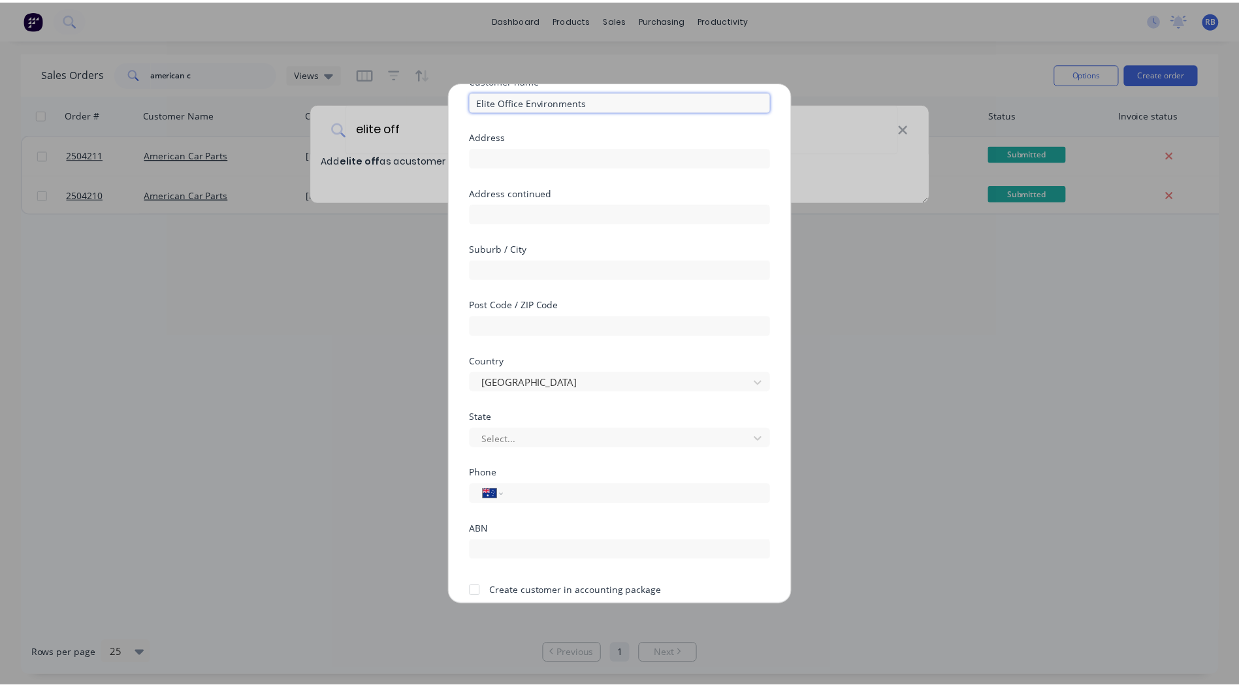
scroll to position [115, 0]
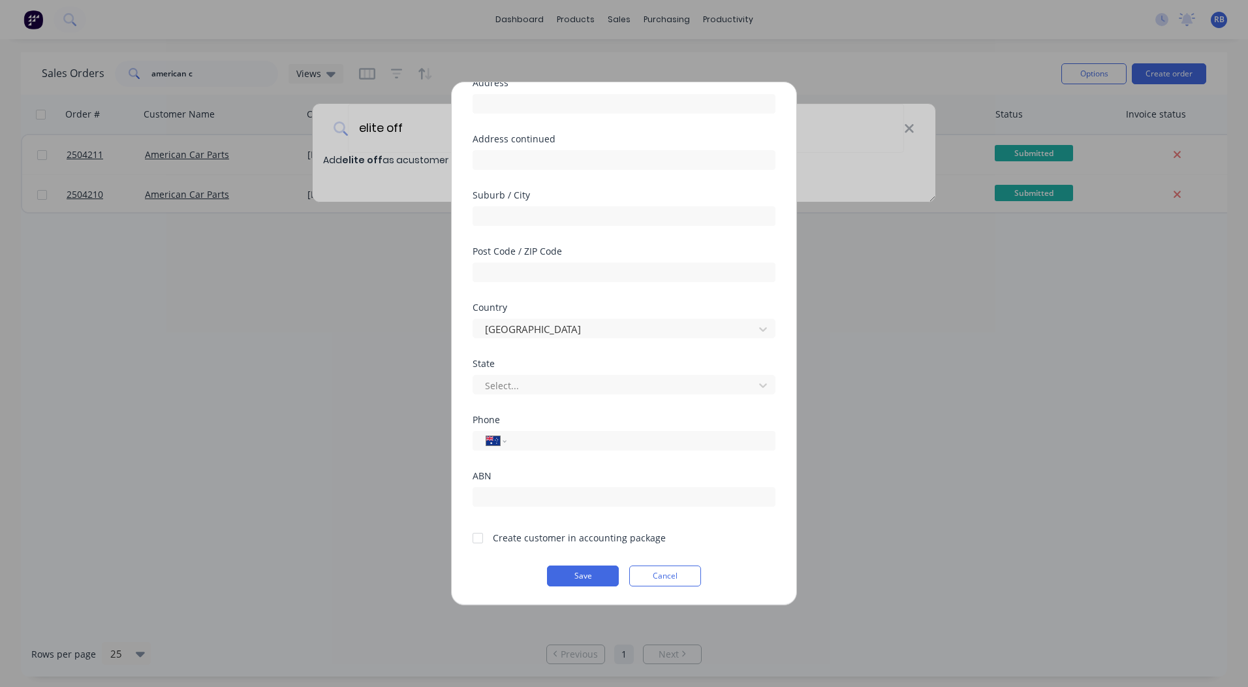
type input "Elite Office Environments"
click at [479, 534] on div at bounding box center [478, 538] width 26 height 26
click at [580, 569] on button "Save" at bounding box center [583, 575] width 72 height 21
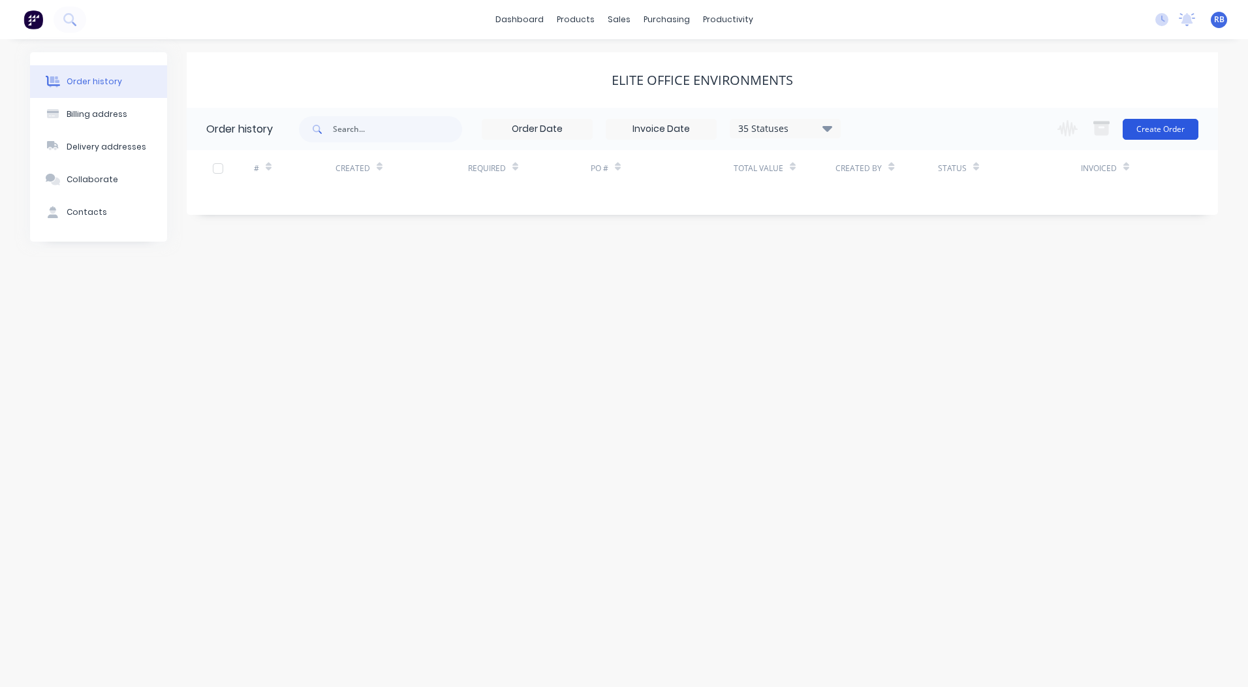
click at [1158, 129] on button "Create Order" at bounding box center [1161, 129] width 76 height 21
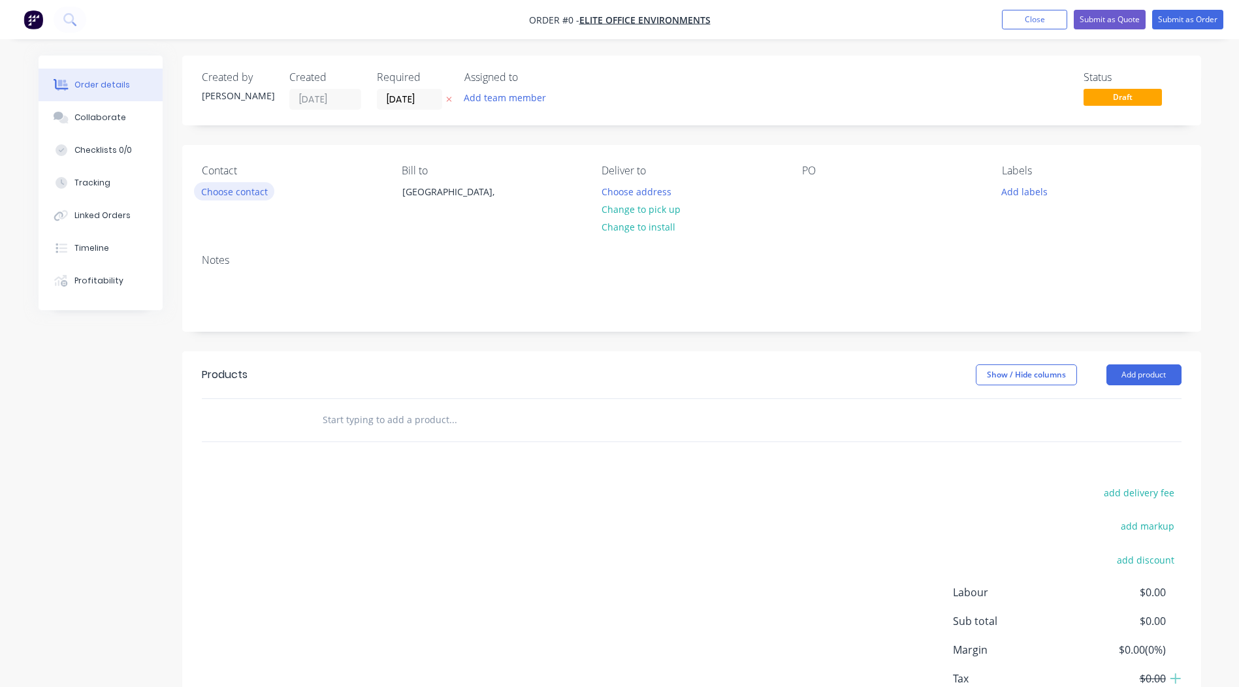
click at [219, 195] on button "Choose contact" at bounding box center [234, 191] width 80 height 18
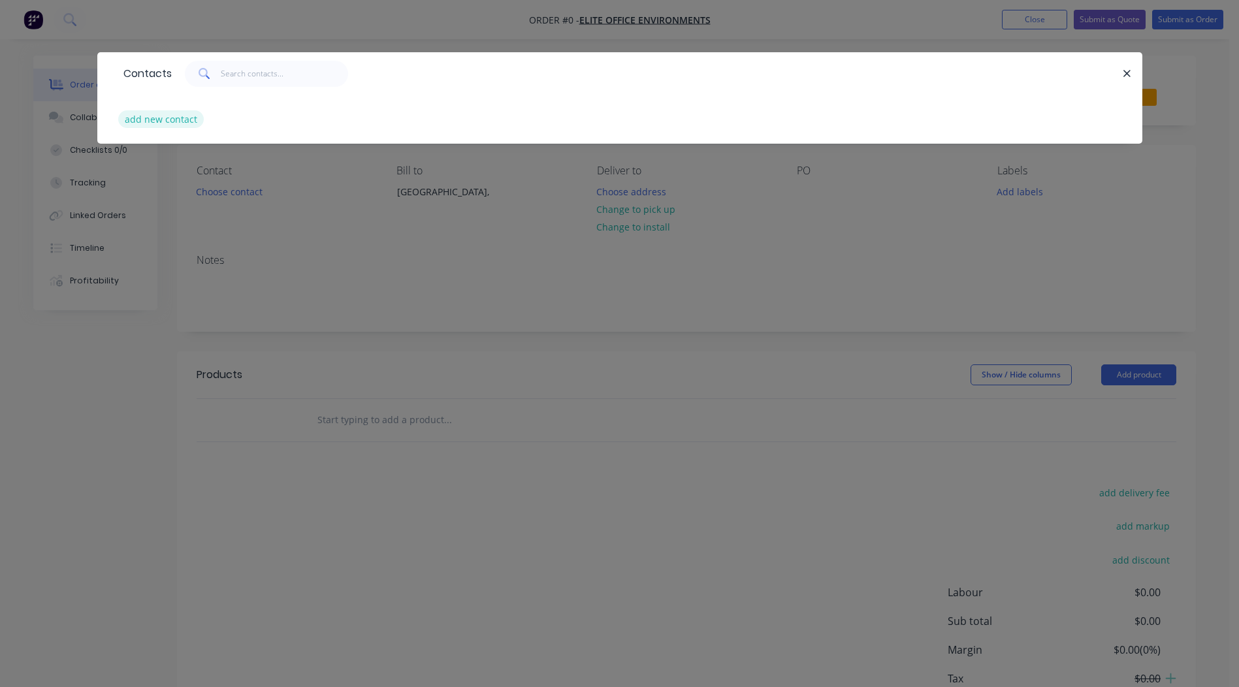
click at [163, 123] on button "add new contact" at bounding box center [161, 119] width 86 height 18
select select "AU"
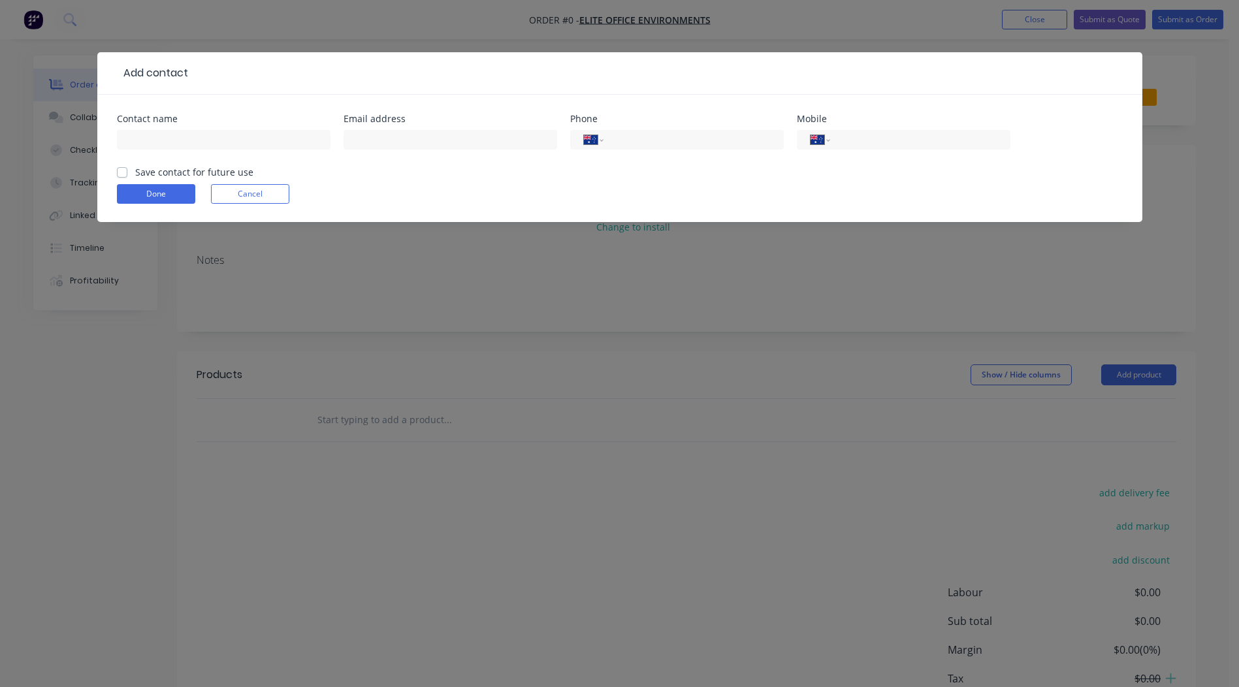
click at [135, 167] on label "Save contact for future use" at bounding box center [194, 172] width 118 height 14
click at [125, 167] on input "Save contact for future use" at bounding box center [122, 171] width 10 height 12
checkbox input "true"
click at [158, 142] on input "text" at bounding box center [224, 140] width 214 height 20
type input "[PERSON_NAME]"
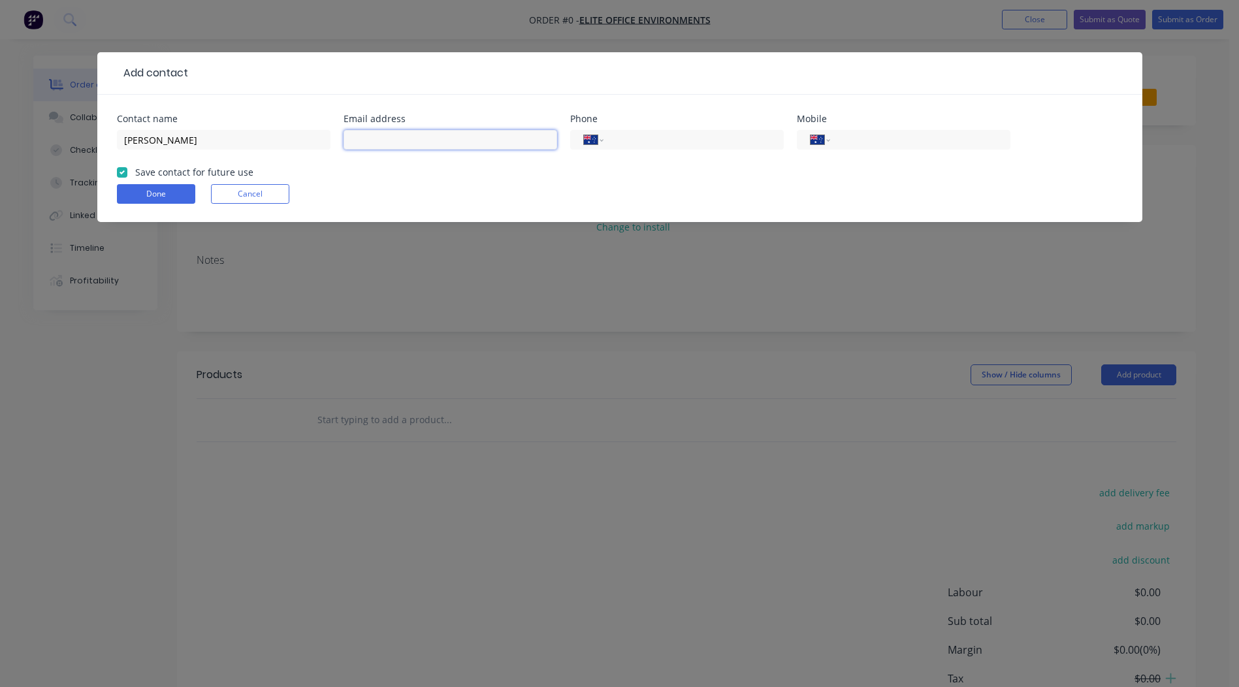
click at [439, 139] on input "text" at bounding box center [450, 140] width 214 height 20
type input "[PERSON_NAME][EMAIL_ADDRESS][DOMAIN_NAME]"
click at [884, 137] on input "tel" at bounding box center [917, 140] width 157 height 15
type input "0419 532 982"
click at [142, 204] on form "Contact name [PERSON_NAME] Email address [PERSON_NAME][EMAIL_ADDRESS][DOMAIN_NA…" at bounding box center [620, 168] width 1006 height 108
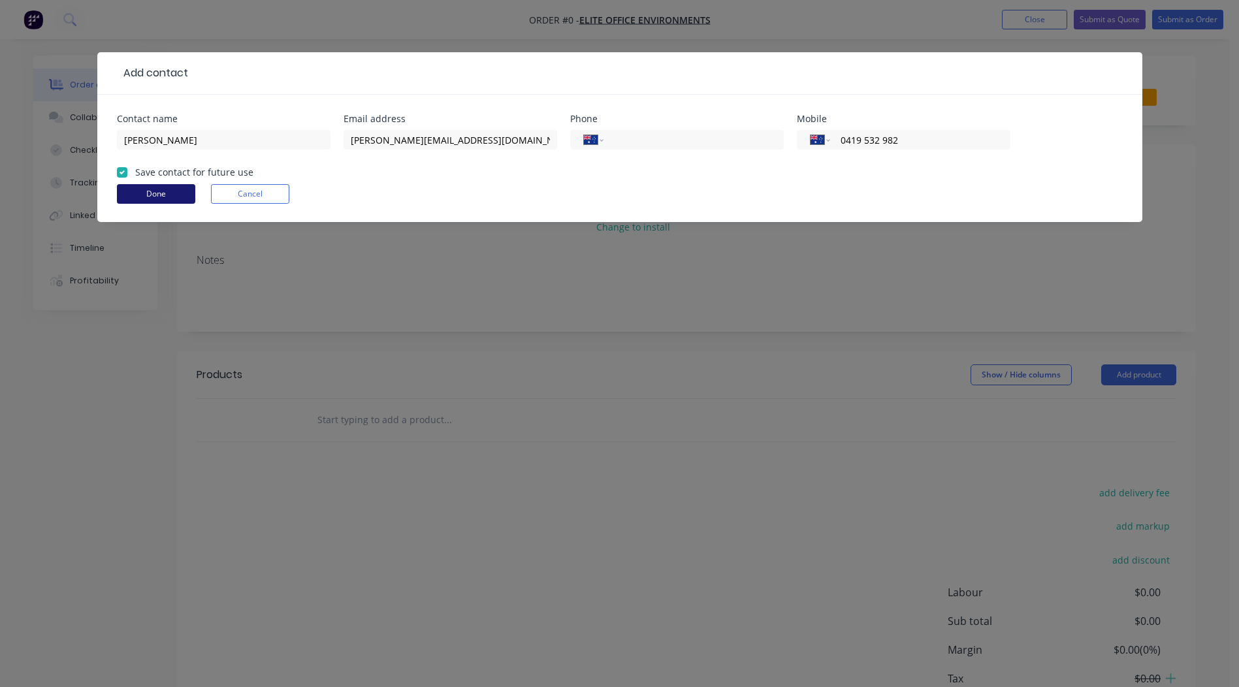
click at [145, 198] on button "Done" at bounding box center [156, 194] width 78 height 20
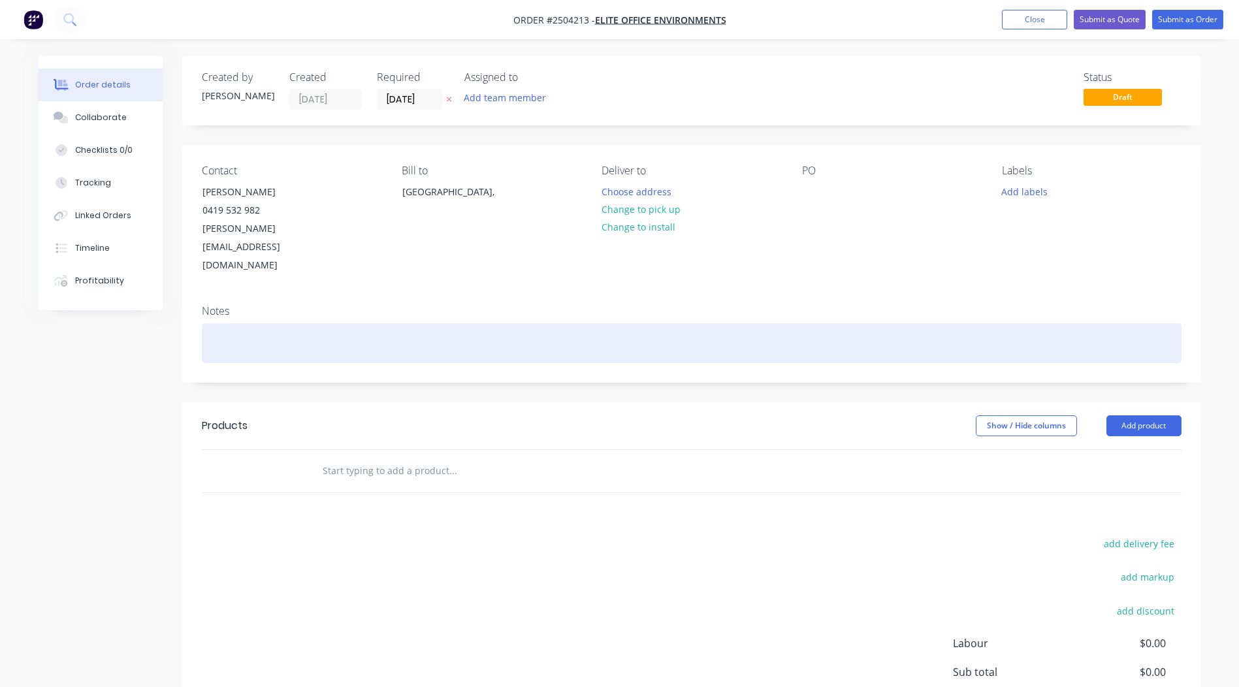
click at [285, 323] on div at bounding box center [691, 343] width 979 height 40
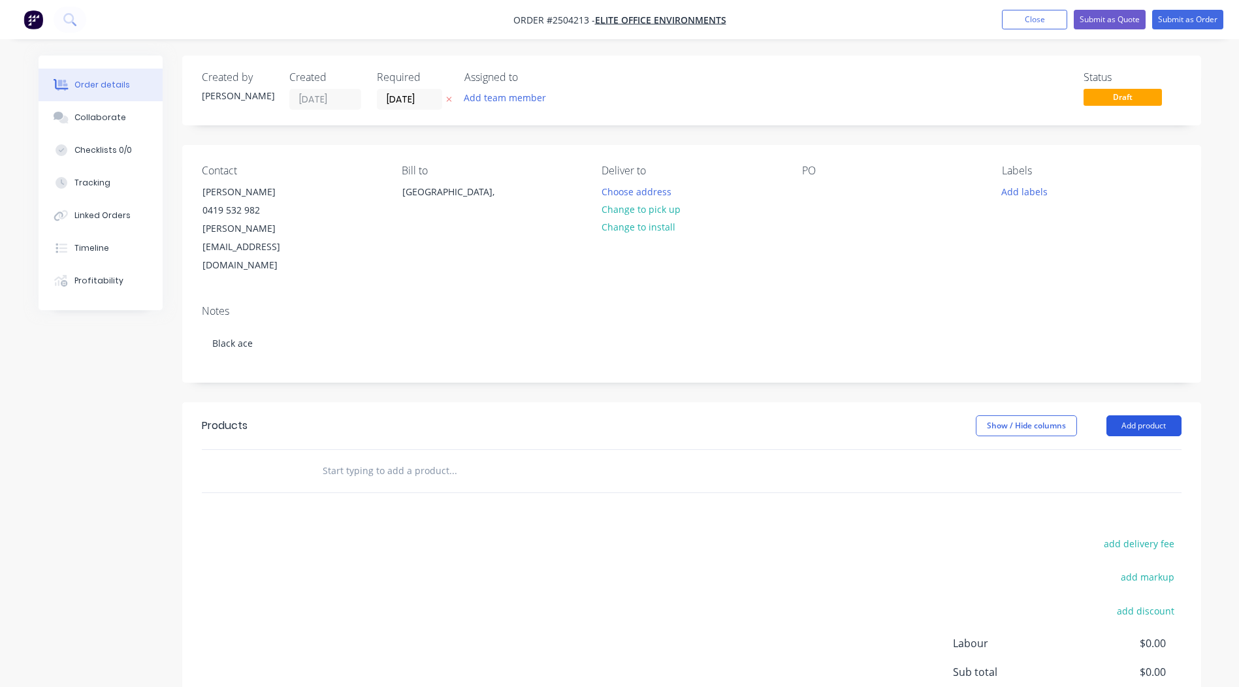
click at [1144, 415] on button "Add product" at bounding box center [1143, 425] width 75 height 21
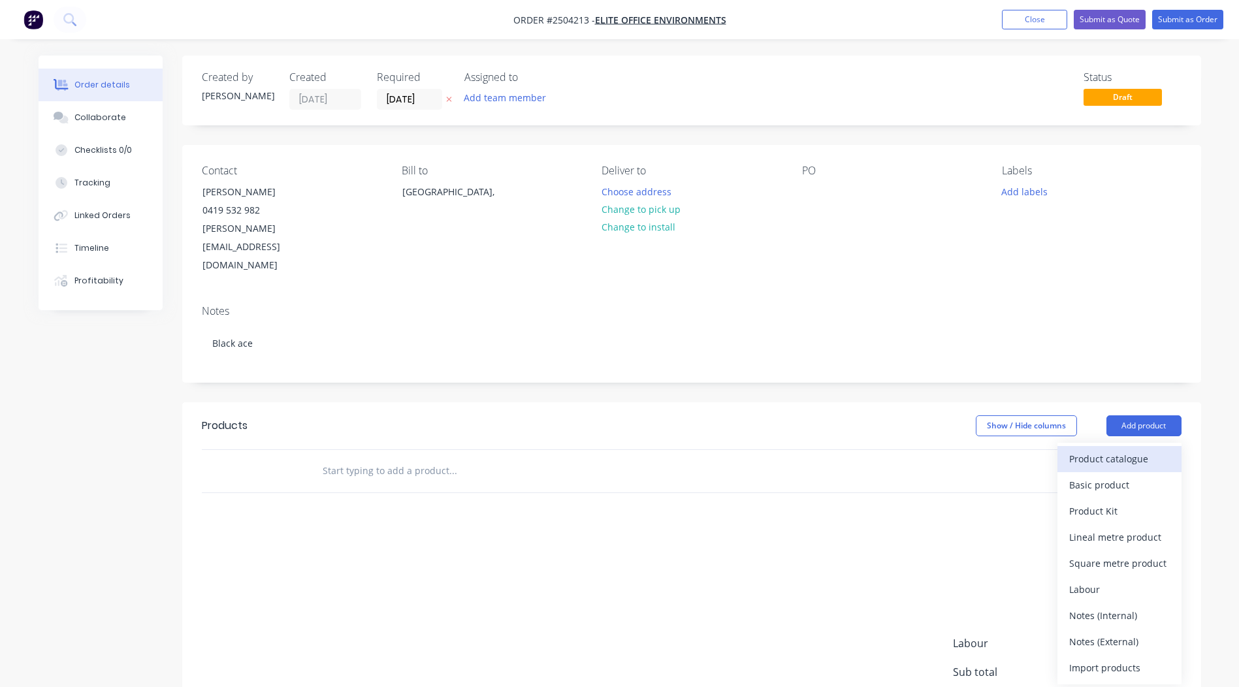
click at [1120, 449] on div "Product catalogue" at bounding box center [1119, 458] width 101 height 19
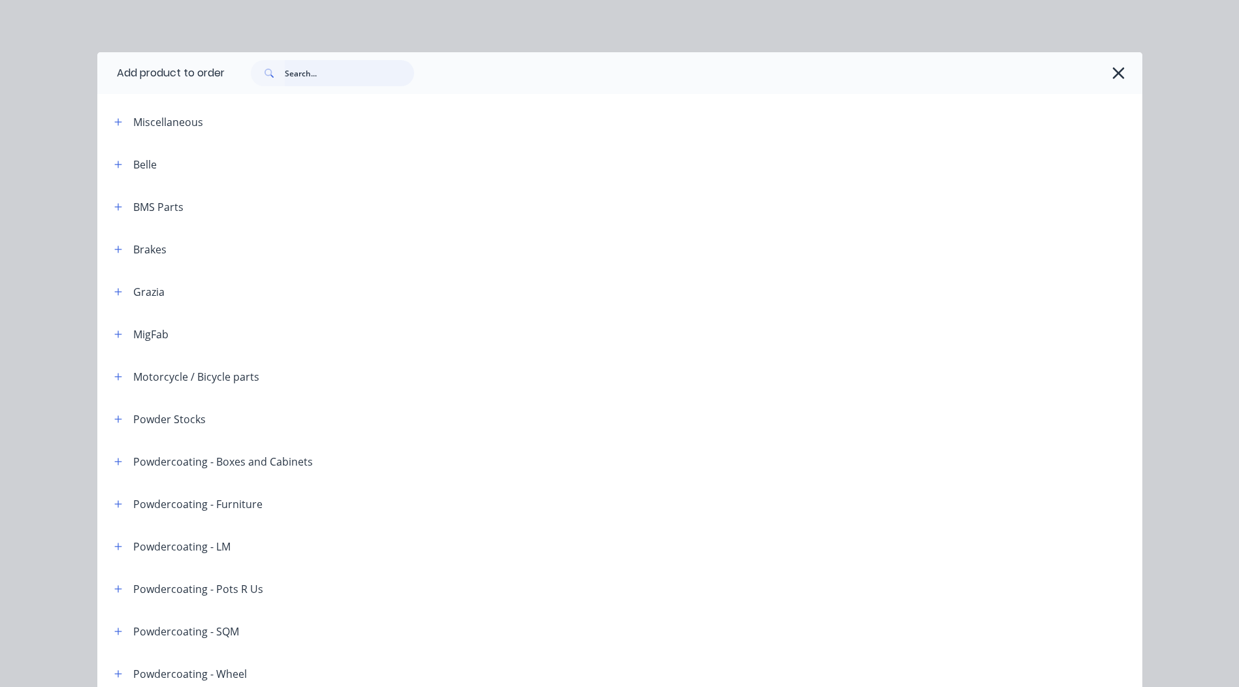
click at [371, 75] on input "text" at bounding box center [349, 73] width 129 height 26
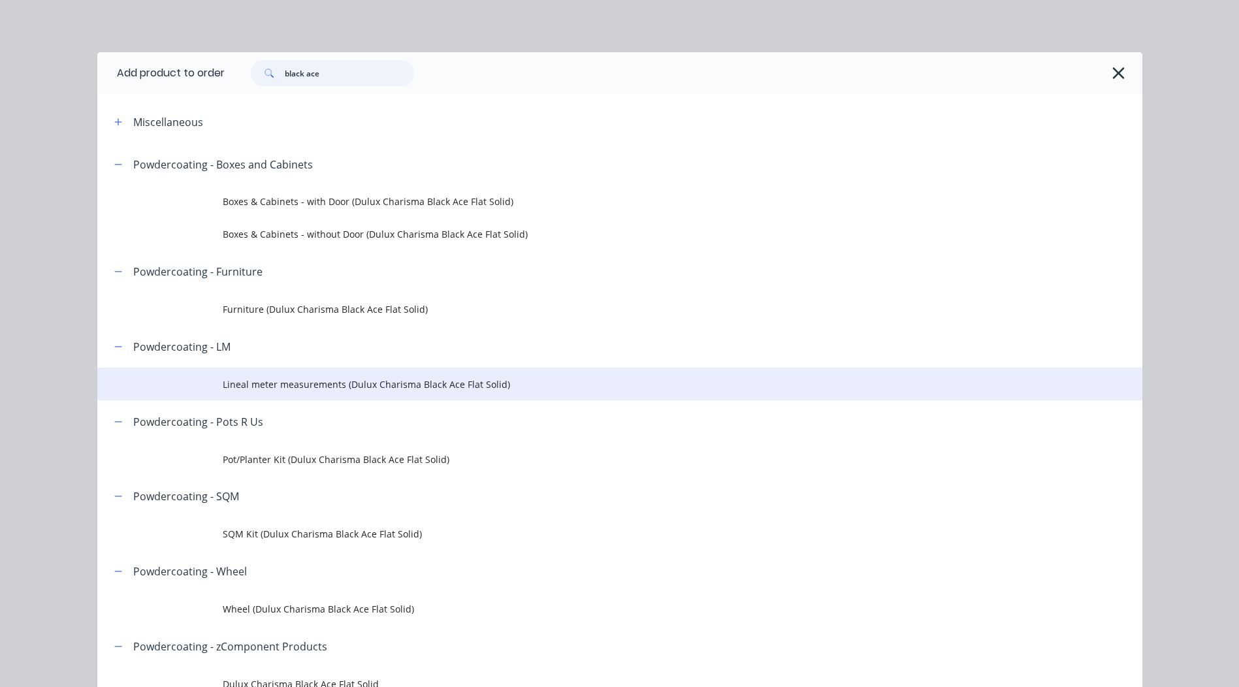
type input "black ace"
click at [363, 392] on td "Lineal meter measurements (Dulux Charisma Black Ace Flat Solid)" at bounding box center [682, 384] width 919 height 33
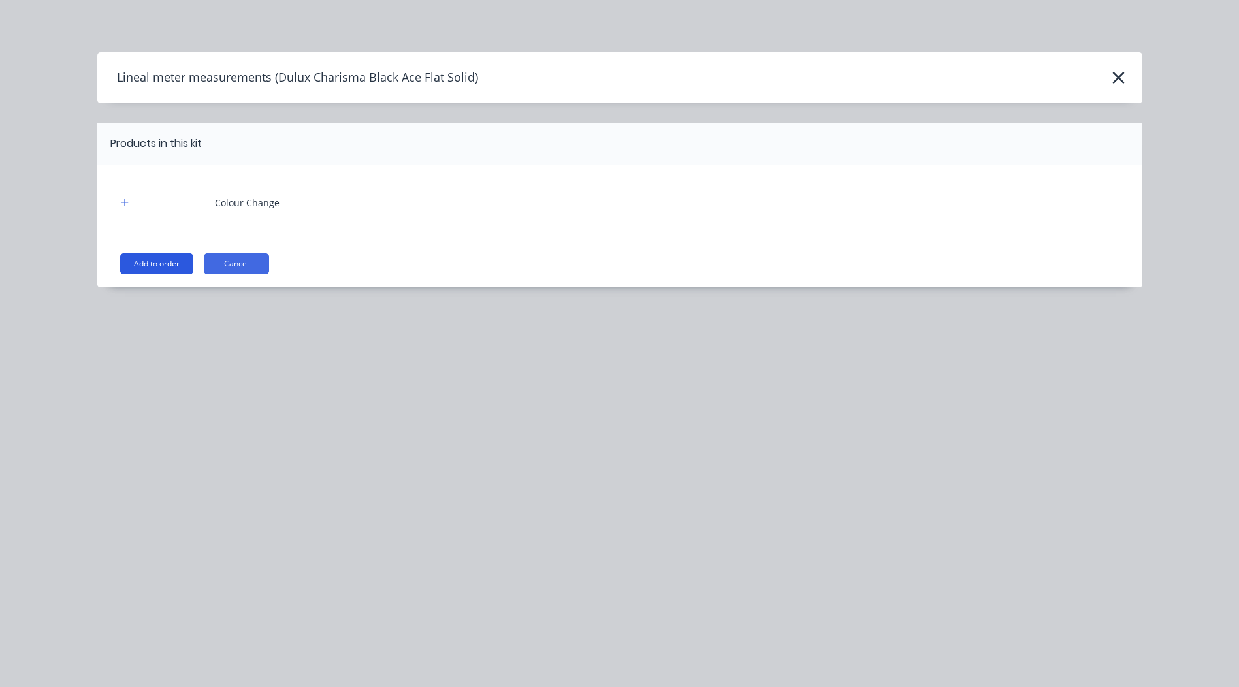
click at [144, 258] on button "Add to order" at bounding box center [156, 263] width 73 height 21
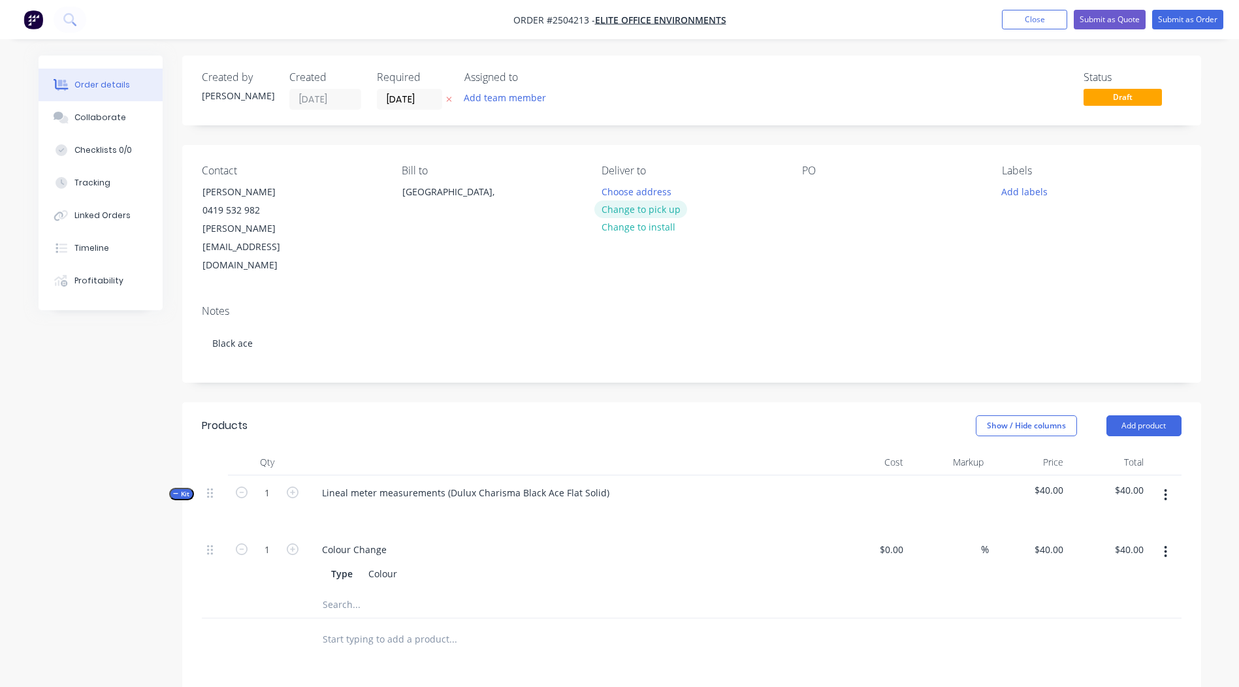
click at [616, 213] on button "Change to pick up" at bounding box center [640, 209] width 93 height 18
click at [814, 194] on div at bounding box center [812, 191] width 21 height 19
click at [864, 99] on div "Status Draft" at bounding box center [888, 90] width 586 height 39
click at [821, 190] on div at bounding box center [812, 191] width 21 height 19
click at [1019, 198] on button "Add labels" at bounding box center [1024, 191] width 60 height 18
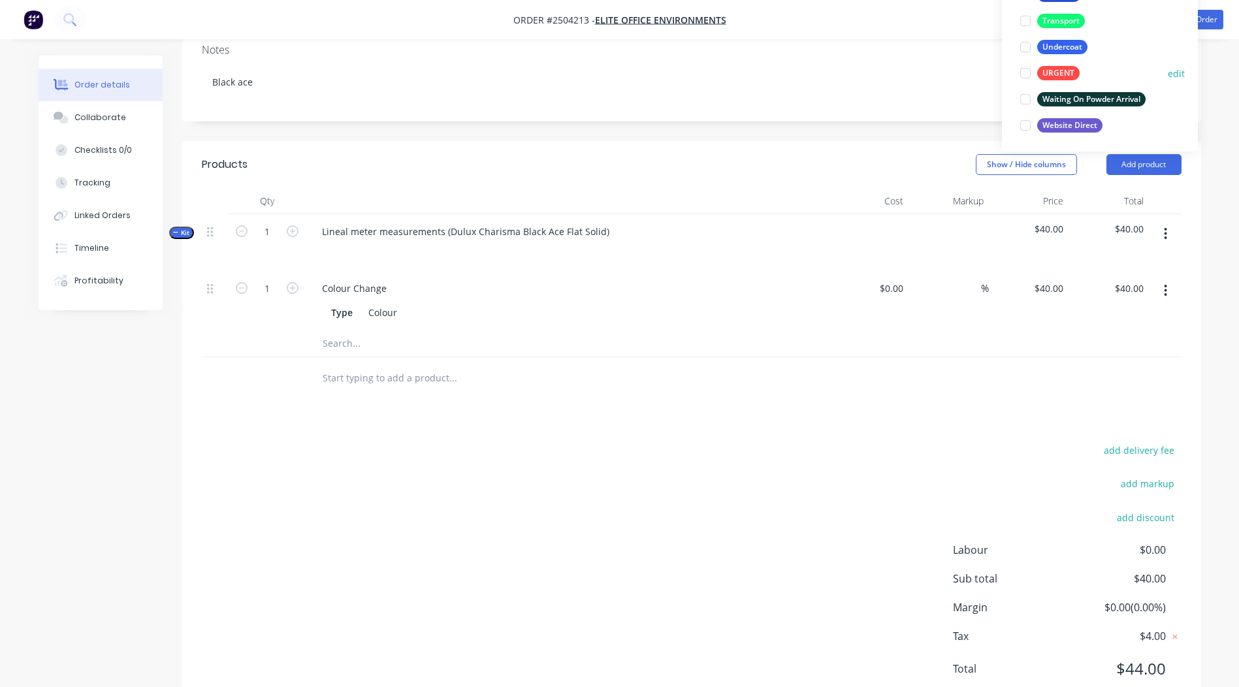
scroll to position [953, 0]
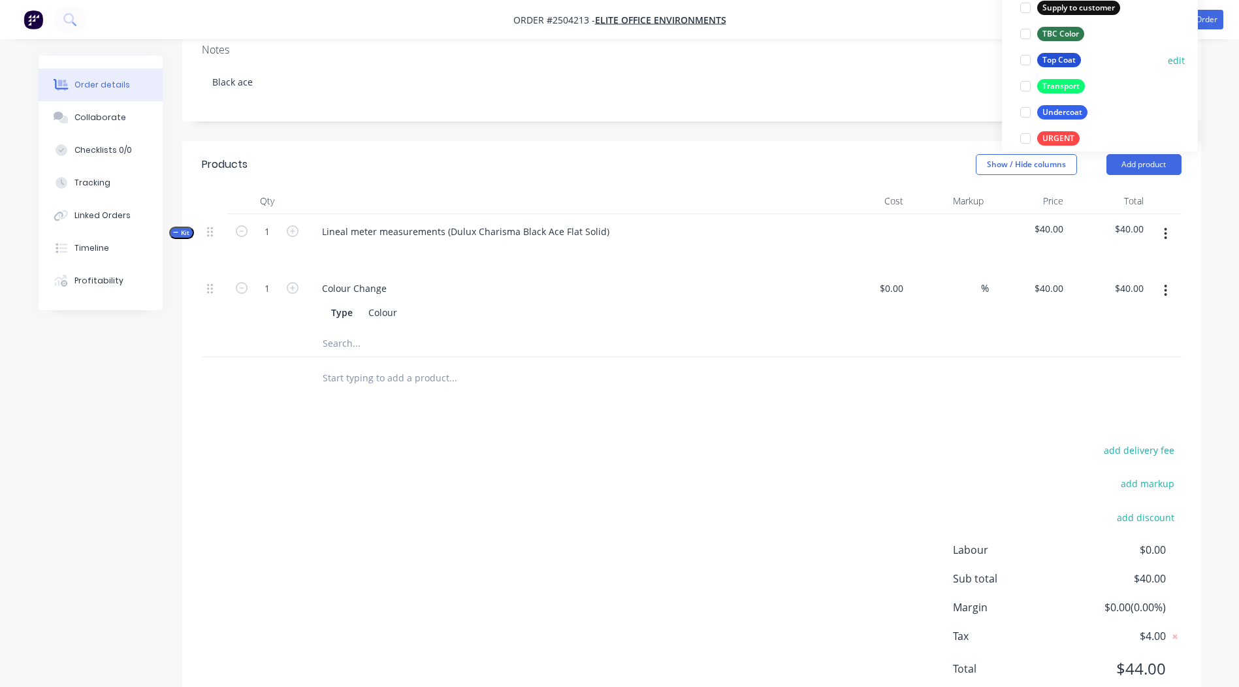
click at [1069, 61] on div "Top Coat" at bounding box center [1059, 60] width 44 height 14
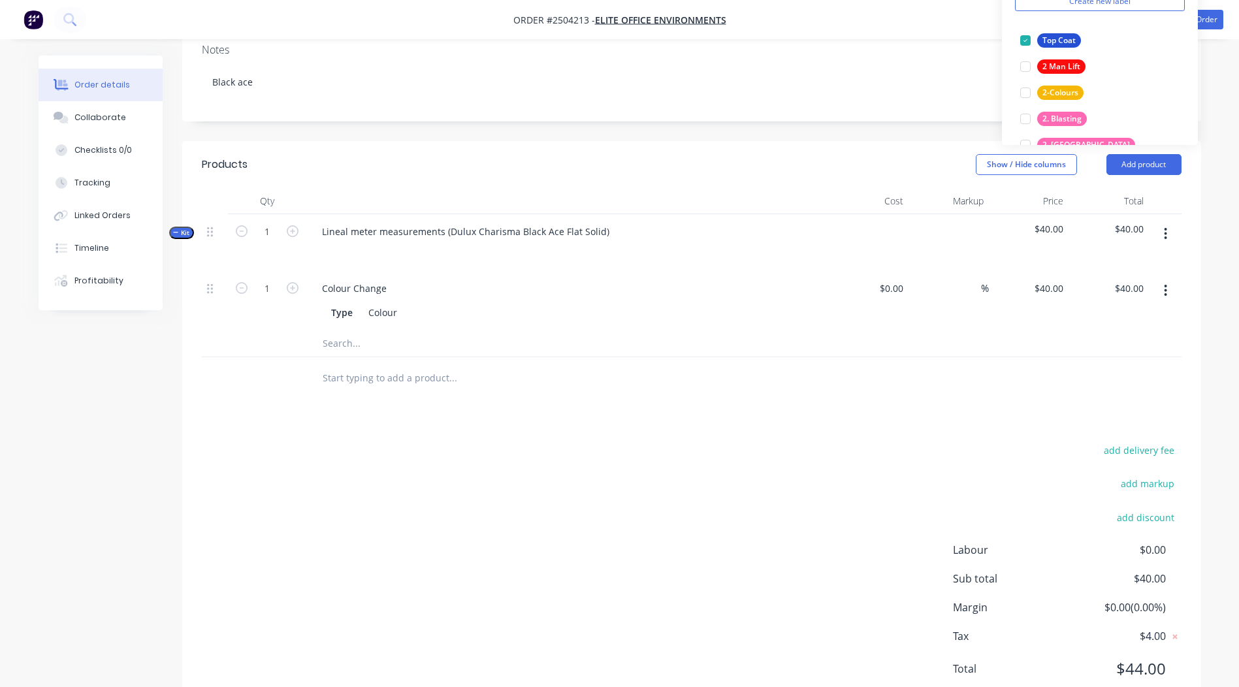
drag, startPoint x: 580, startPoint y: 143, endPoint x: 749, endPoint y: 151, distance: 168.6
click at [580, 142] on header "Products Show / Hide columns Add product" at bounding box center [691, 164] width 1019 height 47
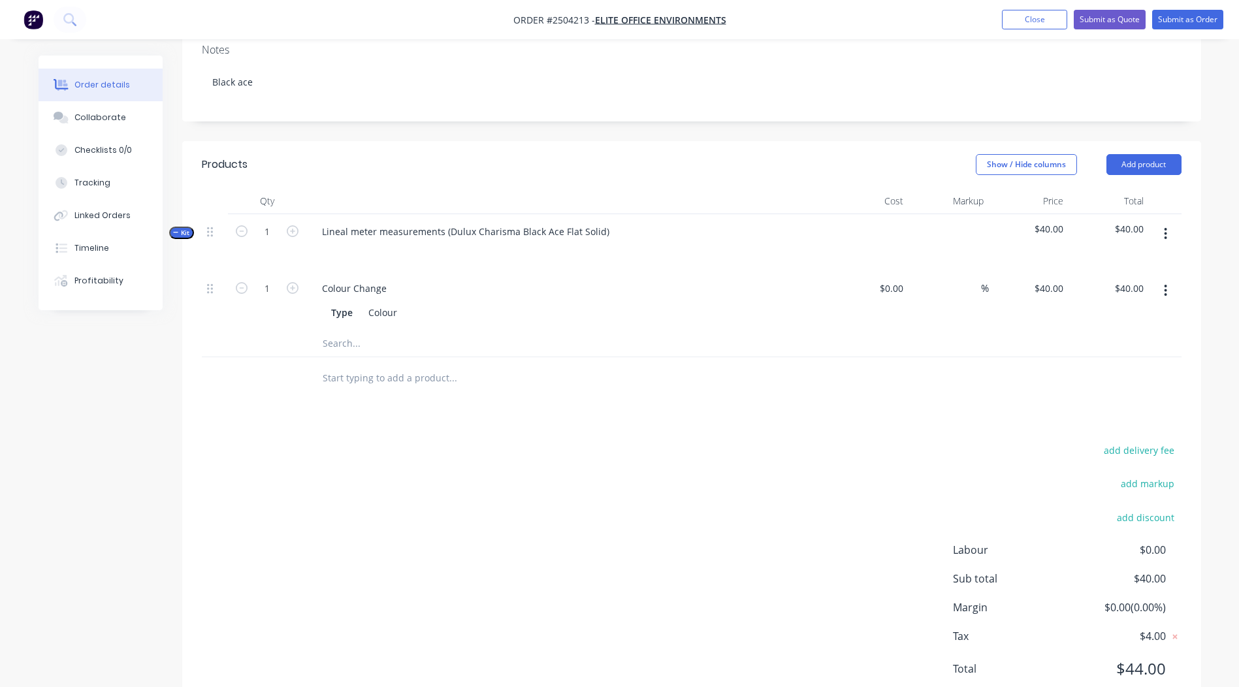
click at [1166, 227] on icon "button" at bounding box center [1165, 234] width 3 height 14
click at [1133, 259] on div "Add product to kit" at bounding box center [1119, 268] width 101 height 19
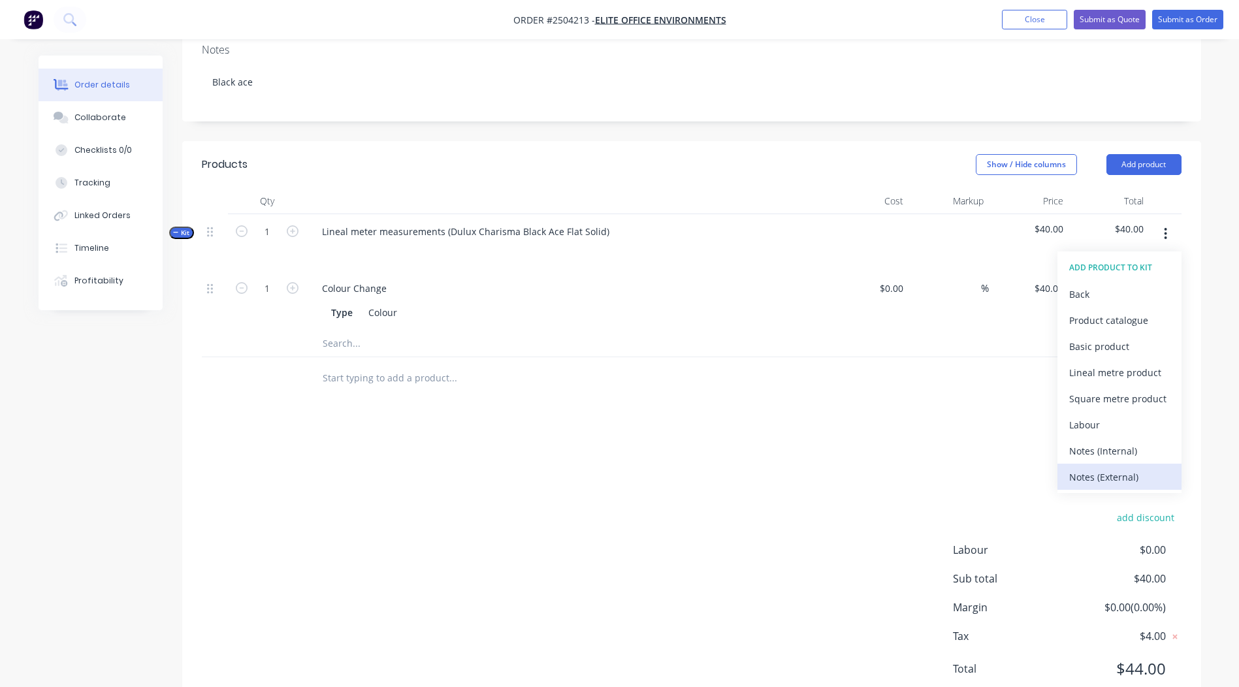
click at [1110, 468] on div "Notes (External)" at bounding box center [1119, 477] width 101 height 19
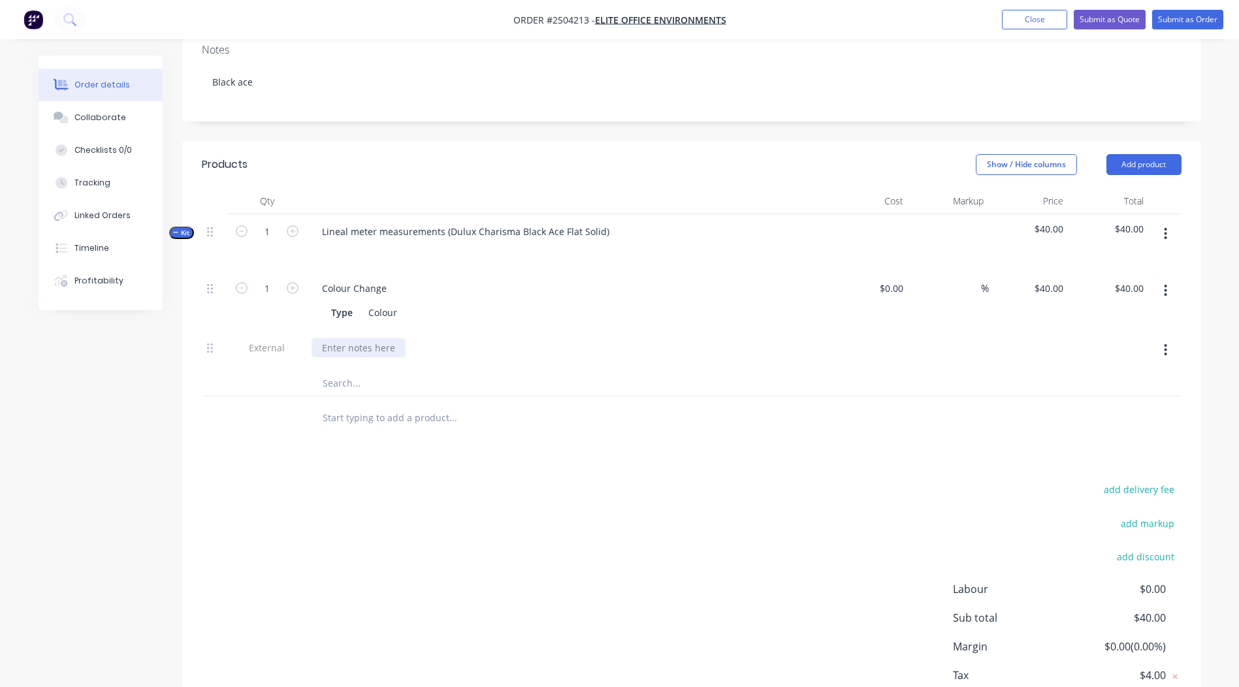
click at [376, 338] on div at bounding box center [358, 347] width 94 height 19
click at [671, 404] on div at bounding box center [507, 417] width 392 height 26
drag, startPoint x: 447, startPoint y: 191, endPoint x: 0, endPoint y: 248, distance: 451.0
click at [0, 246] on html "Order #2504213 - Elite Office Environments Add product Close Submit as Quote Su…" at bounding box center [619, 255] width 1239 height 1033
click at [486, 214] on div "Dulux Charisma Black Ace Flat Solid)" at bounding box center [567, 242] width 522 height 57
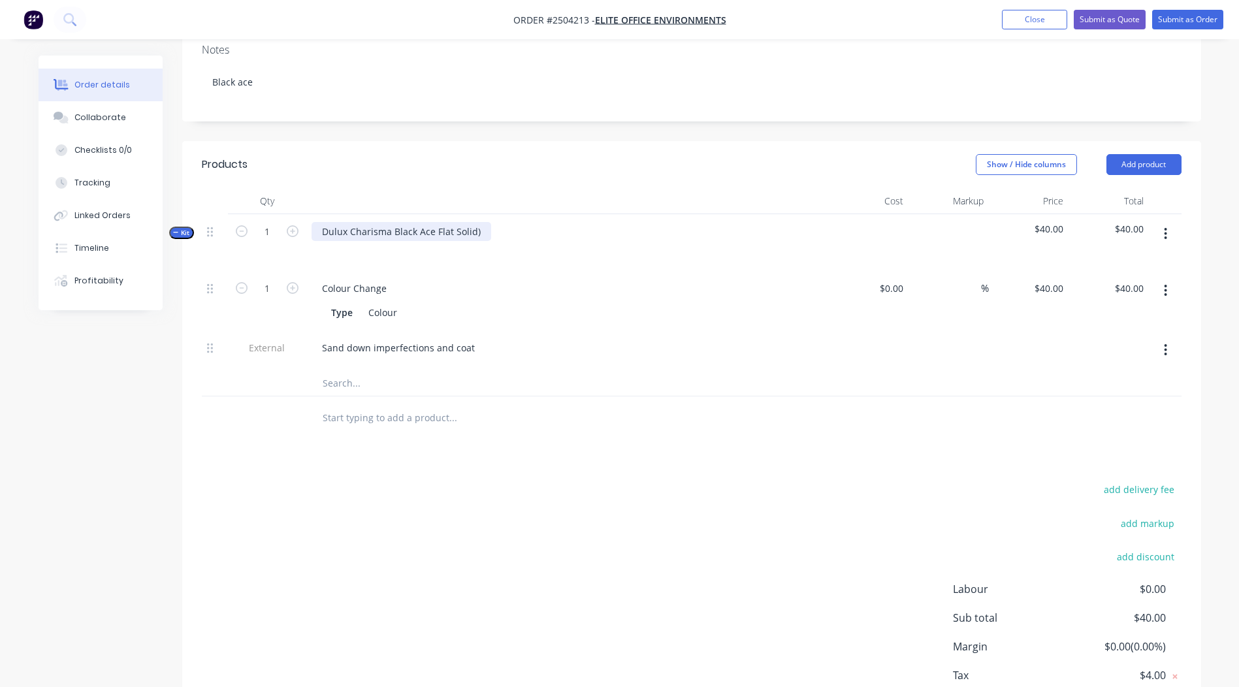
click at [483, 222] on div "Dulux Charisma Black Ace Flat Solid)" at bounding box center [401, 231] width 180 height 19
click at [767, 146] on header "Products Show / Hide columns Add product" at bounding box center [691, 164] width 1019 height 47
click at [1171, 222] on button "button" at bounding box center [1165, 234] width 31 height 24
click at [1108, 255] on button "Add product to kit" at bounding box center [1119, 268] width 124 height 26
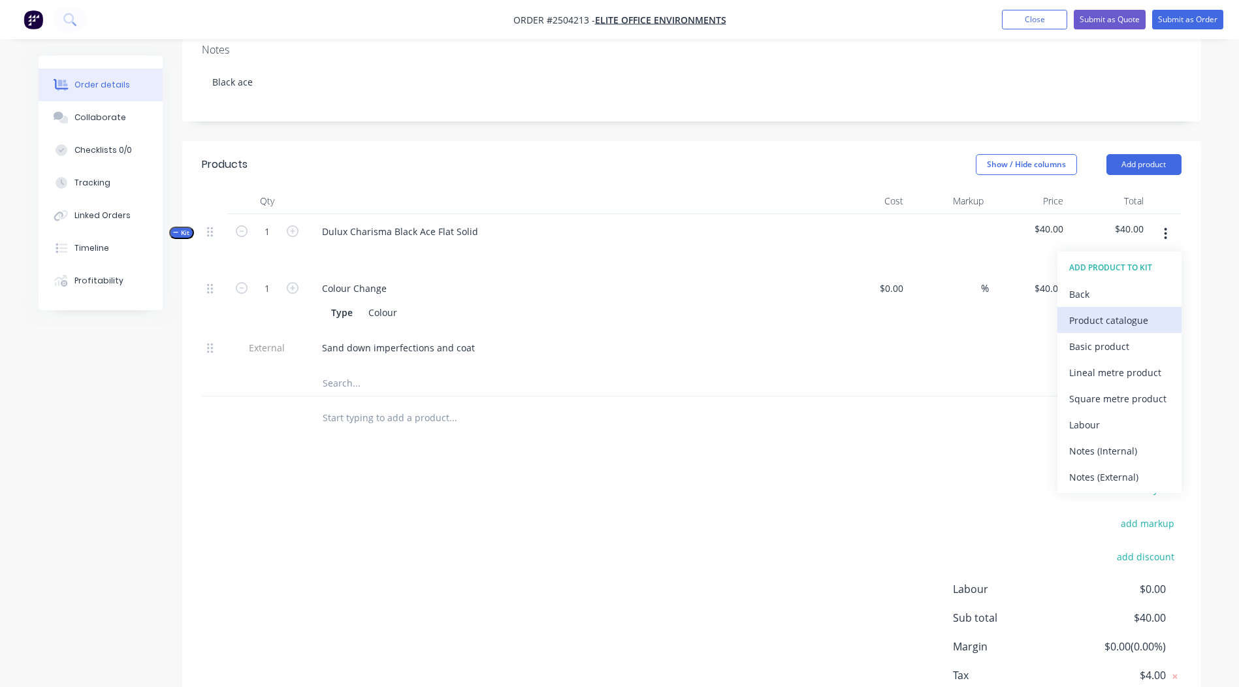
click at [1121, 311] on div "Product catalogue" at bounding box center [1119, 320] width 101 height 19
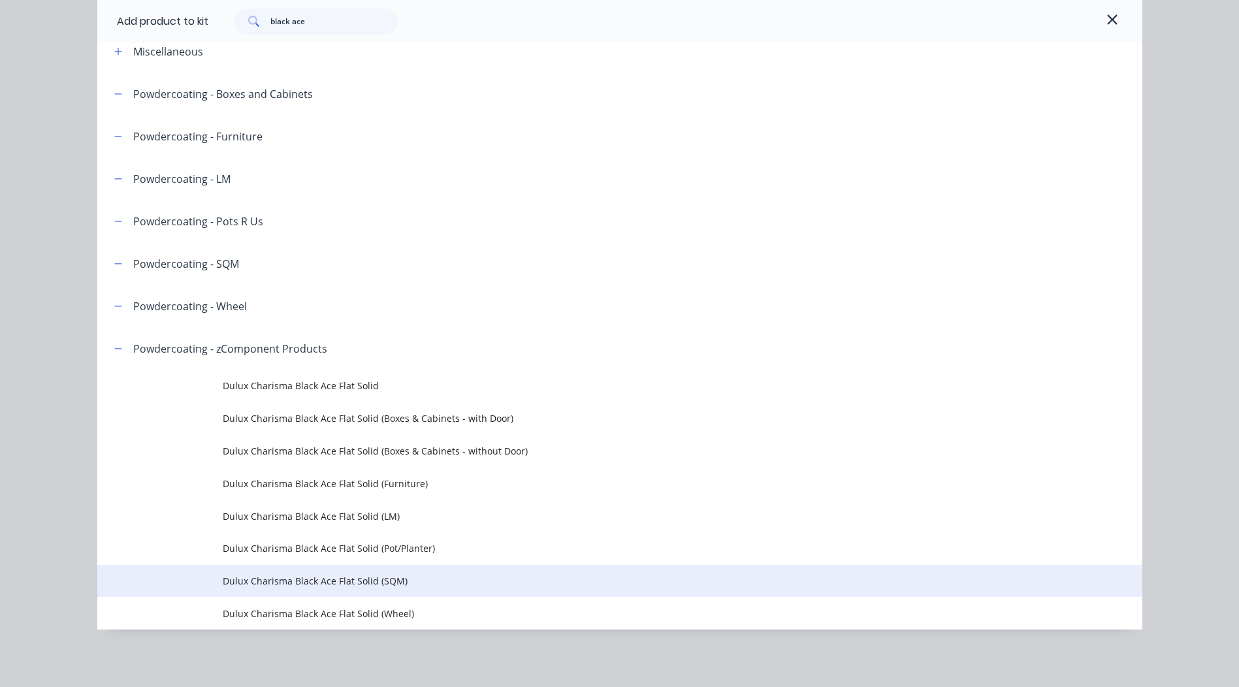
scroll to position [328, 0]
click at [382, 569] on td "Dulux Charisma Black Ace Flat Solid (SQM)" at bounding box center [682, 581] width 919 height 33
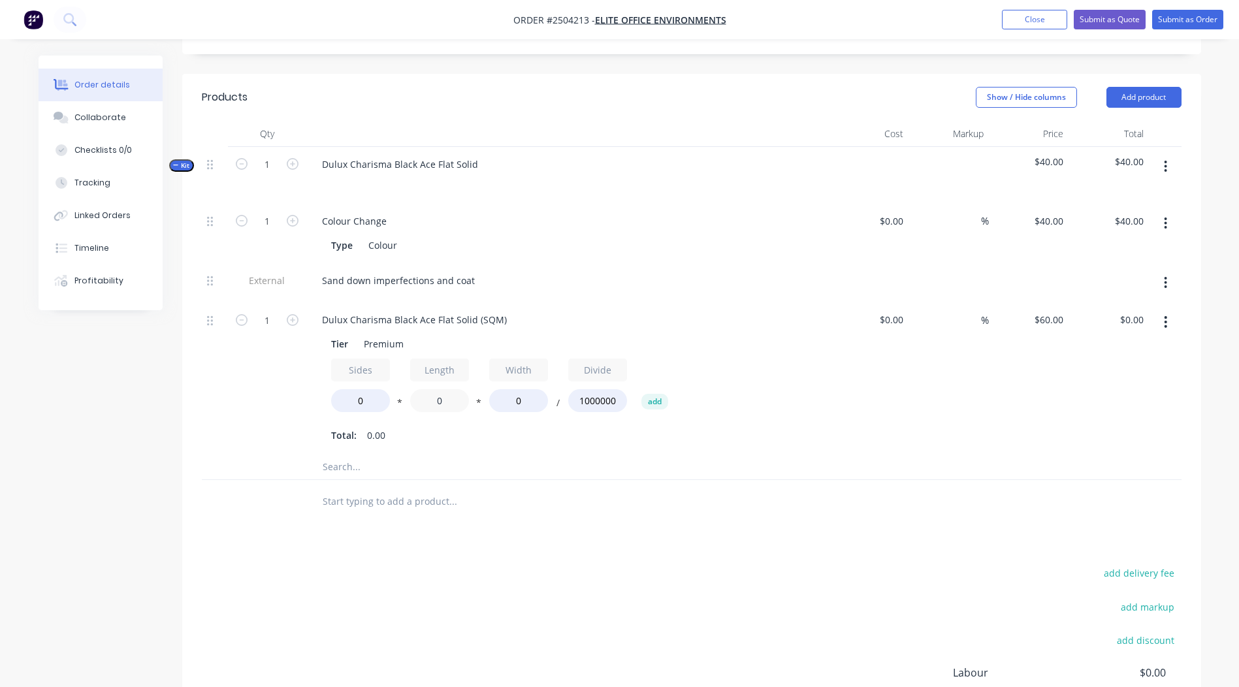
drag, startPoint x: 451, startPoint y: 357, endPoint x: 99, endPoint y: 409, distance: 355.1
click at [119, 410] on div "Created by [PERSON_NAME] Created [DATE] Required [DATE] Assigned to Add team me…" at bounding box center [620, 291] width 1162 height 1128
type input "1450"
drag, startPoint x: 437, startPoint y: 367, endPoint x: 378, endPoint y: 373, distance: 59.7
click at [397, 372] on div "Sides 0 * Length 1450 * Width 0 / Divide 1000000 add" at bounding box center [567, 387] width 473 height 59
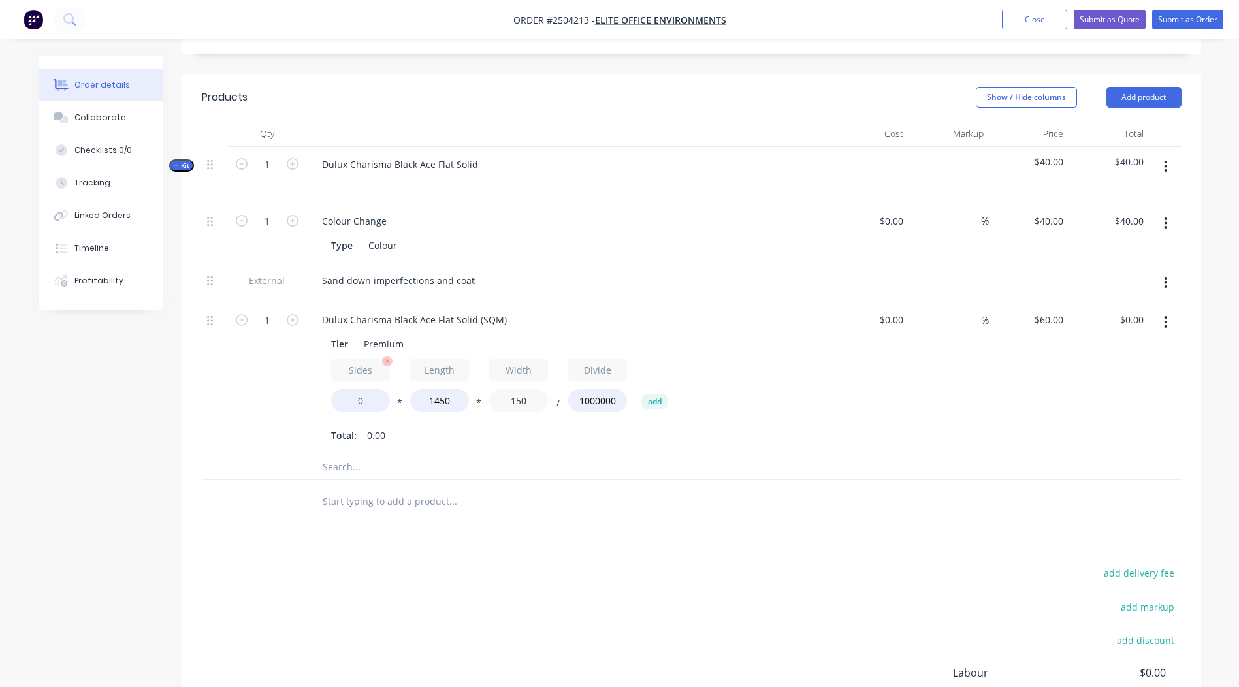
type input "150"
drag, startPoint x: 377, startPoint y: 368, endPoint x: 27, endPoint y: 373, distance: 350.7
click at [116, 372] on div "Created by [PERSON_NAME] Created [DATE] Required [DATE] Assigned to Add team me…" at bounding box center [620, 291] width 1162 height 1128
type input "1.6"
type input "$20.88"
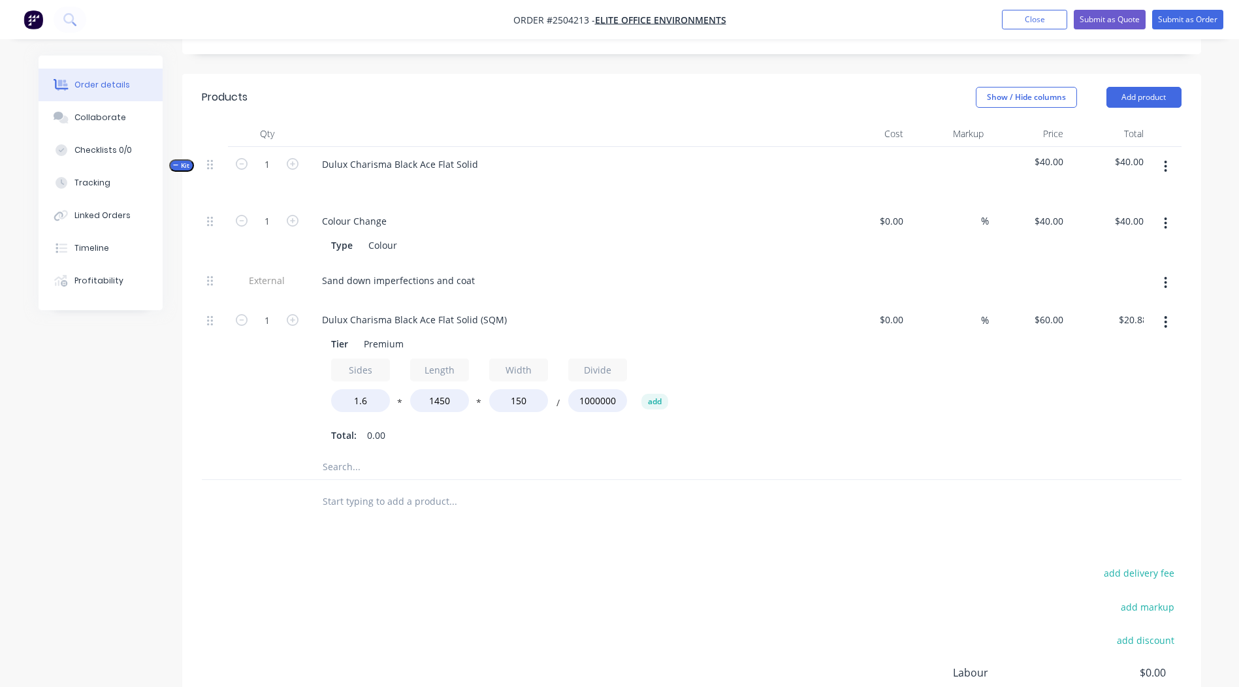
click at [688, 567] on div "add delivery fee add markup add discount Labour $0.00 Sub total $40.00 Margin $…" at bounding box center [691, 690] width 979 height 252
click at [1169, 310] on button "button" at bounding box center [1165, 322] width 31 height 24
click at [1109, 347] on div "Duplicate" at bounding box center [1119, 356] width 101 height 19
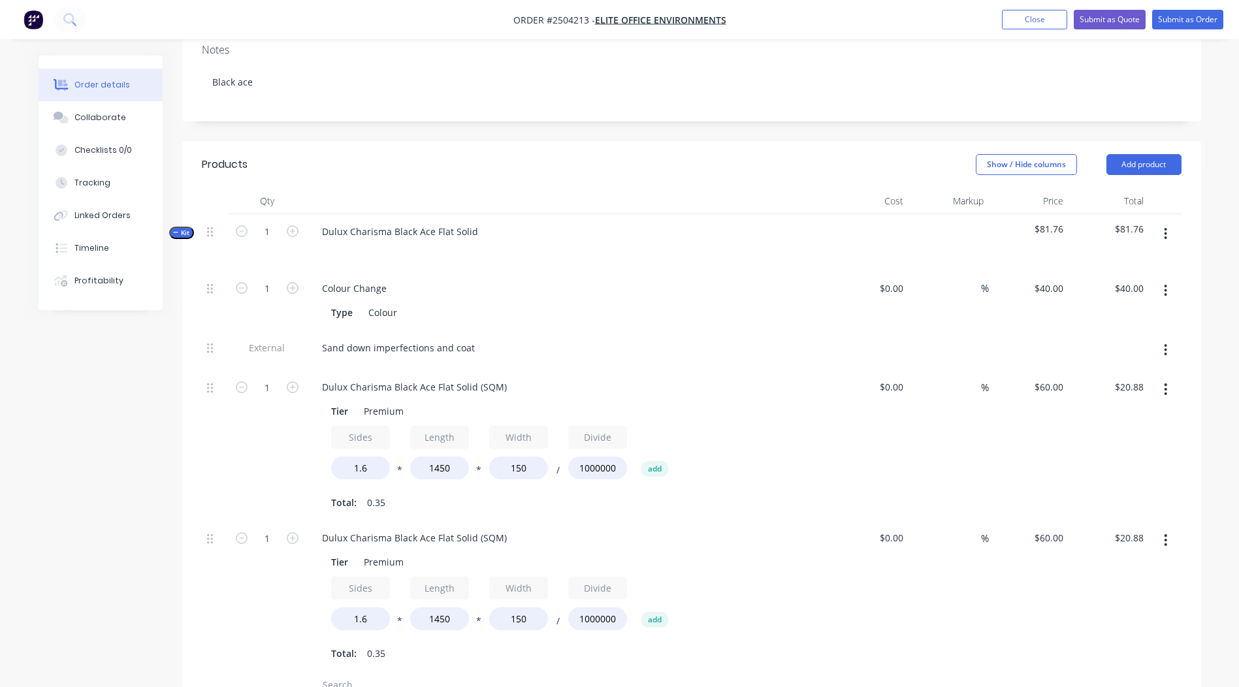
scroll to position [265, 0]
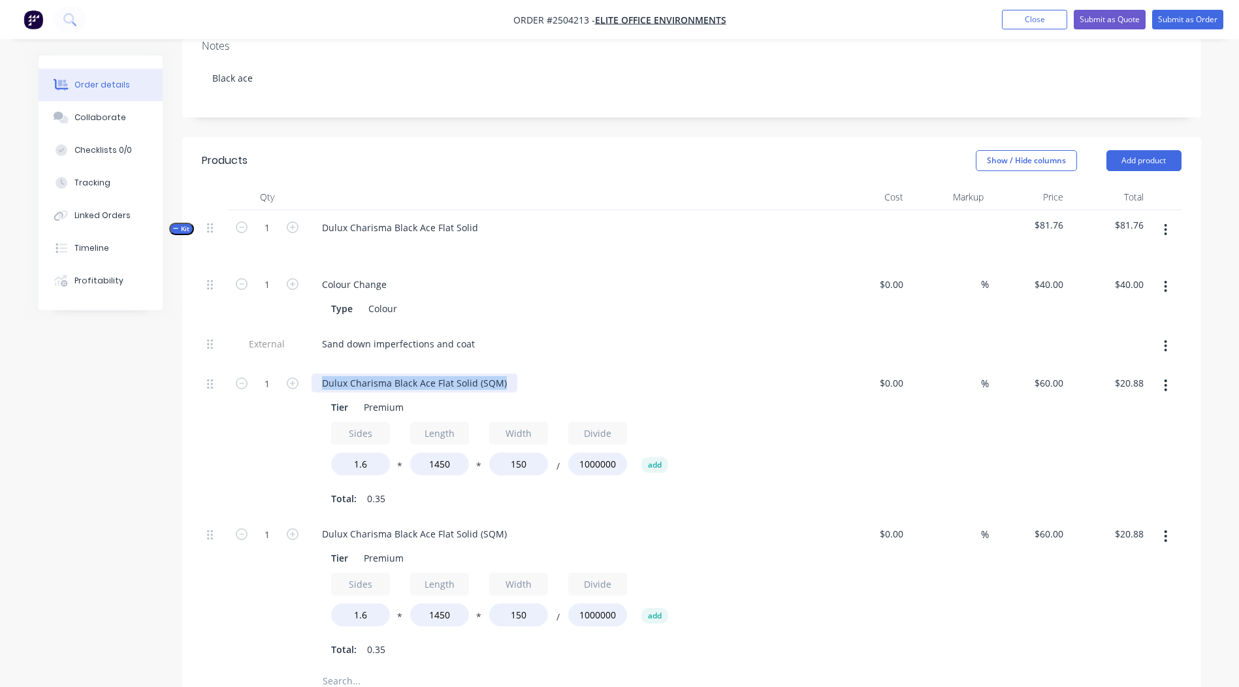
drag, startPoint x: 505, startPoint y: 344, endPoint x: 0, endPoint y: 361, distance: 505.0
click at [0, 361] on html "Order #2504213 - Elite Office Environments Add product Close Submit as Quote Su…" at bounding box center [619, 402] width 1239 height 1335
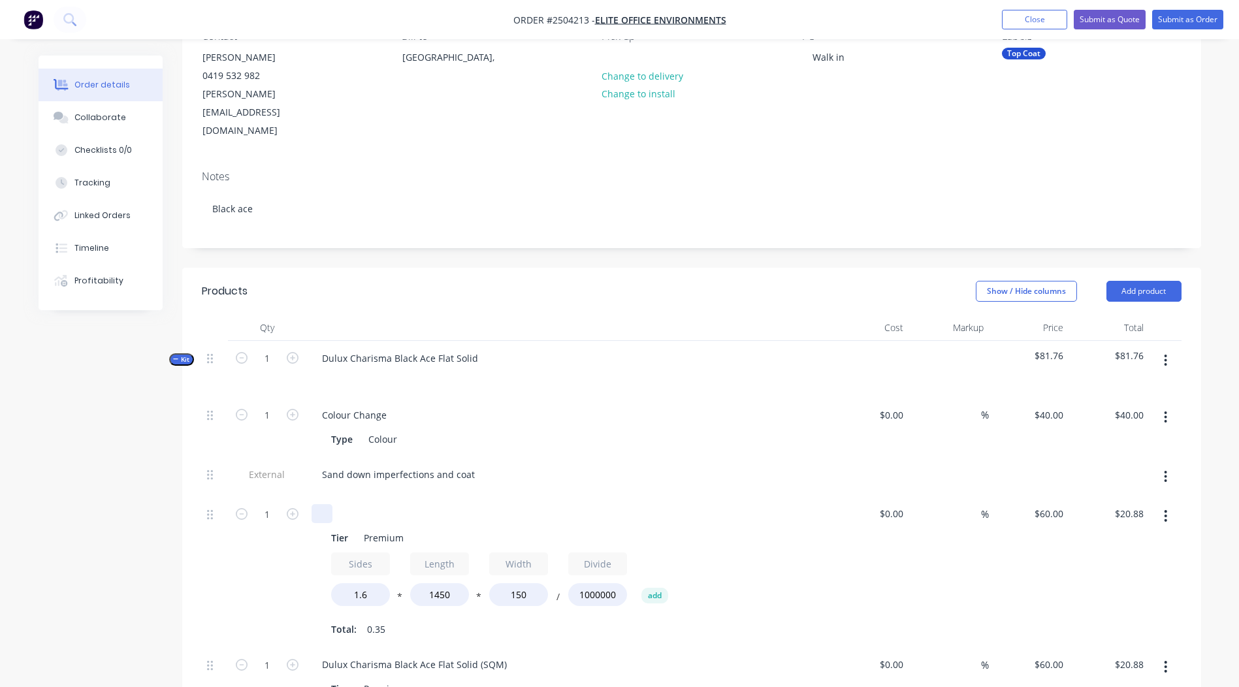
scroll to position [125, 0]
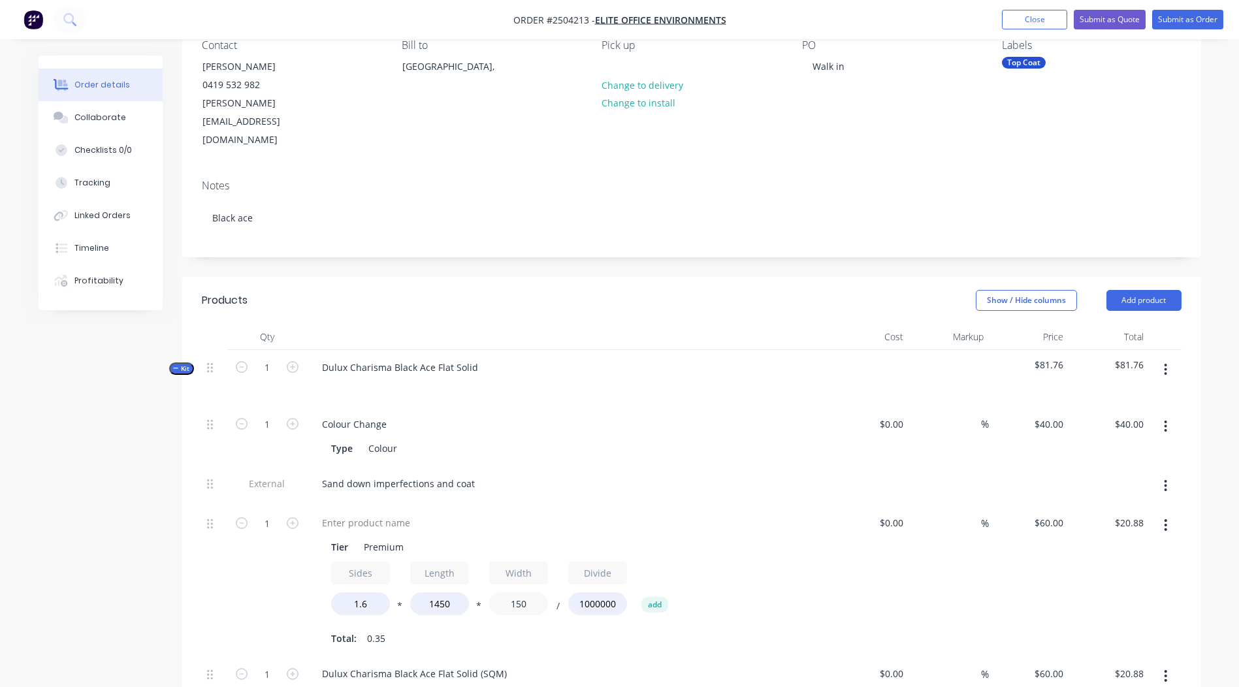
drag, startPoint x: 490, startPoint y: 573, endPoint x: 230, endPoint y: 558, distance: 260.4
click at [274, 563] on div "1 Tier Premium Sides 1.6 * Length 1450 * Width 150 / Divide 1000000 add Total: …" at bounding box center [691, 580] width 979 height 151
type input "200"
type input "$27.84"
click at [981, 574] on div "%" at bounding box center [948, 580] width 80 height 151
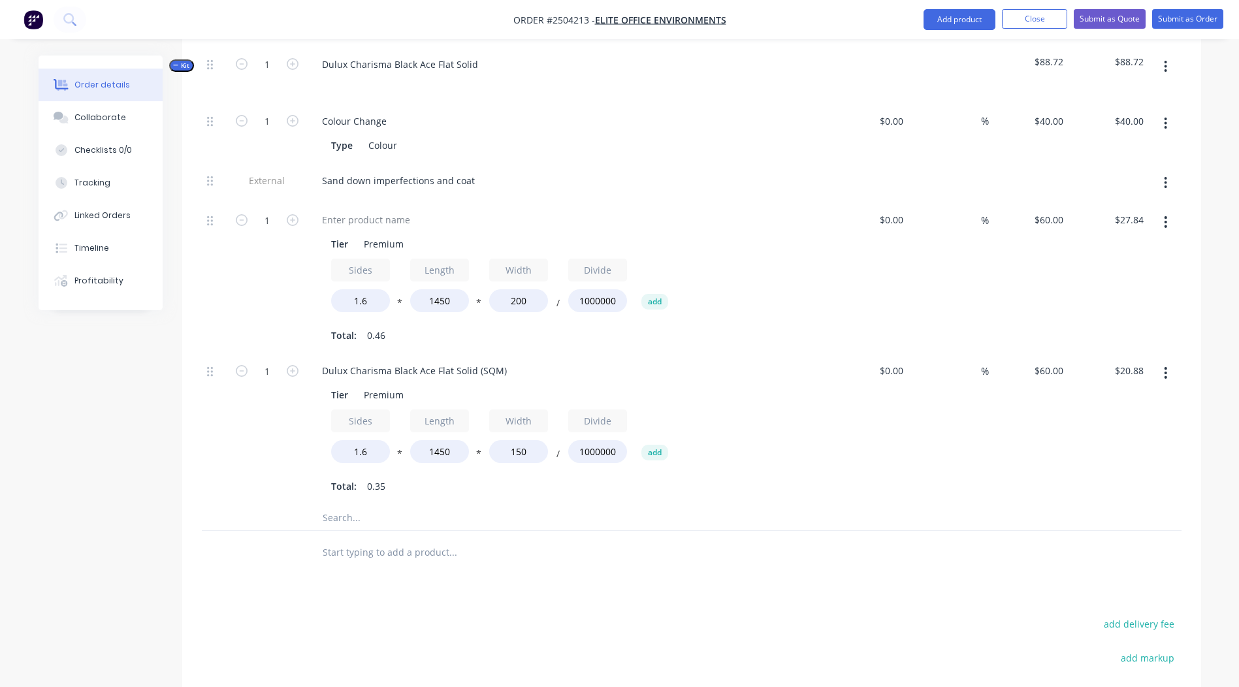
scroll to position [414, 0]
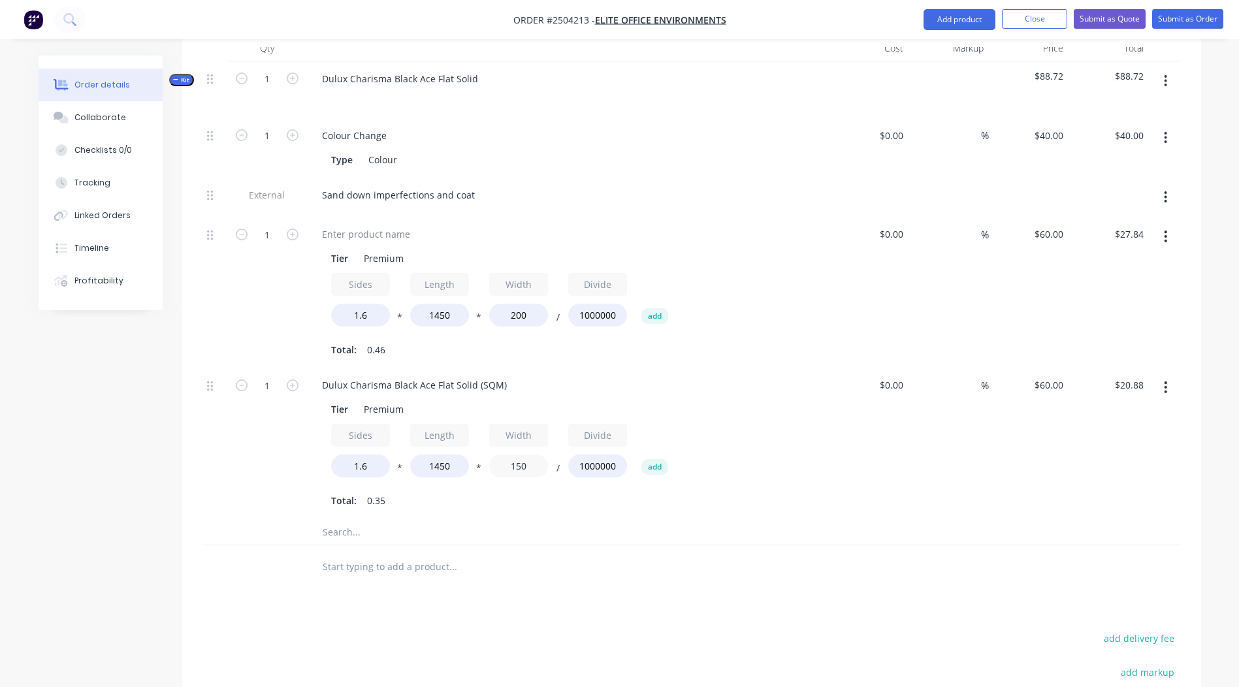
drag, startPoint x: 537, startPoint y: 429, endPoint x: 311, endPoint y: 426, distance: 226.6
click at [356, 428] on div "Sides 1.6 * Length 1450 * Width 150 / Divide 1000000 add" at bounding box center [567, 453] width 473 height 59
type input "200"
type input "$27.84"
click at [942, 545] on div at bounding box center [691, 566] width 979 height 42
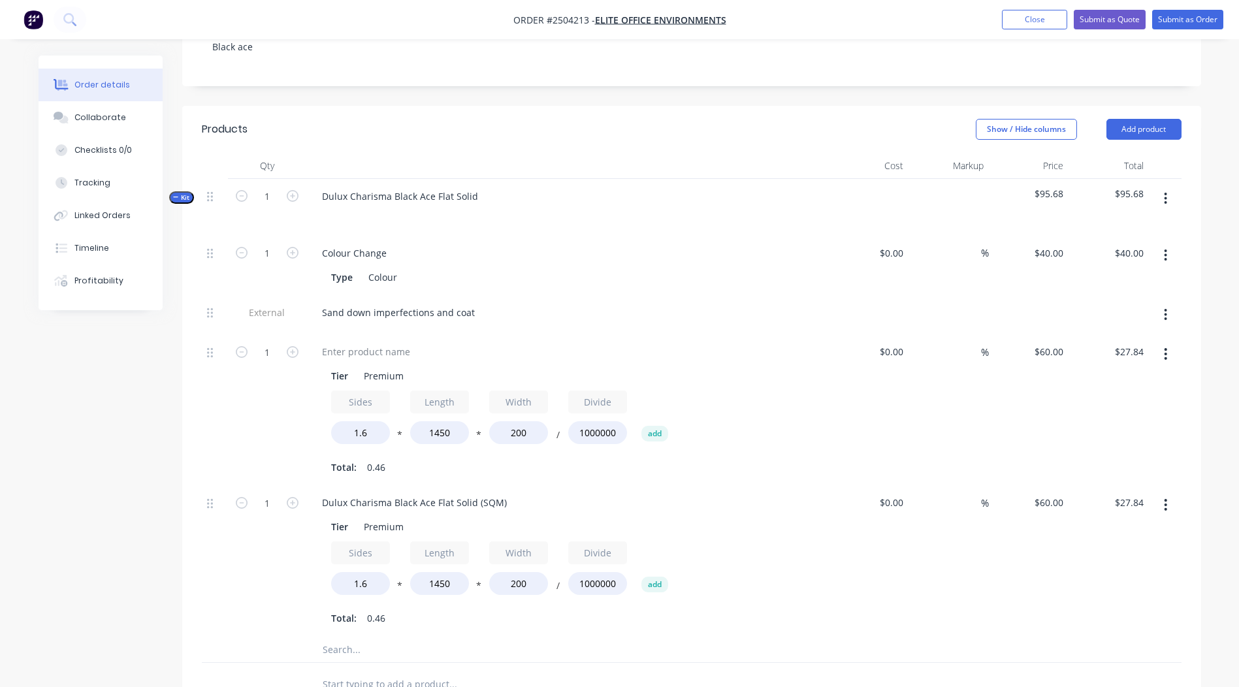
scroll to position [362, 0]
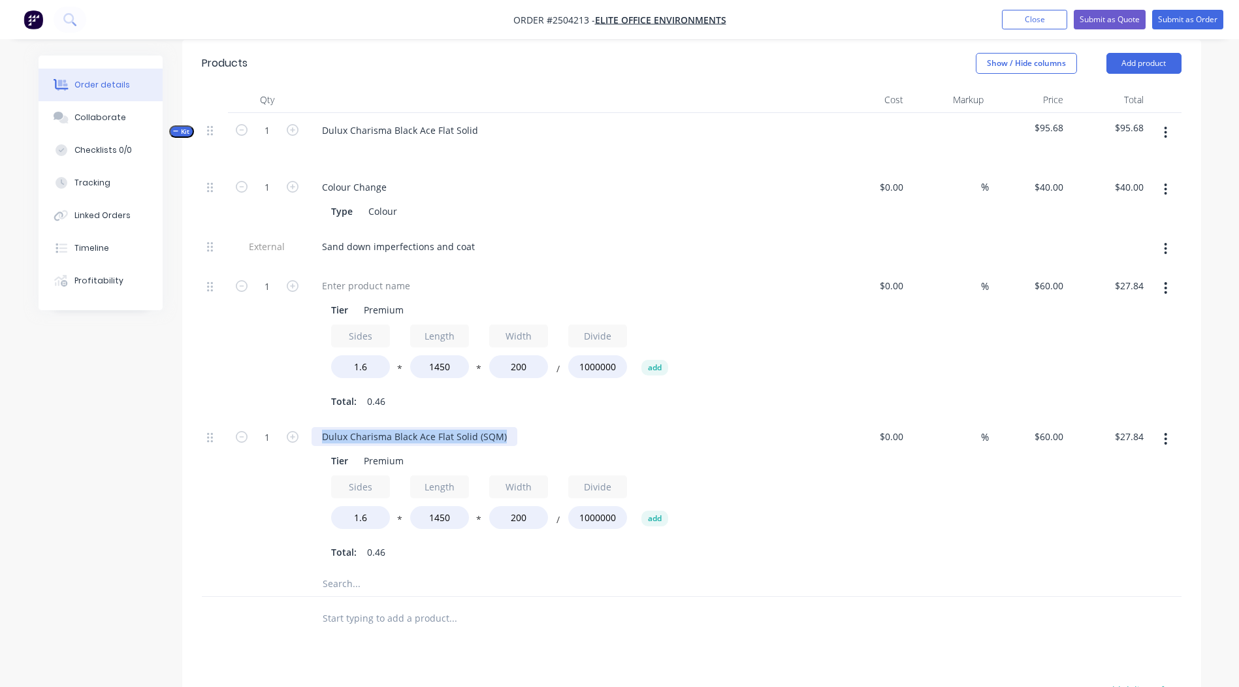
drag, startPoint x: 505, startPoint y: 396, endPoint x: 0, endPoint y: 302, distance: 513.4
click at [0, 346] on html "Order #2504213 - Elite Office Environments Add product Close Submit as Quote Su…" at bounding box center [619, 305] width 1239 height 1335
click at [370, 276] on div at bounding box center [365, 285] width 109 height 19
click at [1199, 564] on div "Qty Cost Markup Price Total Kit 1 Dulux Charisma Black Ace Flat Solid $95.68 $9…" at bounding box center [691, 363] width 1019 height 553
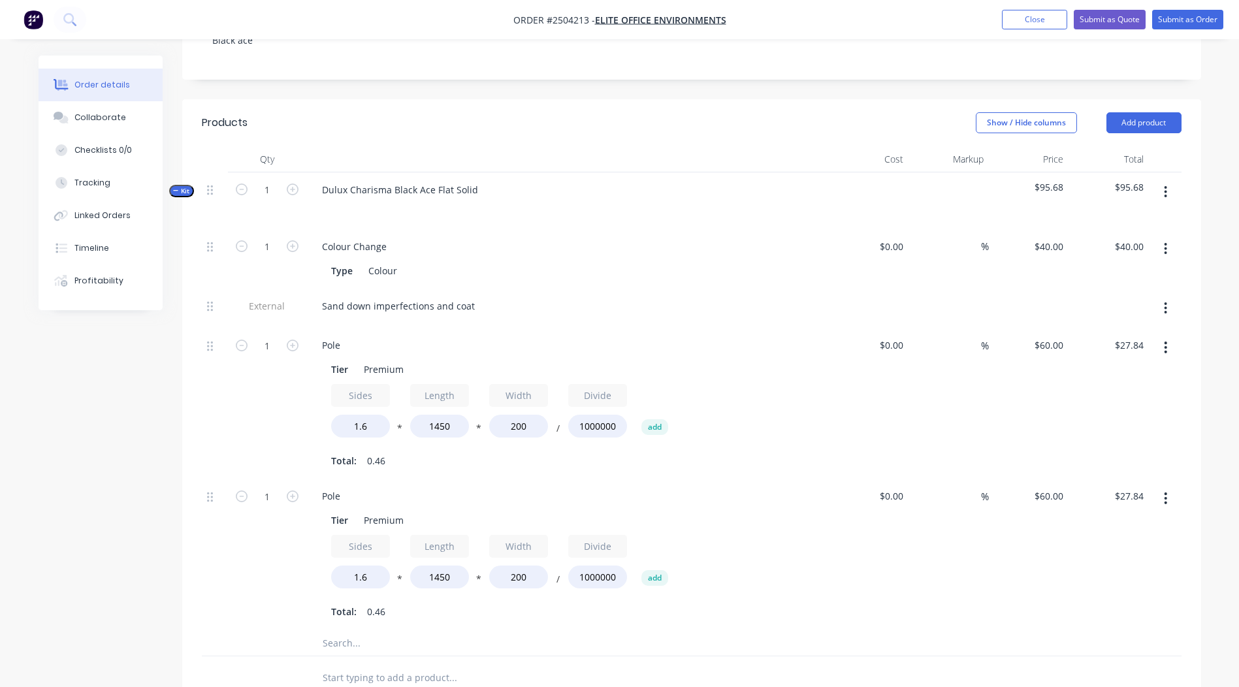
scroll to position [0, 0]
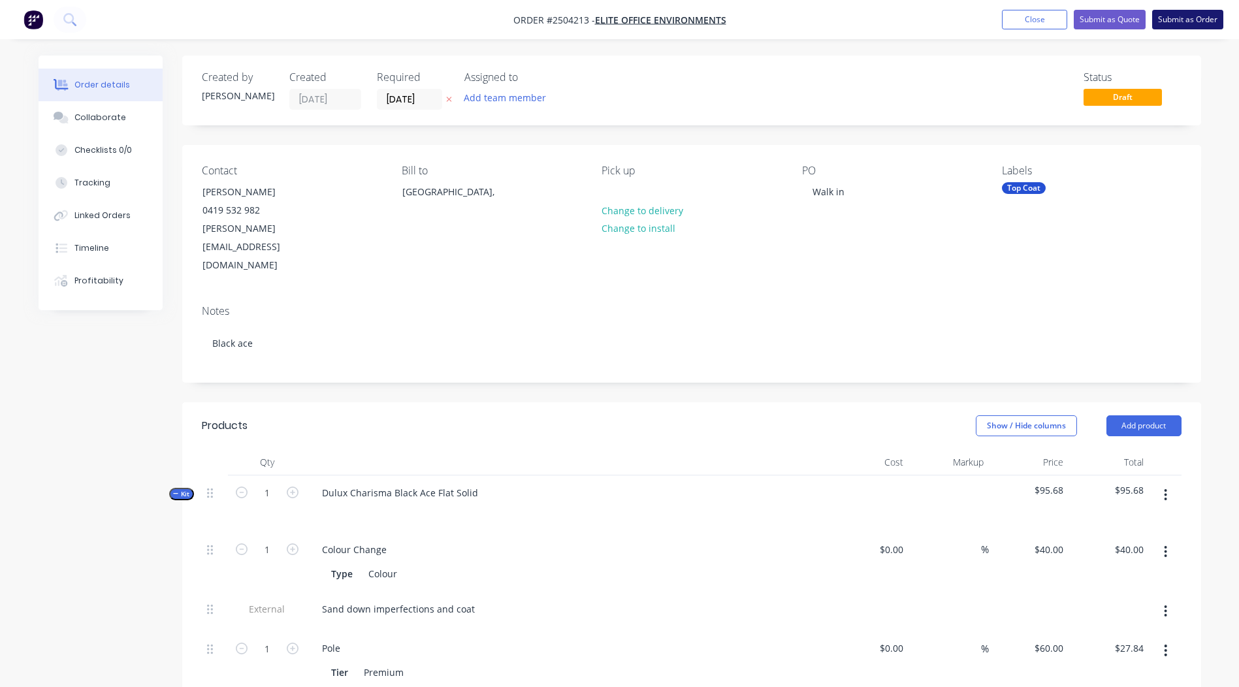
click at [1181, 17] on button "Submit as Order" at bounding box center [1187, 20] width 71 height 20
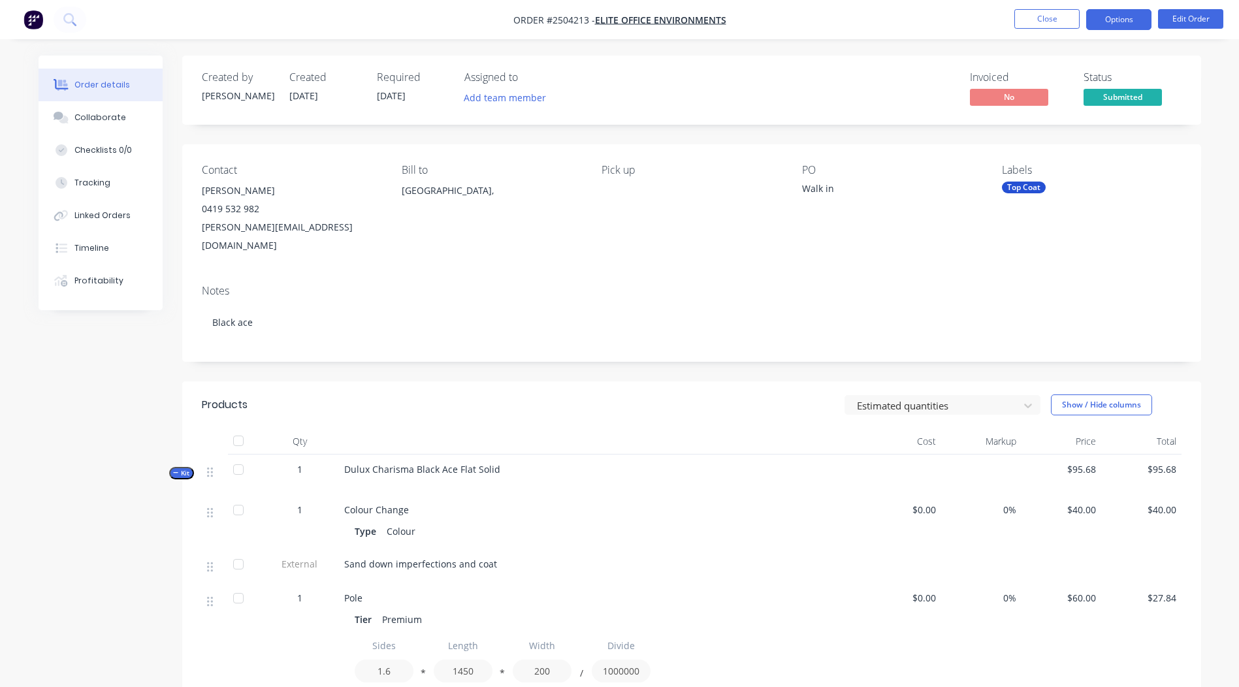
click at [1111, 21] on button "Options" at bounding box center [1118, 19] width 65 height 21
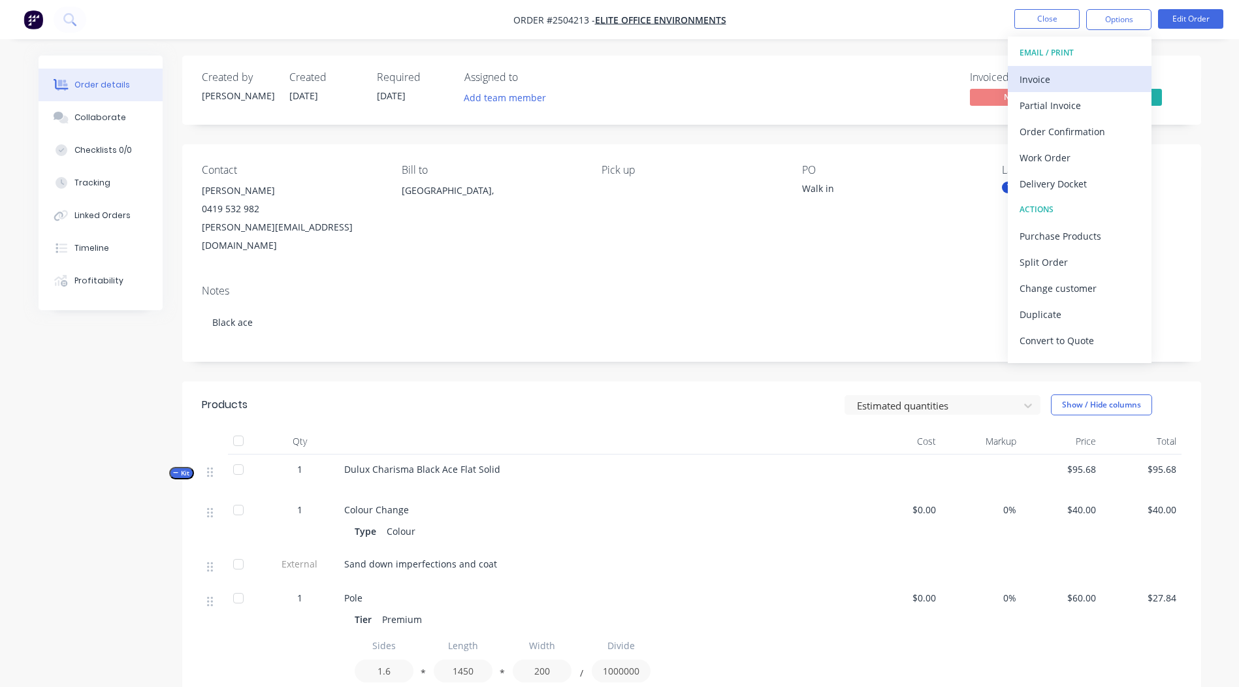
click at [1058, 80] on div "Invoice" at bounding box center [1079, 79] width 120 height 19
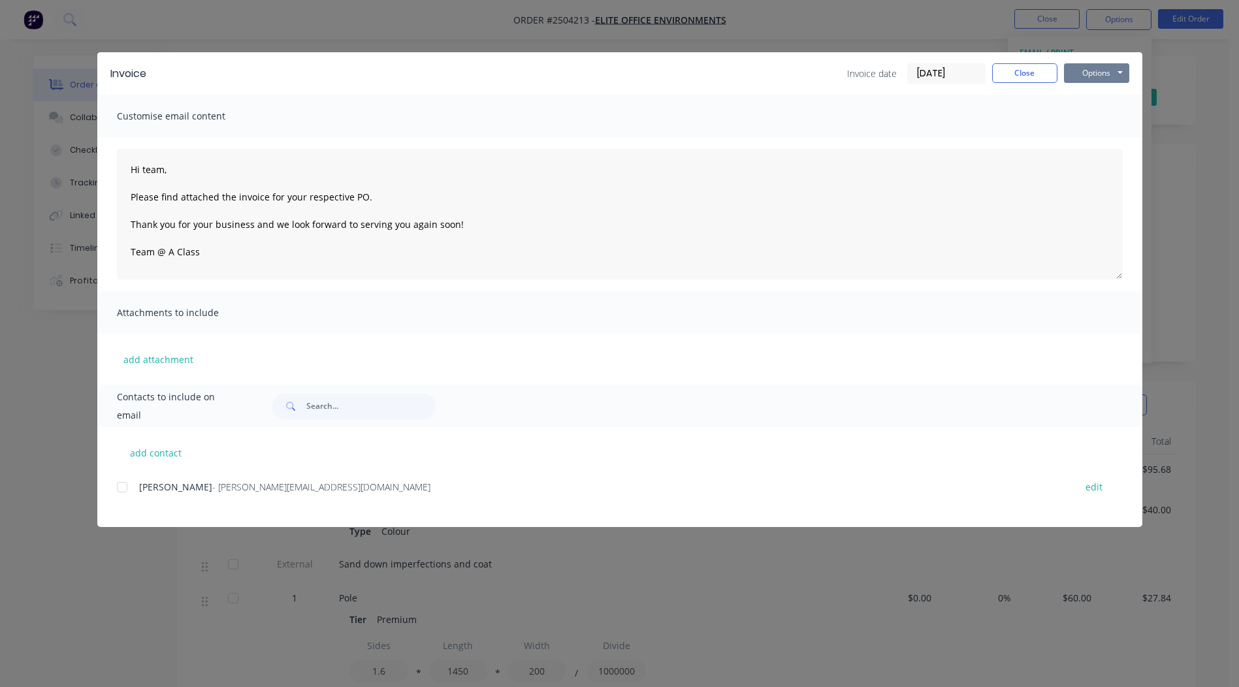
click at [1082, 82] on button "Options" at bounding box center [1096, 73] width 65 height 20
click at [1099, 120] on button "Print" at bounding box center [1106, 118] width 84 height 22
click at [1021, 65] on button "Close" at bounding box center [1024, 73] width 65 height 20
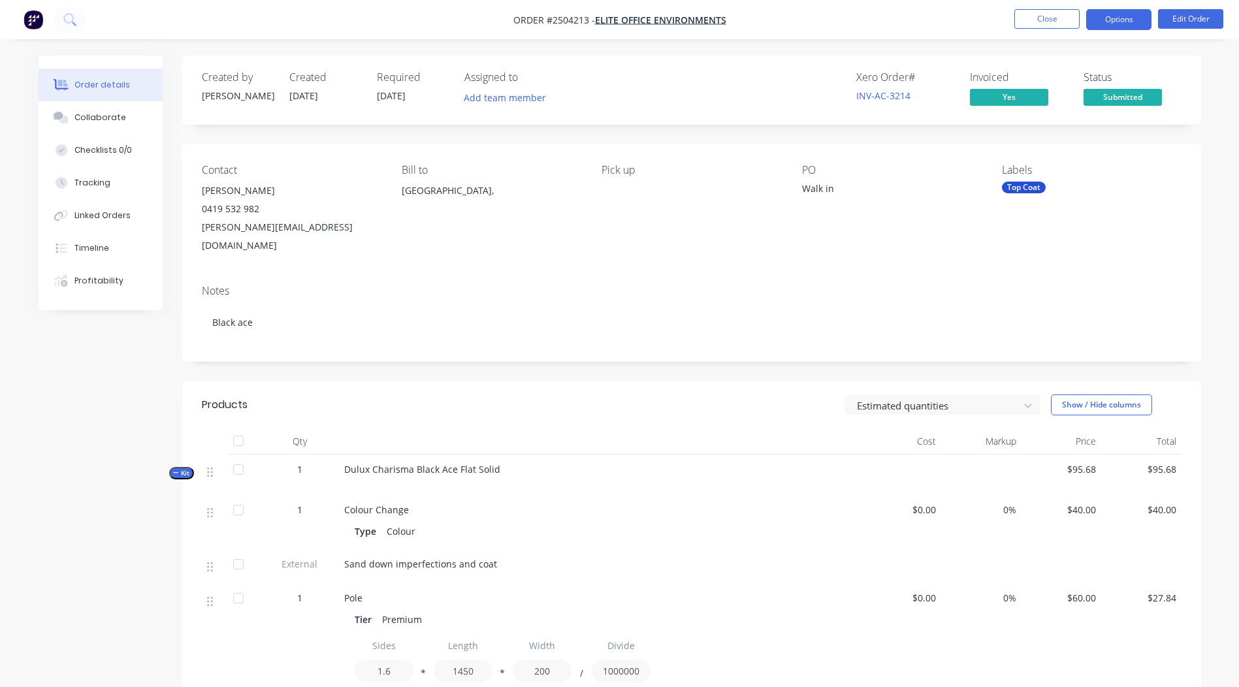
click at [1094, 20] on button "Options" at bounding box center [1118, 19] width 65 height 21
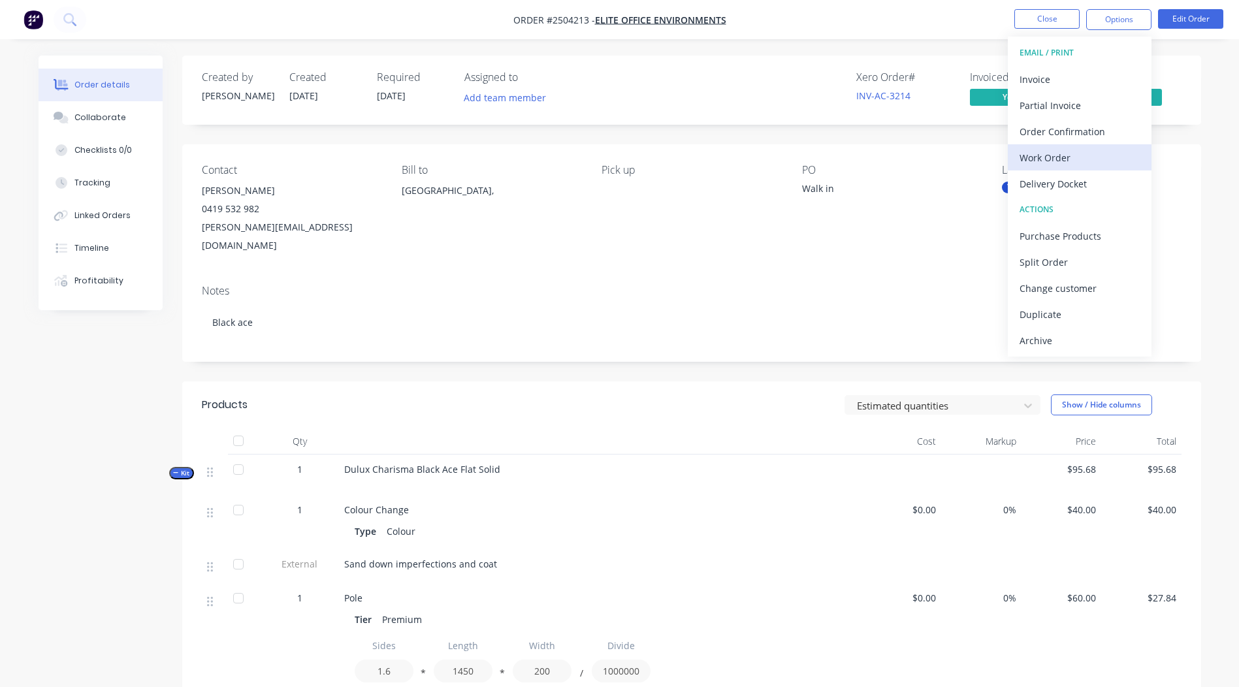
click at [1058, 151] on div "Work Order" at bounding box center [1079, 157] width 120 height 19
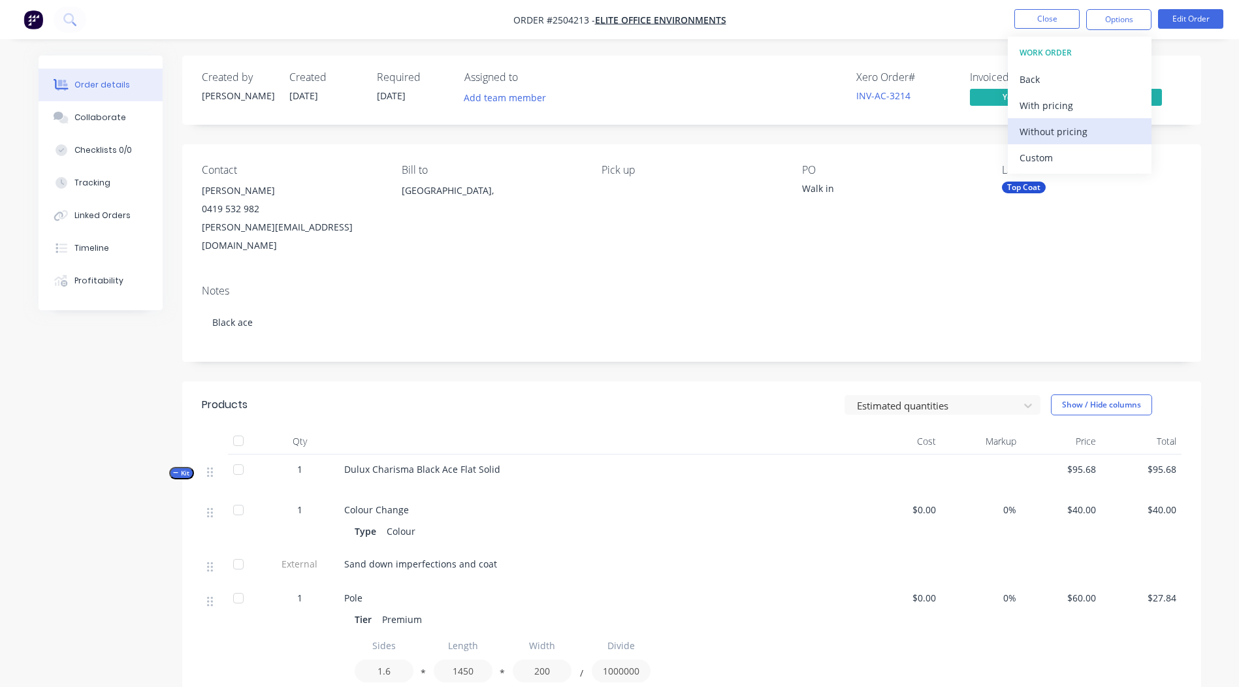
click at [1060, 132] on div "Without pricing" at bounding box center [1079, 131] width 120 height 19
click at [922, 33] on nav "Order #2504213 - Elite Office Environments Close Options Edit Order" at bounding box center [619, 19] width 1239 height 39
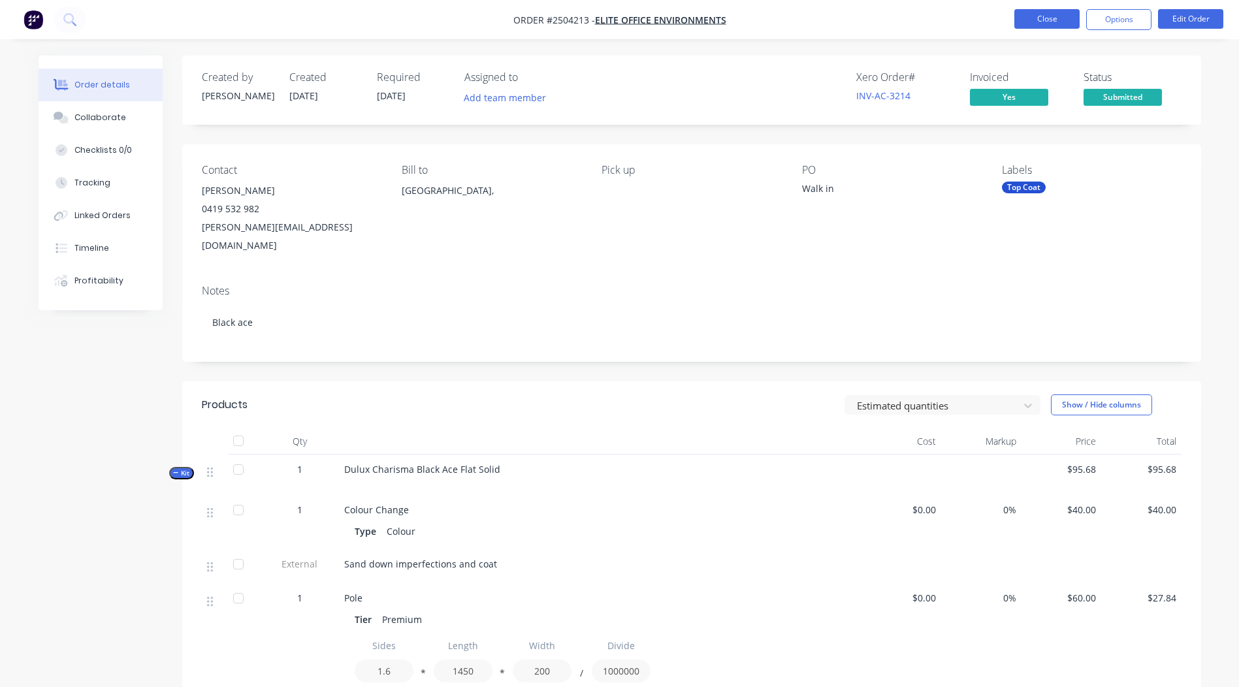
click at [1044, 24] on button "Close" at bounding box center [1046, 19] width 65 height 20
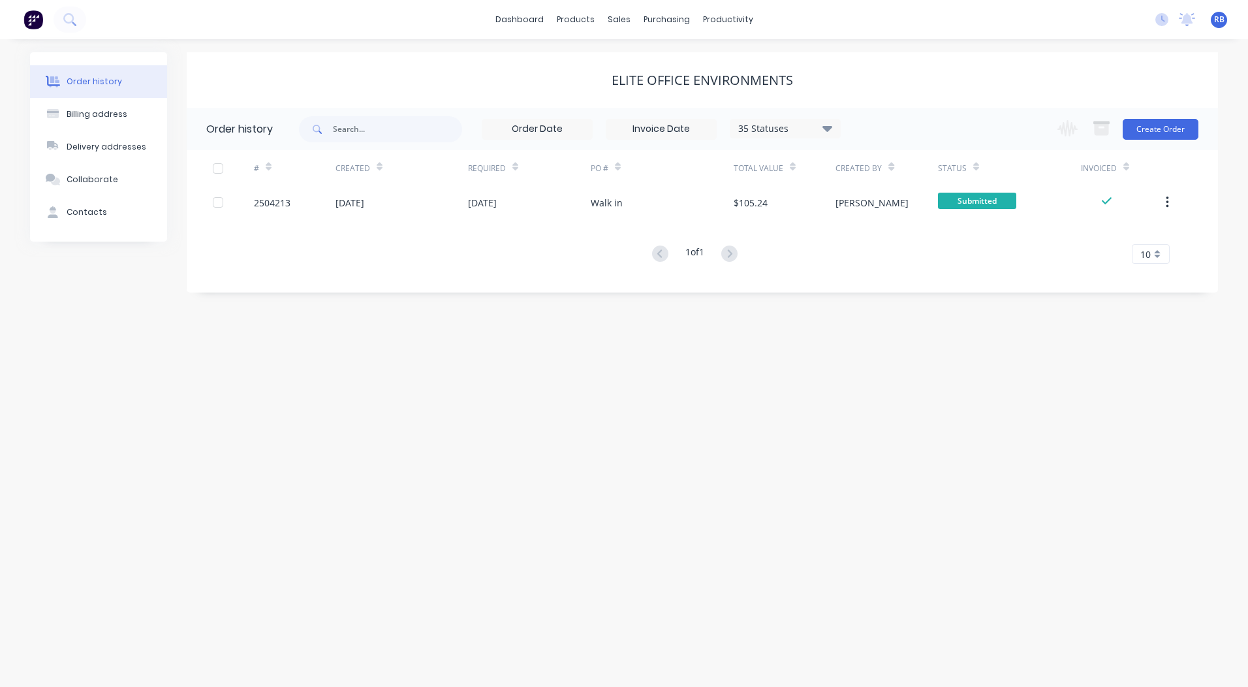
click at [746, 472] on div "Order history Billing address Delivery addresses Collaborate Contacts Elite Off…" at bounding box center [624, 363] width 1248 height 648
click at [639, 53] on link "Sales Orders" at bounding box center [687, 62] width 173 height 26
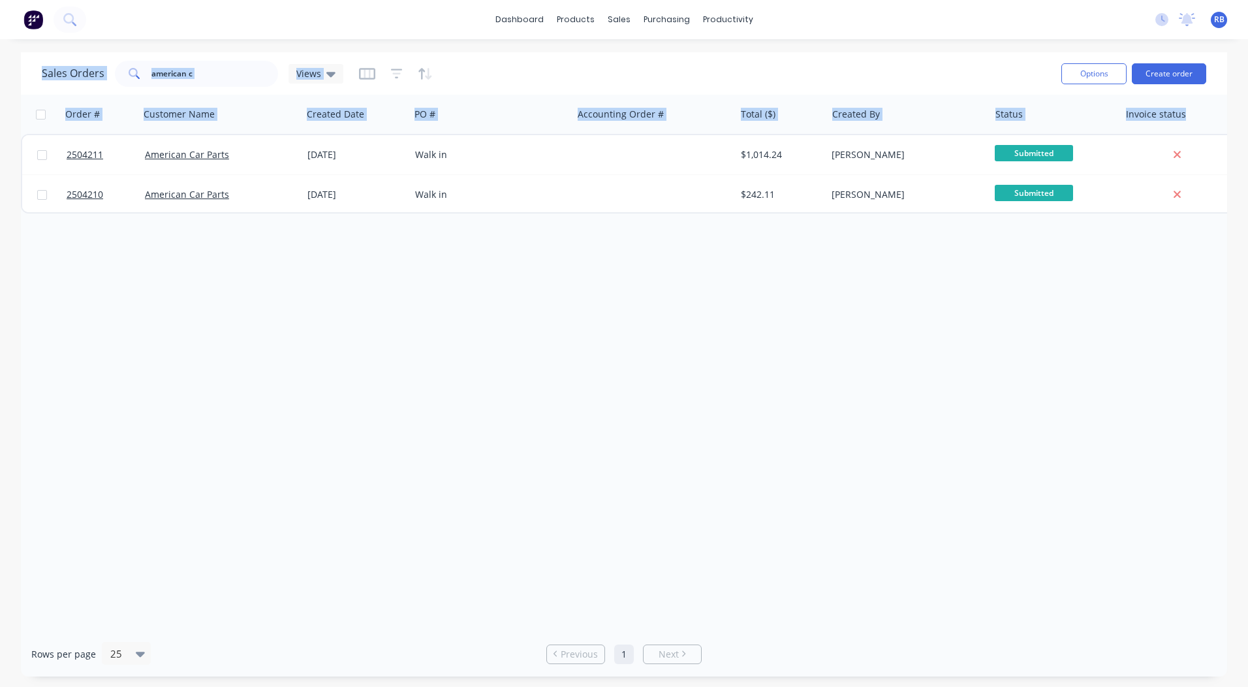
drag, startPoint x: 8, startPoint y: 47, endPoint x: 738, endPoint y: 322, distance: 779.4
click at [738, 322] on div "dashboard products sales purchasing productivity dashboard products Product Cat…" at bounding box center [624, 343] width 1248 height 687
drag, startPoint x: 738, startPoint y: 322, endPoint x: 744, endPoint y: 336, distance: 14.9
click at [744, 336] on div "Order # Customer Name Created Date PO # Accounting Order # Total ($) Created By…" at bounding box center [624, 363] width 1207 height 537
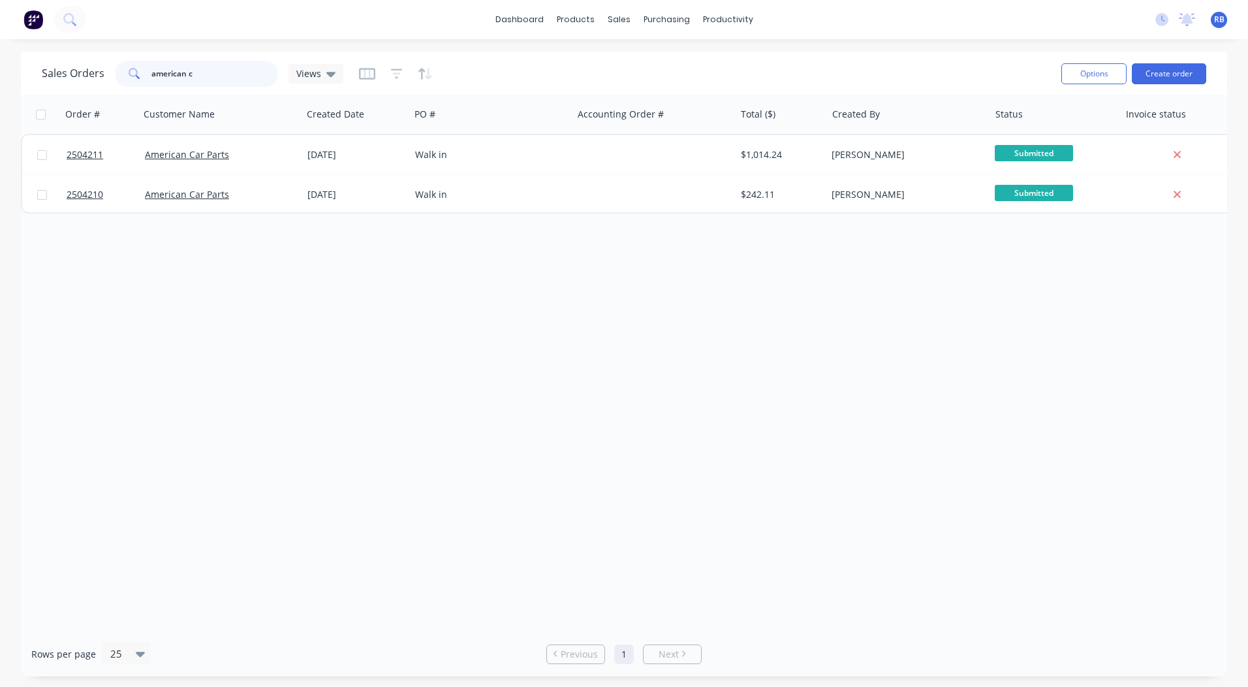
drag, startPoint x: 239, startPoint y: 74, endPoint x: 0, endPoint y: 84, distance: 239.2
click at [0, 85] on html "dashboard products sales purchasing productivity dashboard products Product Cat…" at bounding box center [624, 343] width 1248 height 687
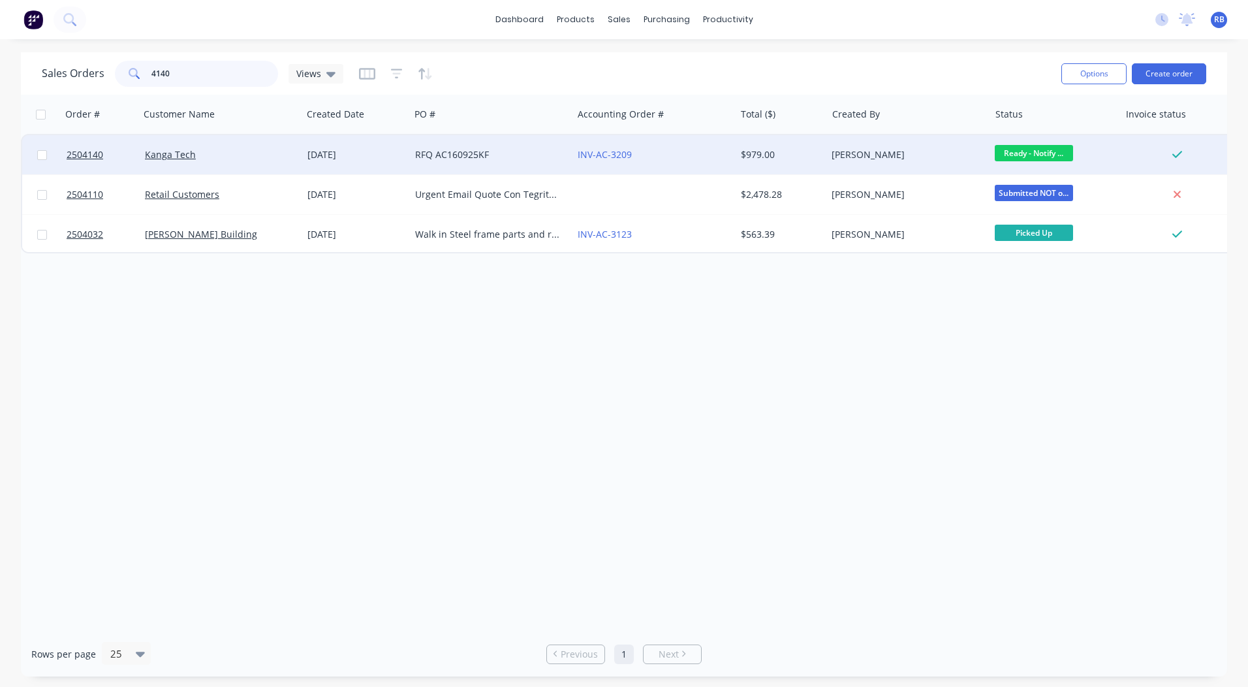
type input "4140"
click at [705, 150] on div "INV-AC-3209" at bounding box center [650, 154] width 145 height 13
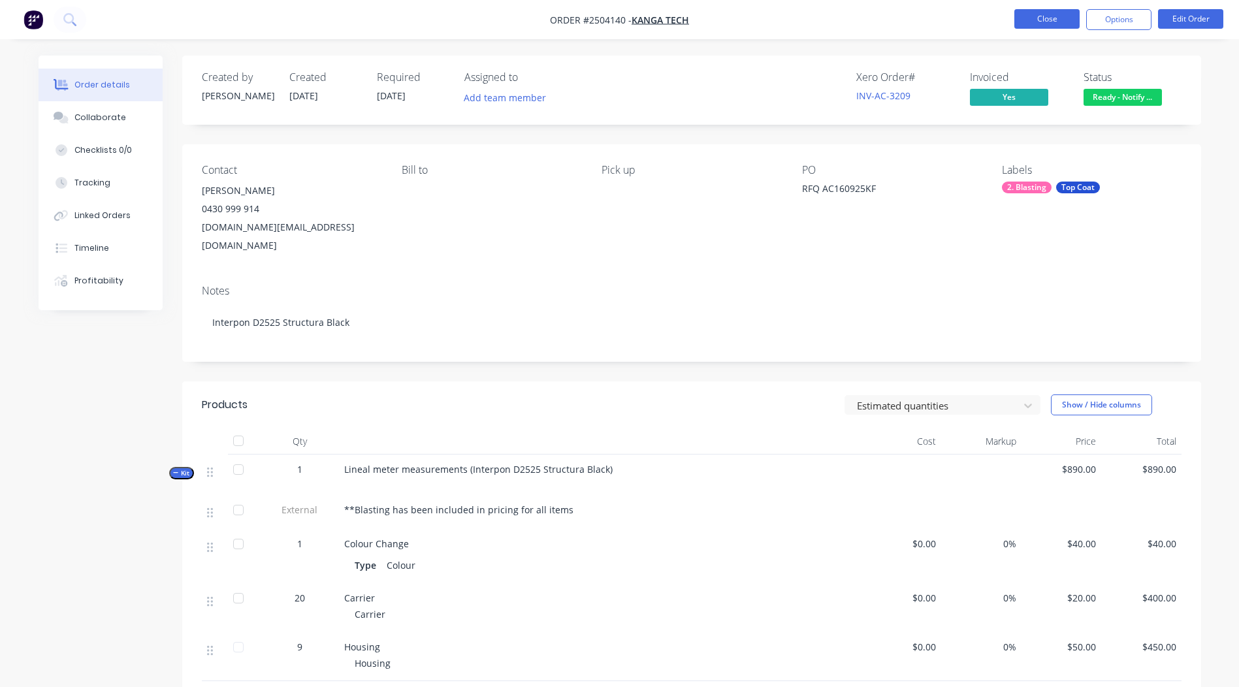
click at [1040, 18] on button "Close" at bounding box center [1046, 19] width 65 height 20
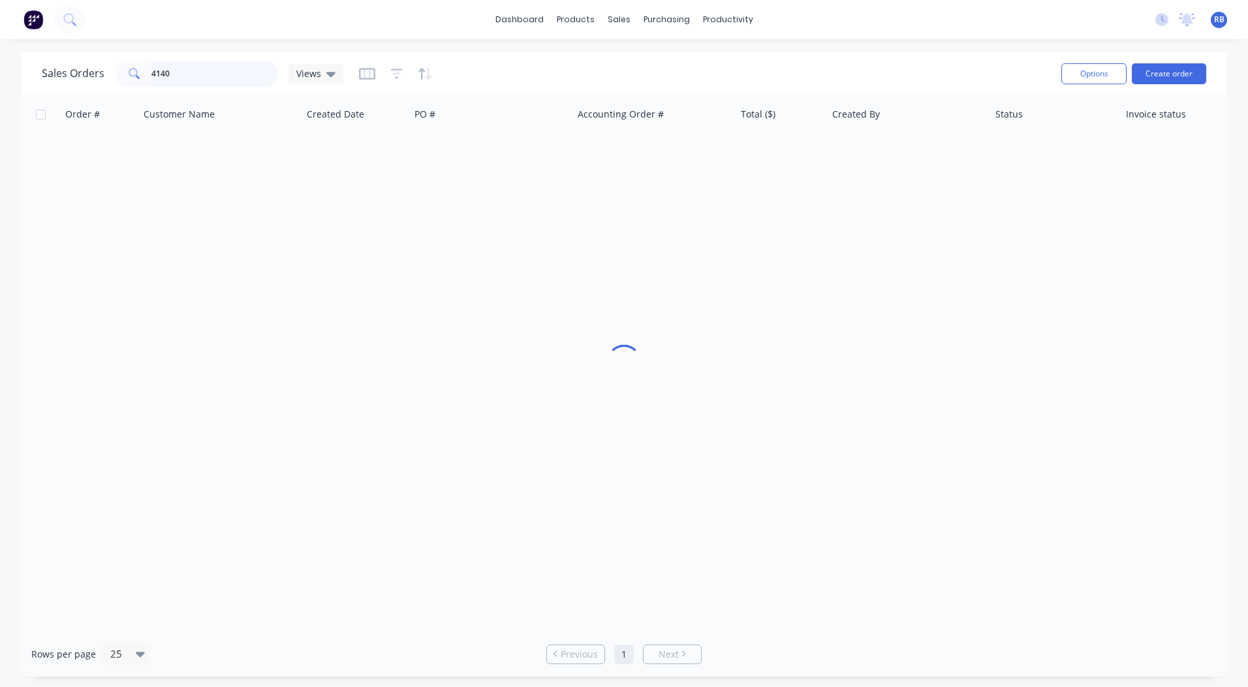
click at [0, 86] on html "dashboard products sales purchasing productivity dashboard products Product Cat…" at bounding box center [624, 343] width 1248 height 687
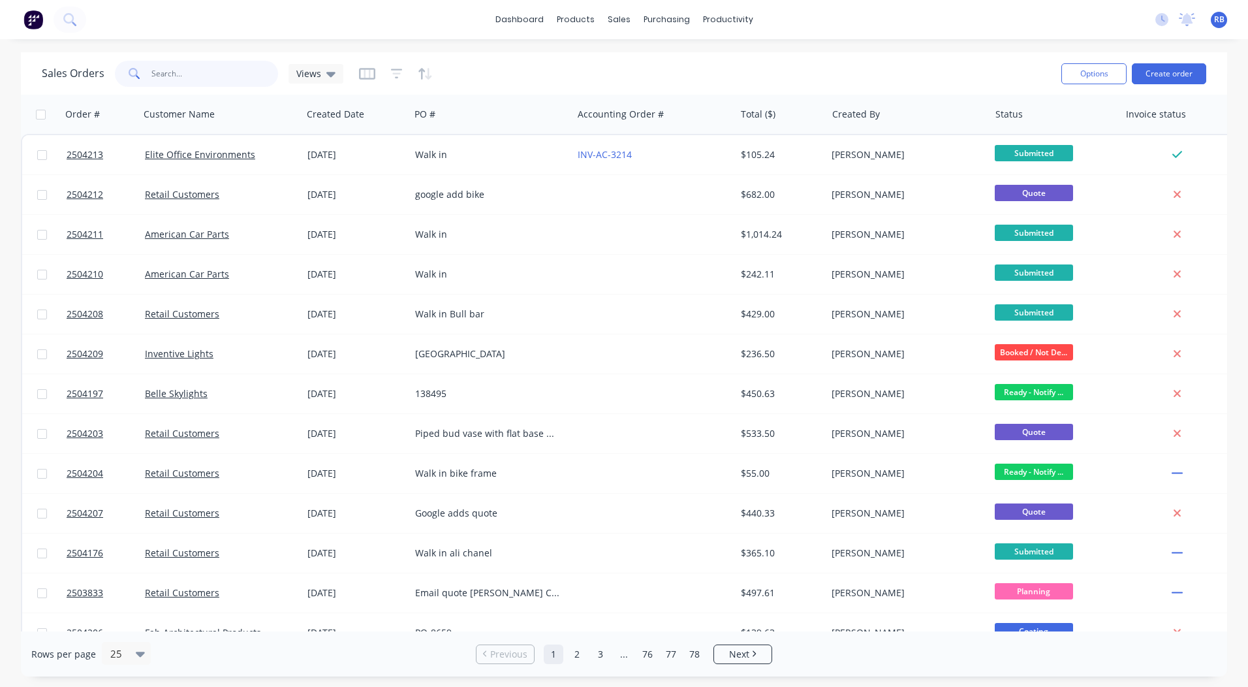
click at [184, 63] on input "text" at bounding box center [214, 74] width 127 height 26
click at [182, 80] on input "text" at bounding box center [214, 74] width 127 height 26
click at [218, 78] on input "text" at bounding box center [214, 74] width 127 height 26
click at [161, 72] on input "text" at bounding box center [214, 74] width 127 height 26
click at [202, 76] on input "text" at bounding box center [214, 74] width 127 height 26
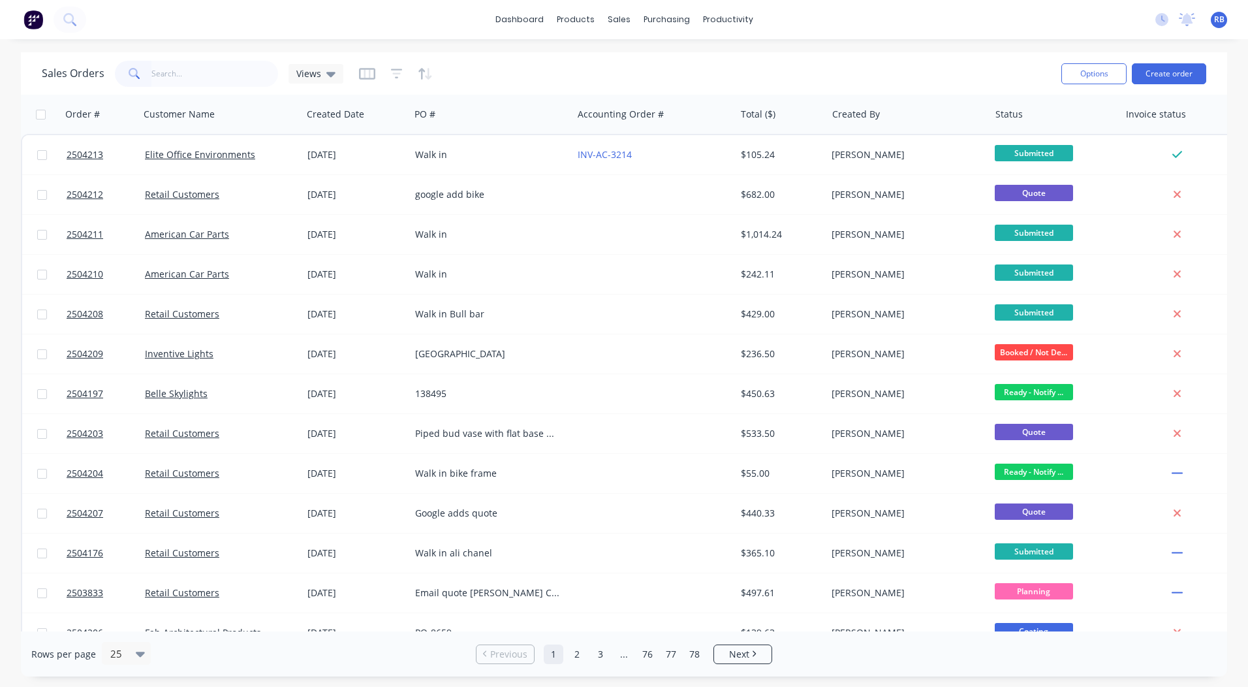
click at [436, 53] on div "Sales Orders Views Options Create order" at bounding box center [624, 73] width 1207 height 42
click at [173, 69] on input "text" at bounding box center [214, 74] width 127 height 26
click at [193, 76] on input "text" at bounding box center [214, 74] width 127 height 26
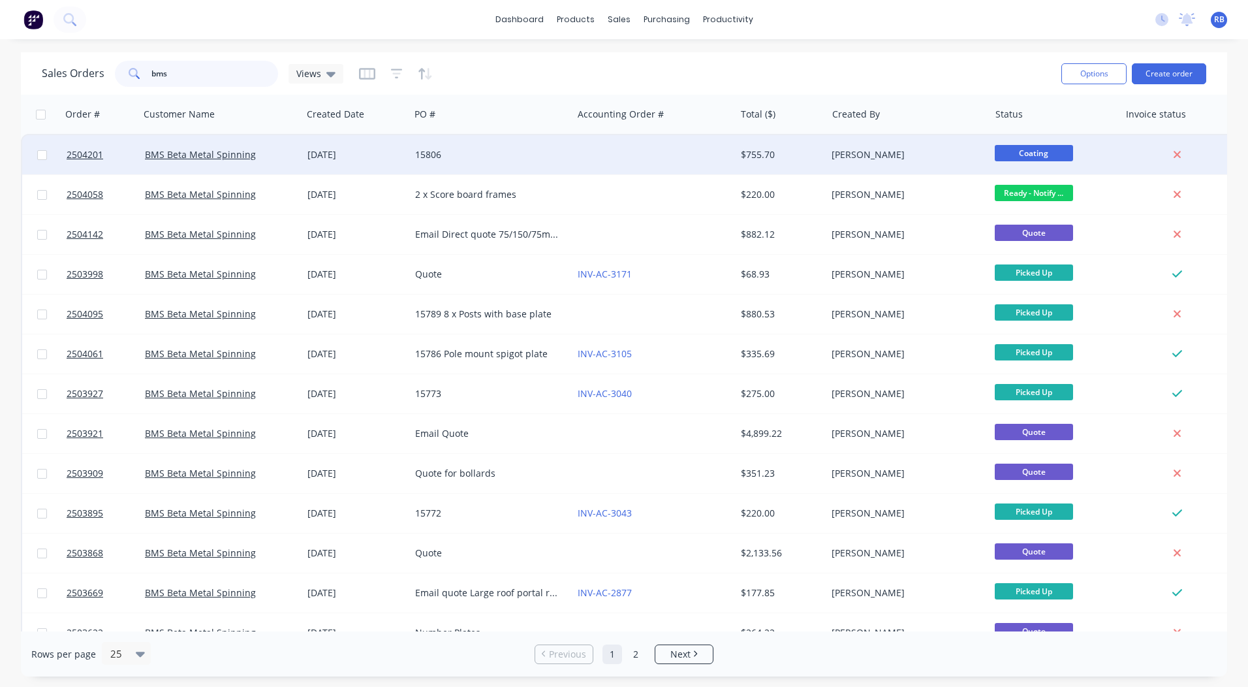
type input "bms"
click at [688, 148] on div at bounding box center [654, 154] width 163 height 39
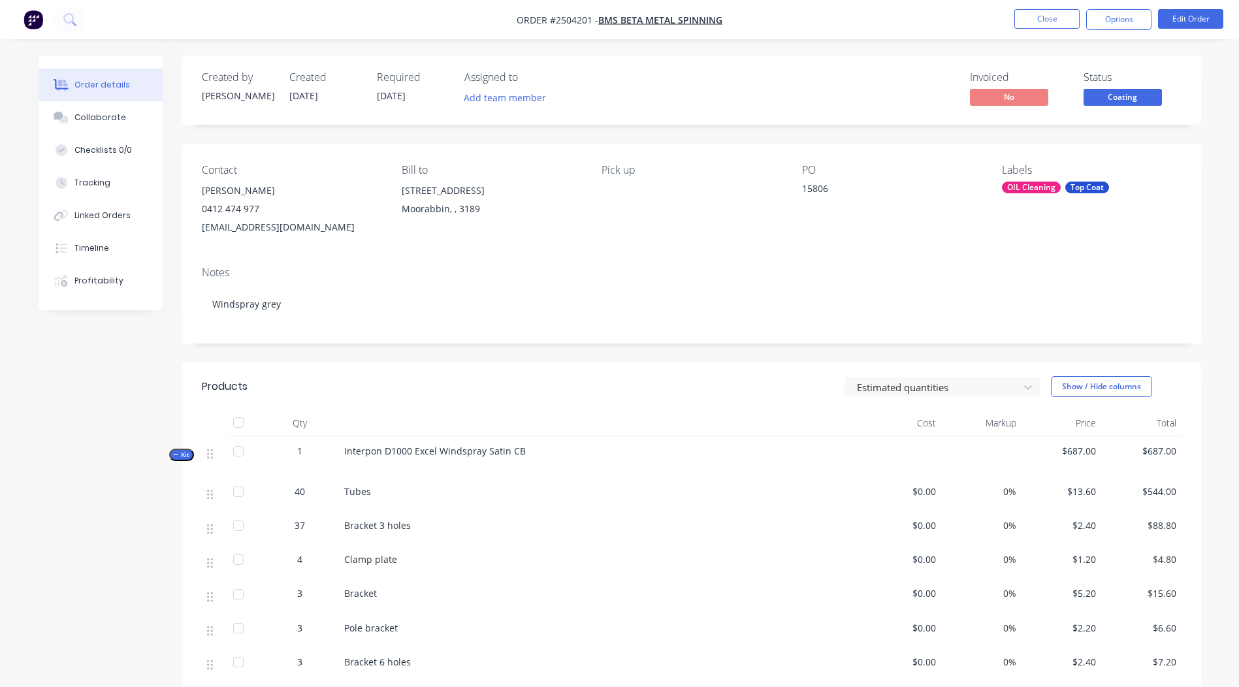
drag, startPoint x: 1146, startPoint y: 97, endPoint x: 1146, endPoint y: 110, distance: 12.4
click at [1146, 97] on span "Coating" at bounding box center [1122, 97] width 78 height 16
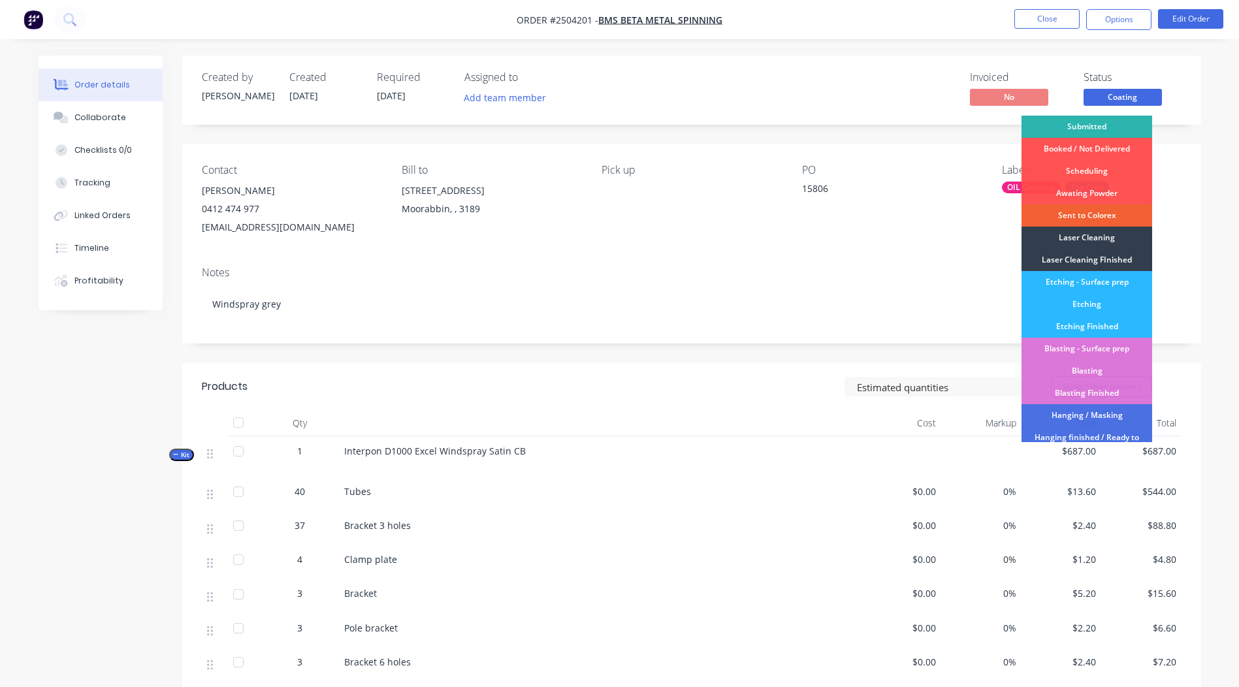
scroll to position [324, 0]
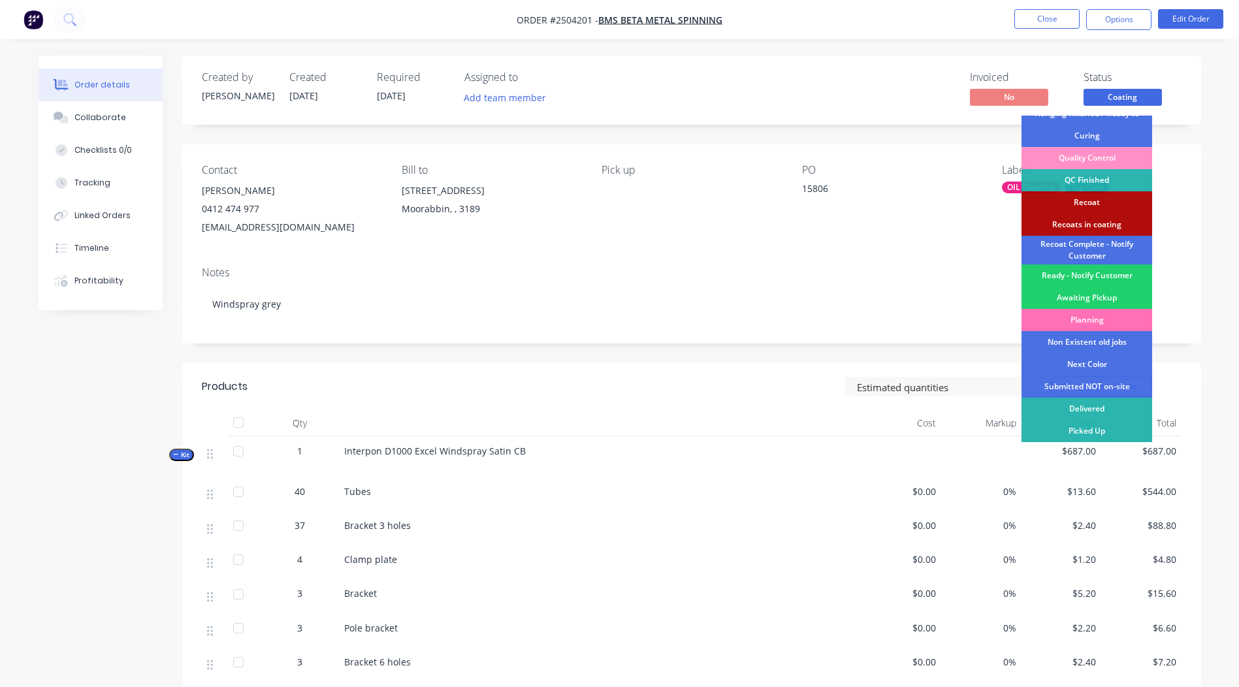
drag, startPoint x: 1084, startPoint y: 273, endPoint x: 1087, endPoint y: 238, distance: 34.8
click at [1084, 272] on div "Ready - Notify Customer" at bounding box center [1086, 275] width 131 height 22
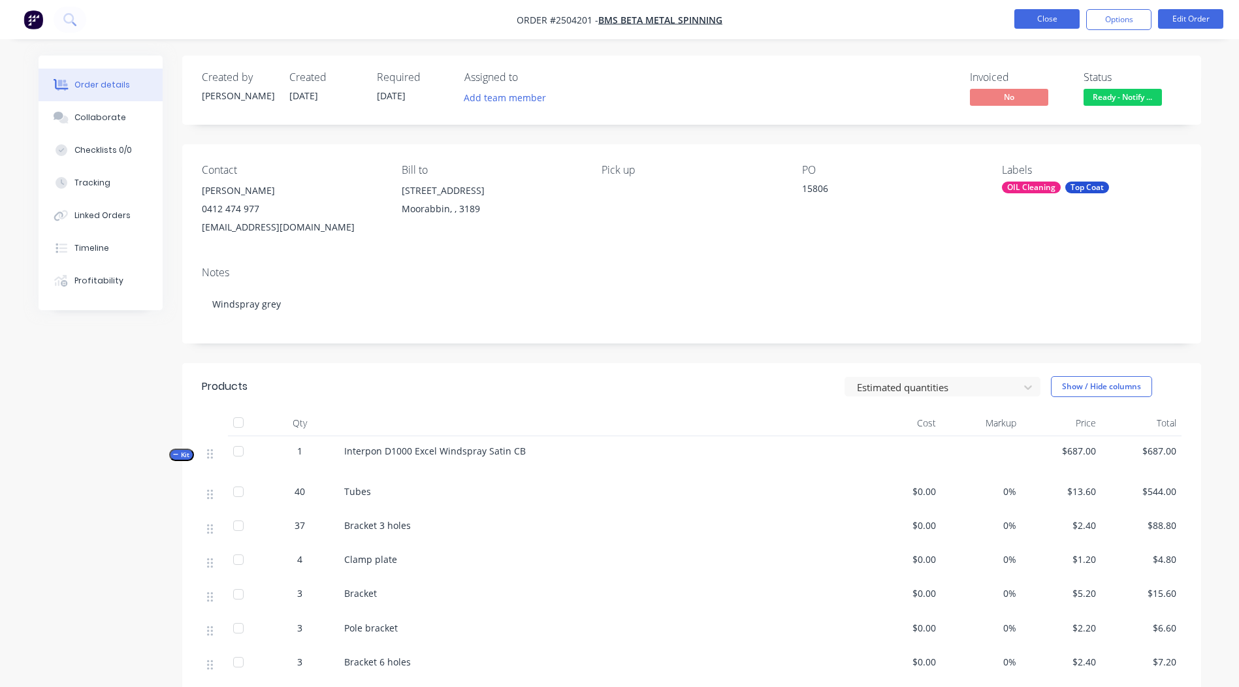
click at [1040, 20] on button "Close" at bounding box center [1046, 19] width 65 height 20
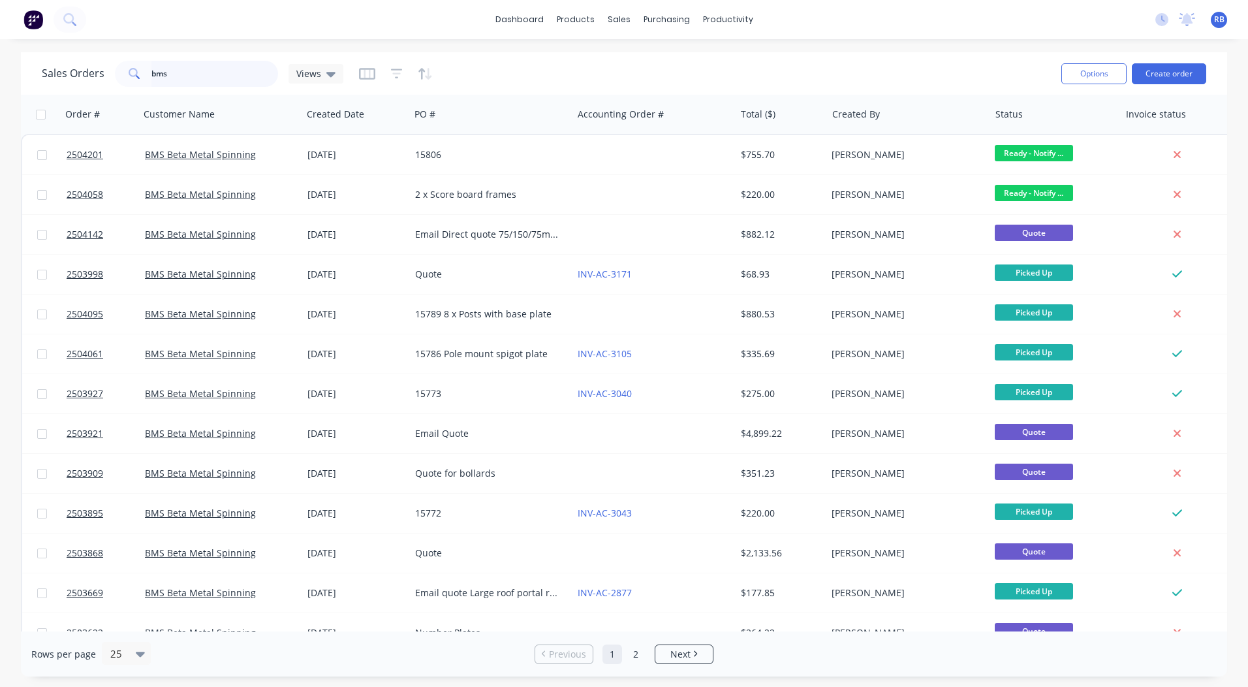
drag, startPoint x: 197, startPoint y: 65, endPoint x: 0, endPoint y: 77, distance: 197.5
click at [0, 76] on html "dashboard products sales purchasing productivity dashboard products Product Cat…" at bounding box center [624, 343] width 1248 height 687
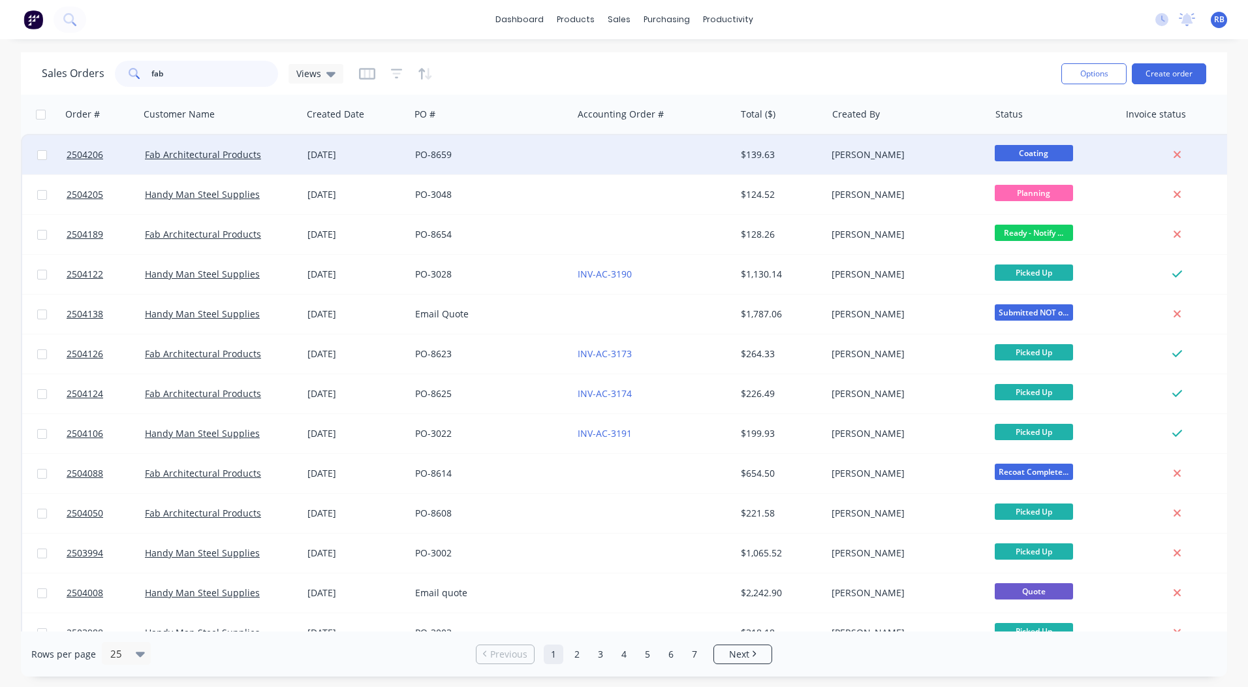
type input "fab"
click at [874, 151] on div "[PERSON_NAME]" at bounding box center [904, 154] width 145 height 13
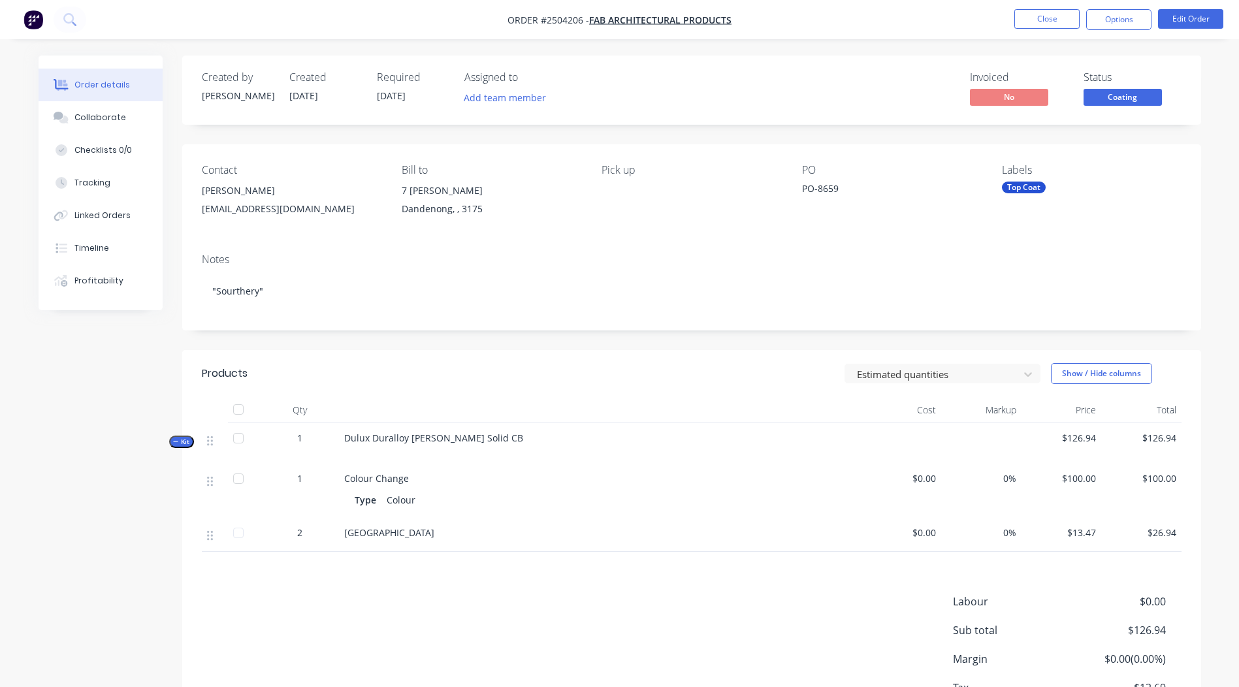
click at [1106, 86] on div "Coating" at bounding box center [1122, 75] width 39 height 25
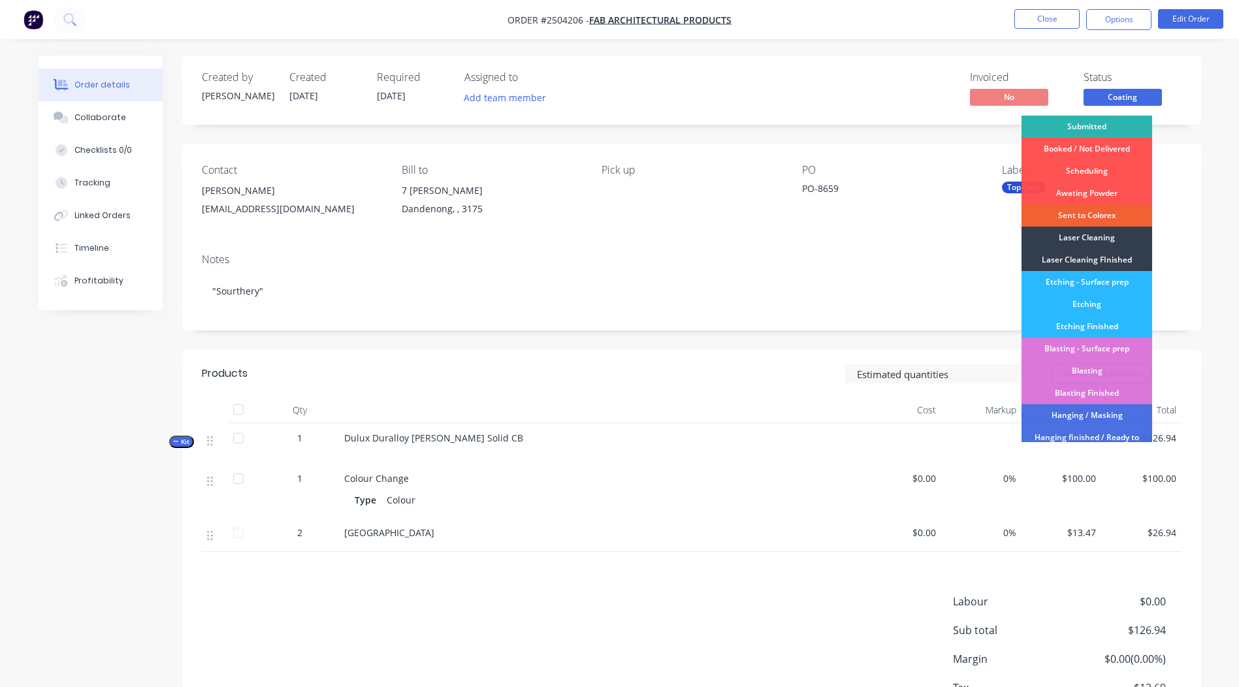
click at [1107, 95] on span "Coating" at bounding box center [1122, 97] width 78 height 16
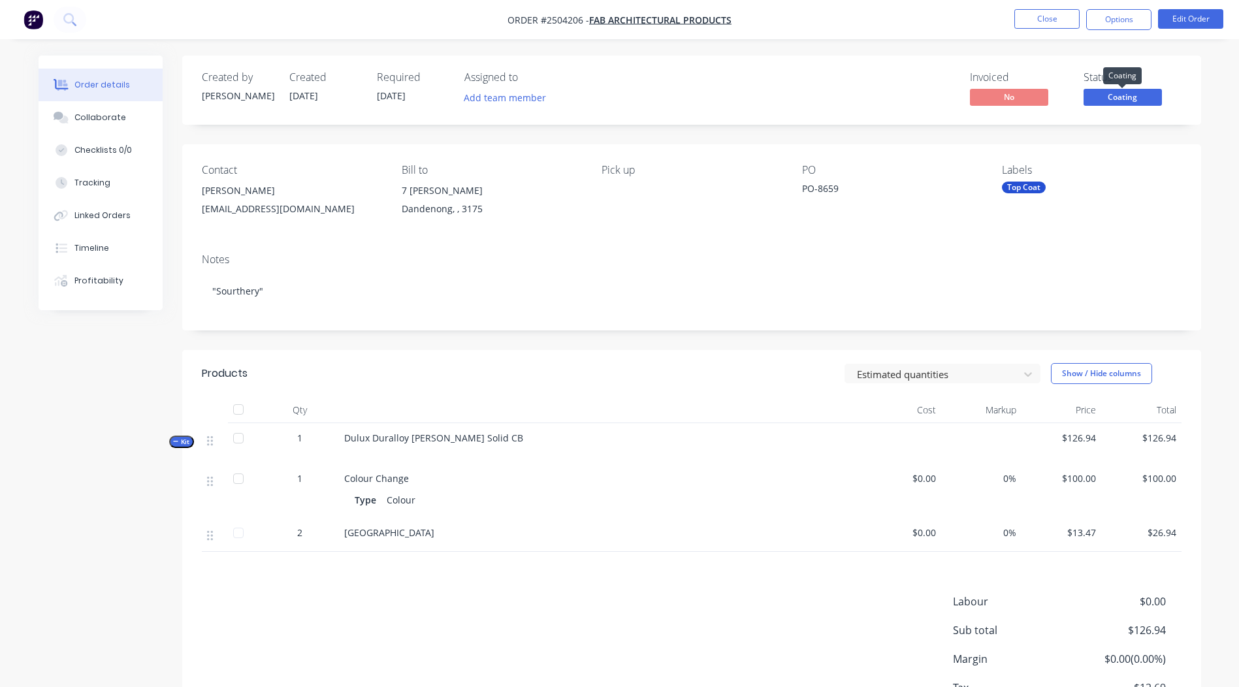
click at [1107, 95] on span "Coating" at bounding box center [1122, 97] width 78 height 16
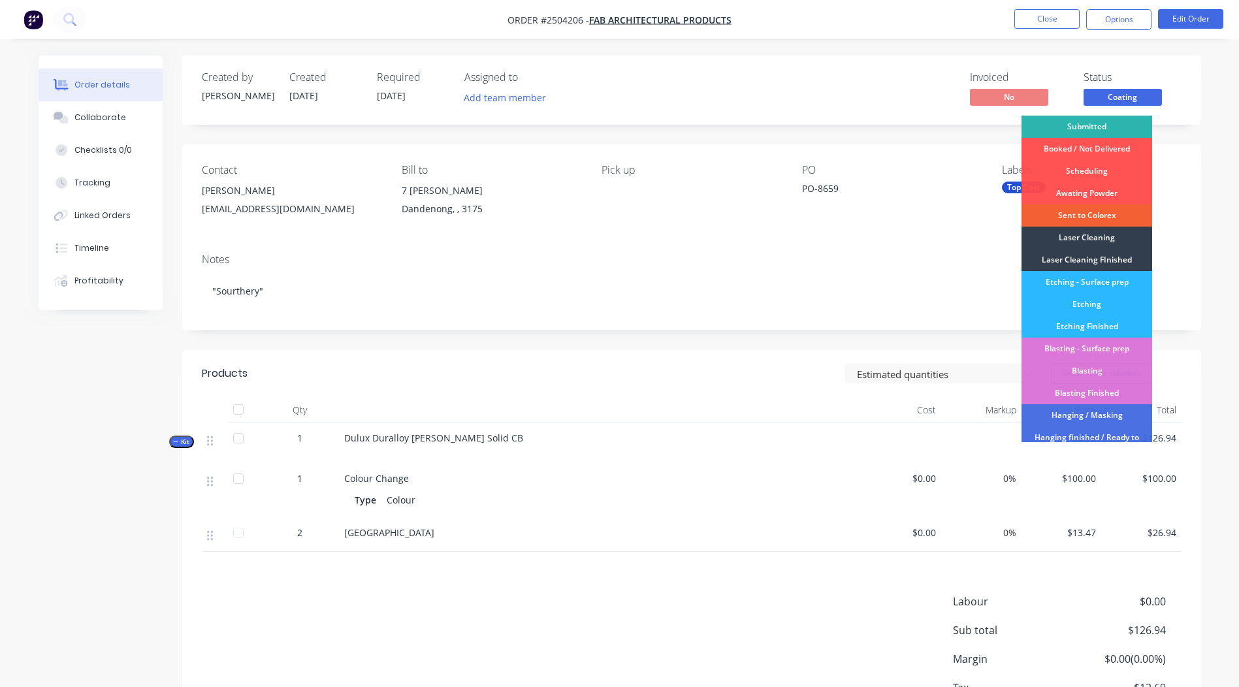
scroll to position [324, 0]
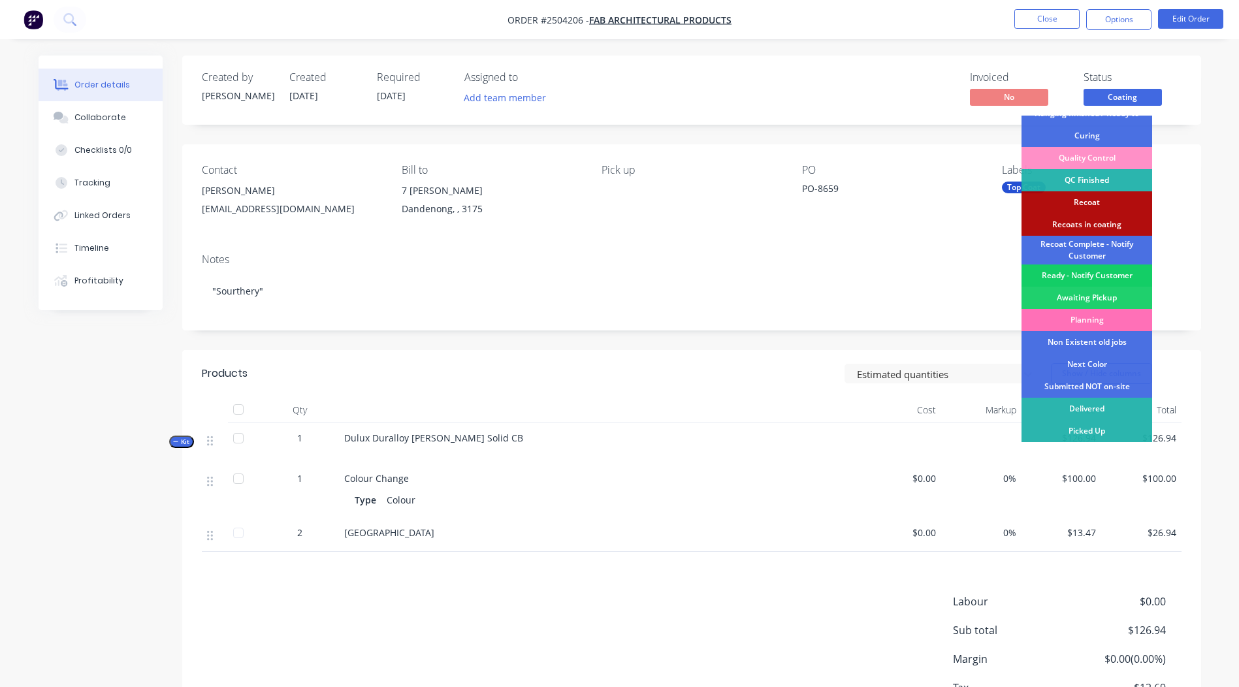
click at [1087, 275] on div "Ready - Notify Customer" at bounding box center [1086, 275] width 131 height 22
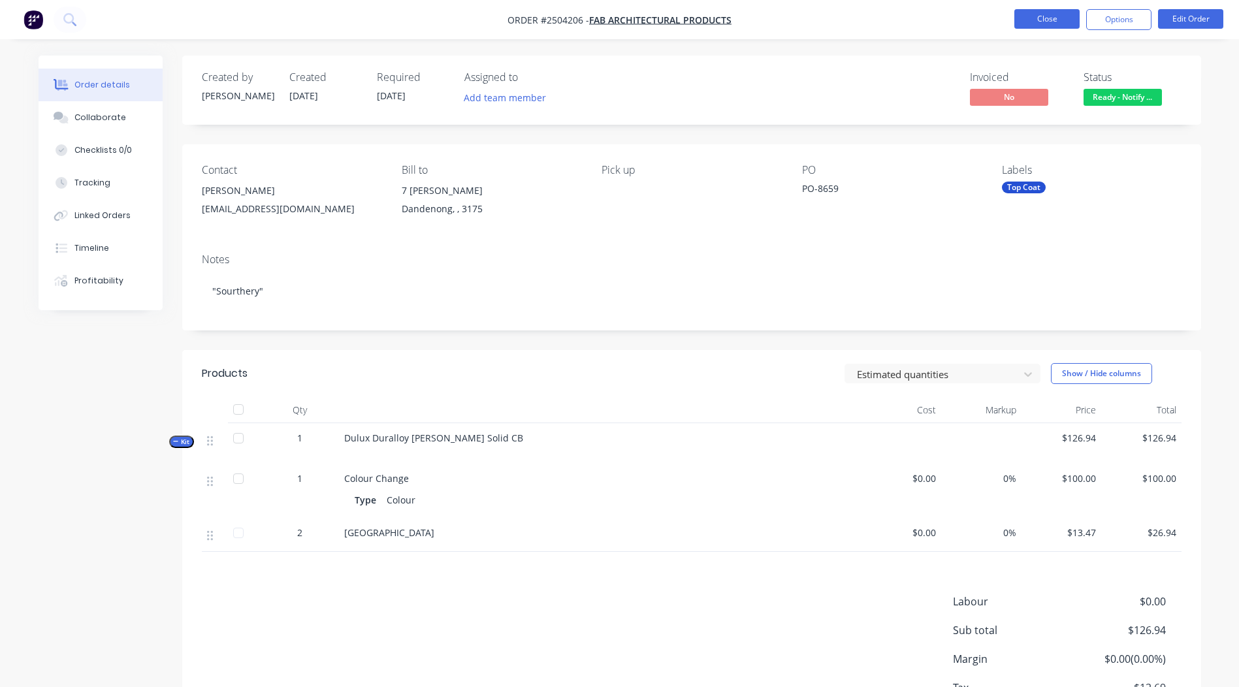
click at [1046, 15] on button "Close" at bounding box center [1046, 19] width 65 height 20
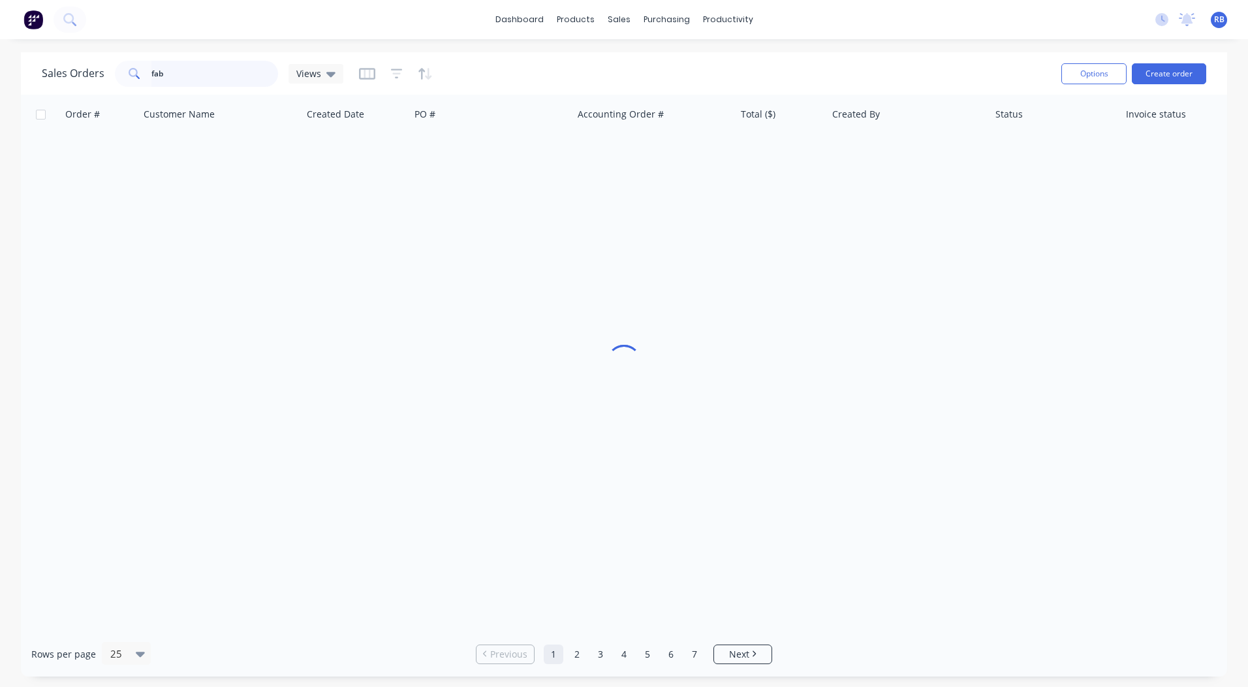
drag, startPoint x: 201, startPoint y: 65, endPoint x: 0, endPoint y: 86, distance: 202.1
click at [9, 78] on div "Sales Orders fab Views Options Create order Order # Customer Name Created Date …" at bounding box center [624, 364] width 1248 height 624
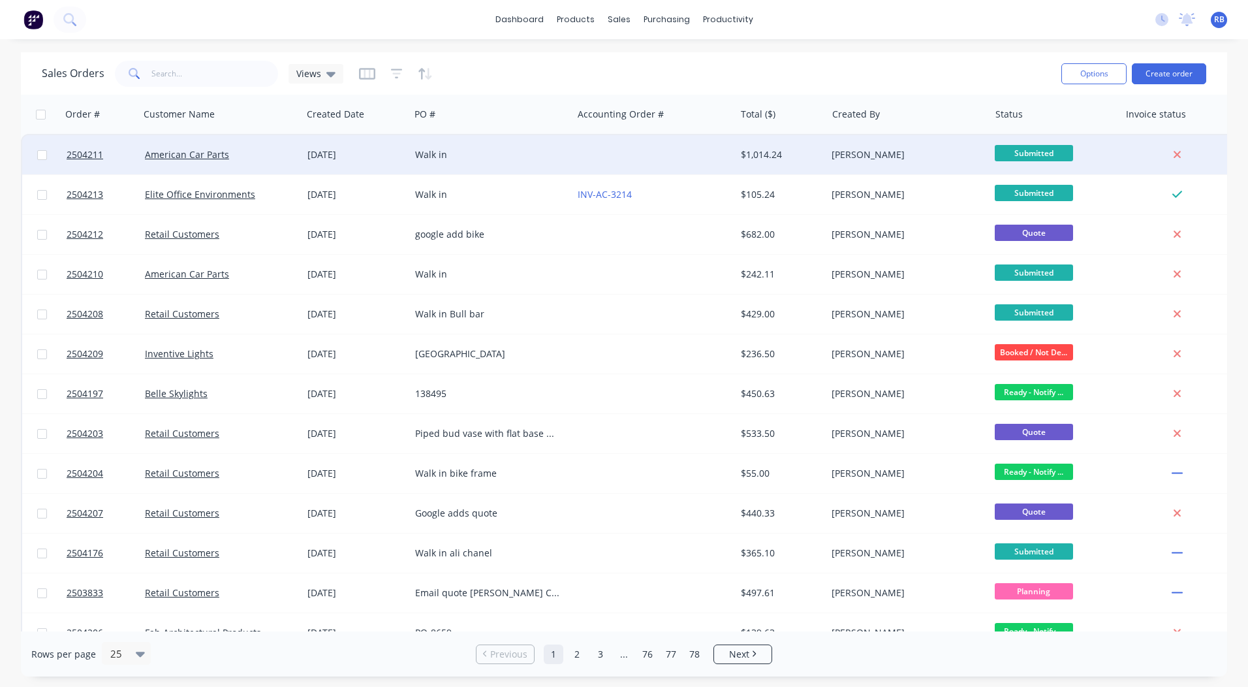
click at [680, 140] on div at bounding box center [654, 154] width 163 height 39
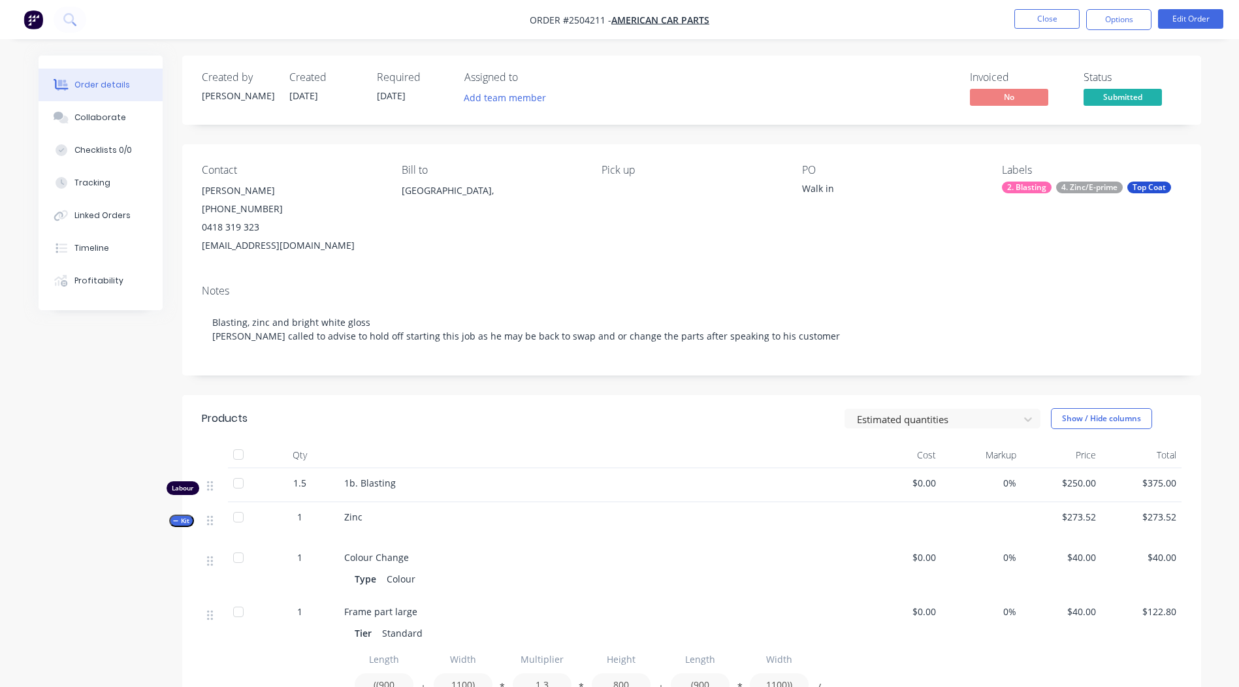
click at [1109, 186] on div "4. Zinc/E-prime" at bounding box center [1089, 188] width 67 height 12
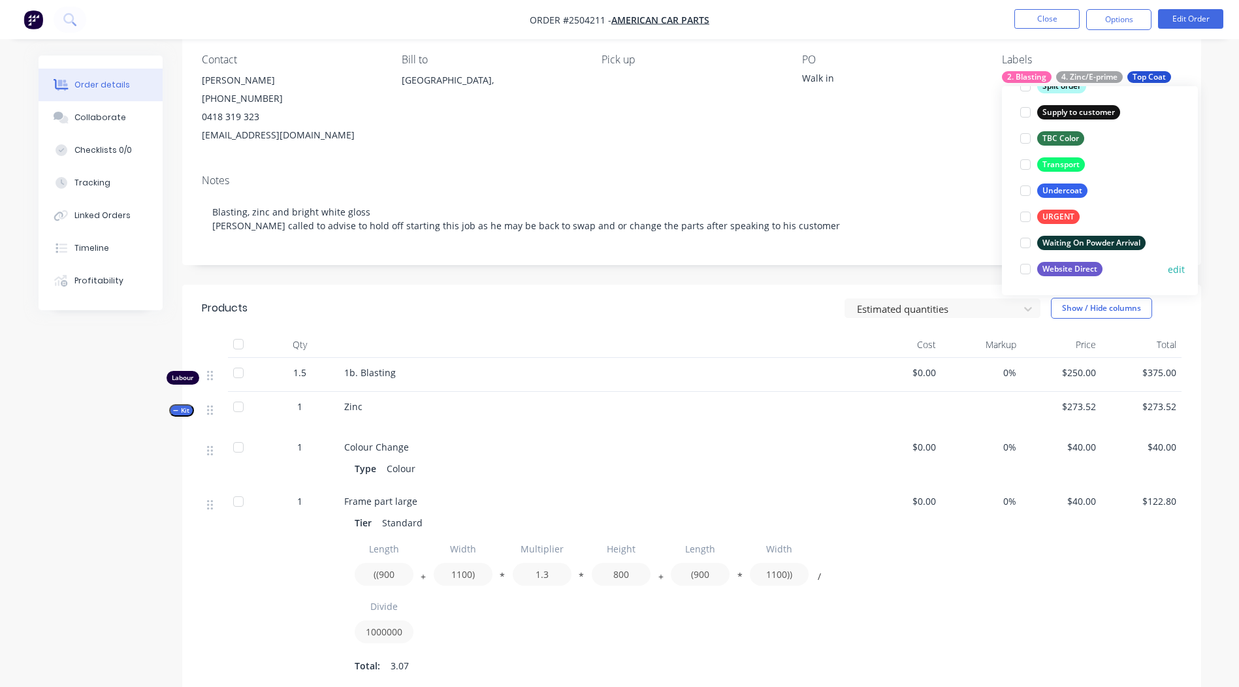
scroll to position [131, 0]
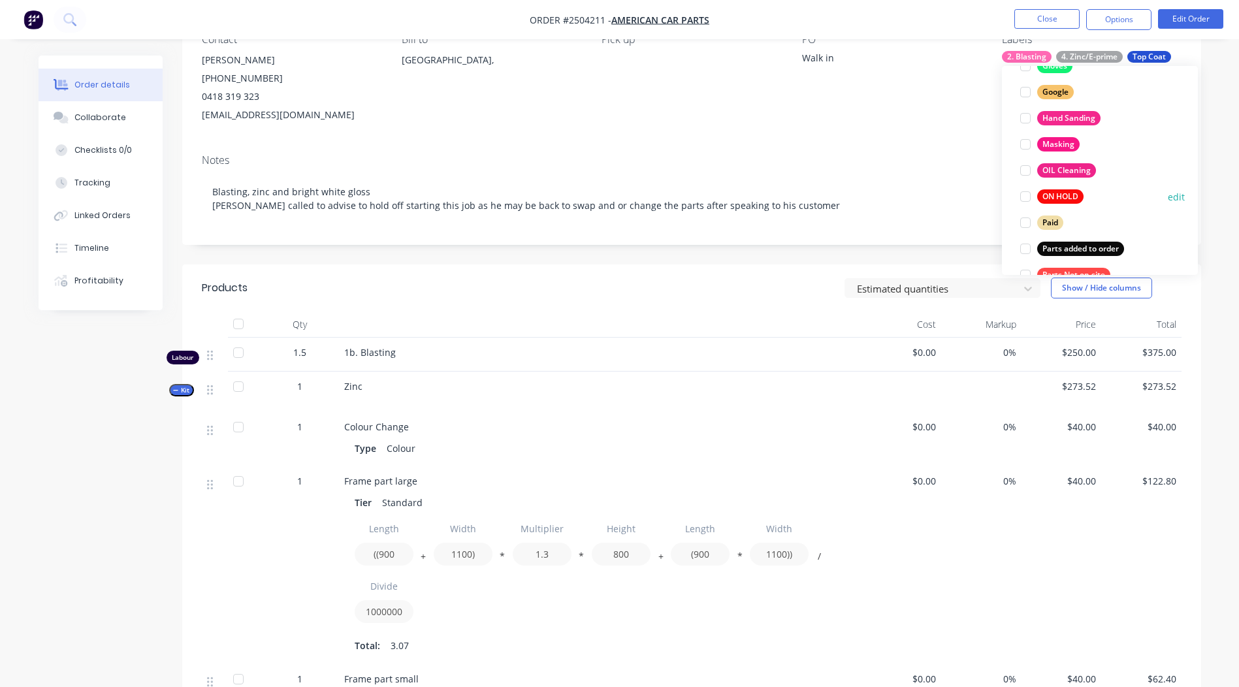
click at [1057, 194] on div "ON HOLD" at bounding box center [1060, 196] width 46 height 14
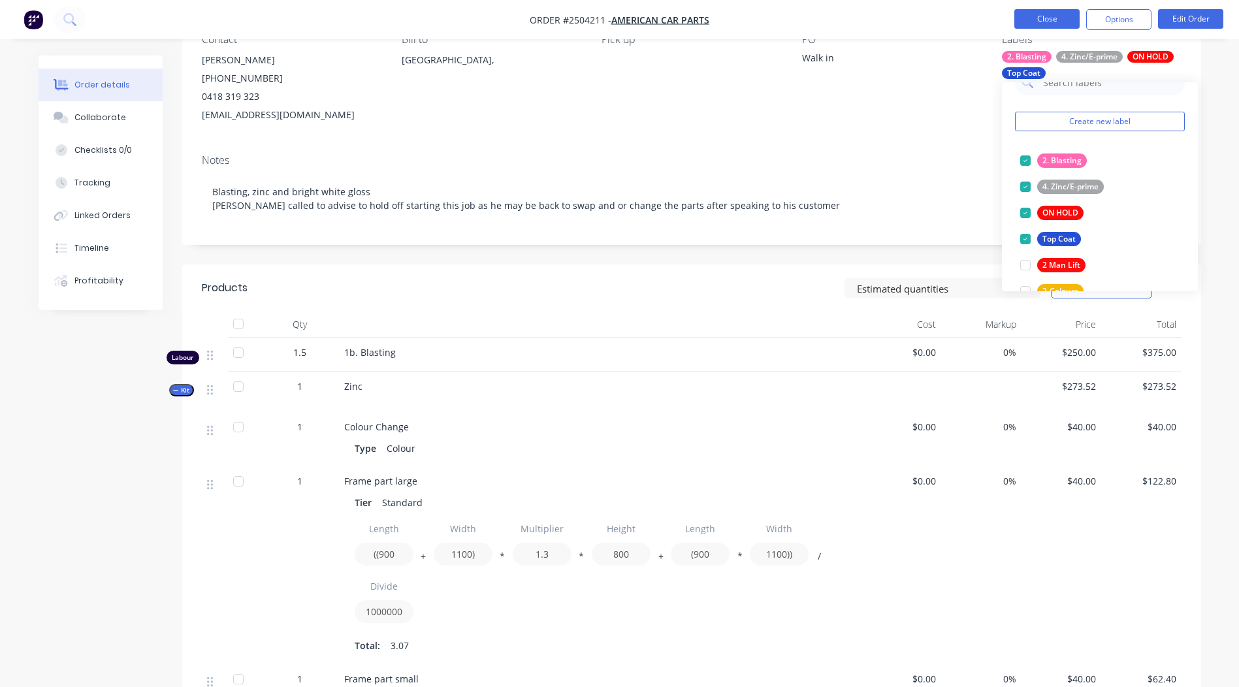
click at [1041, 12] on button "Close" at bounding box center [1046, 19] width 65 height 20
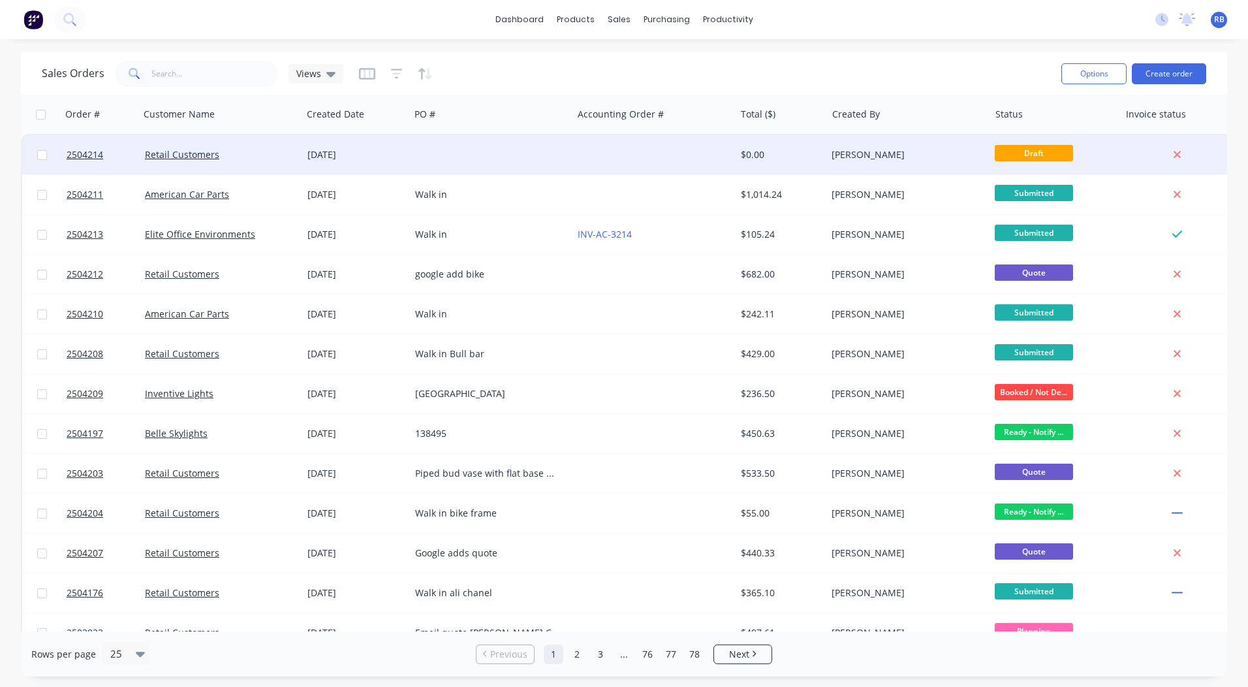
click at [516, 158] on div at bounding box center [491, 154] width 163 height 39
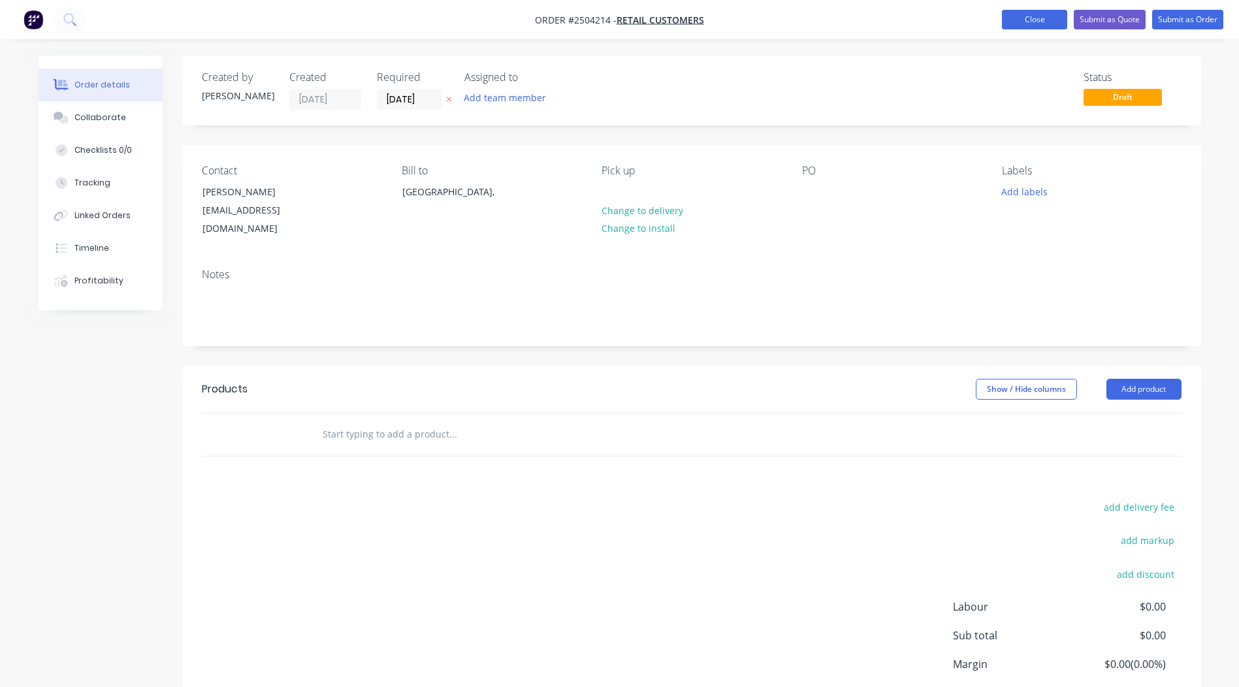
click at [1016, 24] on button "Close" at bounding box center [1034, 20] width 65 height 20
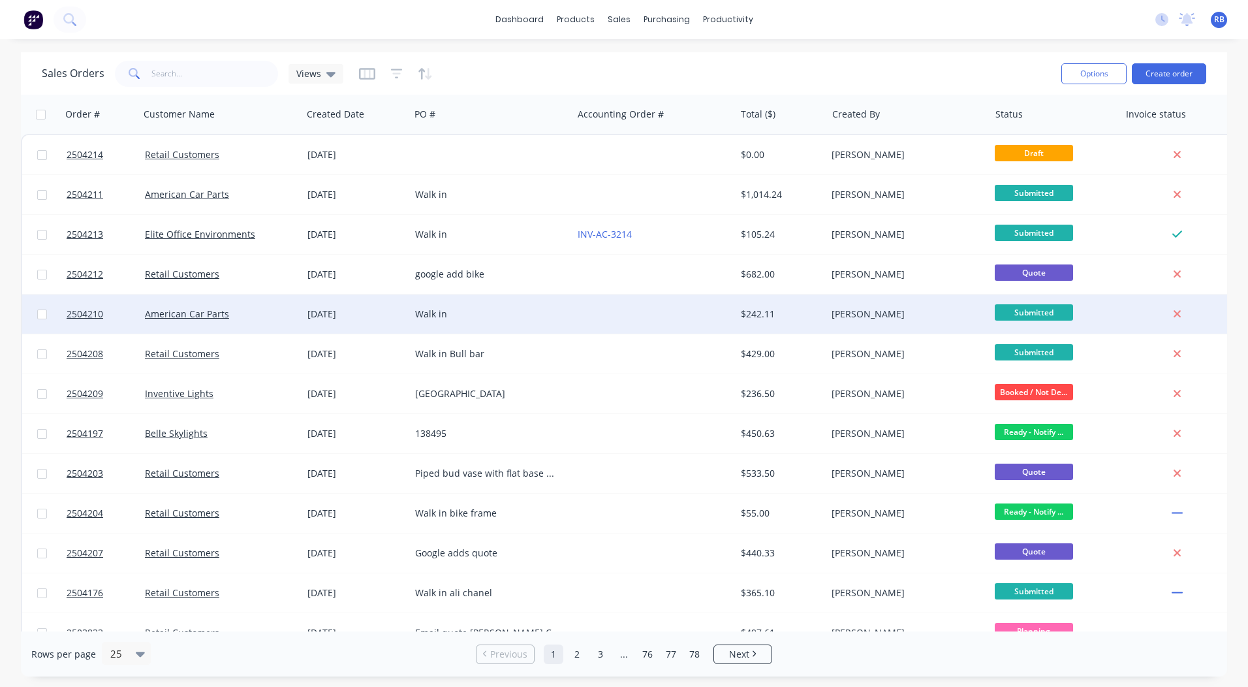
click at [787, 315] on div "$242.11" at bounding box center [779, 314] width 76 height 13
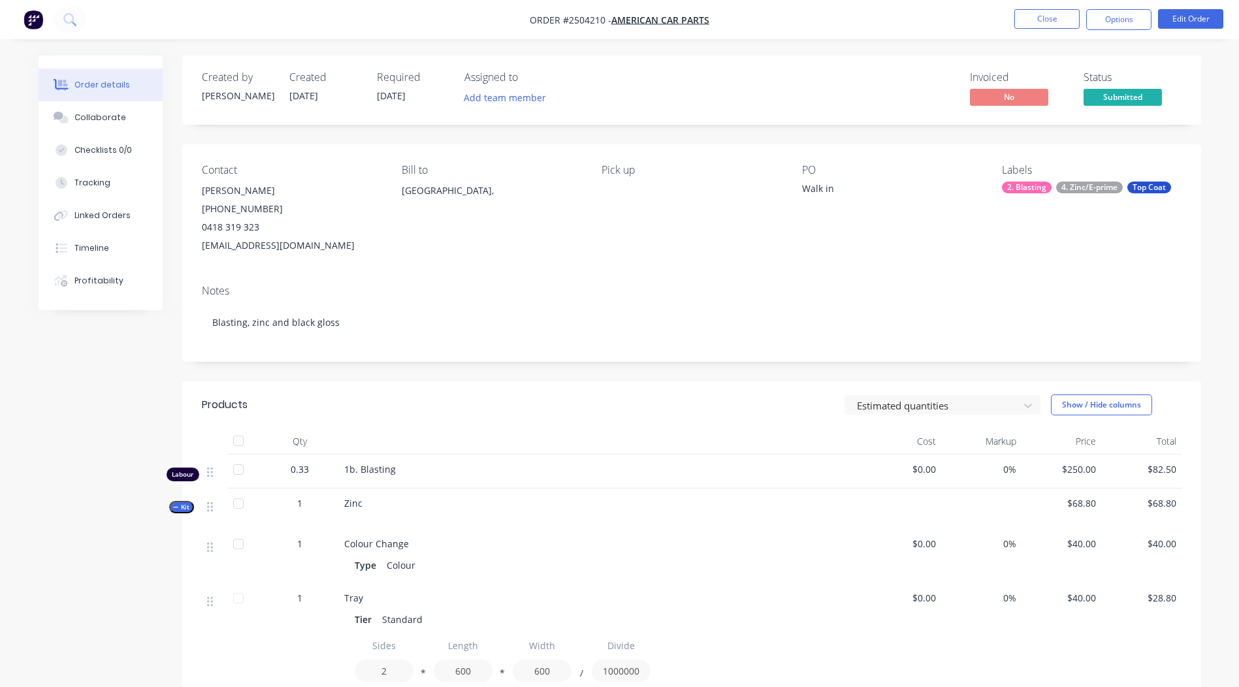
click at [1107, 183] on div "4. Zinc/E-prime" at bounding box center [1089, 188] width 67 height 12
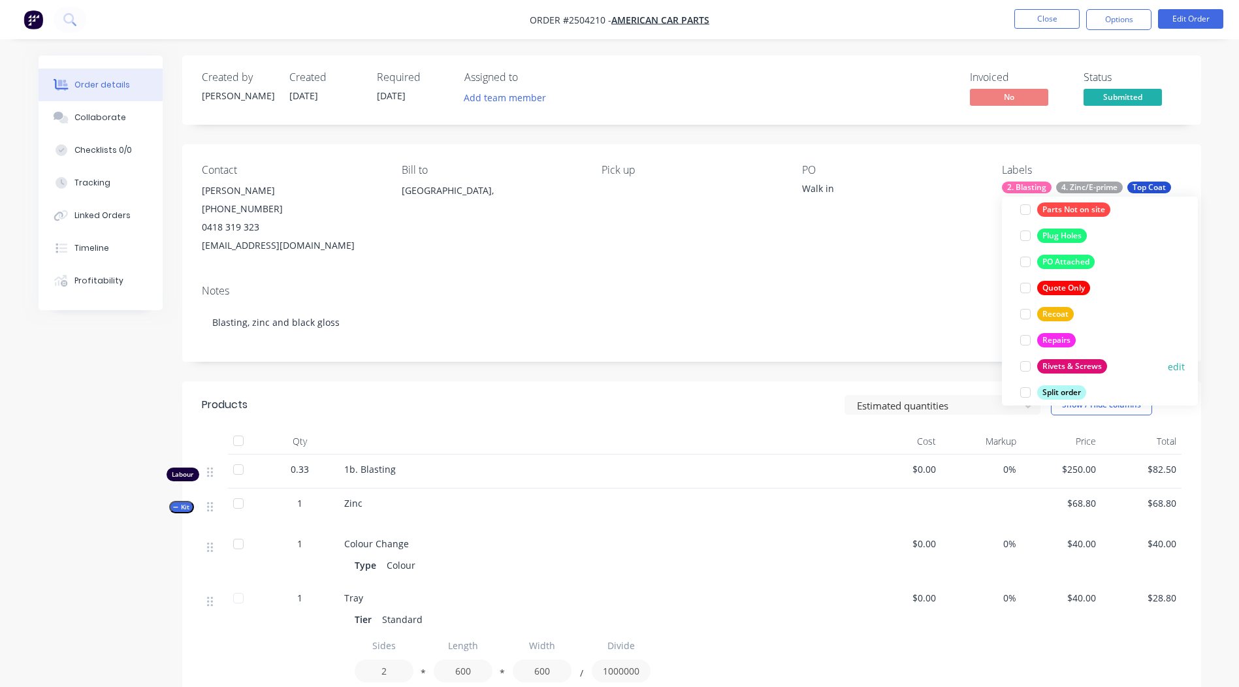
scroll to position [757, 0]
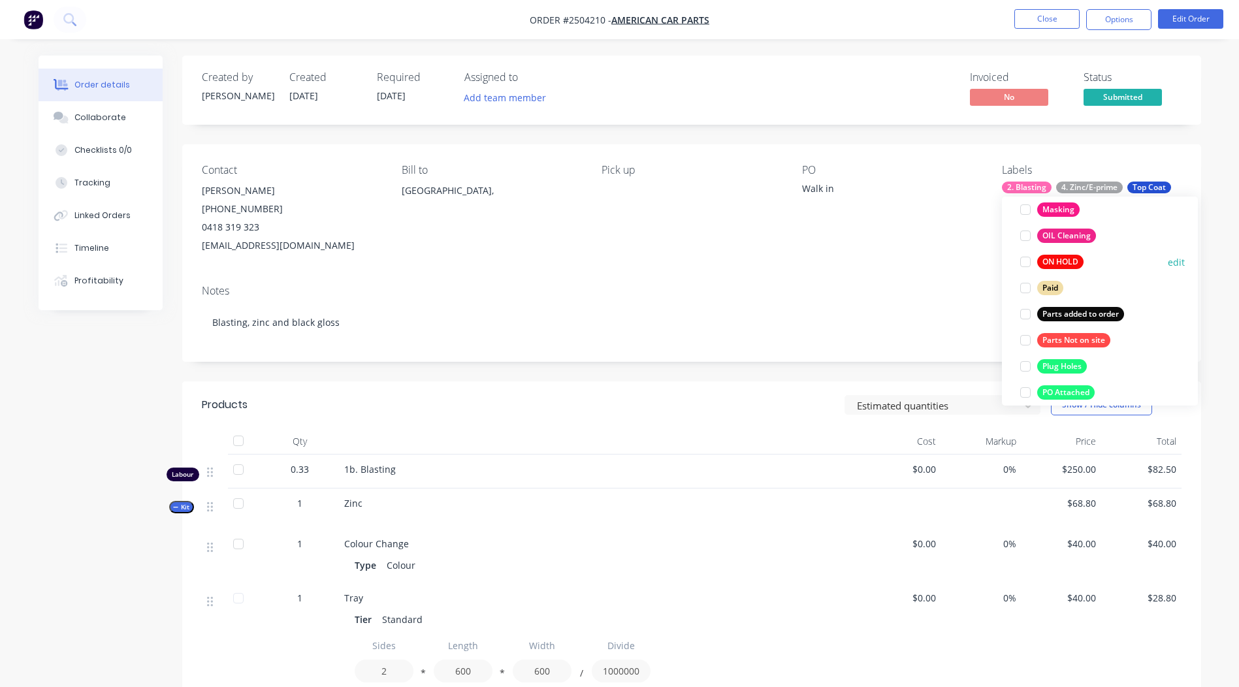
click at [1066, 256] on div "ON HOLD" at bounding box center [1060, 262] width 46 height 14
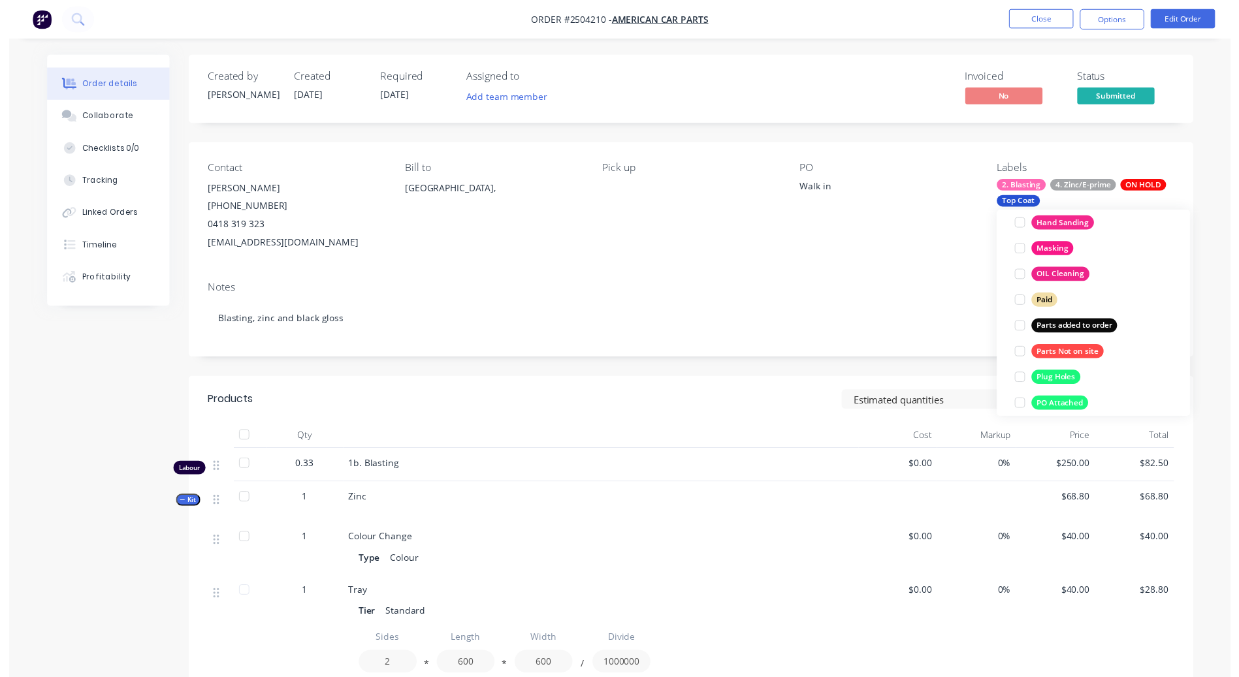
scroll to position [91, 0]
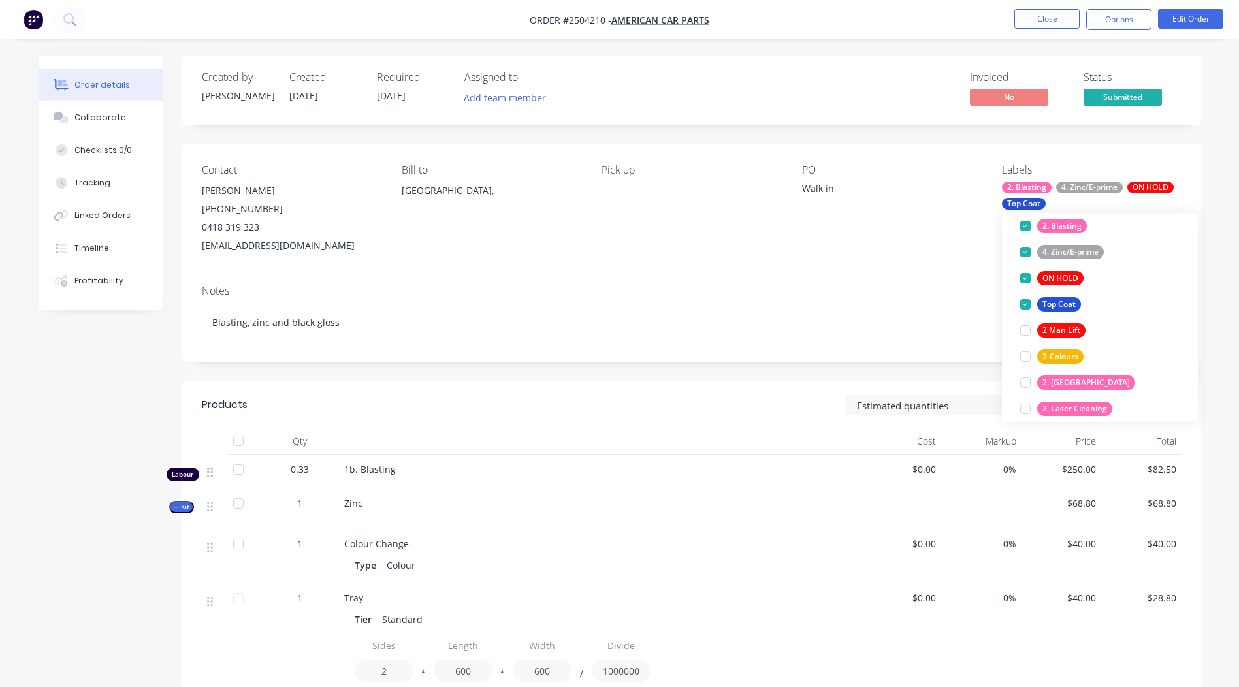
click at [1190, 136] on div "Created by [PERSON_NAME] Created [DATE] Required [DATE] Assigned to Add team me…" at bounding box center [691, 614] width 1019 height 1116
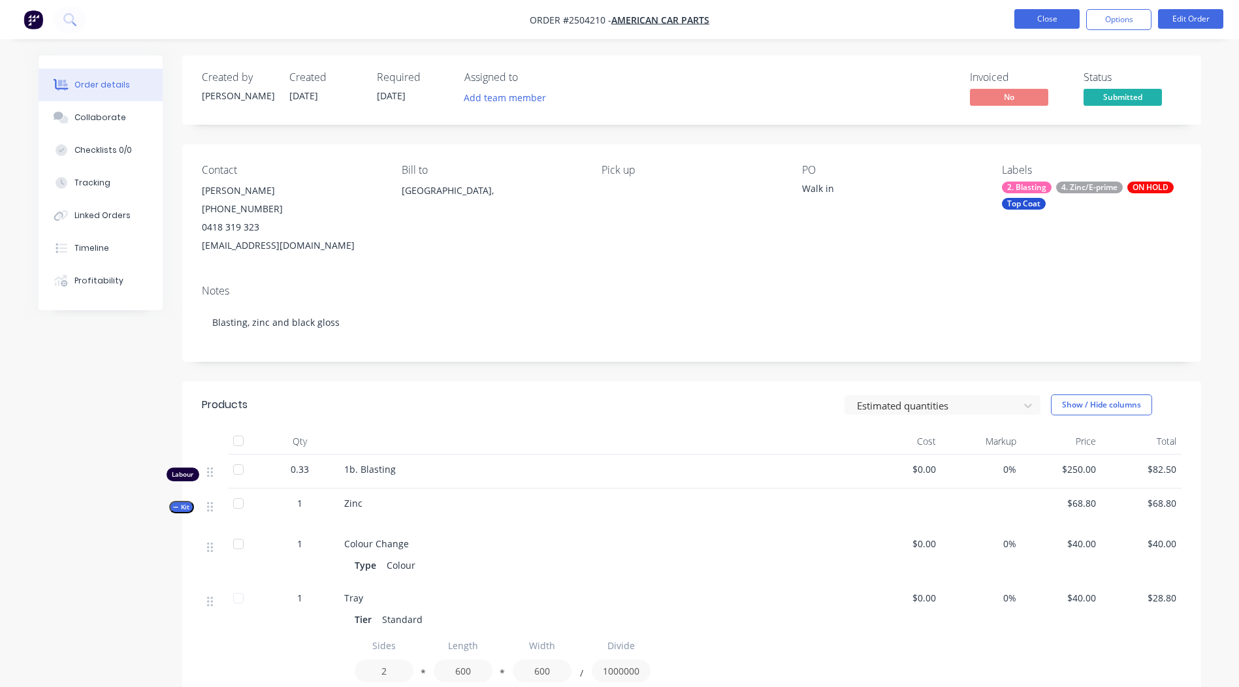
click at [1067, 22] on button "Close" at bounding box center [1046, 19] width 65 height 20
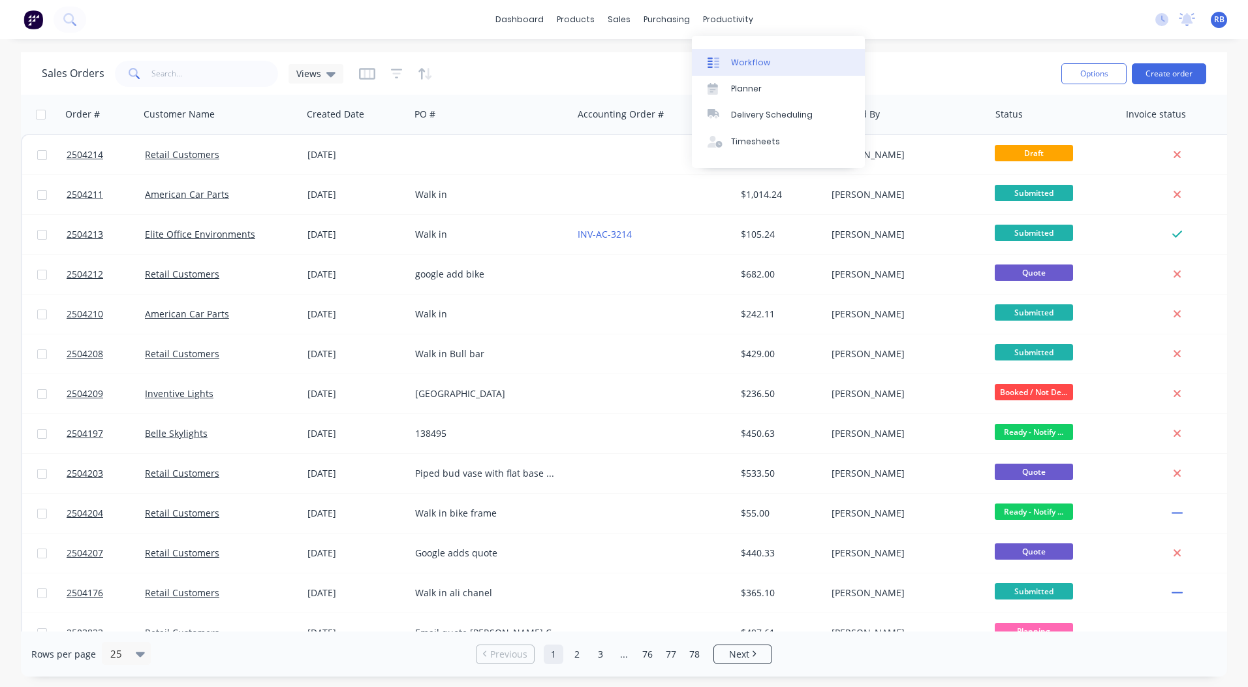
click at [755, 58] on div "Workflow" at bounding box center [750, 63] width 39 height 12
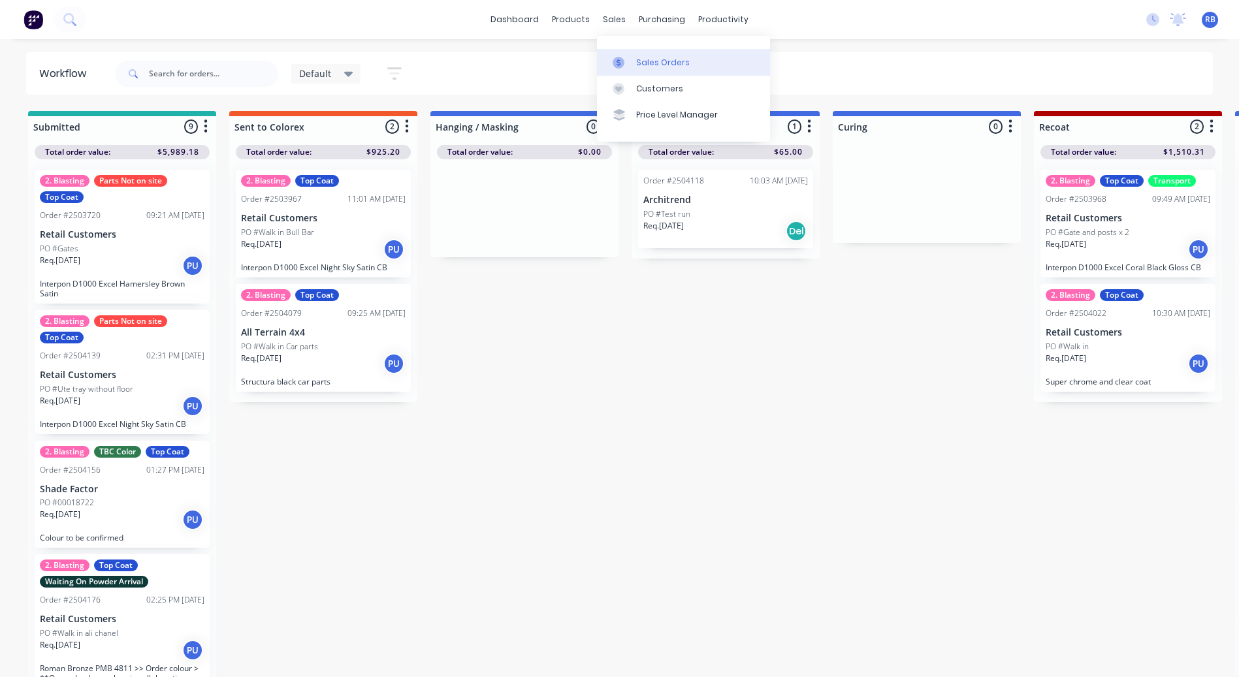
click at [627, 57] on div at bounding box center [622, 63] width 20 height 12
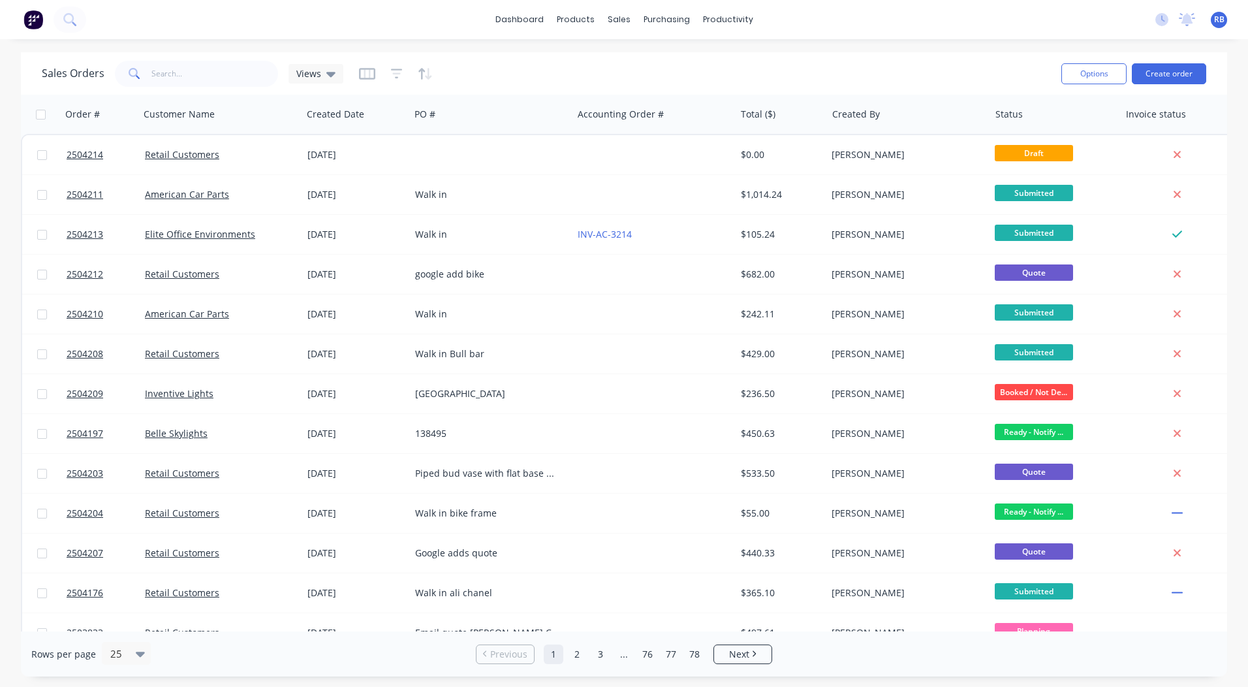
click at [845, 52] on div "Sales Orders Views Options Create order" at bounding box center [624, 73] width 1207 height 42
click at [532, 10] on link "dashboard" at bounding box center [519, 20] width 61 height 20
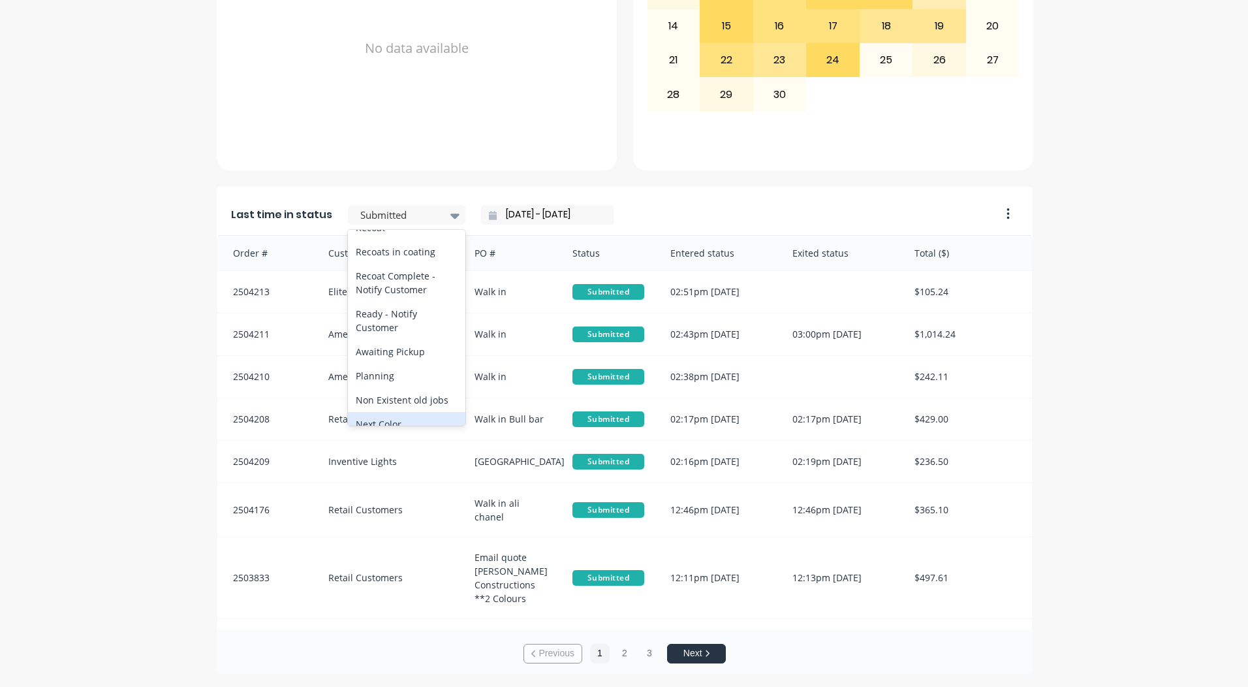
scroll to position [545, 0]
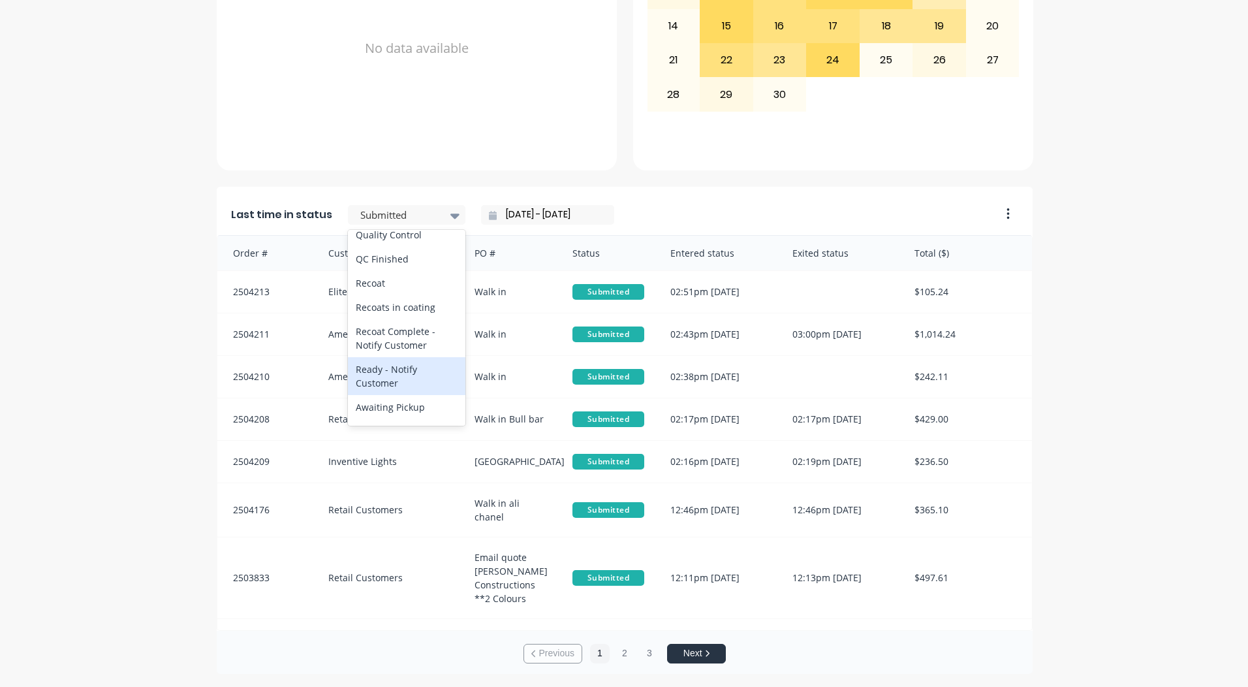
click at [373, 395] on div "Ready - Notify Customer" at bounding box center [407, 376] width 118 height 38
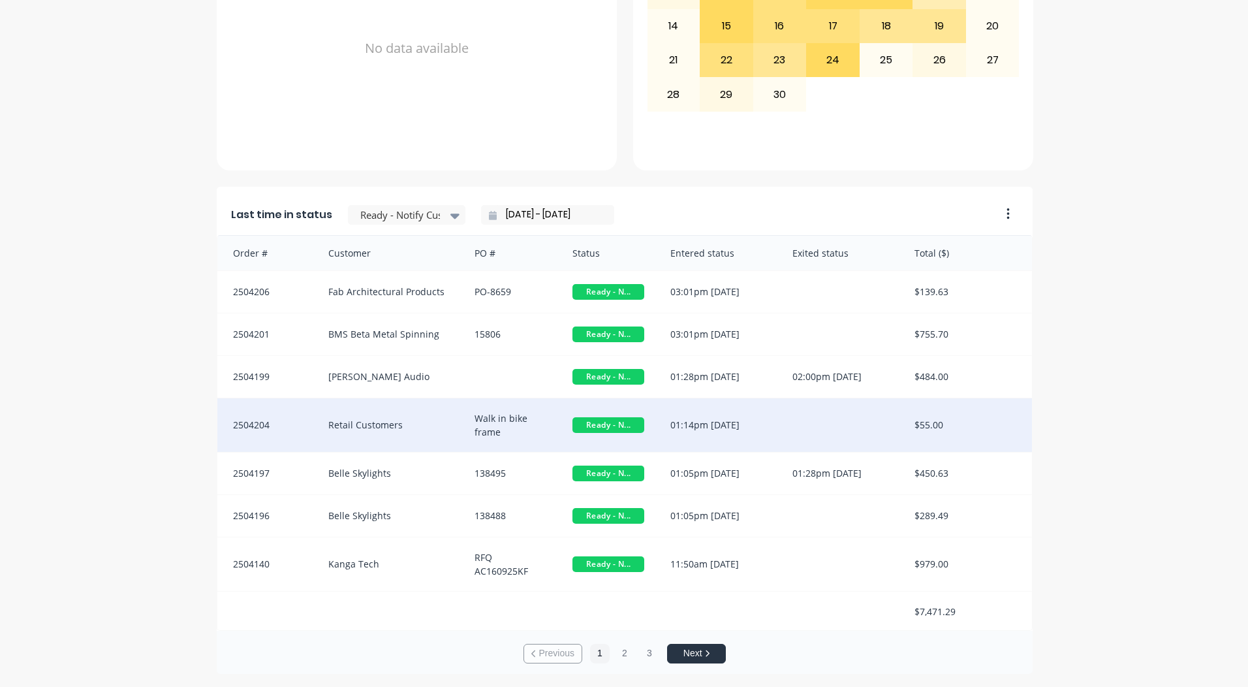
scroll to position [1, 0]
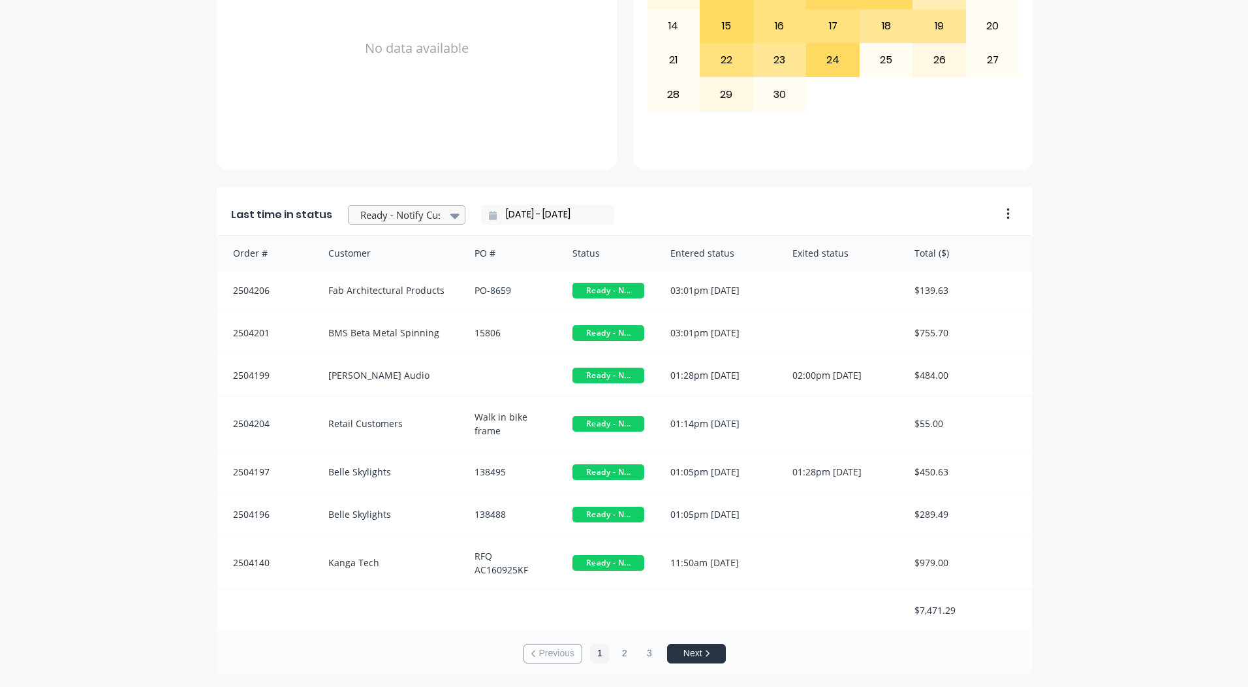
click at [428, 214] on div at bounding box center [400, 215] width 82 height 16
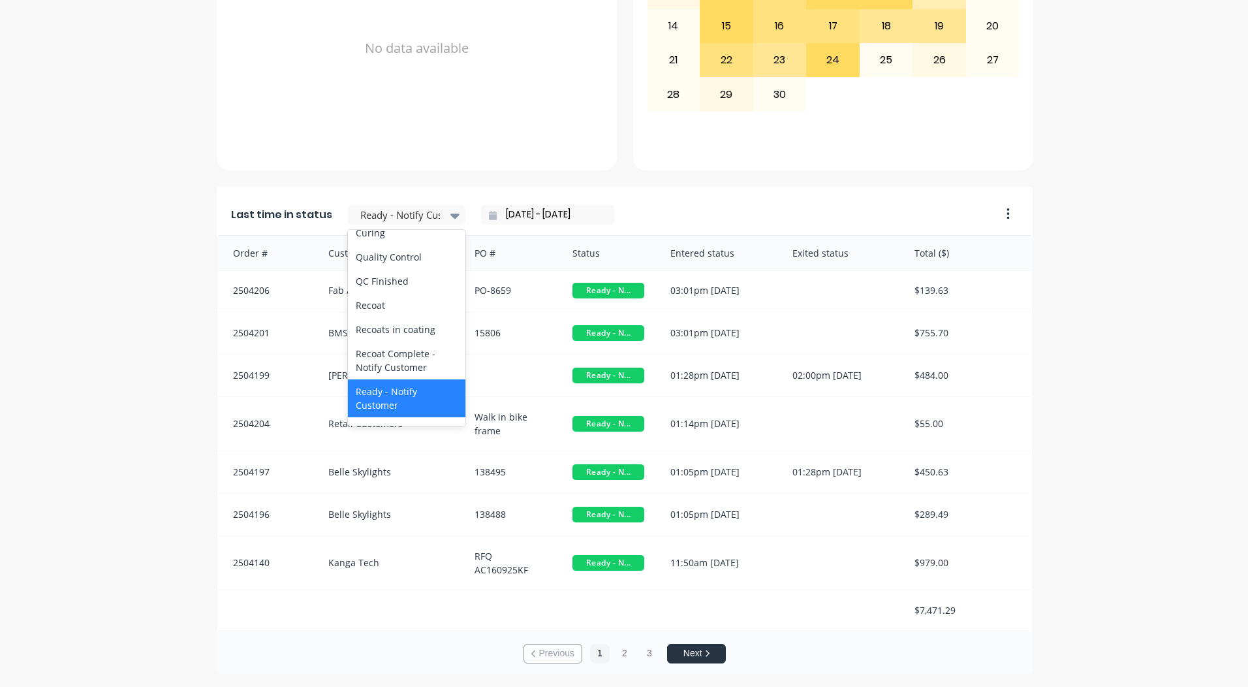
click at [375, 221] on div "Coating" at bounding box center [407, 209] width 118 height 24
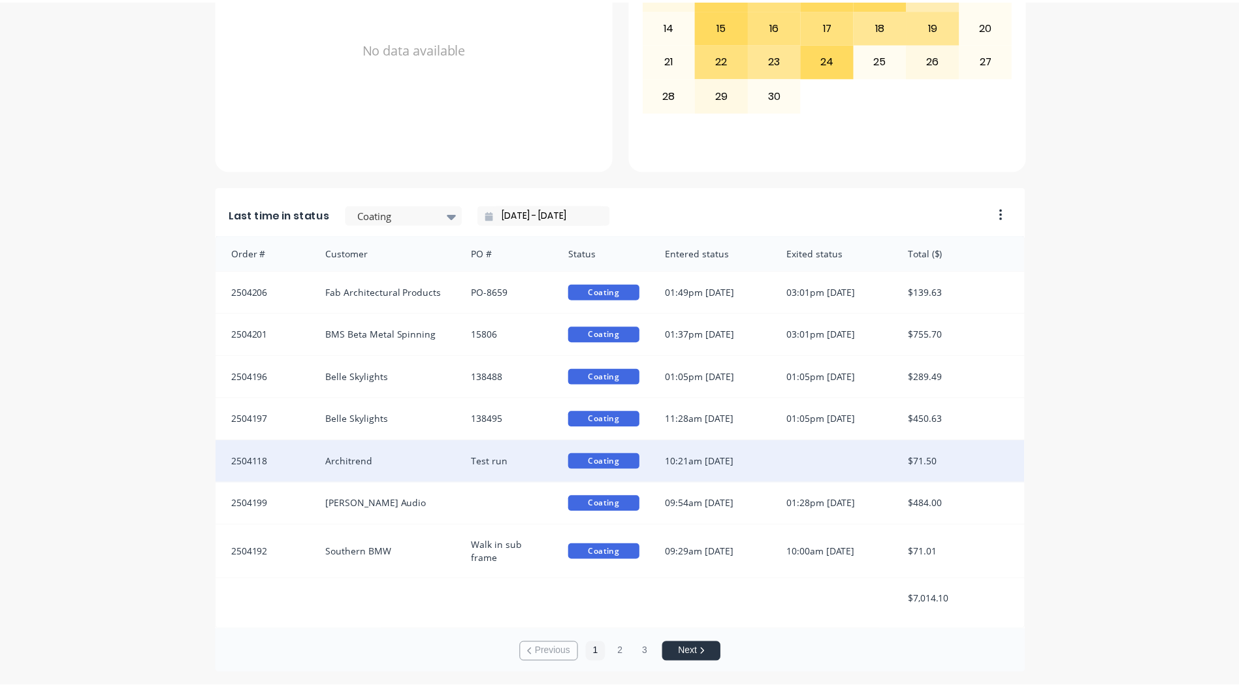
scroll to position [2, 0]
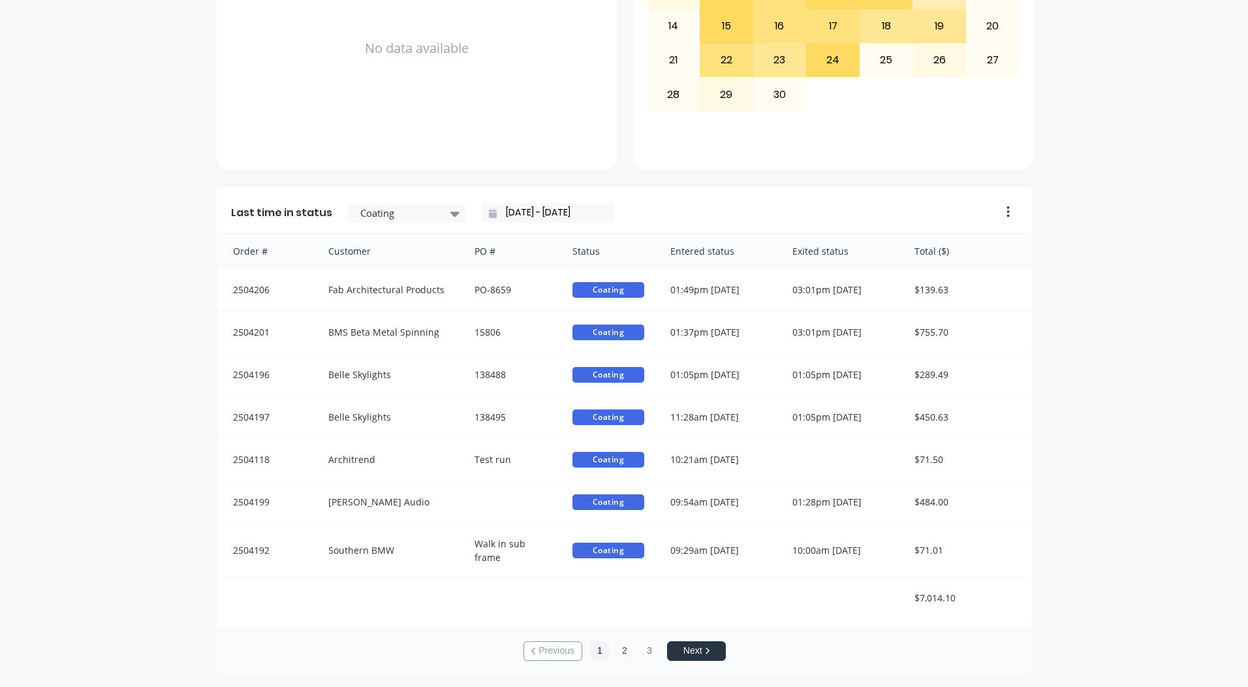
click at [624, 648] on button "2" at bounding box center [625, 651] width 20 height 20
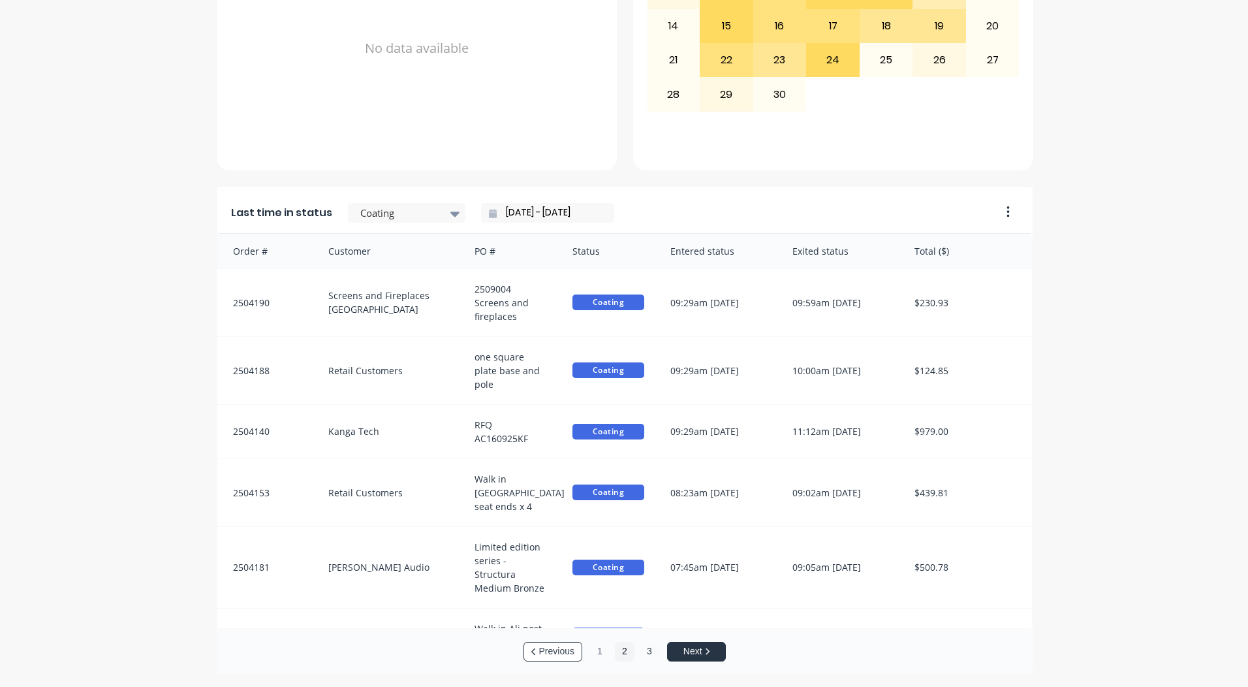
click at [647, 658] on button "3" at bounding box center [650, 652] width 20 height 20
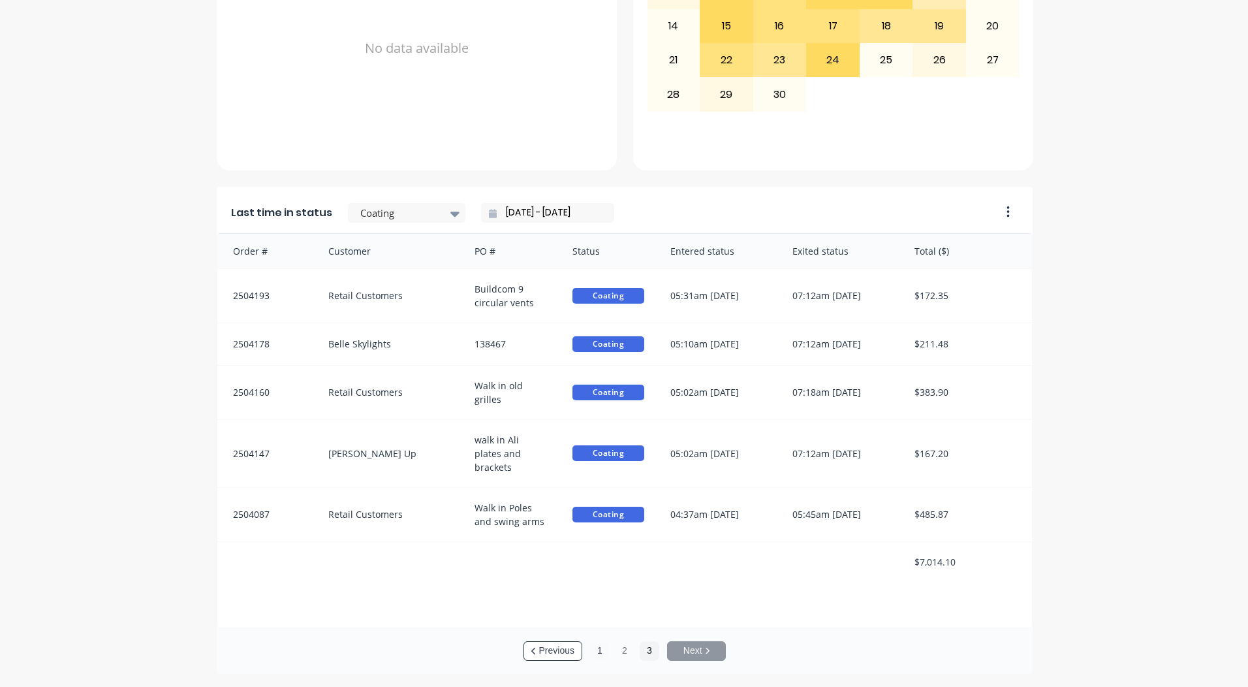
click at [590, 654] on button "1" at bounding box center [600, 651] width 20 height 20
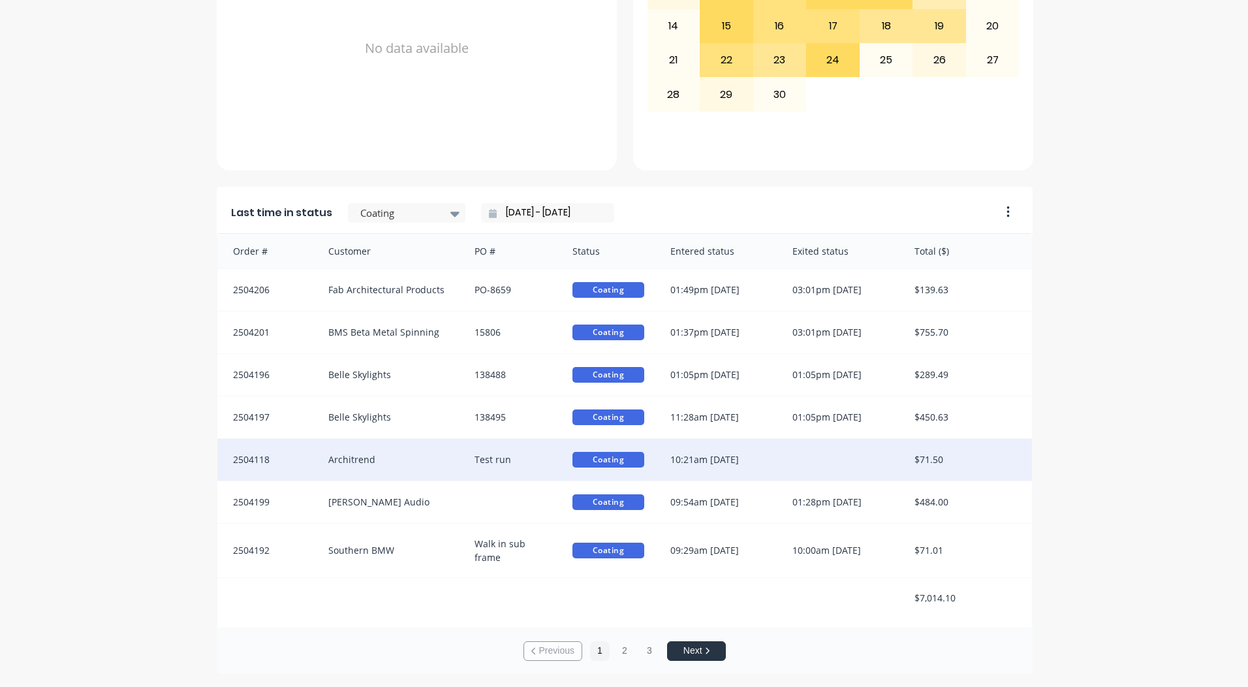
click at [792, 466] on div at bounding box center [841, 460] width 122 height 42
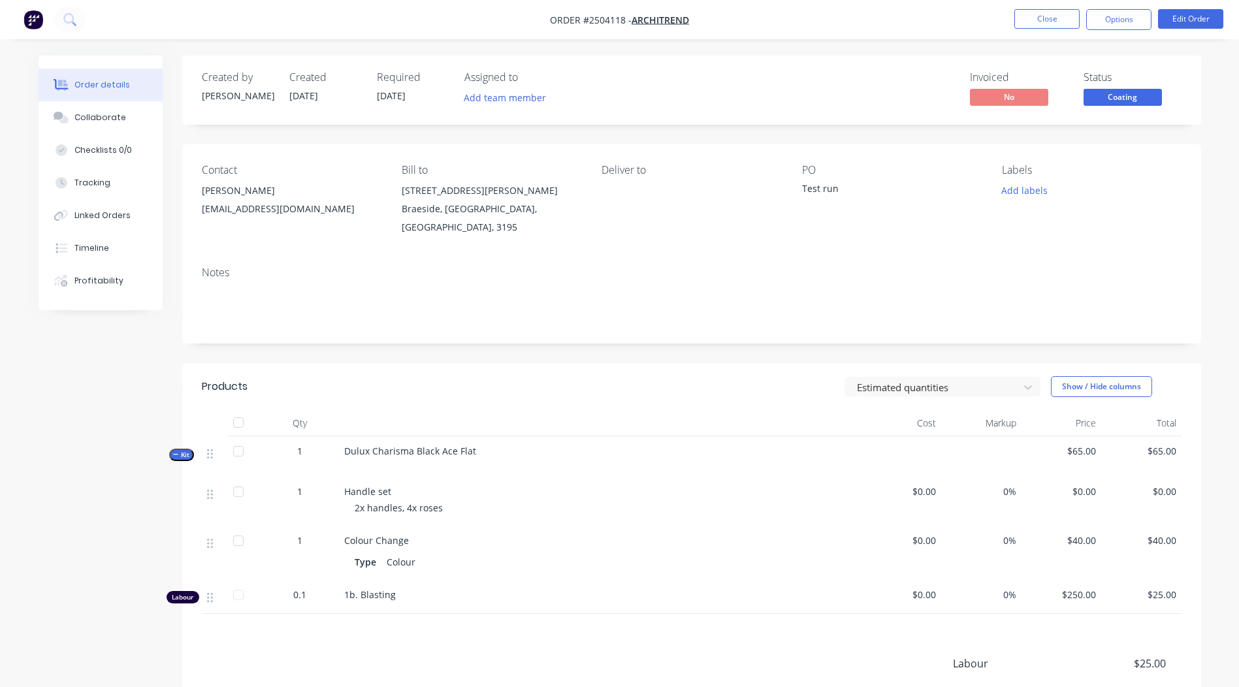
click at [1102, 98] on span "Coating" at bounding box center [1122, 97] width 78 height 16
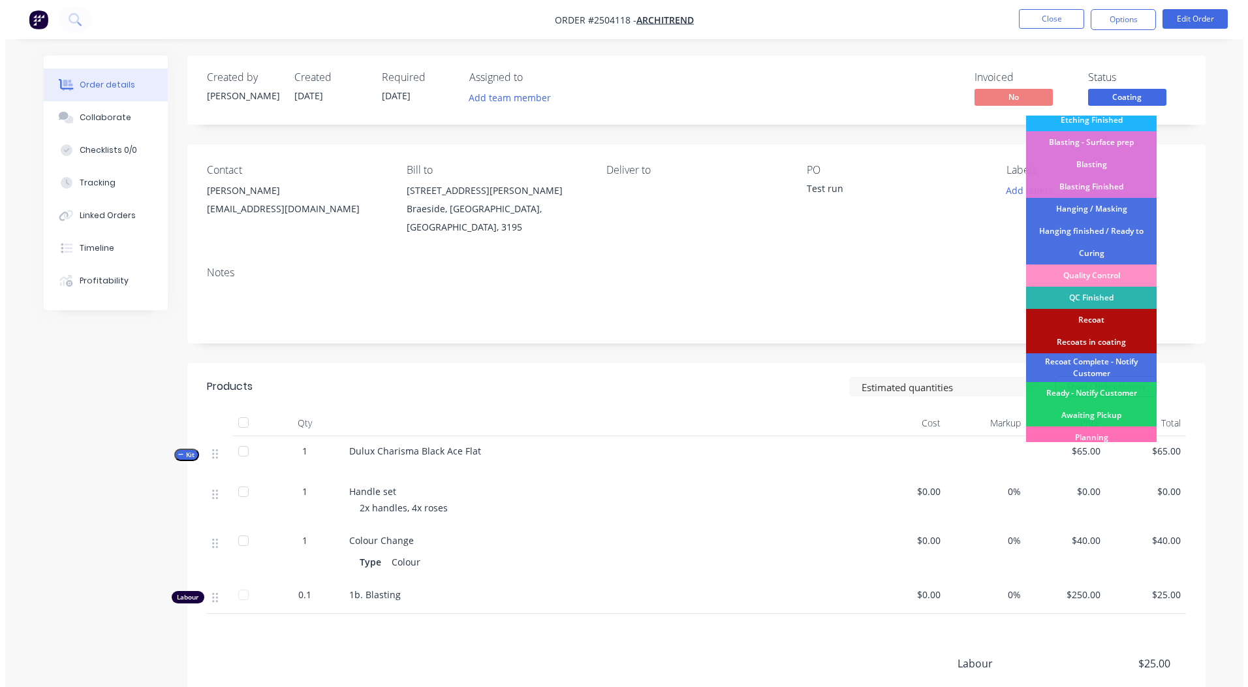
scroll to position [324, 0]
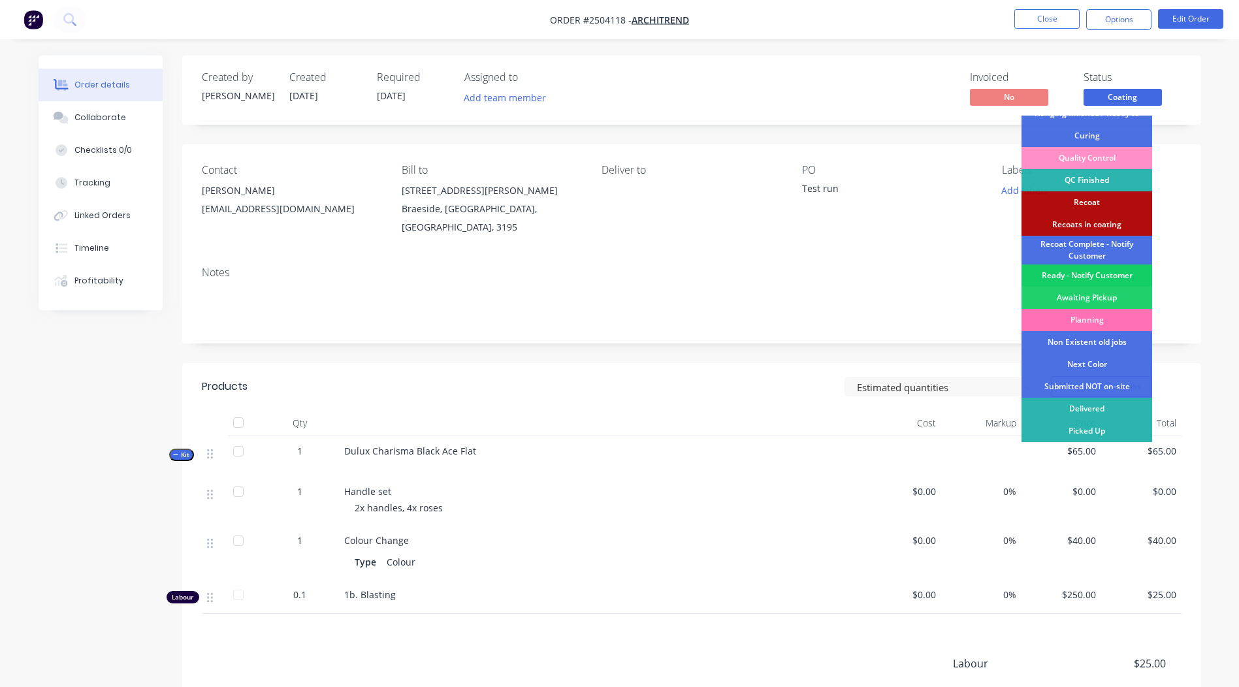
click at [1087, 270] on div "Ready - Notify Customer" at bounding box center [1086, 275] width 131 height 22
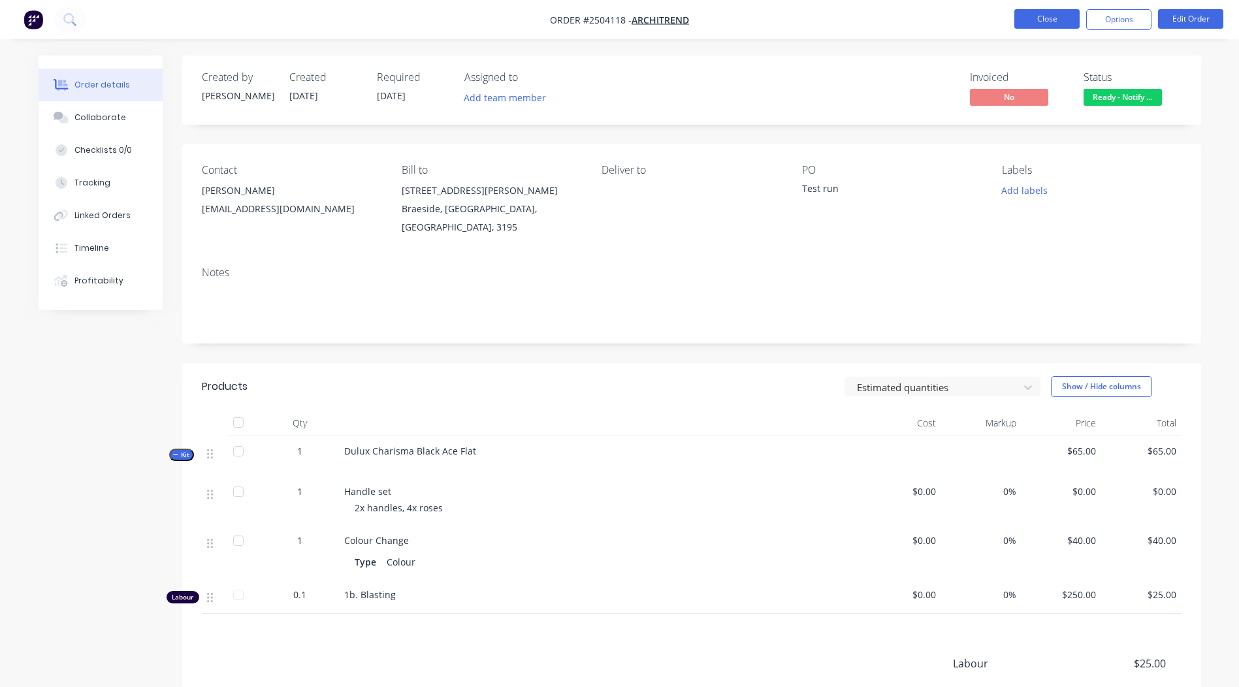
click at [1032, 14] on button "Close" at bounding box center [1046, 19] width 65 height 20
